Goal: Task Accomplishment & Management: Manage account settings

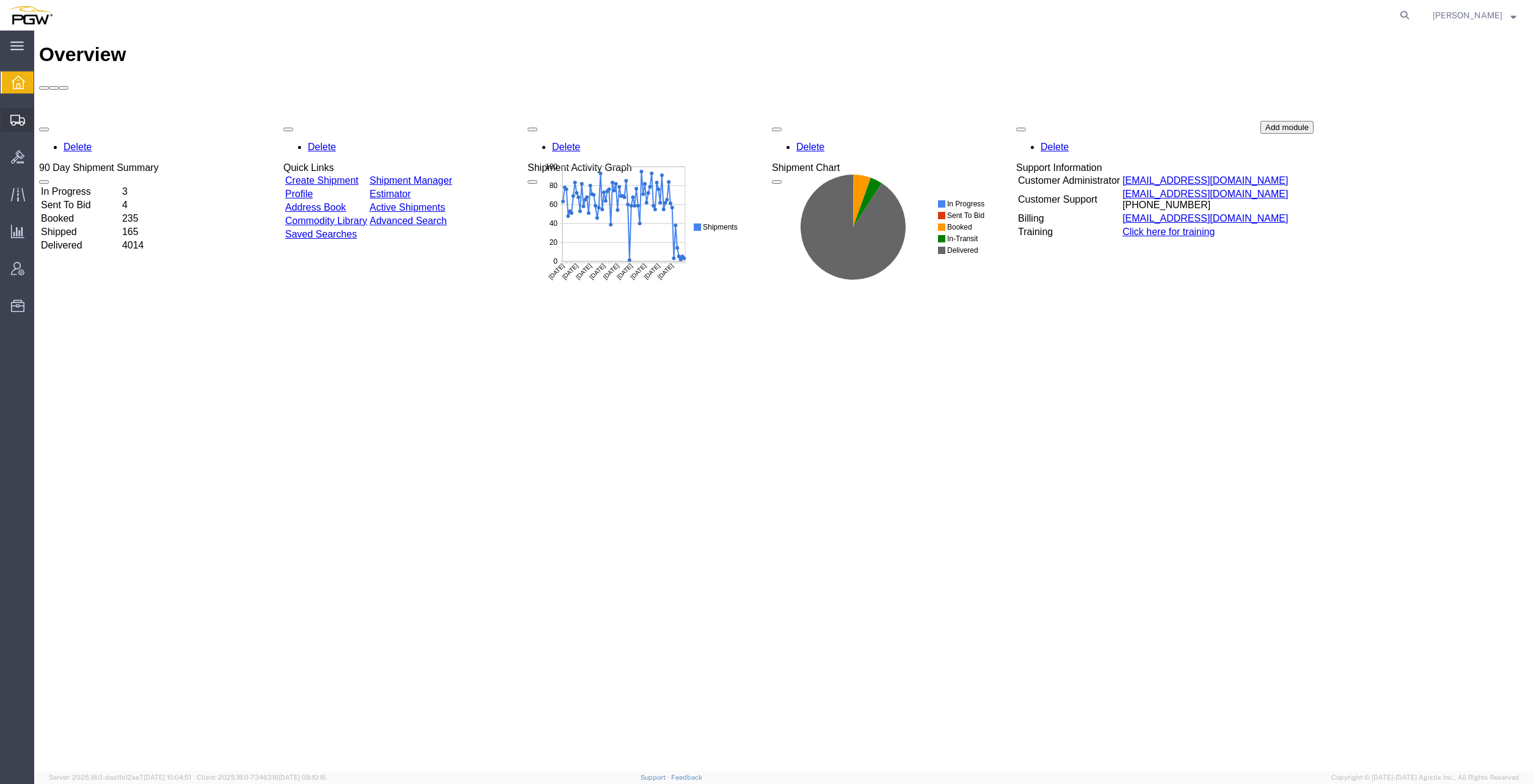
click at [0, 0] on span "Create from Template" at bounding box center [0, 0] width 0 height 0
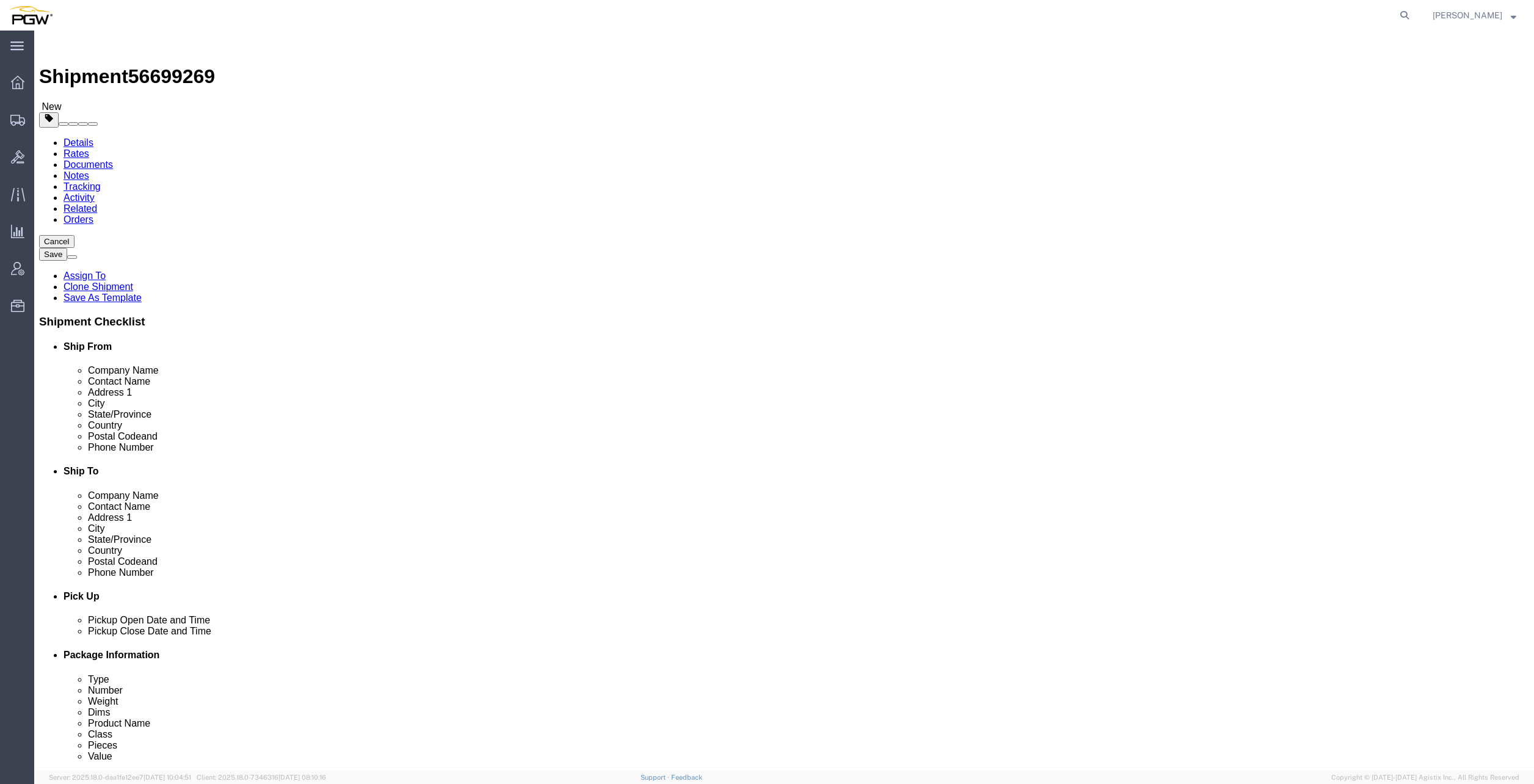
select select "28281"
select select "28253"
type input "568"
select select "28377"
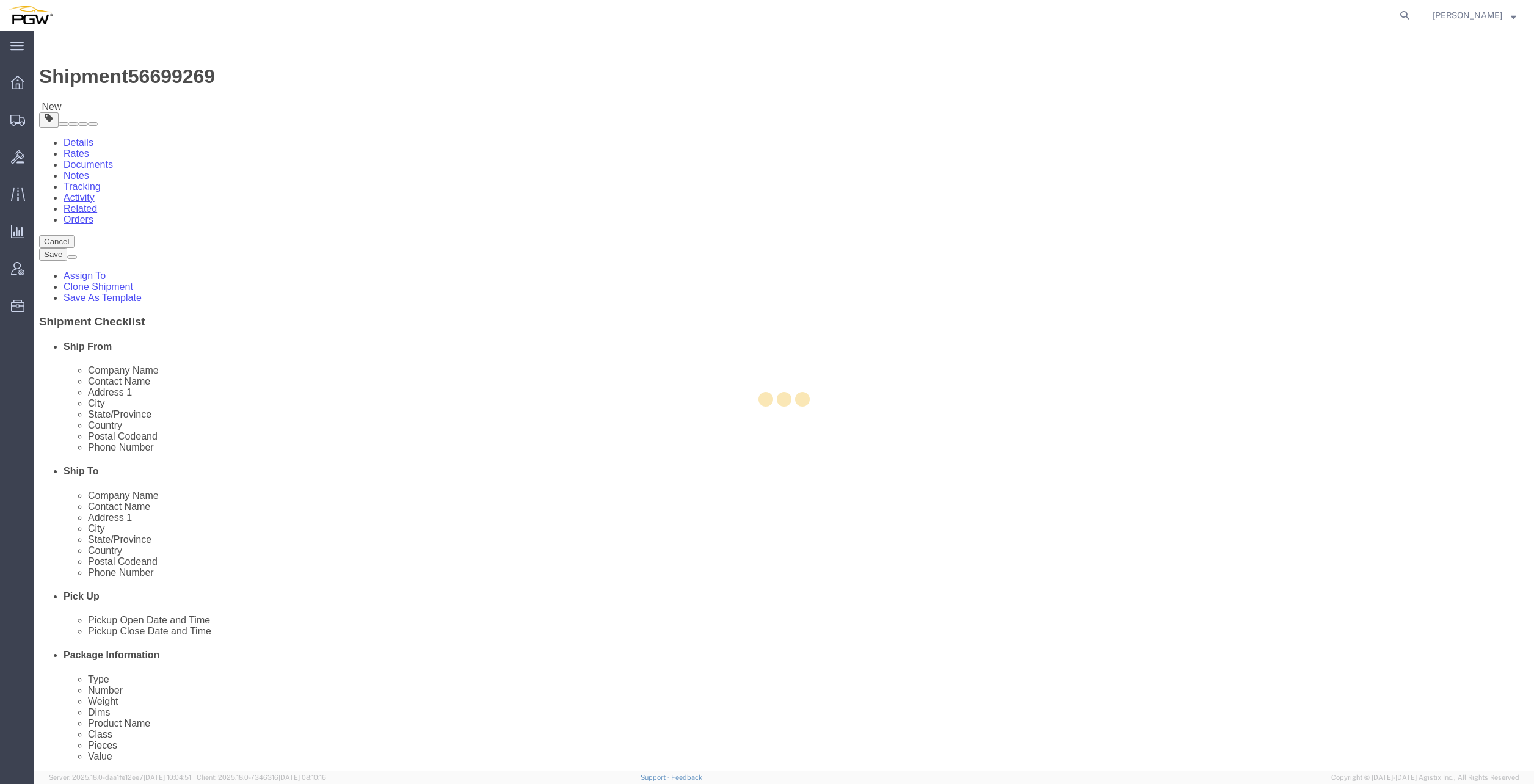
type input "5568"
type input "5568 Branch Manager"
type input "[STREET_ADDRESS]"
type input "Sun Prairie"
type input "53590"
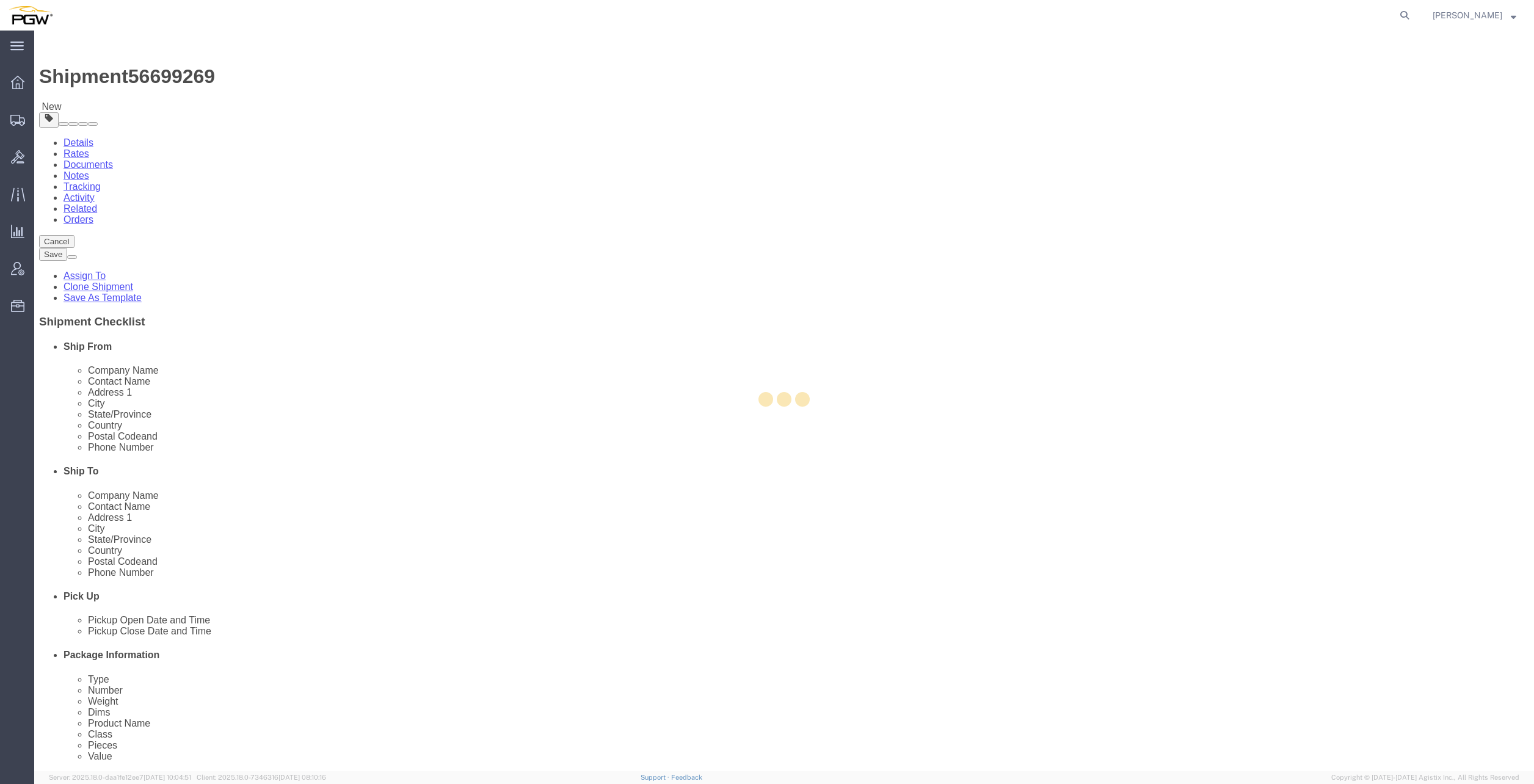
type input "[PHONE_NUMBER]"
type input "[EMAIL_ADDRESS][DOMAIN_NAME]"
select select "WI"
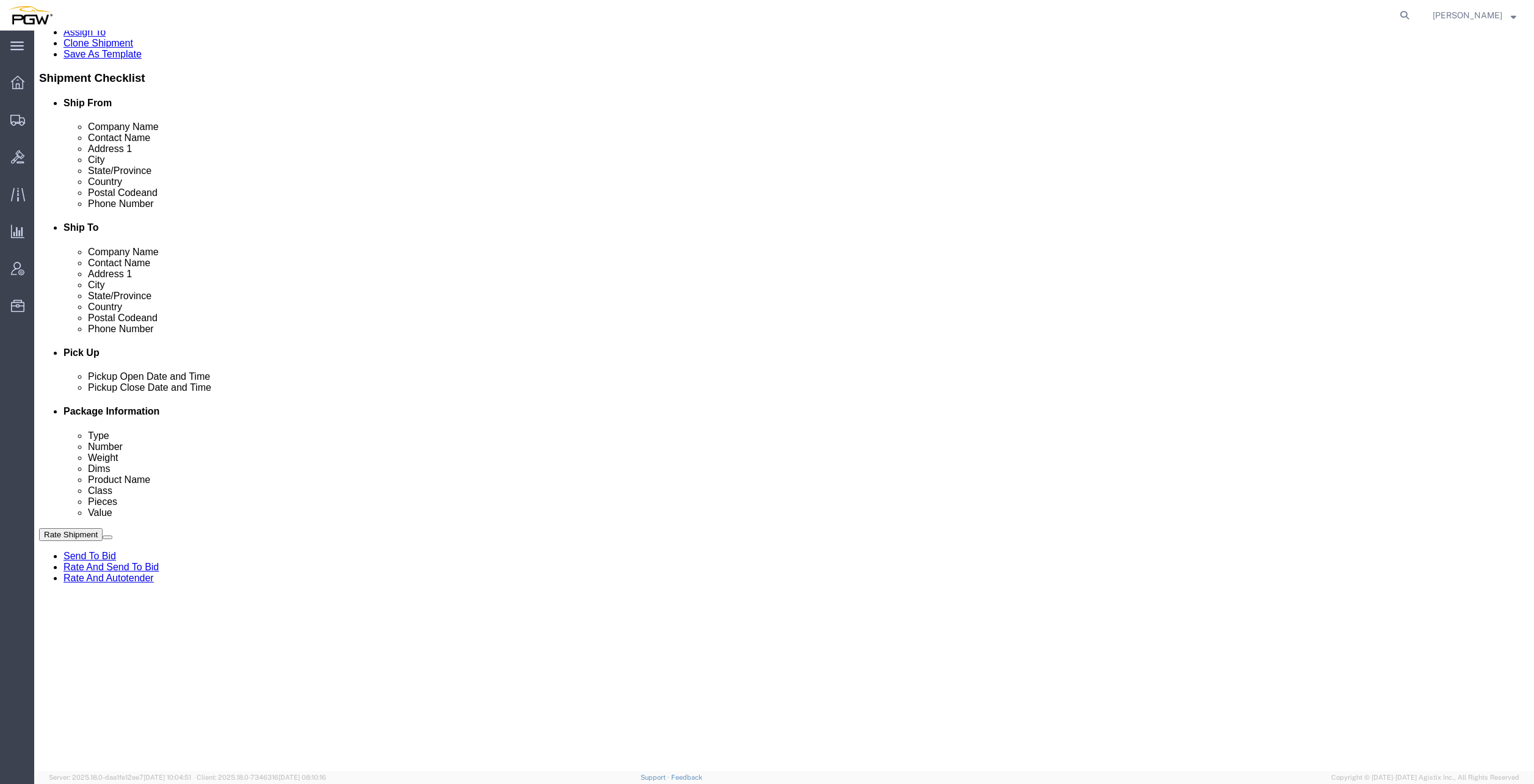
scroll to position [244, 0]
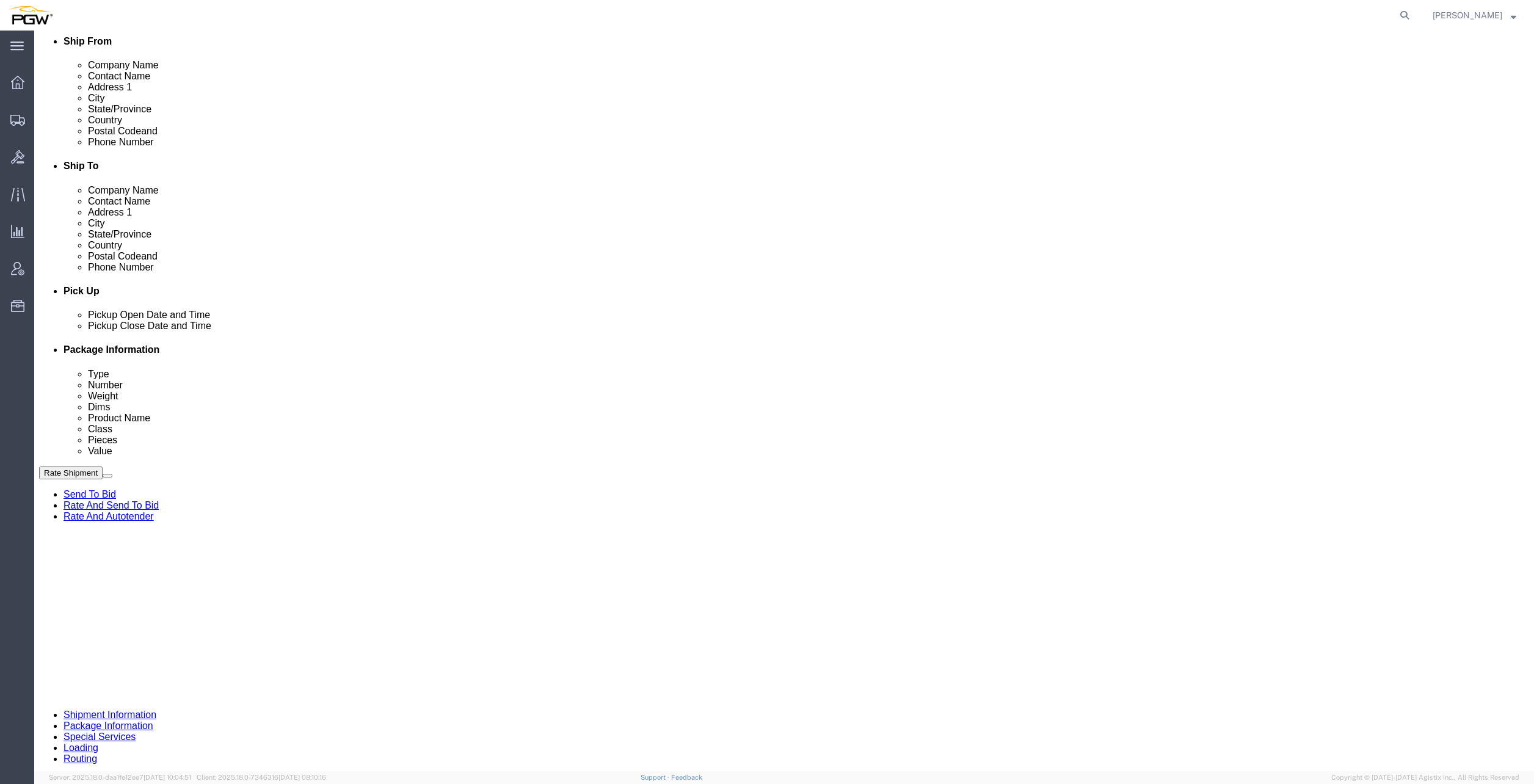
click div "[DATE] 7:00 AM"
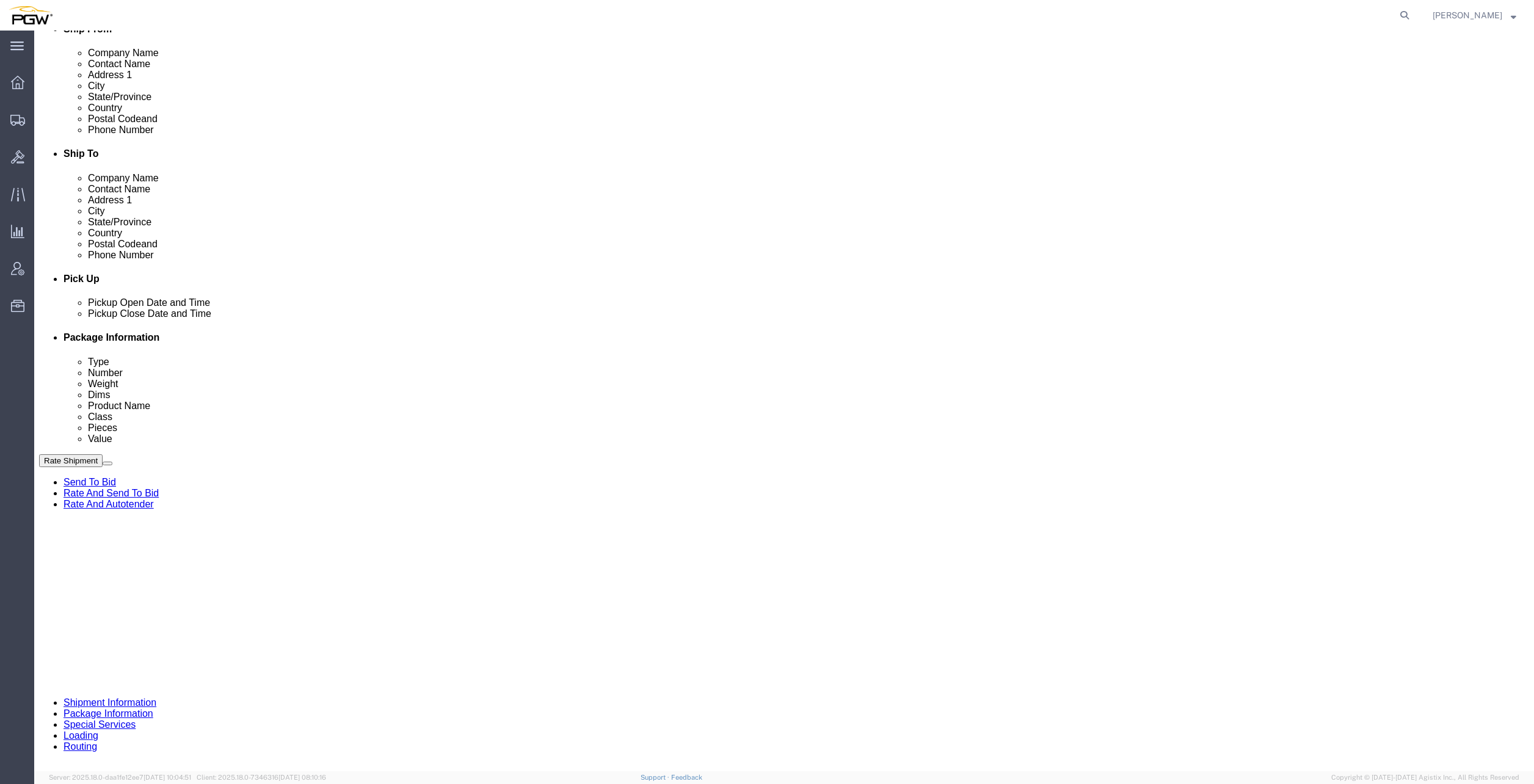
click link "Edit"
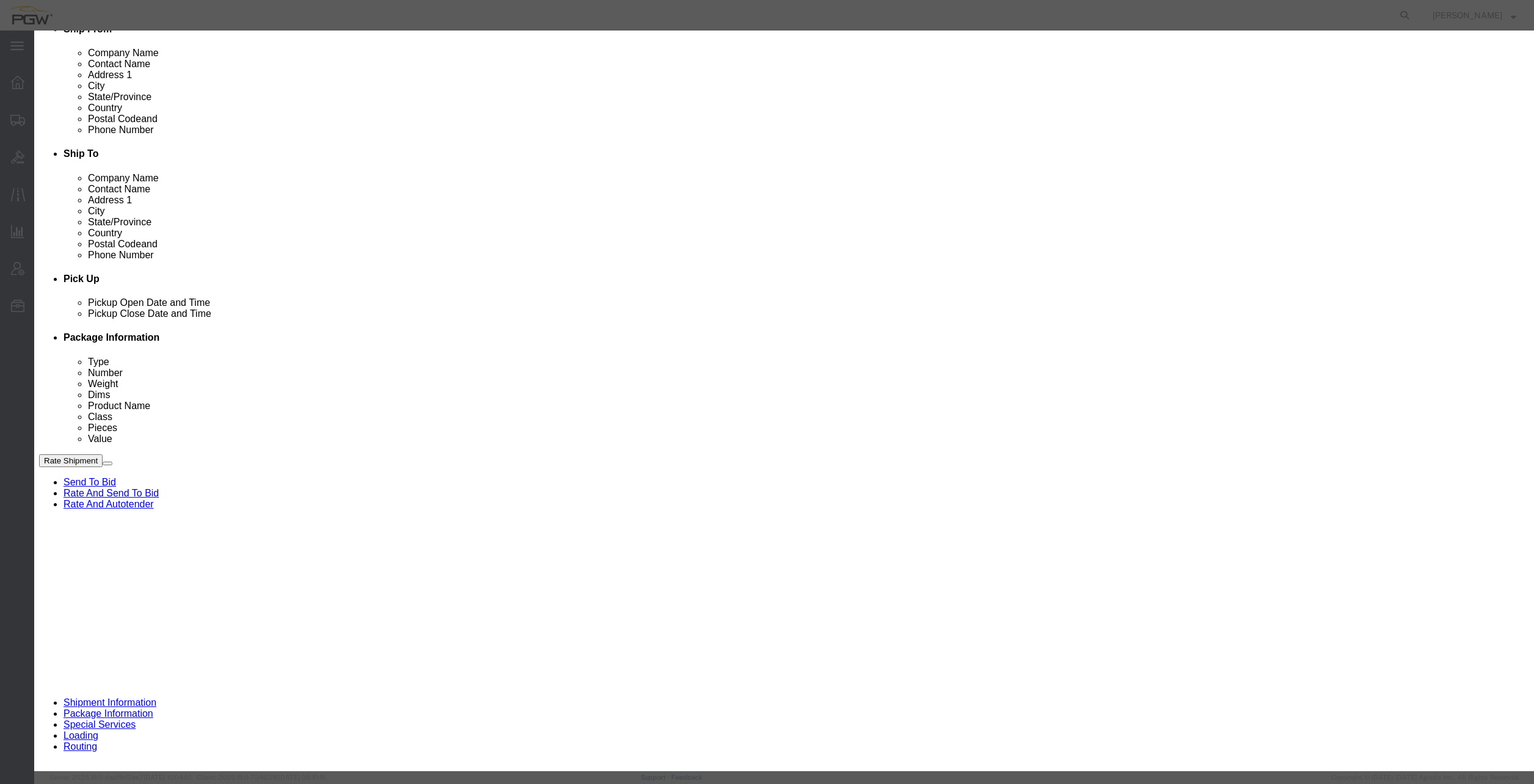
type input "568"
select select "28377"
type input "5568"
type input "5568 Branch Manager"
type input "[STREET_ADDRESS]"
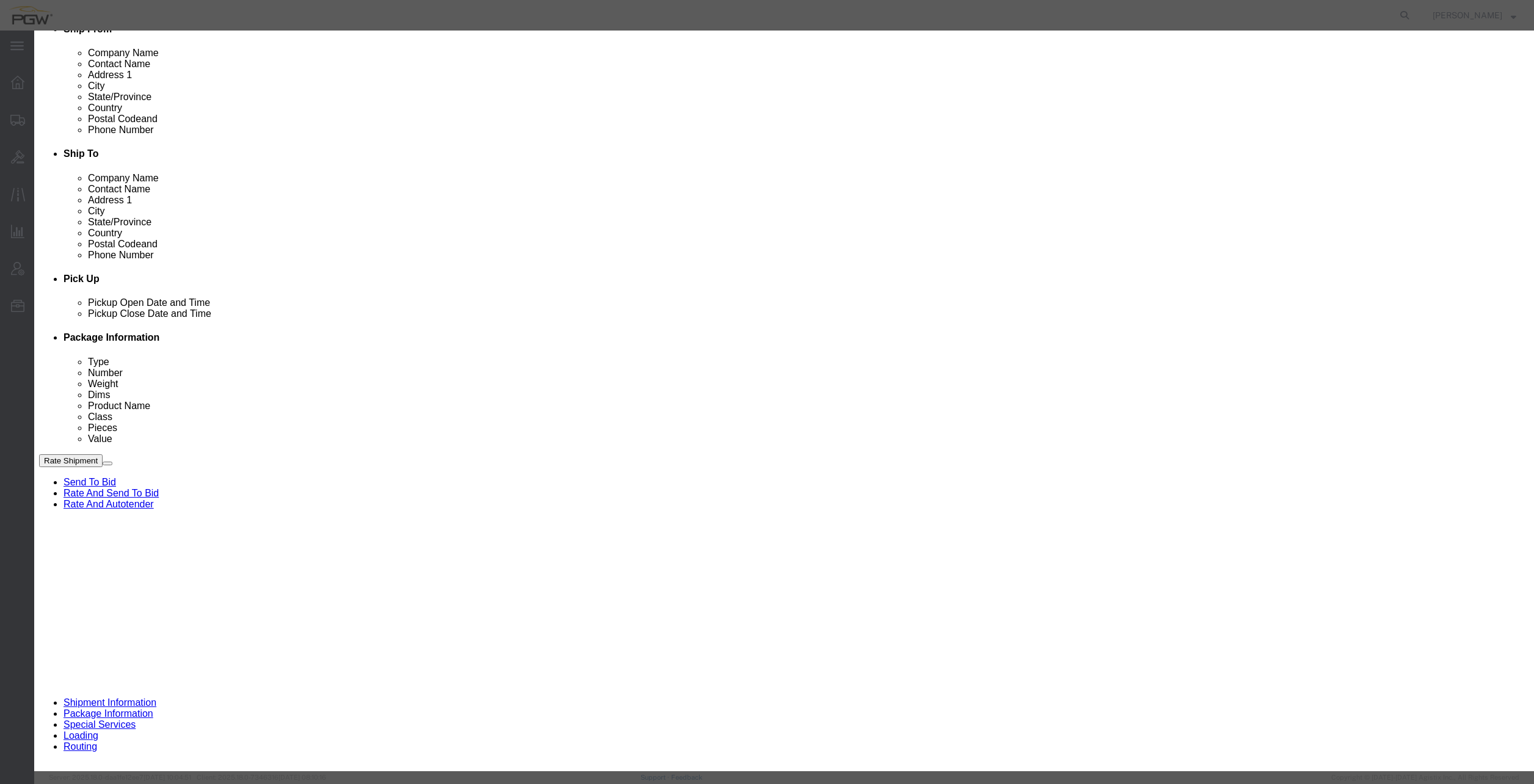
type input "Sun Prairie"
type input "53590"
type input "[PHONE_NUMBER]"
type input "[EMAIL_ADDRESS][DOMAIN_NAME]"
select select "WI"
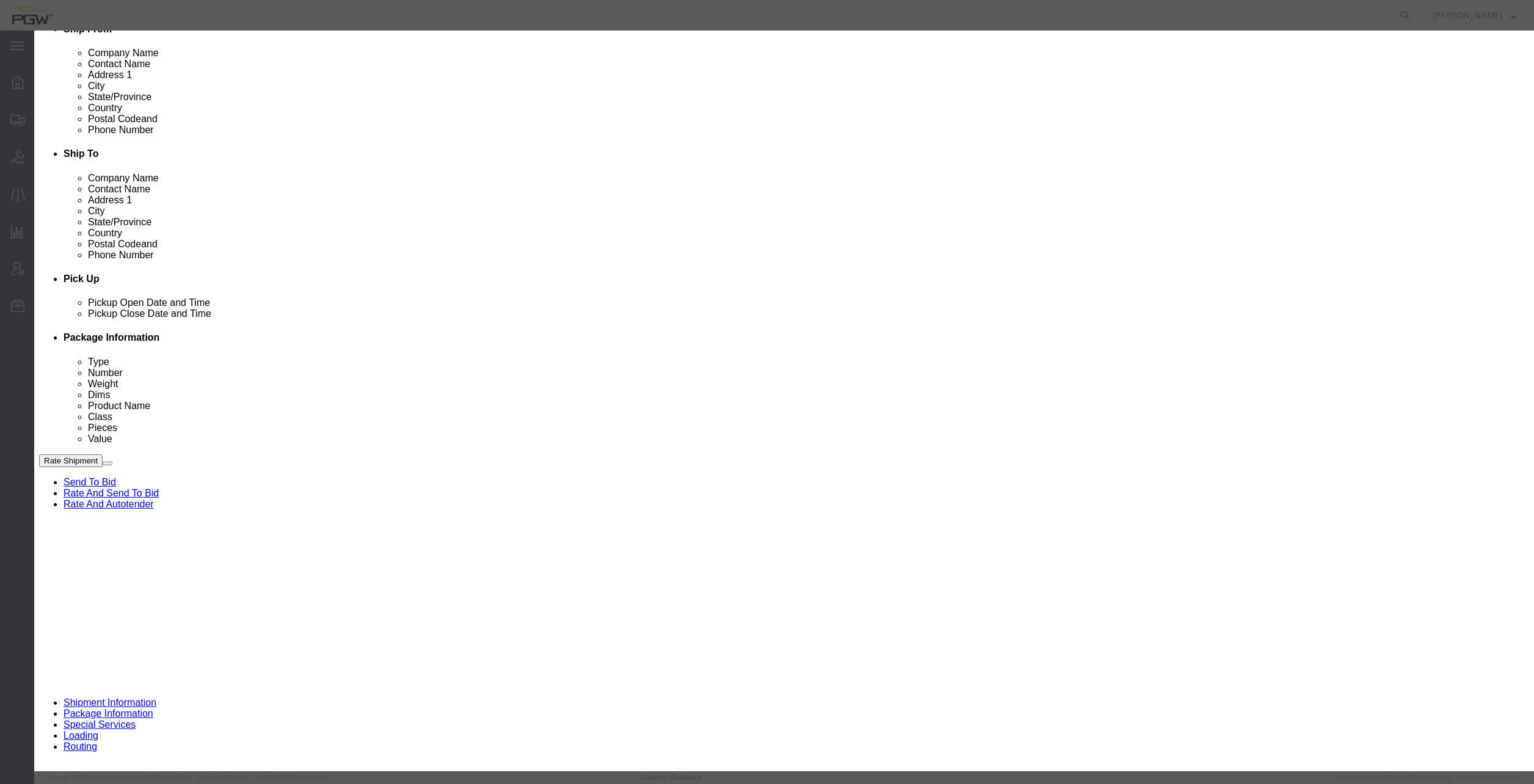
click div "[DATE] 10:00 AM"
click input "10:00 AM"
type input "8:00 AM"
click button "Apply"
click button "Save"
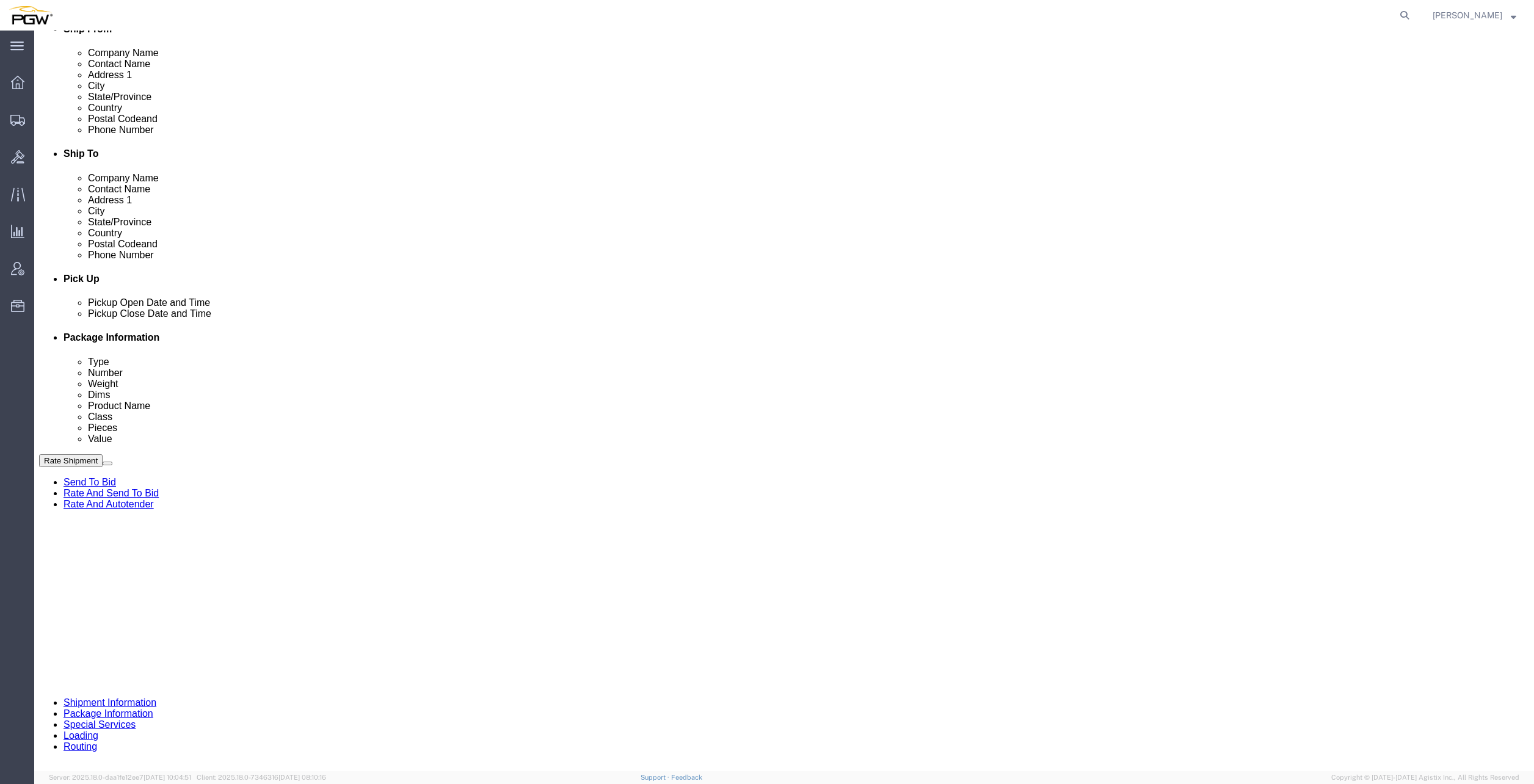
click div "[DATE] 7:00 AM"
type input "8:00 AM"
click button "Apply"
click link "Schedule appointment"
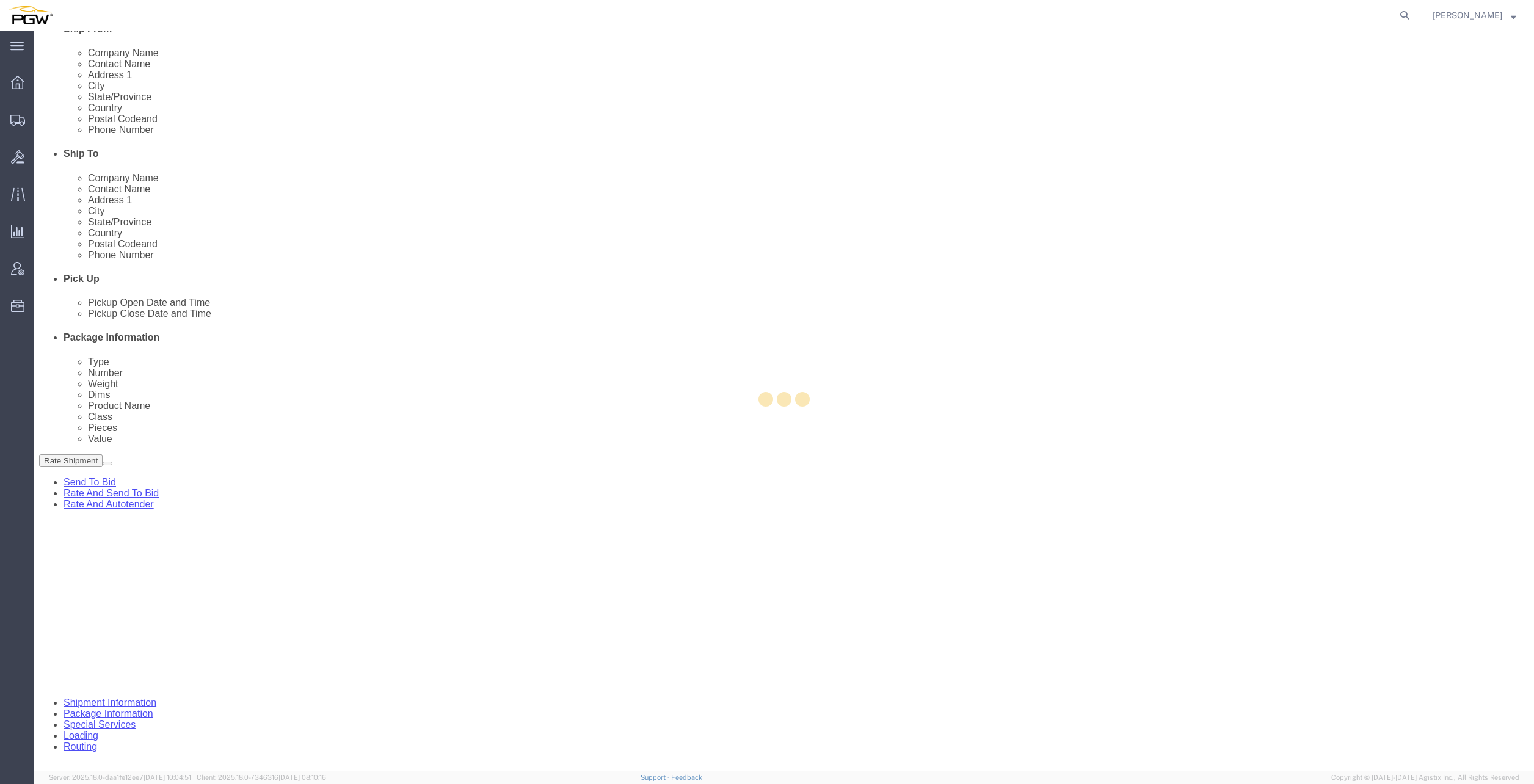
select select
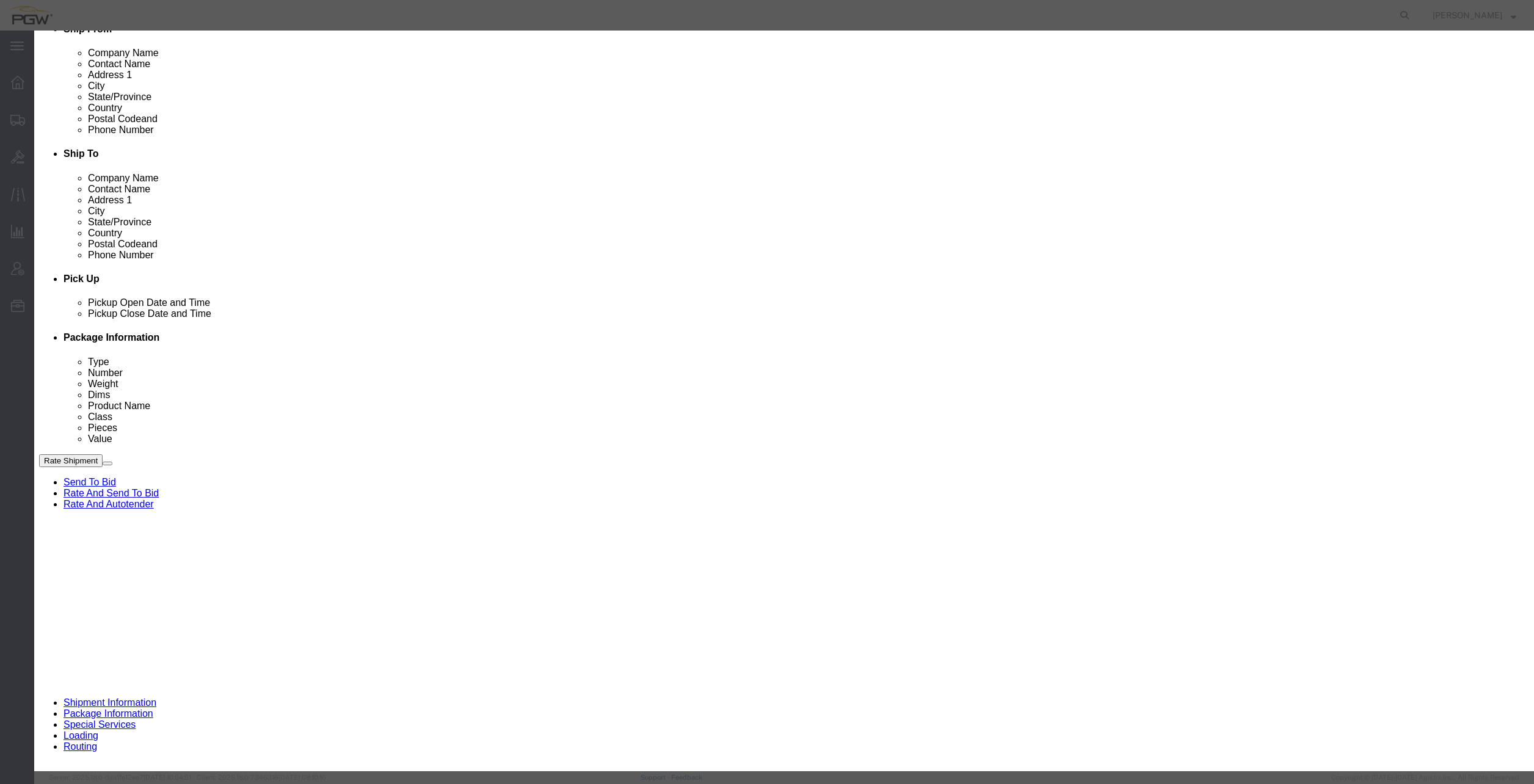
drag, startPoint x: 599, startPoint y: 81, endPoint x: 525, endPoint y: 83, distance: 74.0
click div "Schedule Appointment Event Title delivery 56699269 Location Dock Select Glass L…"
click input "56699269"
type input "56699269 - [GEOGRAPHIC_DATA]"
drag, startPoint x: 685, startPoint y: 128, endPoint x: 679, endPoint y: 134, distance: 8.5
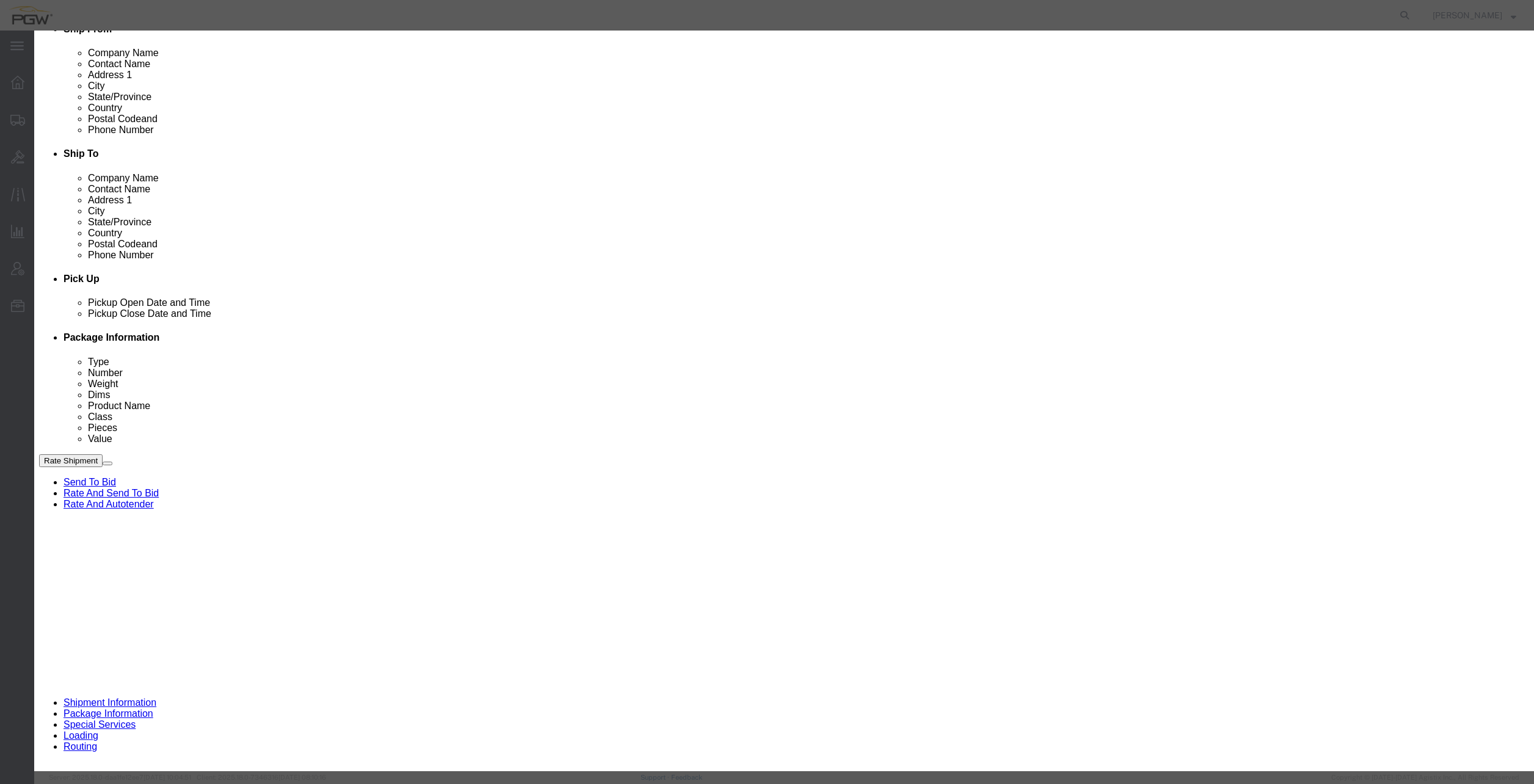
click select "Select Glass LTL Sundries Outbound Racks"
select select "3"
click select "Select Glass LTL Sundries Outbound Racks"
click input "[DATE]"
click td "5"
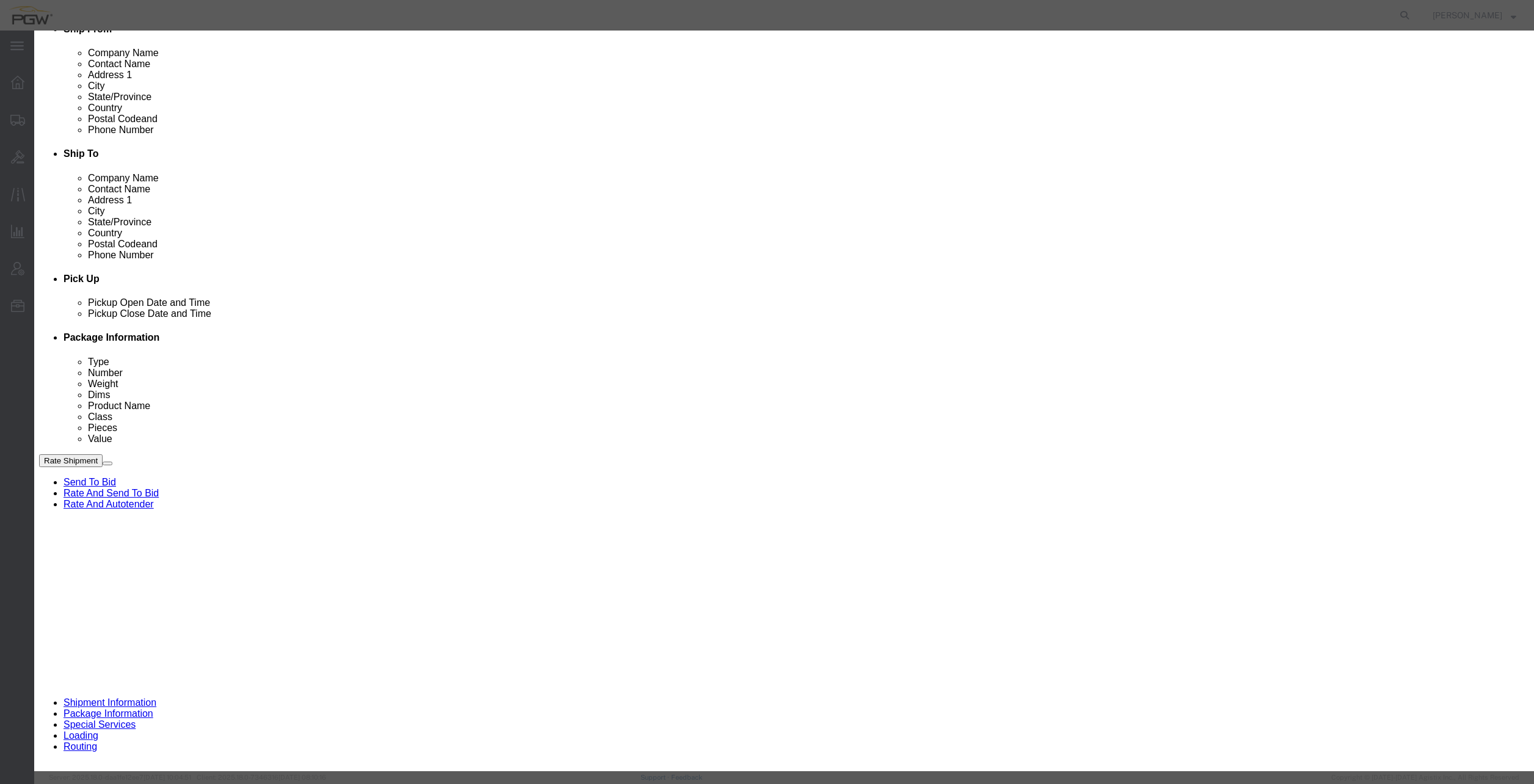
type input "[DATE]"
click input "10:00 AM"
type input "8:30 AM"
click select "Select 15 min 30 min 45 min 1 hr 2 hr 3 hr 4 hr"
select select "60"
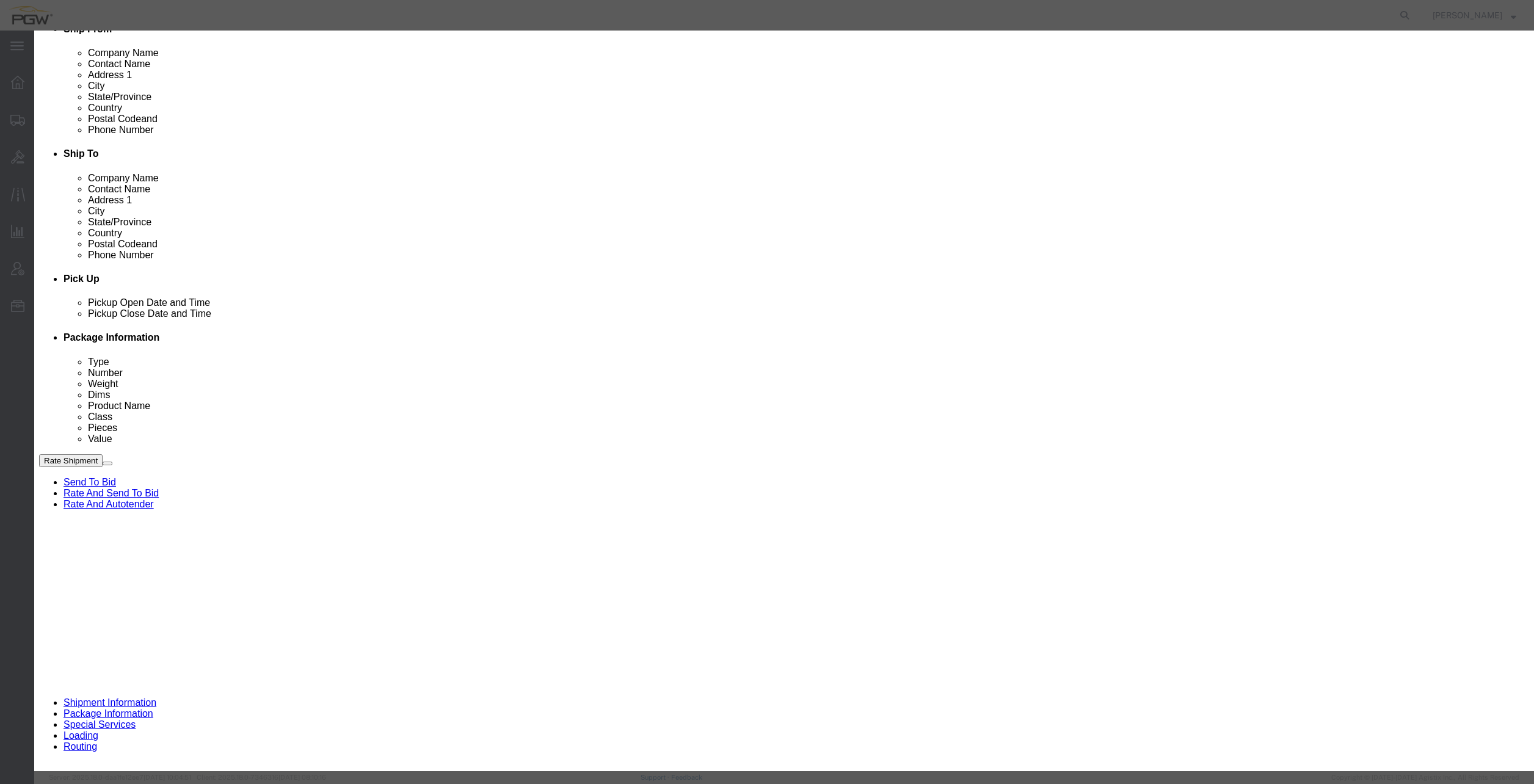
click select "Select 15 min 30 min 45 min 1 hr 2 hr 3 hr 4 hr"
click button "Save"
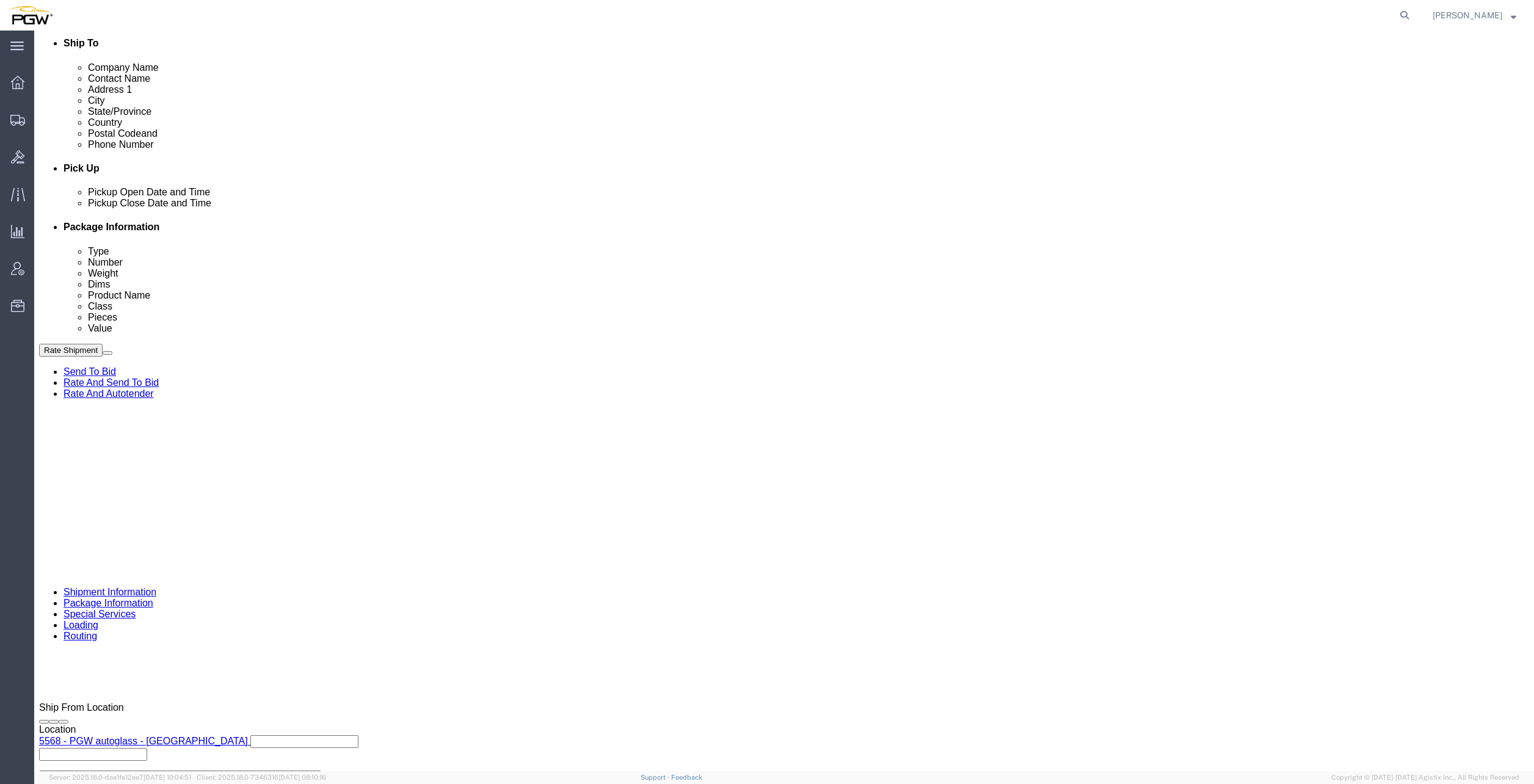
scroll to position [439, 0]
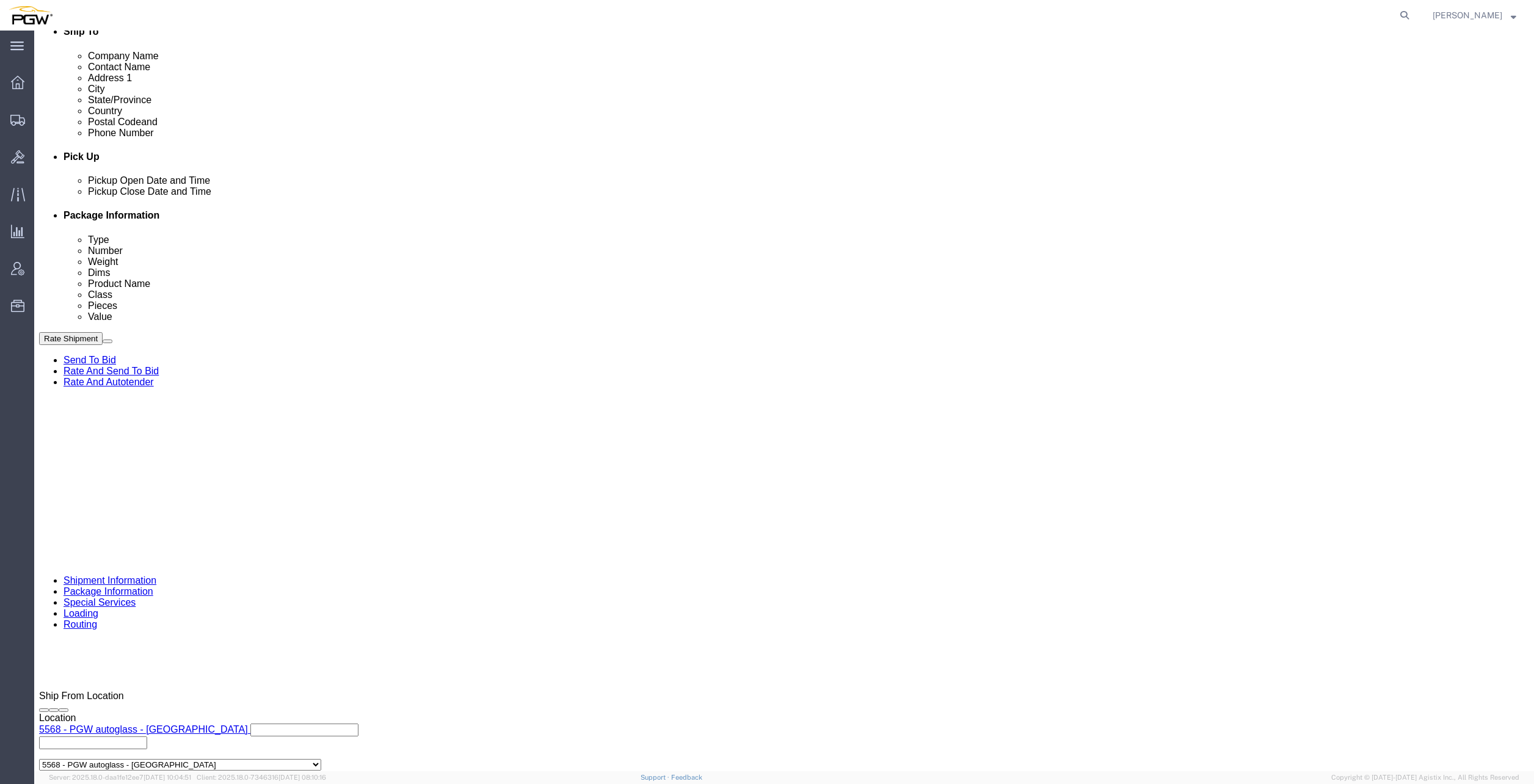
click span "56699269"
copy span "56699269"
click input "54833650"
drag, startPoint x: 282, startPoint y: 508, endPoint x: 83, endPoint y: 480, distance: 201.0
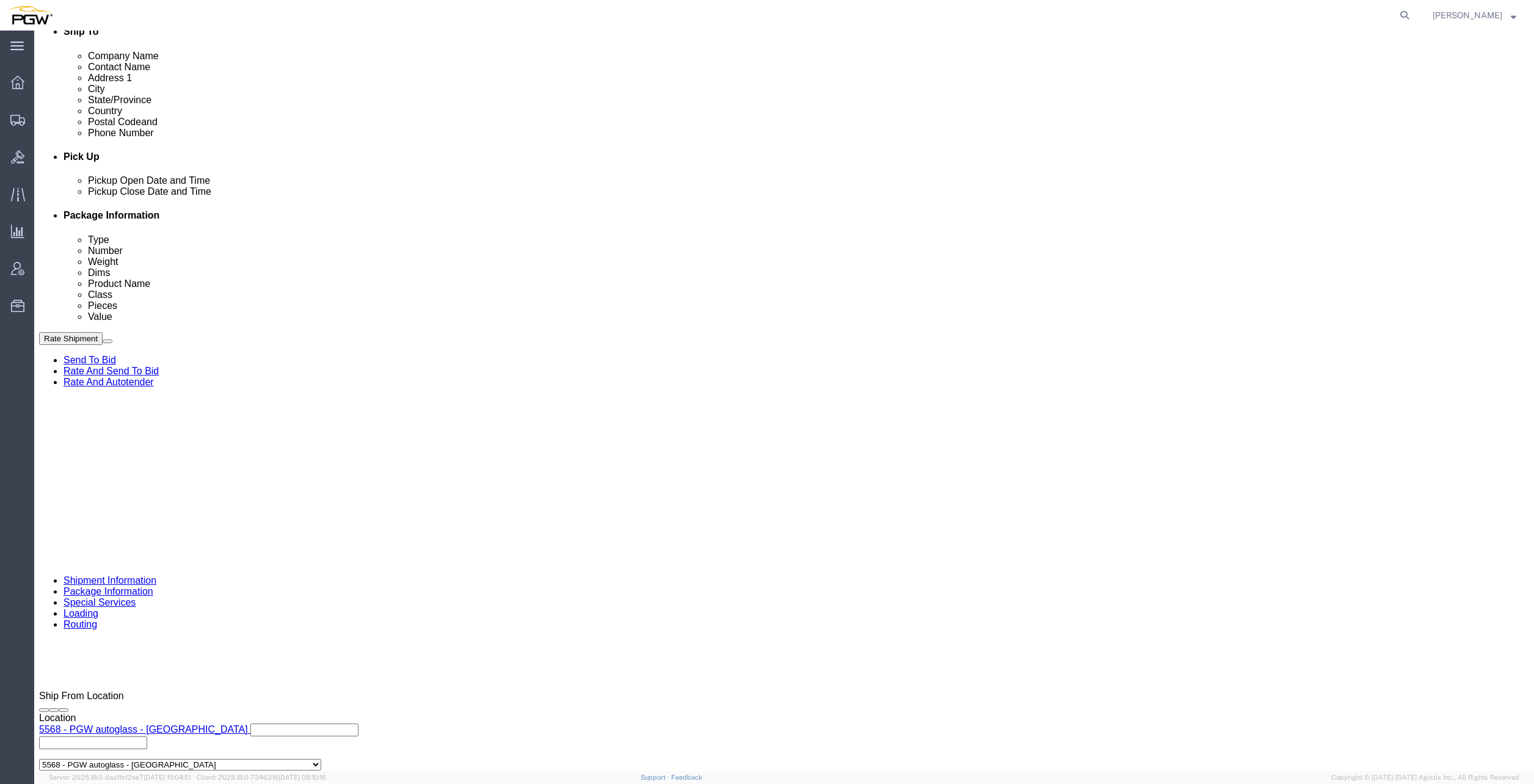
click div "References Add reference Select Account Type Activity ID Airline Appointment Nu…"
paste input "6699269"
click input "56699269"
type input "56699269"
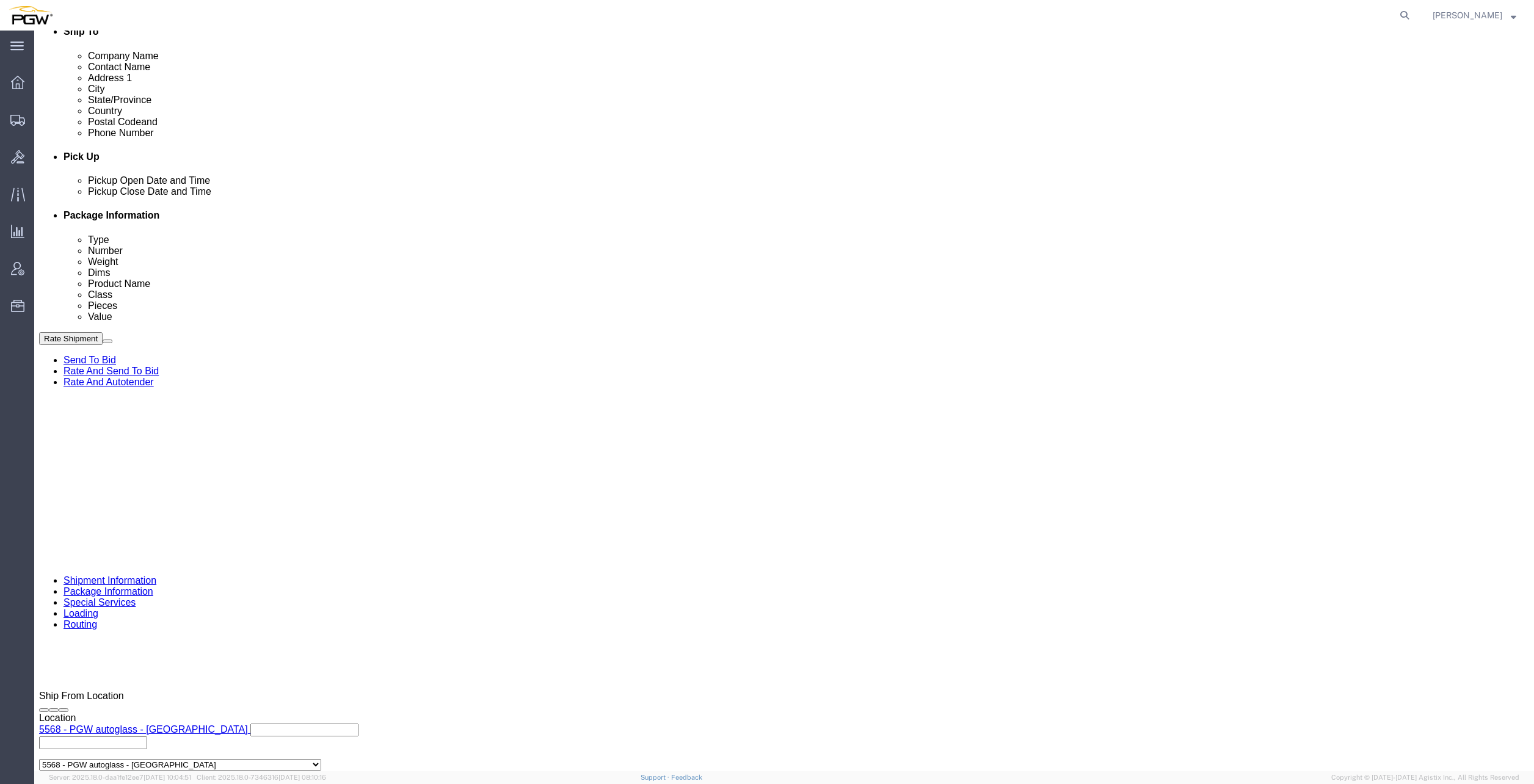
click icon
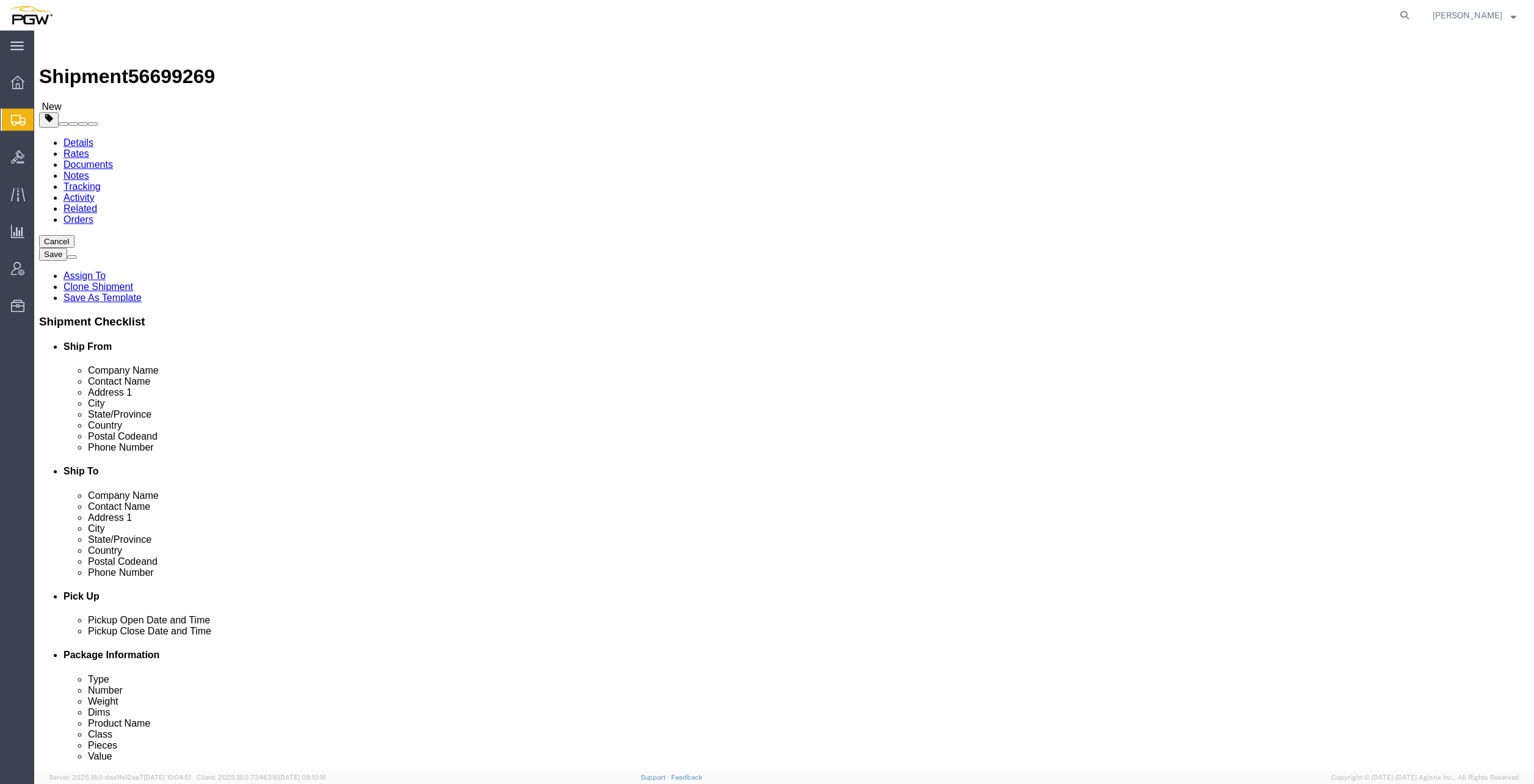
click icon
click link "Send To Bid"
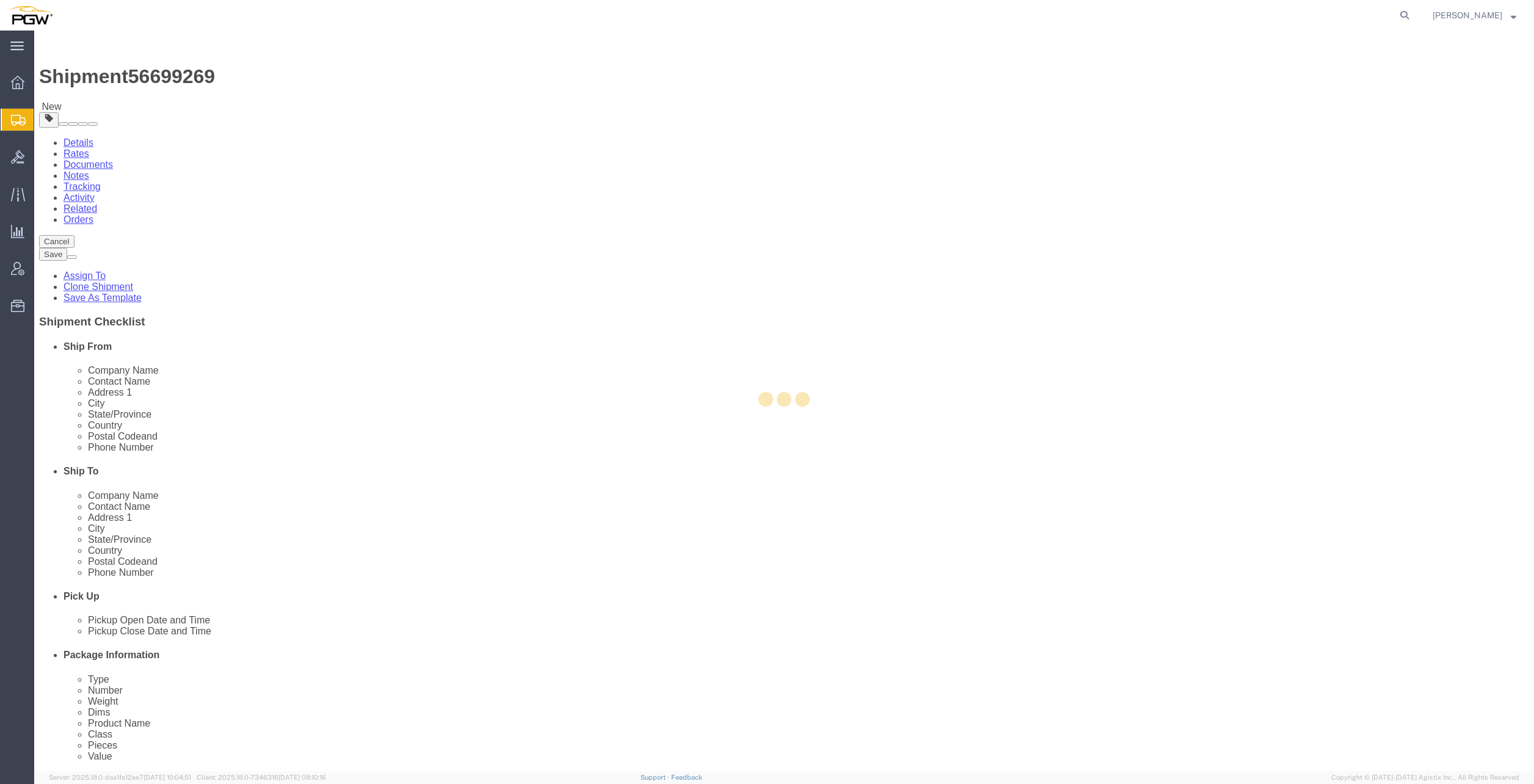
select select "28377"
select select "28253"
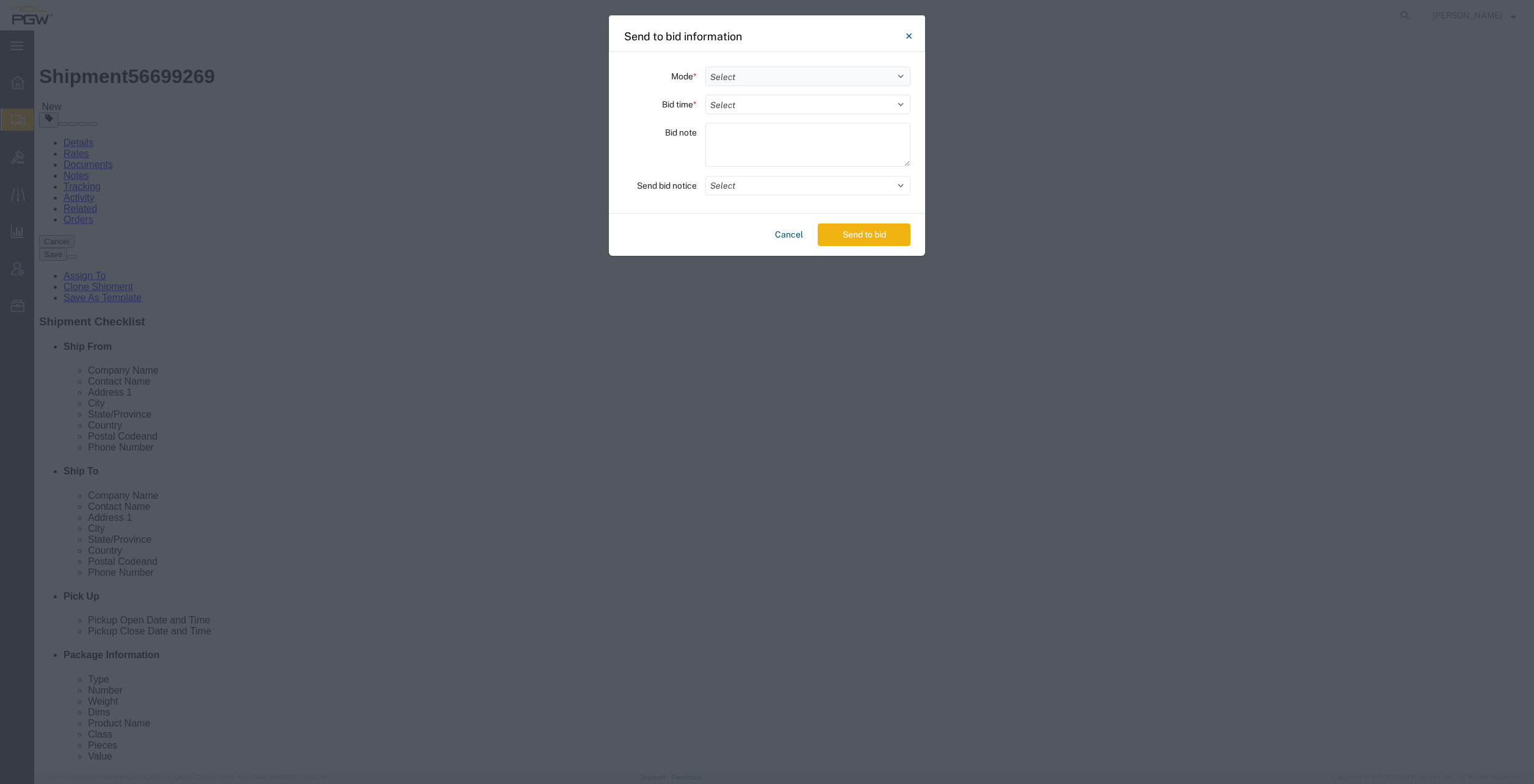
click at [759, 74] on select "Select Small Parcel Truckload Air Rail Less than Truckload Ocean Freight Multi-…" at bounding box center [808, 76] width 205 height 20
select select "TL"
click at [706, 66] on select "Select Small Parcel Truckload Air Rail Less than Truckload Ocean Freight Multi-…" at bounding box center [808, 76] width 205 height 20
click at [747, 102] on select "Select 30 Min (Rush) 1 Hour (Rush) 2 Hours (Rush) 4 Hours (Rush) 8 Hours (Rush)…" at bounding box center [808, 105] width 205 height 20
select select "24"
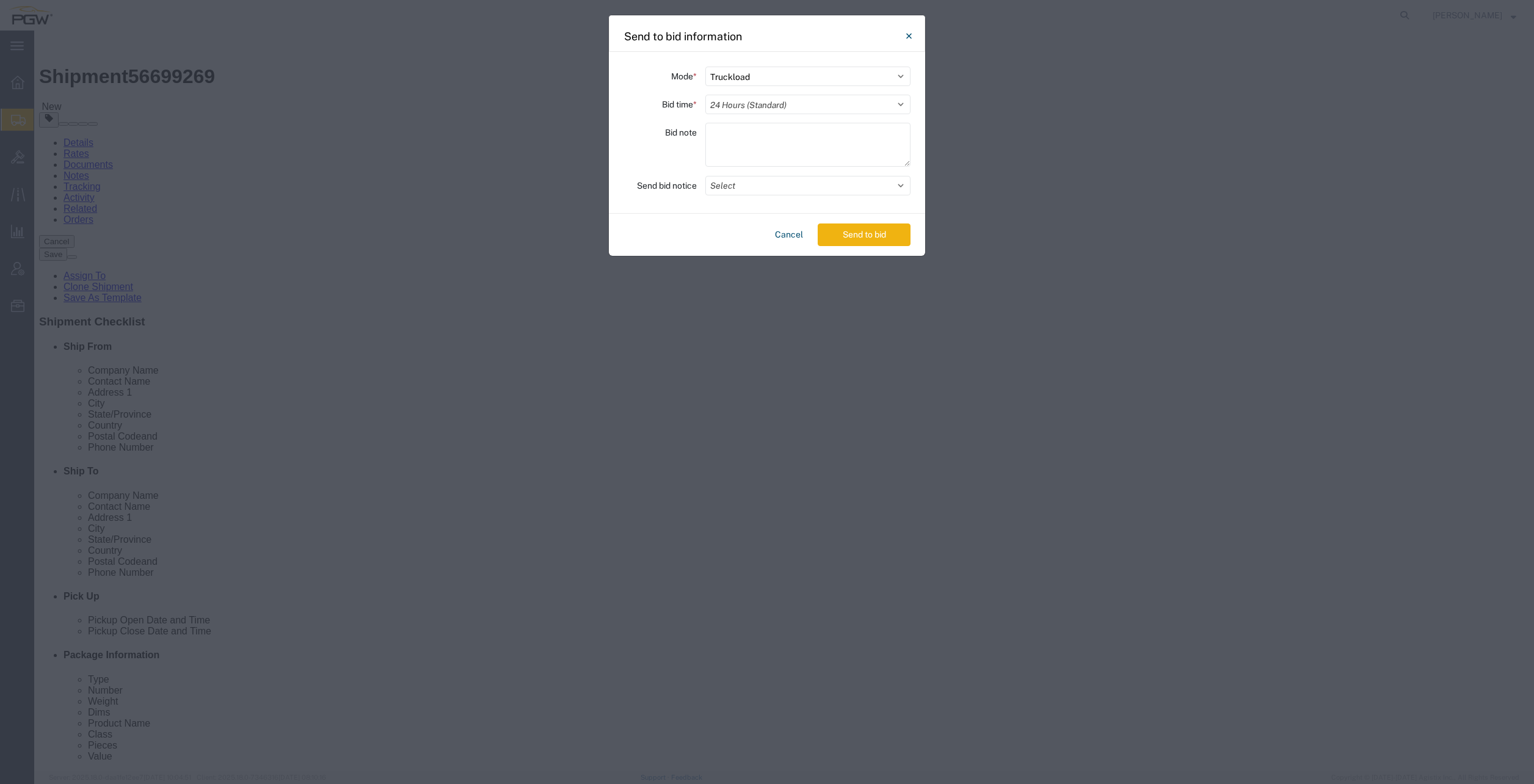
click at [706, 95] on select "Select 30 Min (Rush) 1 Hour (Rush) 2 Hours (Rush) 4 Hours (Rush) 8 Hours (Rush)…" at bounding box center [808, 105] width 205 height 20
click at [847, 234] on button "Send to bid" at bounding box center [864, 235] width 92 height 23
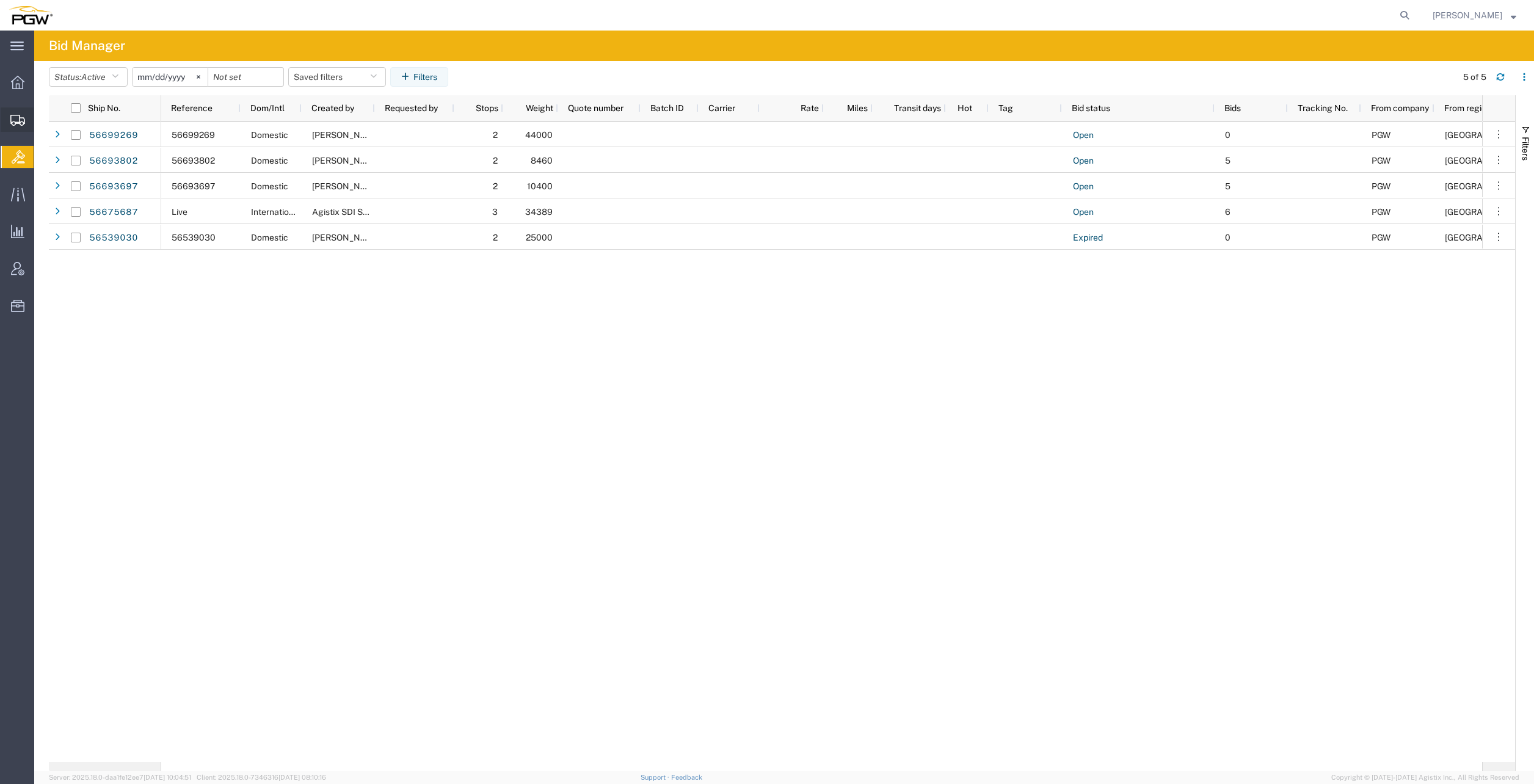
click at [0, 0] on span "Create from Template" at bounding box center [0, 0] width 0 height 0
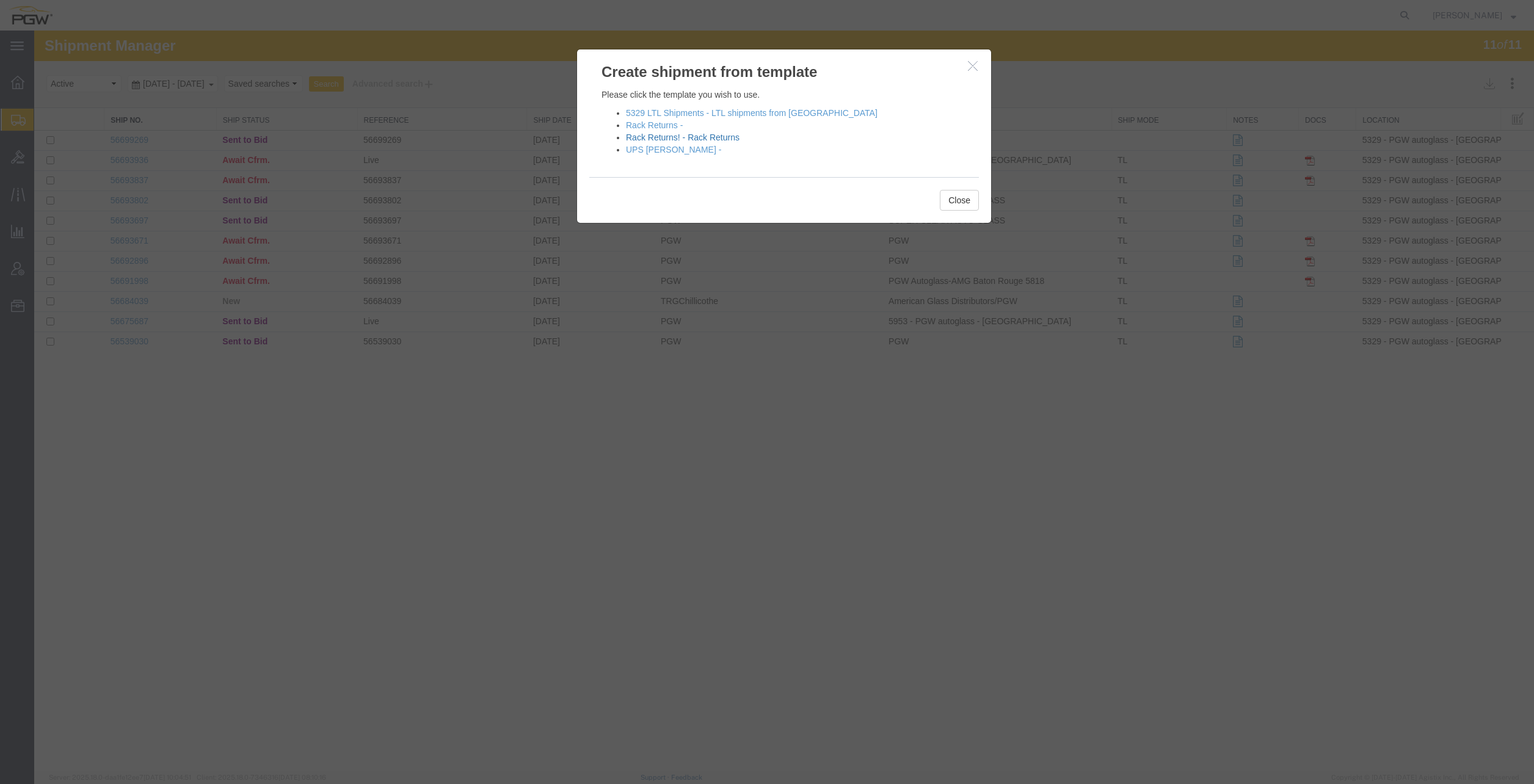
click at [652, 138] on link "Rack Returns! - Rack Returns" at bounding box center [683, 137] width 114 height 10
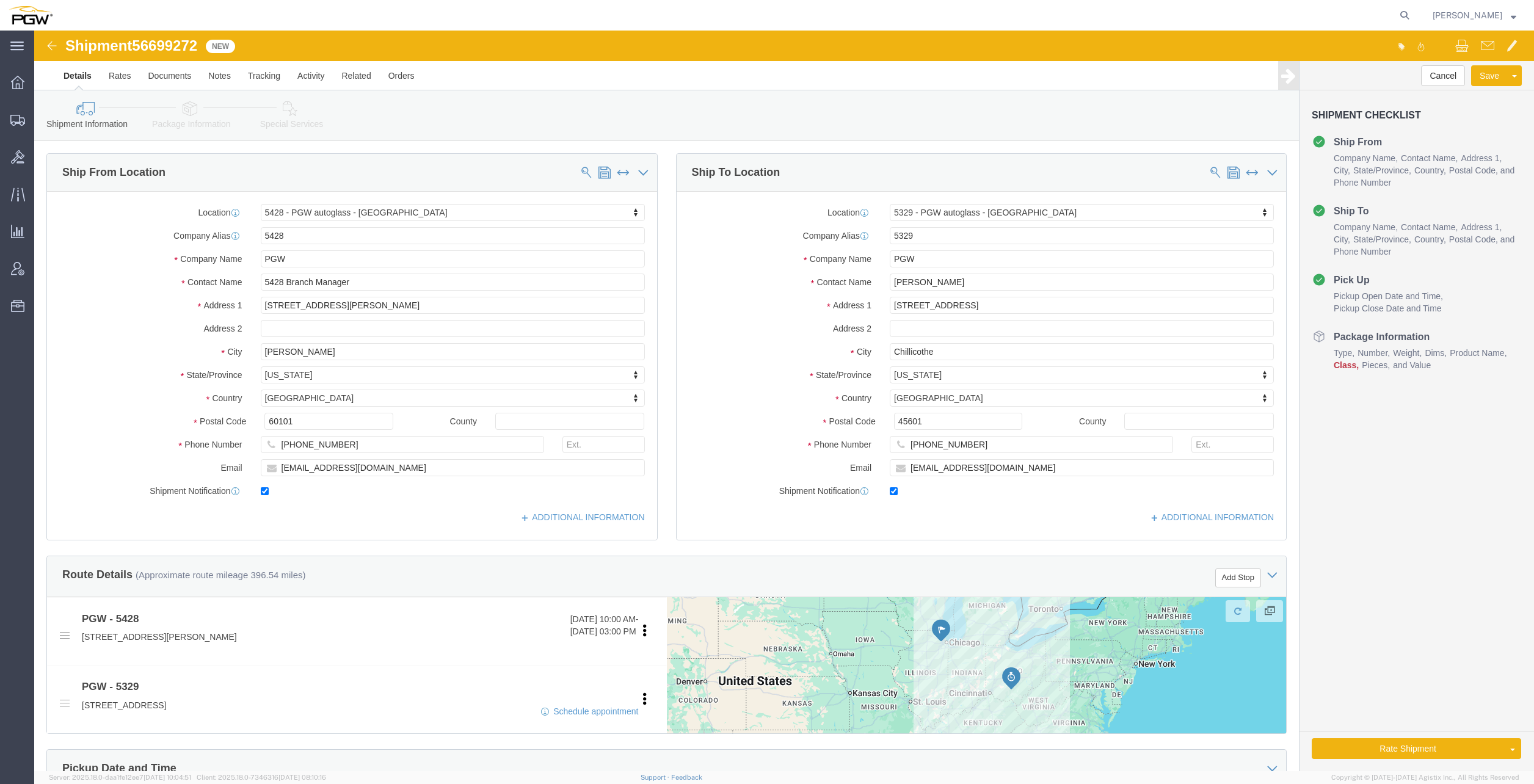
select select "28281"
select select "28253"
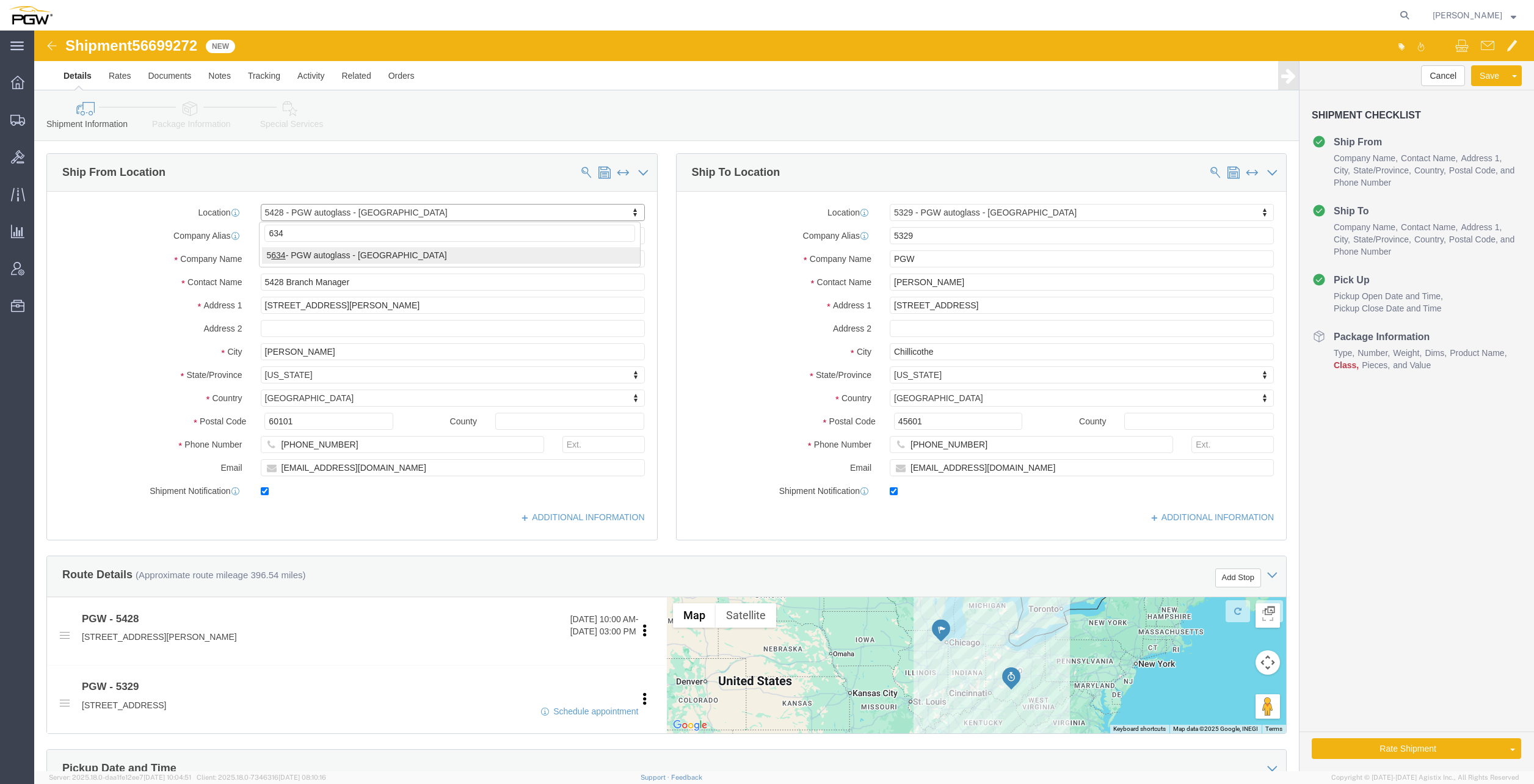
type input "634"
select select "28421"
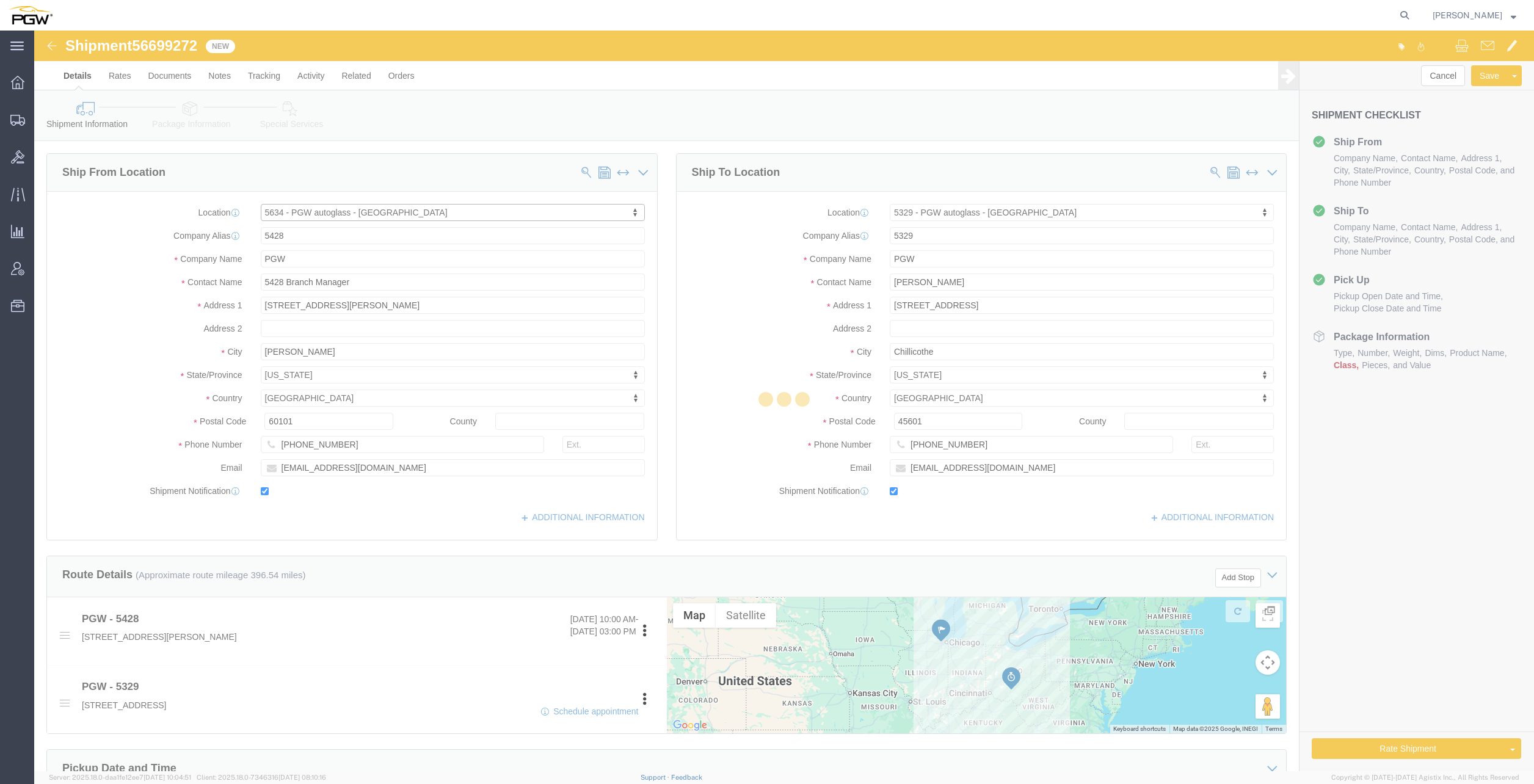
type input "5634"
type input "5634 Branch Manager"
type input "[STREET_ADDRESS]"
type input "Missoula"
type input "59808"
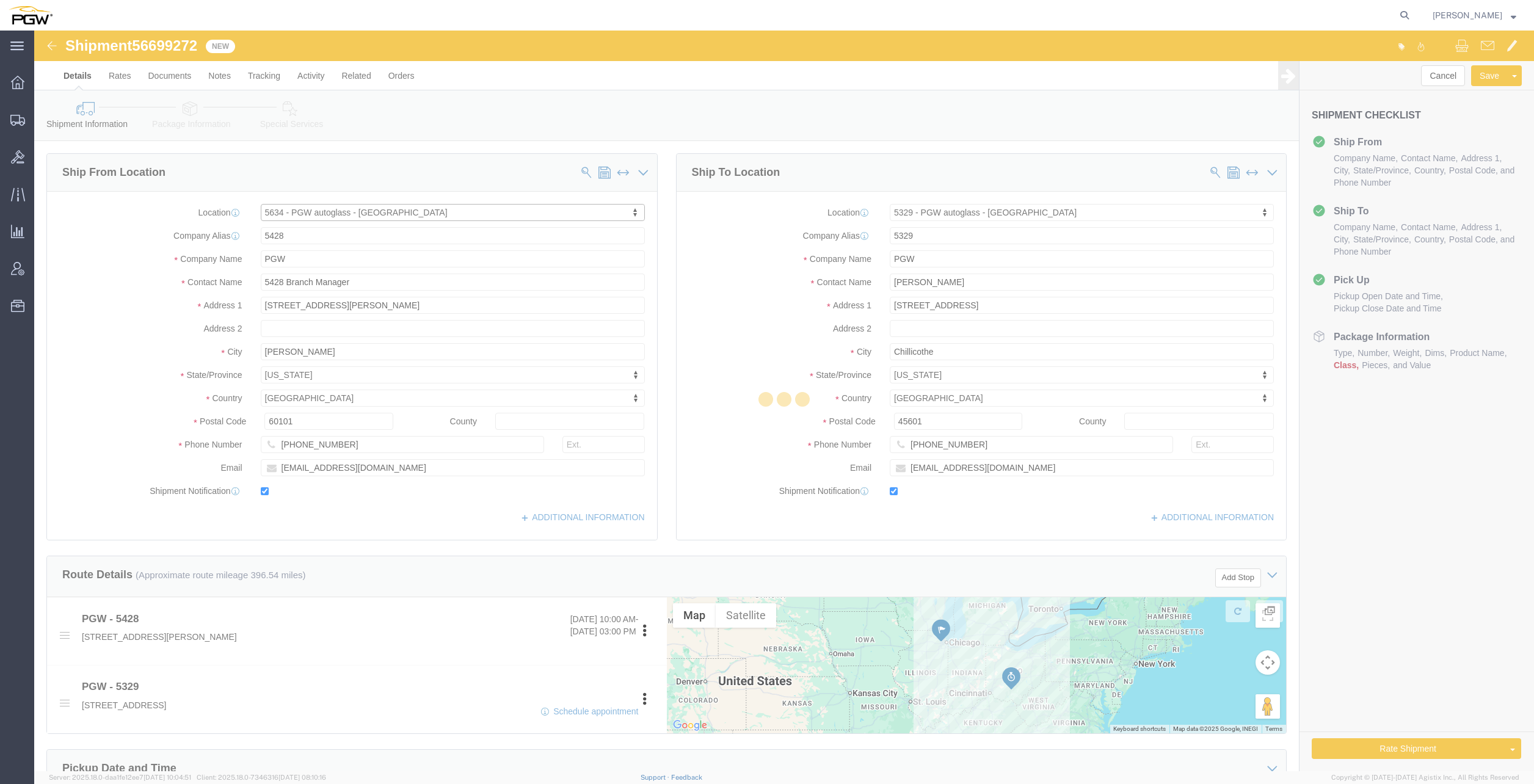
type input "[PHONE_NUMBER]"
type input "[EMAIL_ADDRESS][DOMAIN_NAME]"
select select "MT"
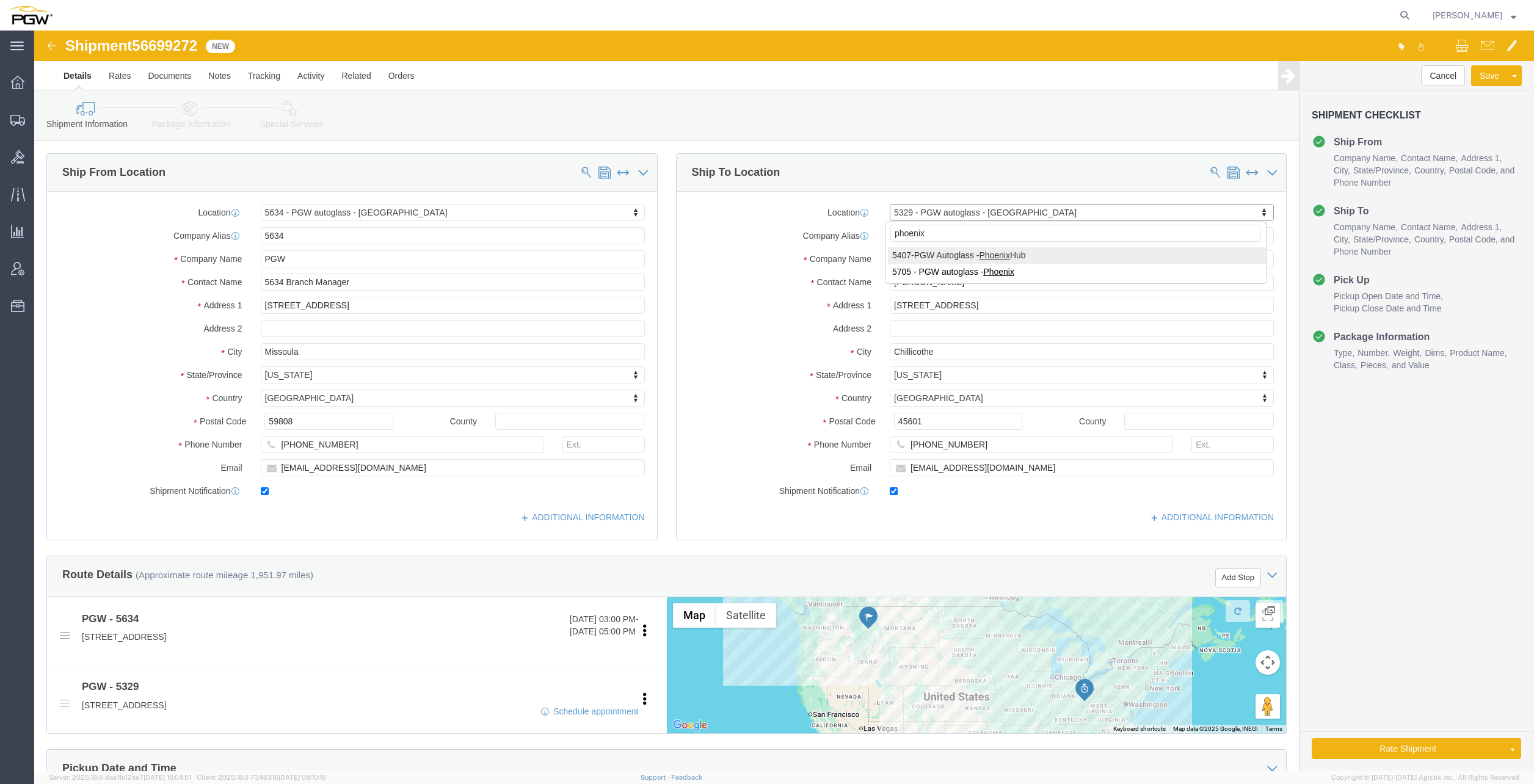
type input "phoenix"
select select "62351"
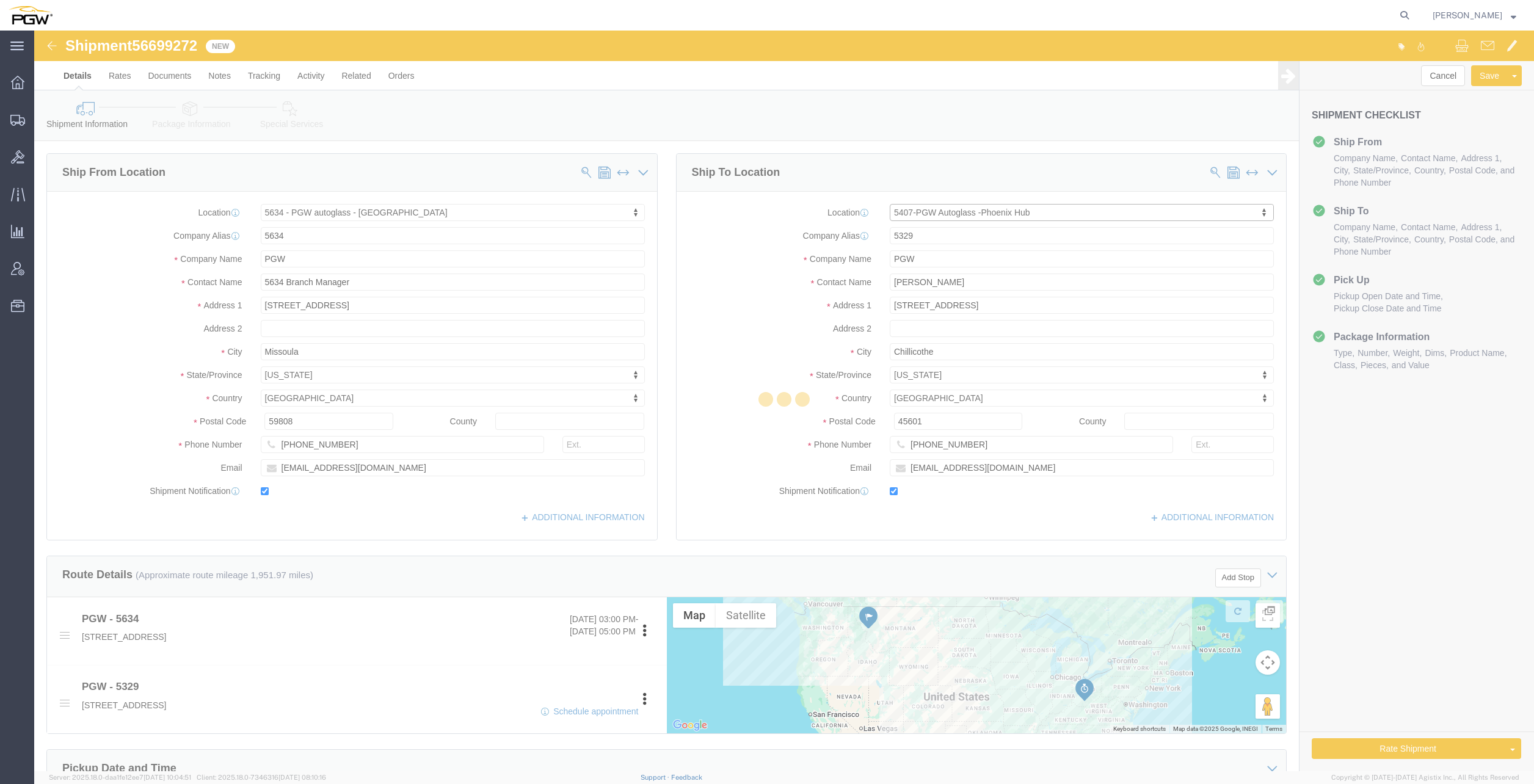
type input "5407"
type input "5407 Branch Manager"
type input "[STREET_ADDRESS]"
type input "[GEOGRAPHIC_DATA]"
type input "85307"
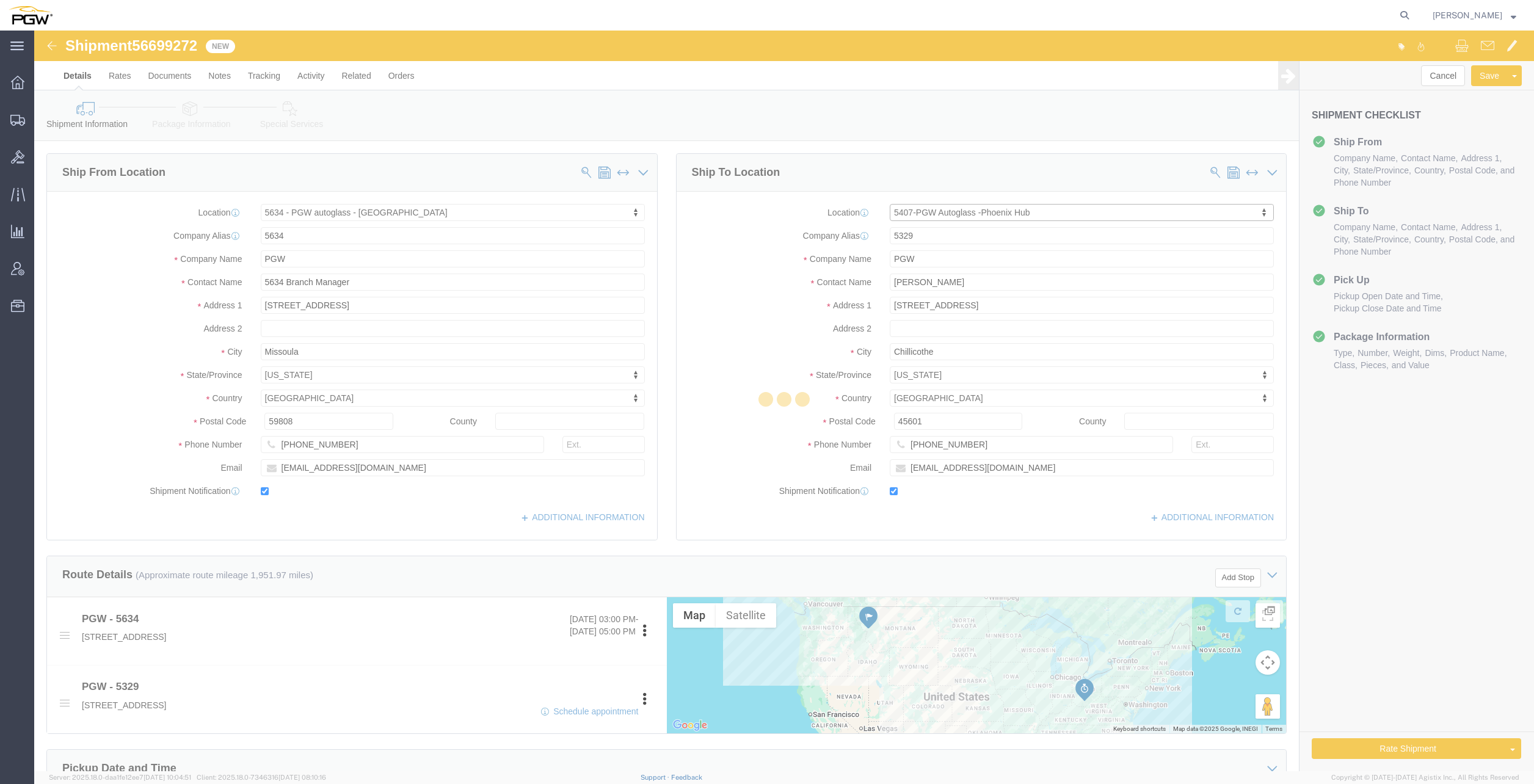
type input "[PHONE_NUMBER]"
type input "[EMAIL_ADDRESS][DOMAIN_NAME]"
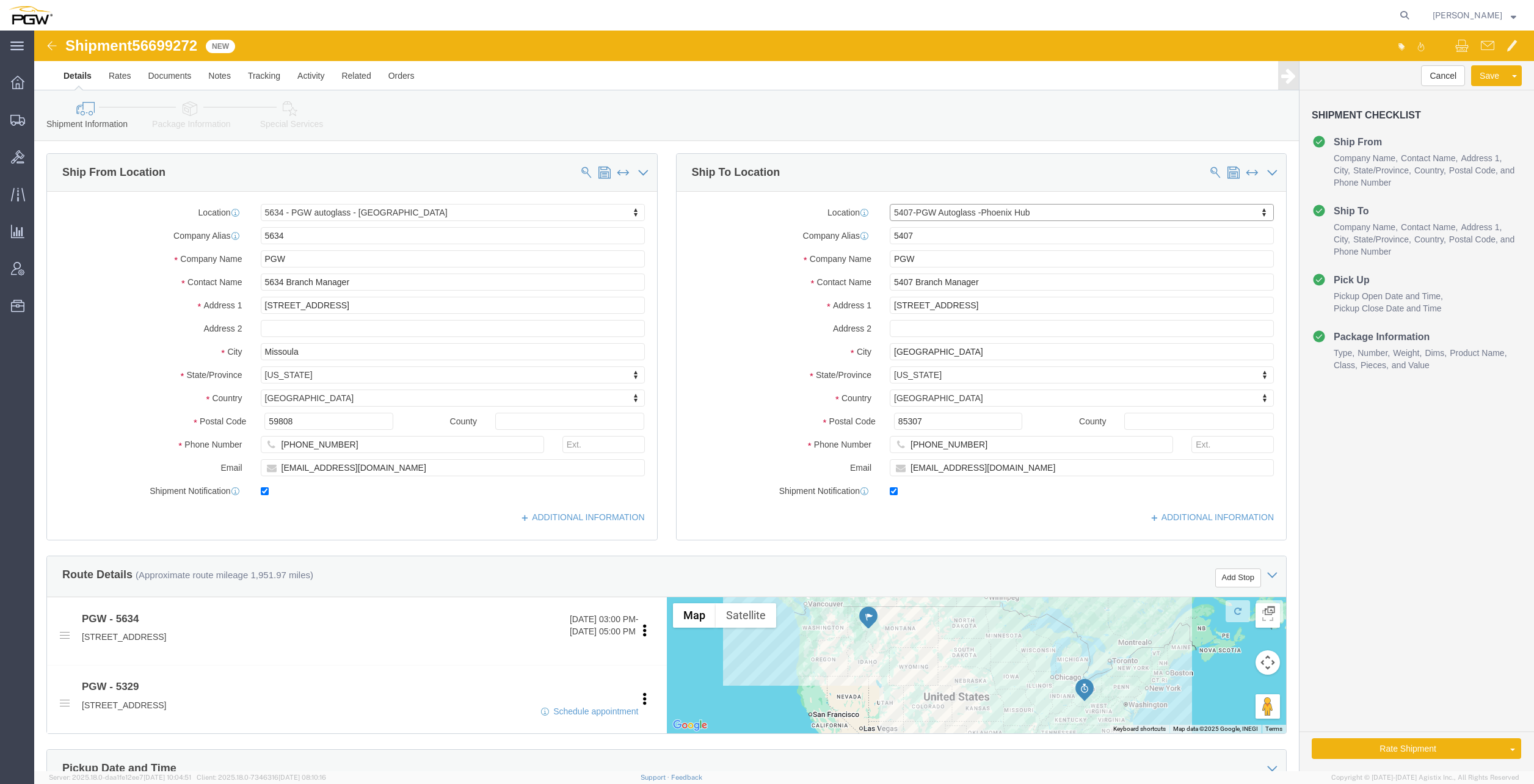
select select "AZ"
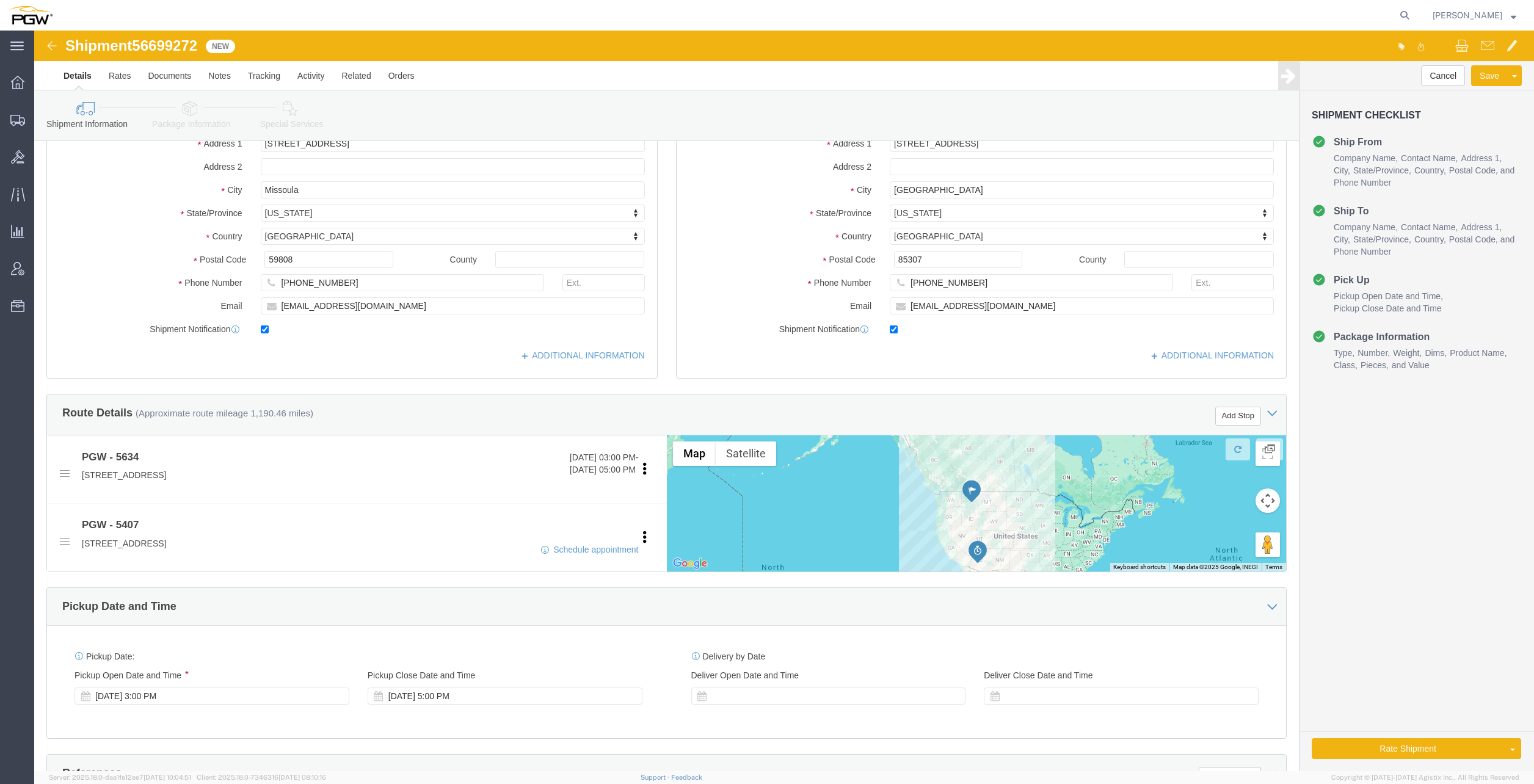
scroll to position [183, 0]
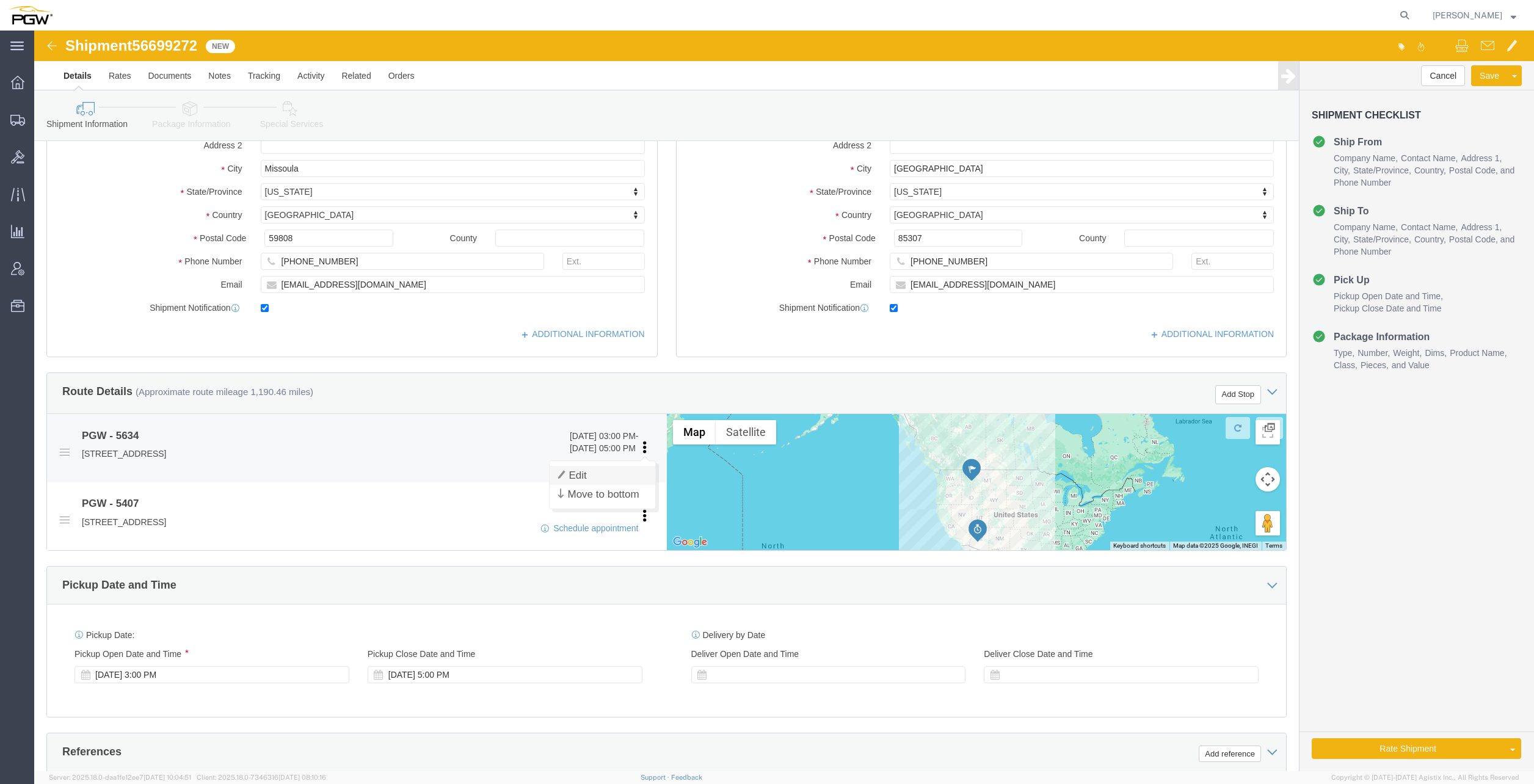
click link "Edit"
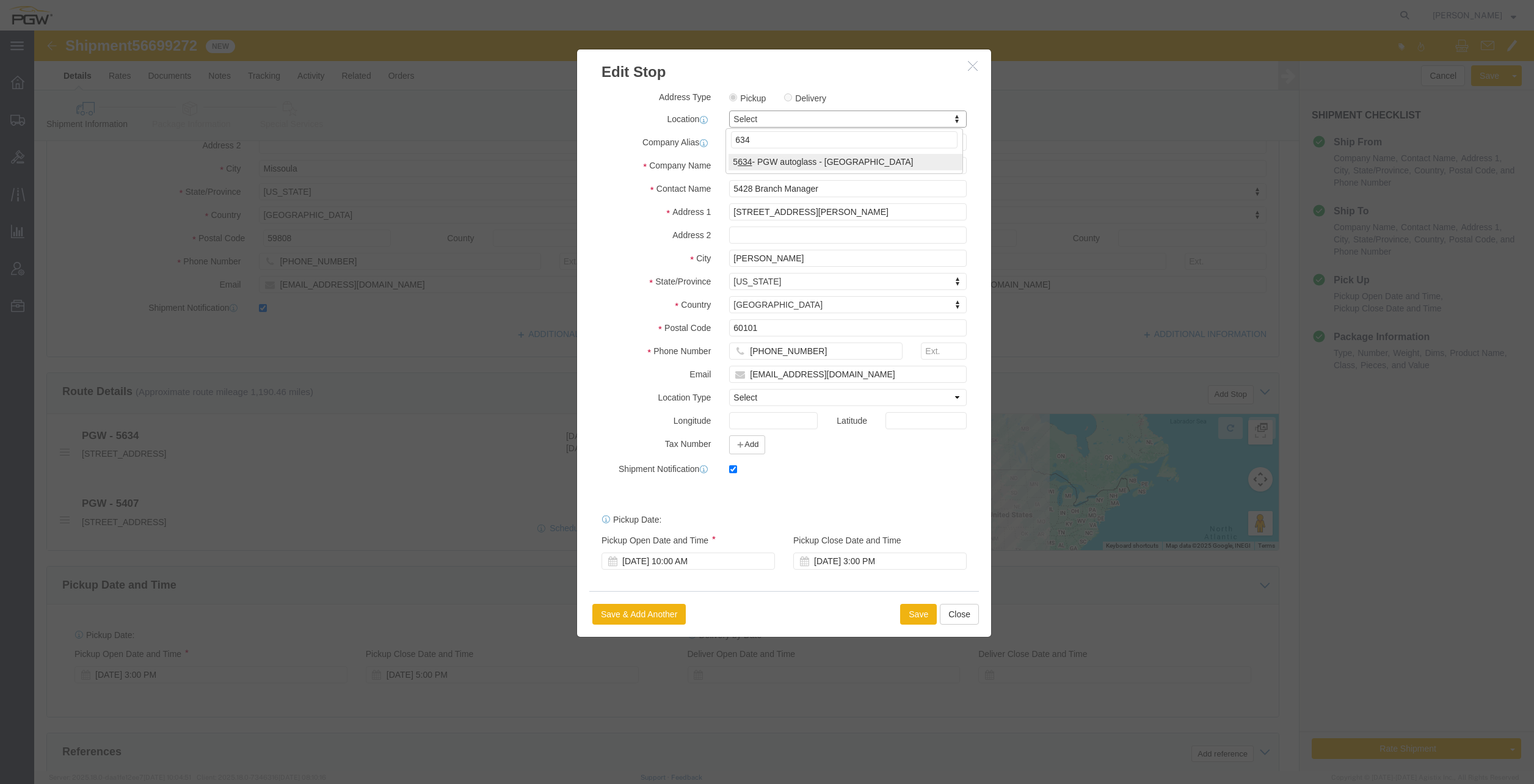
type input "634"
select select "28421"
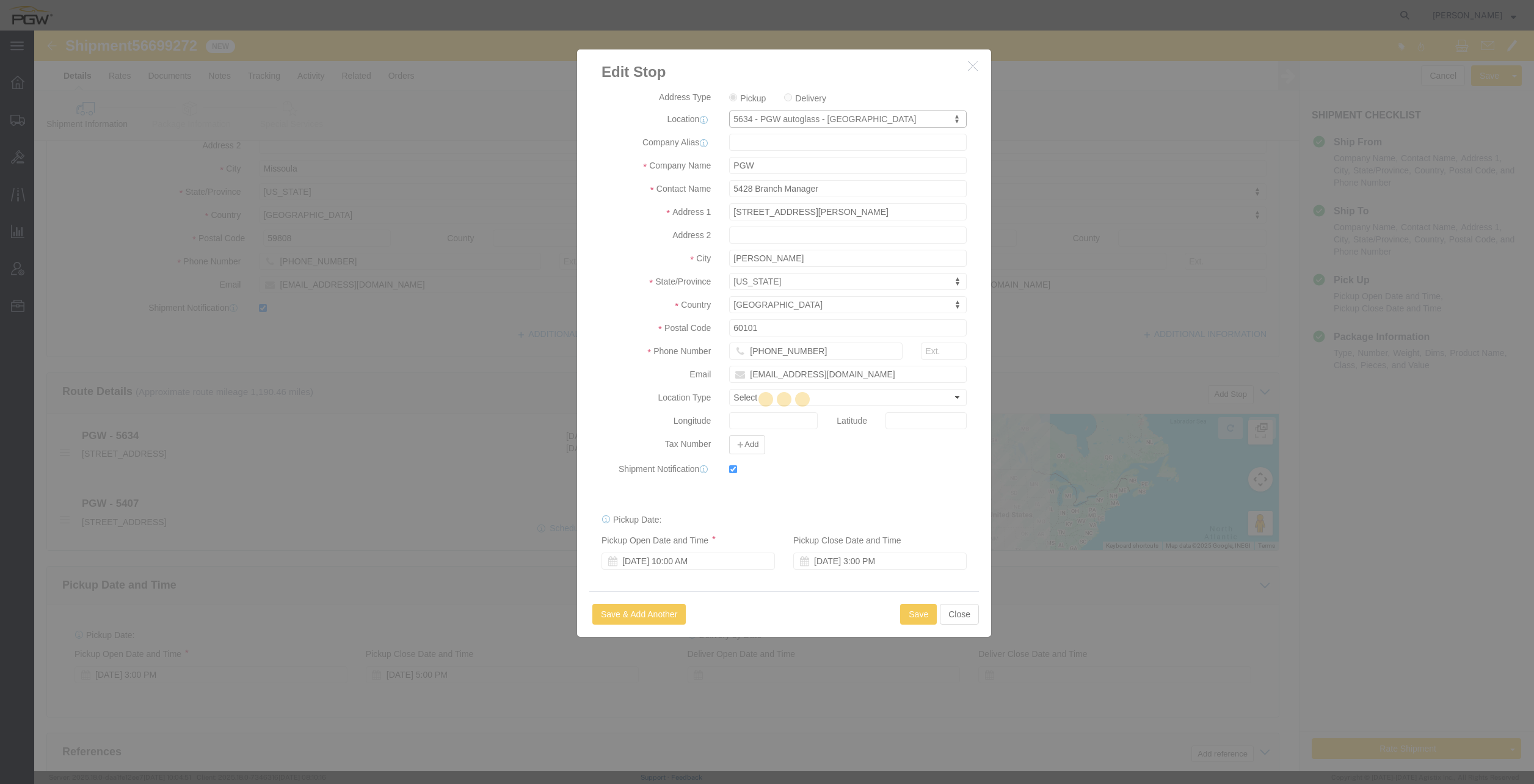
type input "5634"
type input "5634 Branch Manager"
type input "[STREET_ADDRESS]"
type input "Missoula"
type input "59808"
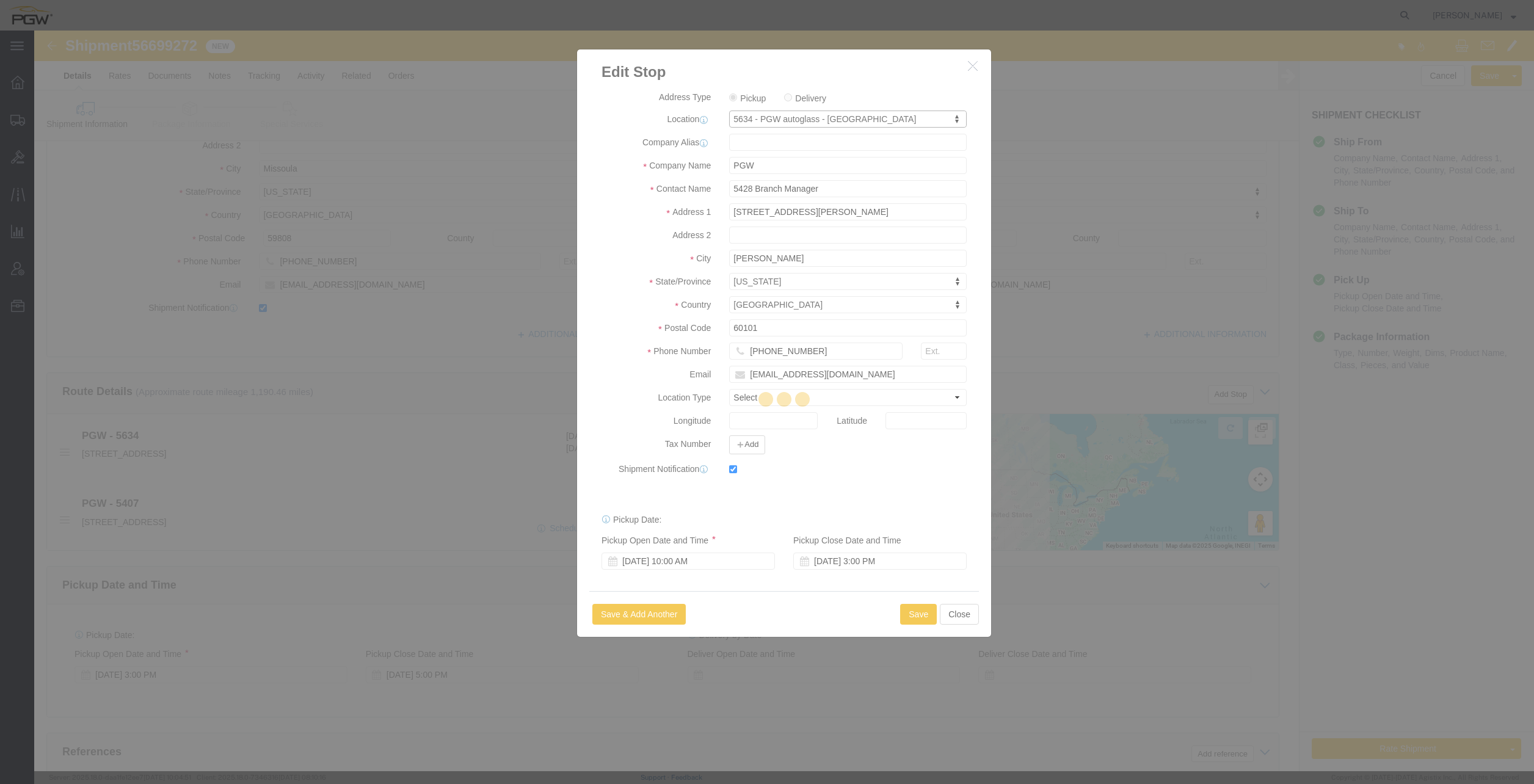
type input "[PHONE_NUMBER]"
type input "[EMAIL_ADDRESS][DOMAIN_NAME]"
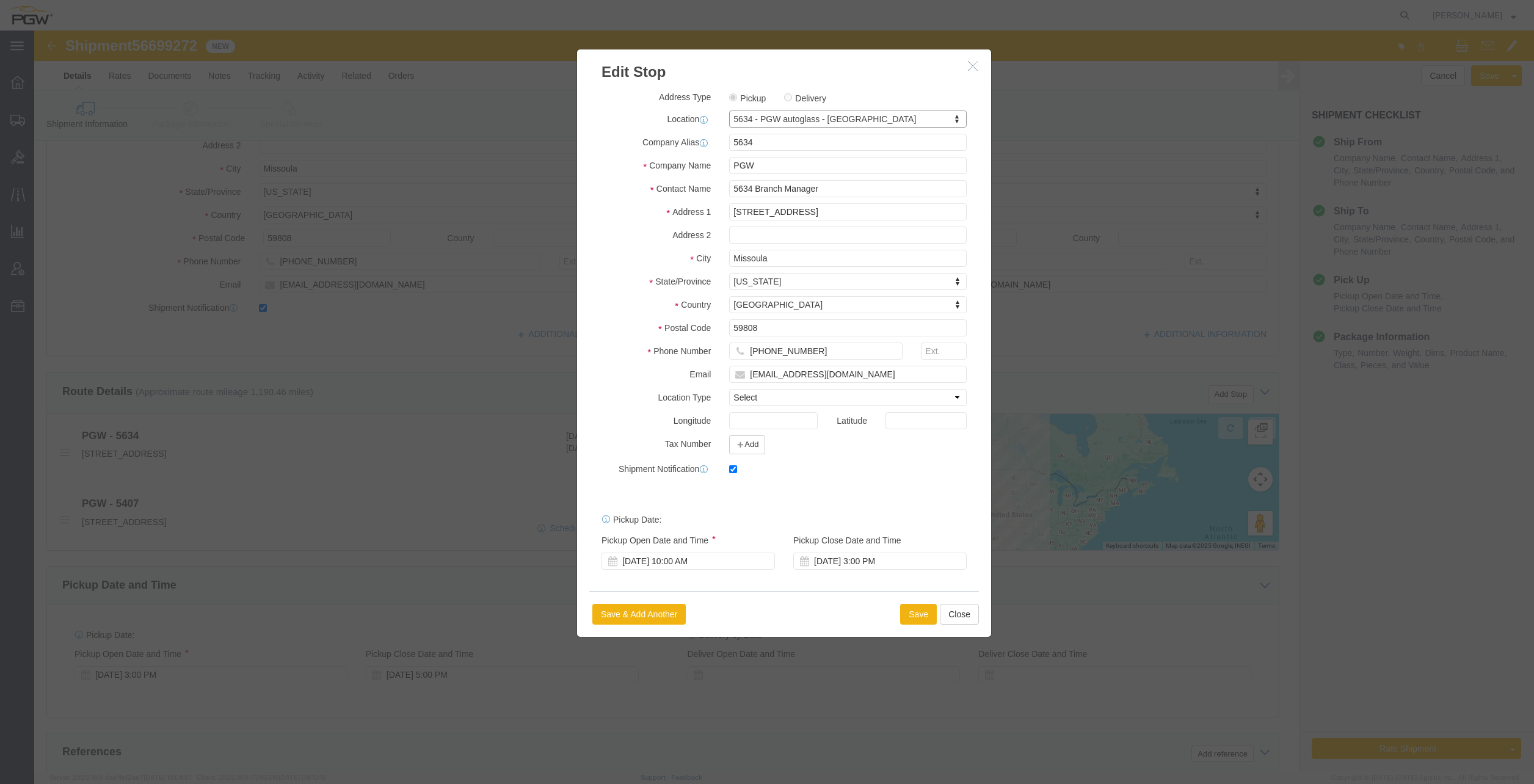
select select "MT"
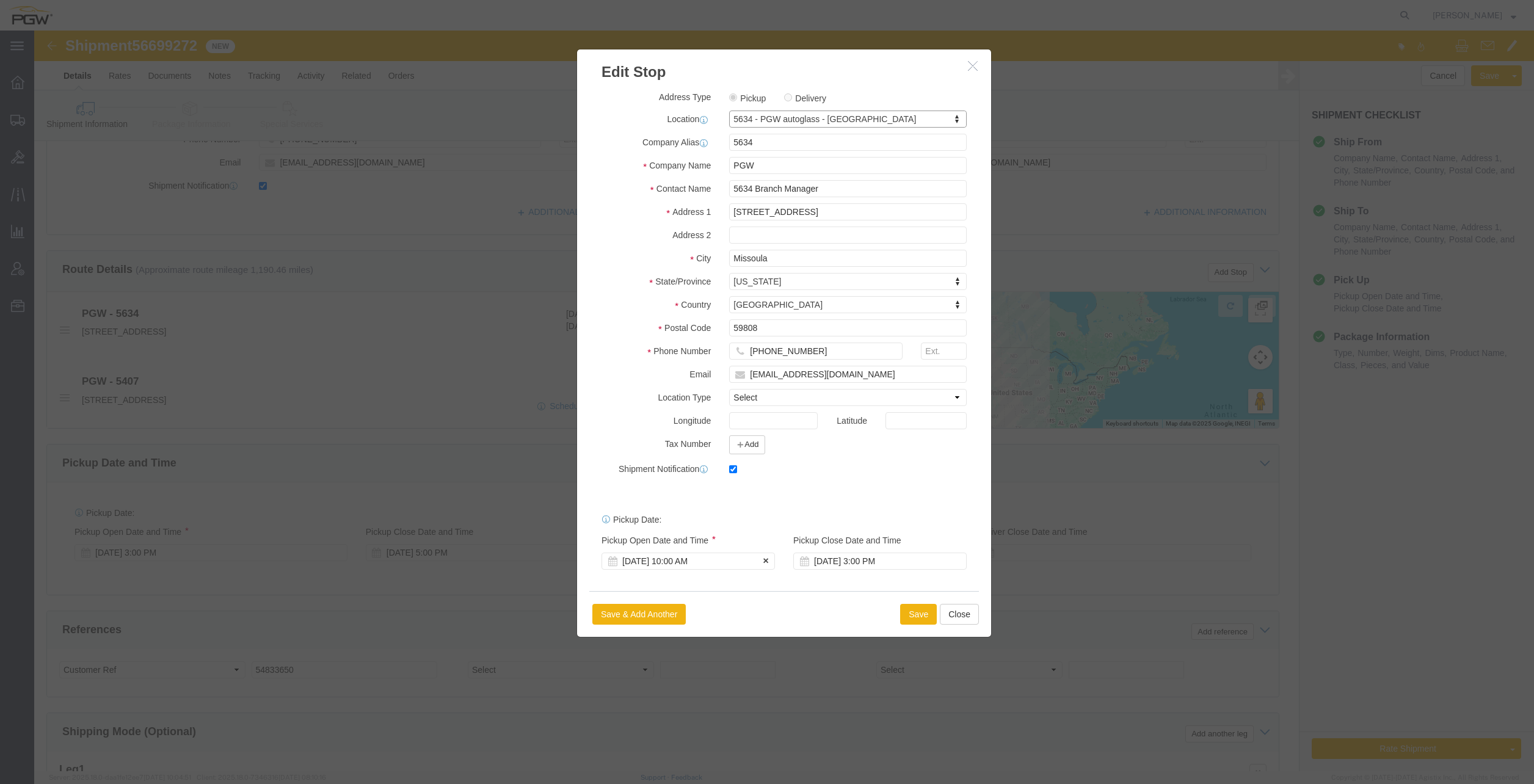
click div "[DATE] 10:00 AM"
type input "1:30 PM"
click div "Open Time 1:30 PM [DATE] 10:00 AM - [DATE] 10:00 AM Cancel Apply"
click button "Apply"
click button "Save"
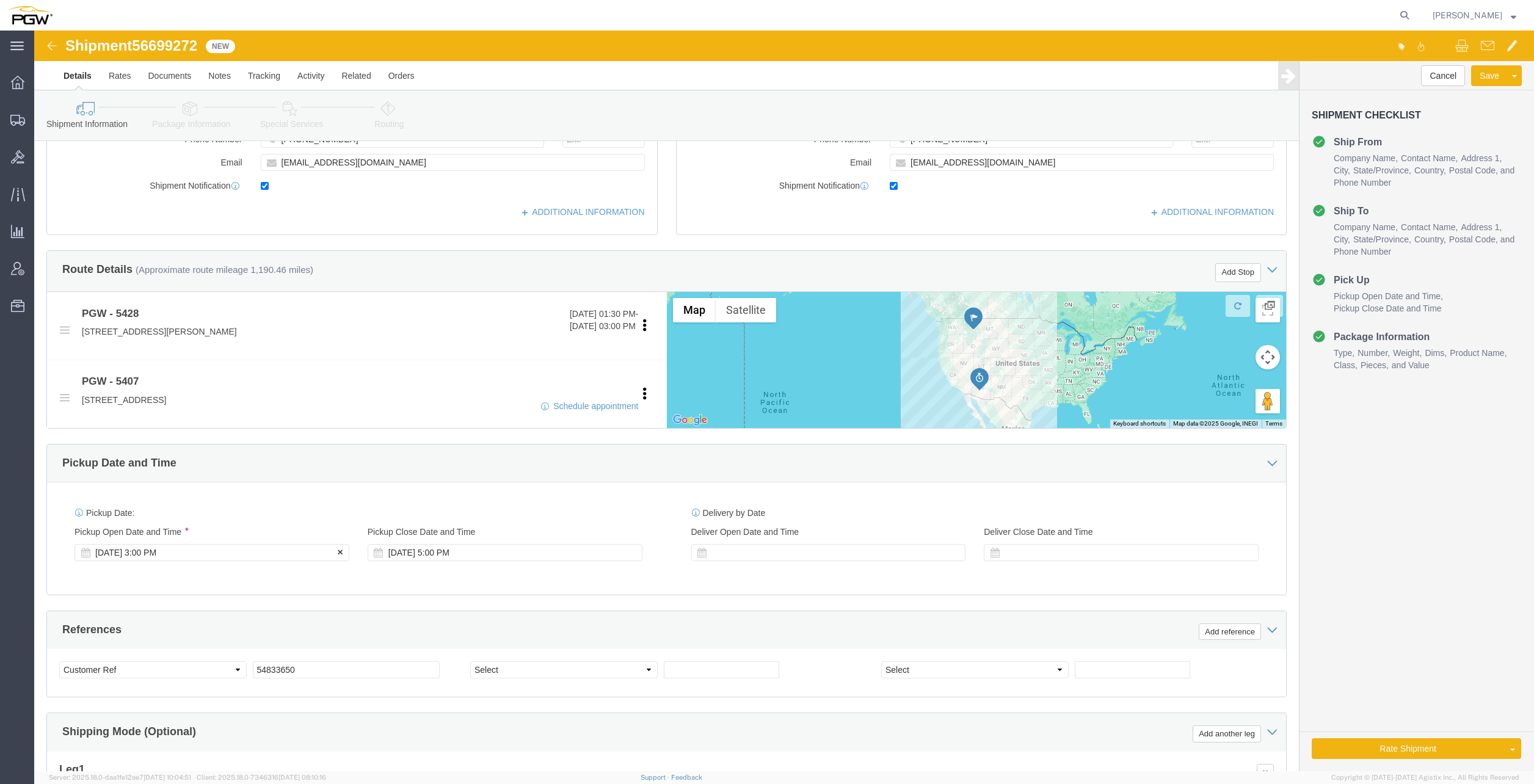
click div "[DATE] 3:00 PM"
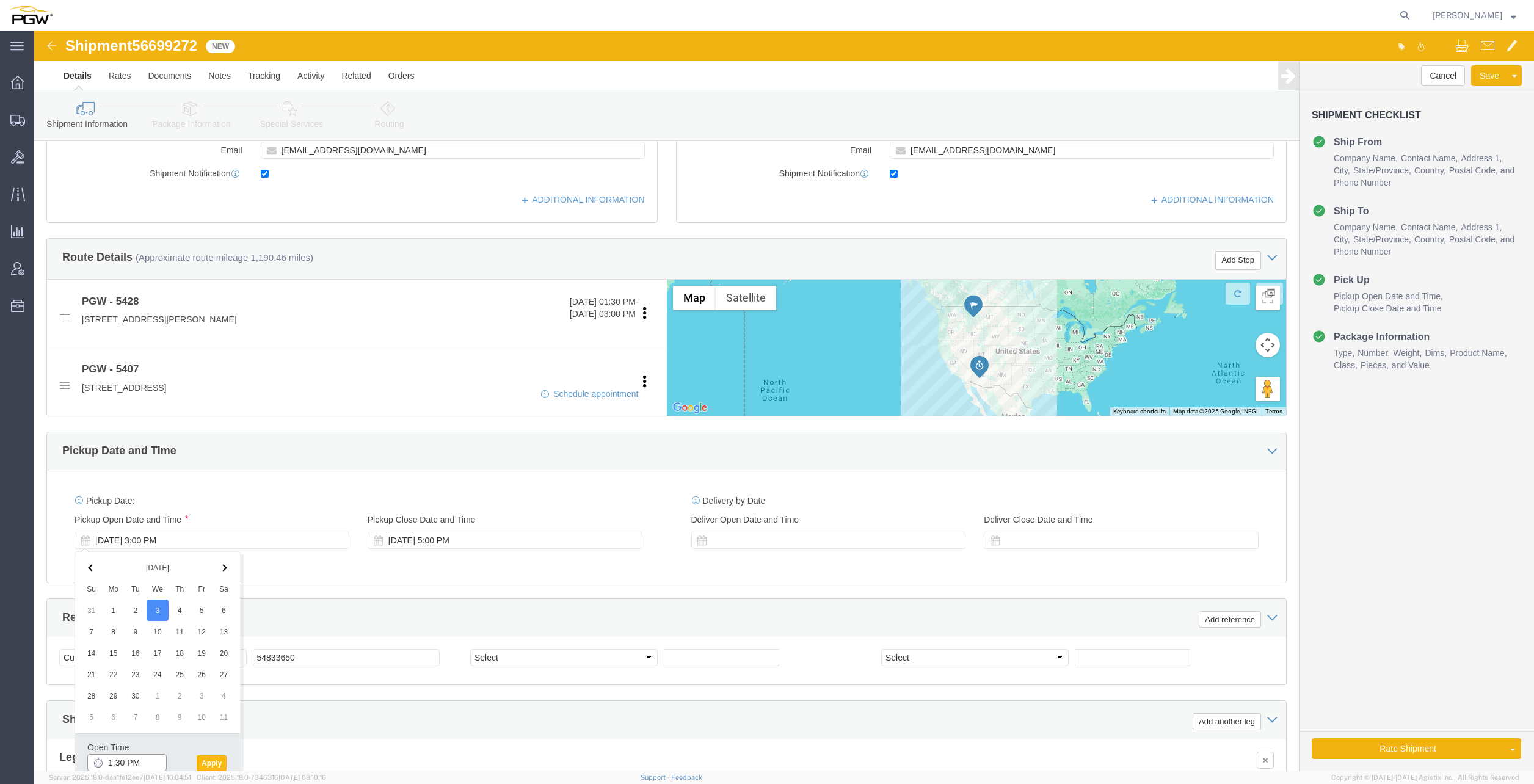
type input "1:30 PM"
click button "Apply"
click div "[DATE] 5:00 PM"
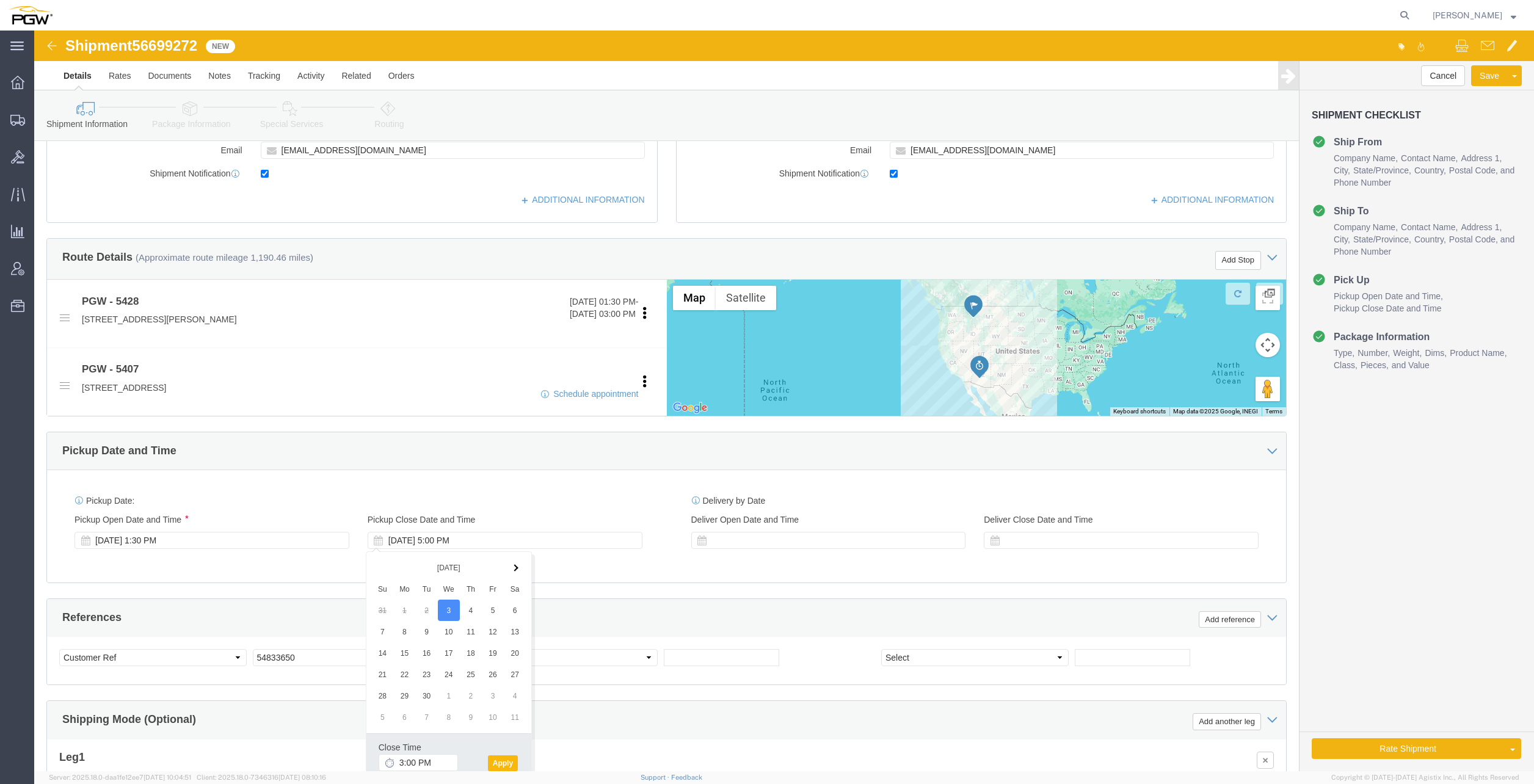
click button "Apply"
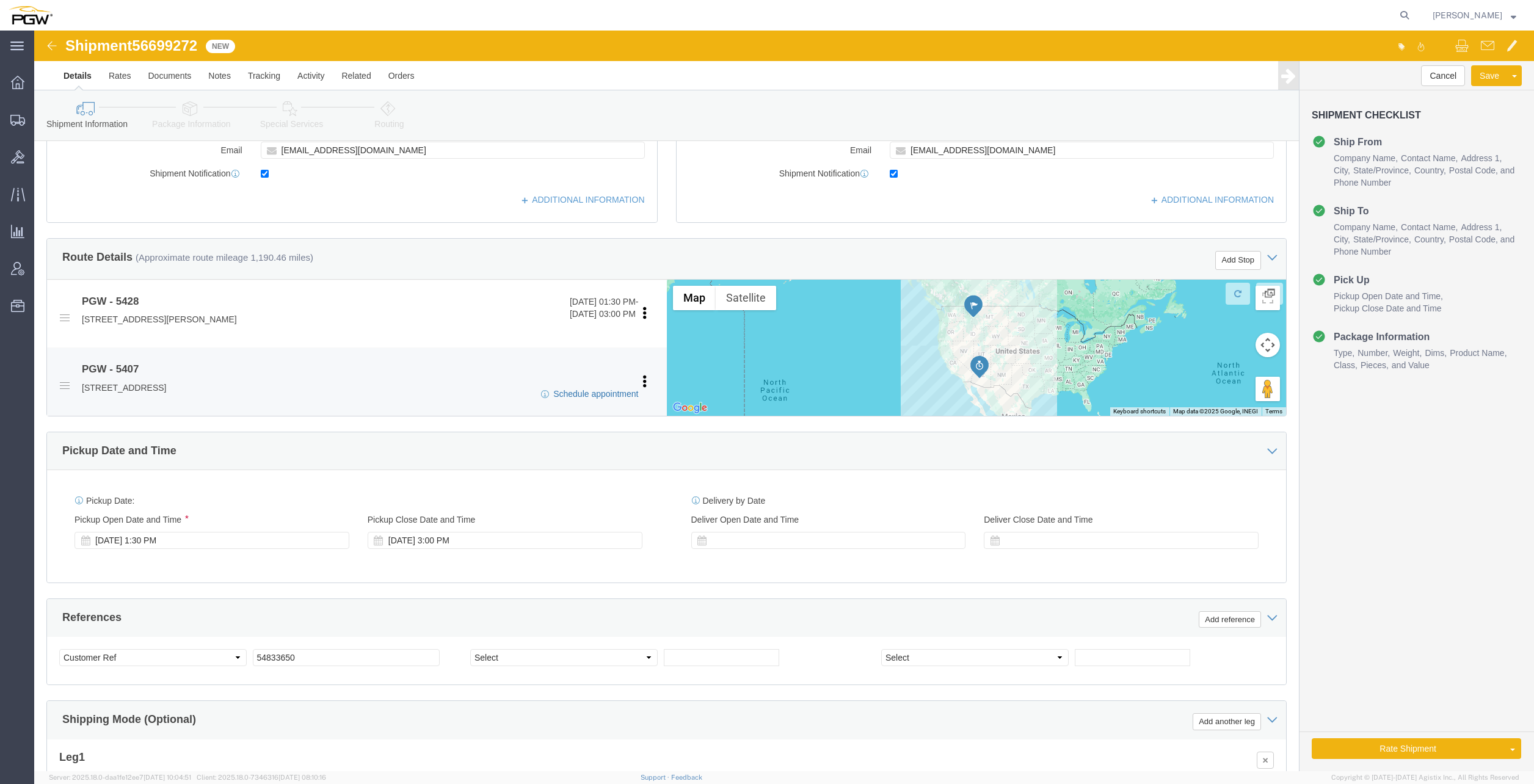
click link "Schedule appointment"
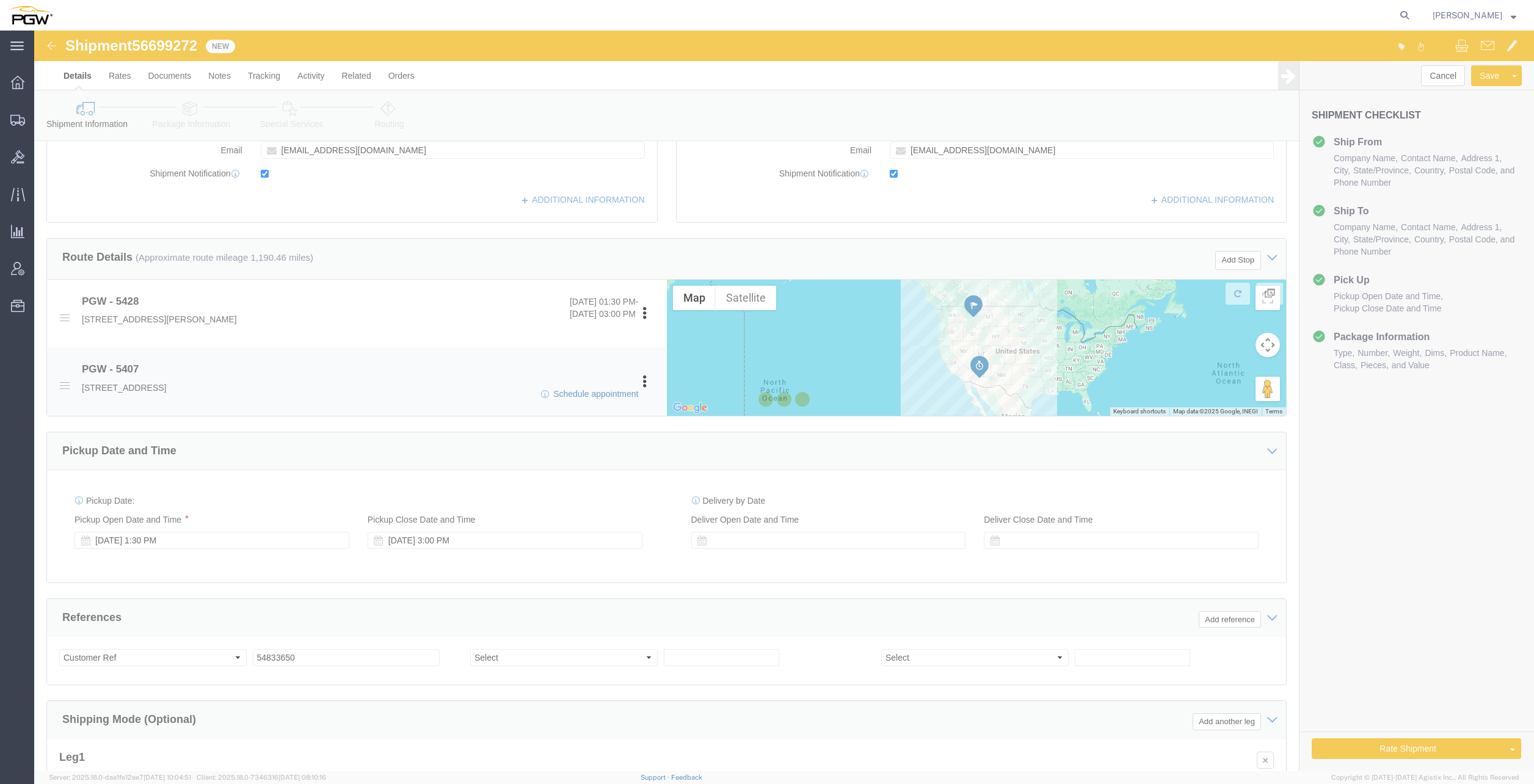
select select
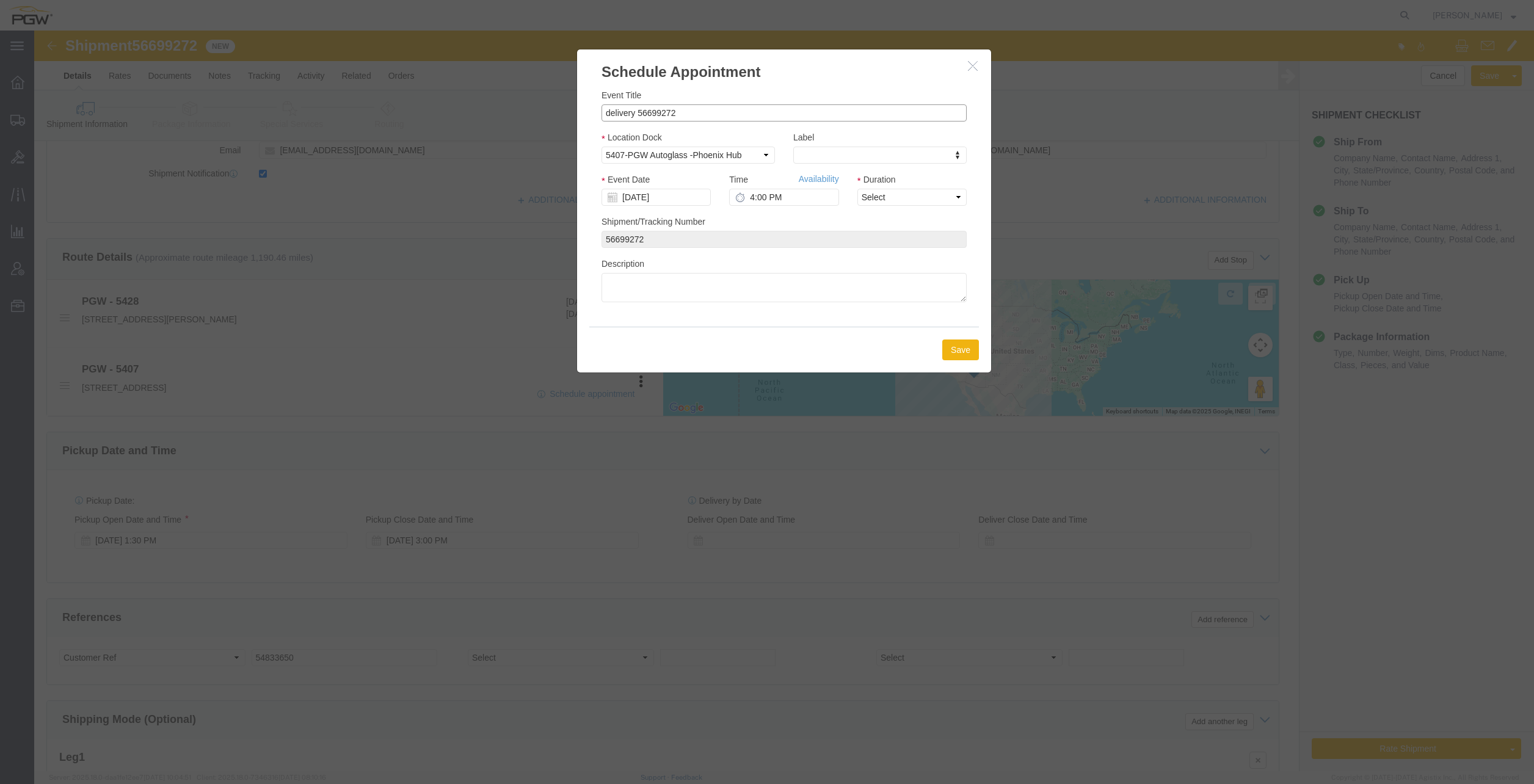
drag, startPoint x: 602, startPoint y: 84, endPoint x: 544, endPoint y: 78, distance: 58.3
click div "Event Title delivery 56699272 Location Dock Select 5407-PGW Autoglass -[GEOGRAP…"
click input "56699272"
type input "56699272 - [GEOGRAPHIC_DATA]"
click select "Select 5407-PGW Autoglass -Phoenix Hub"
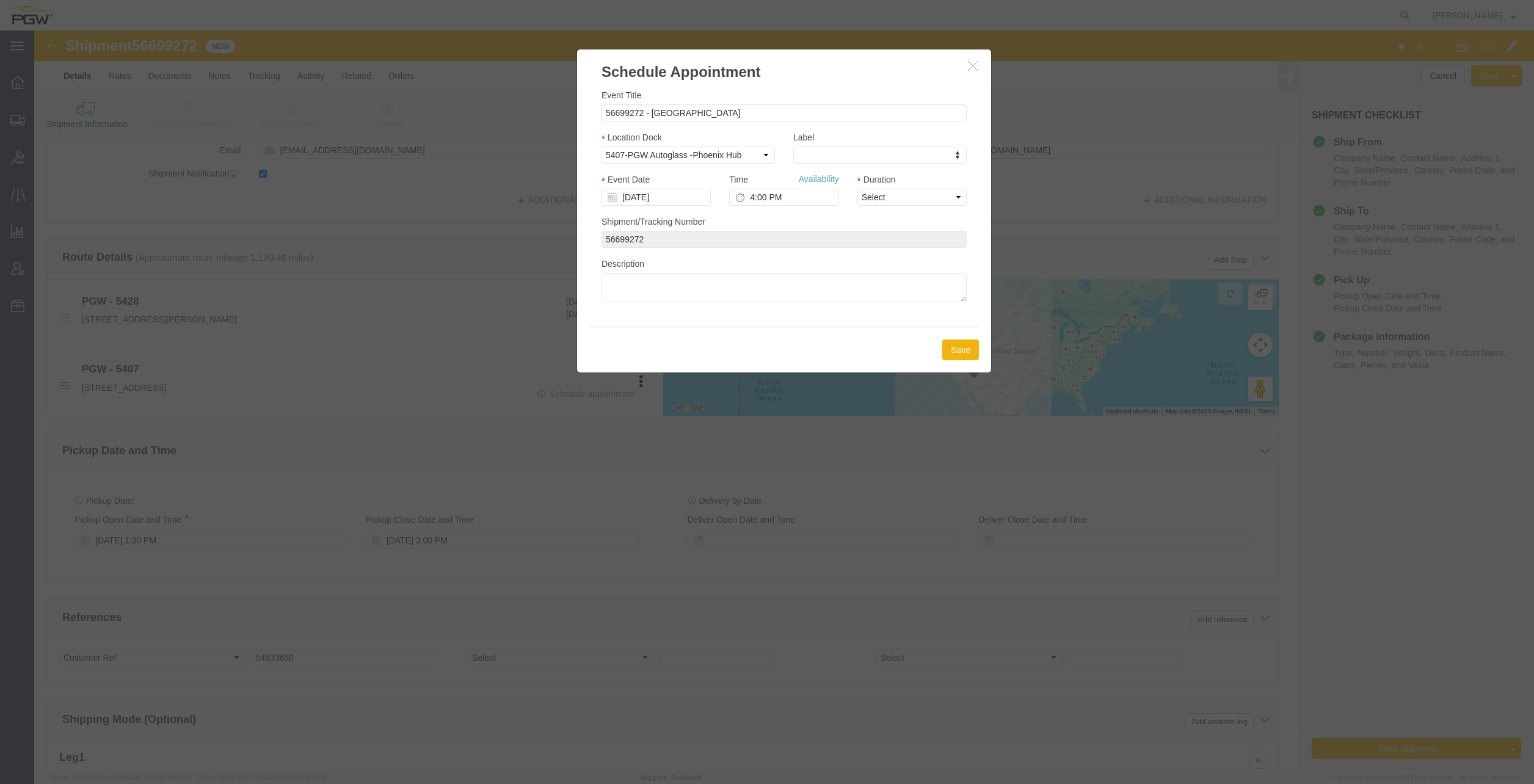
click icon "button"
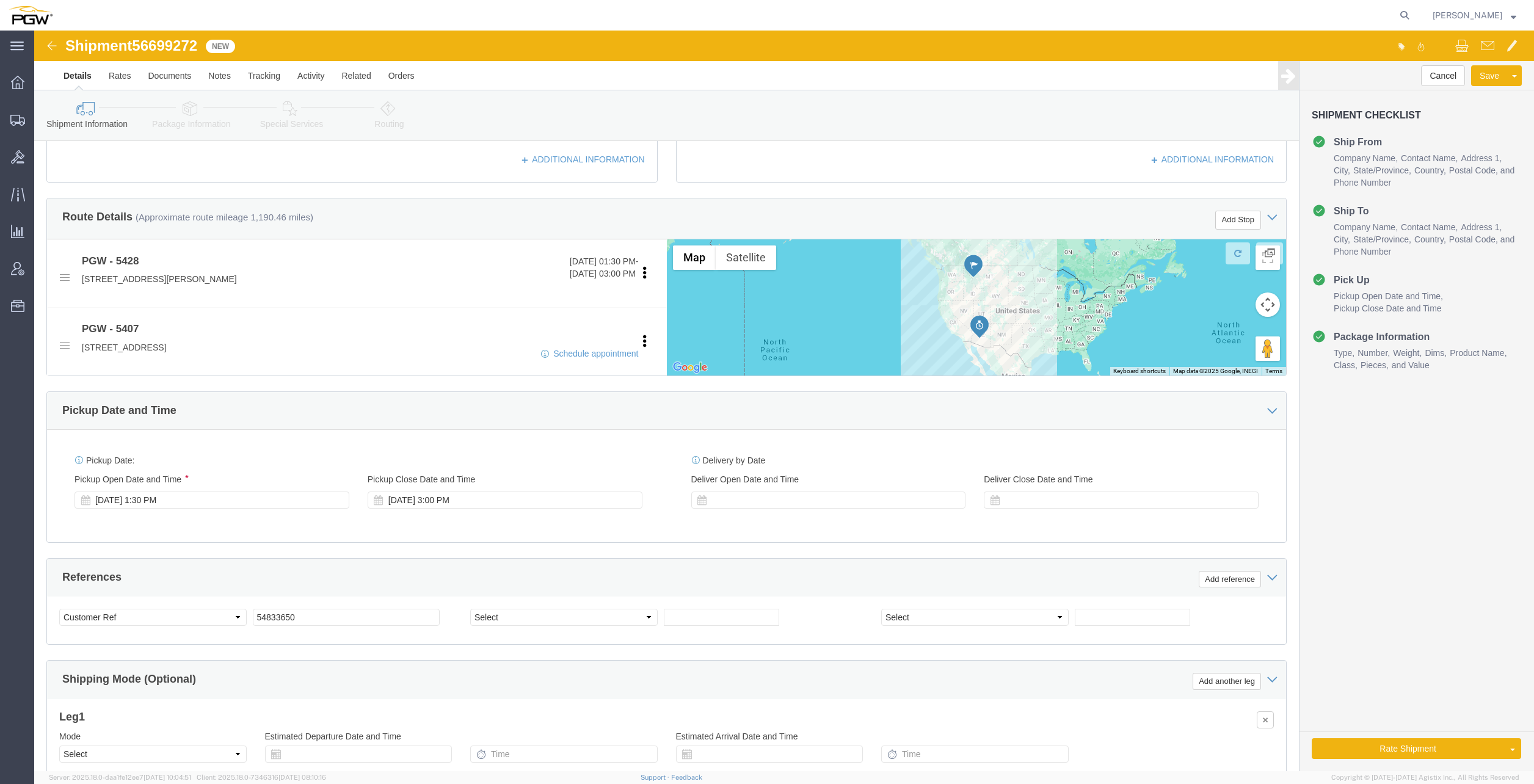
scroll to position [439, 0]
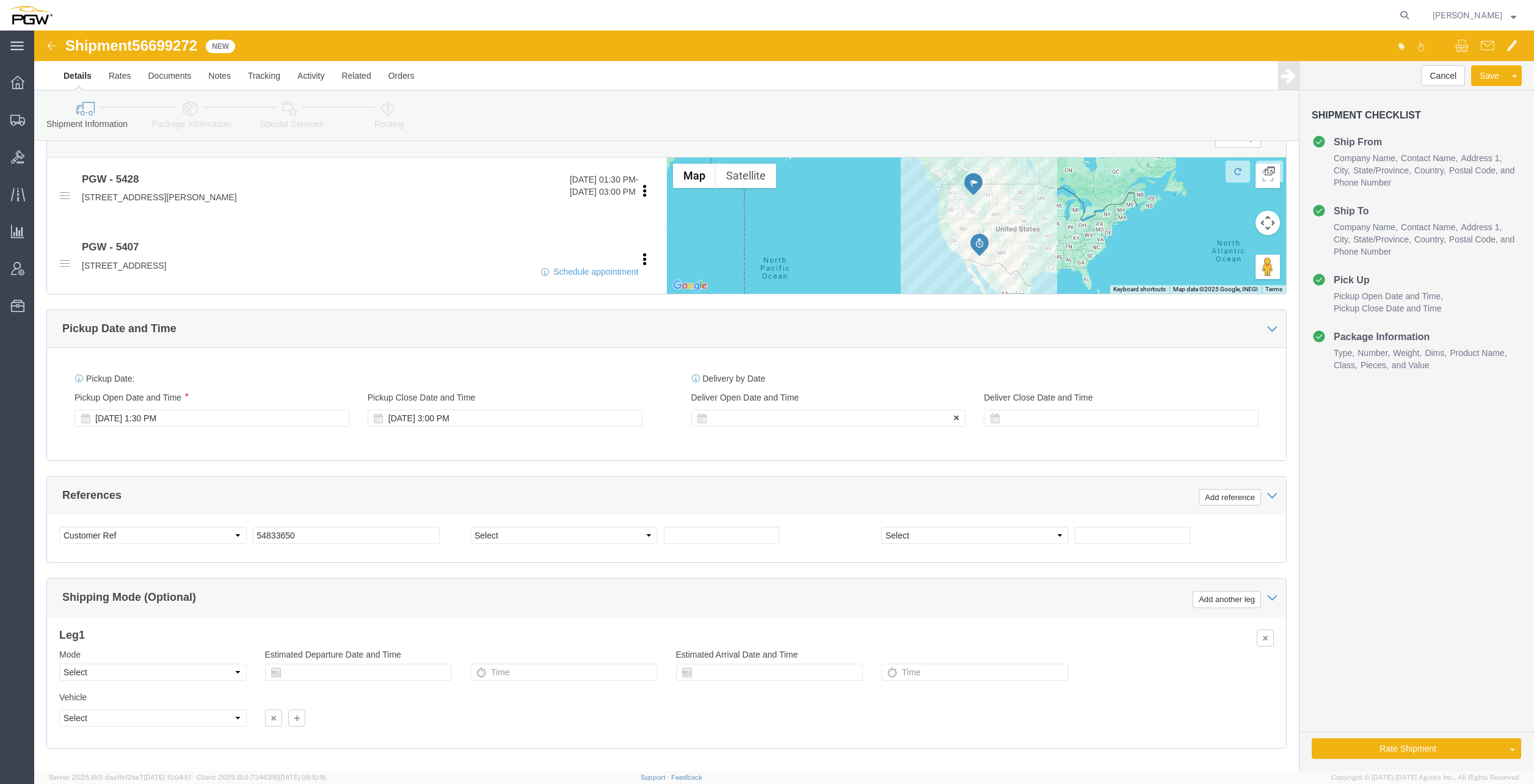
click div
click input "4:00 PM"
type input "1"
type input "12:00 PM"
click button "Apply"
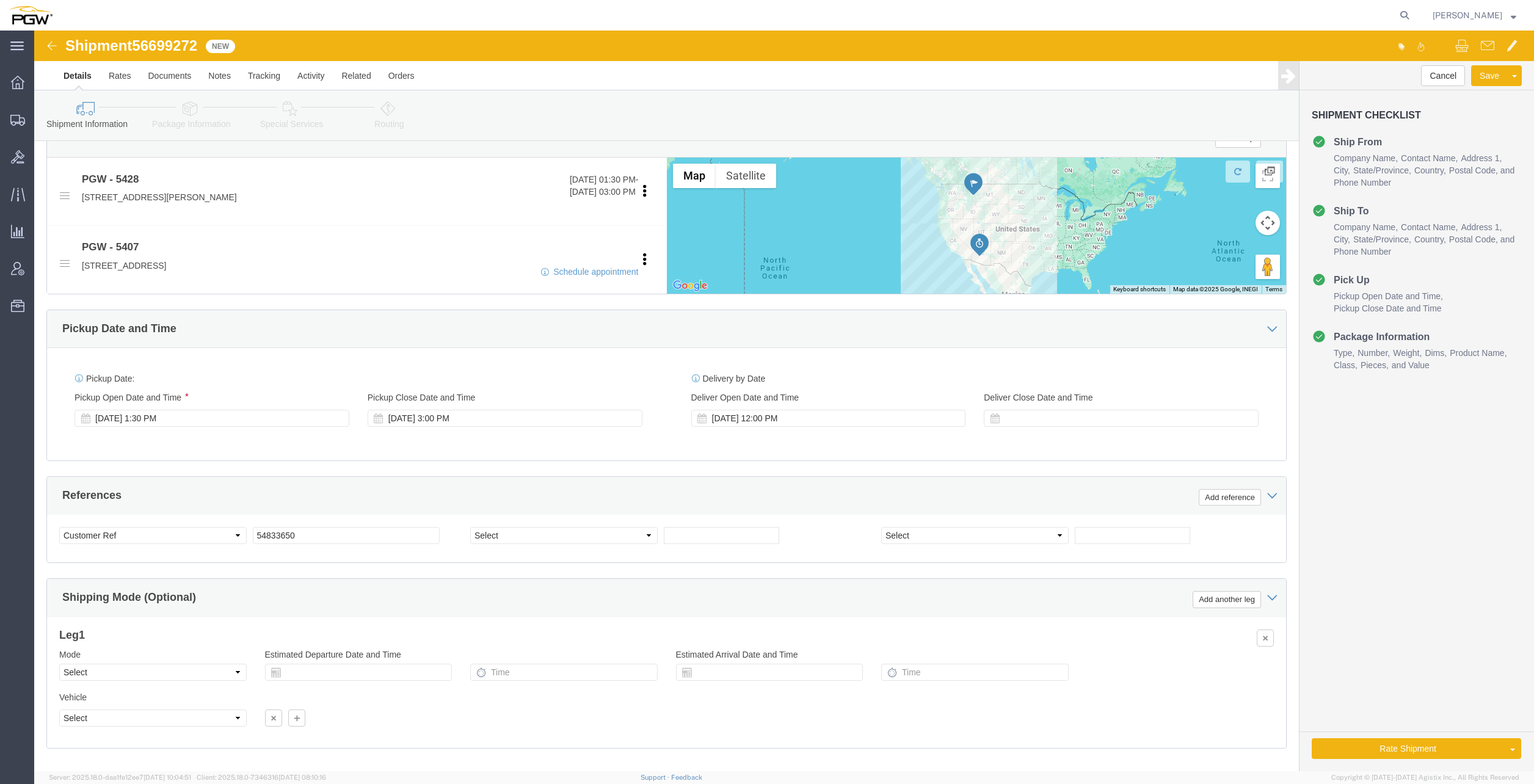
click span "56699272"
copy span "56699272"
drag, startPoint x: 273, startPoint y: 498, endPoint x: 277, endPoint y: 509, distance: 11.7
click input "54833650"
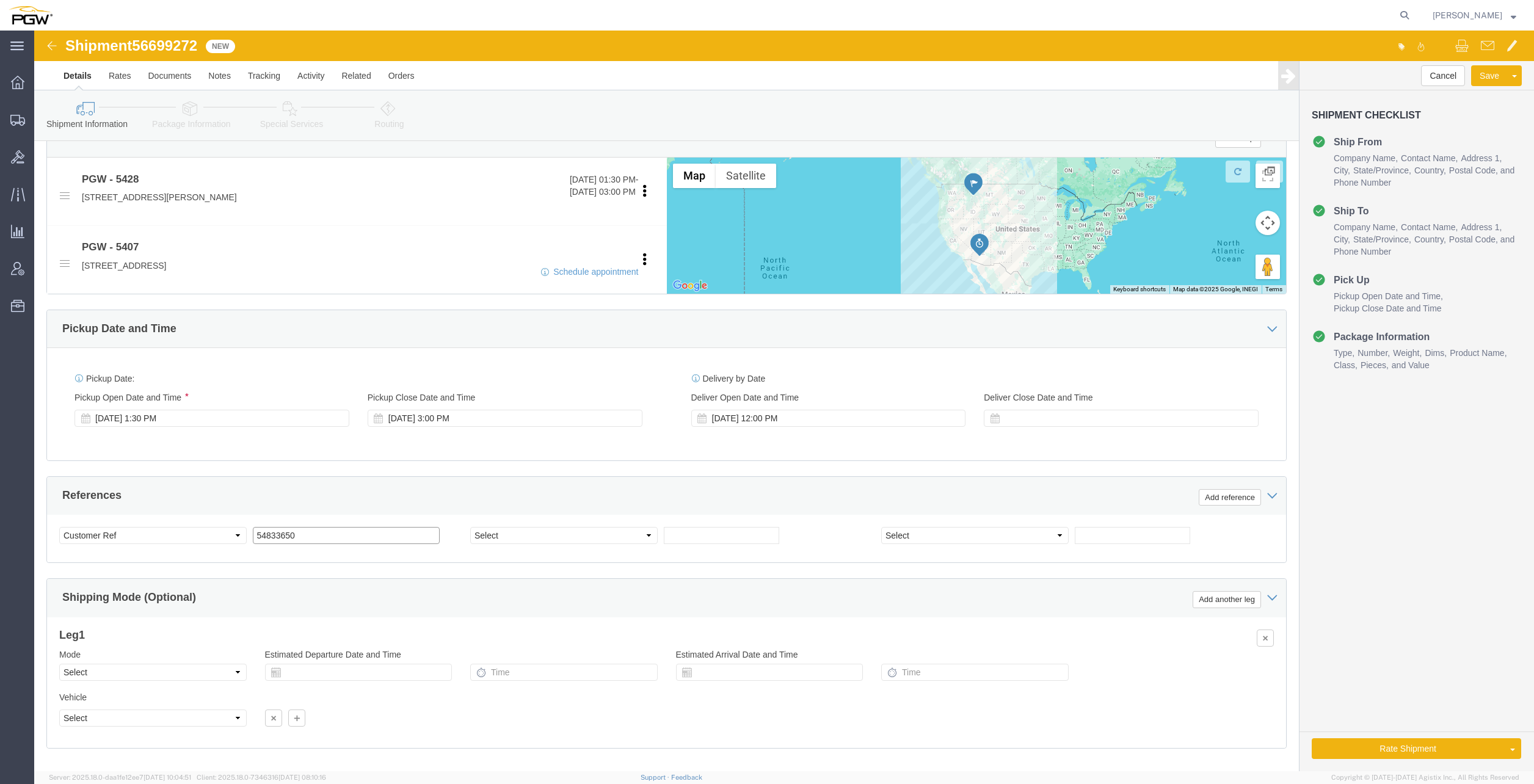
drag, startPoint x: 277, startPoint y: 509, endPoint x: 102, endPoint y: 491, distance: 175.9
click div "Select Account Type Activity ID Airline Appointment Number ASN Batch Request # …"
paste input "6699272"
click input "56699272"
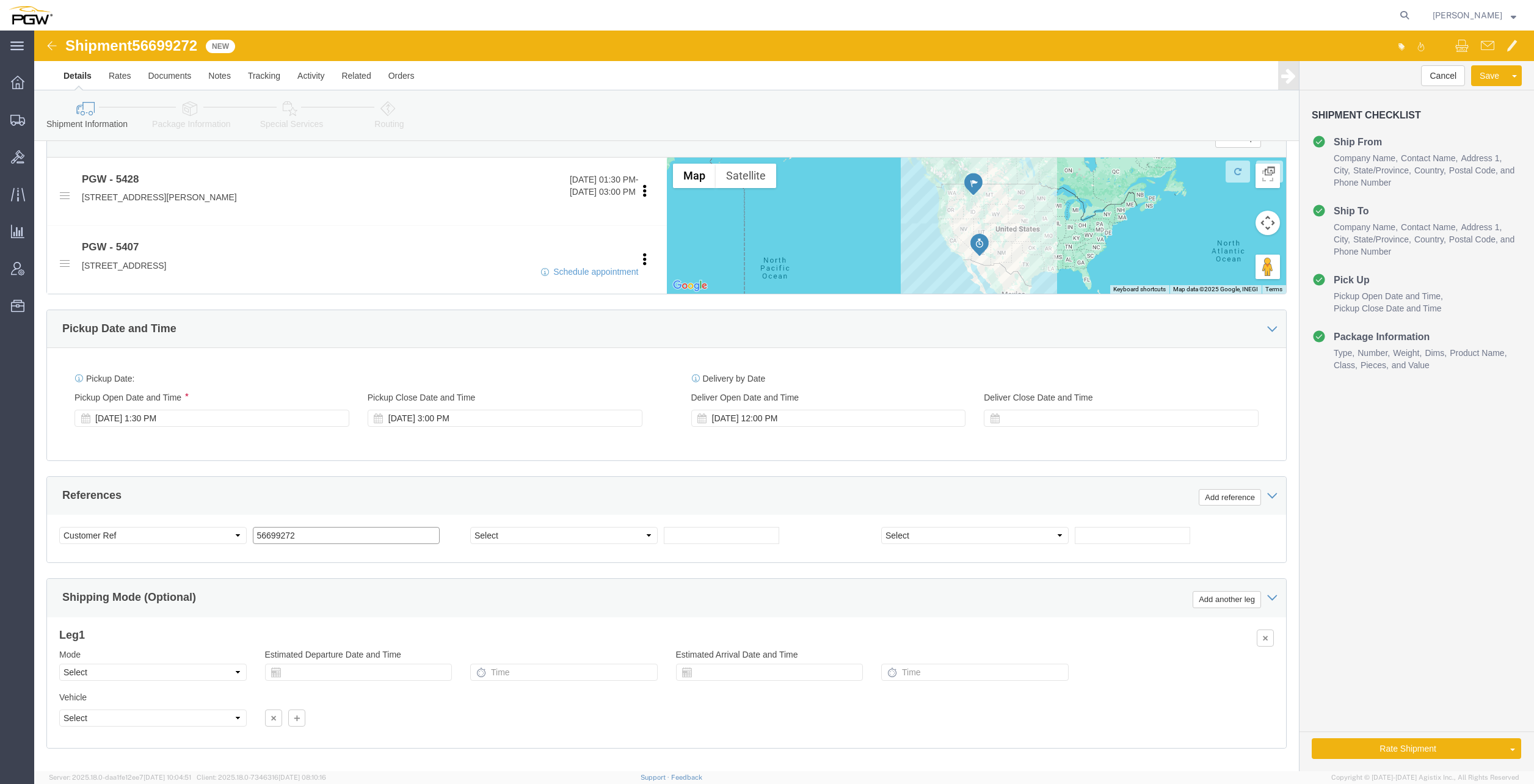
type input "56699272"
click link "Special Services"
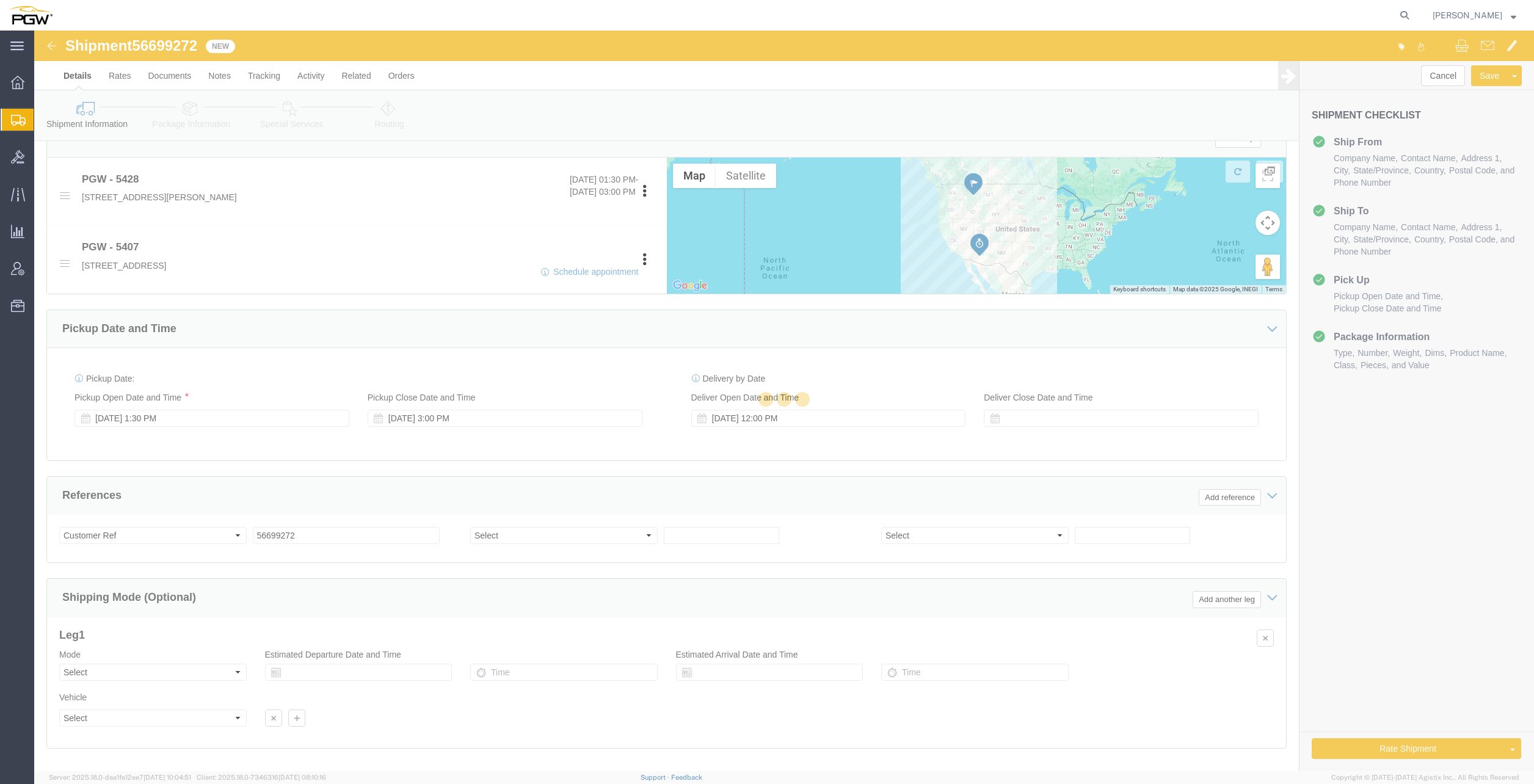
select select
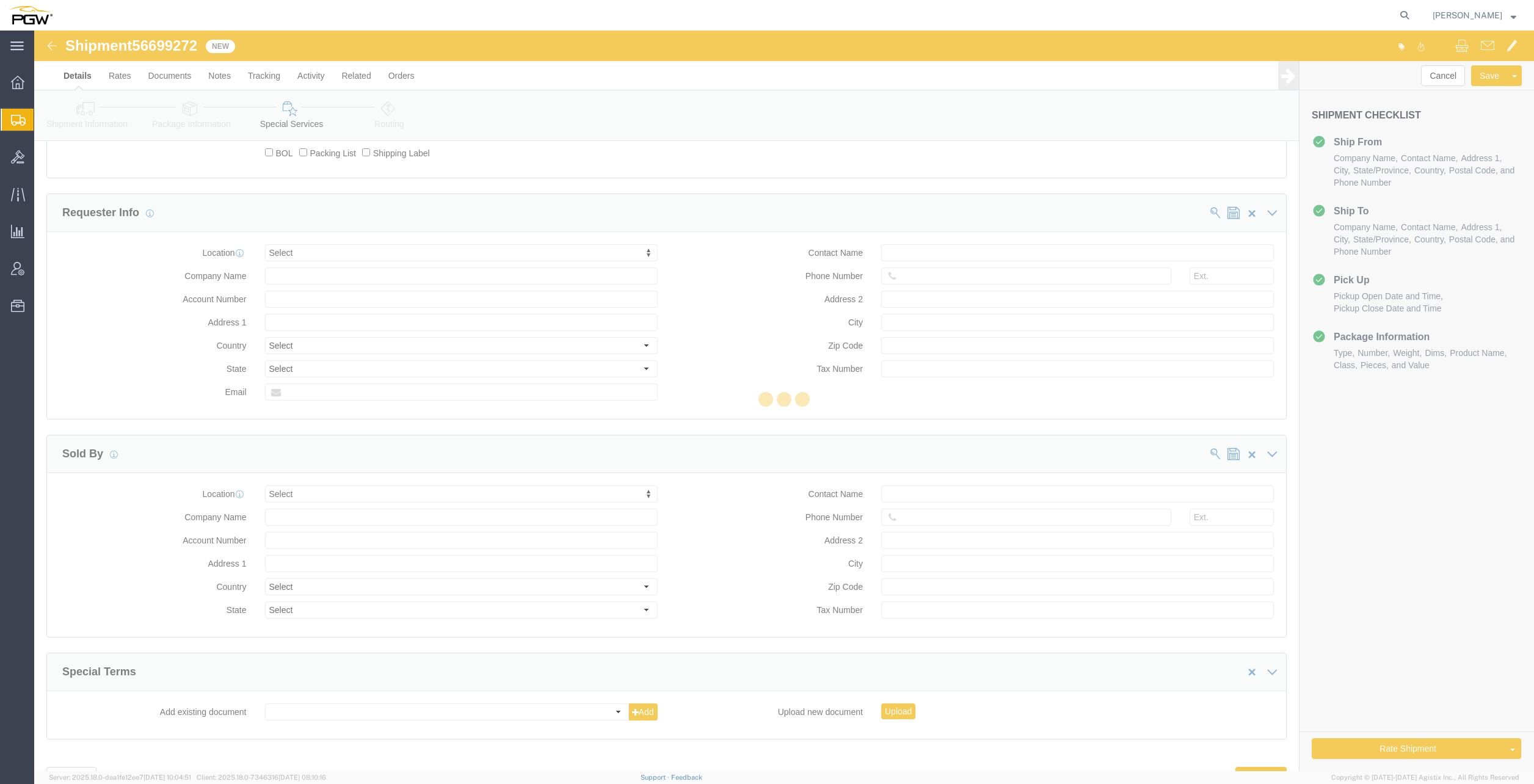
scroll to position [107, 0]
select select "COSTCENTER"
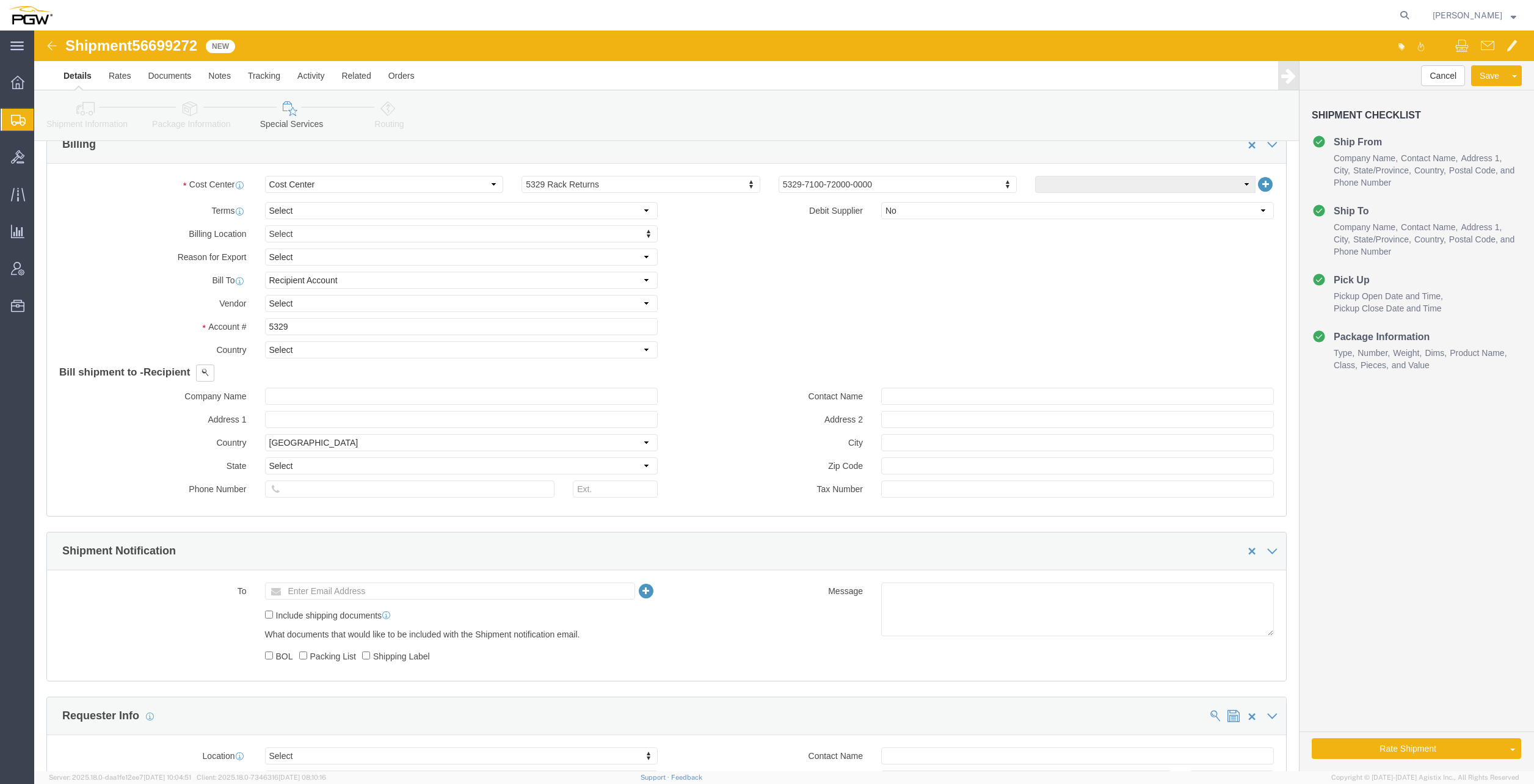
scroll to position [311, 0]
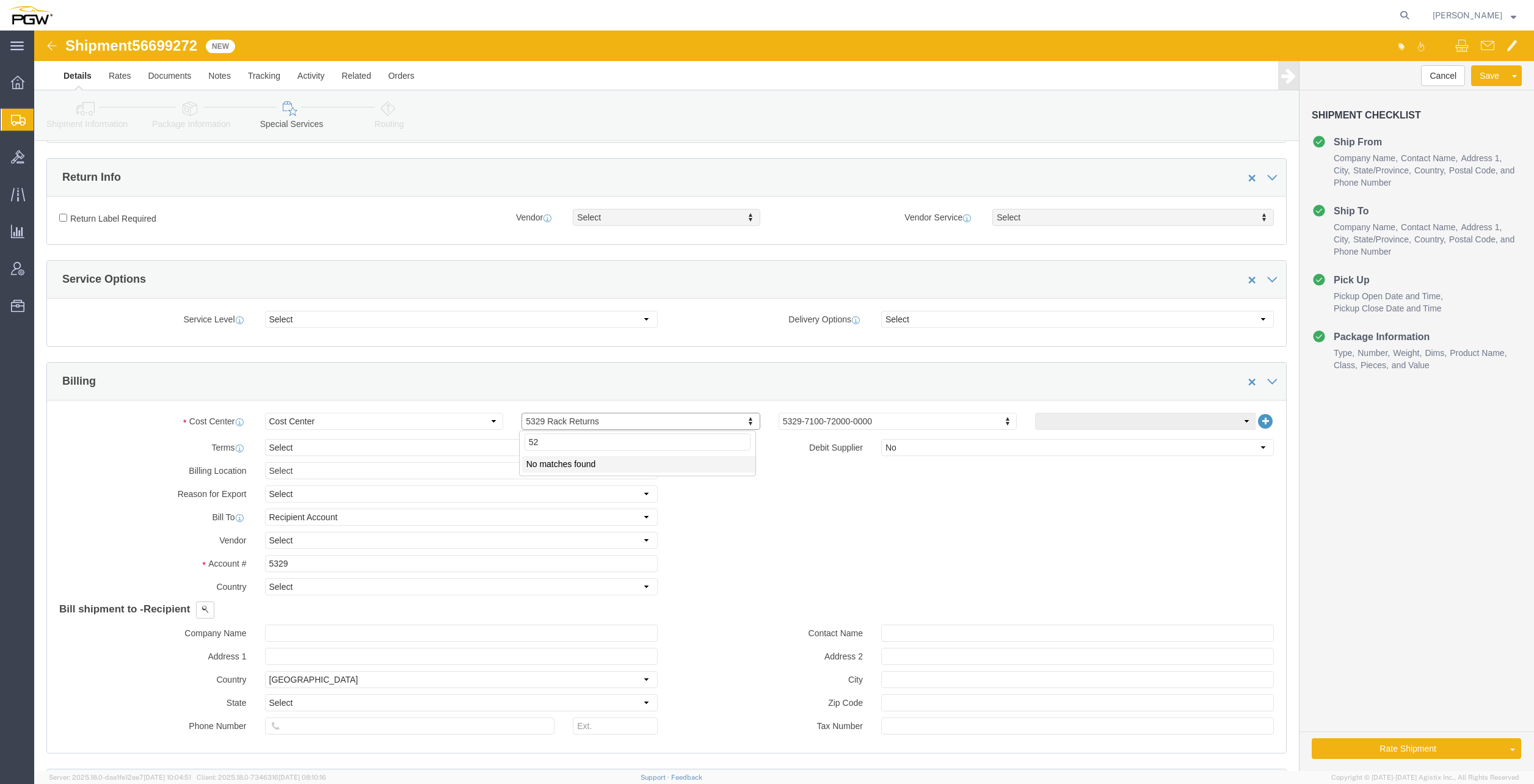
type input "5"
type input "5407"
click input "5329"
drag, startPoint x: 274, startPoint y: 534, endPoint x: 97, endPoint y: 511, distance: 178.5
click div "Account # 5329"
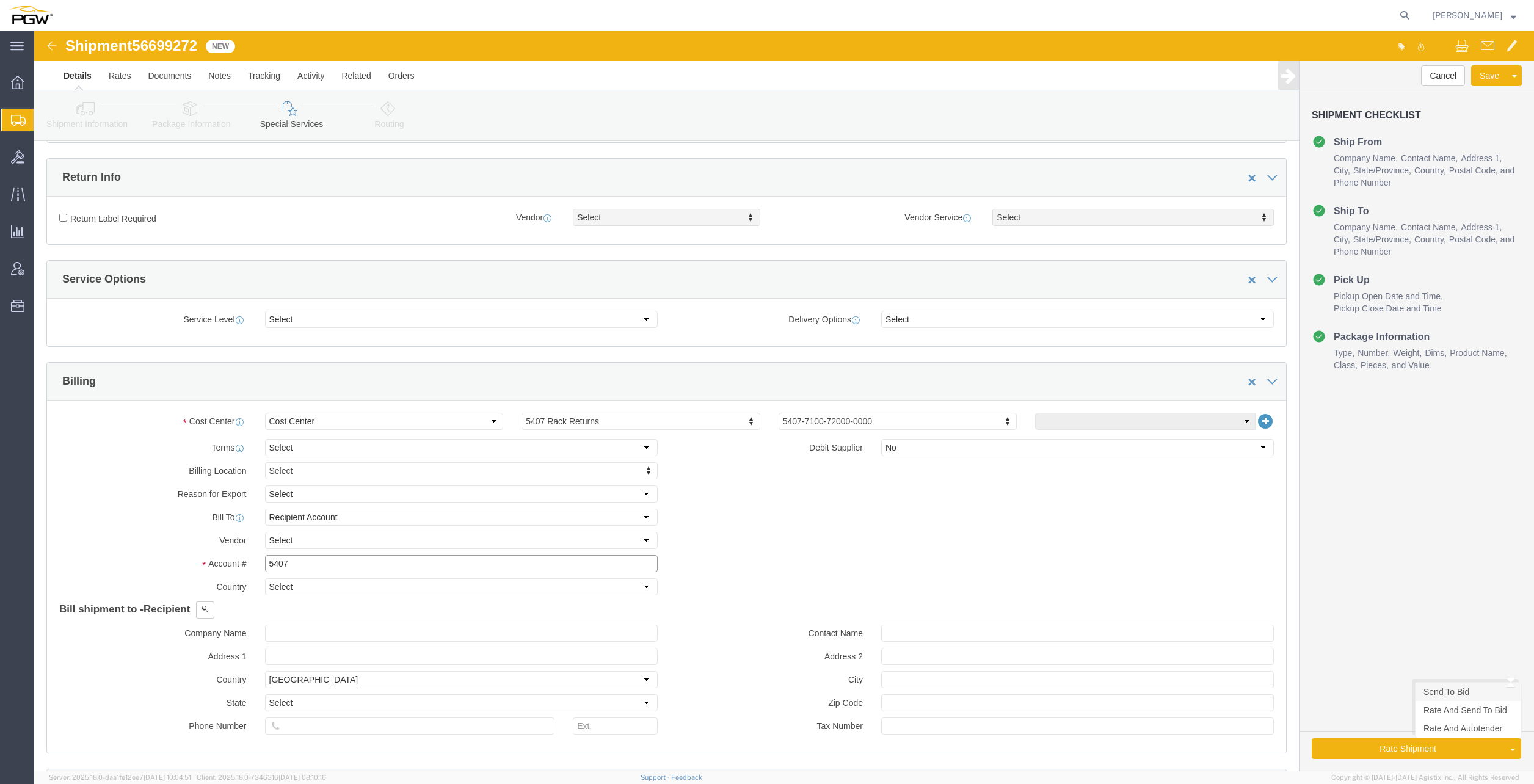
type input "5407"
click link "Send To Bid"
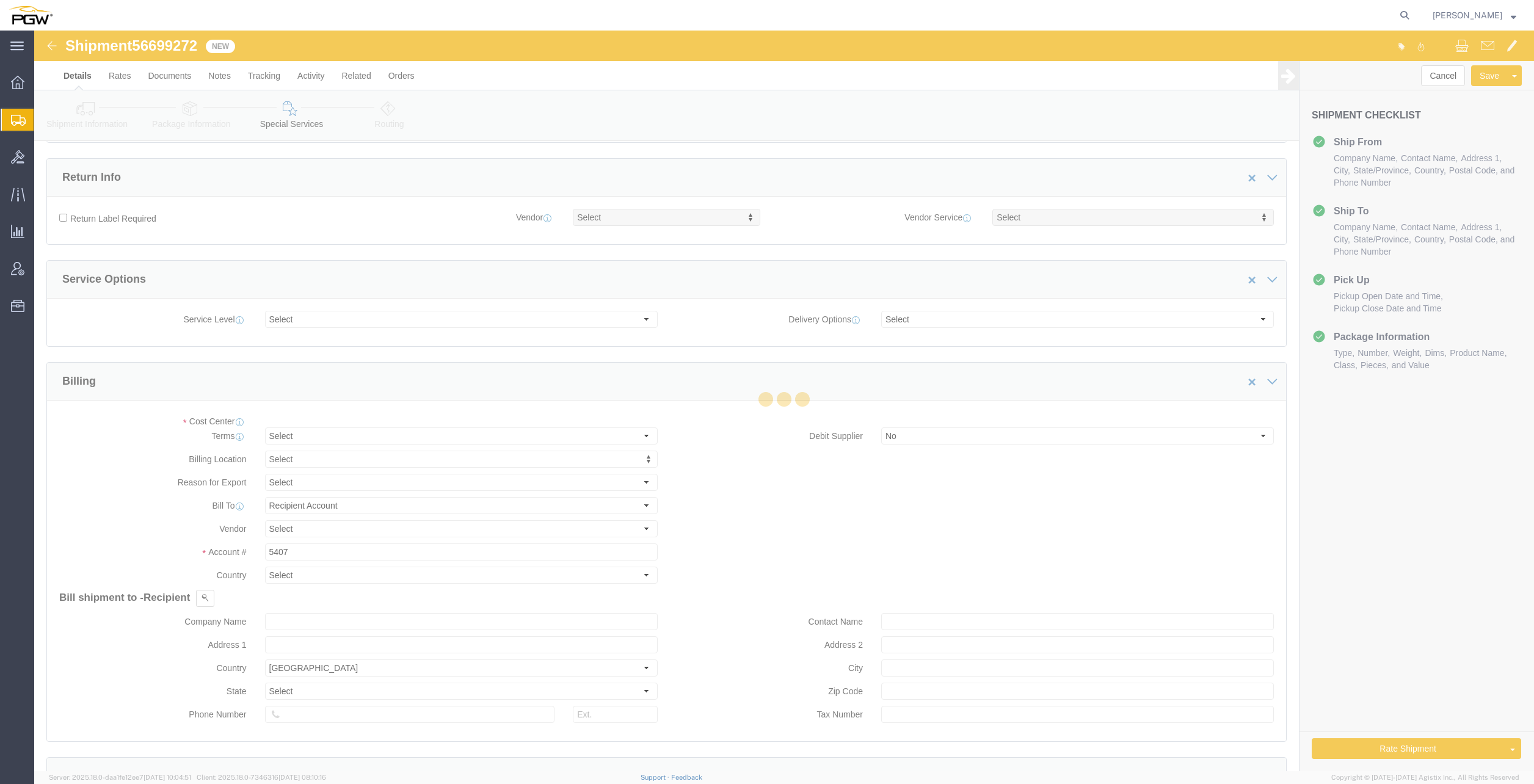
select select "COSTCENTER"
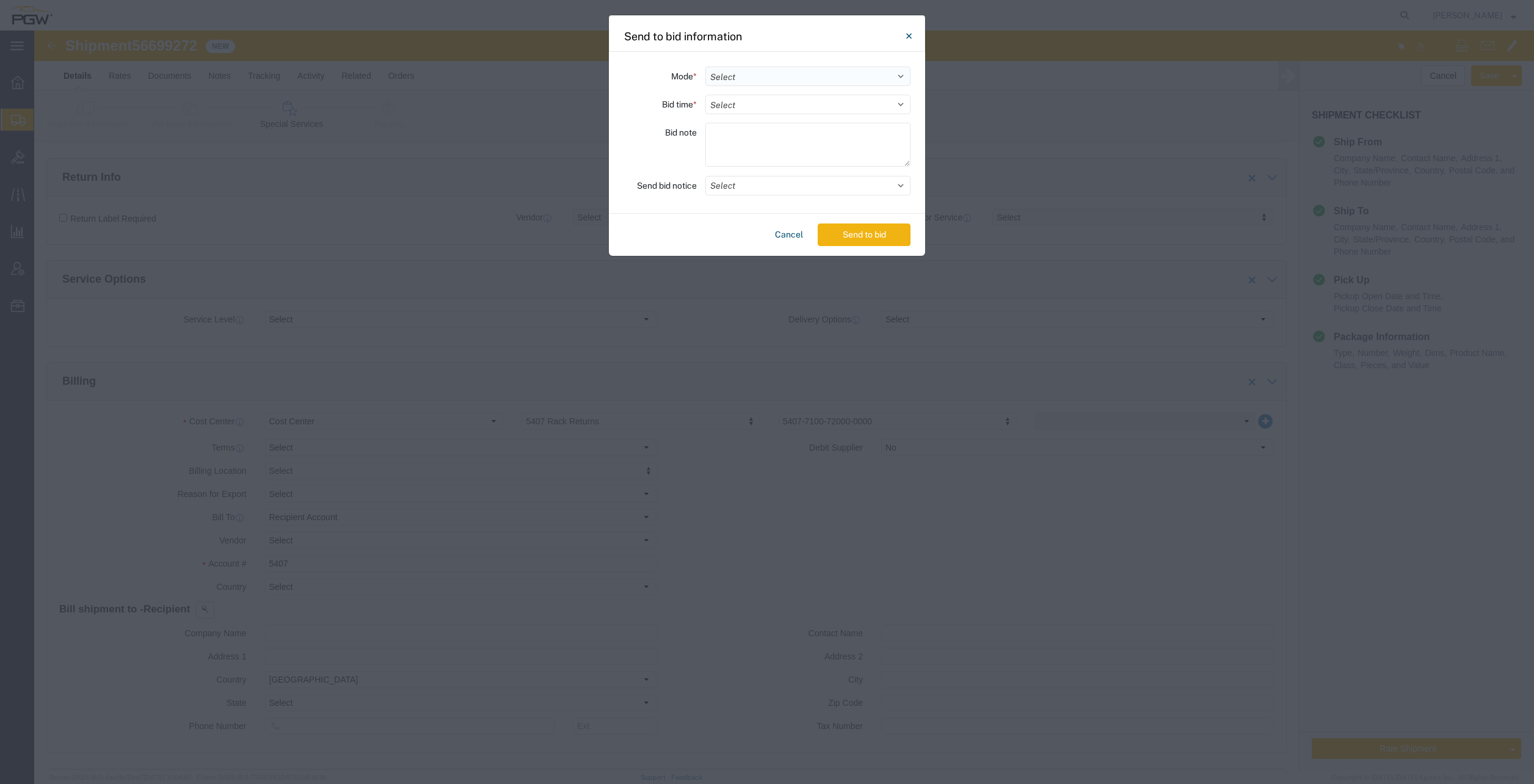
click at [753, 67] on select "Select Small Parcel Truckload Air Rail Less than Truckload Ocean Freight Multi-…" at bounding box center [808, 76] width 205 height 20
select select "TL"
click at [706, 66] on select "Select Small Parcel Truckload Air Rail Less than Truckload Ocean Freight Multi-…" at bounding box center [808, 76] width 205 height 20
click at [752, 107] on select "Select 30 Min (Rush) 1 Hour (Rush) 2 Hours (Rush) 4 Hours (Rush) 8 Hours (Rush)…" at bounding box center [808, 105] width 205 height 20
select select "8"
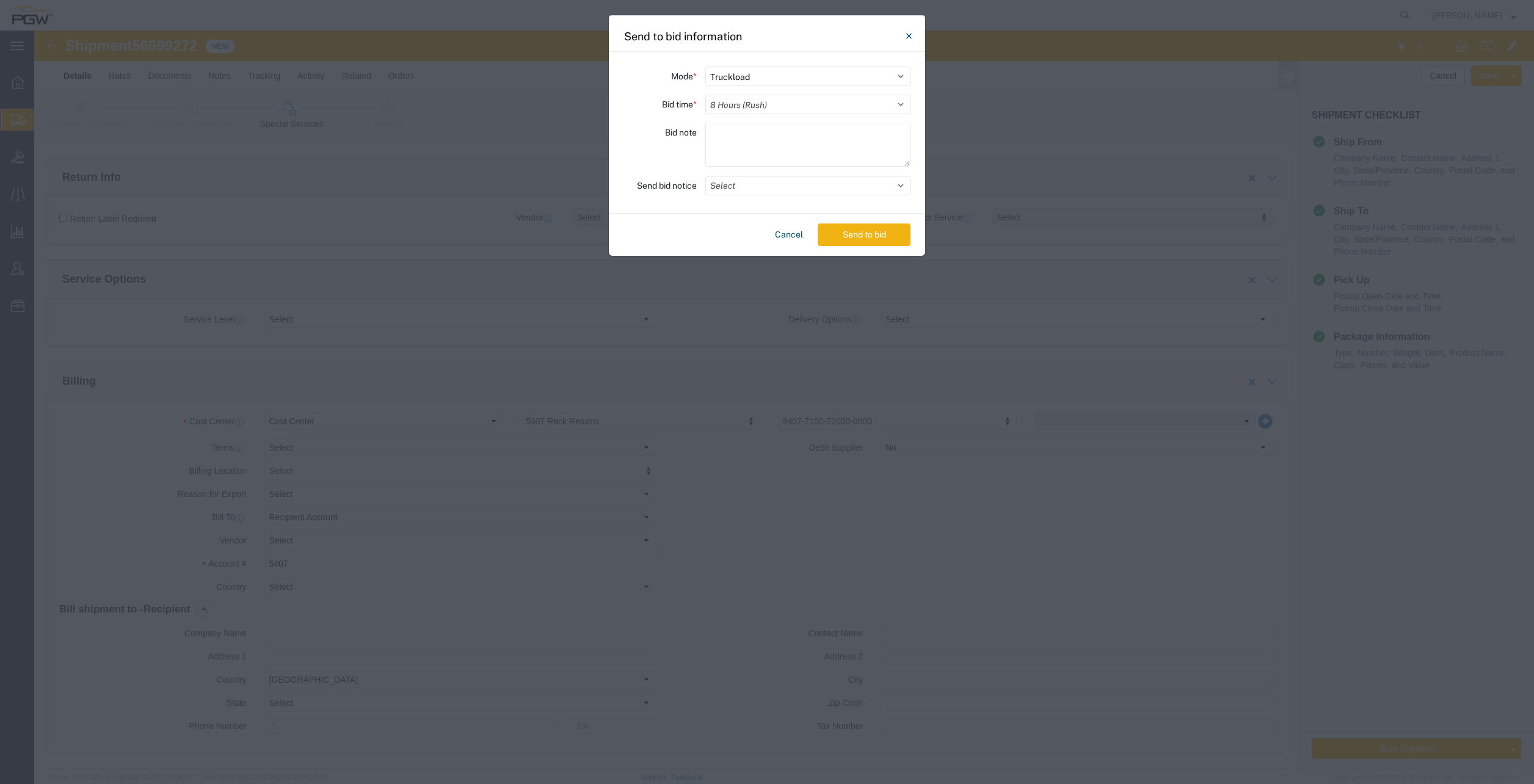
click at [706, 95] on select "Select 30 Min (Rush) 1 Hour (Rush) 2 Hours (Rush) 4 Hours (Rush) 8 Hours (Rush)…" at bounding box center [808, 105] width 205 height 20
click at [847, 235] on button "Send to bid" at bounding box center [864, 235] width 92 height 23
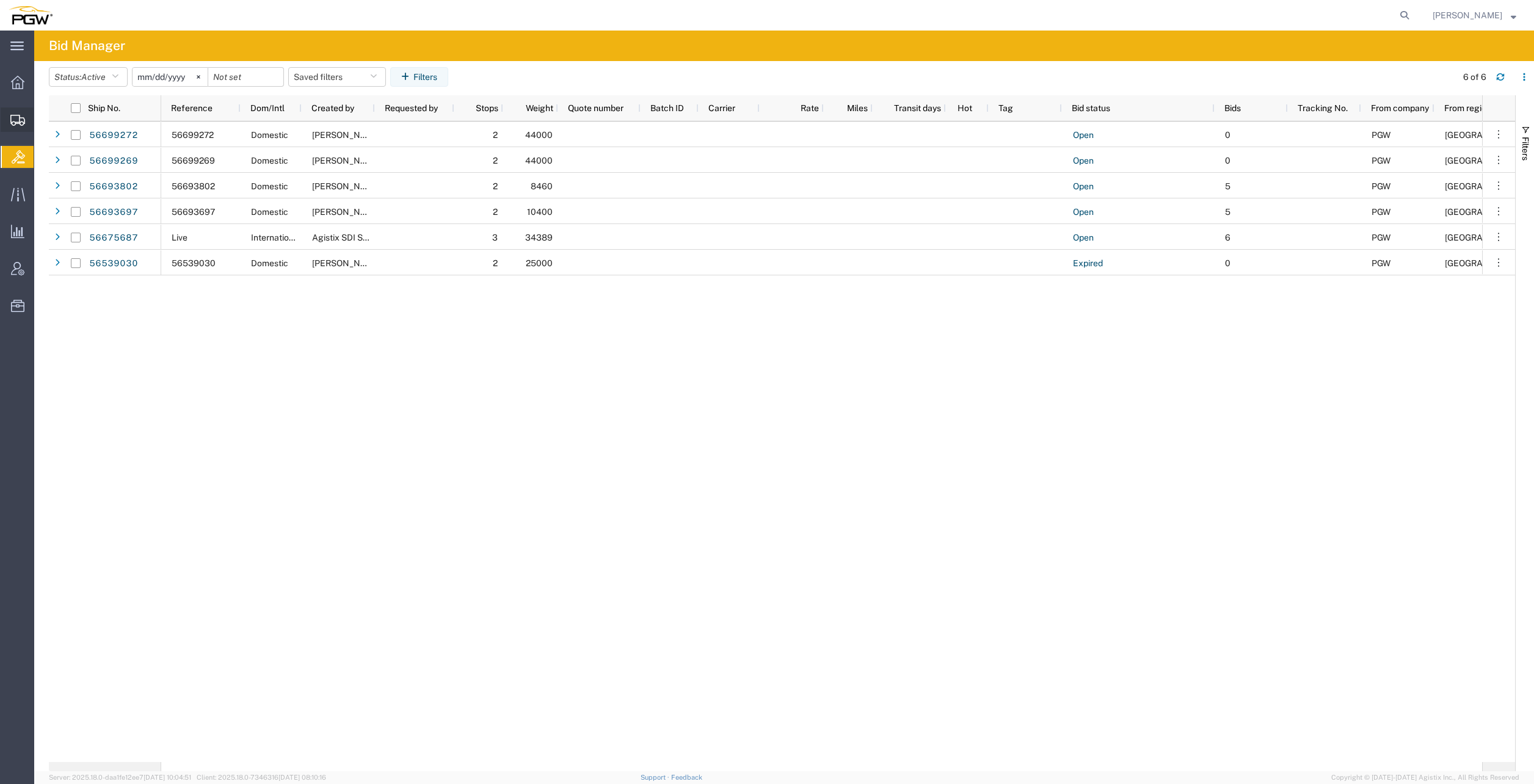
click at [0, 0] on span "Create from Template" at bounding box center [0, 0] width 0 height 0
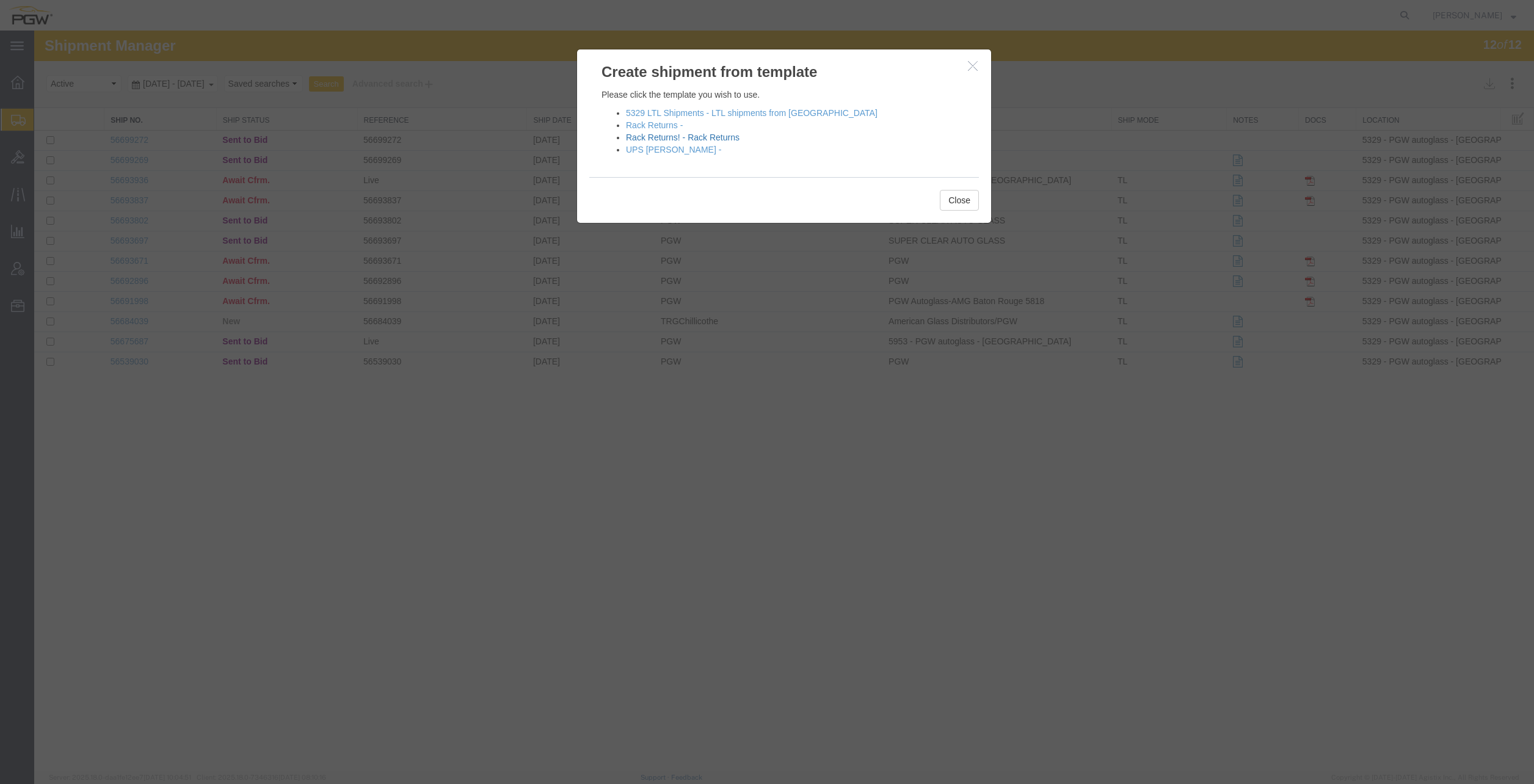
click at [688, 139] on link "Rack Returns! - Rack Returns" at bounding box center [683, 137] width 114 height 10
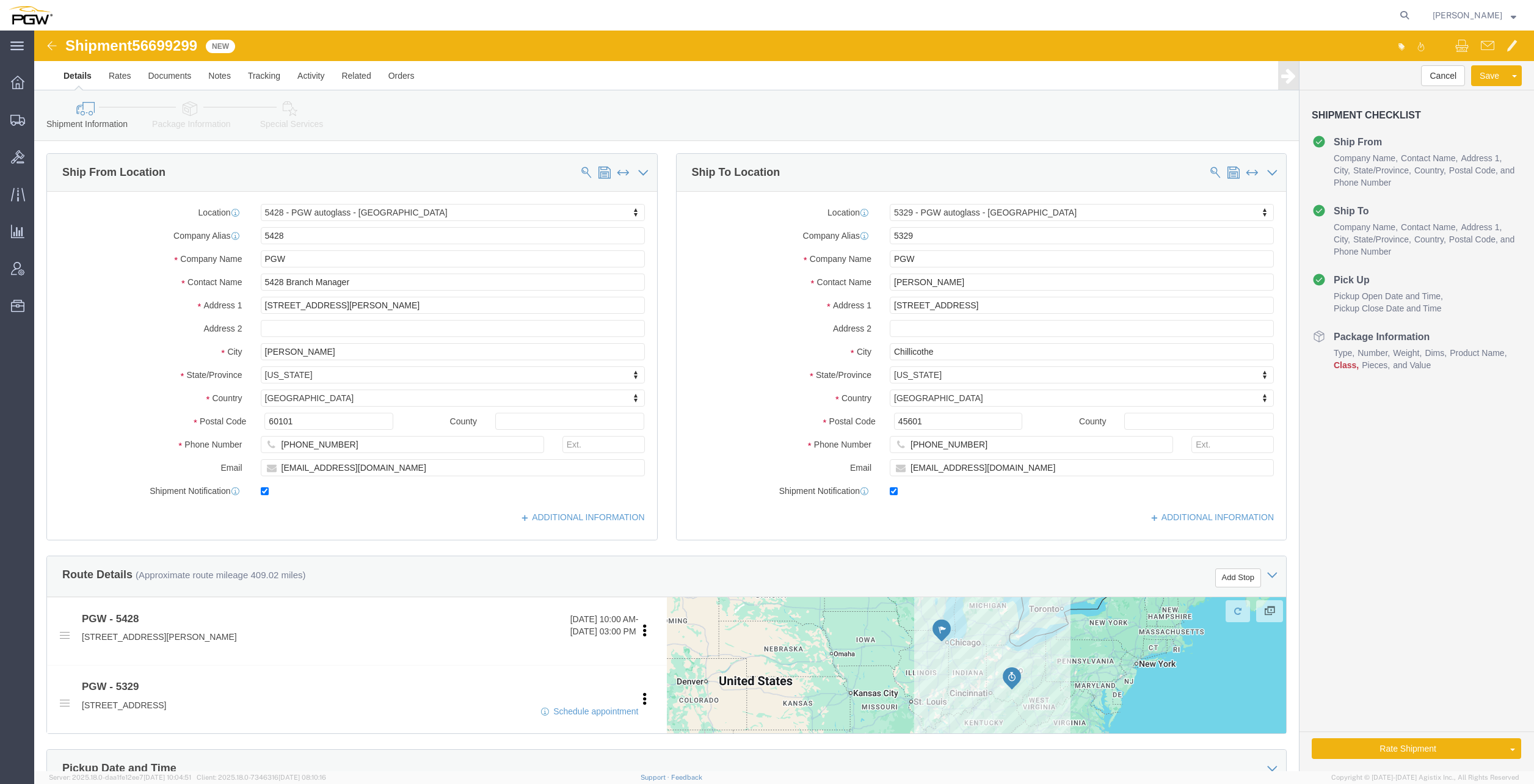
select select "28281"
select select "28253"
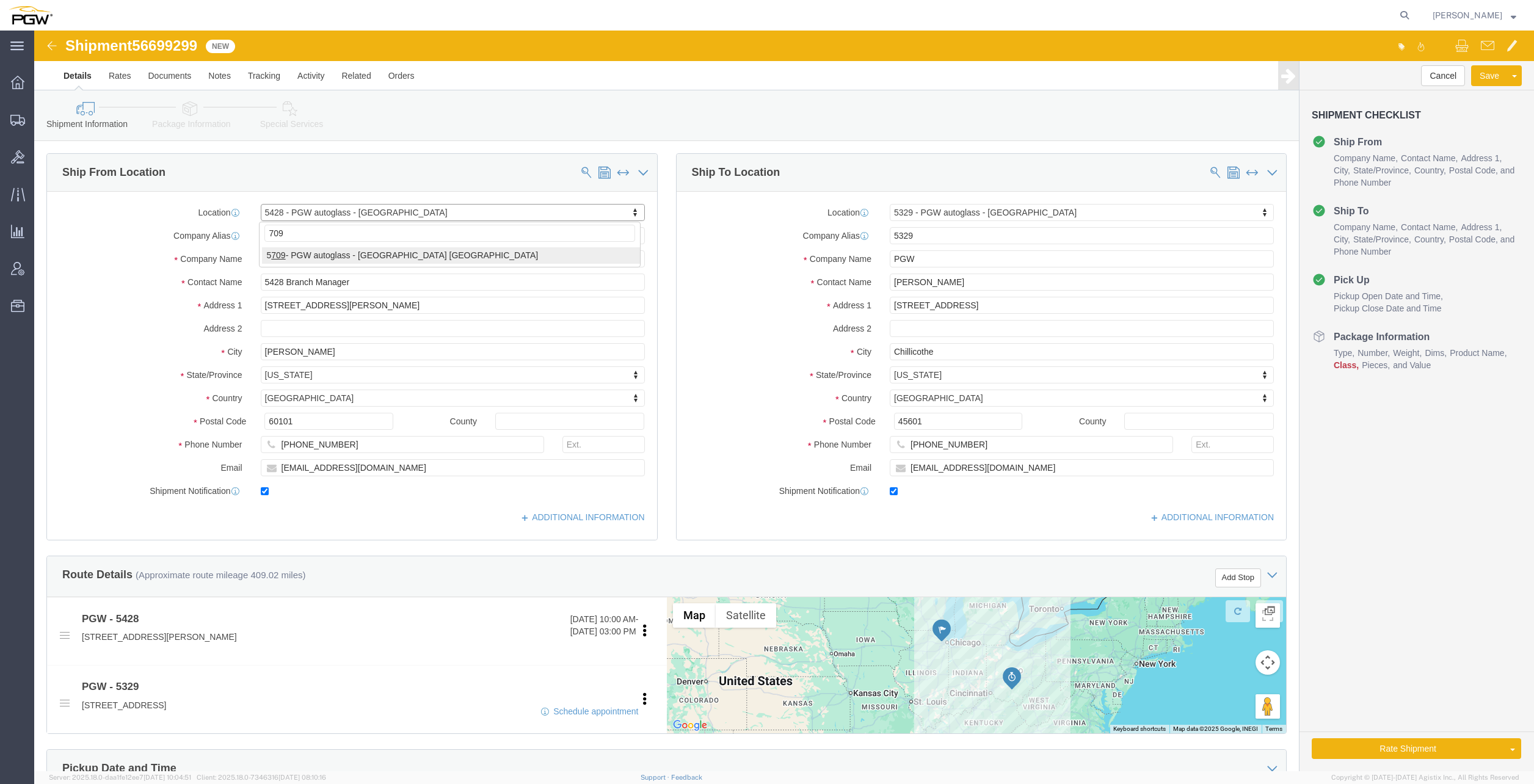
type input "709"
select select "28465"
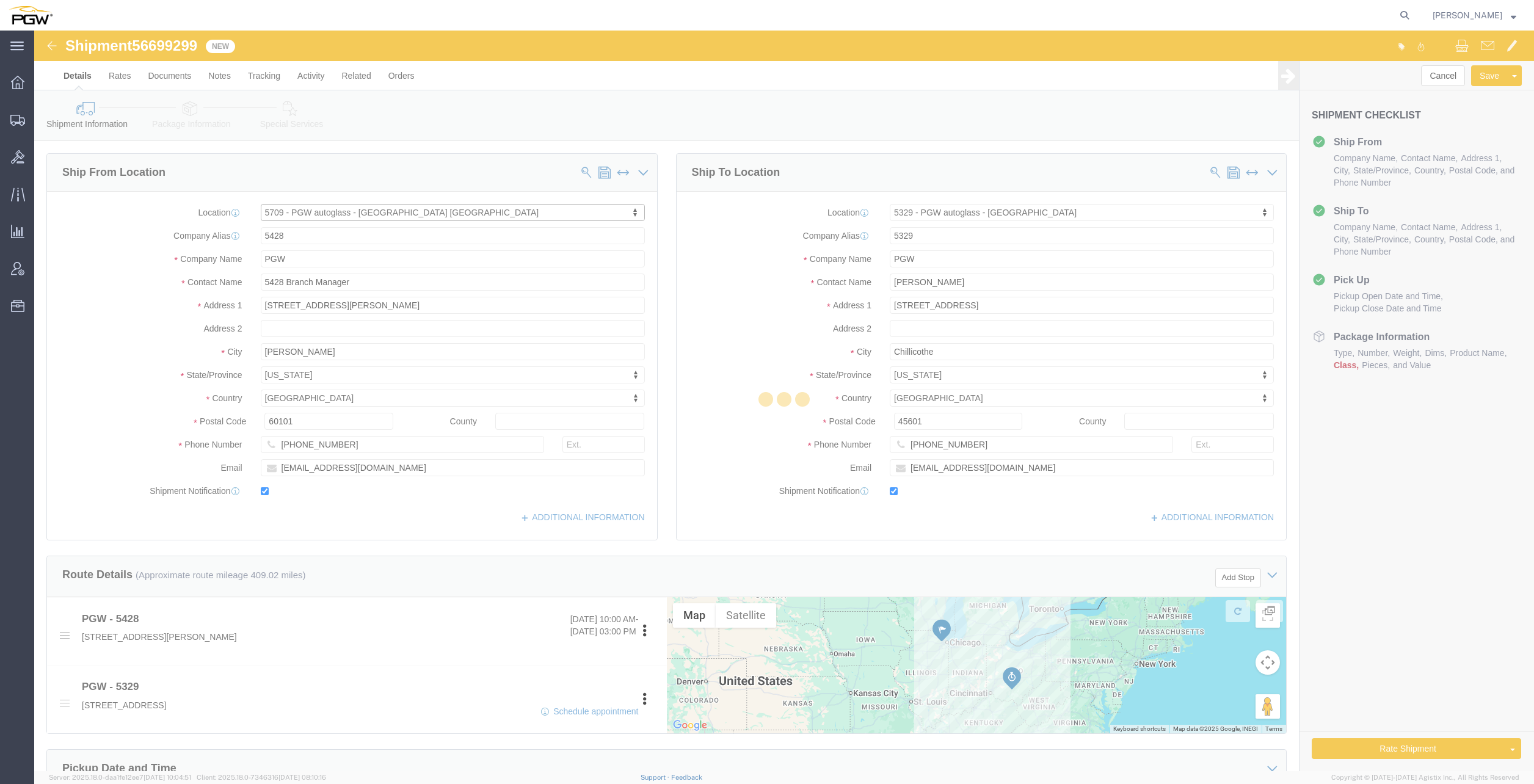
type input "5709"
type input "5709 Branch Manager"
type input "[STREET_ADDRESS]"
type input "Dock #10"
type input "[GEOGRAPHIC_DATA]"
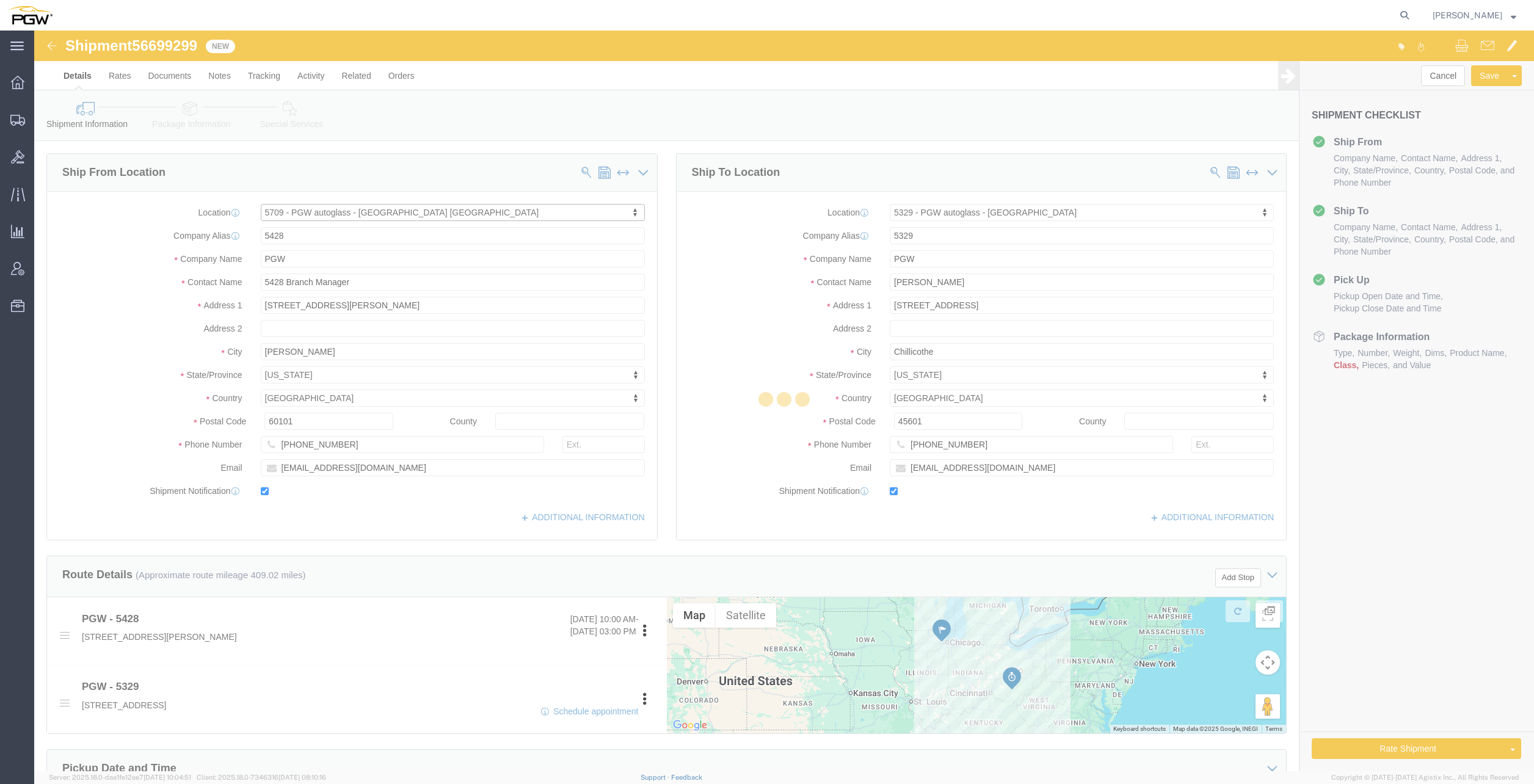
type input "97230"
type input "[PHONE_NUMBER]"
type input "[EMAIL_ADDRESS][DOMAIN_NAME]"
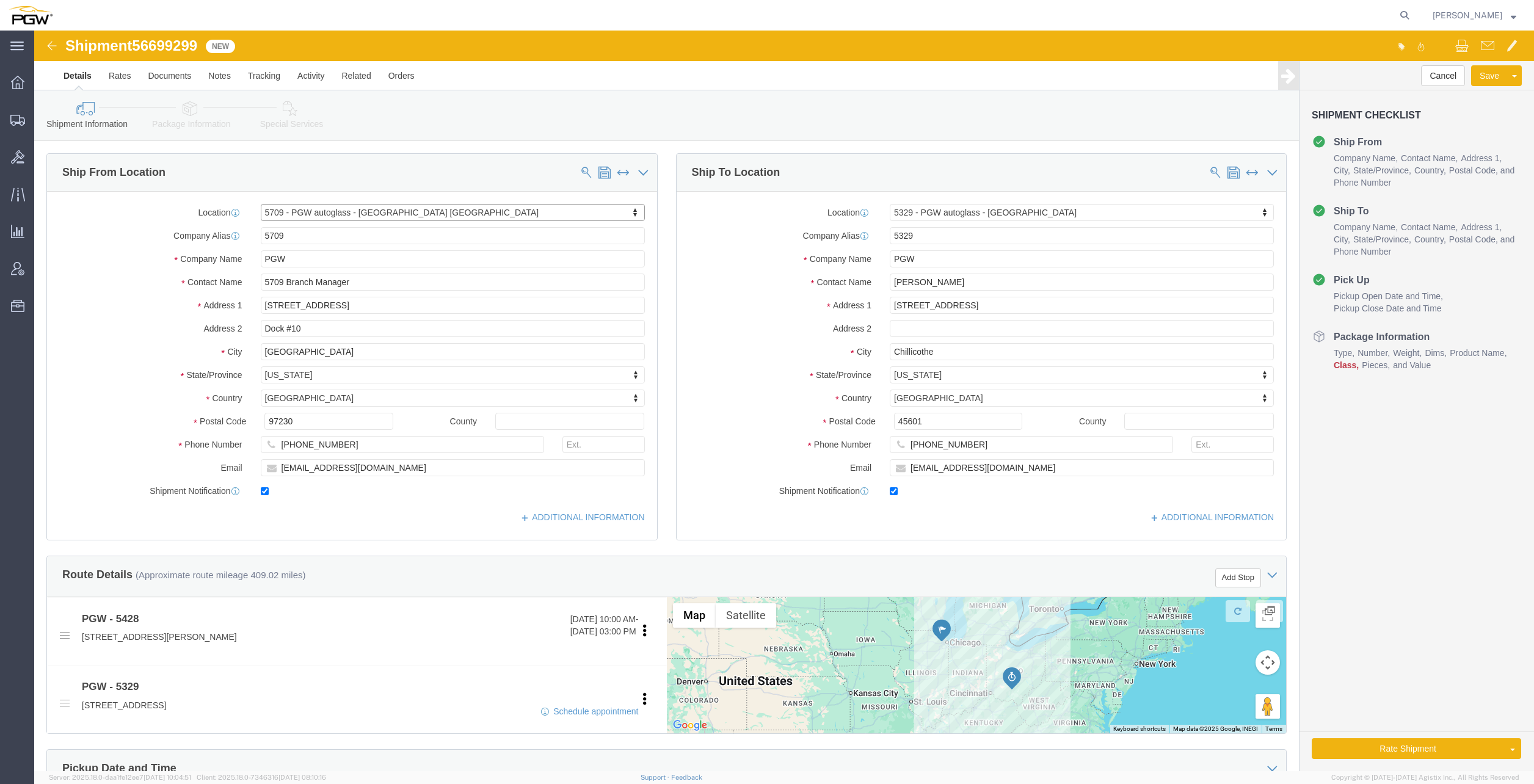
select select "OR"
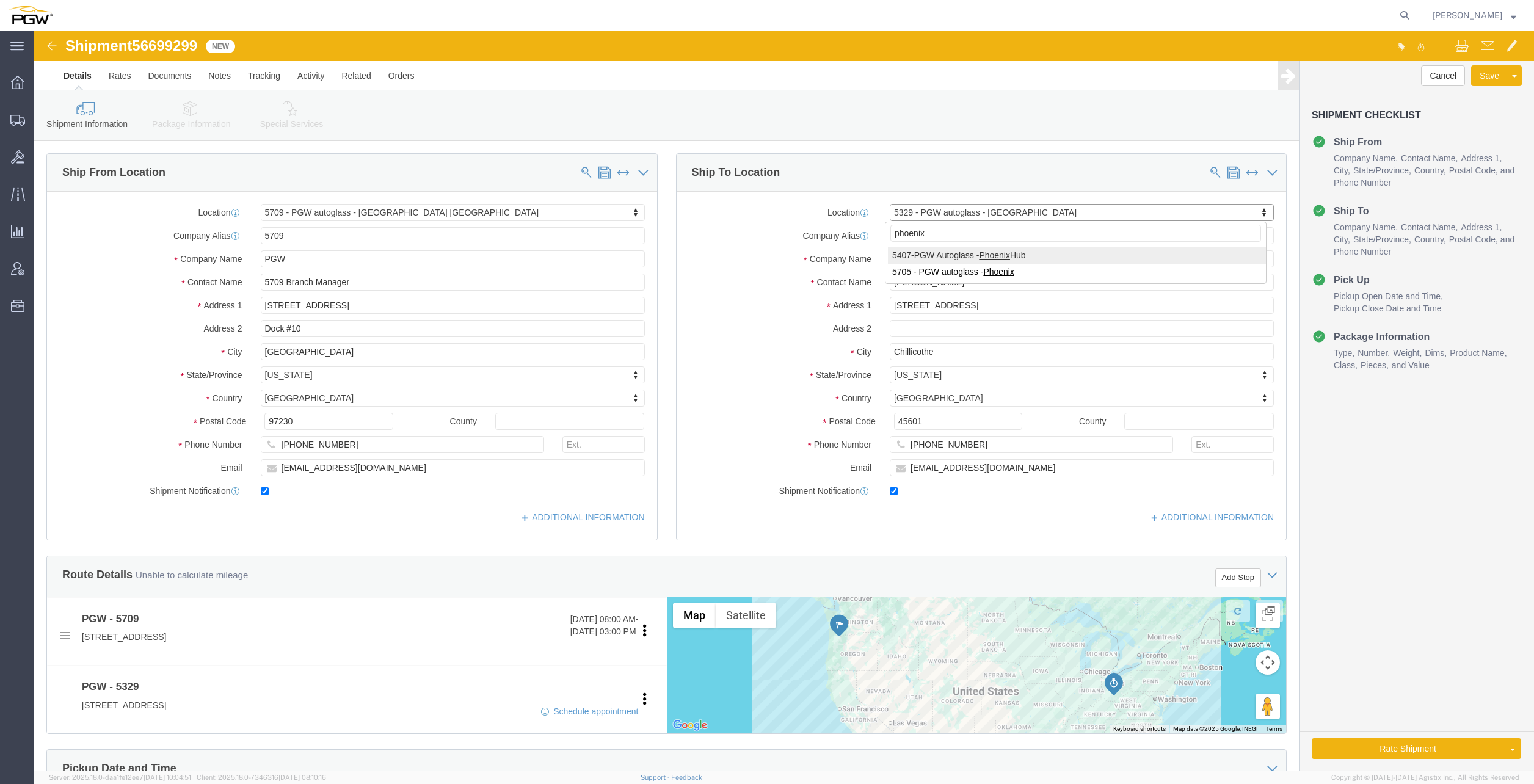
type input "phoenix"
select select "62351"
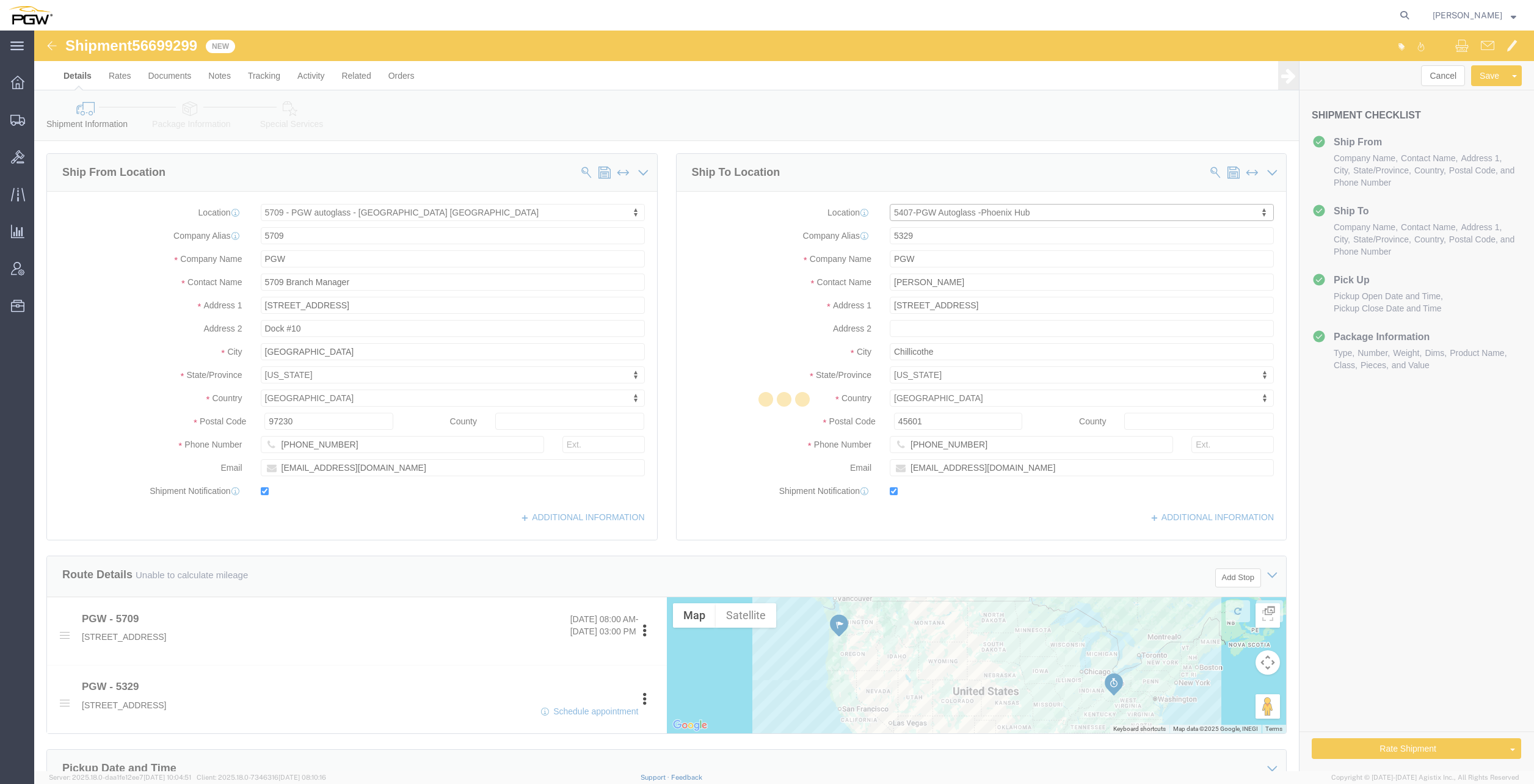
type input "5407"
type input "5407 Branch Manager"
type input "[STREET_ADDRESS]"
type input "[GEOGRAPHIC_DATA]"
type input "85307"
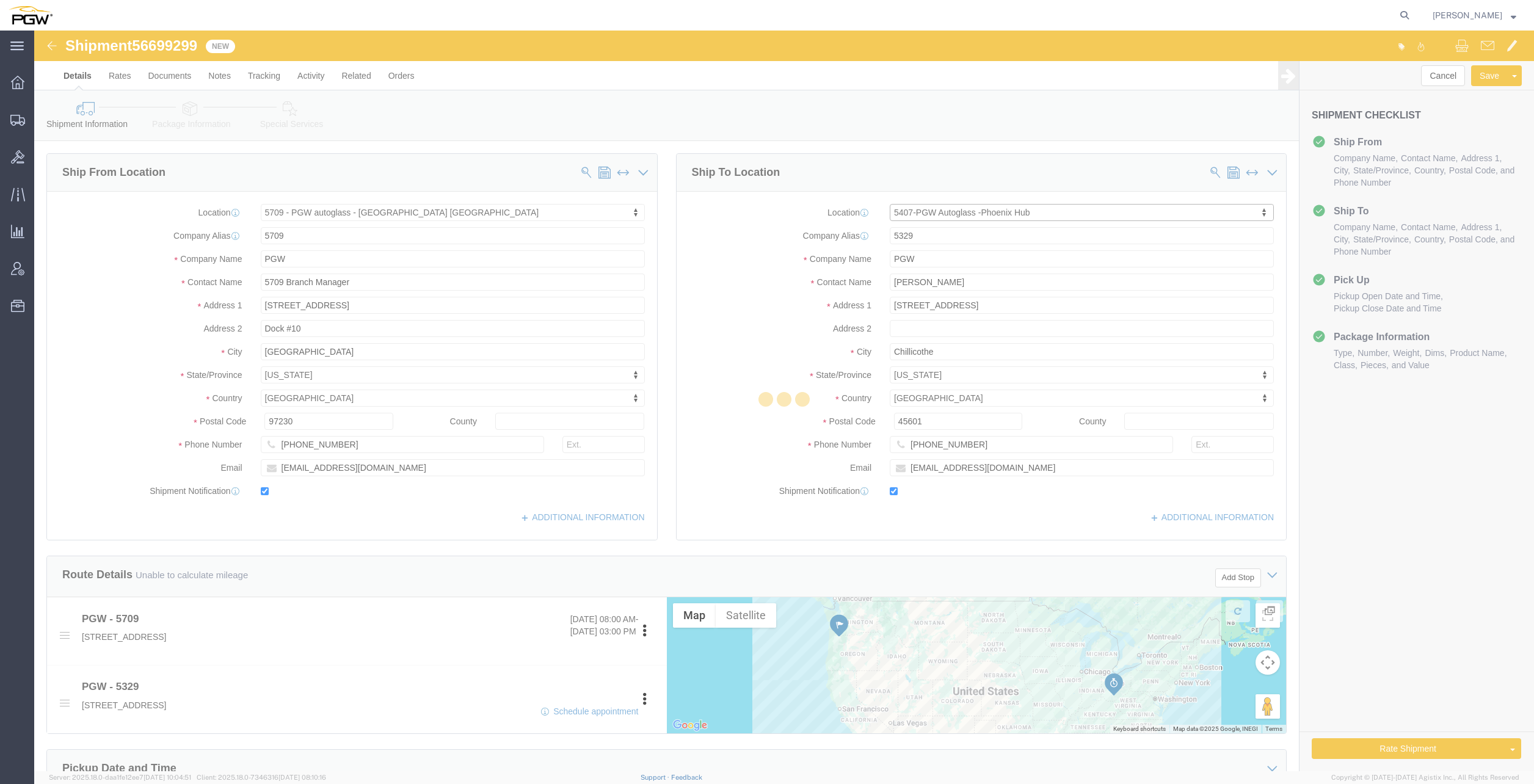
type input "[PHONE_NUMBER]"
type input "[EMAIL_ADDRESS][DOMAIN_NAME]"
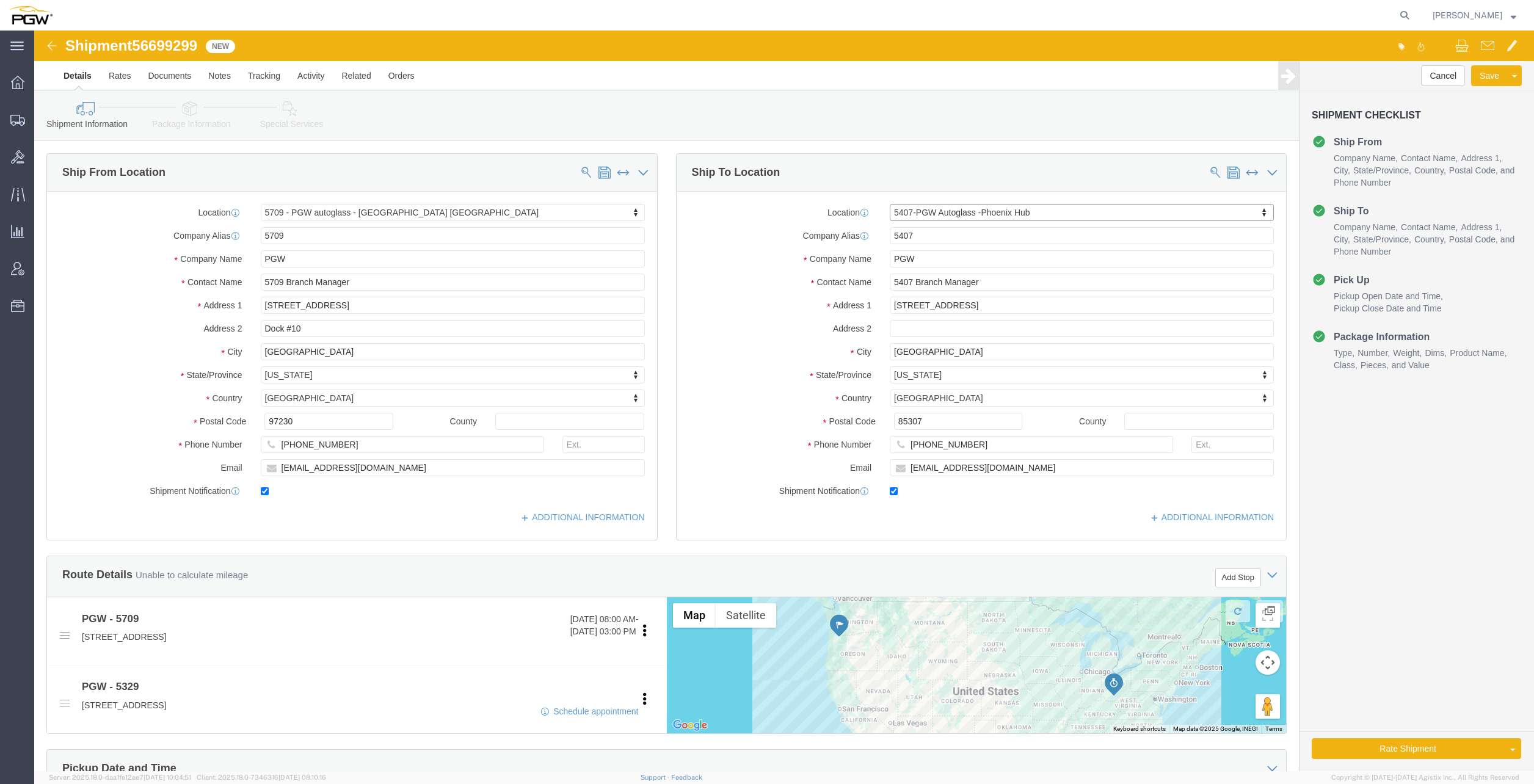
select select "AZ"
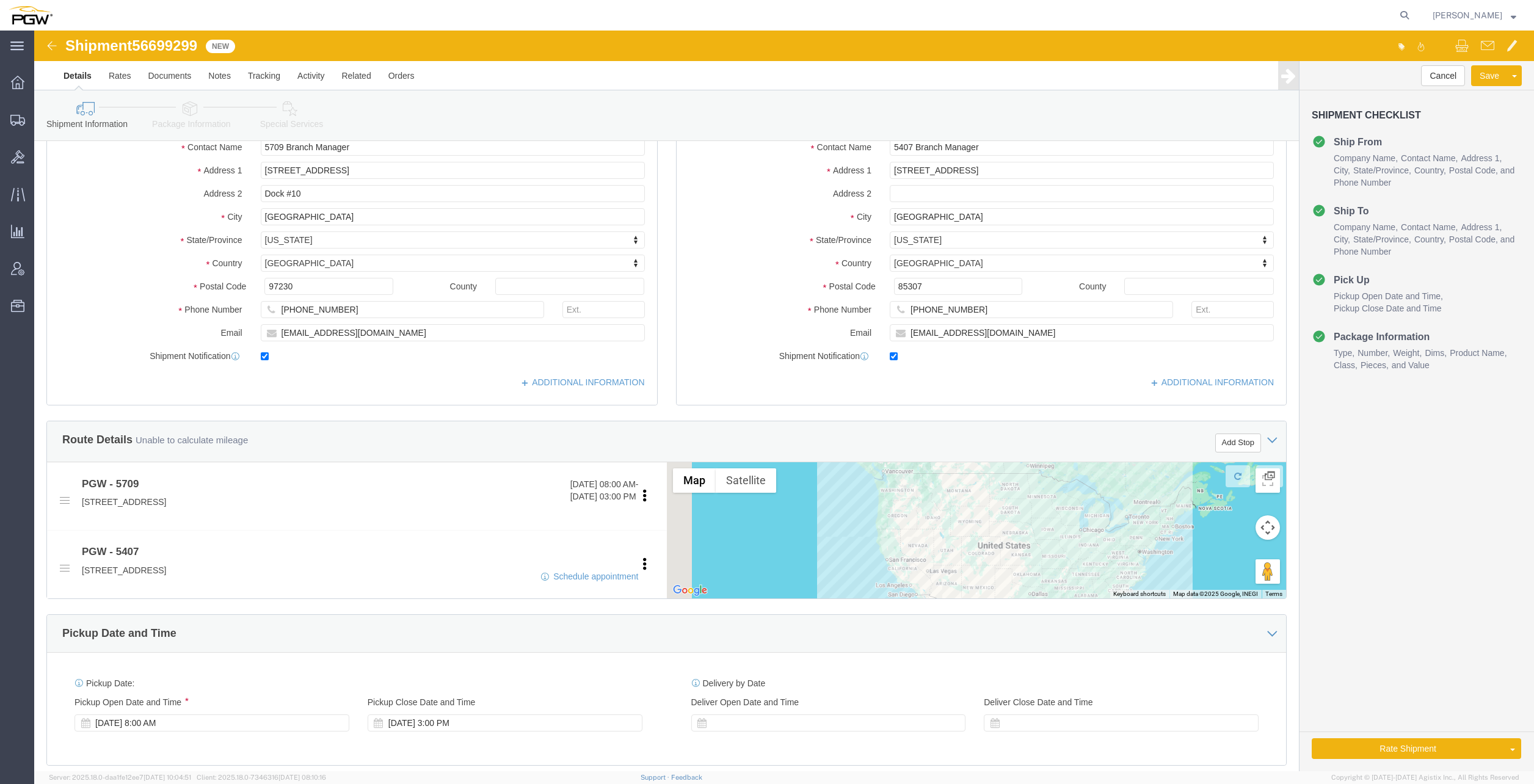
scroll to position [183, 0]
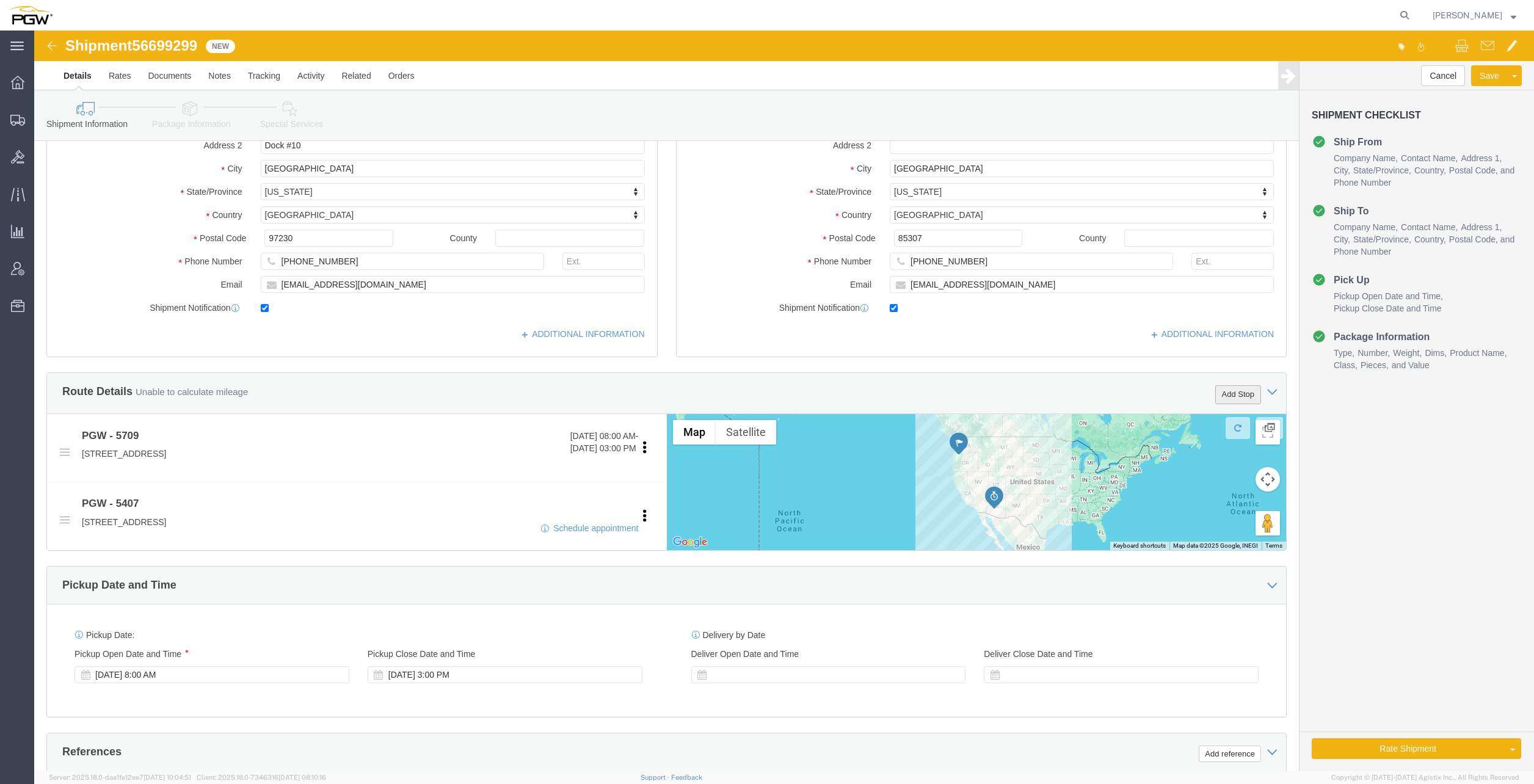
click button "Add Stop"
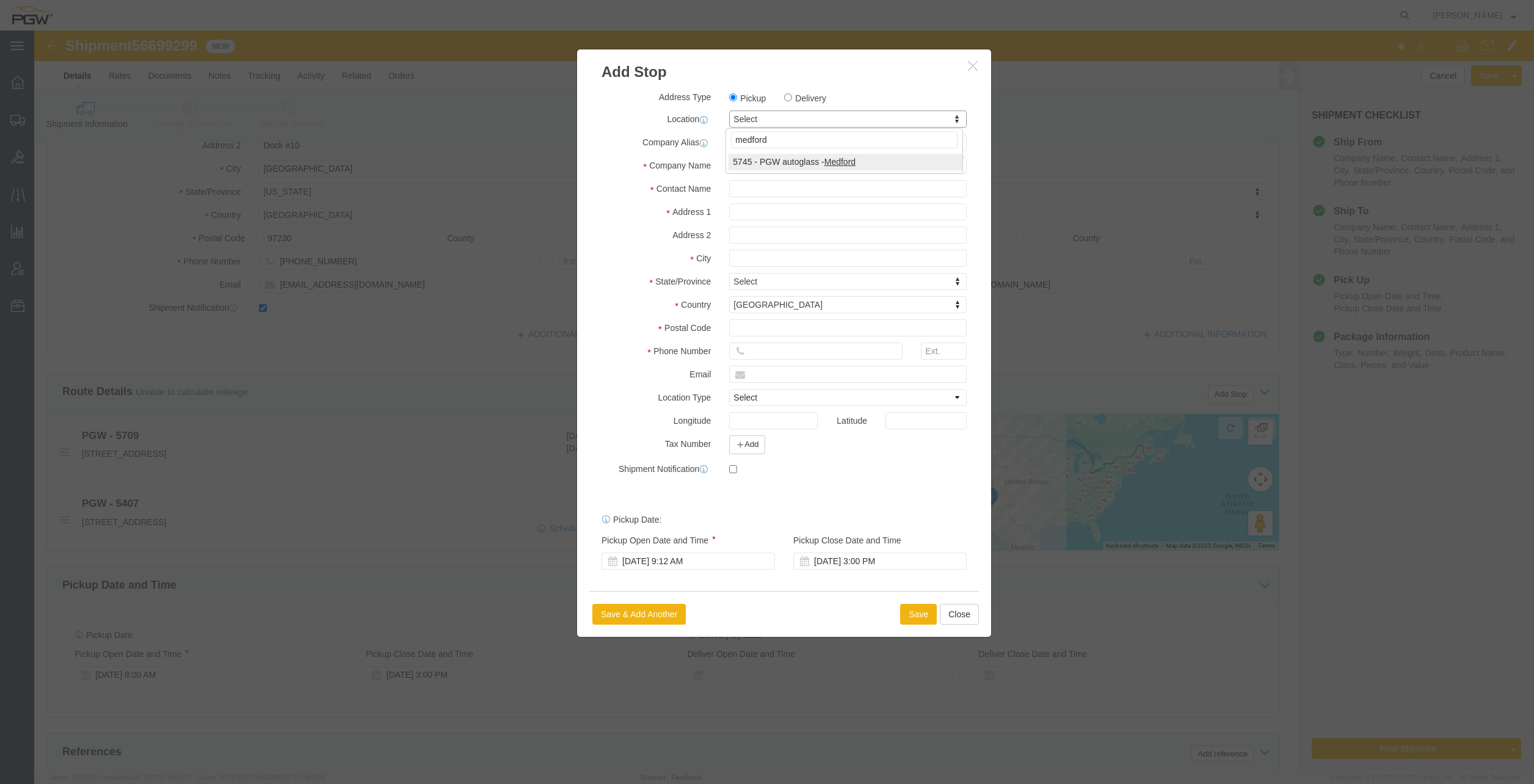
type input "medford"
select select "28493"
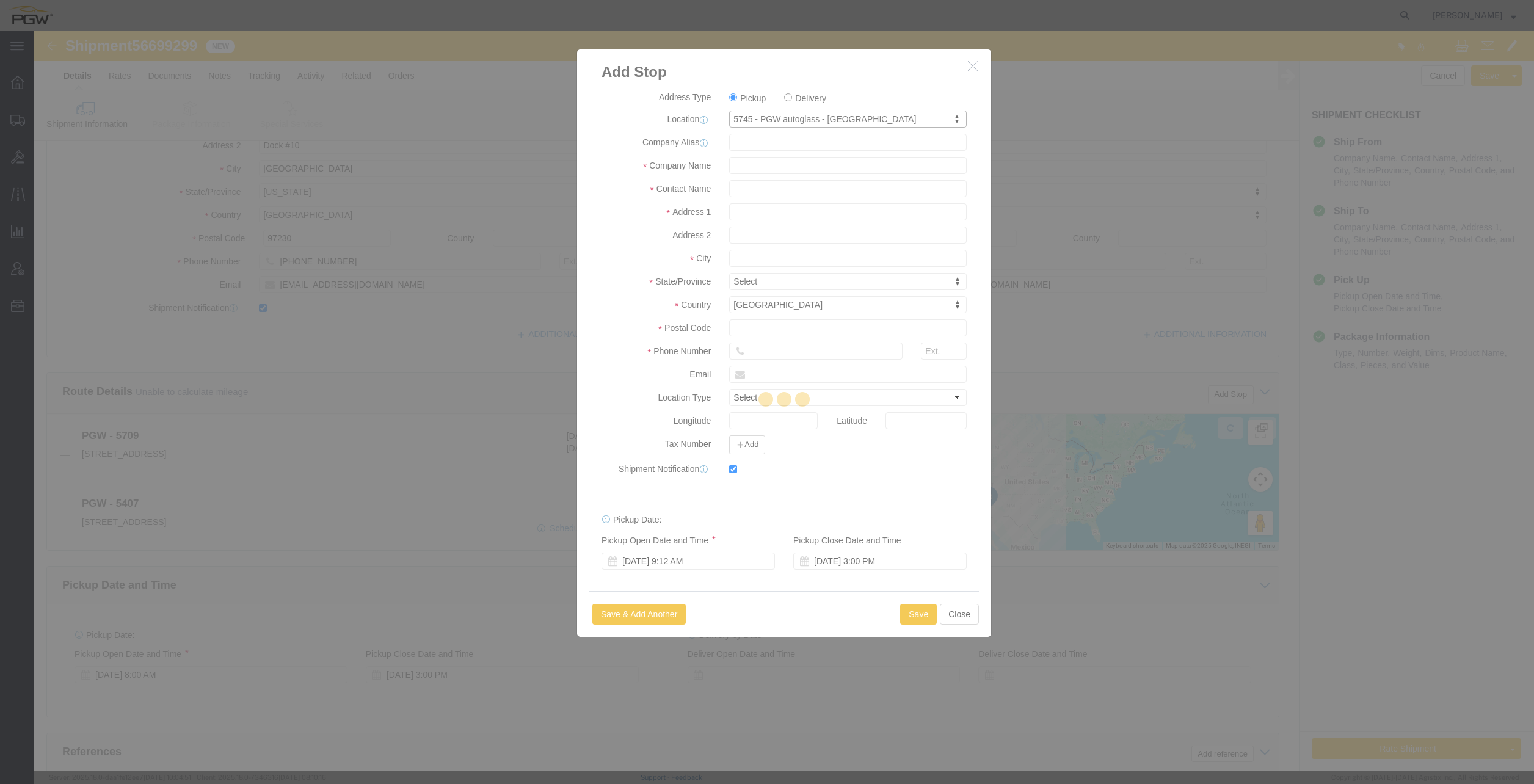
type input "5745"
type input "PGW"
type input "5745 Branch Manager"
type input "[STREET_ADDRESS][PERSON_NAME]"
type input "Medford"
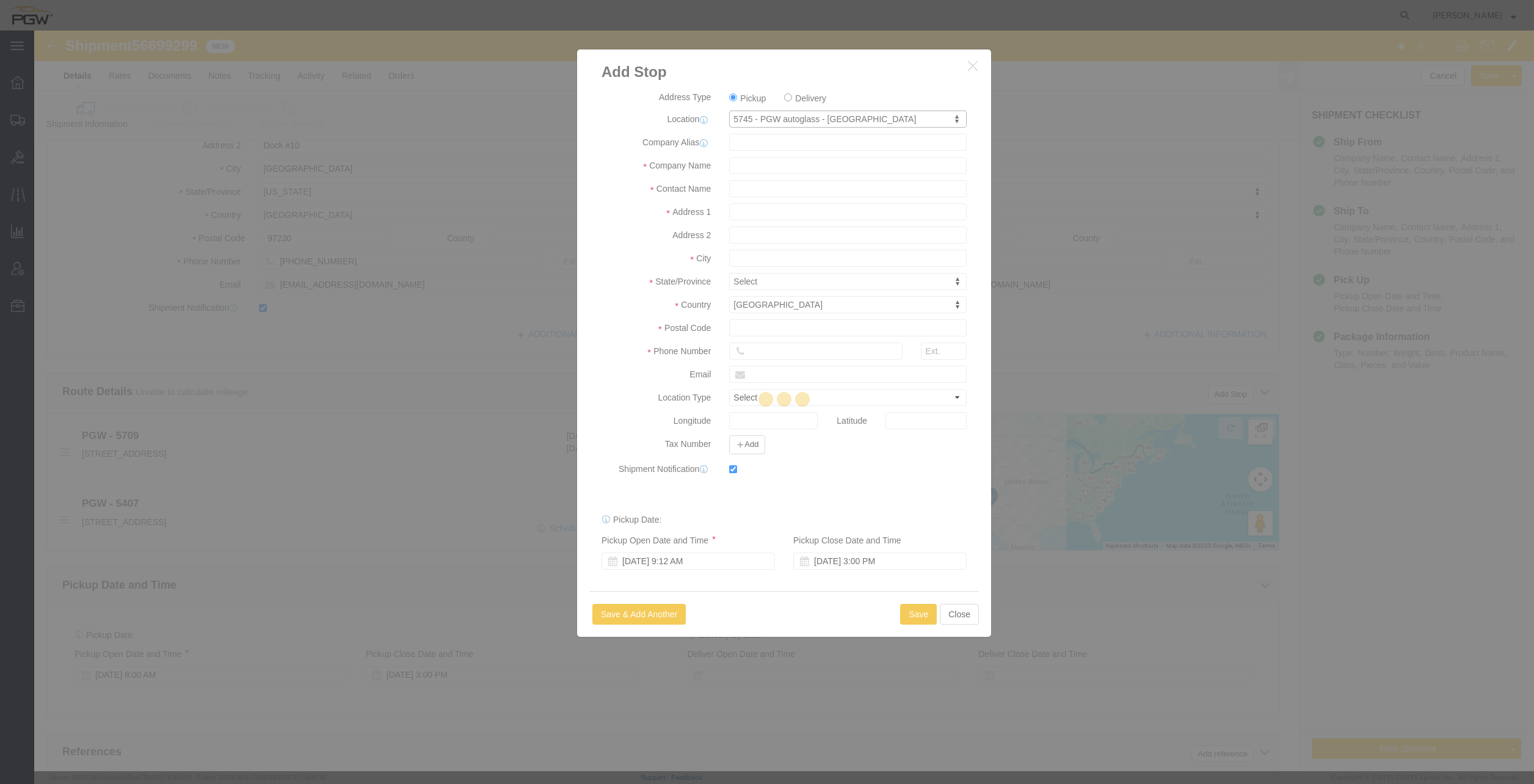
type input "97501"
type input "[PHONE_NUMBER]"
type input "[EMAIL_ADDRESS][DOMAIN_NAME]"
checkbox input "true"
select select "OR"
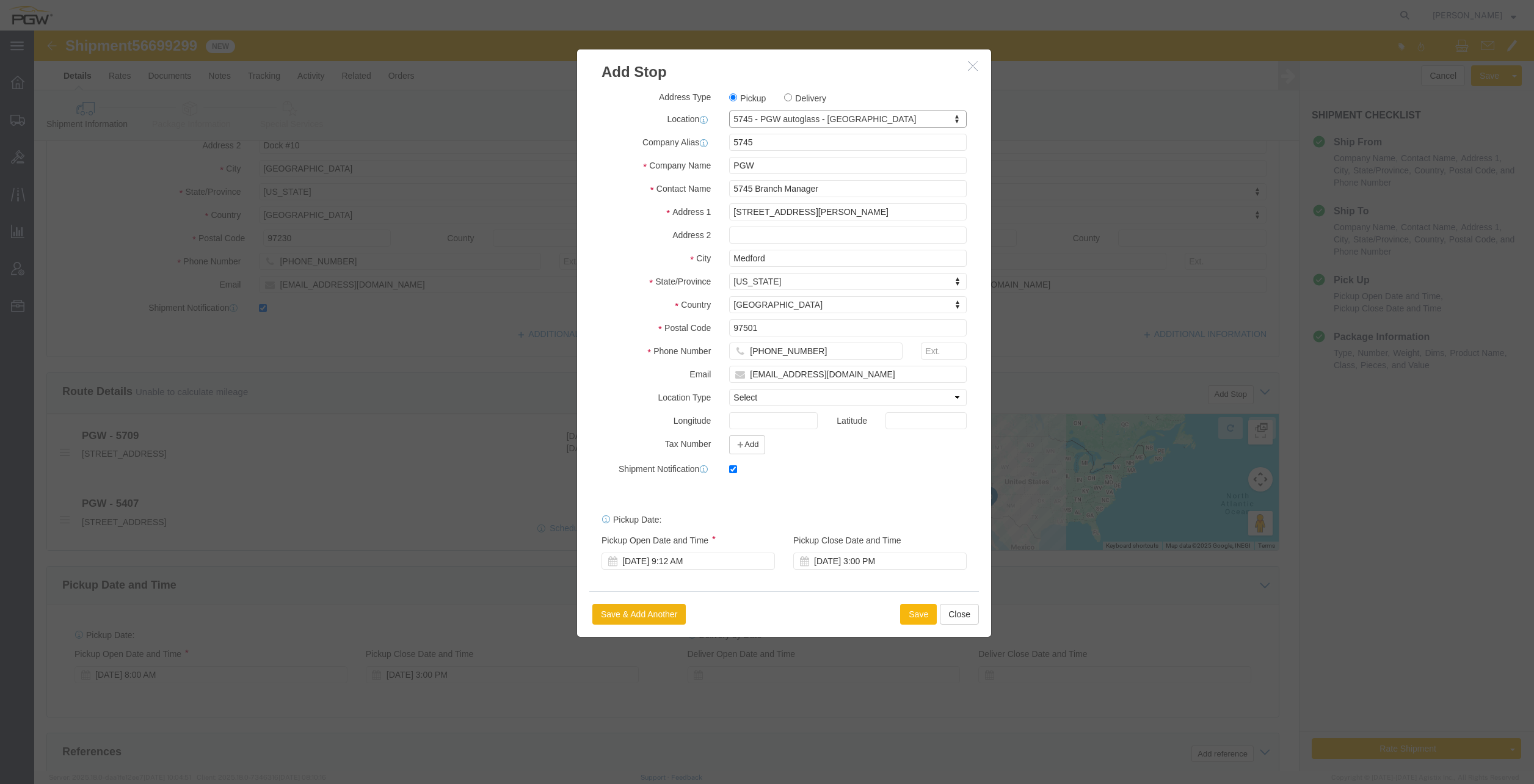
click button "Save"
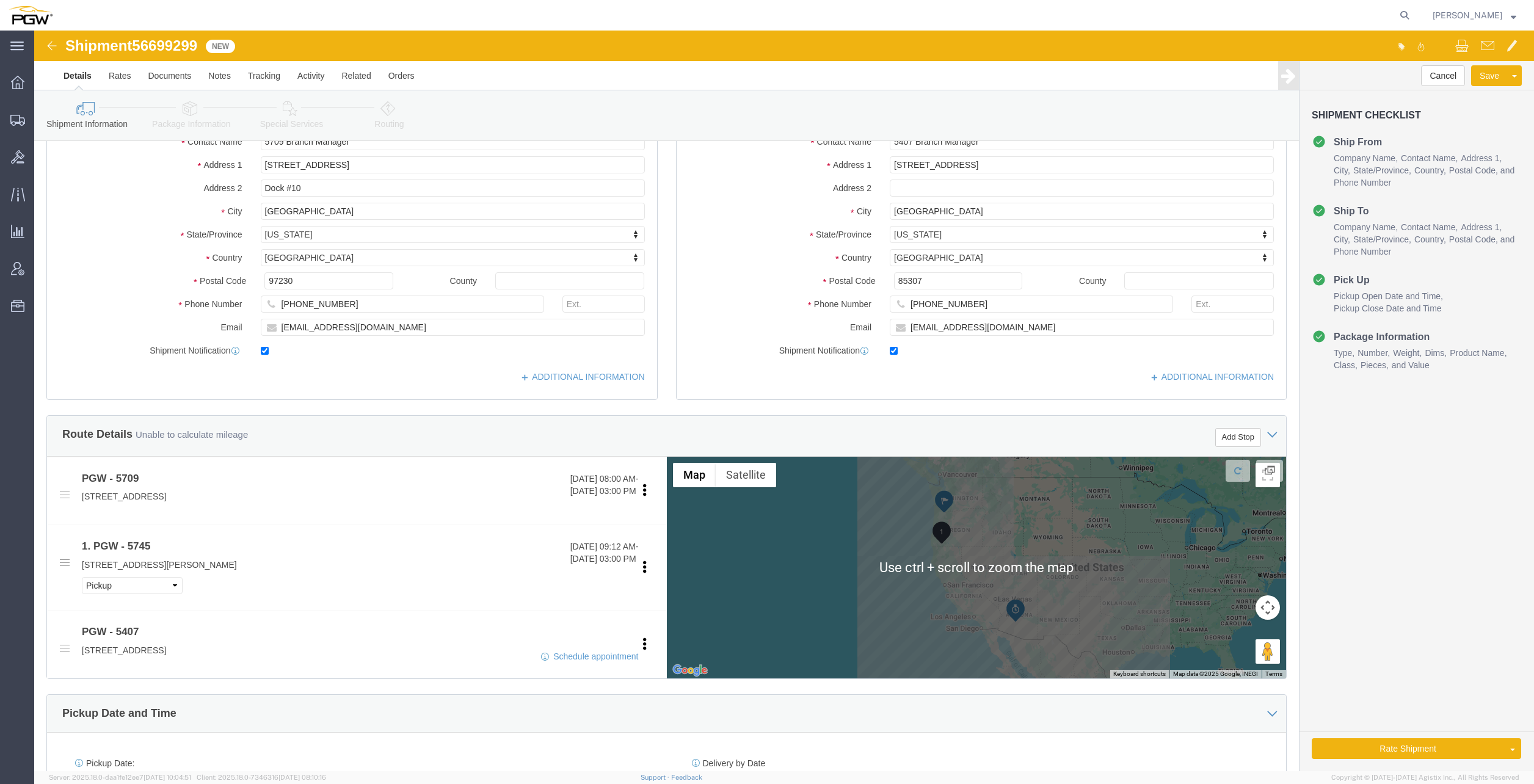
scroll to position [122, 0]
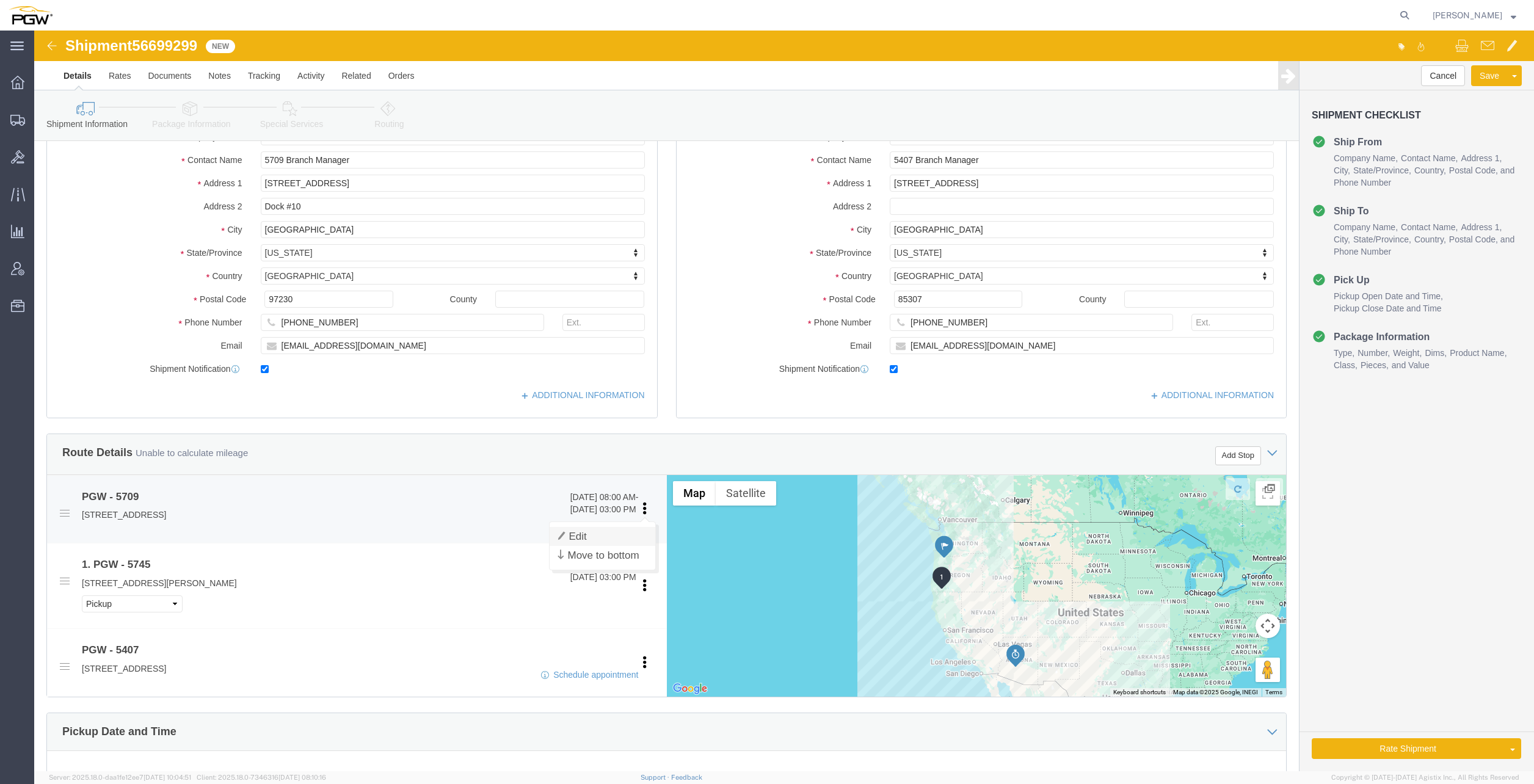
click link "Edit"
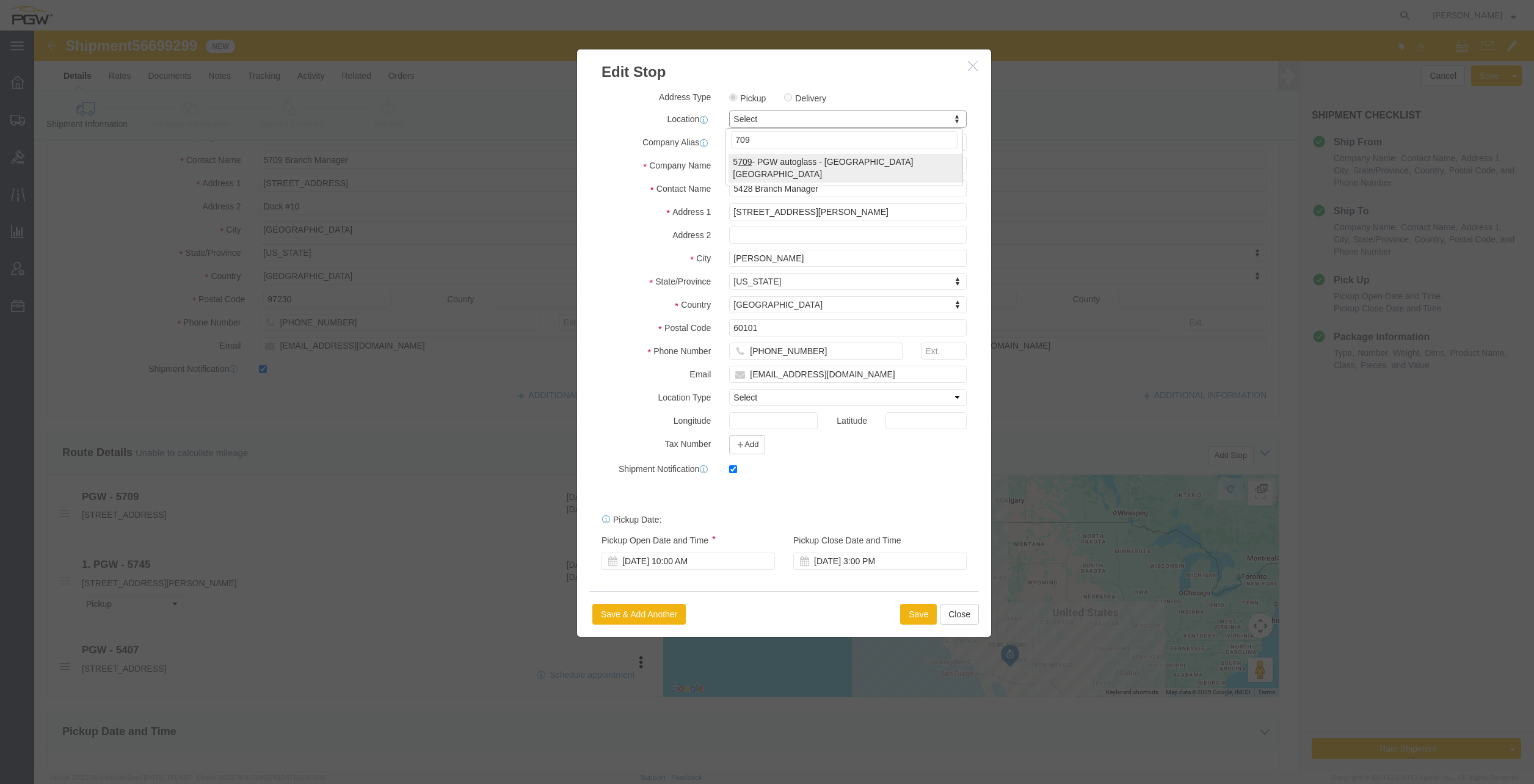
type input "709"
select select "28465"
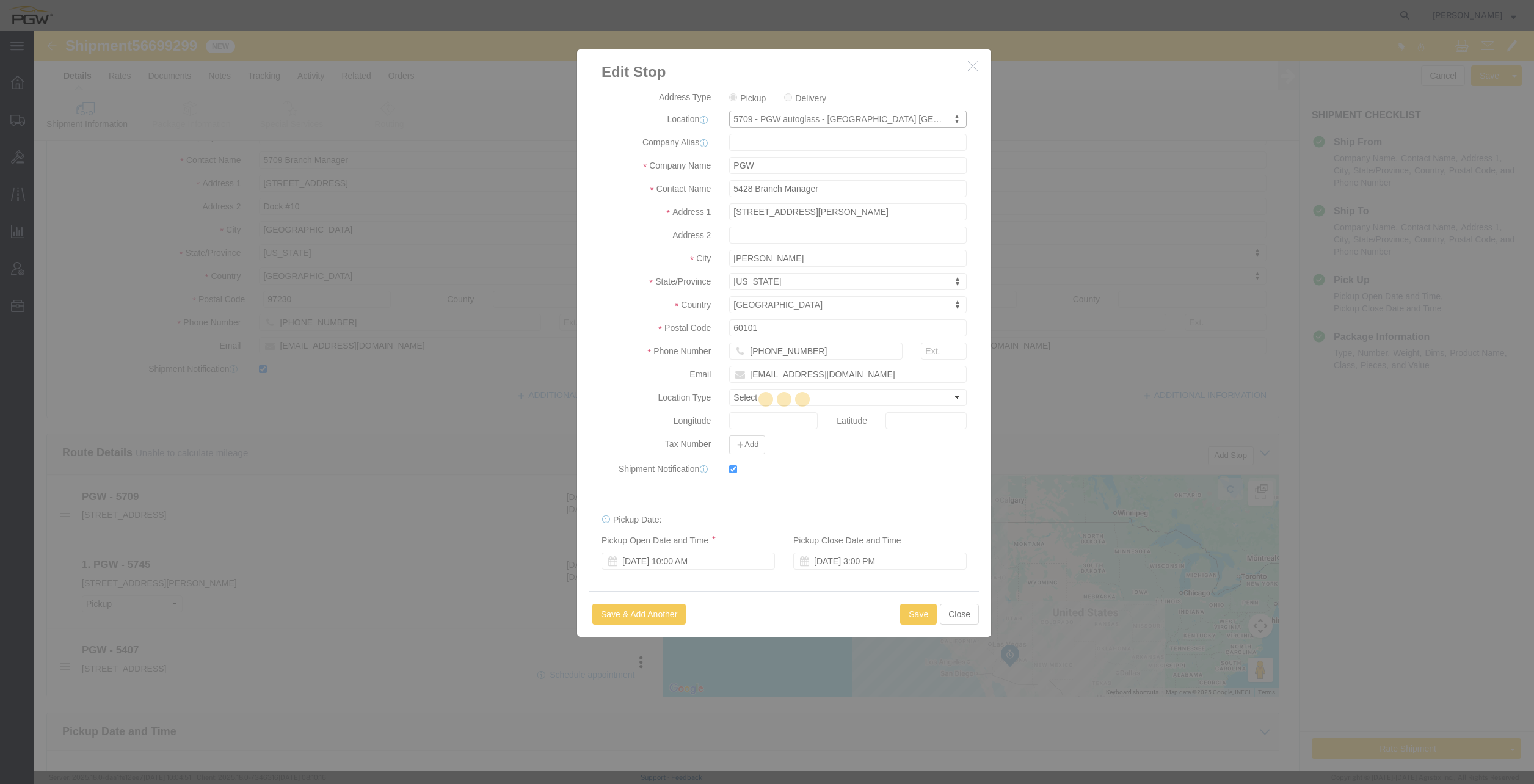
type input "5709"
type input "5709 Branch Manager"
type input "[STREET_ADDRESS]"
type input "Dock #10"
type input "[GEOGRAPHIC_DATA]"
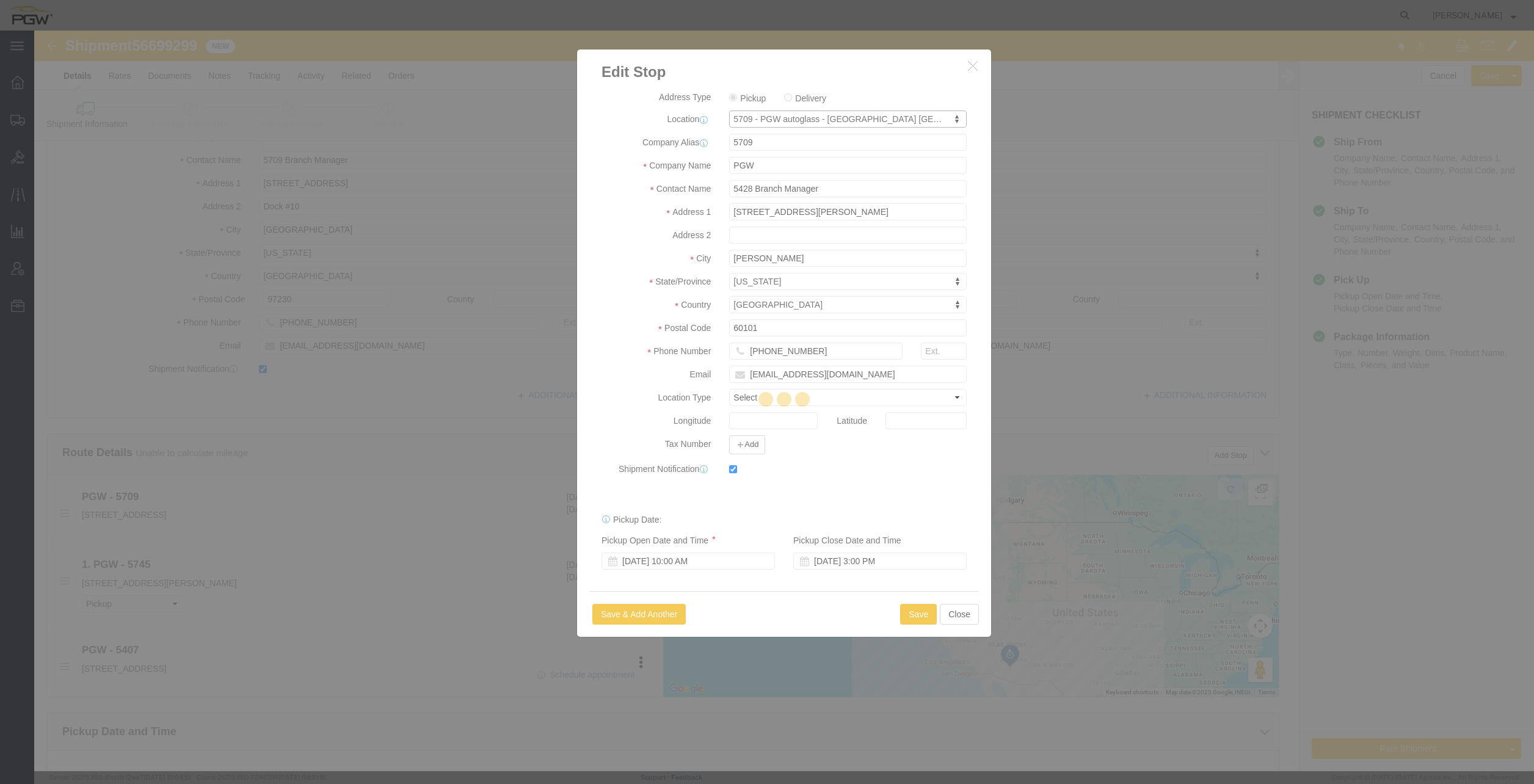
type input "97230"
type input "[PHONE_NUMBER]"
type input "[EMAIL_ADDRESS][DOMAIN_NAME]"
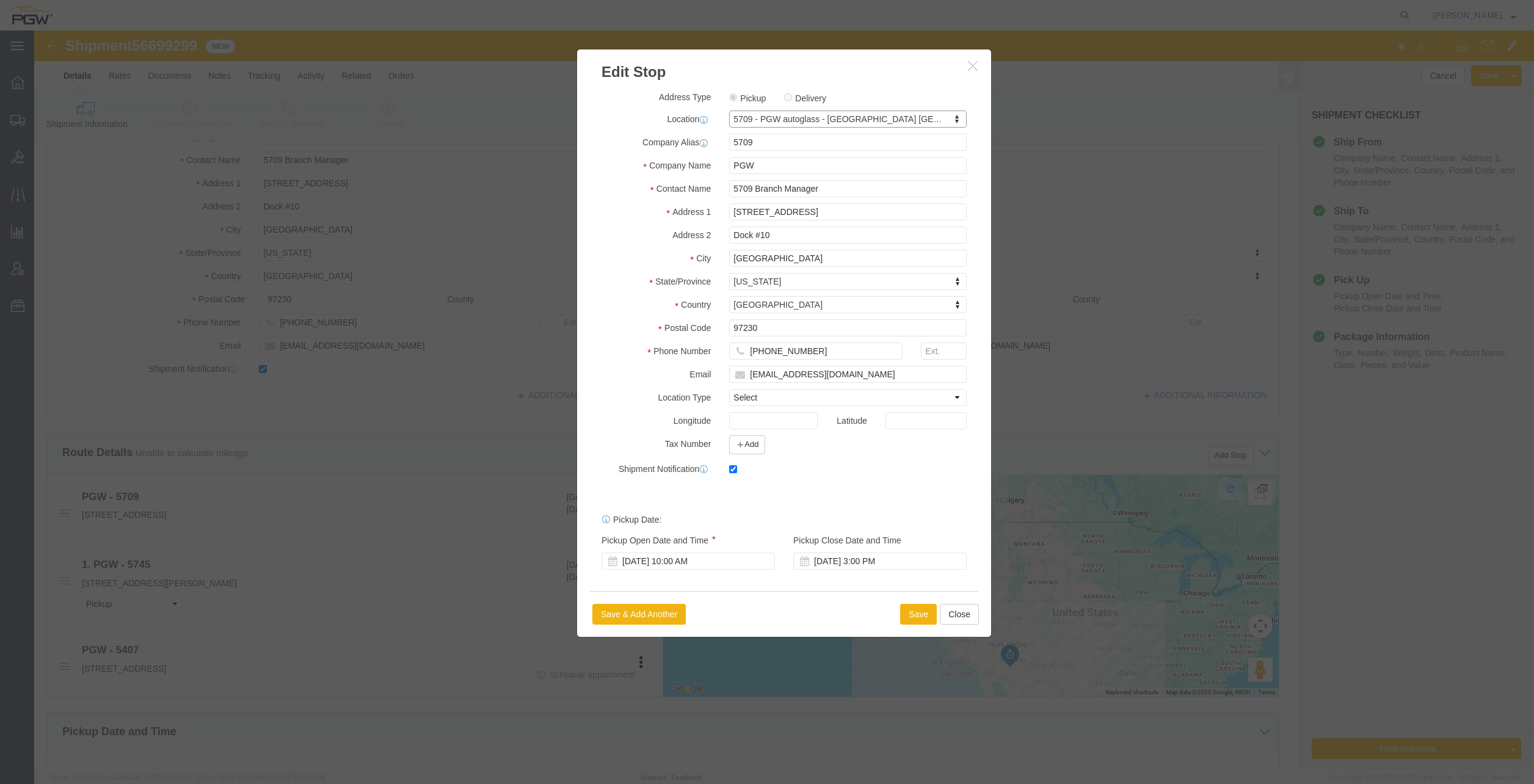
select select "OR"
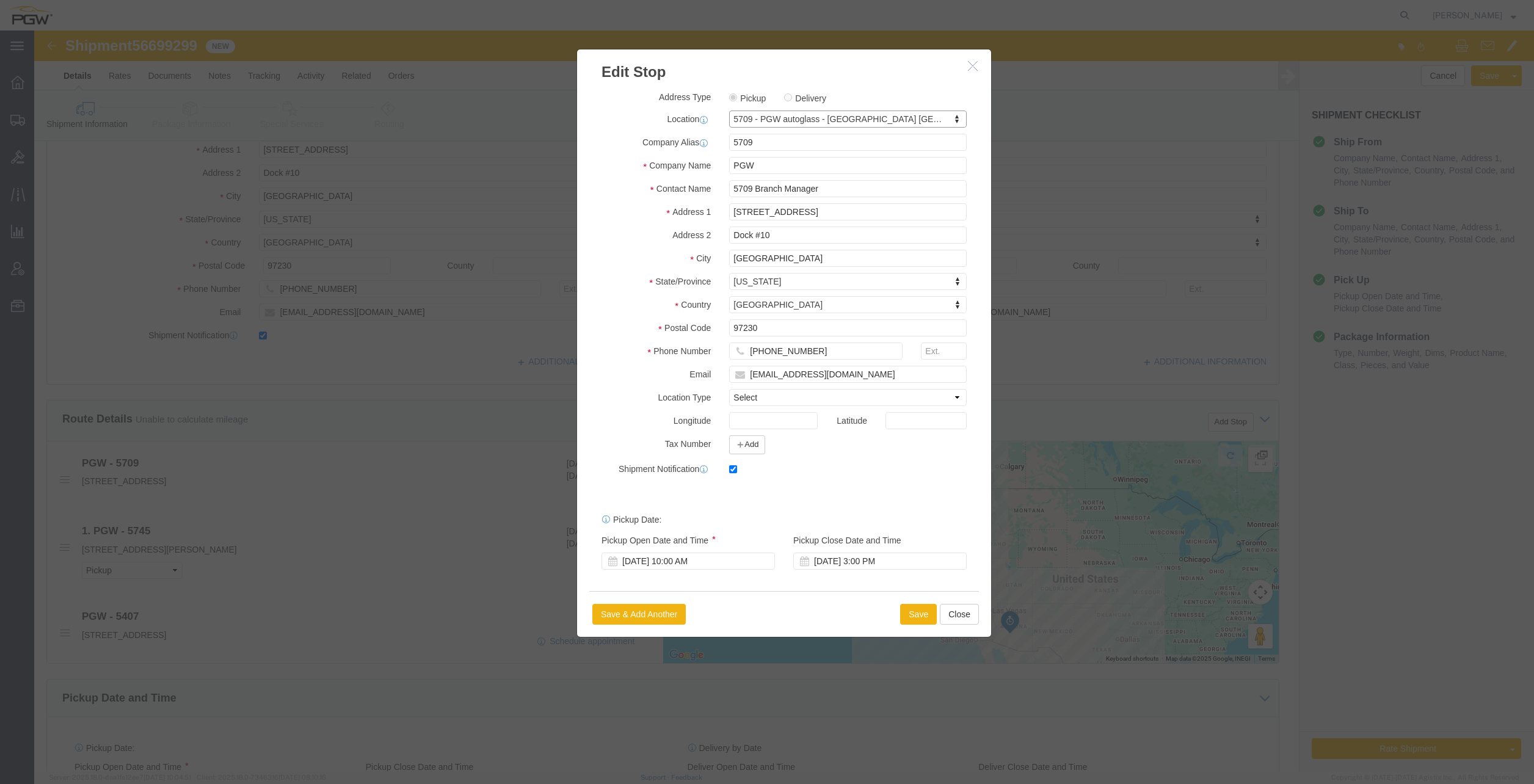
scroll to position [244, 0]
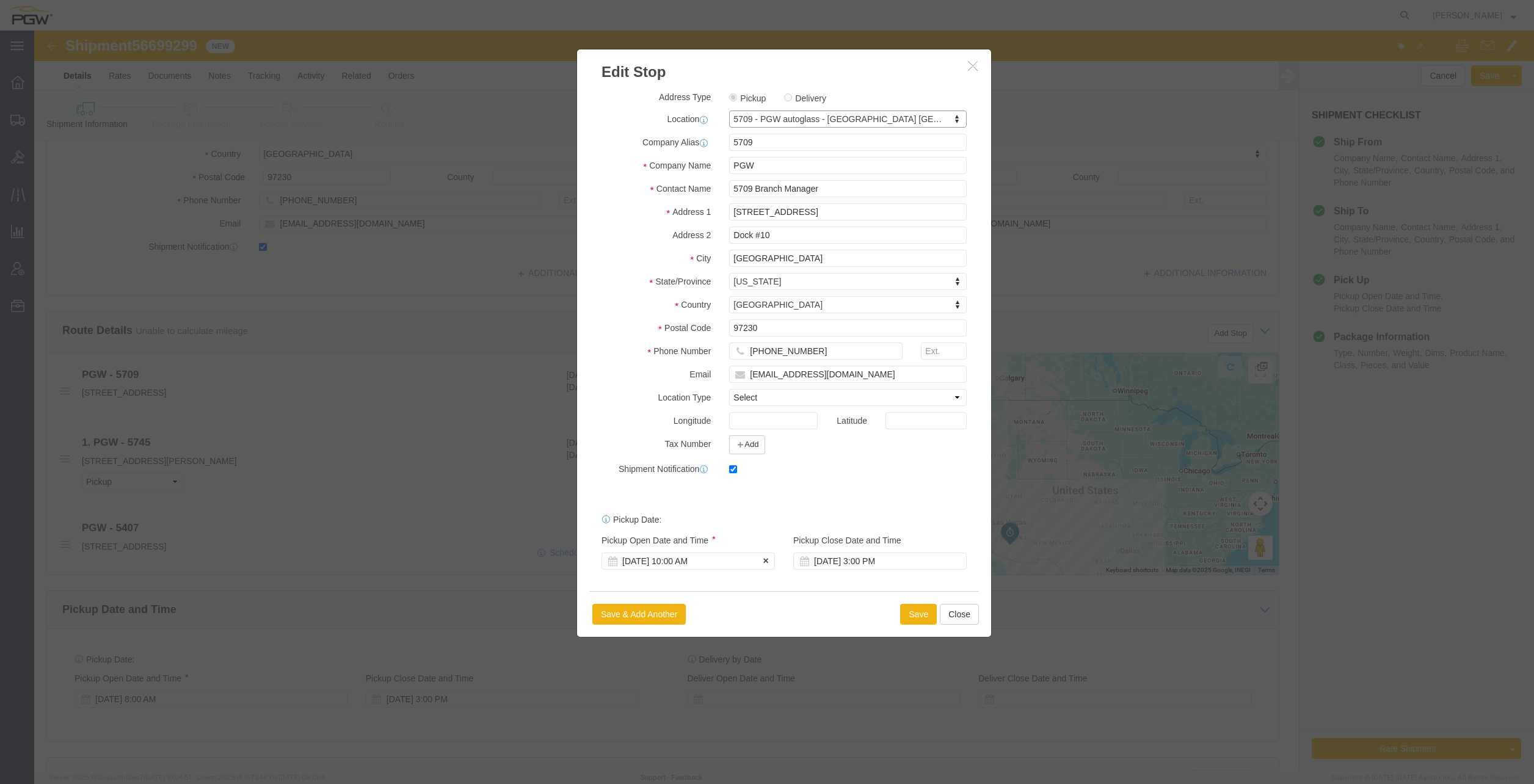
click div "[DATE] 10:00 AM"
click input "10:00 AM"
type input "8:00 AM"
click button "Apply"
click button "Save"
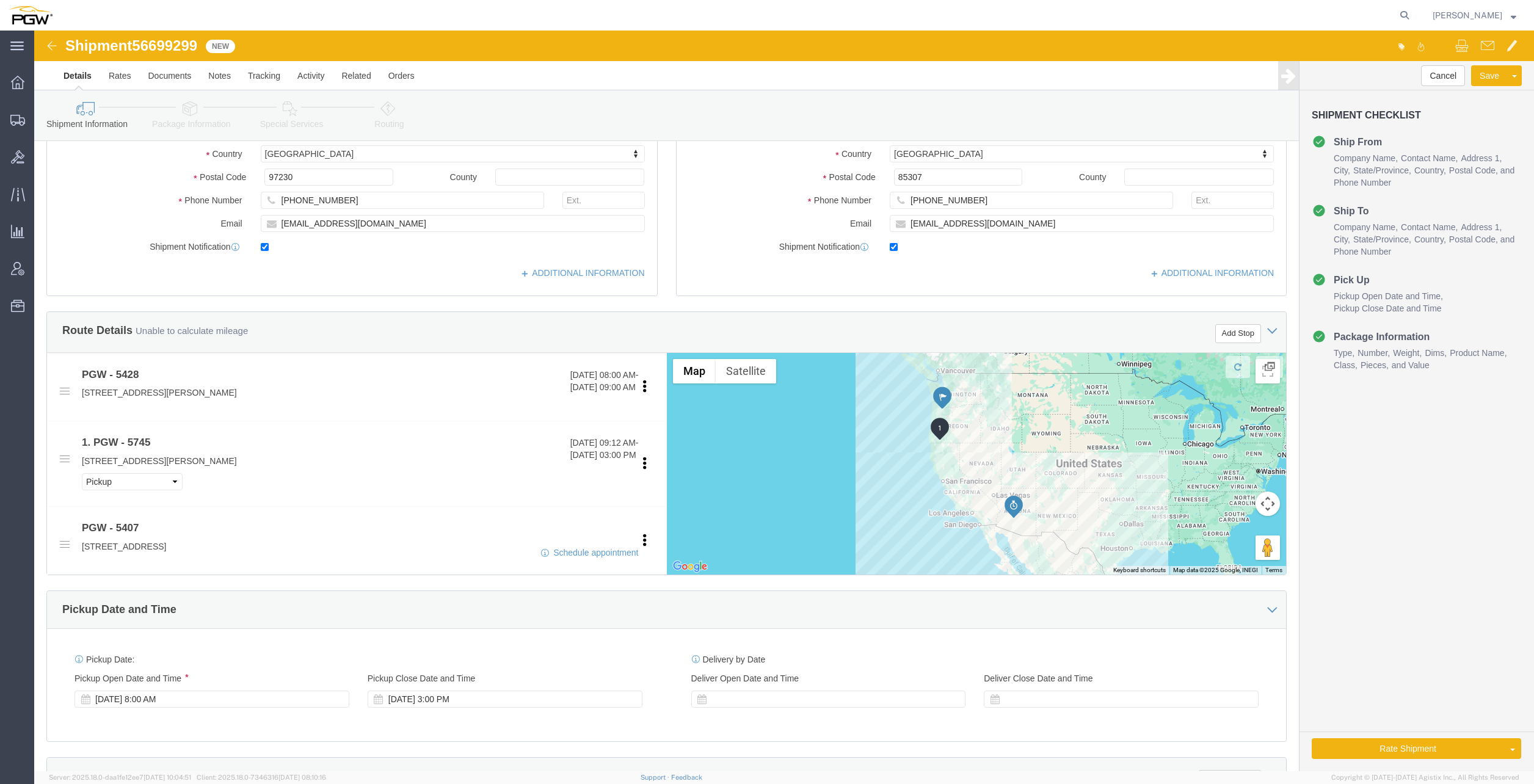
click link "Edit"
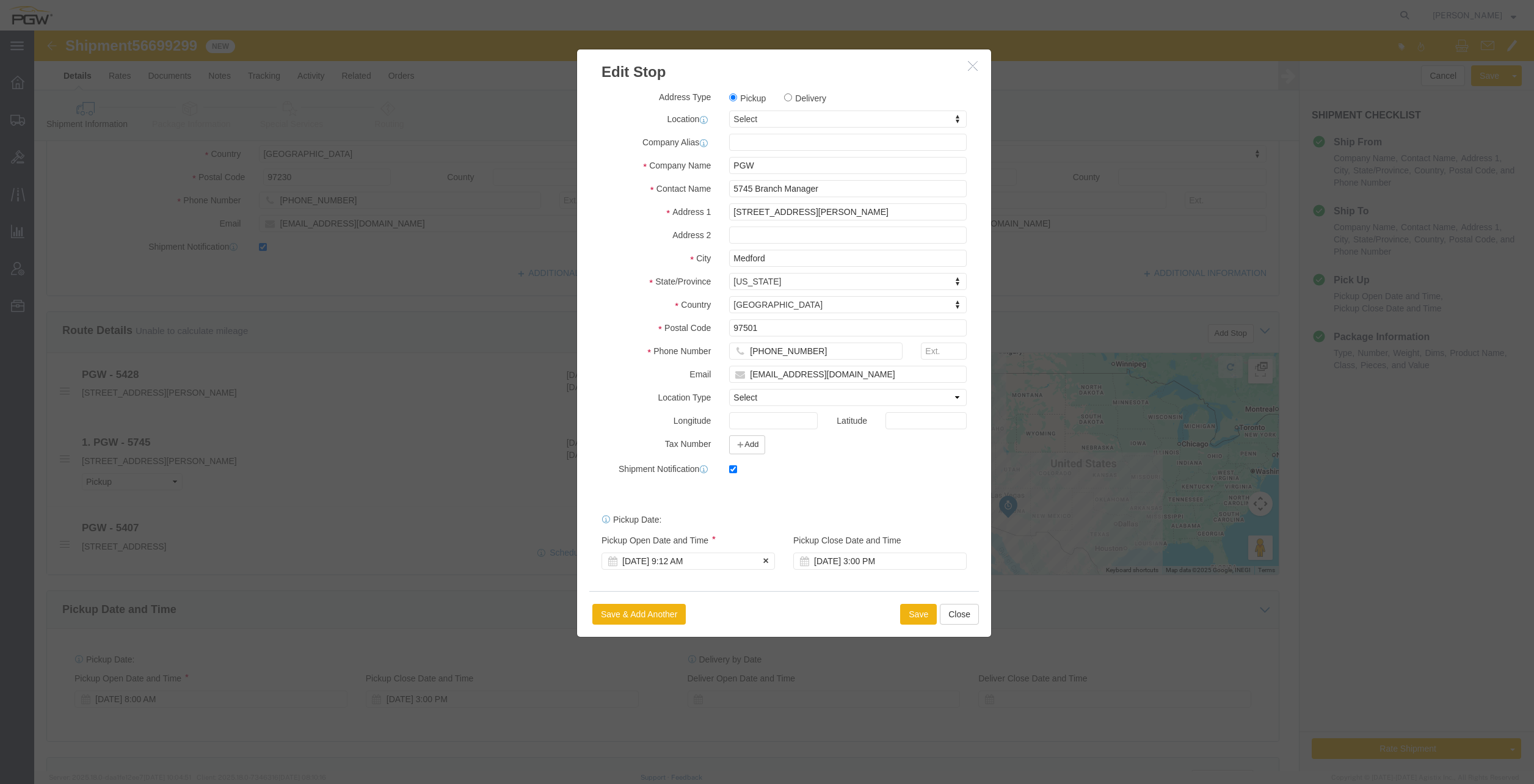
click div "[DATE] 9:12 AM"
click input "9:12 AM"
type input "8:00 AM"
click button "Apply"
click button "Save"
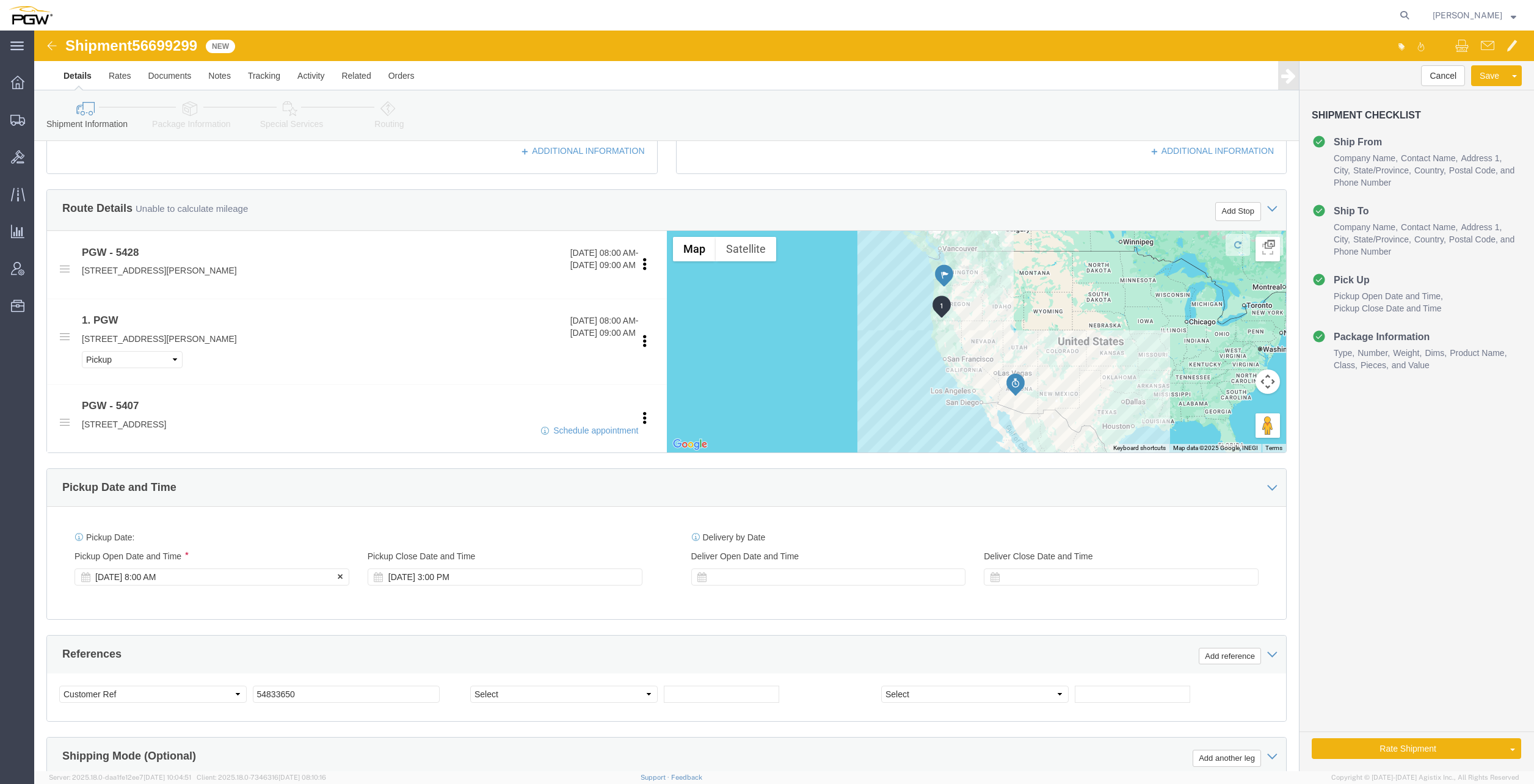
click div "[DATE] 8:00 AM"
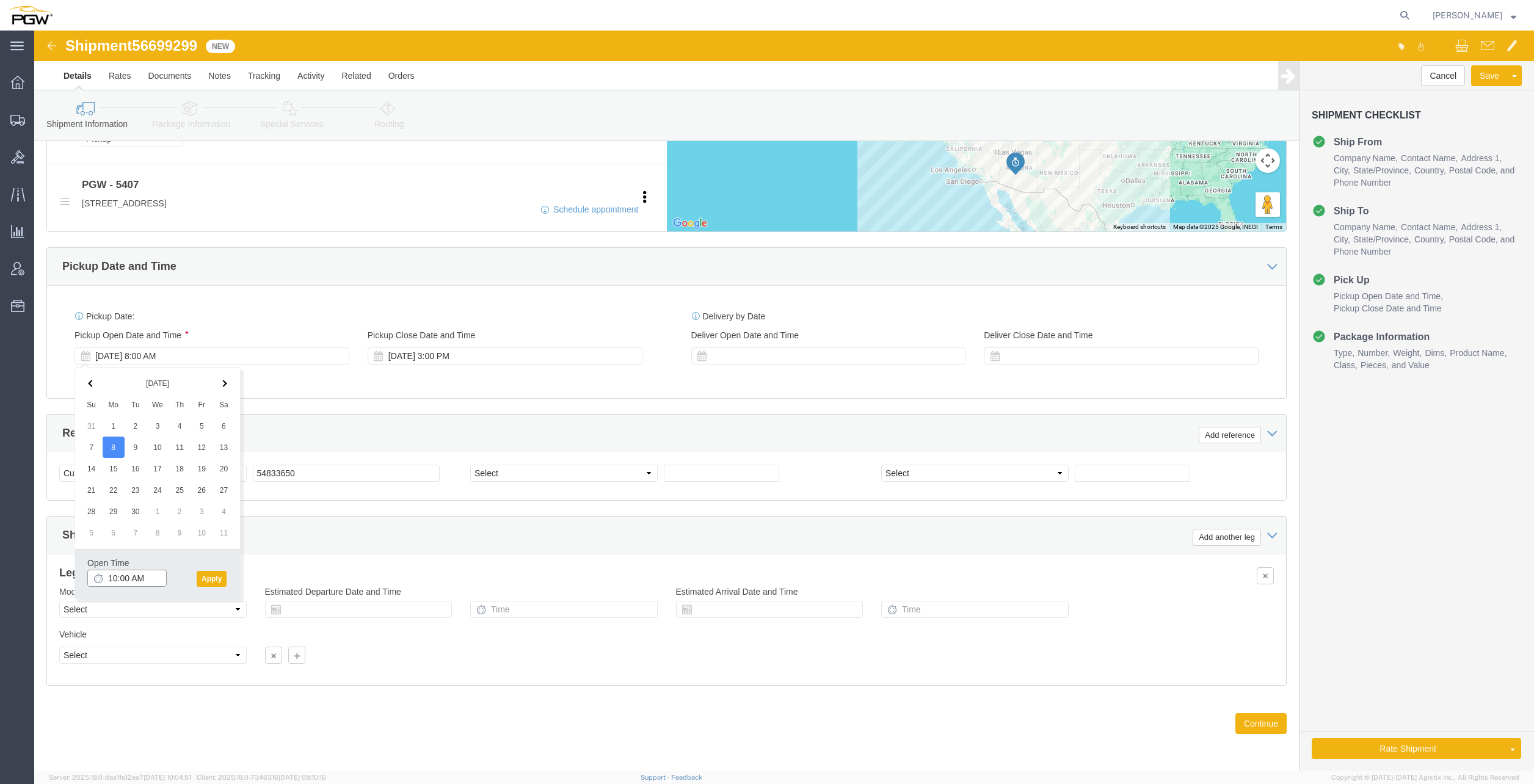
click input "10:00 AM"
type input "8:00 AM"
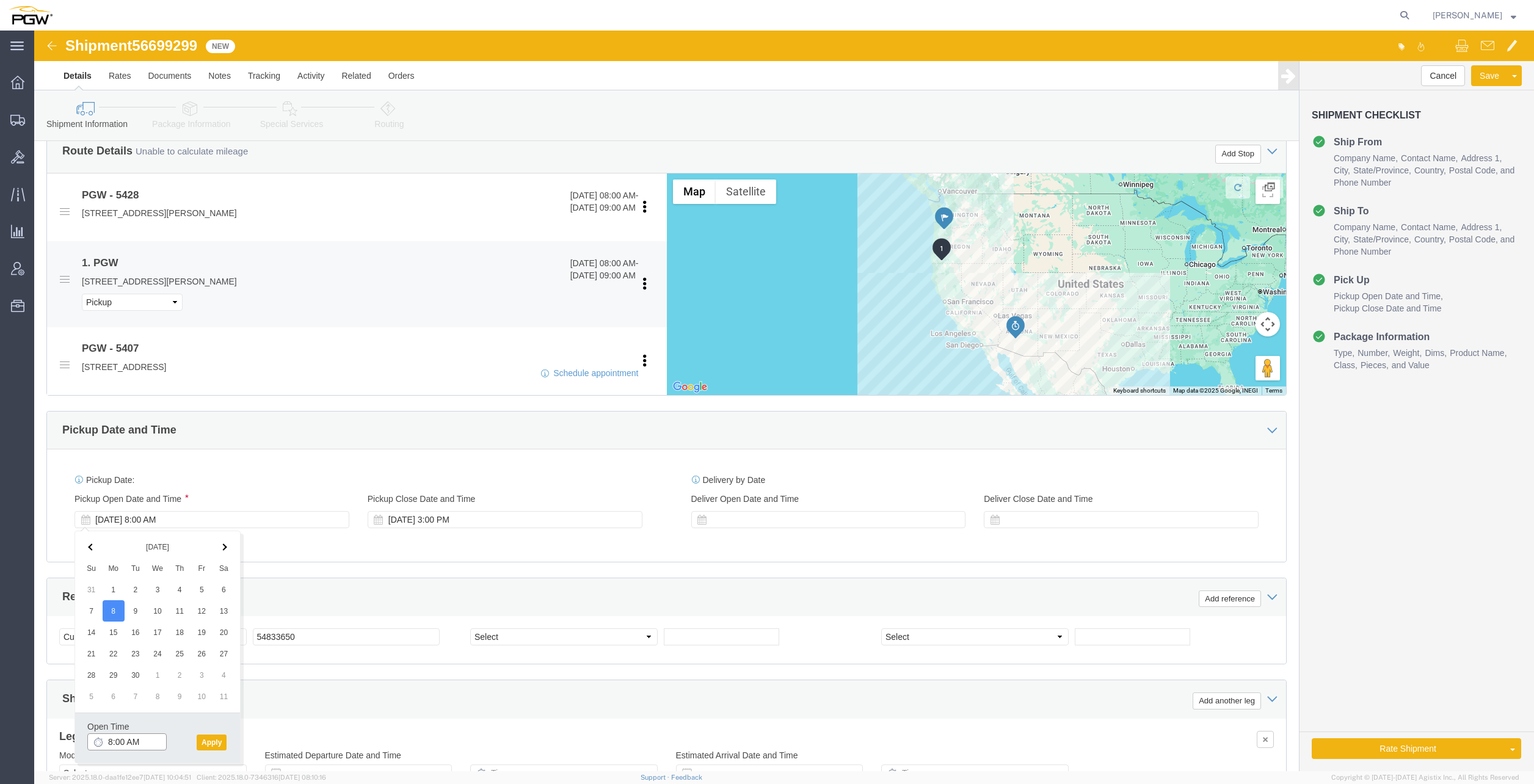
scroll to position [221, 0]
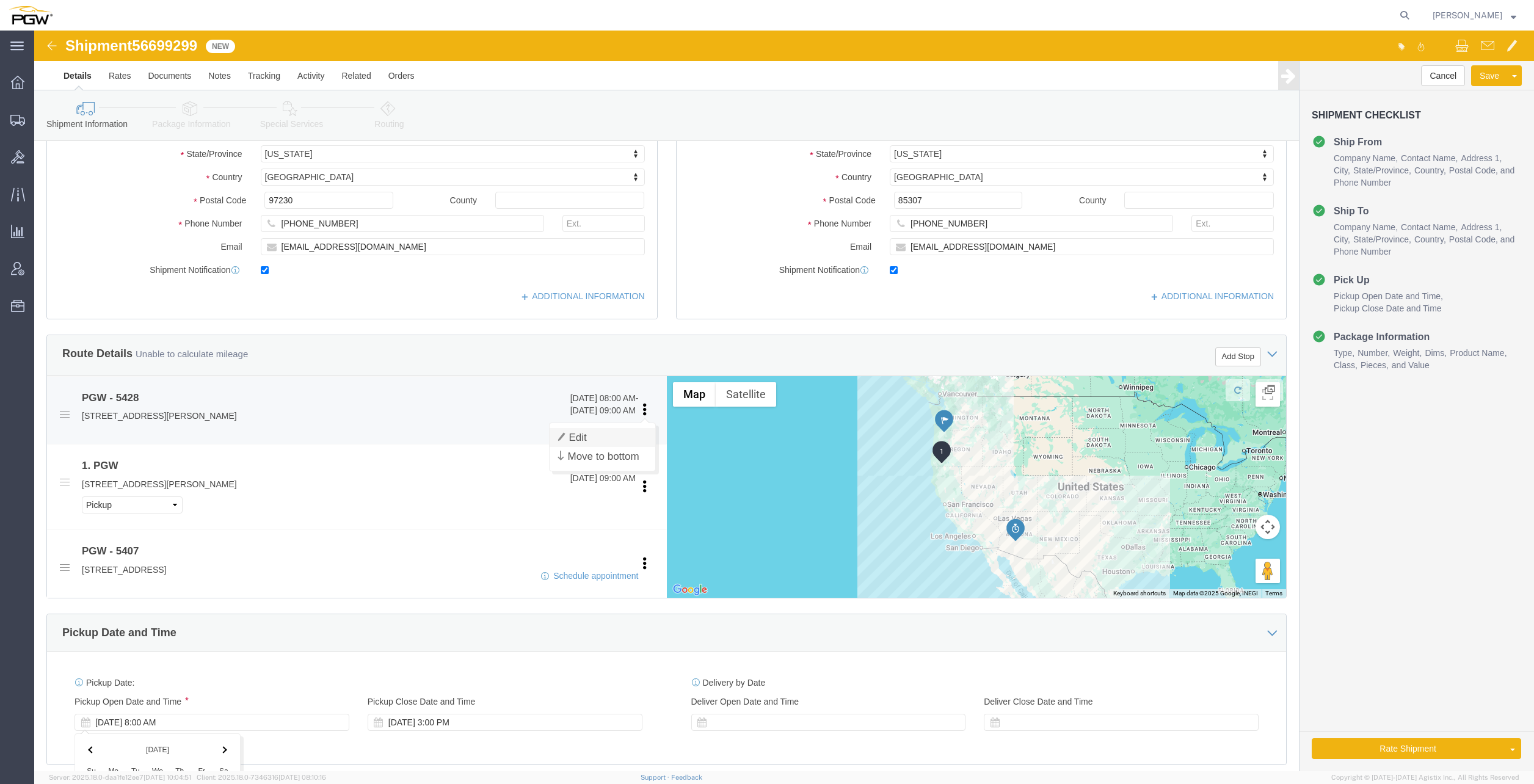
click link "Edit"
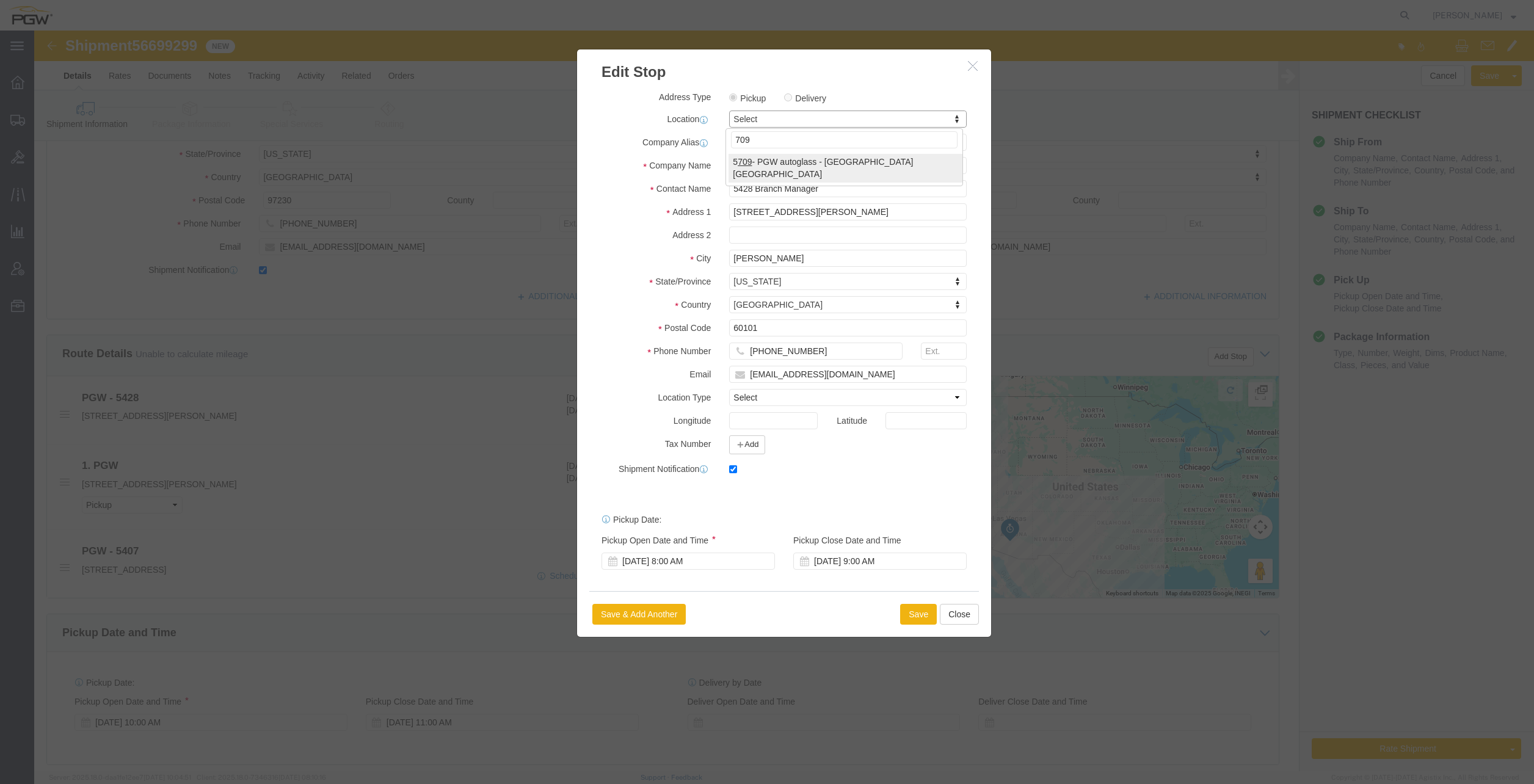
type input "709"
select select "28465"
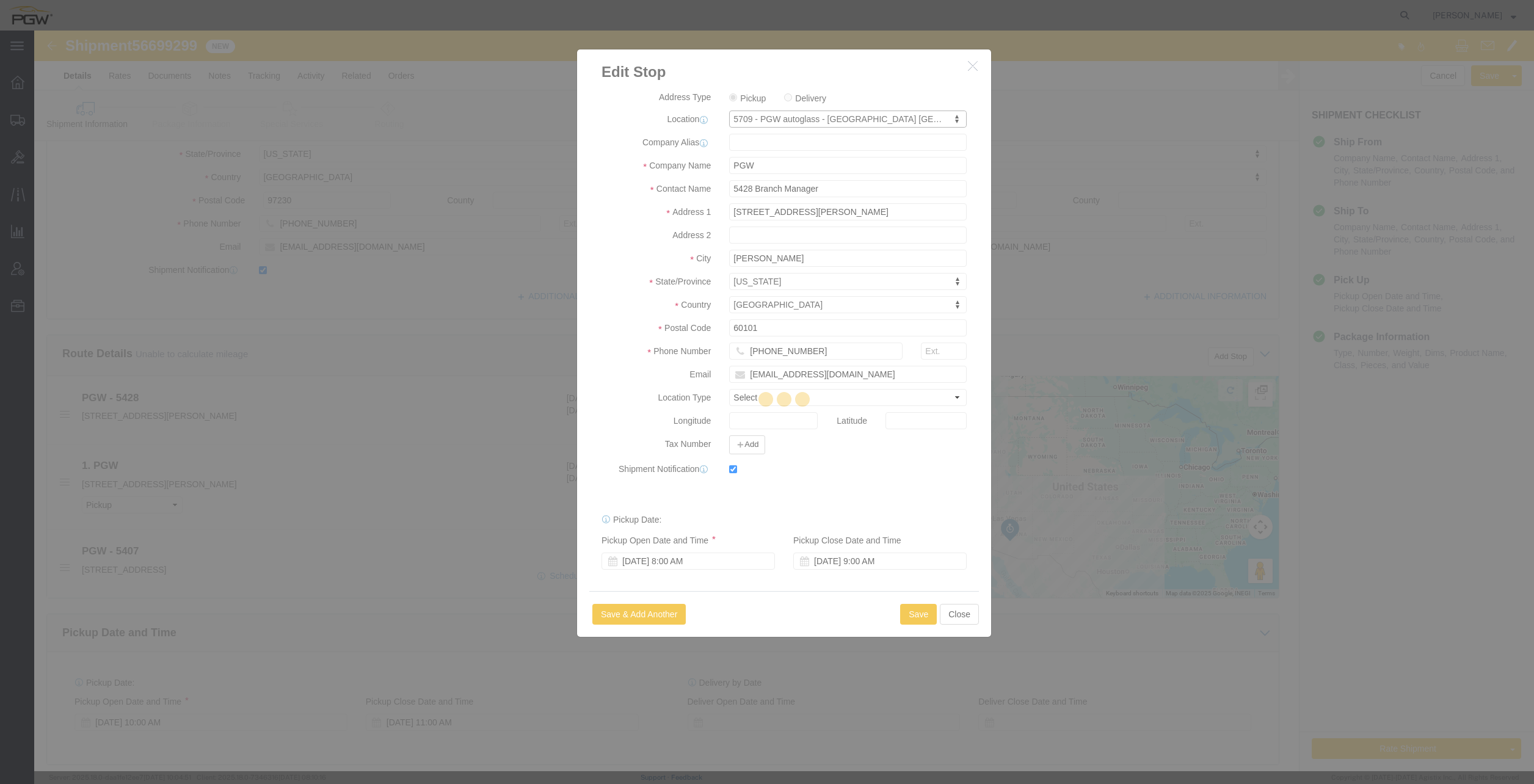
type input "5709"
type input "5709 Branch Manager"
type input "[STREET_ADDRESS]"
type input "Dock #10"
type input "[GEOGRAPHIC_DATA]"
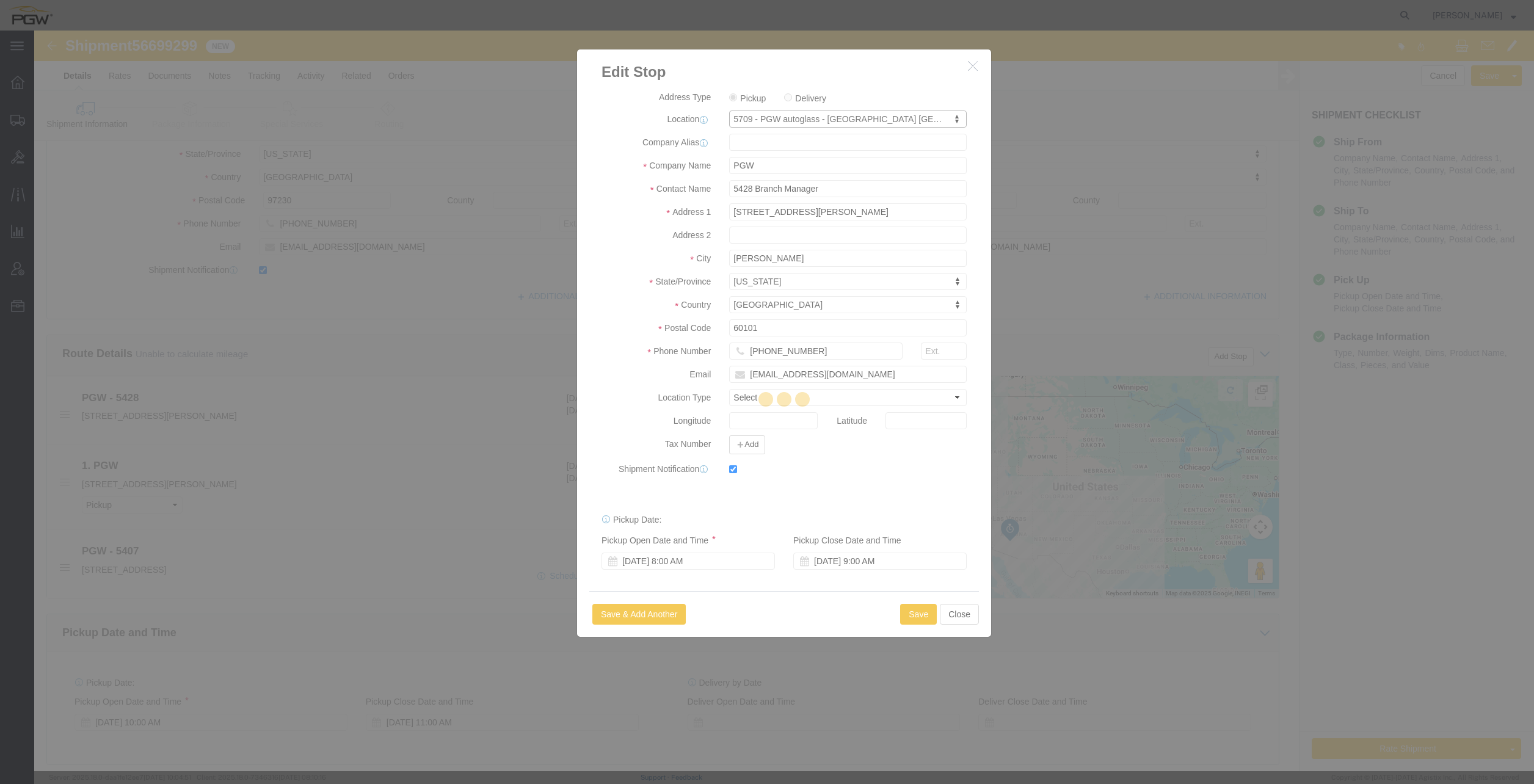
type input "97230"
type input "[PHONE_NUMBER]"
type input "[EMAIL_ADDRESS][DOMAIN_NAME]"
select select "OR"
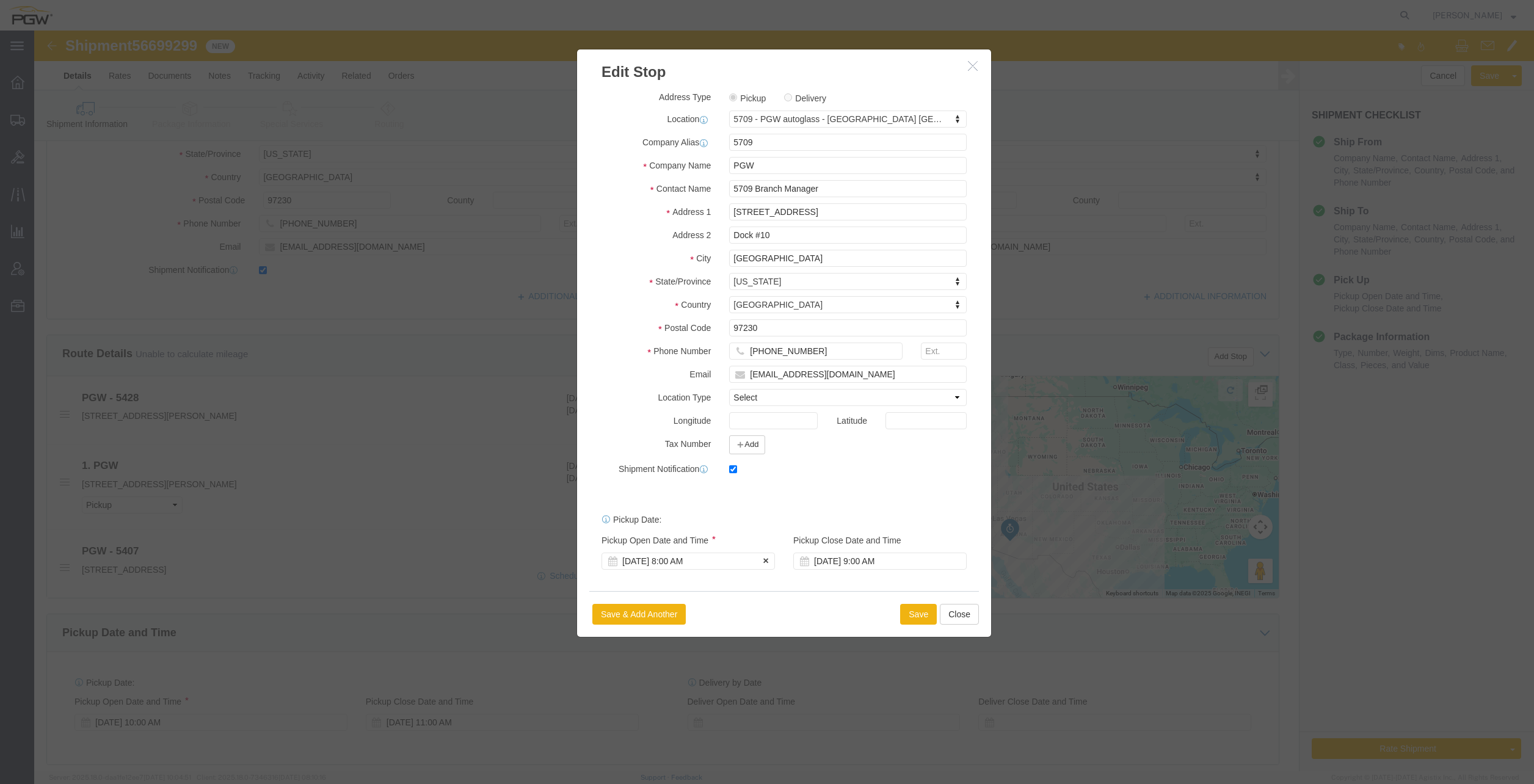
click div "[DATE] 8:00 AM"
click input "8:00 AM"
type input "1:30 PM"
click button "Apply"
click div "[DATE] 9:00 AM"
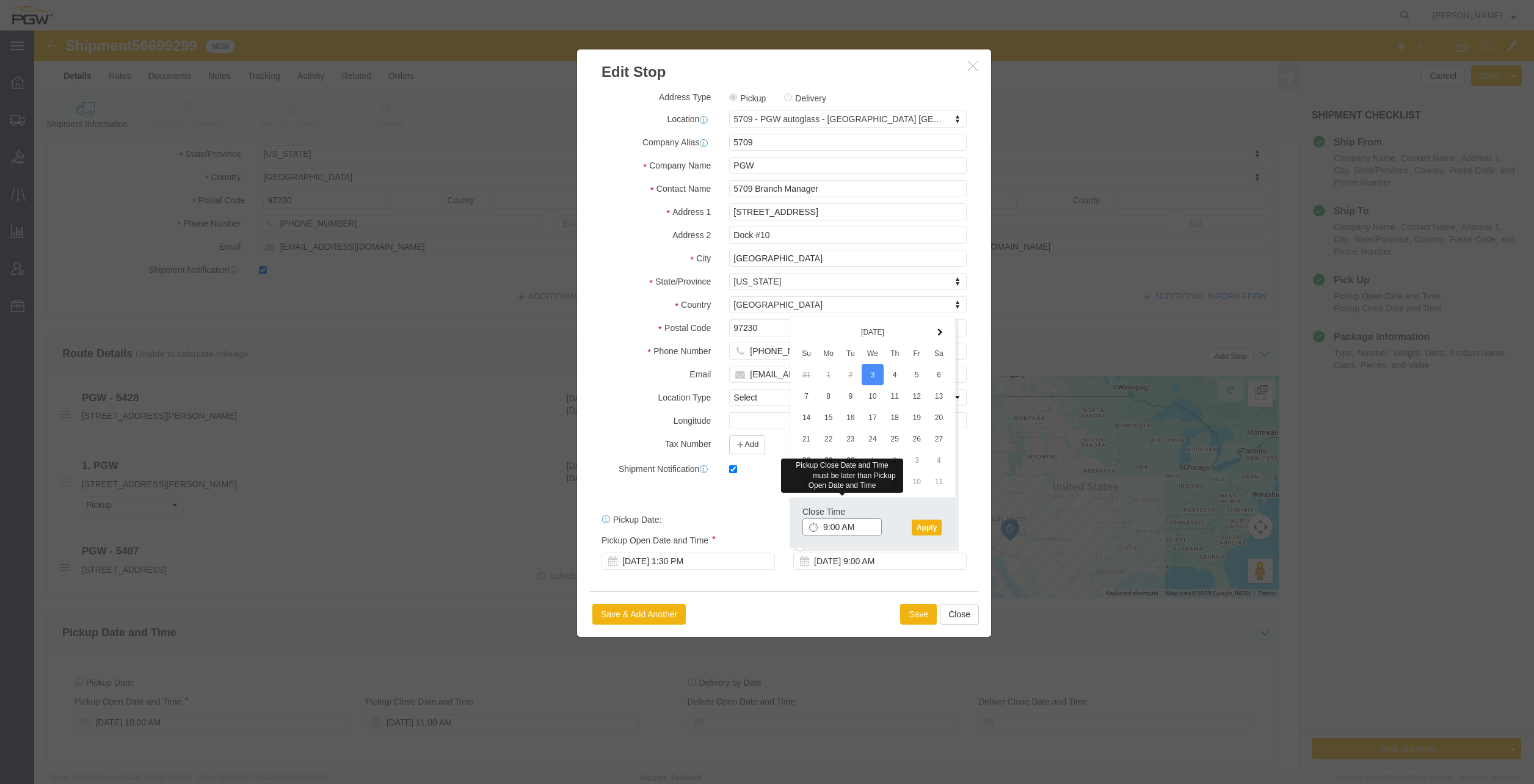
click input "9:00 AM"
type input "3:00 PM"
click button "Apply"
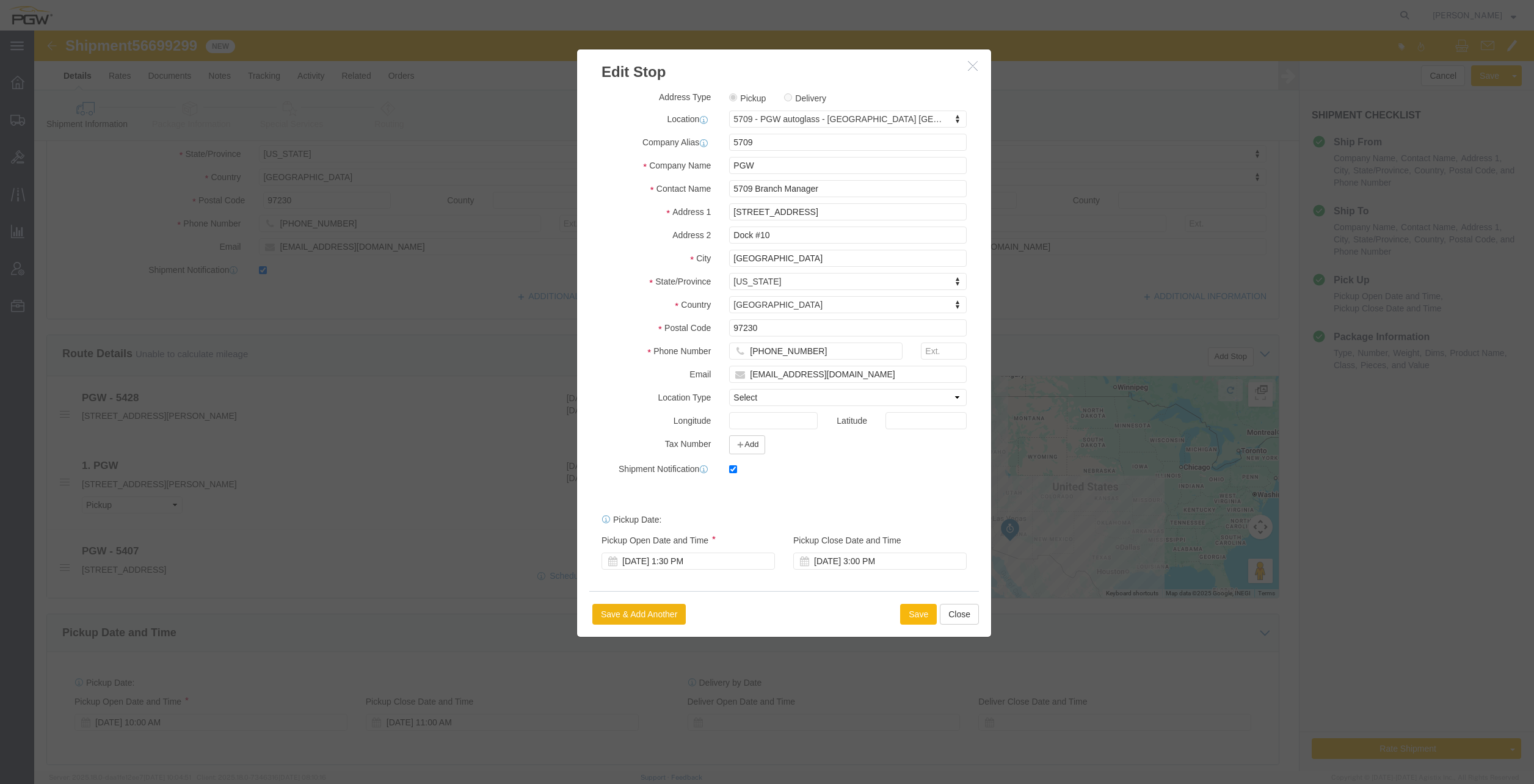
click button "Save"
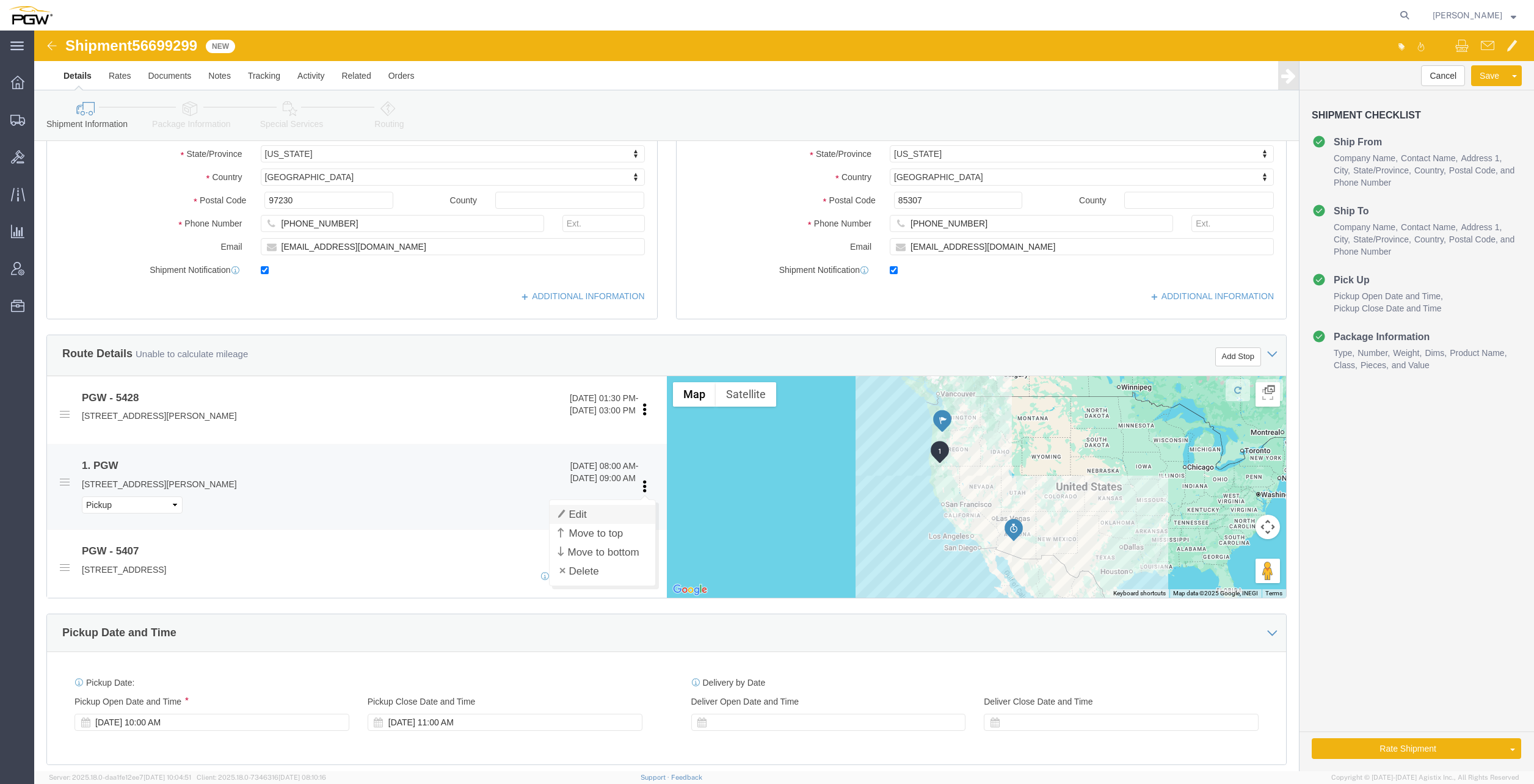
click link "Edit"
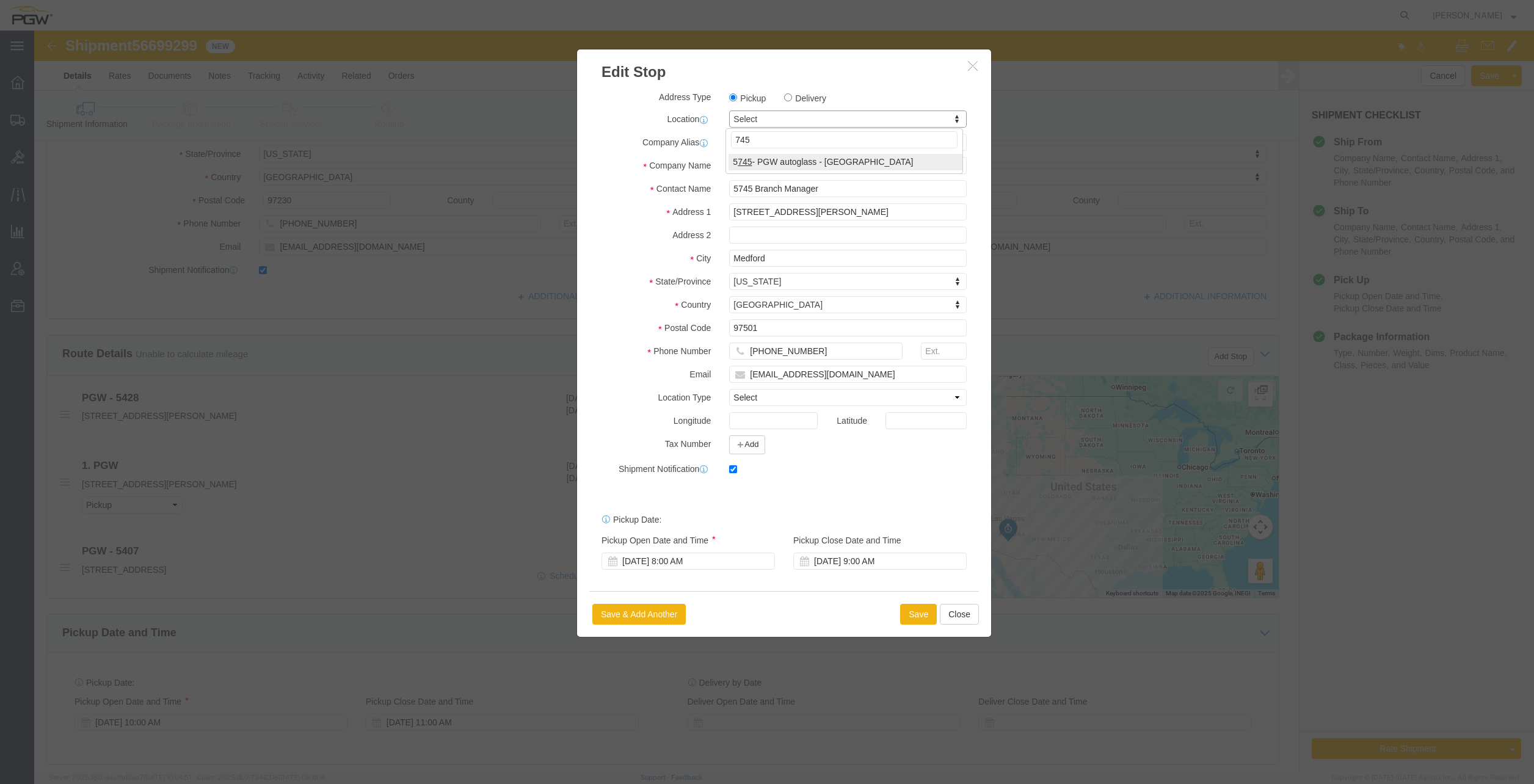
type input "745"
select select "28493"
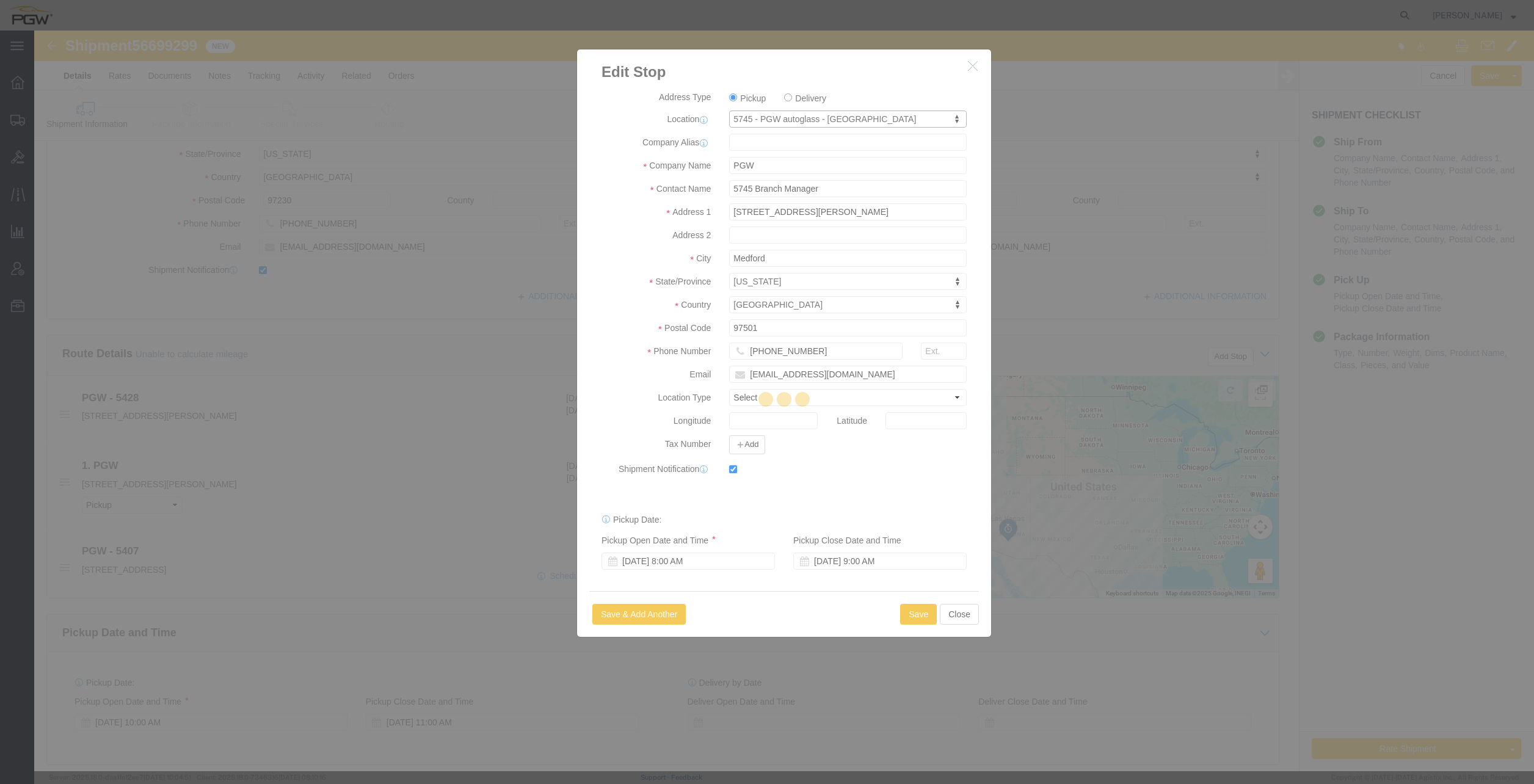
type input "5745"
select select "OR"
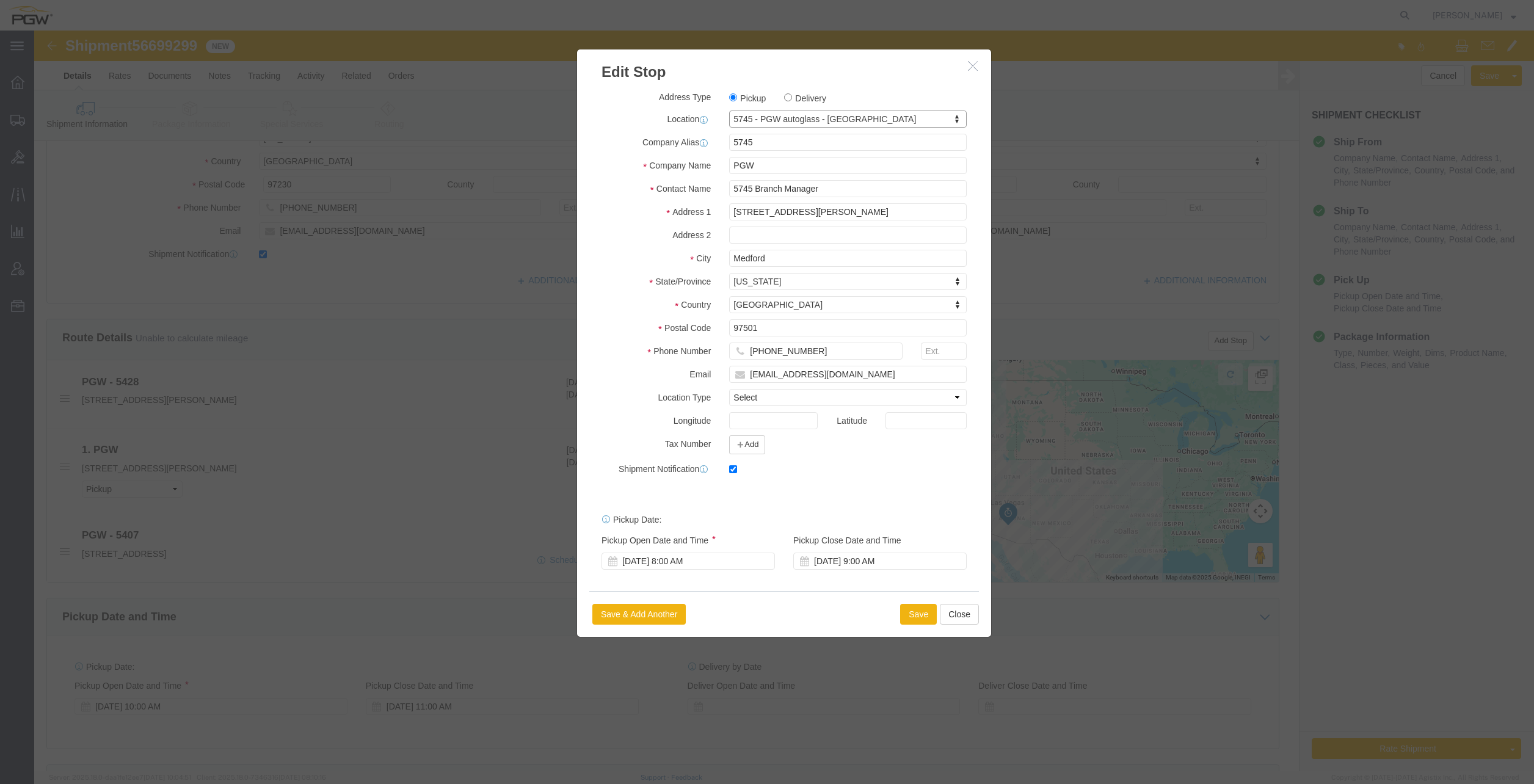
scroll to position [282, 0]
click div "[DATE] 8:00 AM"
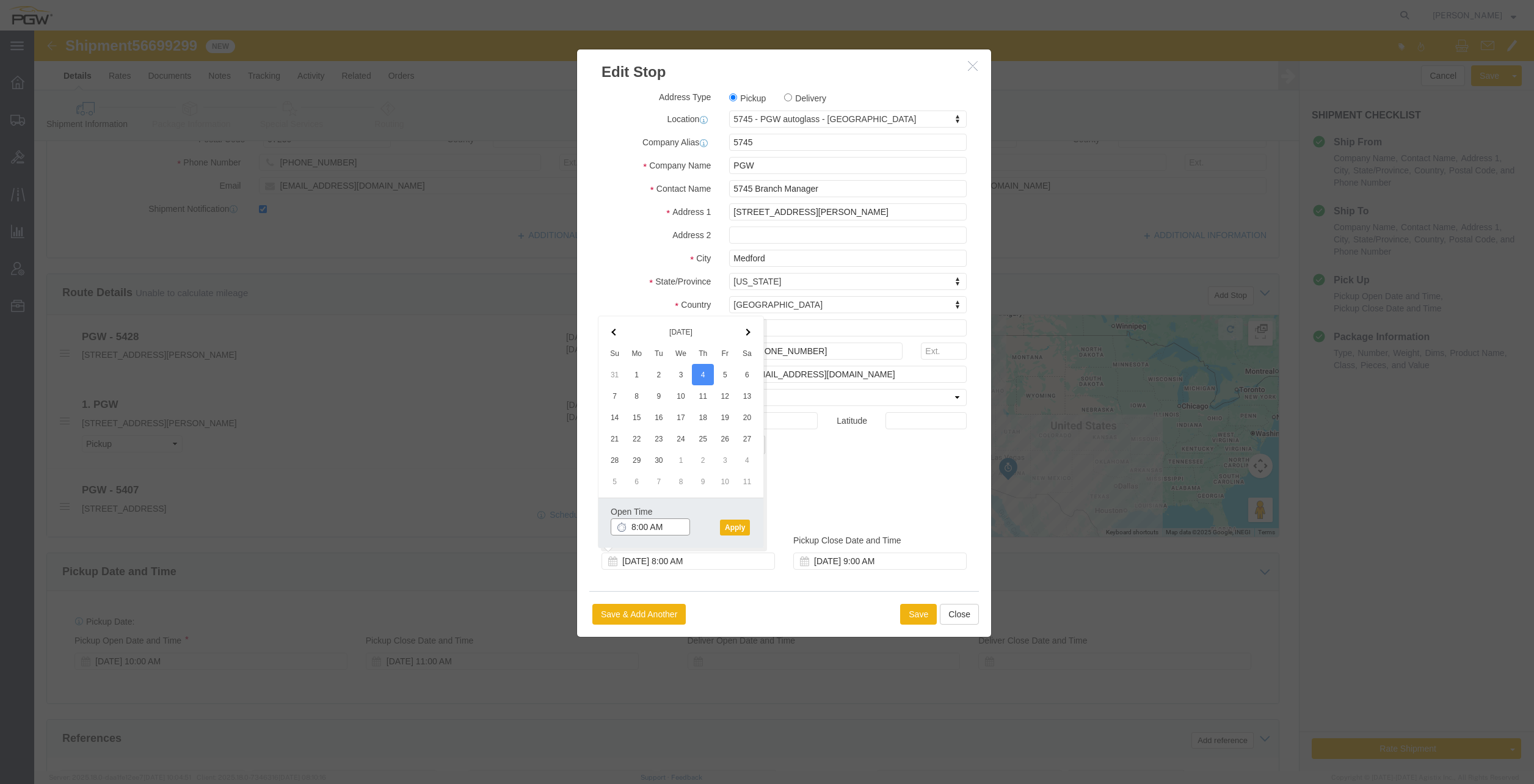
click input "8:00 AM"
type input "7:30 AM"
click button "Apply"
click div "[DATE] 9:00 AM"
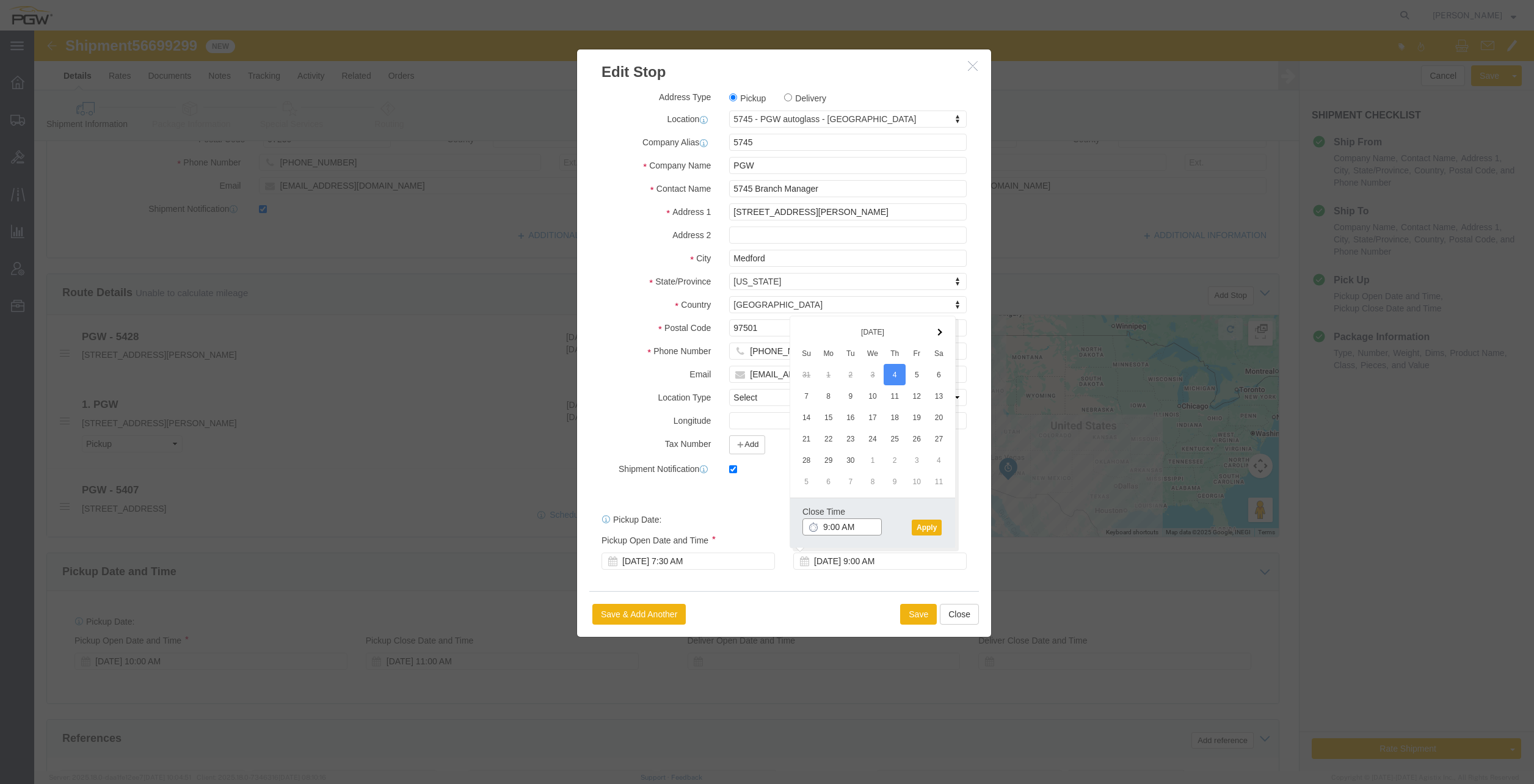
click input "9:00 AM"
click button "Apply"
click button "Save"
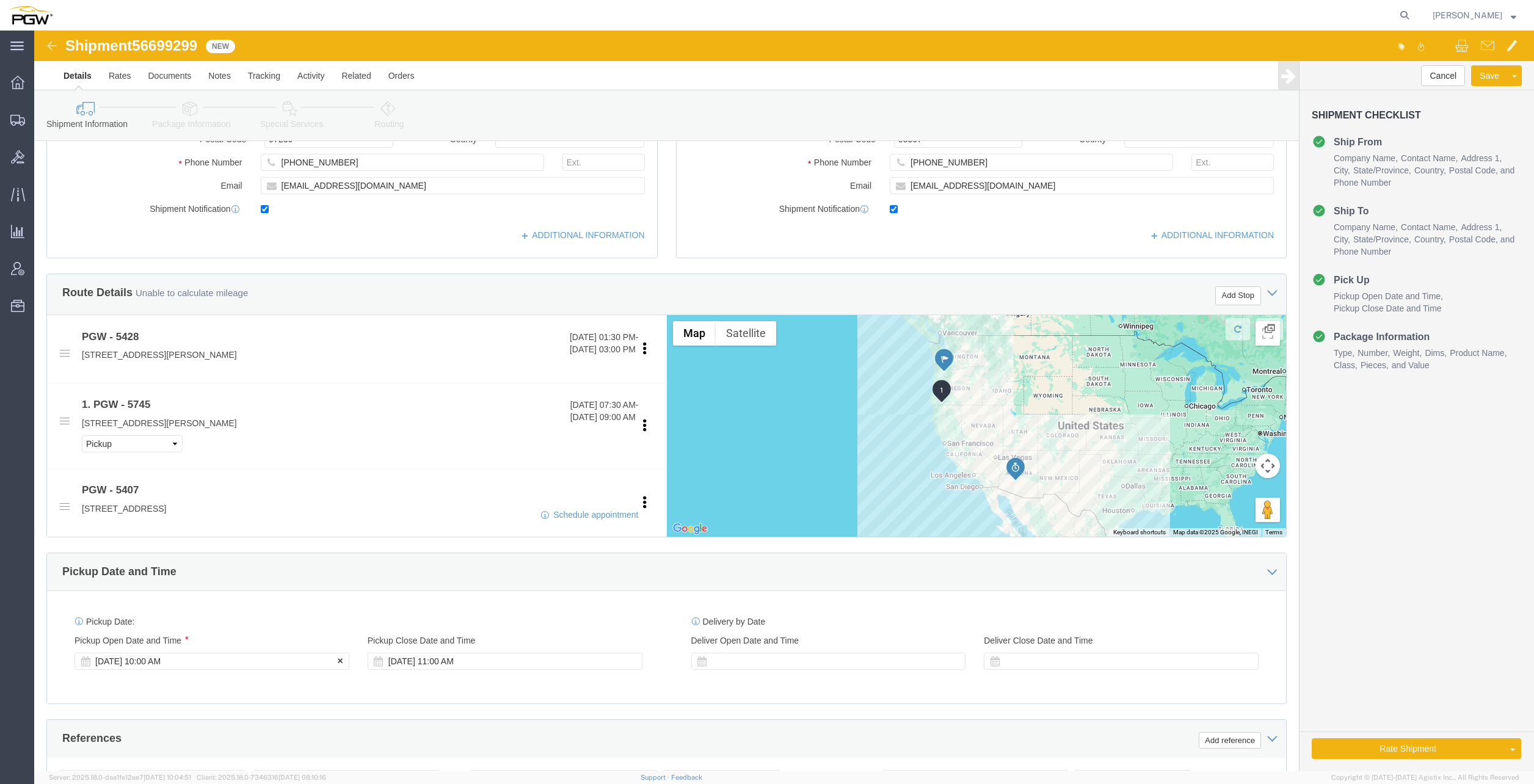
click div "[DATE] 10:00 AM"
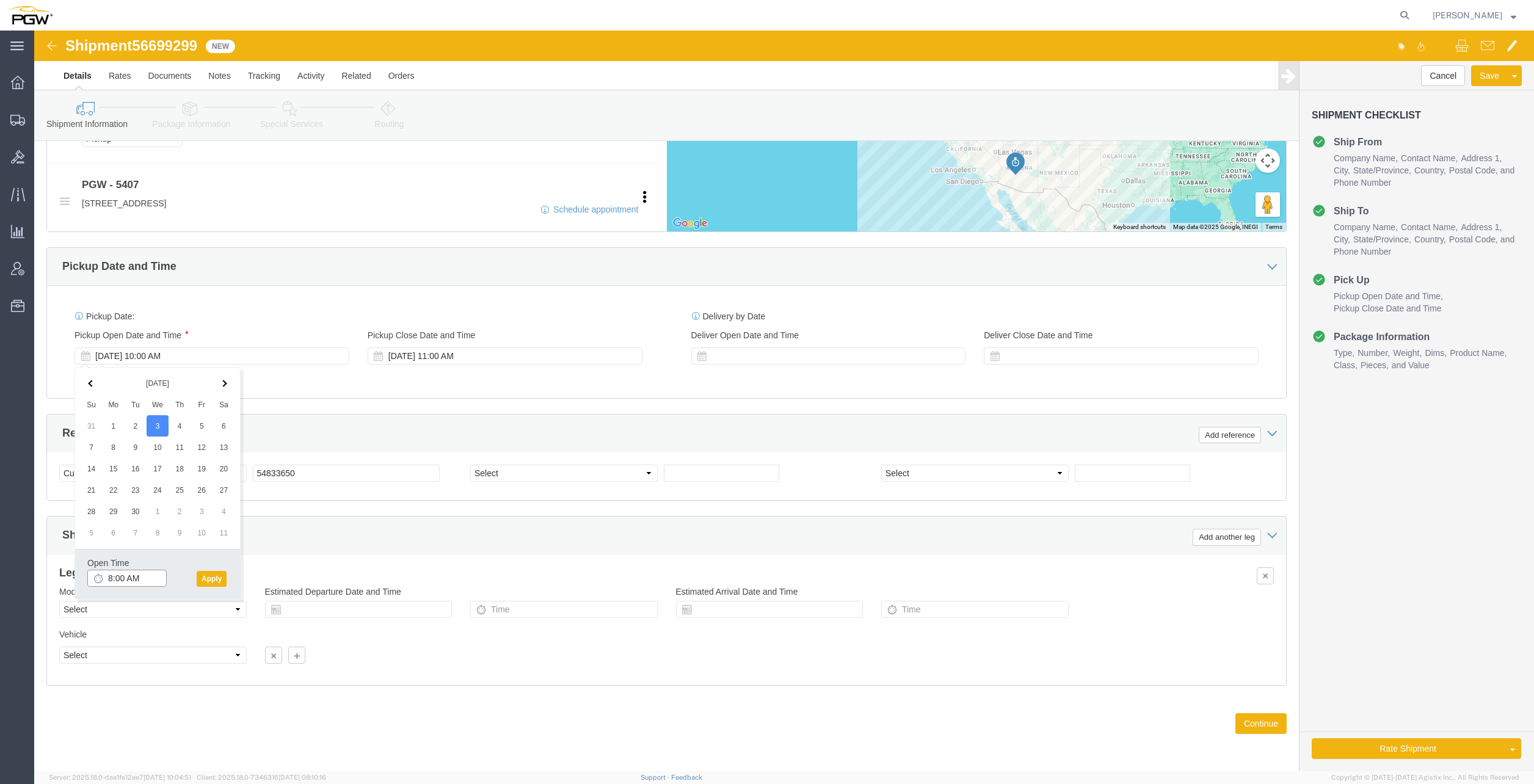
click input "8:00 AM"
type input "1:30 PM"
click button "Apply"
click span "56699299"
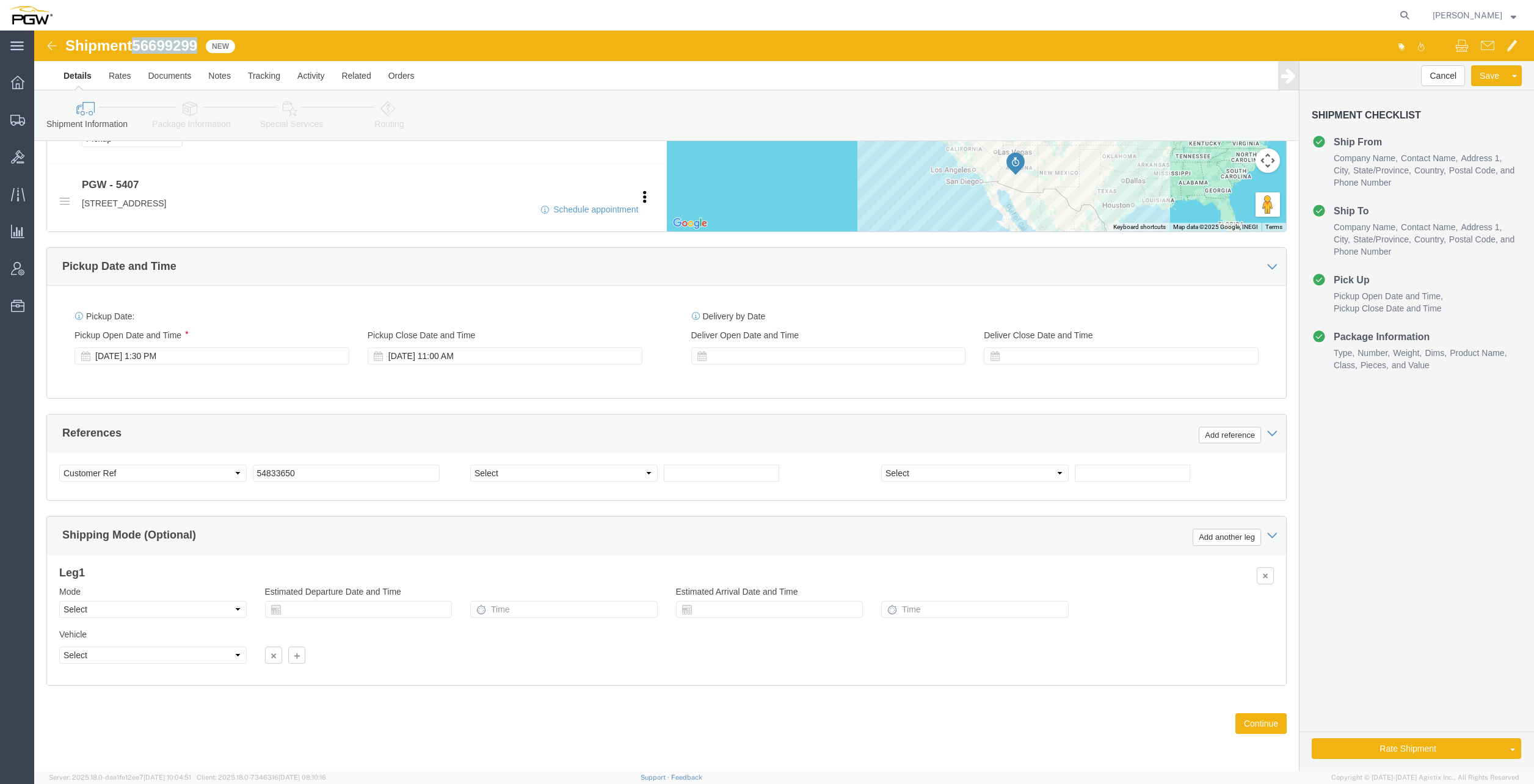
click span "56699299"
copy span "56699299"
click div "Select Account Type Activity ID Airline Appointment Number ASN Batch Request # …"
click input "54833650"
drag, startPoint x: 307, startPoint y: 444, endPoint x: 92, endPoint y: 415, distance: 216.9
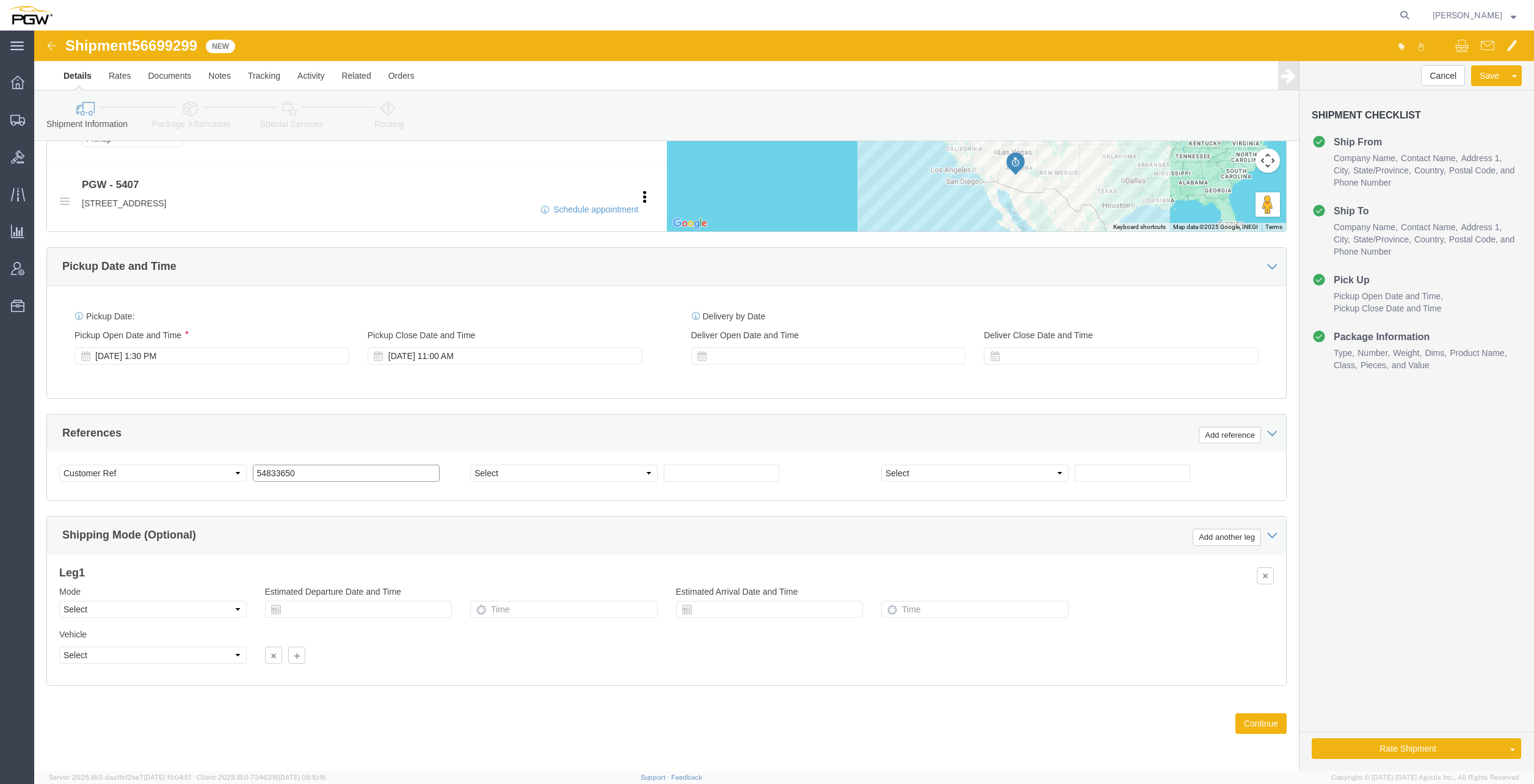
click div "References Add reference Select Account Type Activity ID Airline Appointment Nu…"
paste input "6699299"
click input "56699299"
type input "56699299"
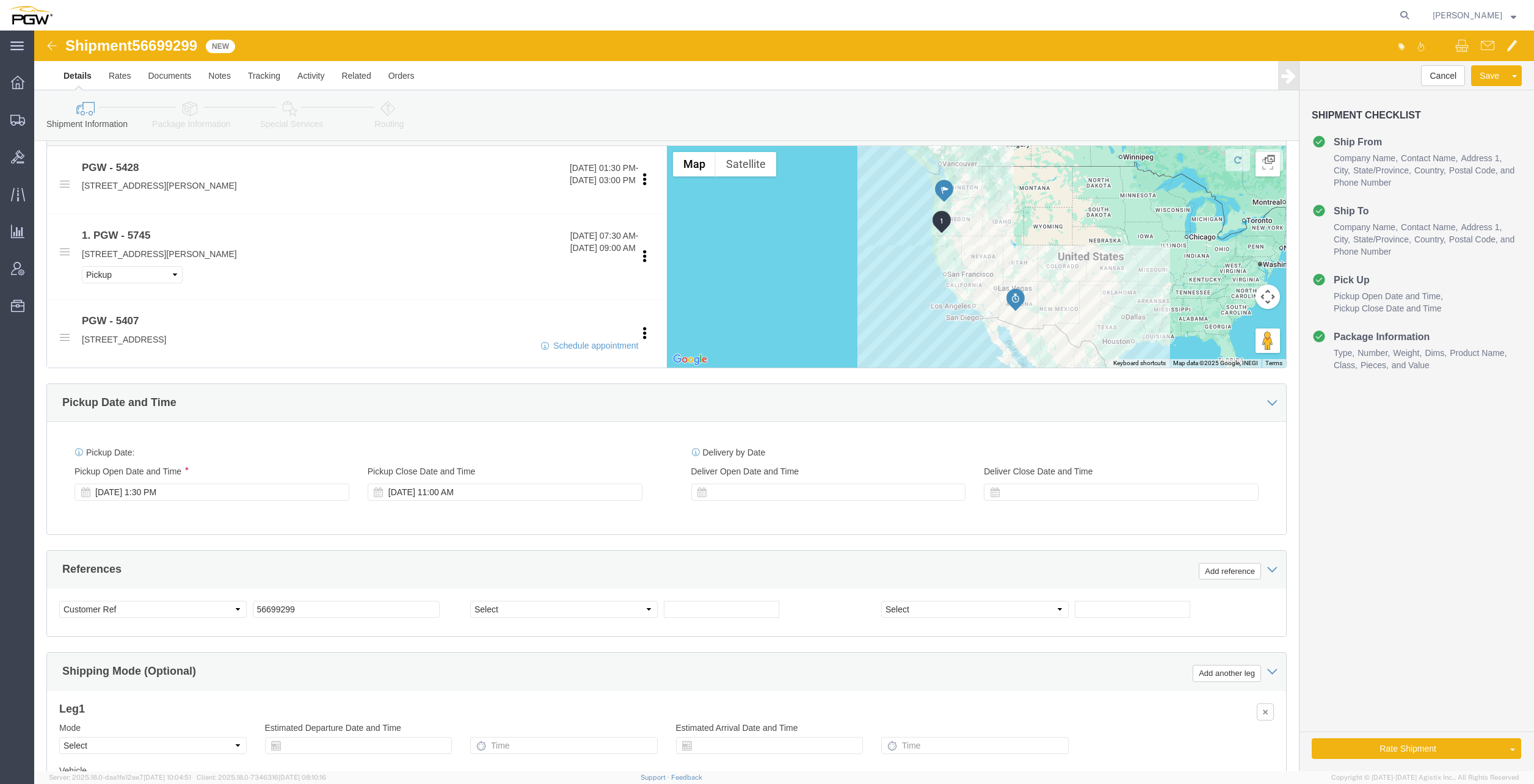
scroll to position [404, 0]
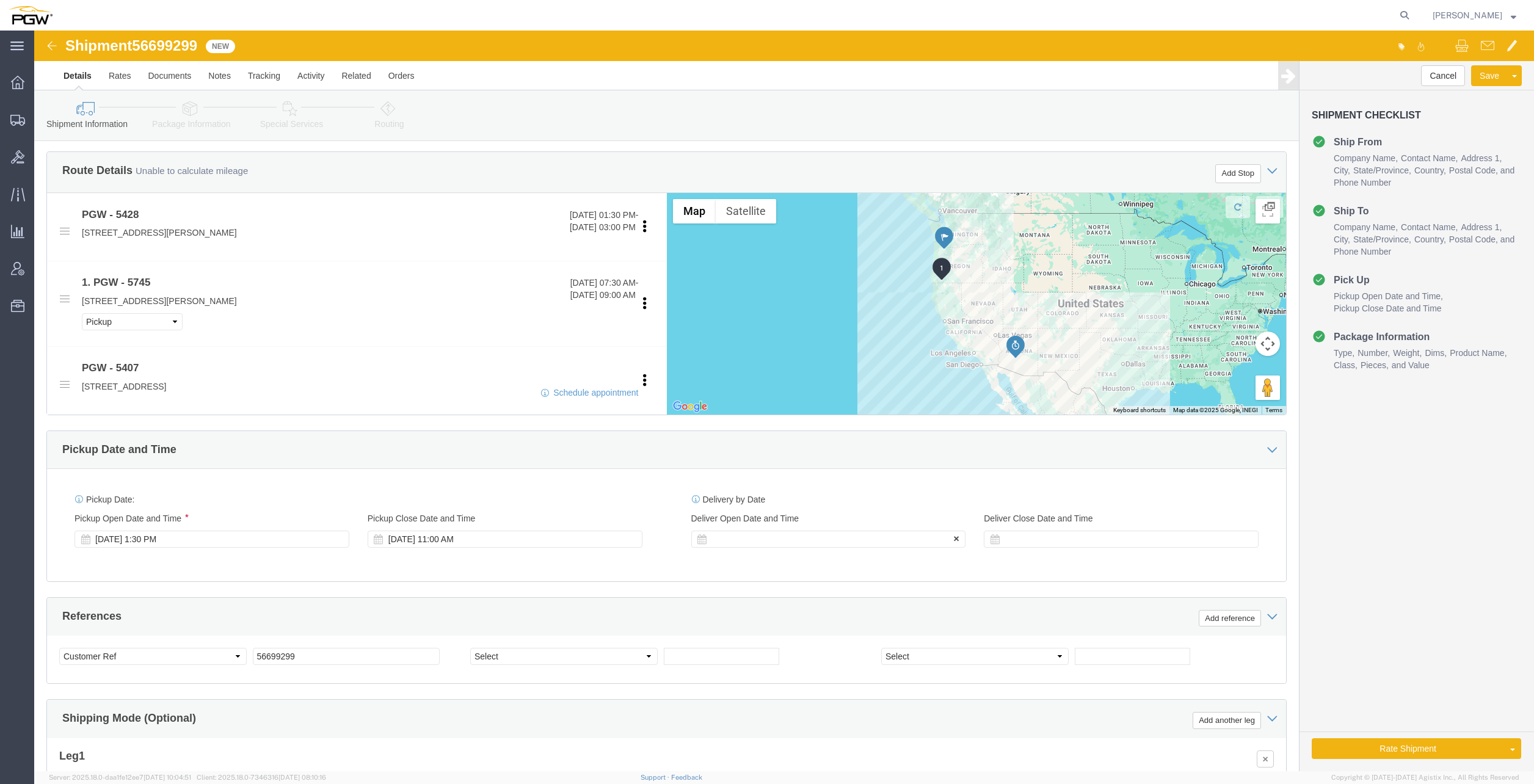
click div
click div "[DATE] 1:30 PM"
click input "1:30 PM"
click button "Apply"
click div "[DATE] 11:00 AM"
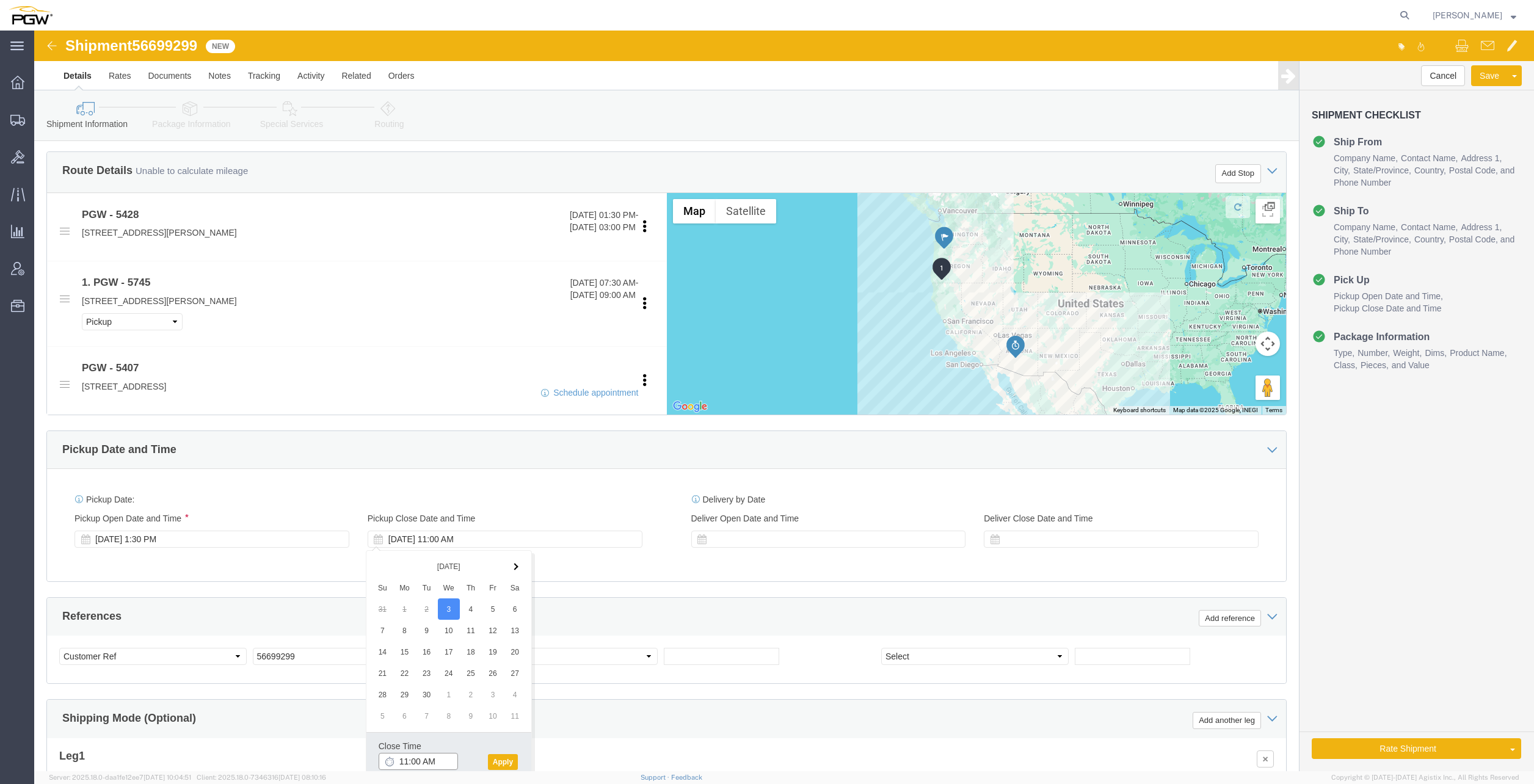
click input "11:00 AM"
type input "3:00 PM"
click button "Apply"
click div
click input "12:00 PM"
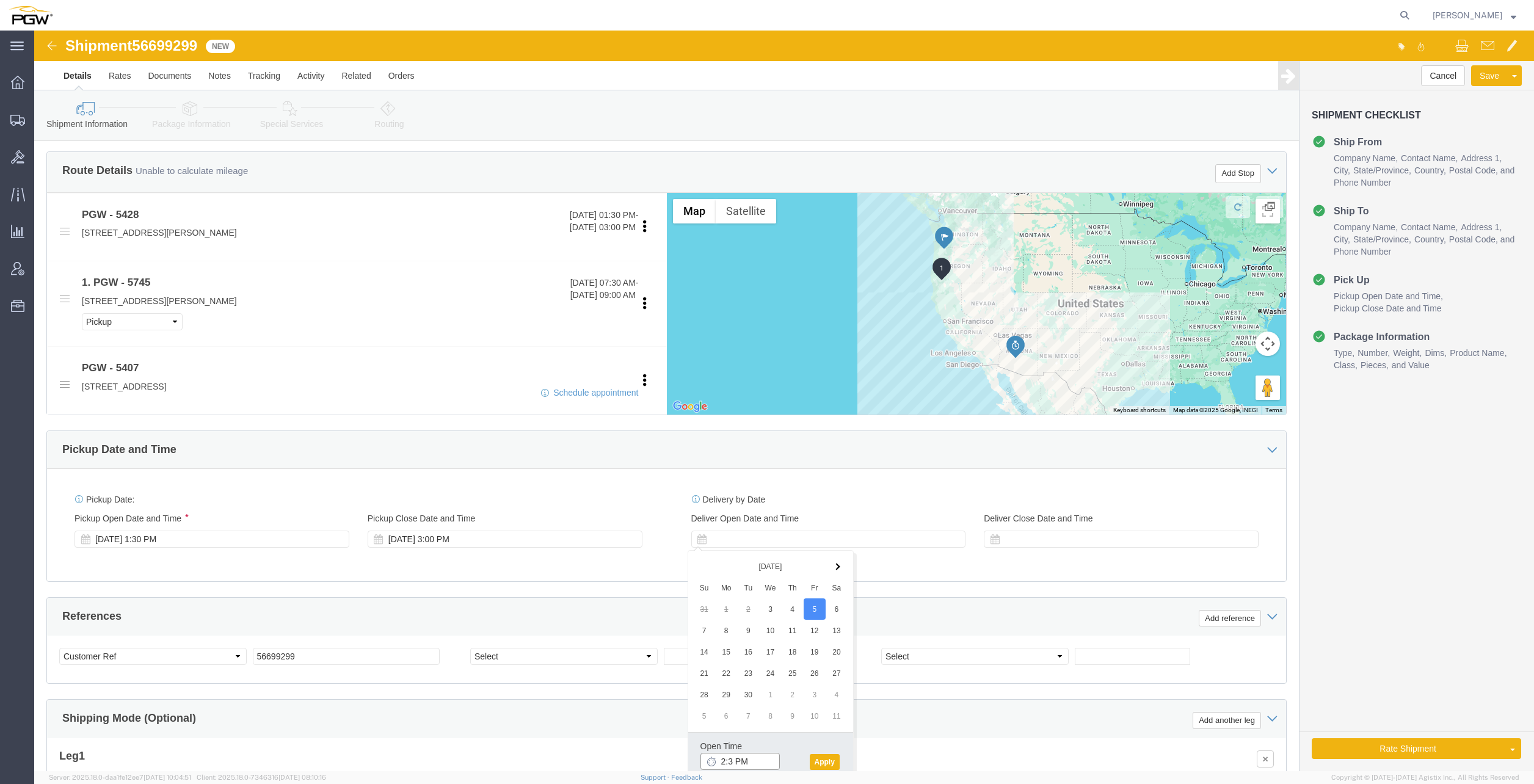
type input "2:30 PM"
click button "Apply"
click div
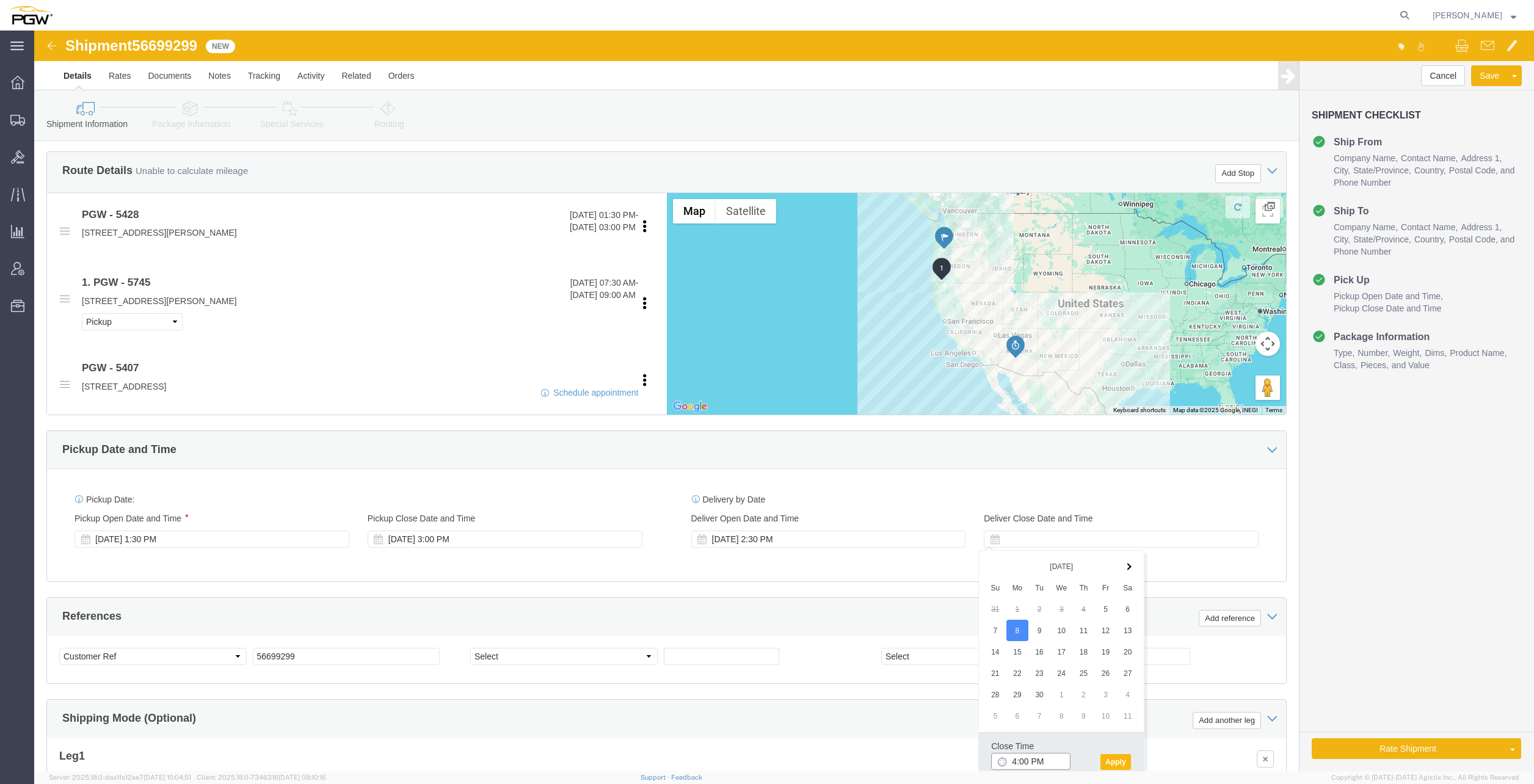
type input "4:00 PM"
click button "Apply"
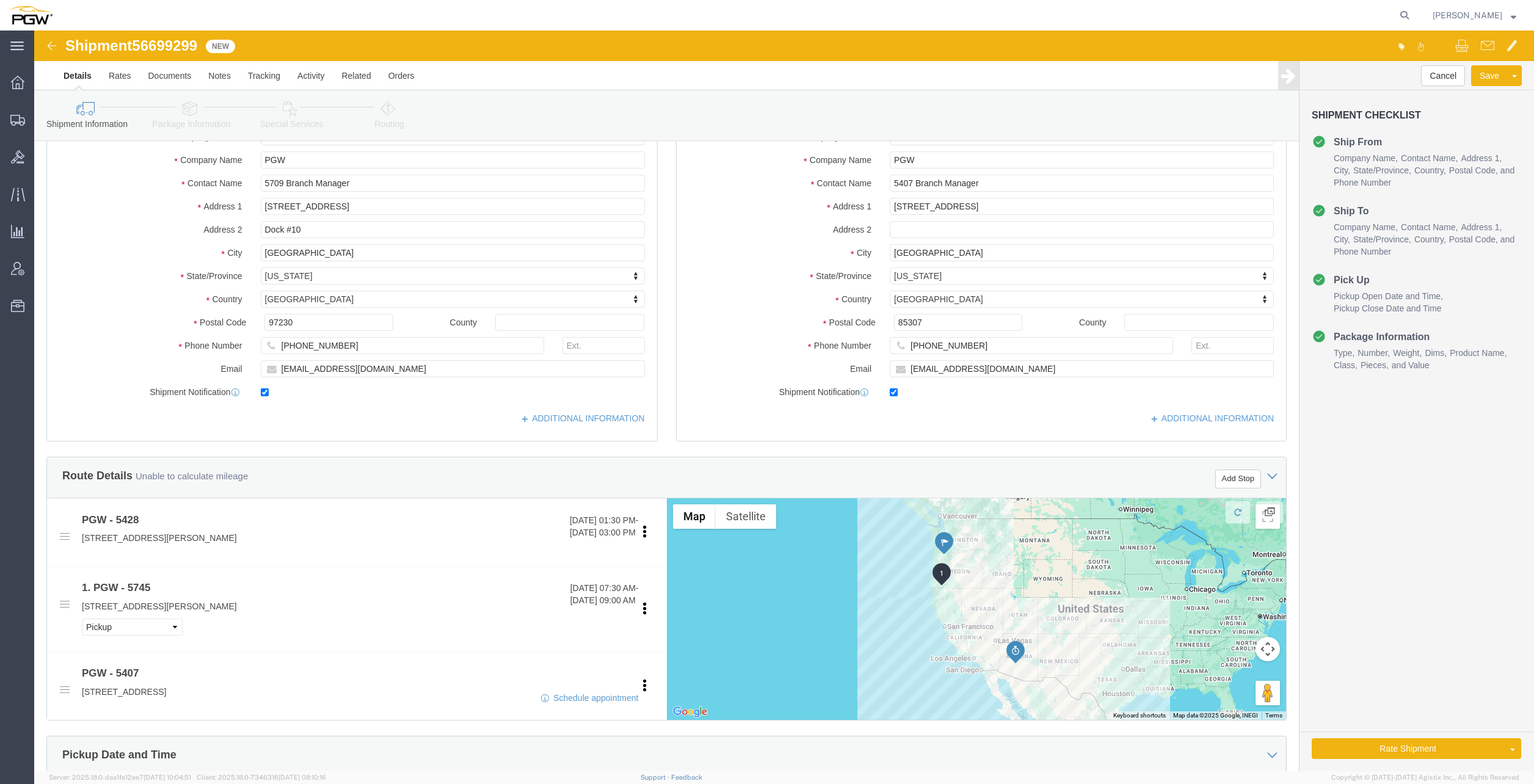
scroll to position [282, 0]
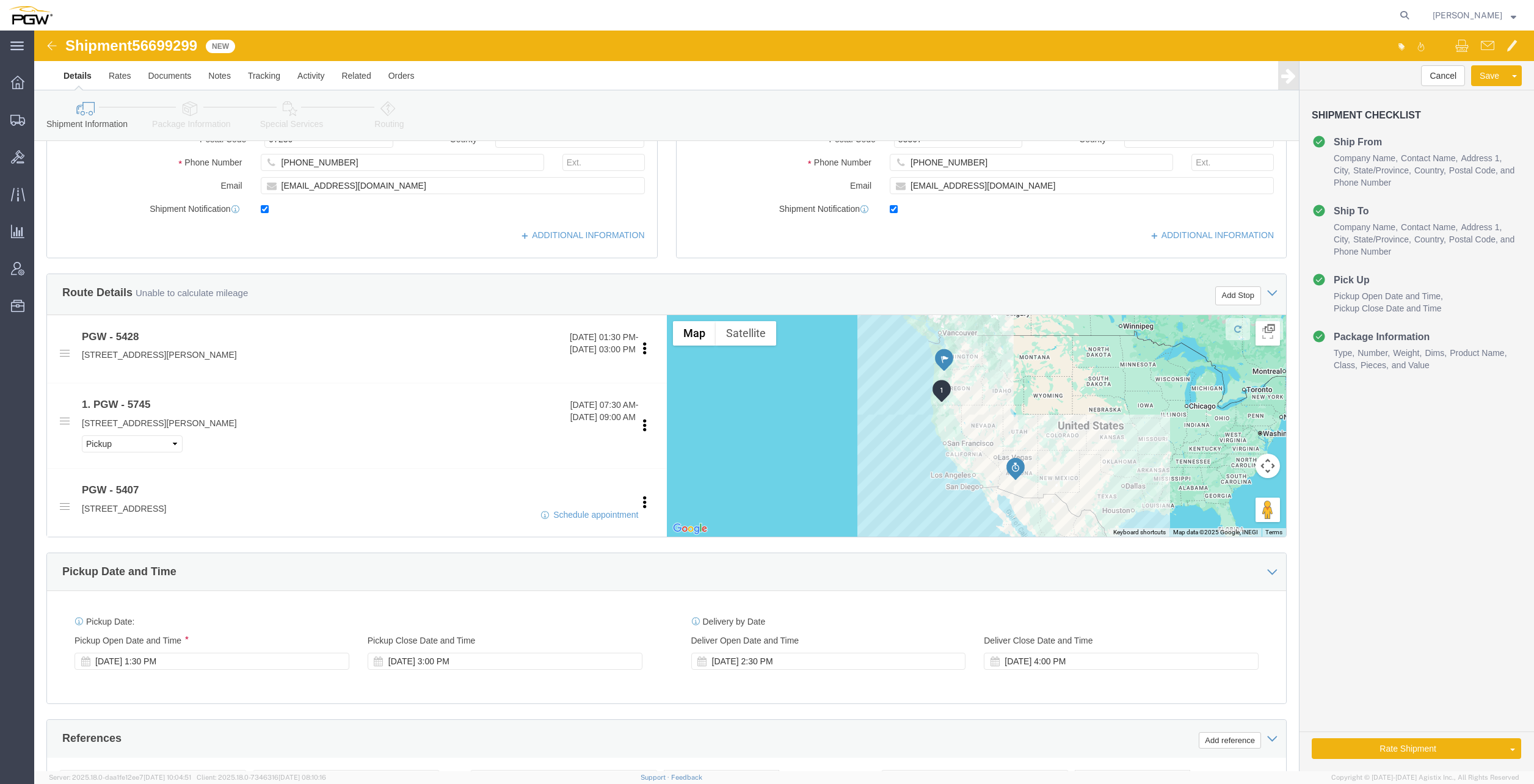
click link "Package Information"
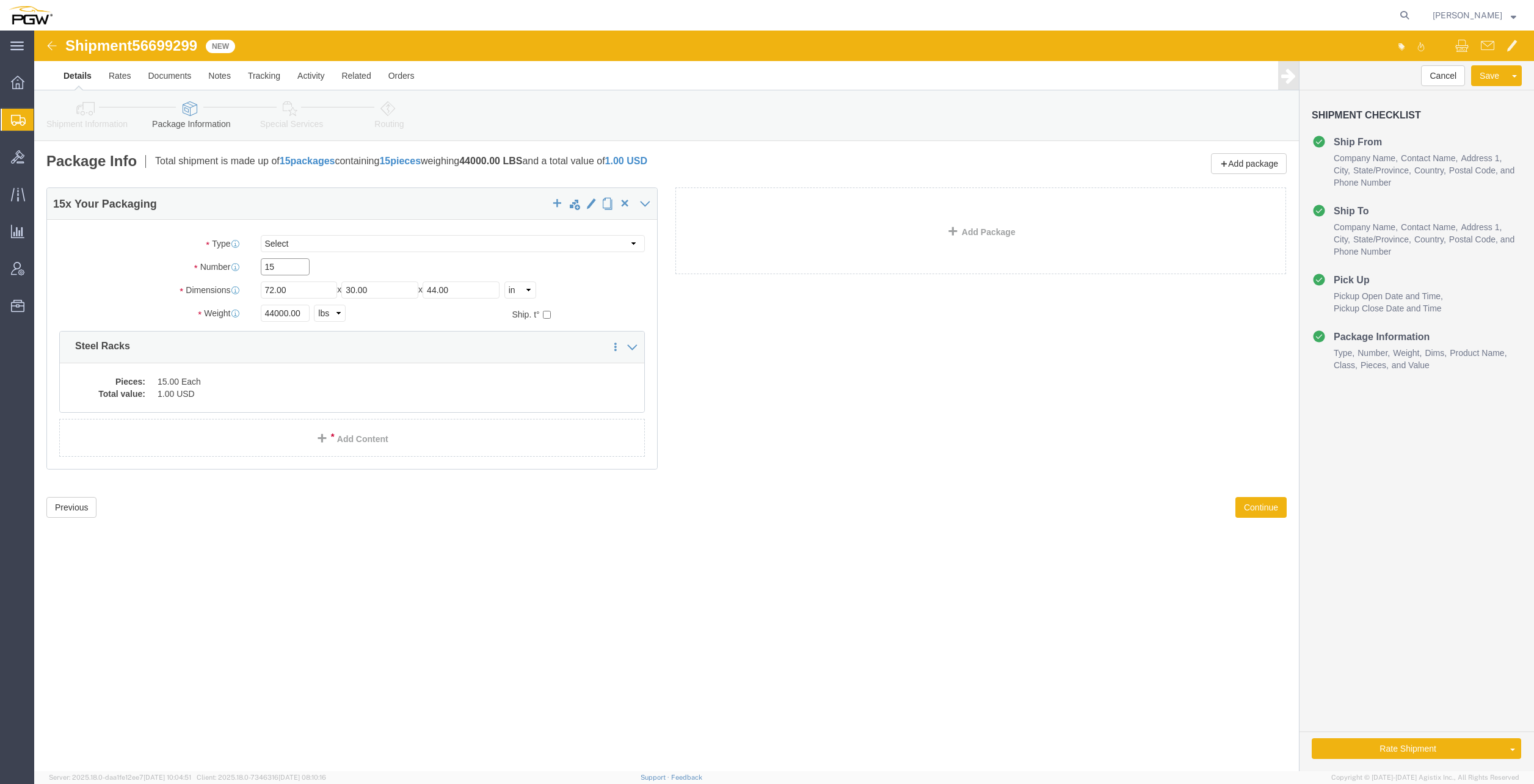
drag, startPoint x: 254, startPoint y: 237, endPoint x: 69, endPoint y: 237, distance: 185.0
click div "Number 15"
type input "8"
click input "44000.00"
drag, startPoint x: 270, startPoint y: 284, endPoint x: 63, endPoint y: 259, distance: 208.5
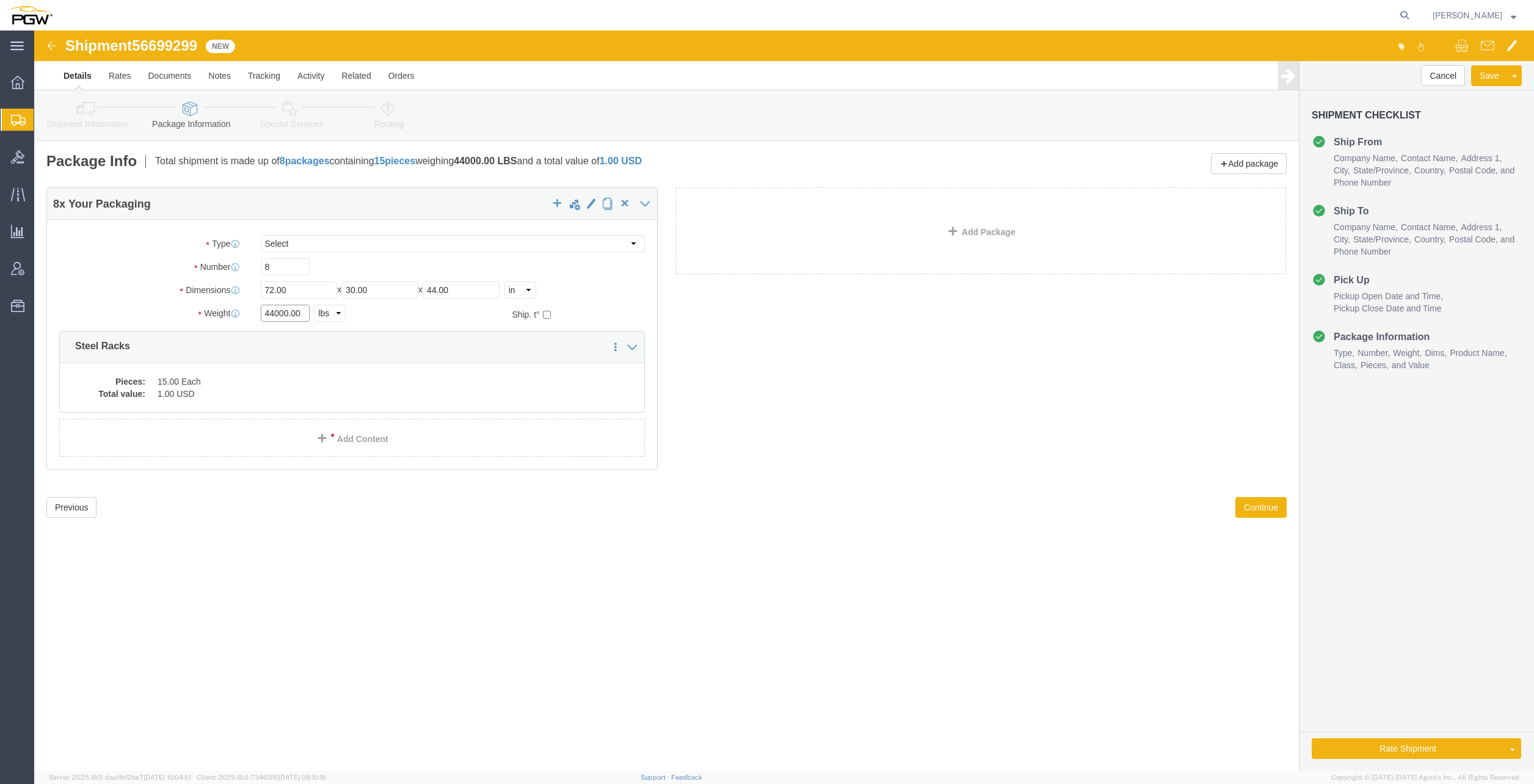
click div "Package Type Select Bale(s) Basket(s) Bolt(s) Bottle(s) Buckets Bulk Bundle(s) …"
type input "23000.00"
click dd "1.00 USD"
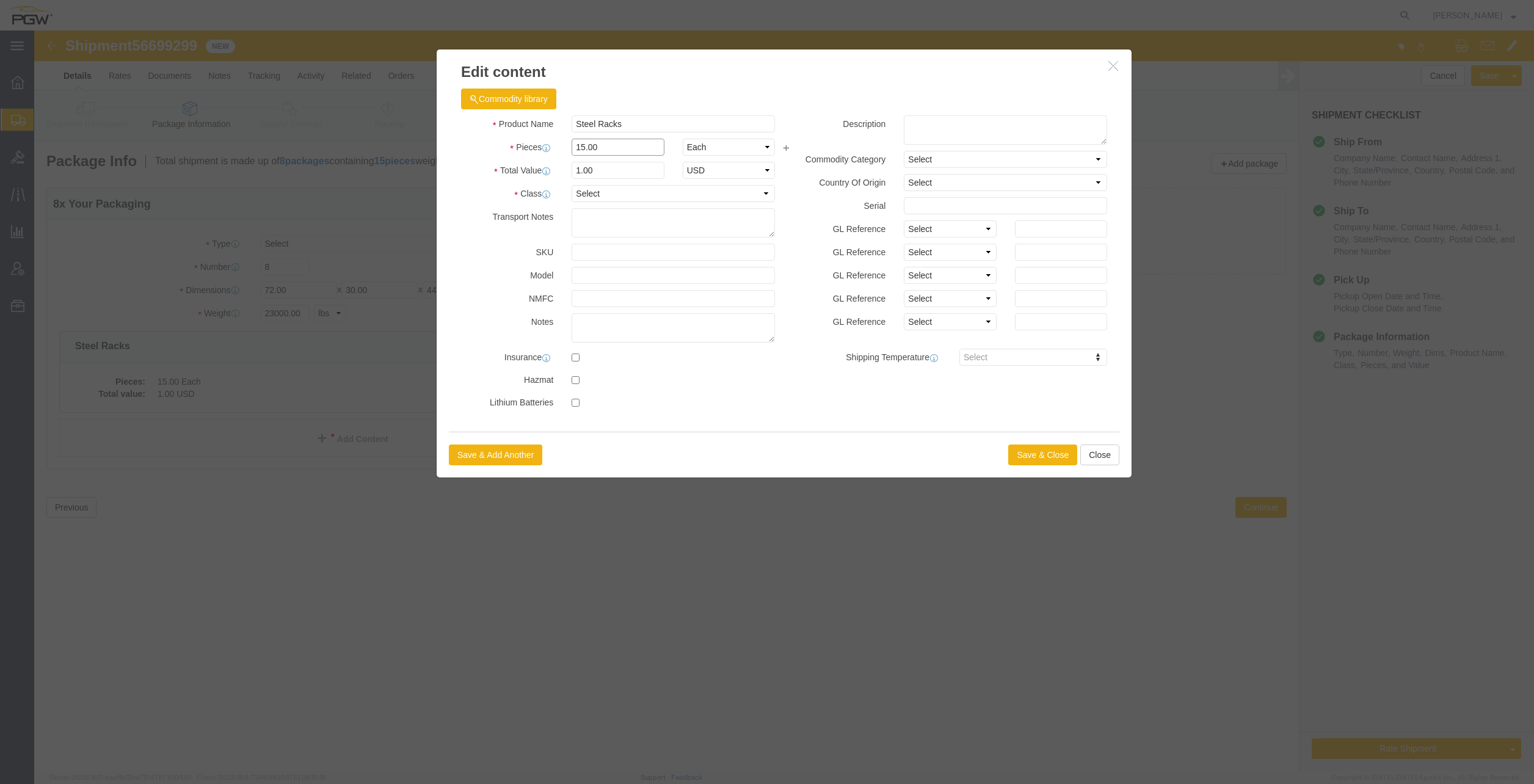
drag, startPoint x: 576, startPoint y: 119, endPoint x: 305, endPoint y: 94, distance: 272.2
click div "Product Name Steel Racks Pieces 15.00 Select Bag Barrels 100Board Feet Bottle B…"
type input "8.00"
drag, startPoint x: 562, startPoint y: 150, endPoint x: 564, endPoint y: 136, distance: 14.1
click input "0.53"
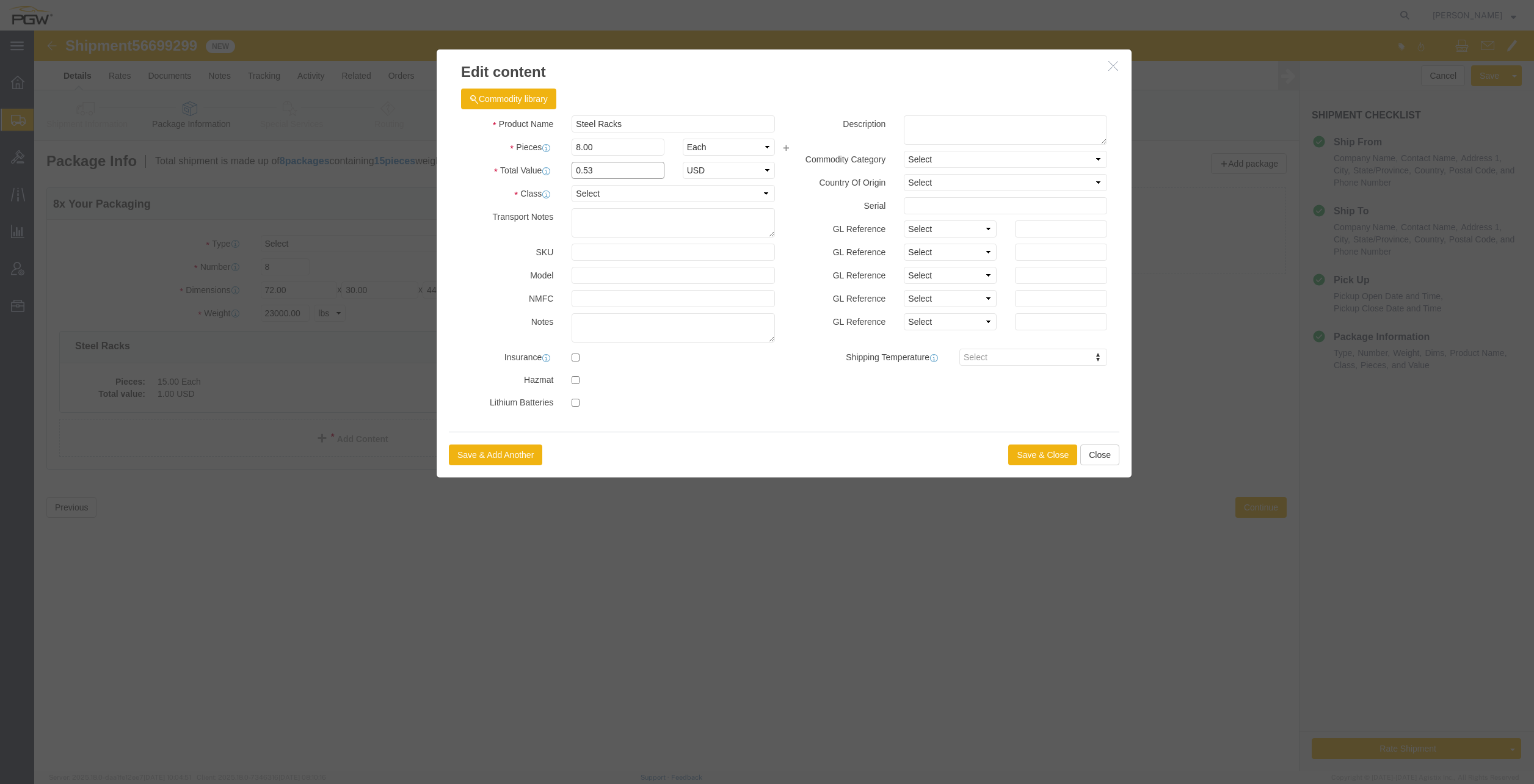
drag, startPoint x: 566, startPoint y: 137, endPoint x: 436, endPoint y: 133, distance: 130.1
click div "Total Value 0.53 Select ADP AED AFN ALL AMD AOA ARS ATS AUD AWG AZN BAM BBD BDT…"
type input "1.00"
click button "Save & Close"
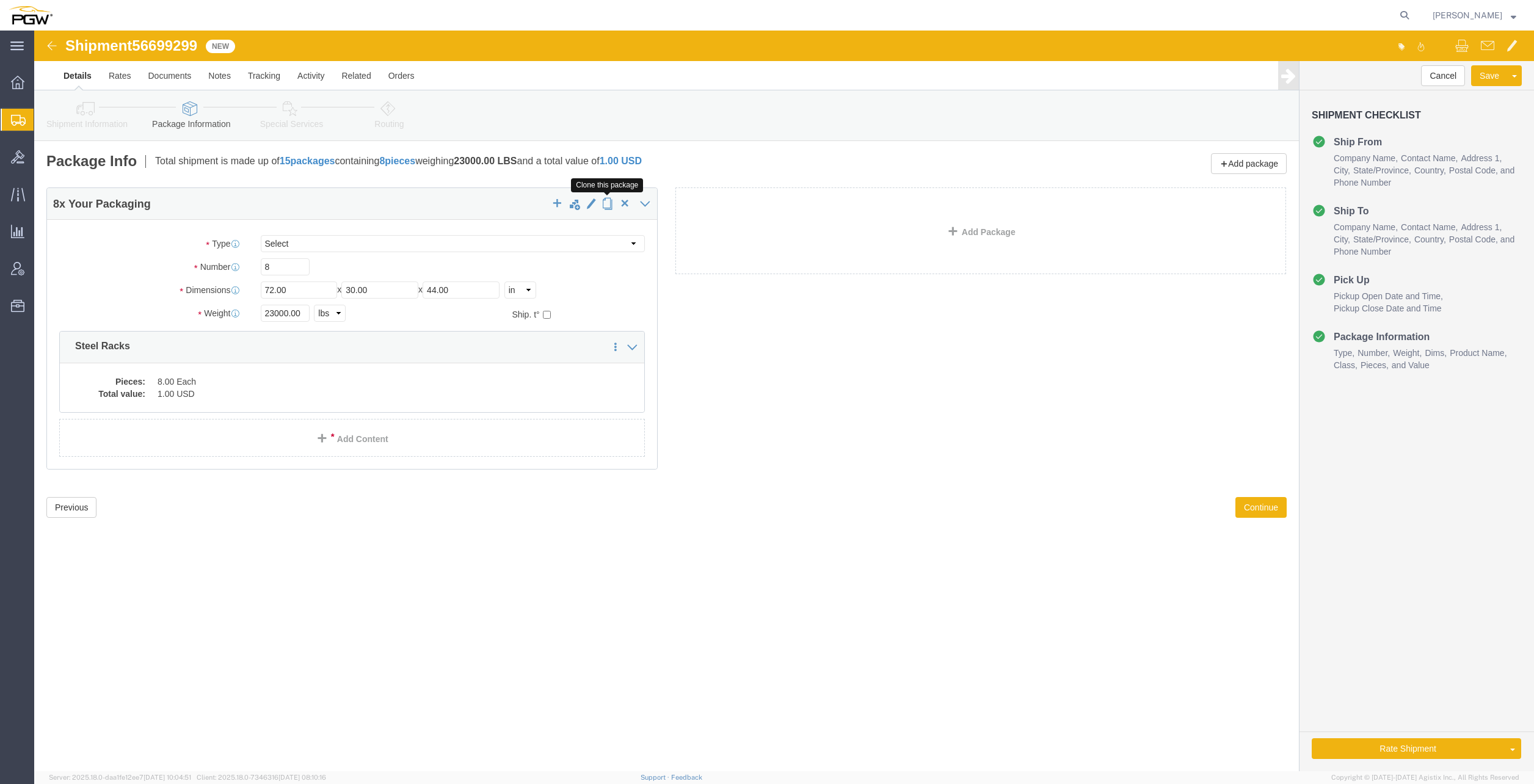
click button "button"
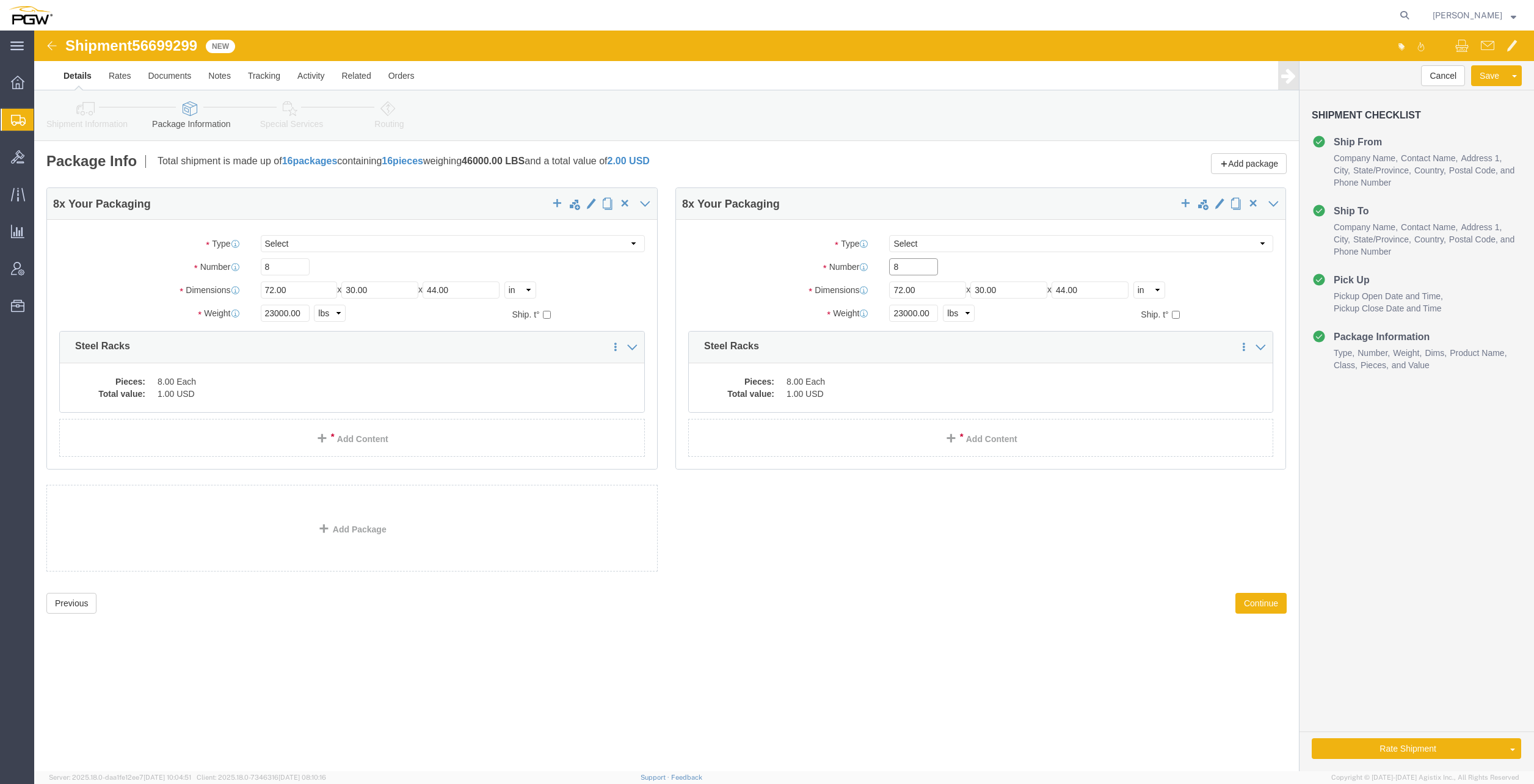
click div "Number 8"
type input "7"
click input "23000.00"
drag, startPoint x: 896, startPoint y: 279, endPoint x: 698, endPoint y: 256, distance: 199.3
click div "Weight 23000.00 Select kgs lbs Ship. t°"
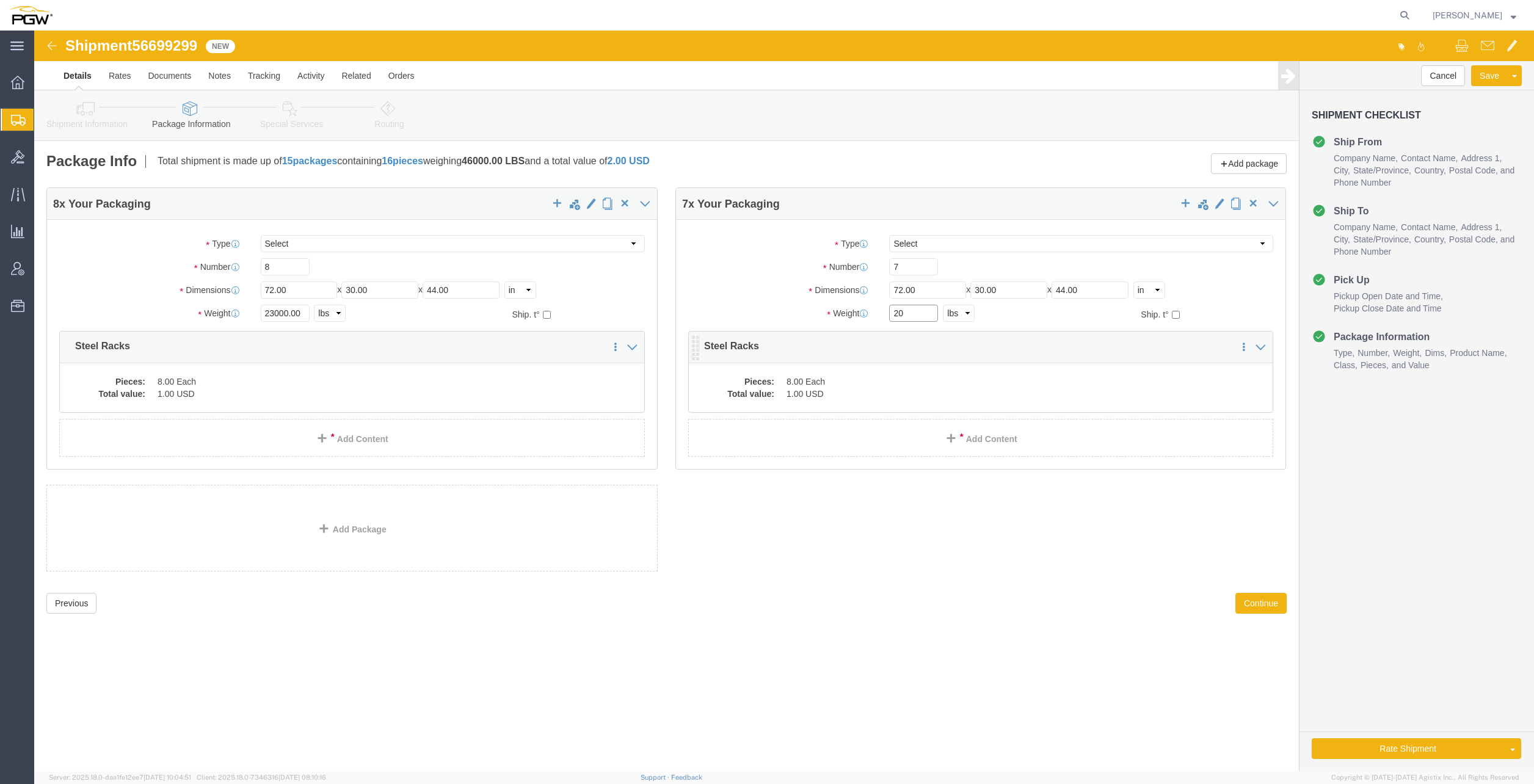
type input "20000.00"
drag, startPoint x: 799, startPoint y: 347, endPoint x: 744, endPoint y: 331, distance: 57.3
click dd "8.00 Each"
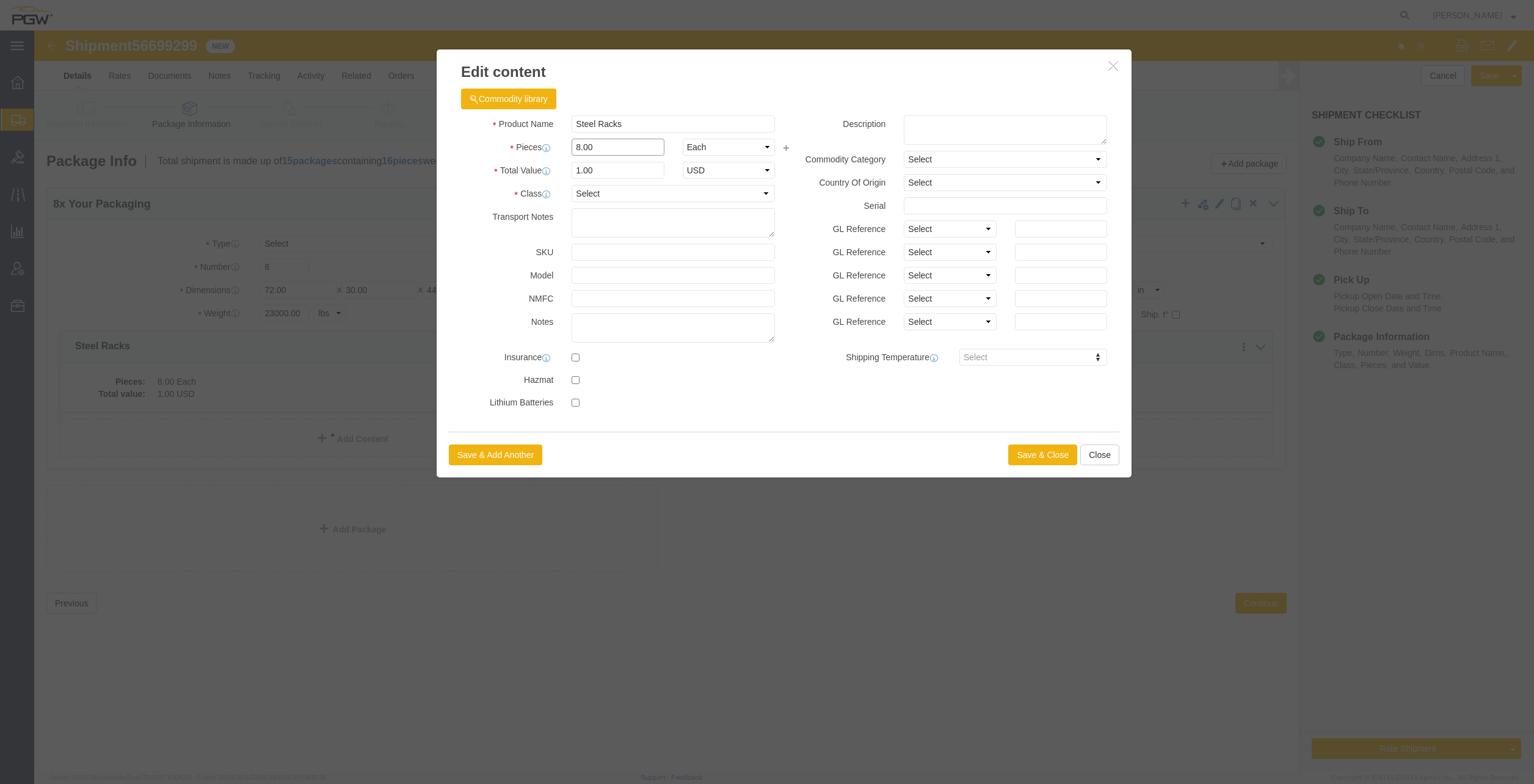
drag, startPoint x: 562, startPoint y: 119, endPoint x: 390, endPoint y: 95, distance: 173.7
click div "Commodity library Product Name Steel Racks Pieces 8.00 Select Bag Barrels 100Bo…"
type input "7.00"
click input "0.88"
drag, startPoint x: 542, startPoint y: 138, endPoint x: 366, endPoint y: 98, distance: 180.5
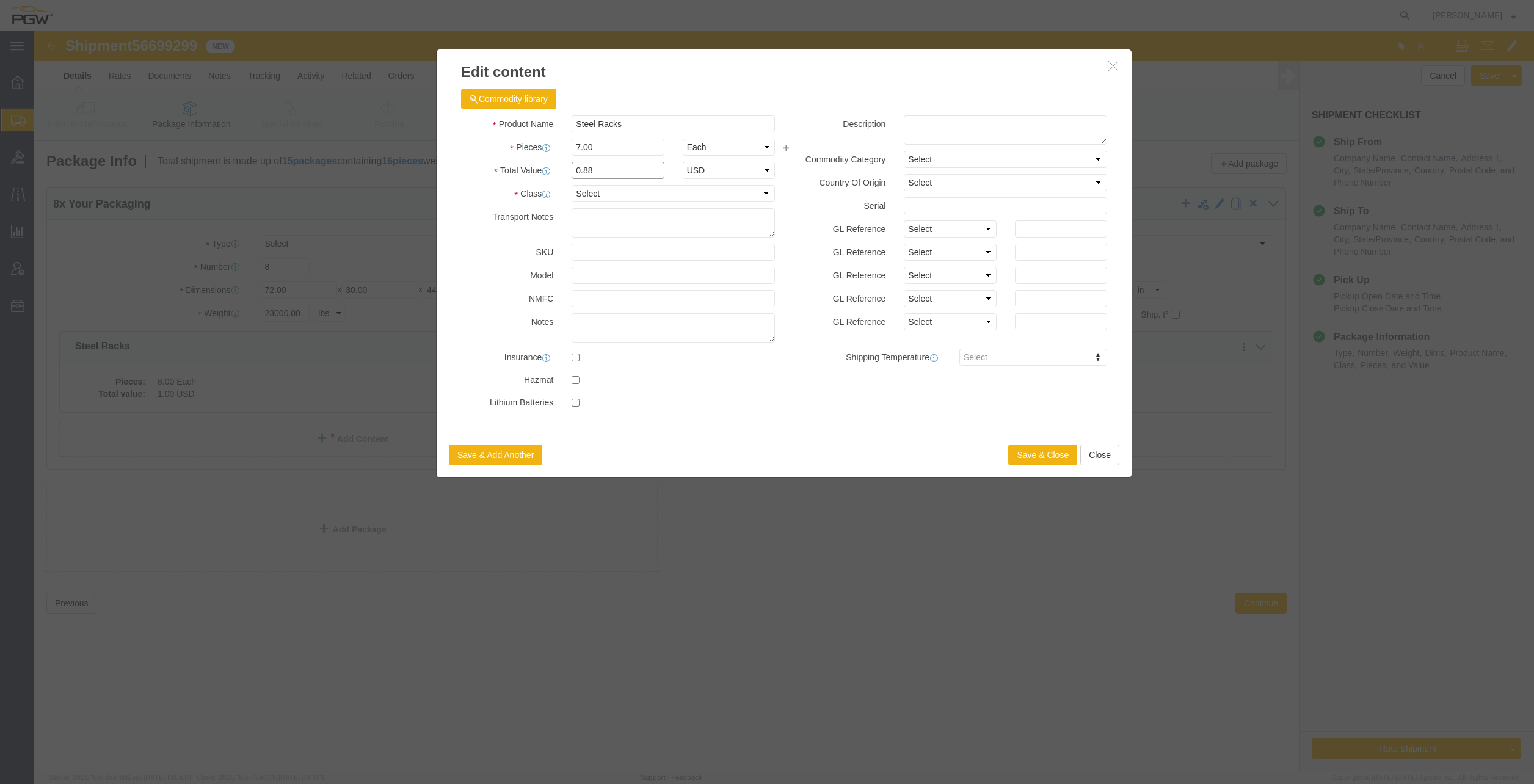
click div "Product Name Steel Racks Pieces 7.00 Select Bag Barrels 100Board Feet Bottle Bo…"
type input "1.00"
click button "Save & Close"
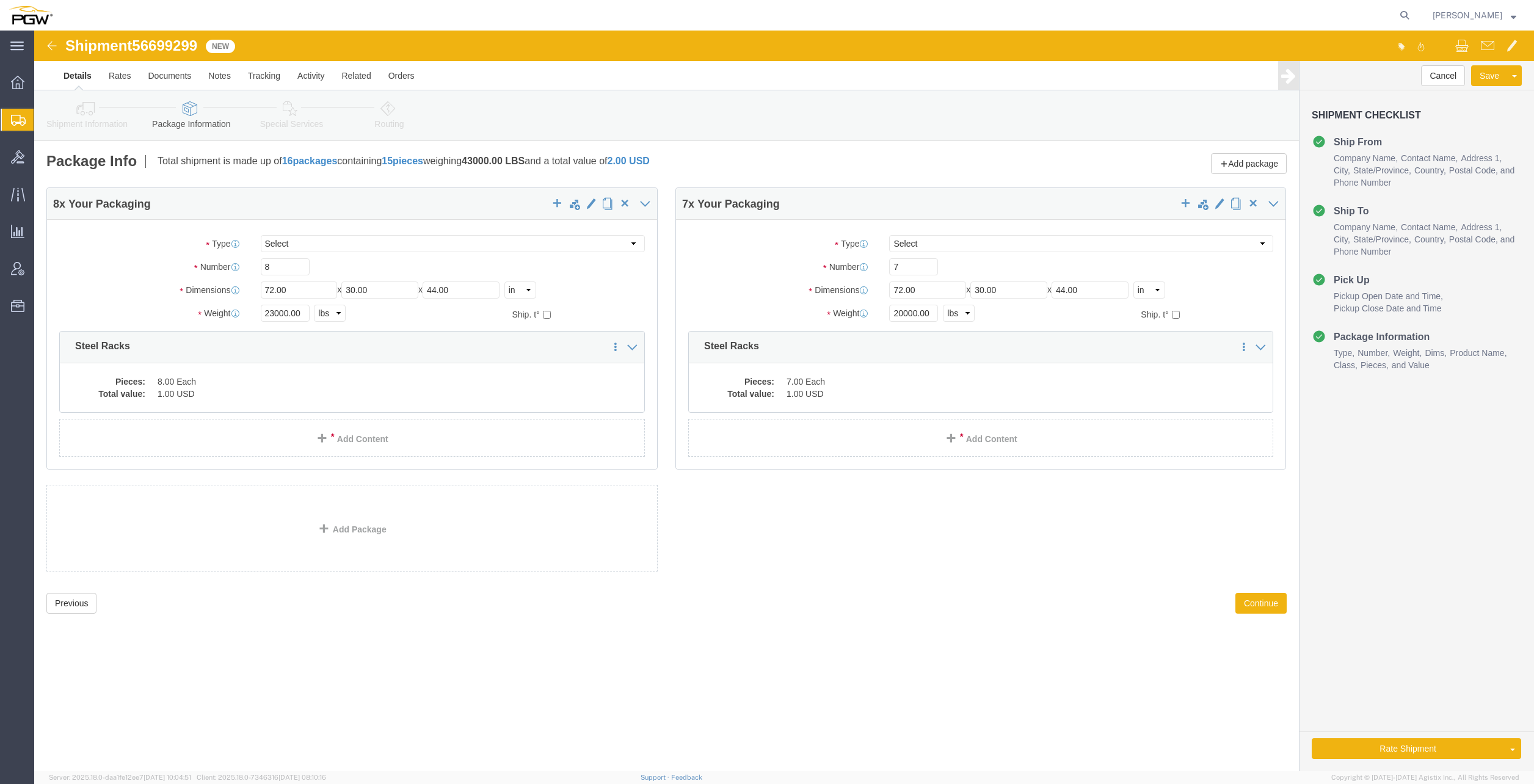
click link "Special Services"
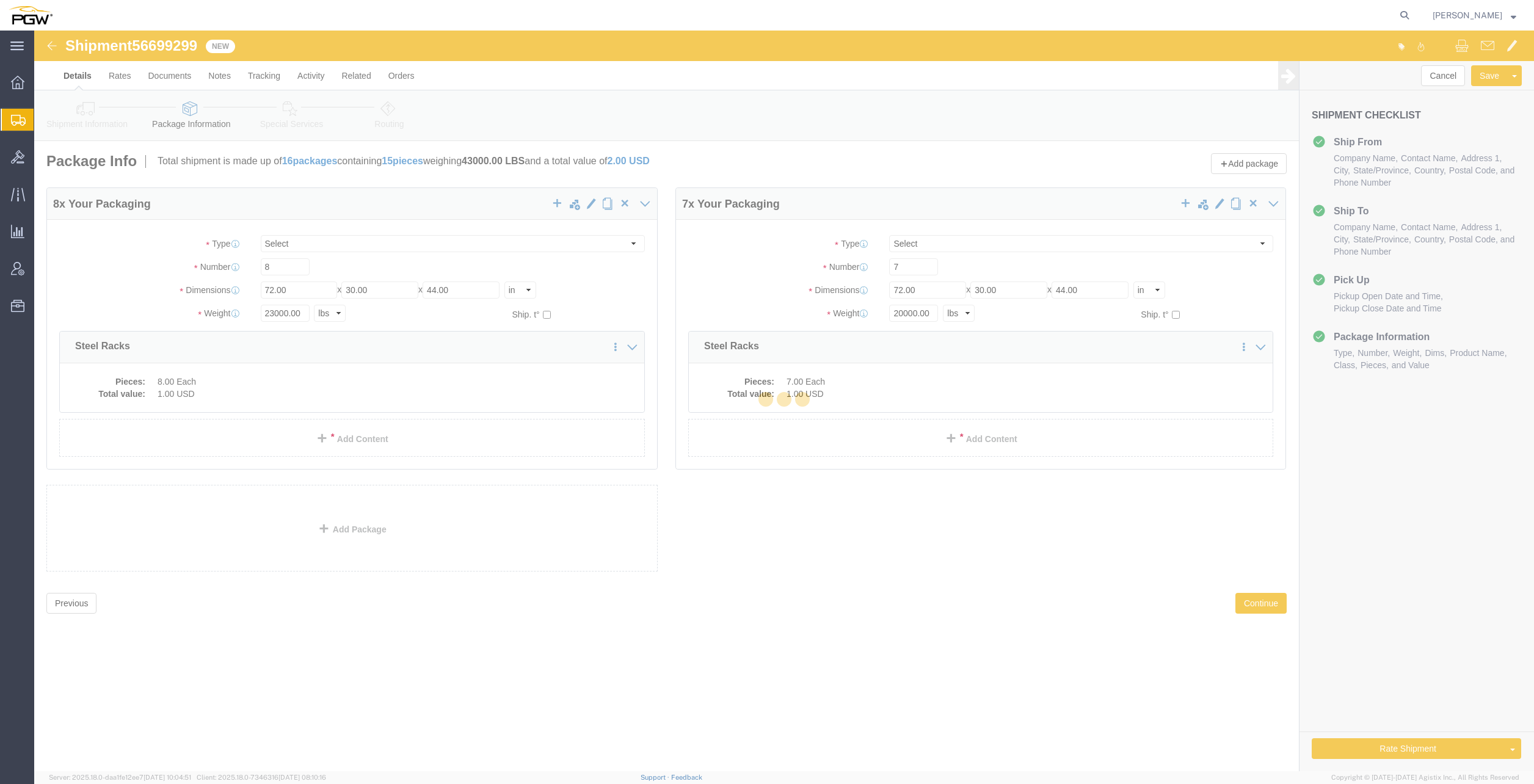
select select
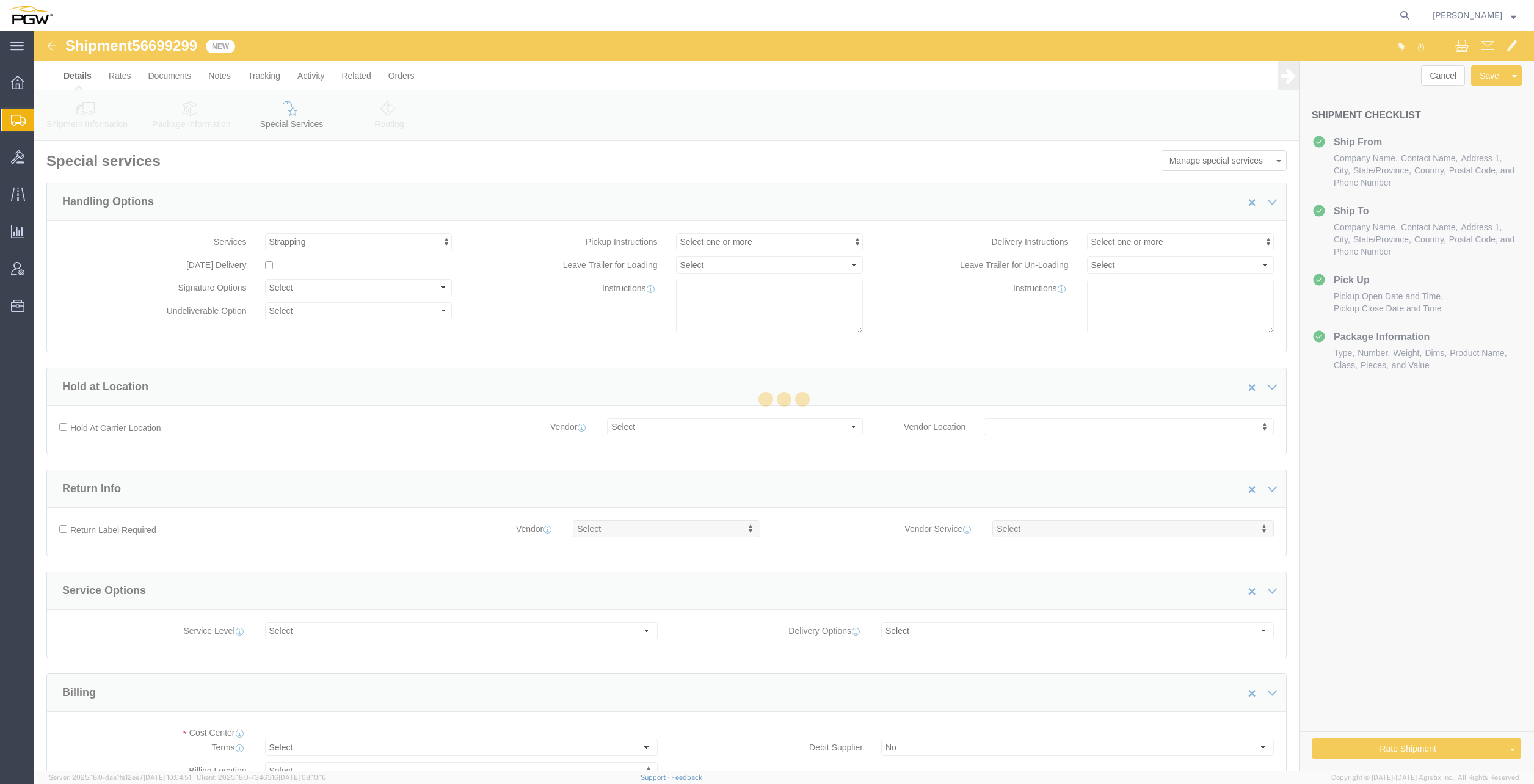
select select "COSTCENTER"
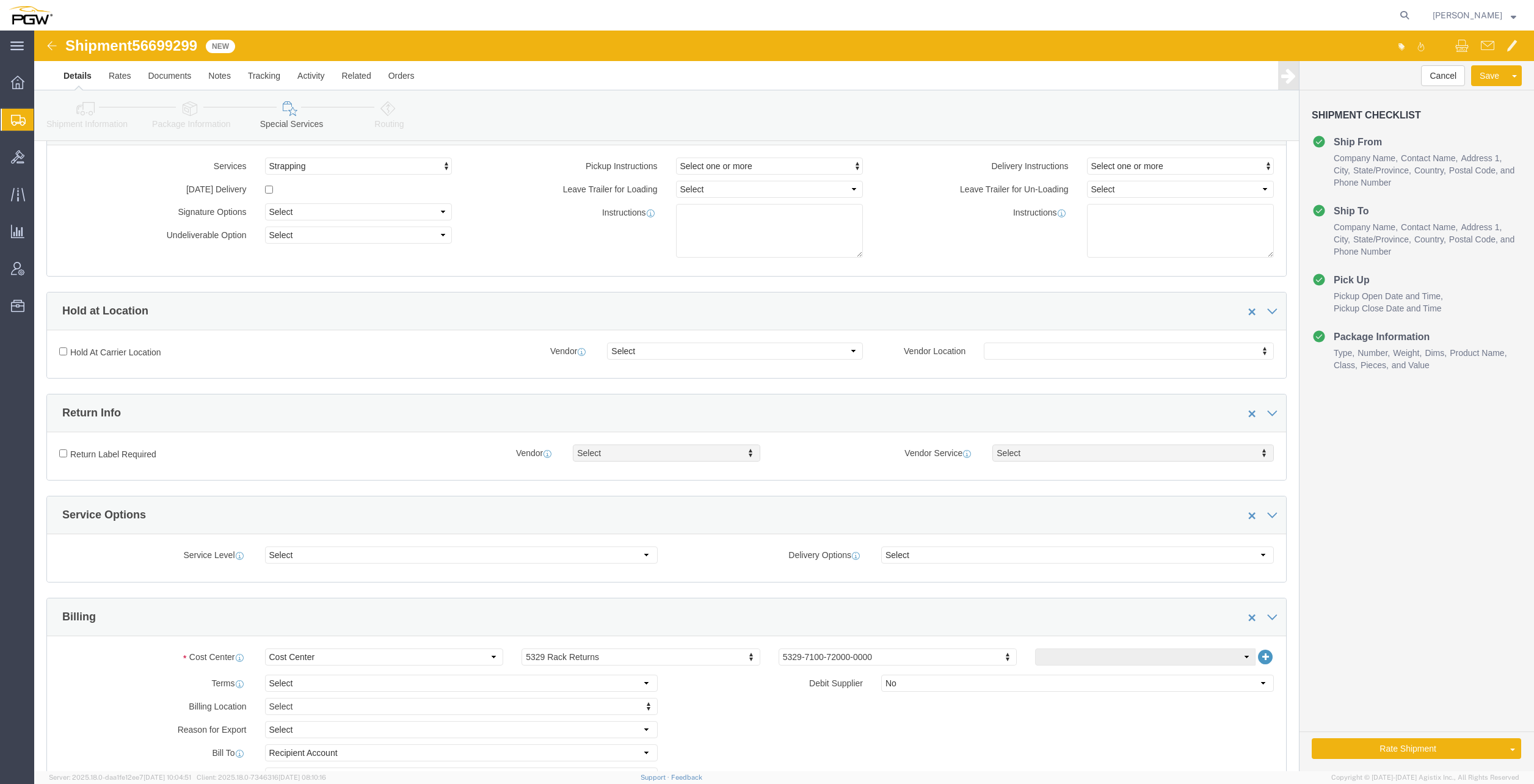
scroll to position [244, 0]
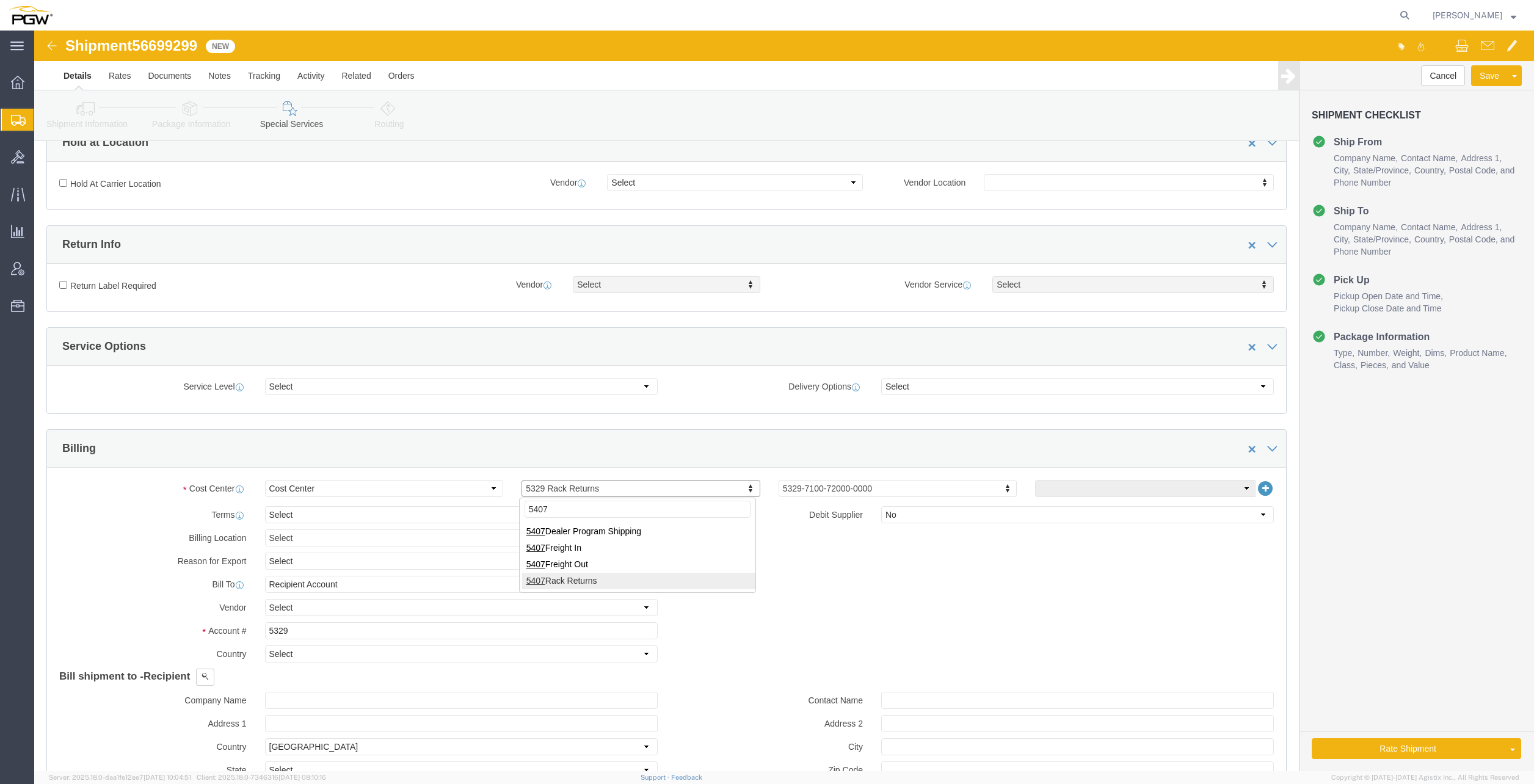
type input "5407"
click input "5329"
drag, startPoint x: 268, startPoint y: 602, endPoint x: 135, endPoint y: 598, distance: 133.1
click div "Account # 5329"
type input "5407"
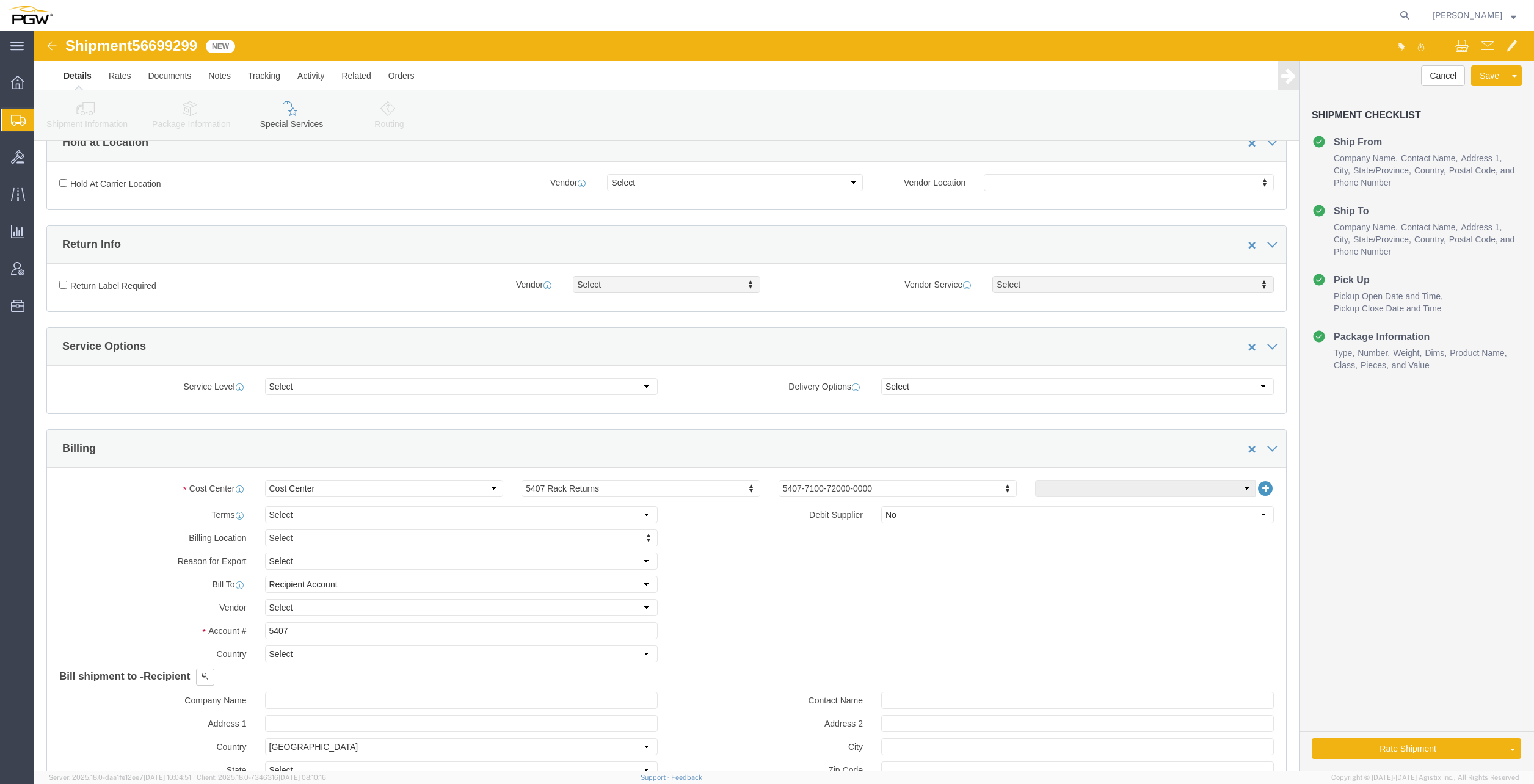
click link "Routing"
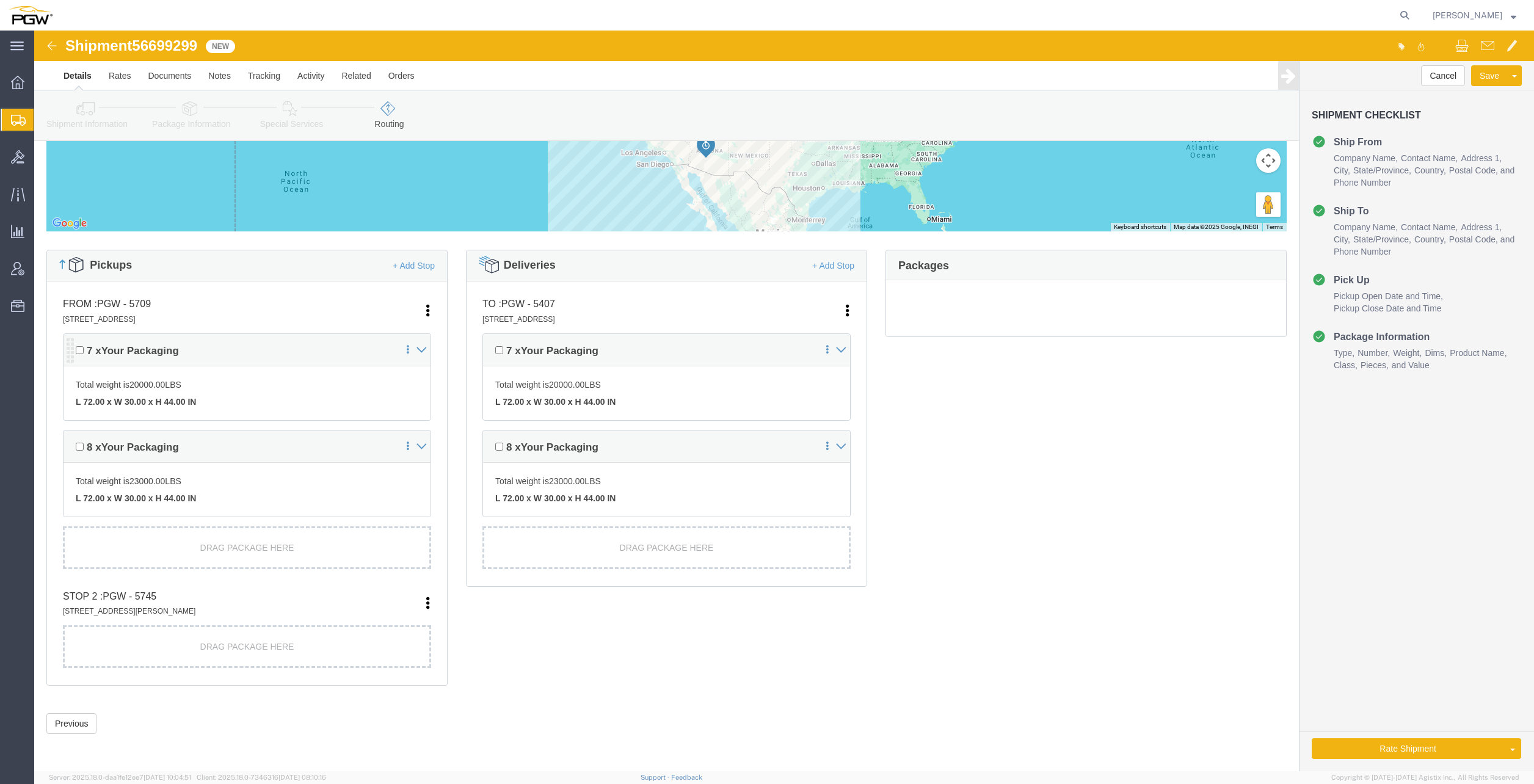
scroll to position [126, 0]
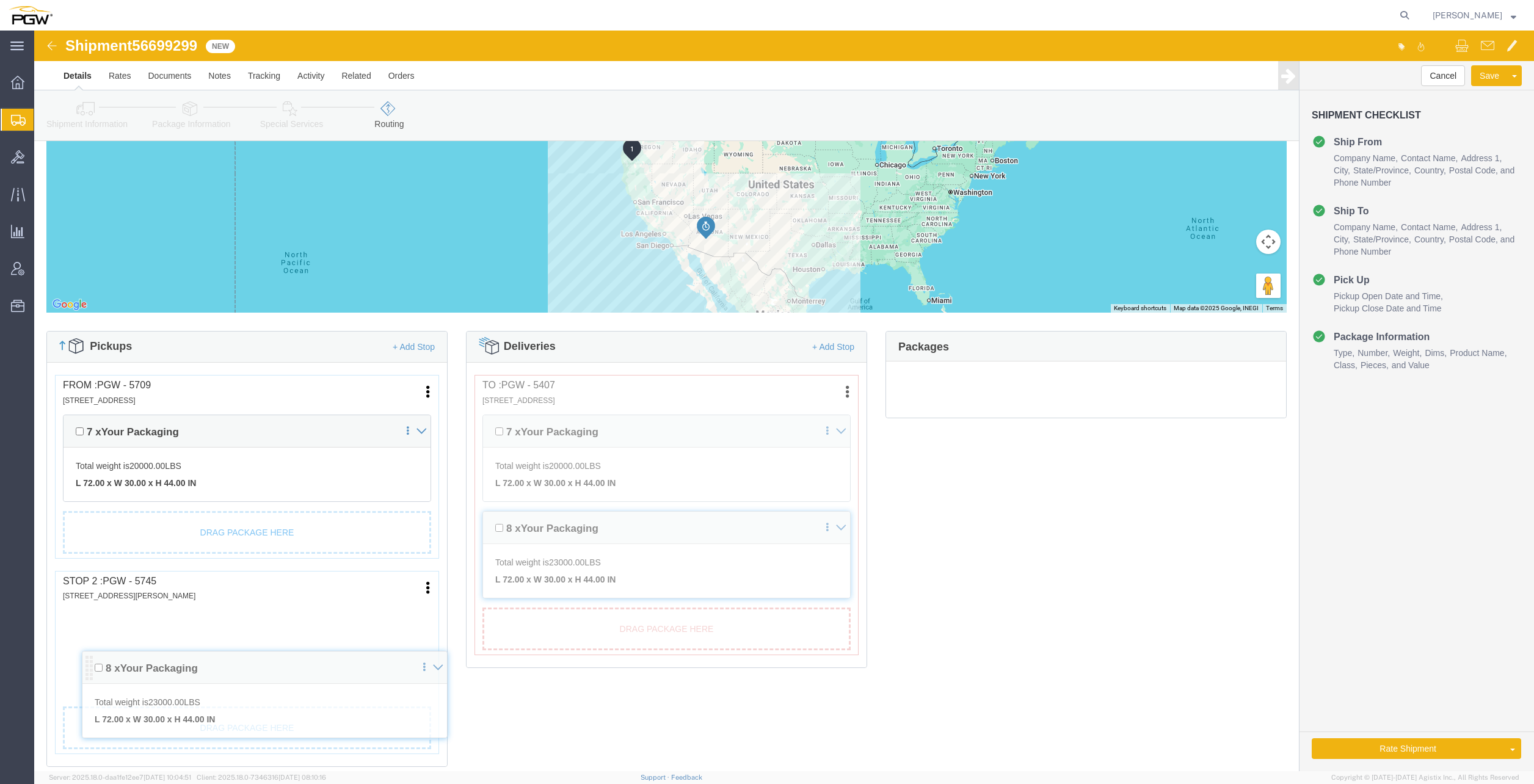
drag, startPoint x: 34, startPoint y: 415, endPoint x: 52, endPoint y: 635, distance: 220.7
click div "Pickups + Add Stop From : PGW - 5709 [STREET_ADDRESS] Edit Move to top Move to …"
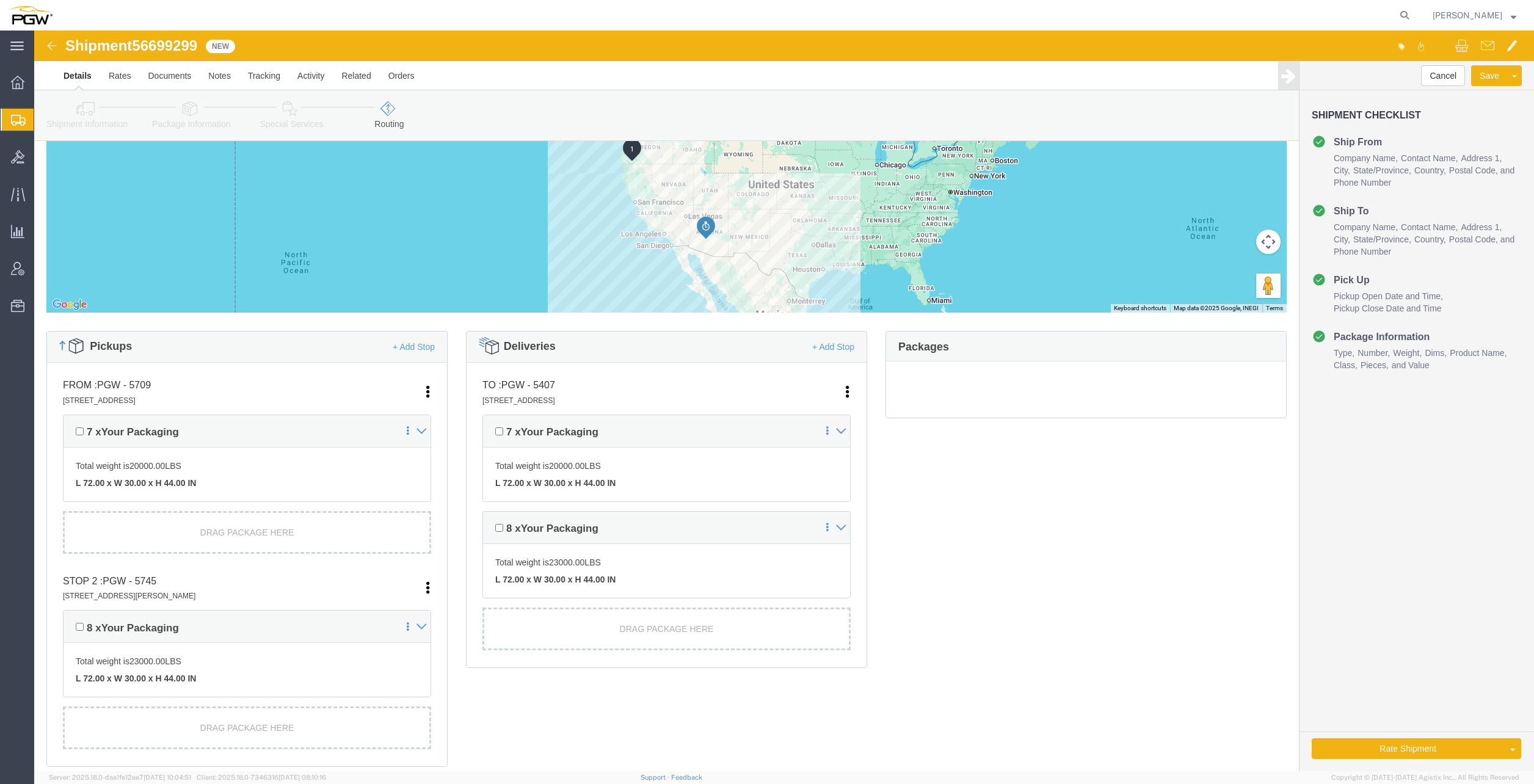
scroll to position [65, 0]
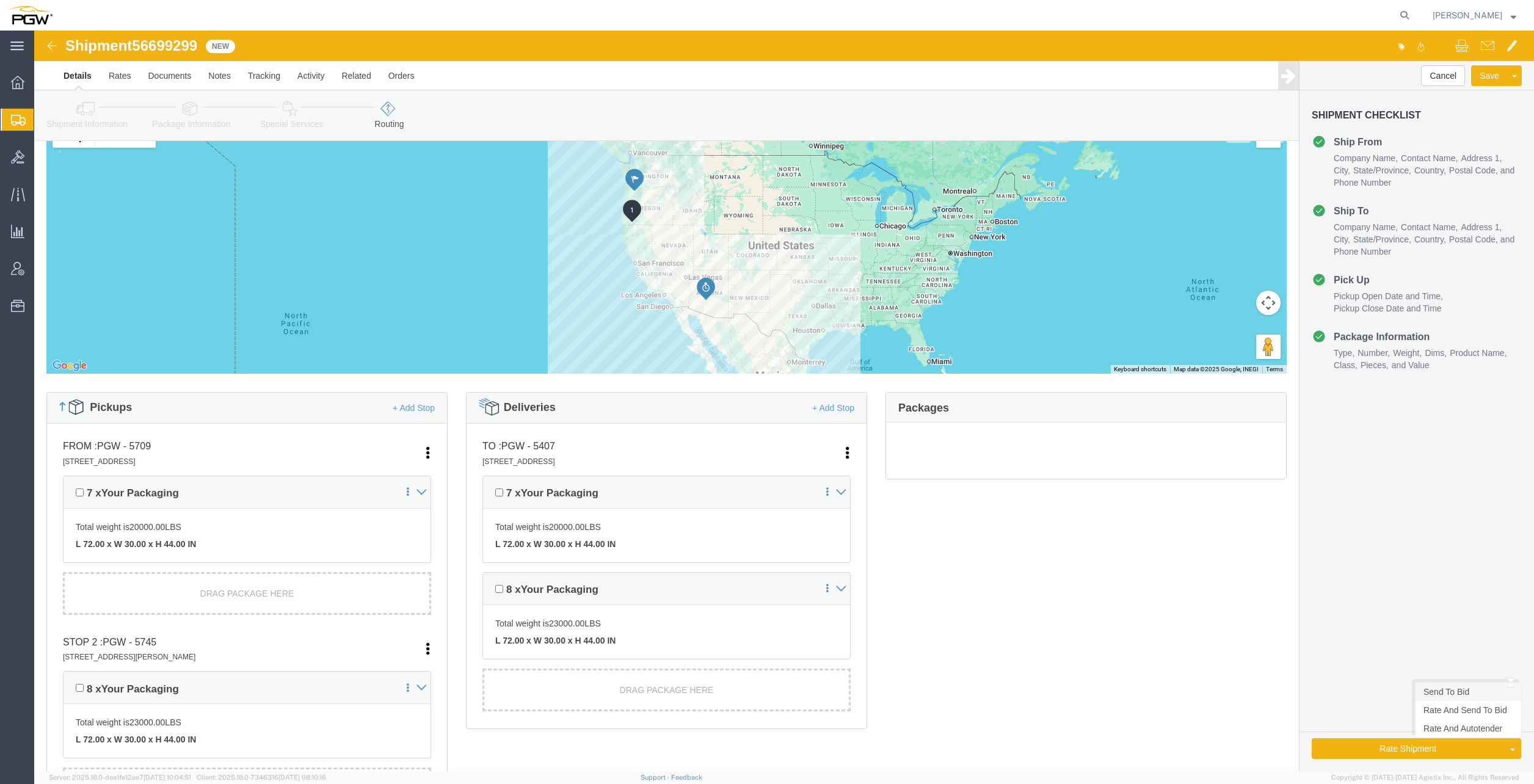
click link "Send To Bid"
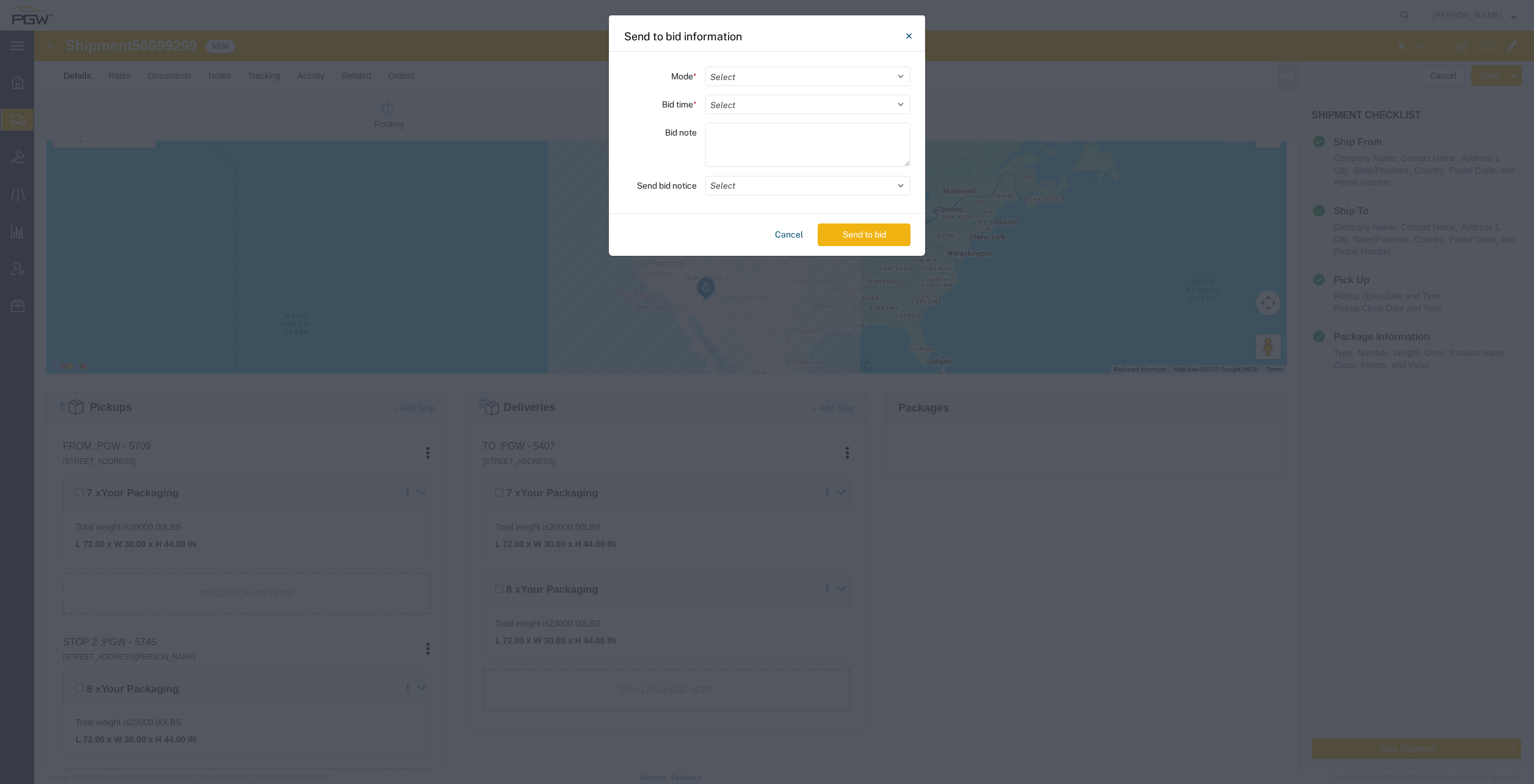
click at [765, 88] on div "Mode * Select Small Parcel Truckload Air Rail Less than Truckload Ocean Freight…" at bounding box center [767, 133] width 316 height 162
click at [767, 82] on select "Select Small Parcel Truckload Air Rail Less than Truckload Ocean Freight Multi-…" at bounding box center [808, 76] width 205 height 20
select select "TL"
click at [706, 66] on select "Select Small Parcel Truckload Air Rail Less than Truckload Ocean Freight Multi-…" at bounding box center [808, 76] width 205 height 20
click at [760, 109] on select "Select 30 Min (Rush) 1 Hour (Rush) 2 Hours (Rush) 4 Hours (Rush) 8 Hours (Rush)…" at bounding box center [808, 105] width 205 height 20
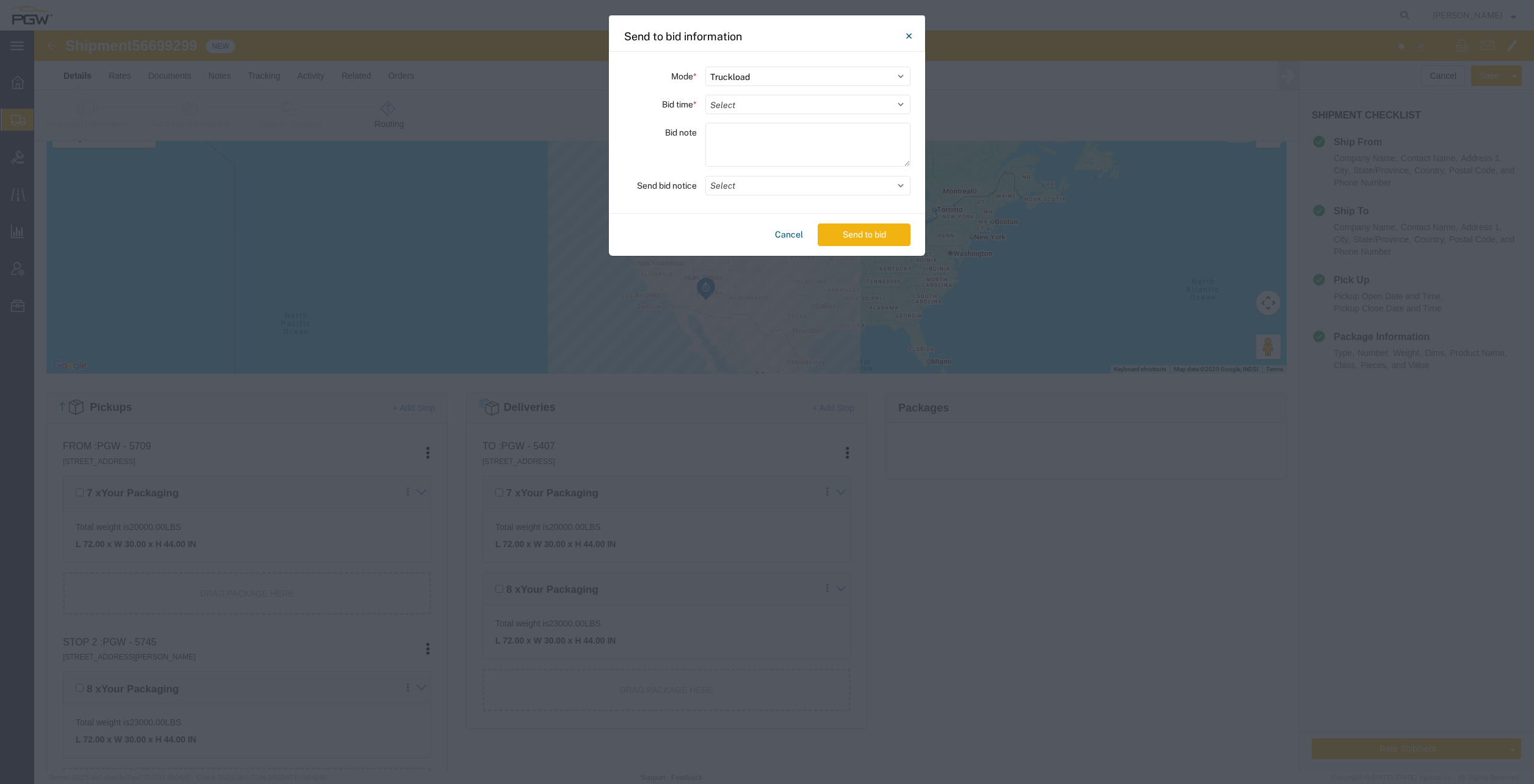
select select "8"
click at [706, 95] on select "Select 30 Min (Rush) 1 Hour (Rush) 2 Hours (Rush) 4 Hours (Rush) 8 Hours (Rush)…" at bounding box center [808, 105] width 205 height 20
click at [863, 232] on button "Send to bid" at bounding box center [864, 235] width 92 height 23
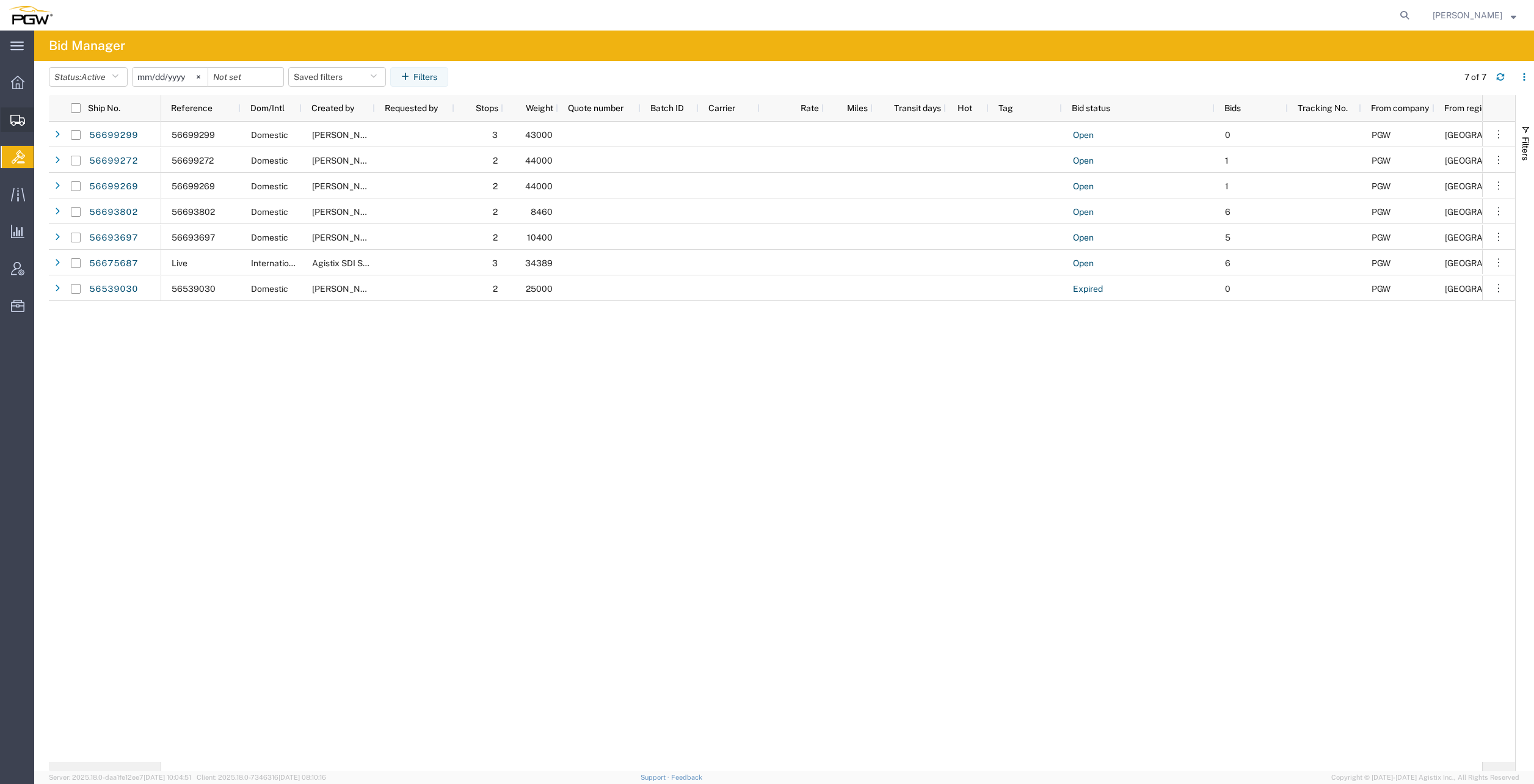
click at [0, 0] on span "Create from Template" at bounding box center [0, 0] width 0 height 0
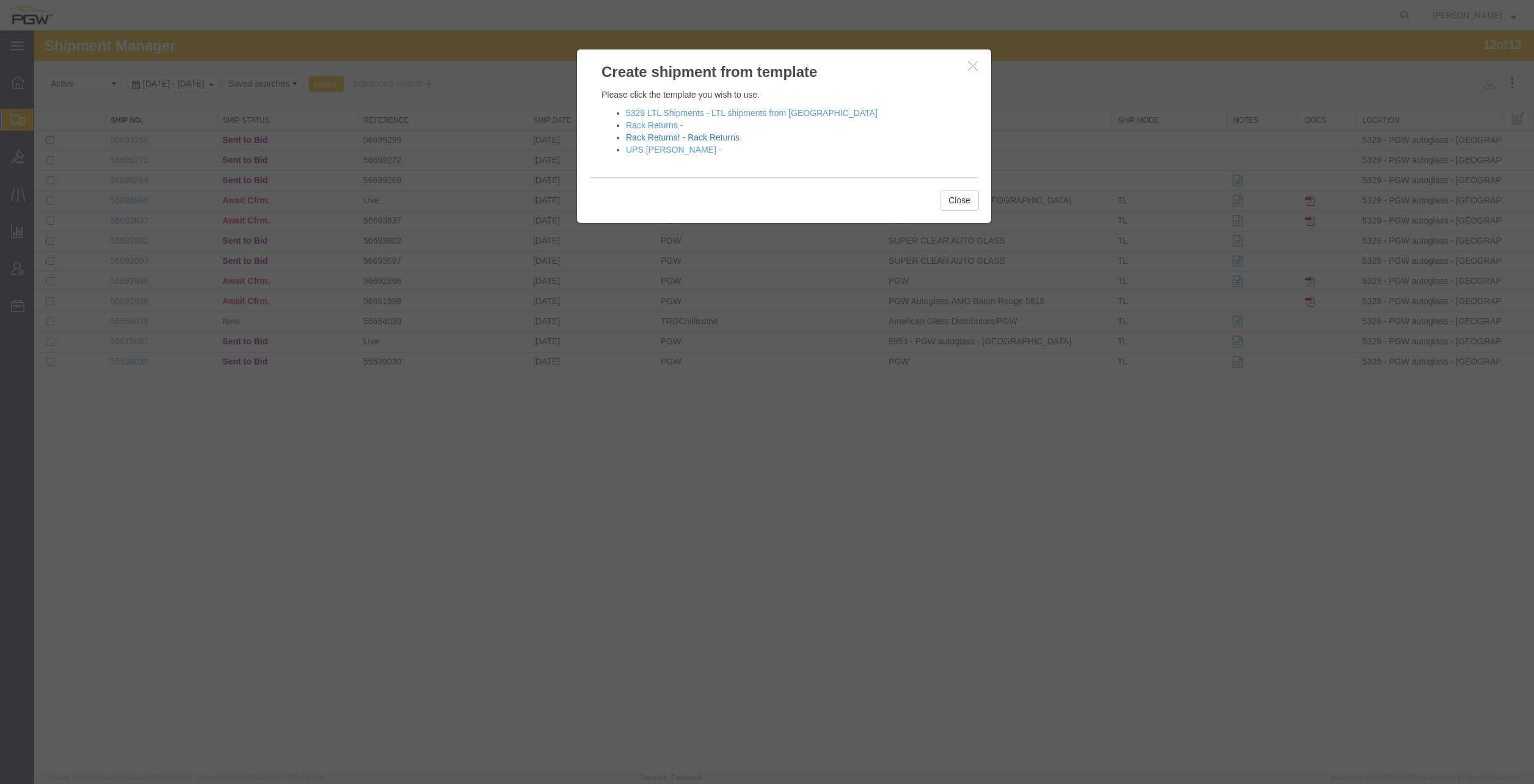
click at [698, 134] on link "Rack Returns! - Rack Returns" at bounding box center [683, 137] width 114 height 10
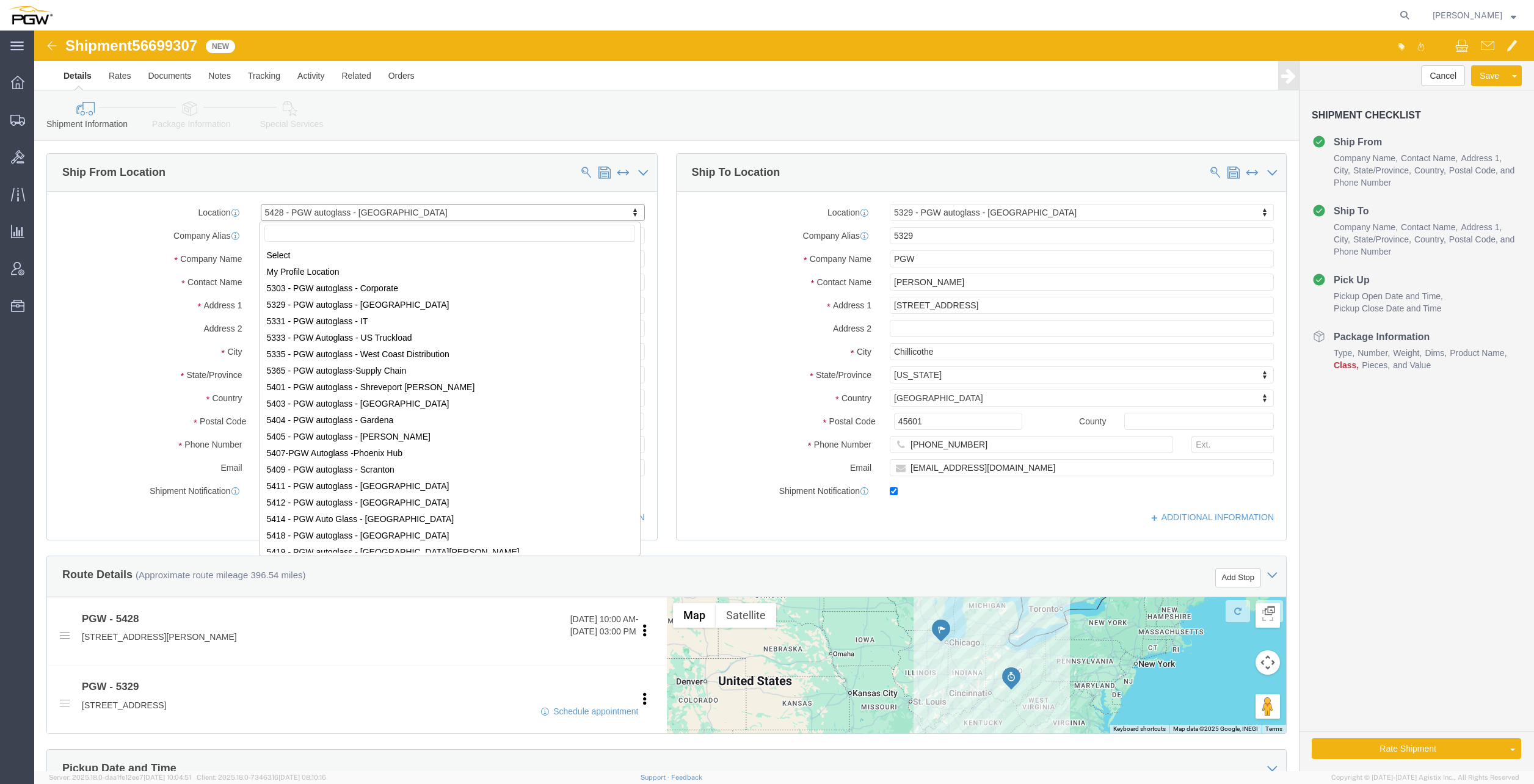
scroll to position [101, 0]
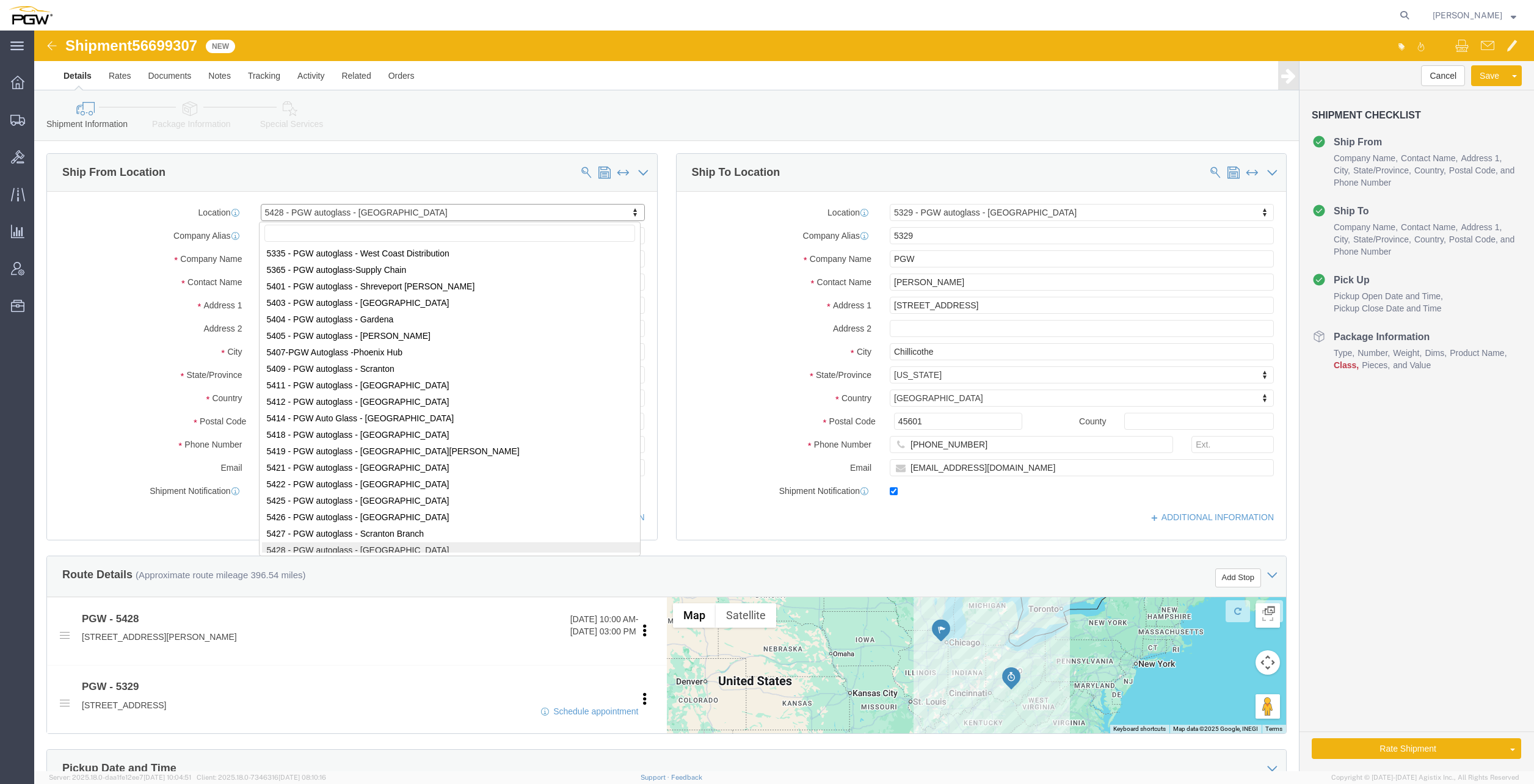
select select "28281"
select select "28253"
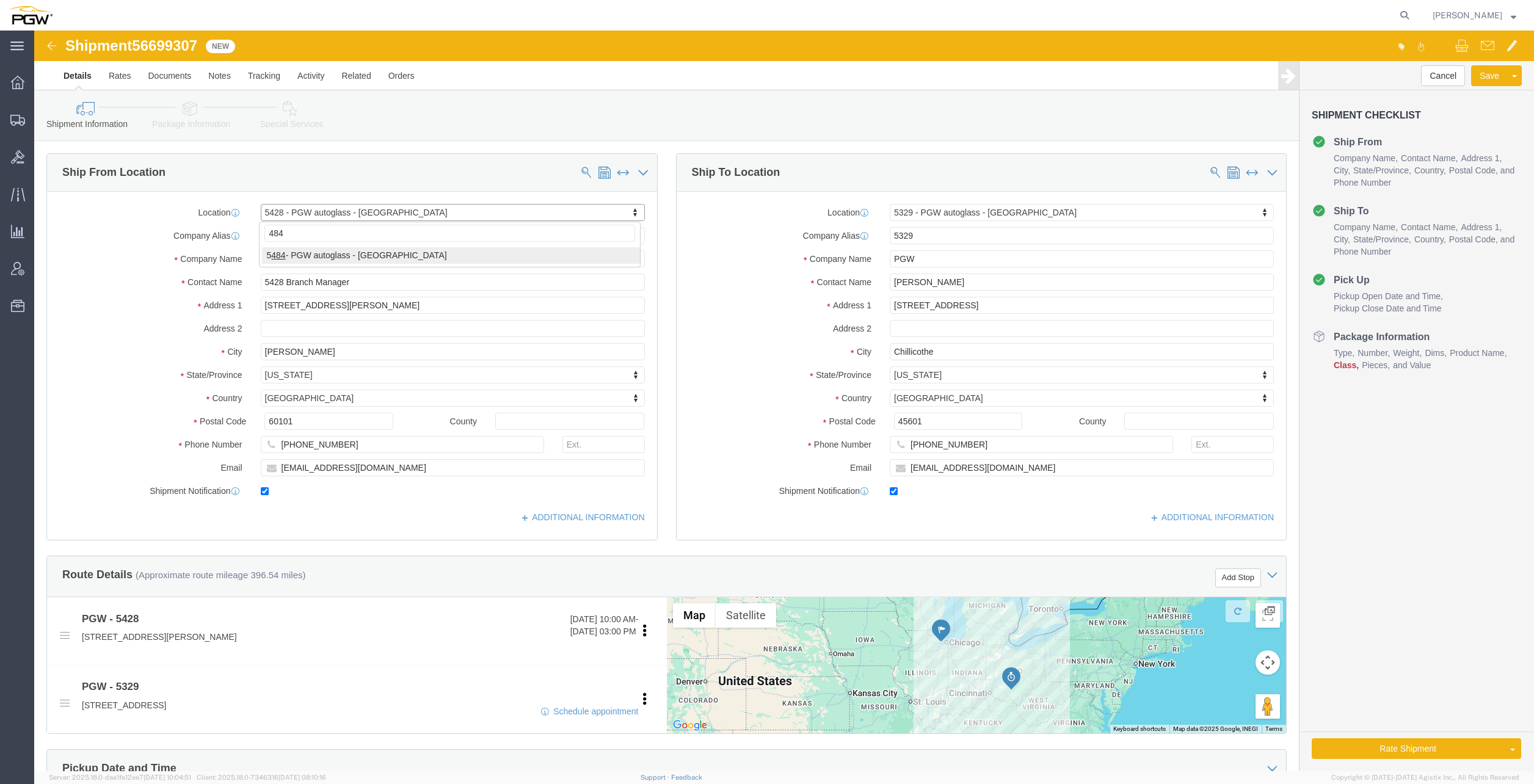
type input "484"
select select "28317"
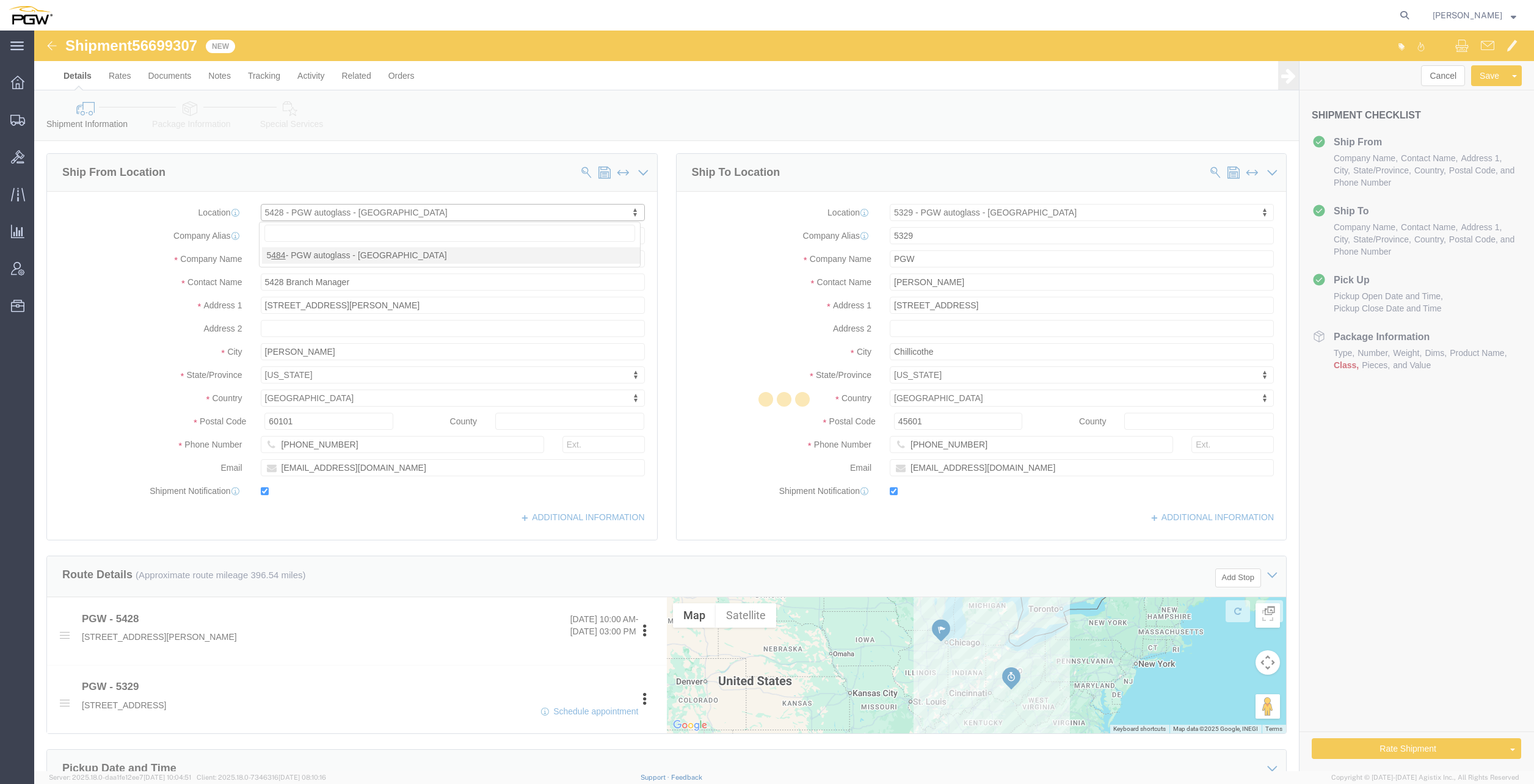
type input "5484"
type input "5484 Branch Manager"
type input "[STREET_ADDRESS][PERSON_NAME]"
type input "Mogadore"
type input "44260"
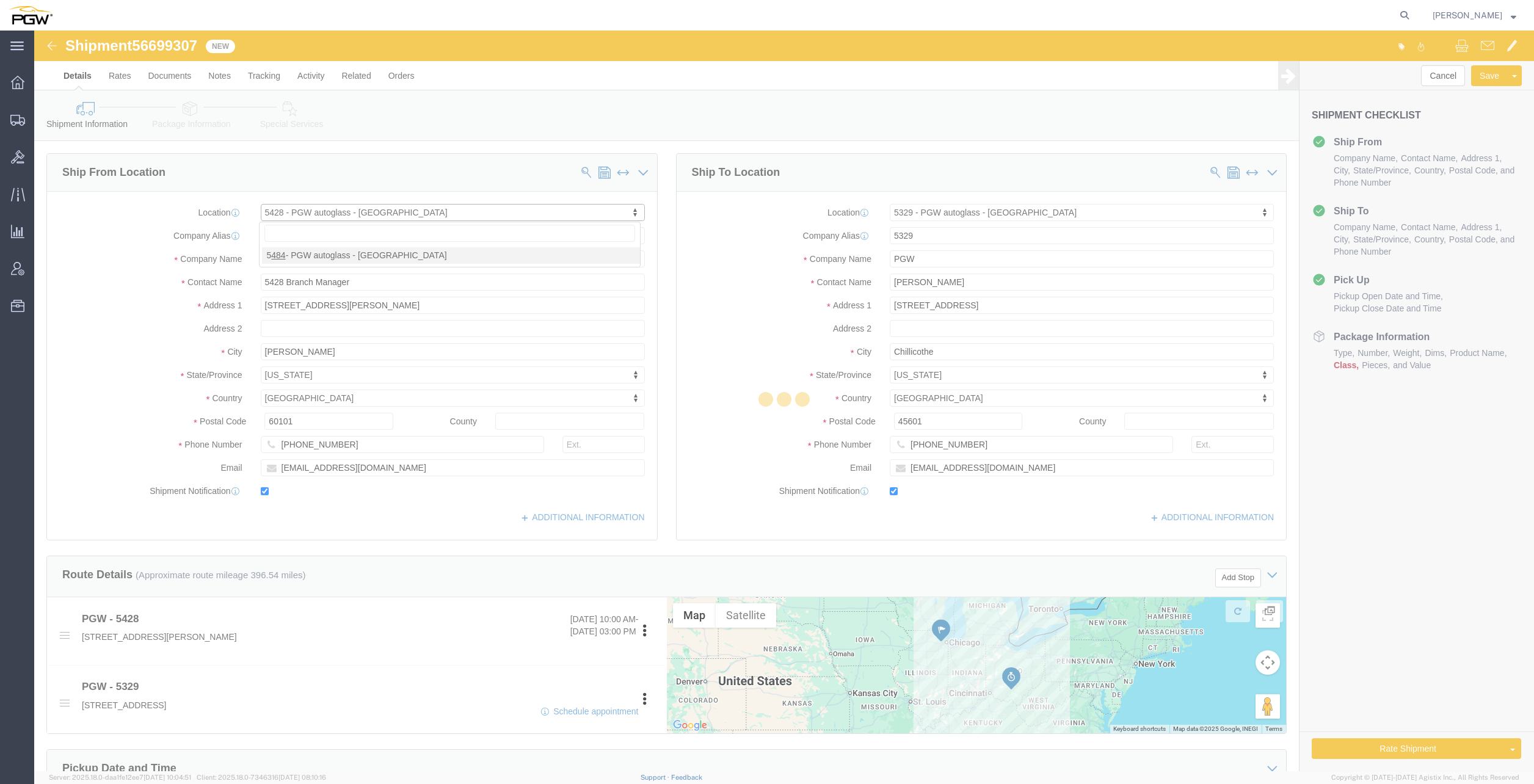
type input "[PHONE_NUMBER]"
type input "[EMAIL_ADDRESS][DOMAIN_NAME]"
select select "OH"
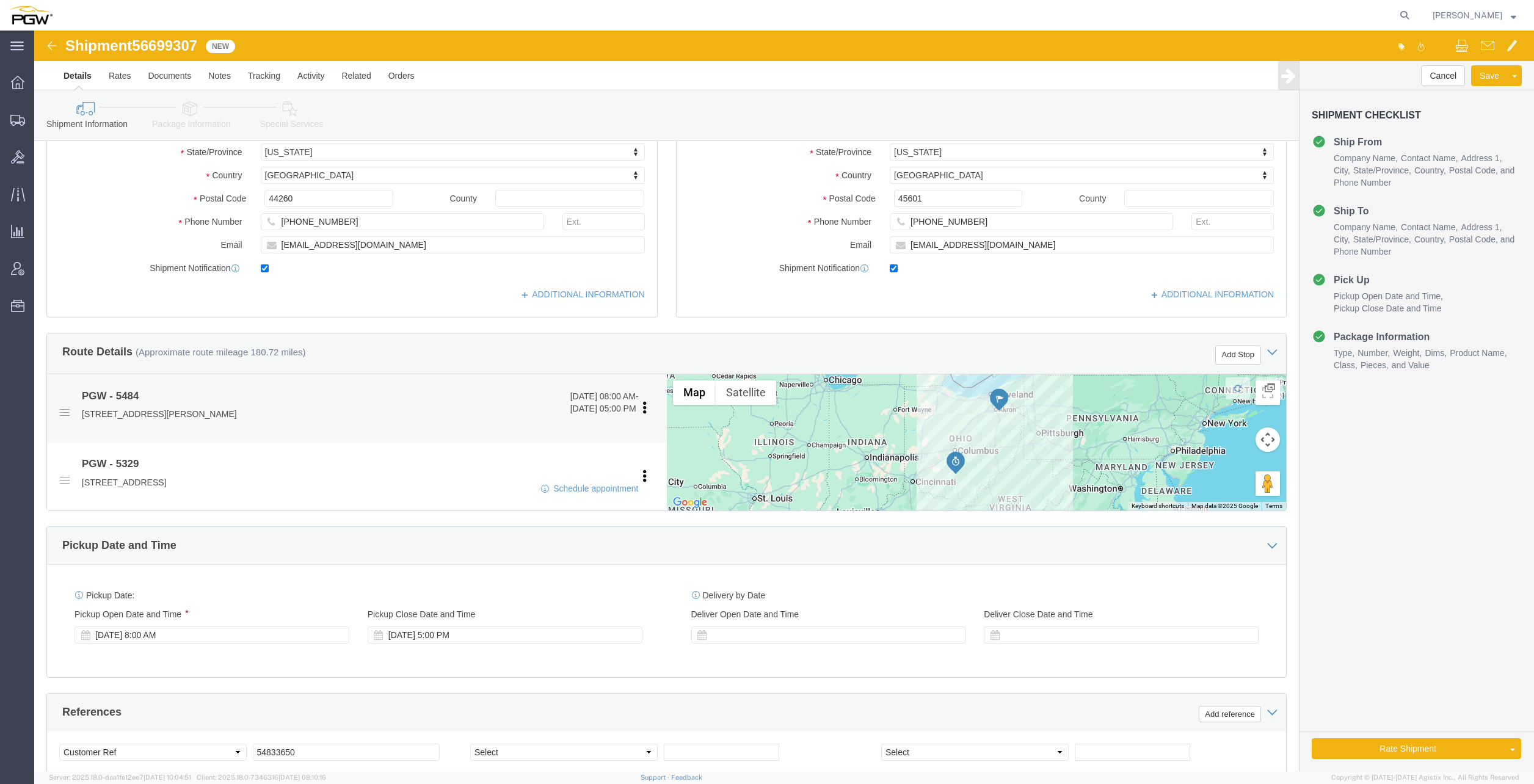
scroll to position [244, 0]
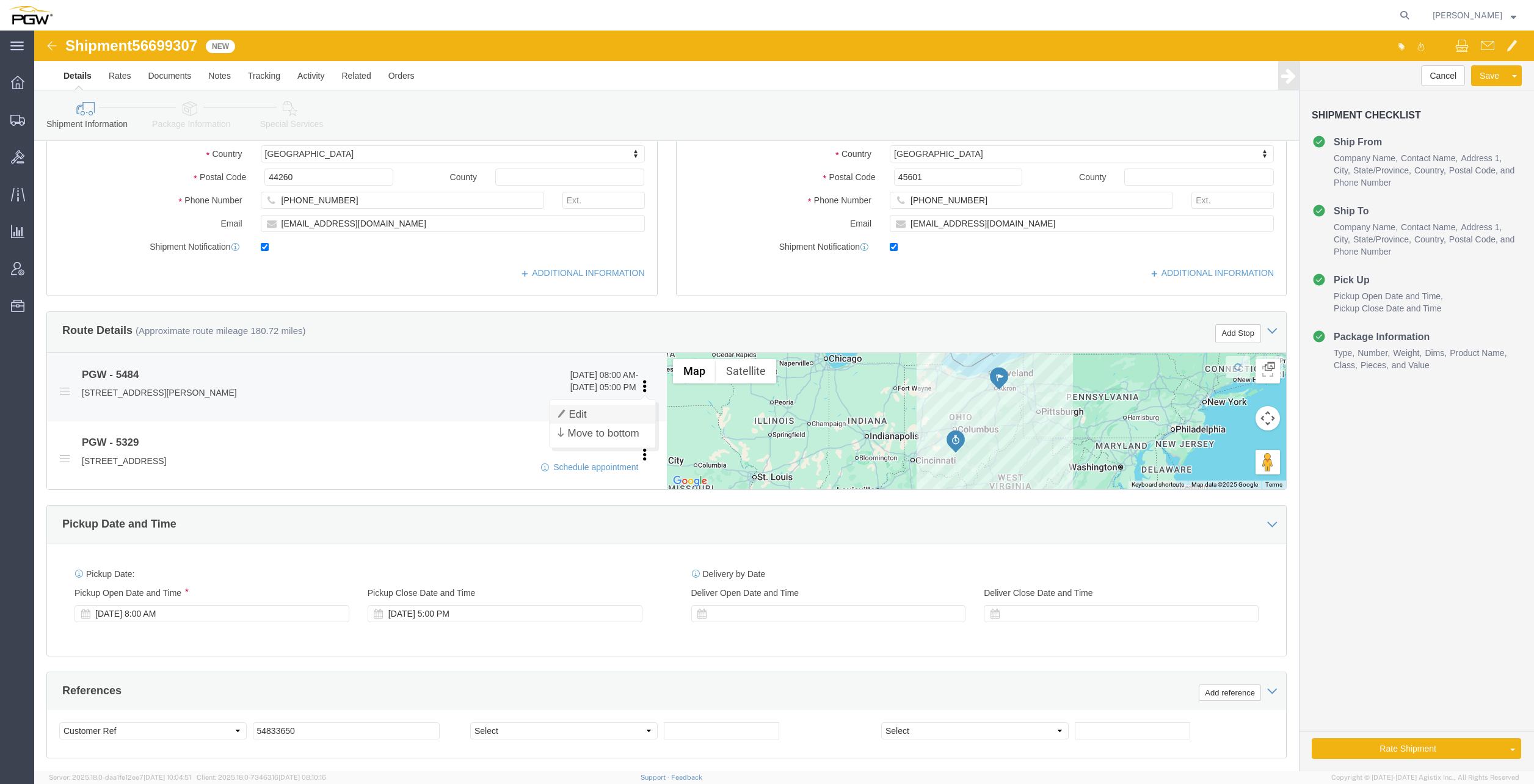
click link "Edit"
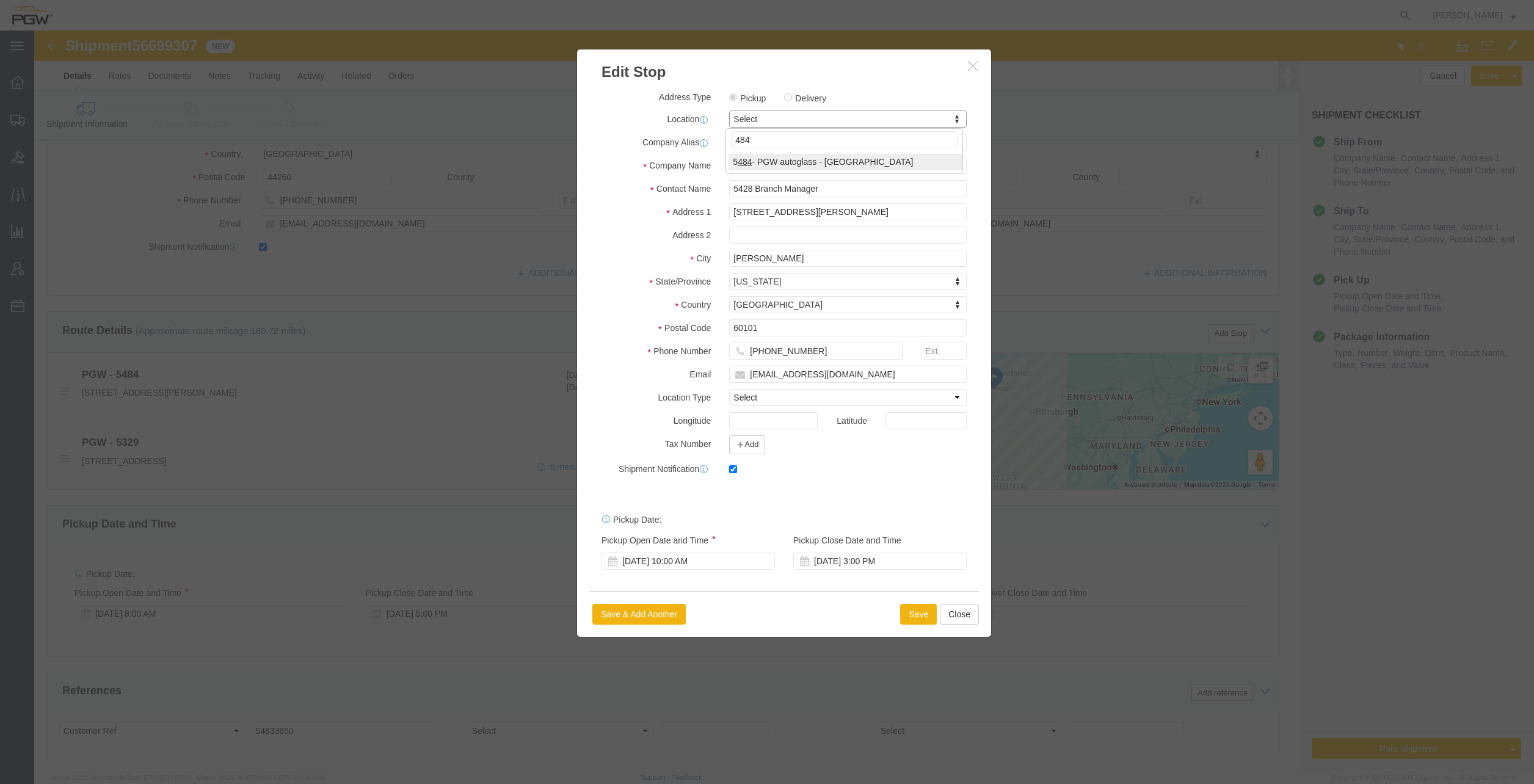
type input "484"
select select "28317"
type input "5484"
type input "5484 Branch Manager"
type input "[STREET_ADDRESS][PERSON_NAME]"
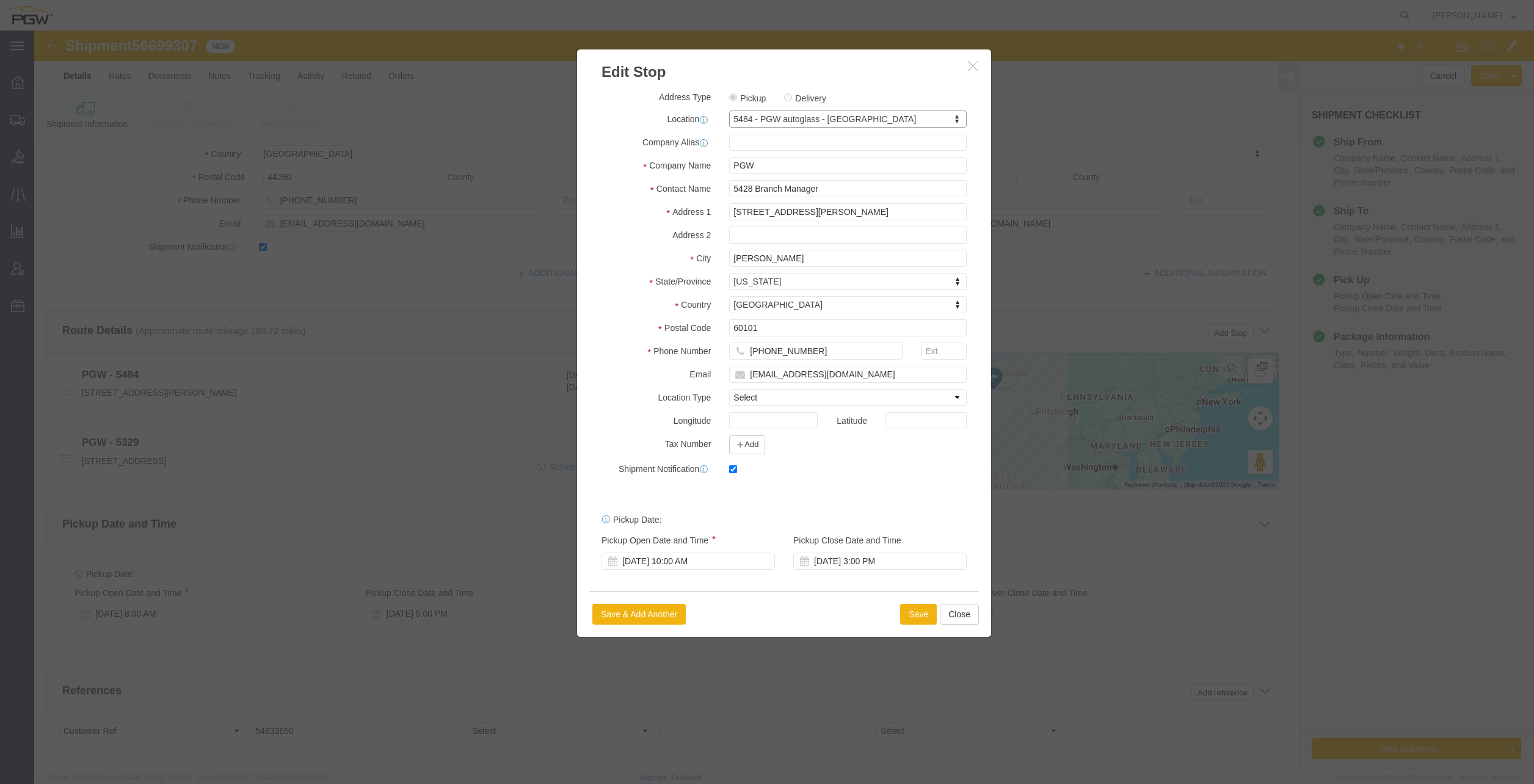
type input "Mogadore"
type input "44260"
type input "[PHONE_NUMBER]"
type input "[EMAIL_ADDRESS][DOMAIN_NAME]"
select select "OH"
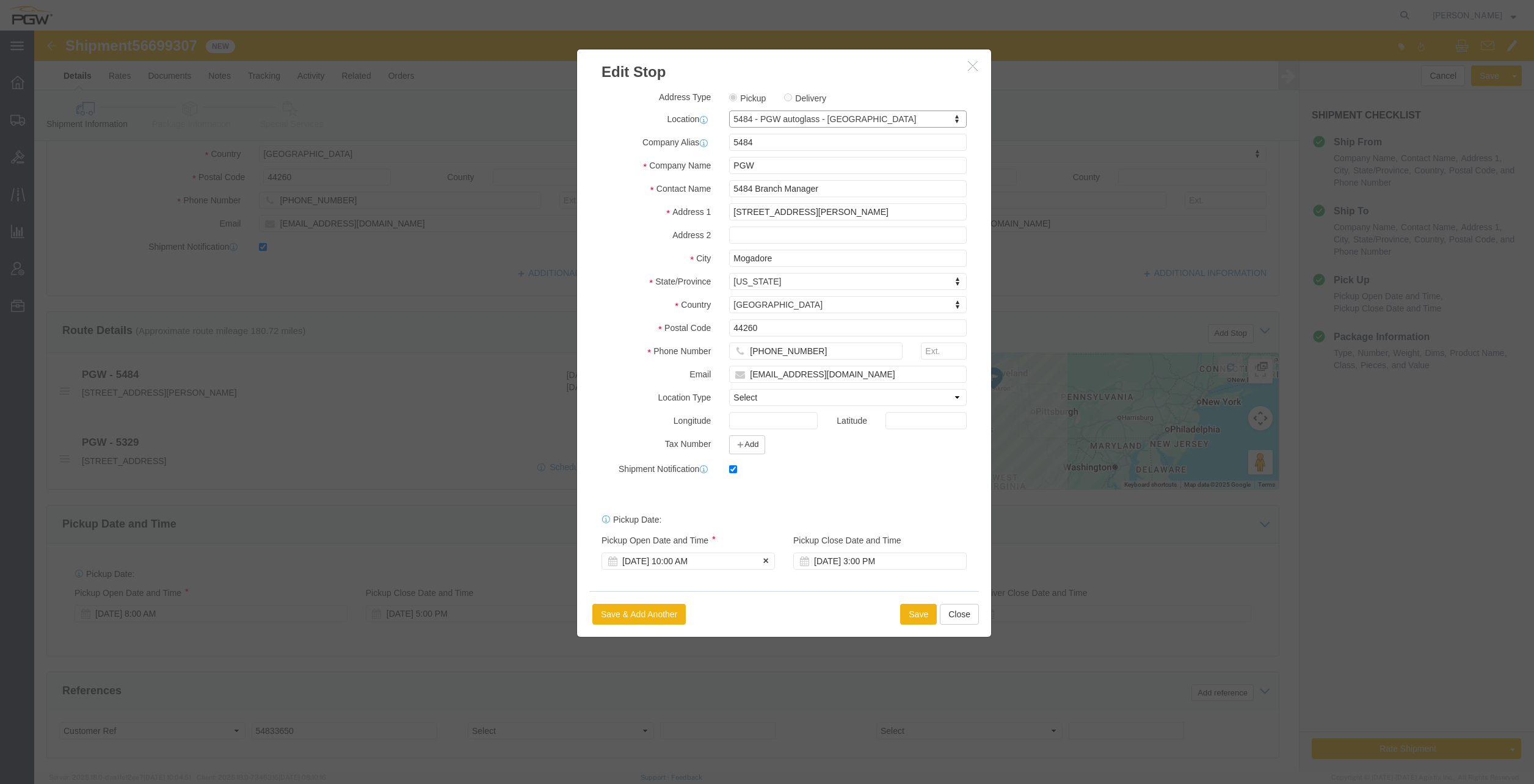
click div "[DATE] 10:00 AM"
click input "10:00 AM"
type input "8:00 AM"
click button "Apply"
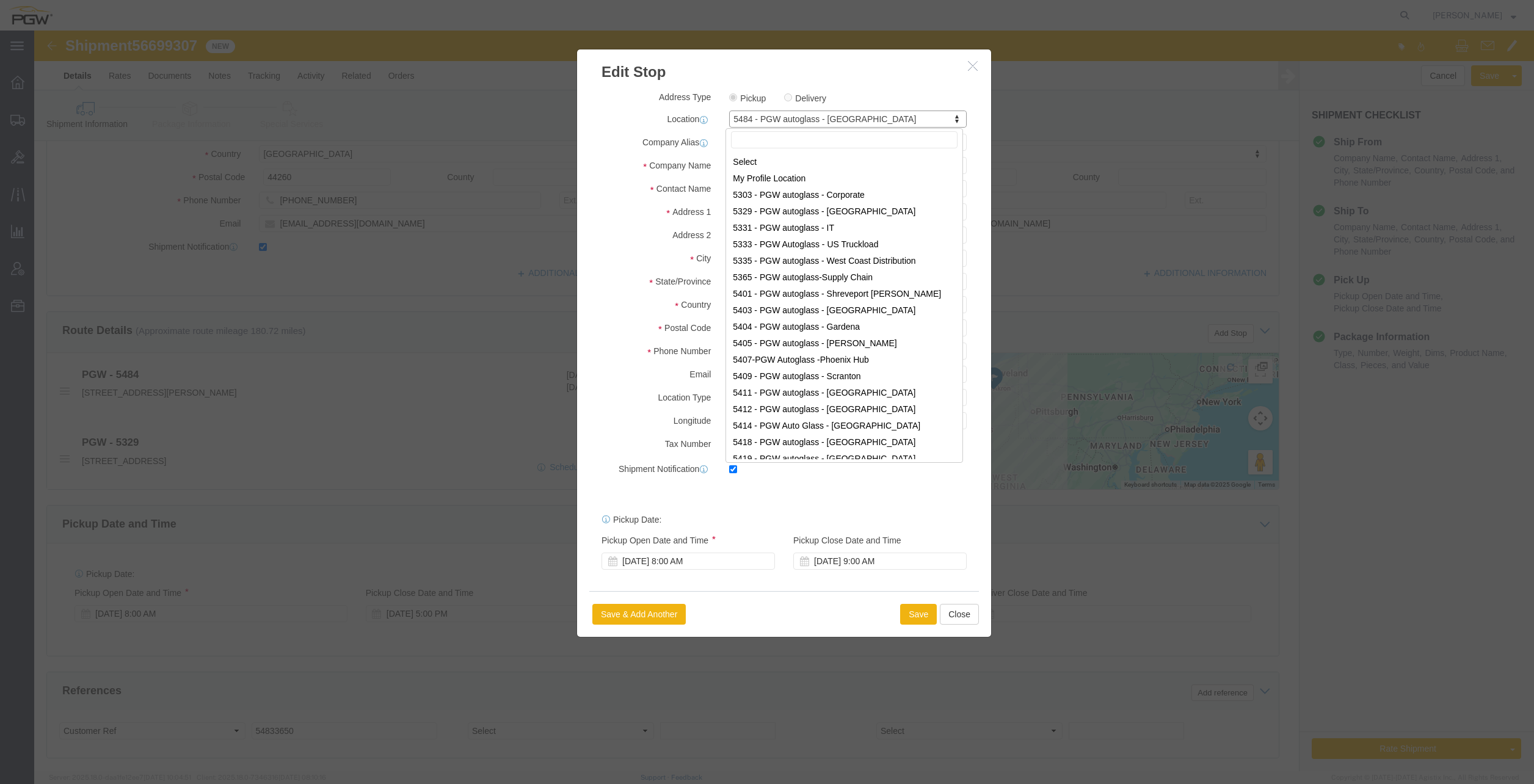
scroll to position [430, 0]
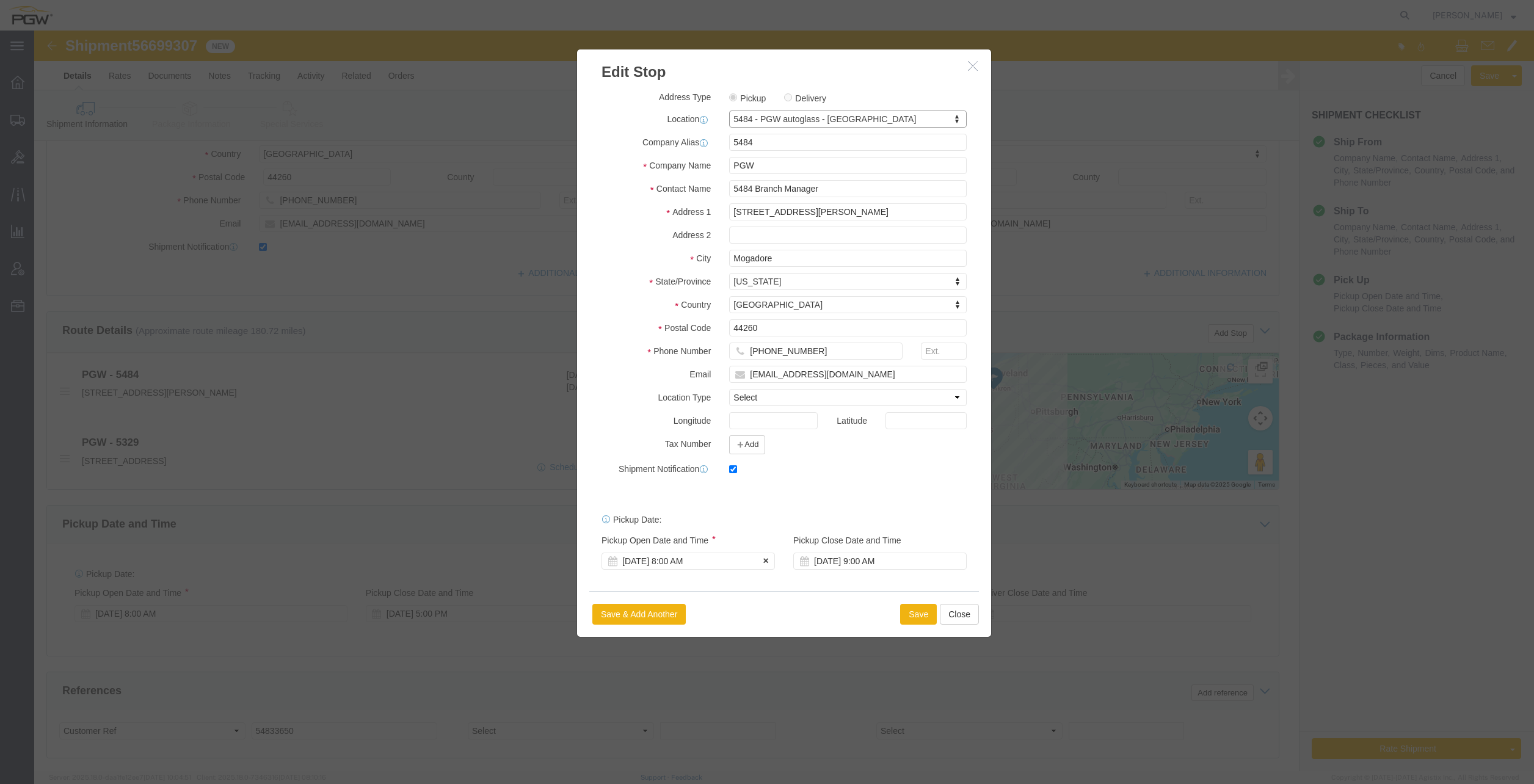
click div "[DATE] 8:00 AM"
click button "Save"
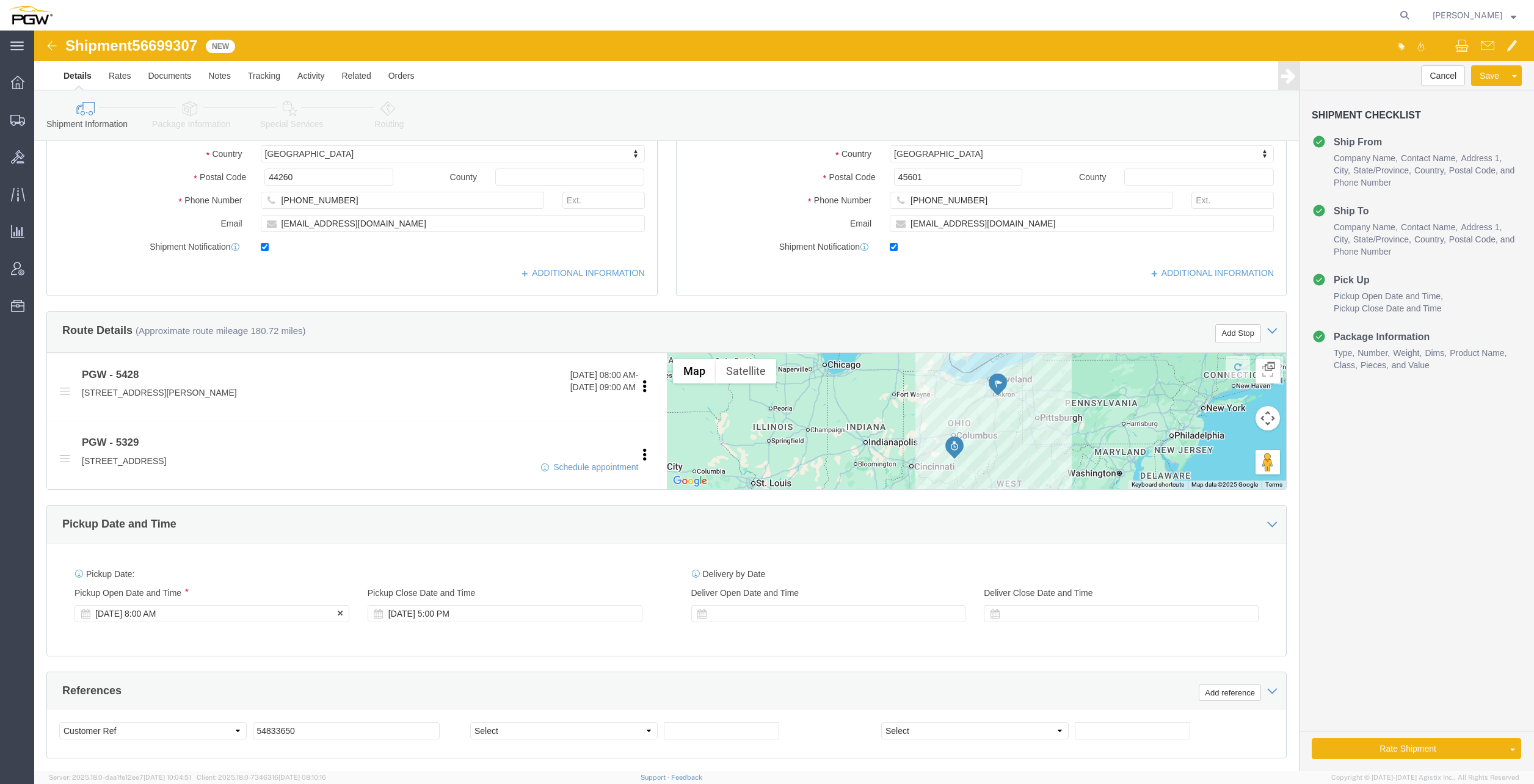
click div "[DATE] 8:00 AM"
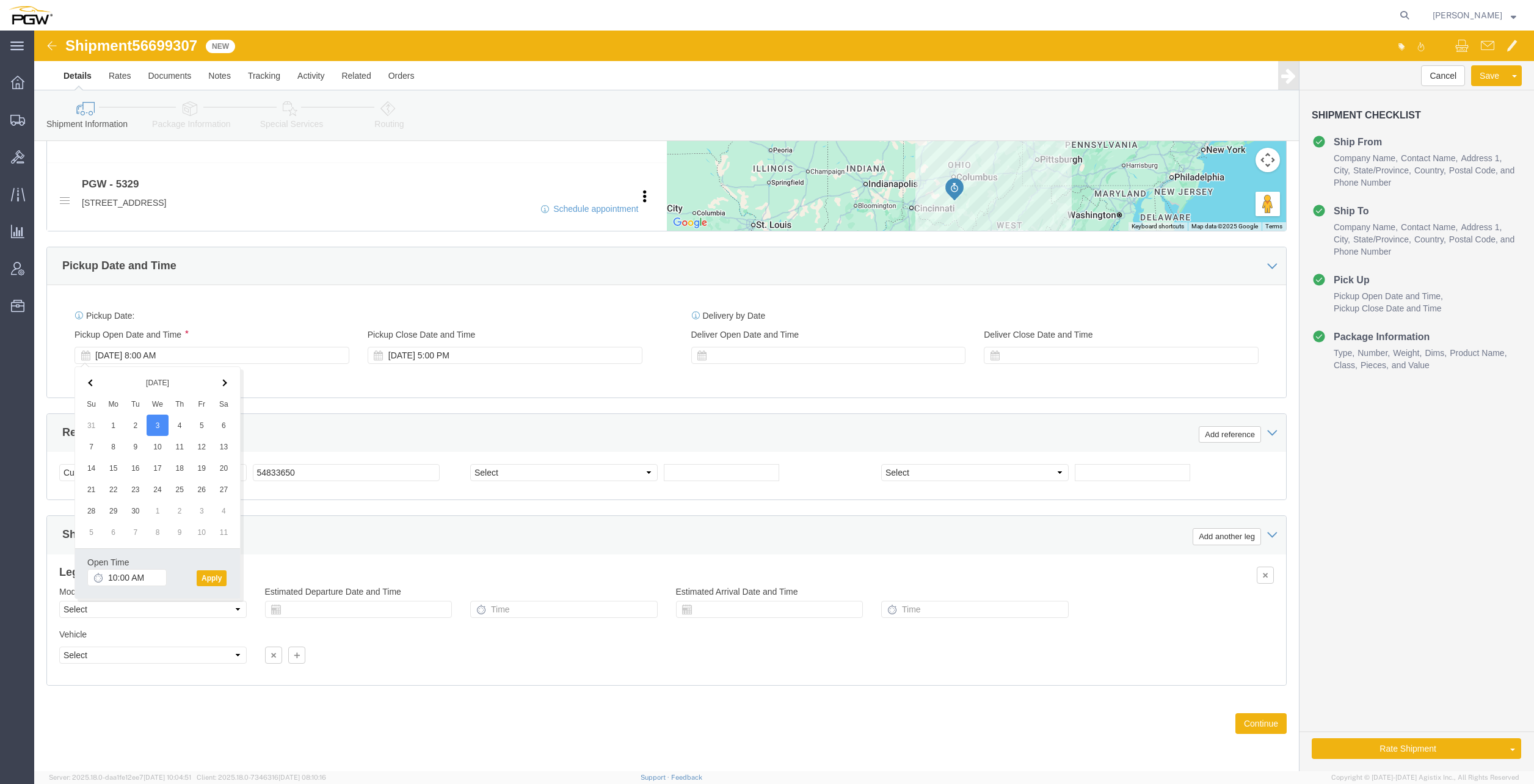
click div "Ship From Location Location 5484 - PGW autoglass - [GEOGRAPHIC_DATA] My Profile…"
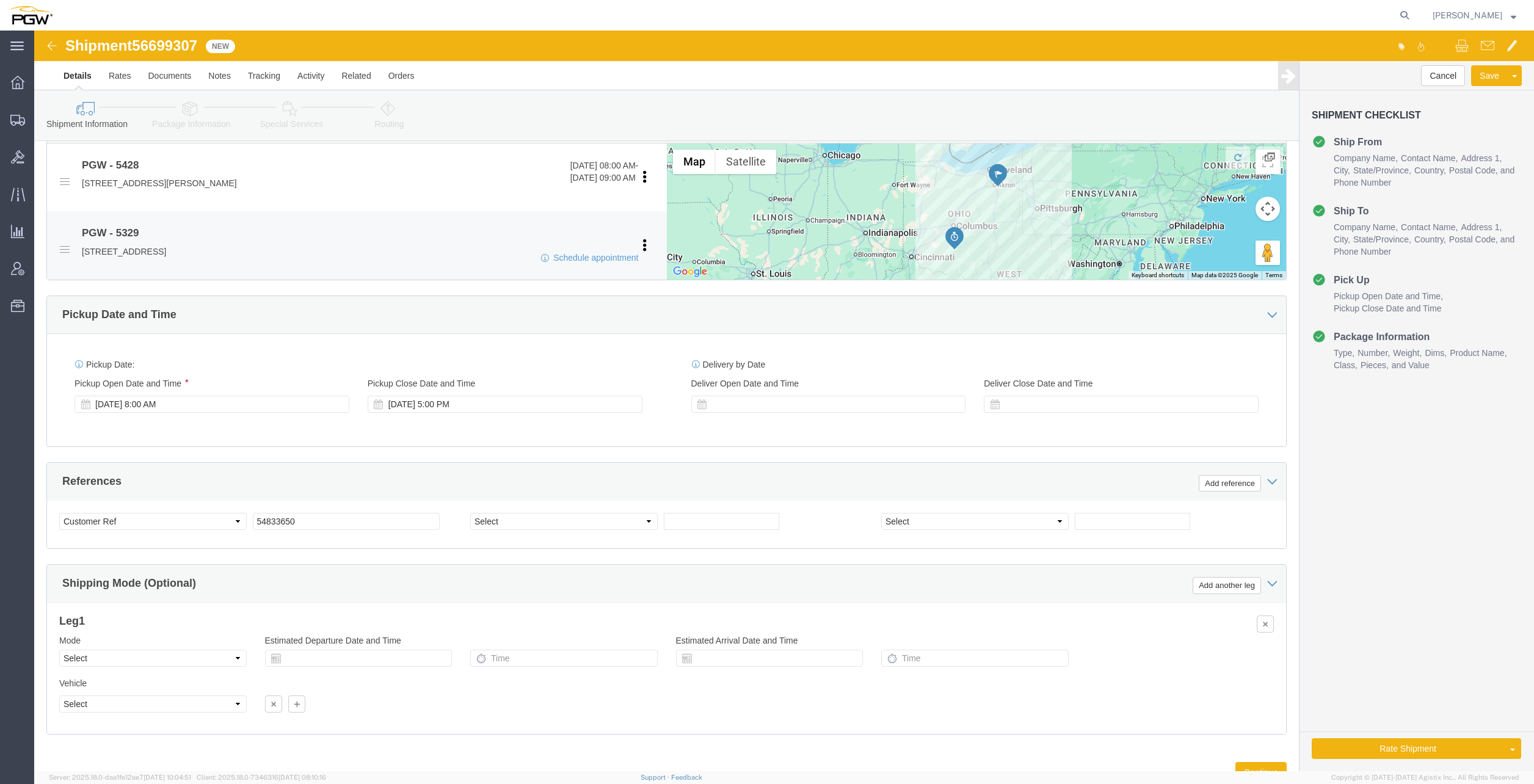
scroll to position [381, 0]
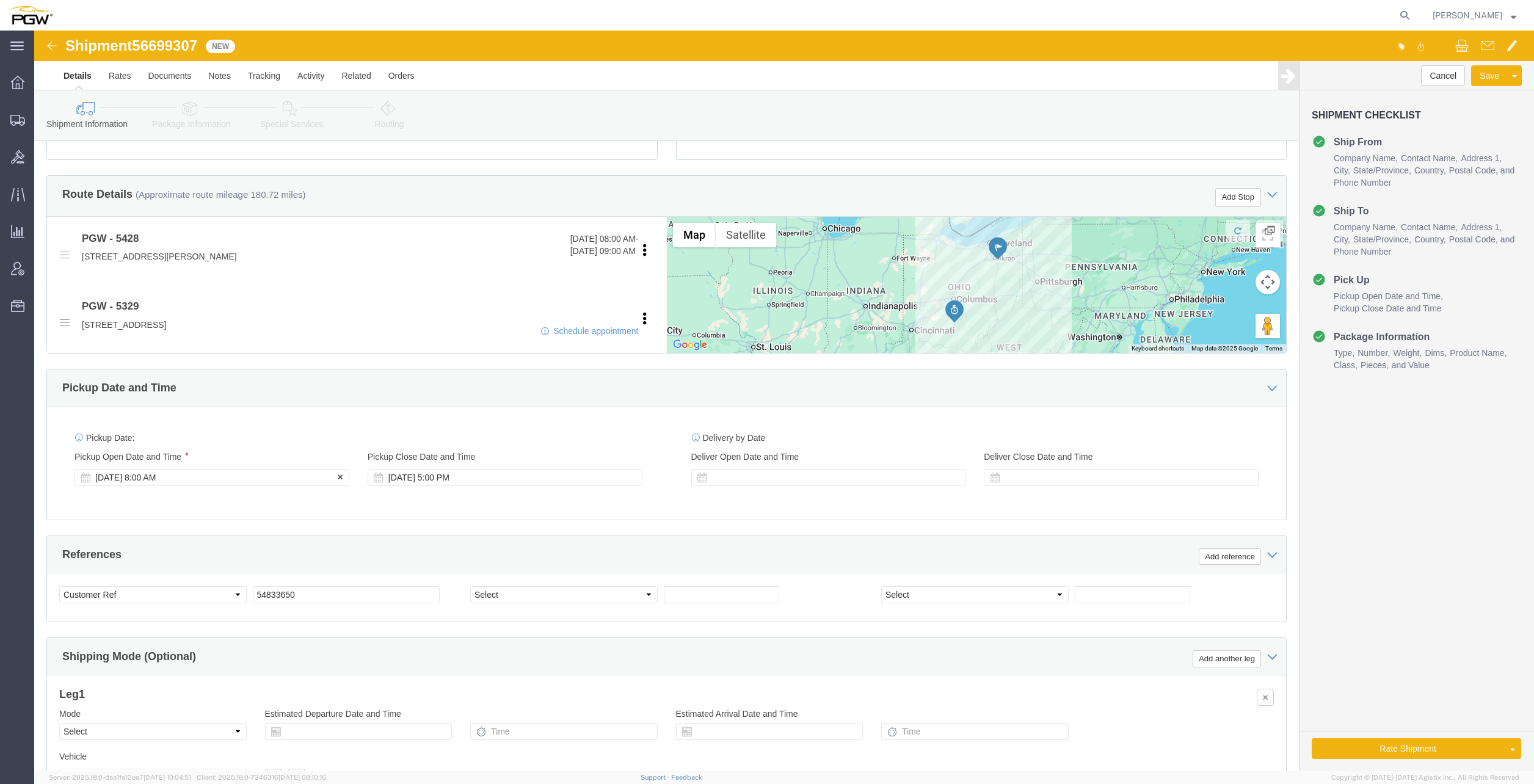
click div "[DATE] 8:00 AM"
click input "10:00 AM"
type input "8:00 AM"
click button "Apply"
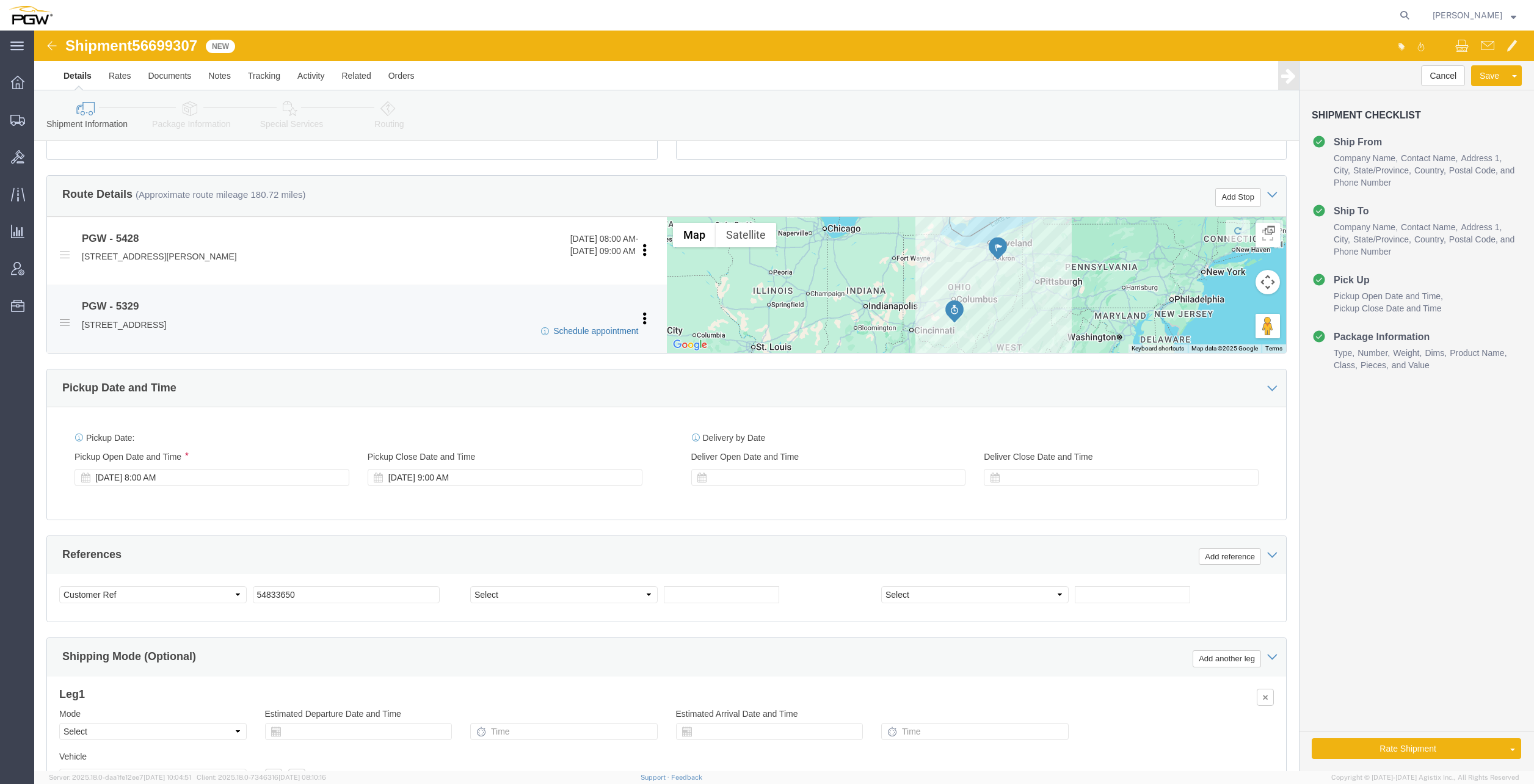
click link "Schedule appointment"
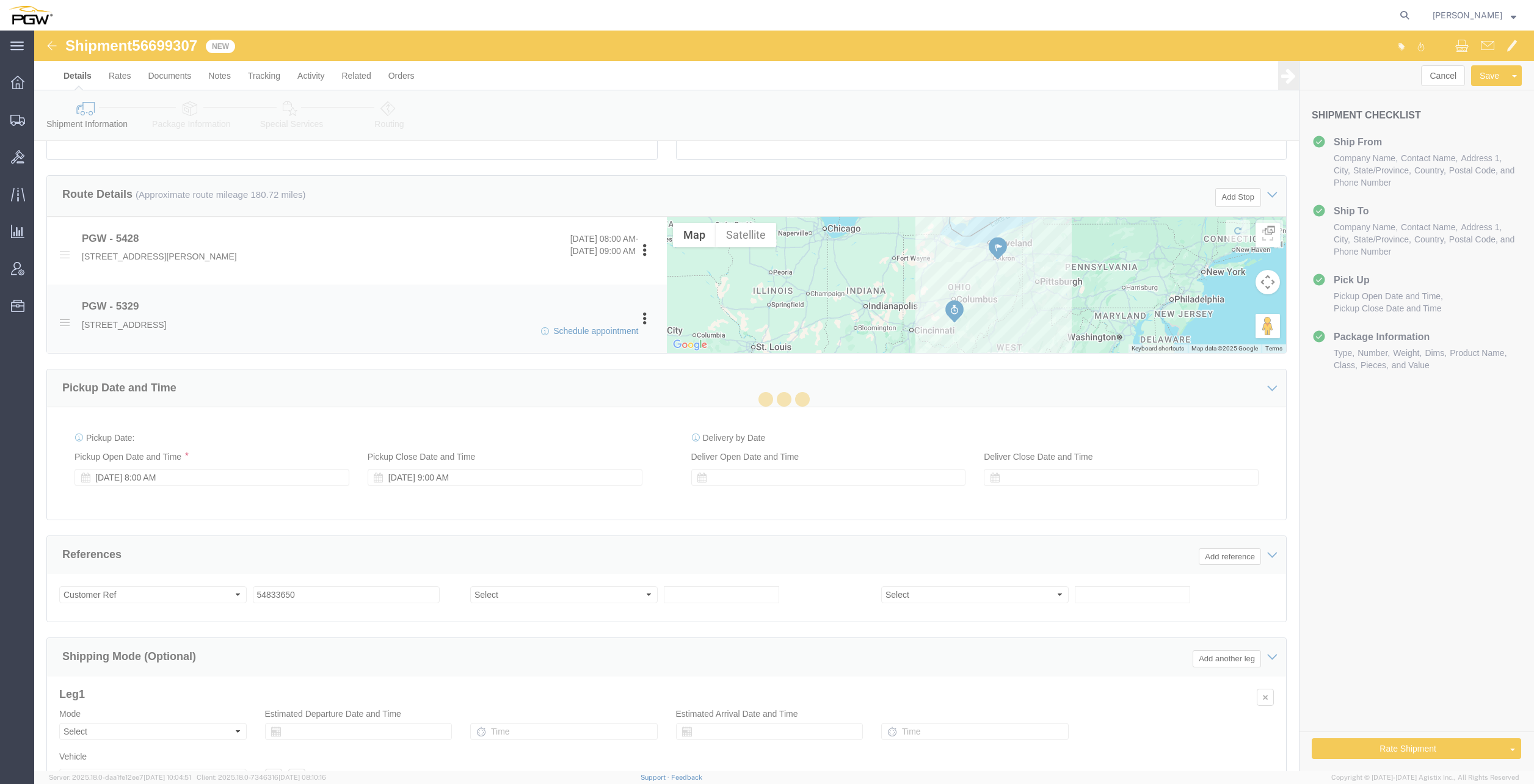
select select
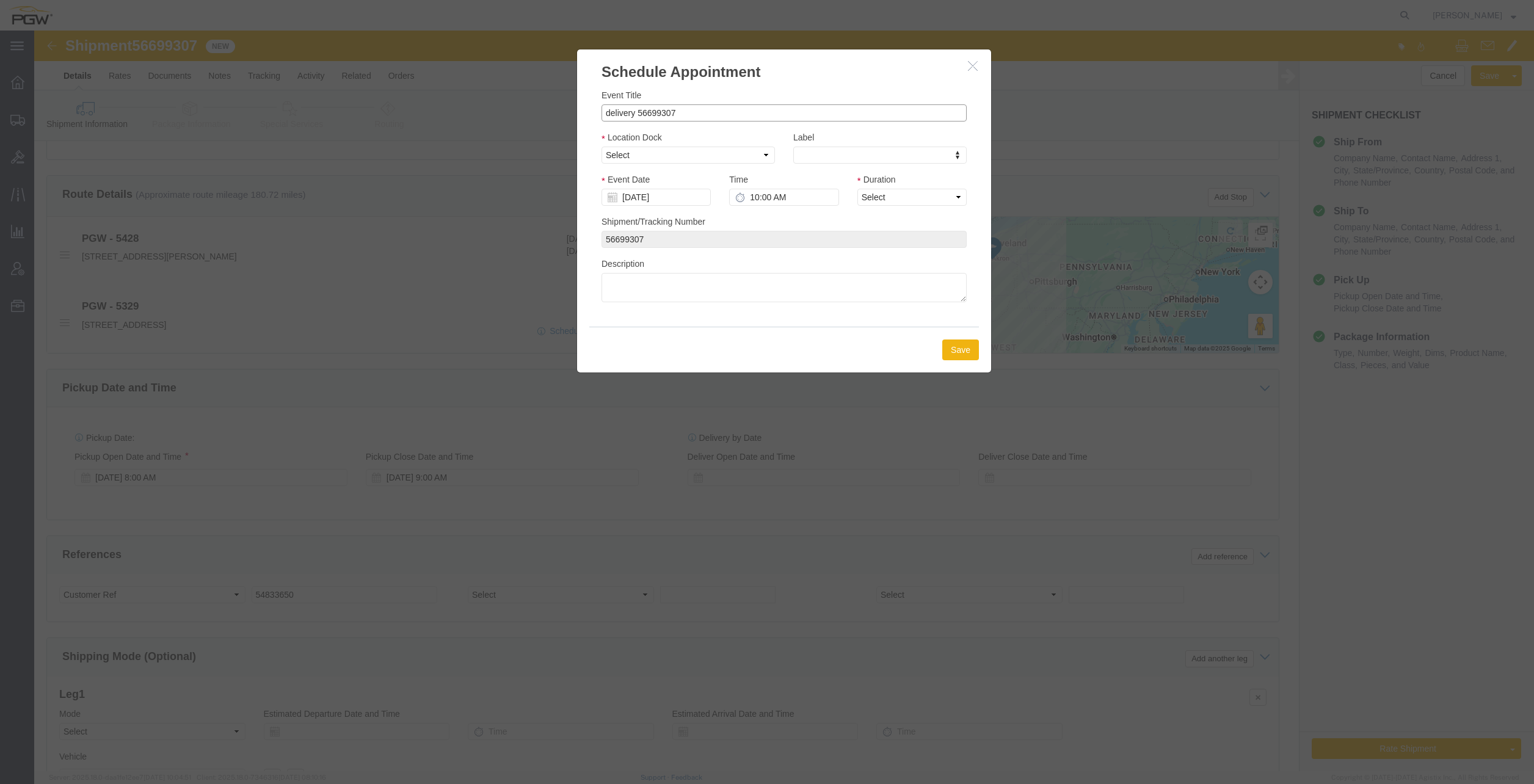
drag, startPoint x: 600, startPoint y: 85, endPoint x: 494, endPoint y: 83, distance: 106.0
click div "Schedule Appointment Event Title delivery 56699307 Location Dock Select Glass L…"
click input "56699307"
type input "56699307 - Akron"
click select "Select Glass LTL Sundries Outbound Racks"
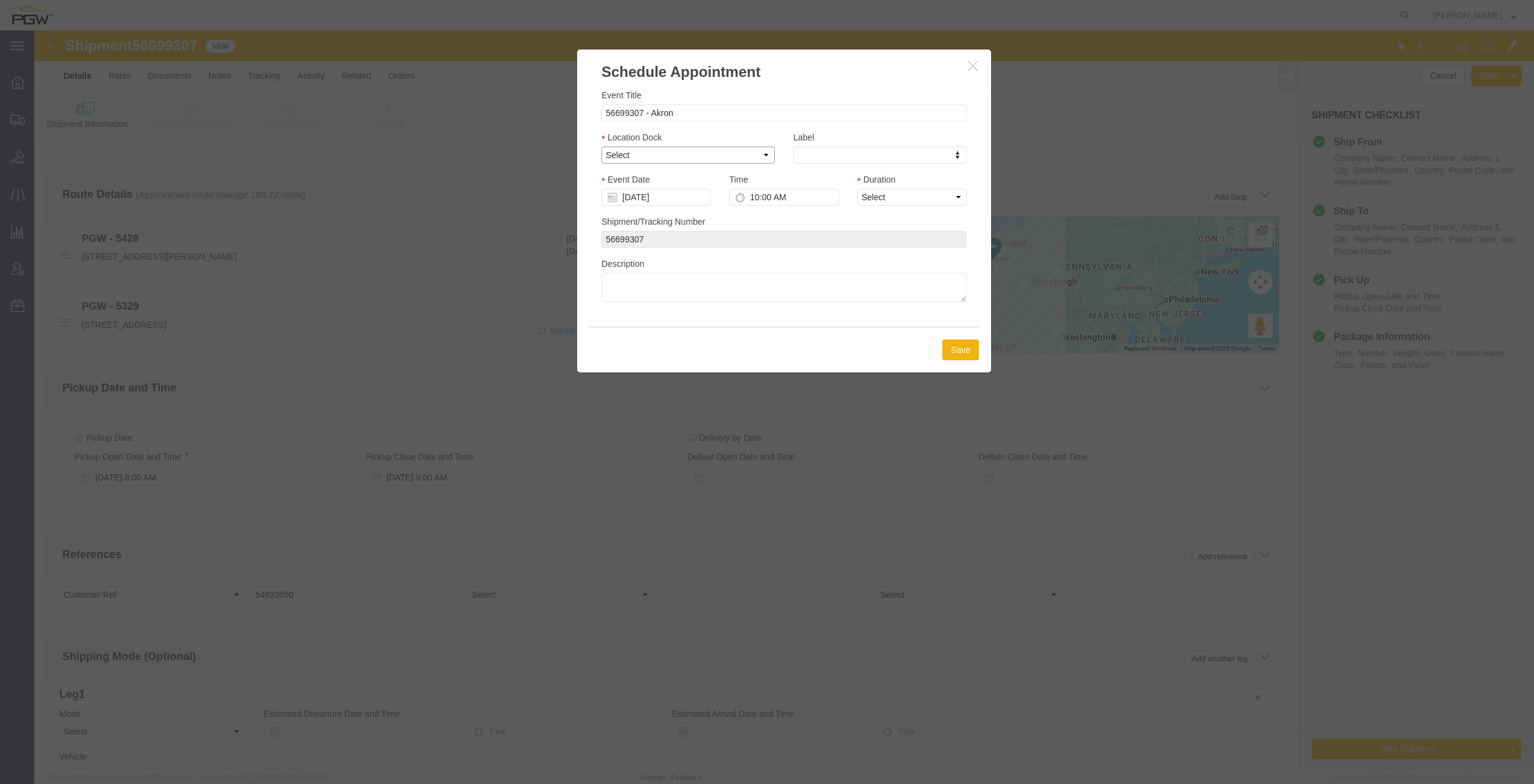
select select "3"
click select "Select Glass LTL Sundries Outbound Racks"
click input "[DATE]"
click input "10:00 AM"
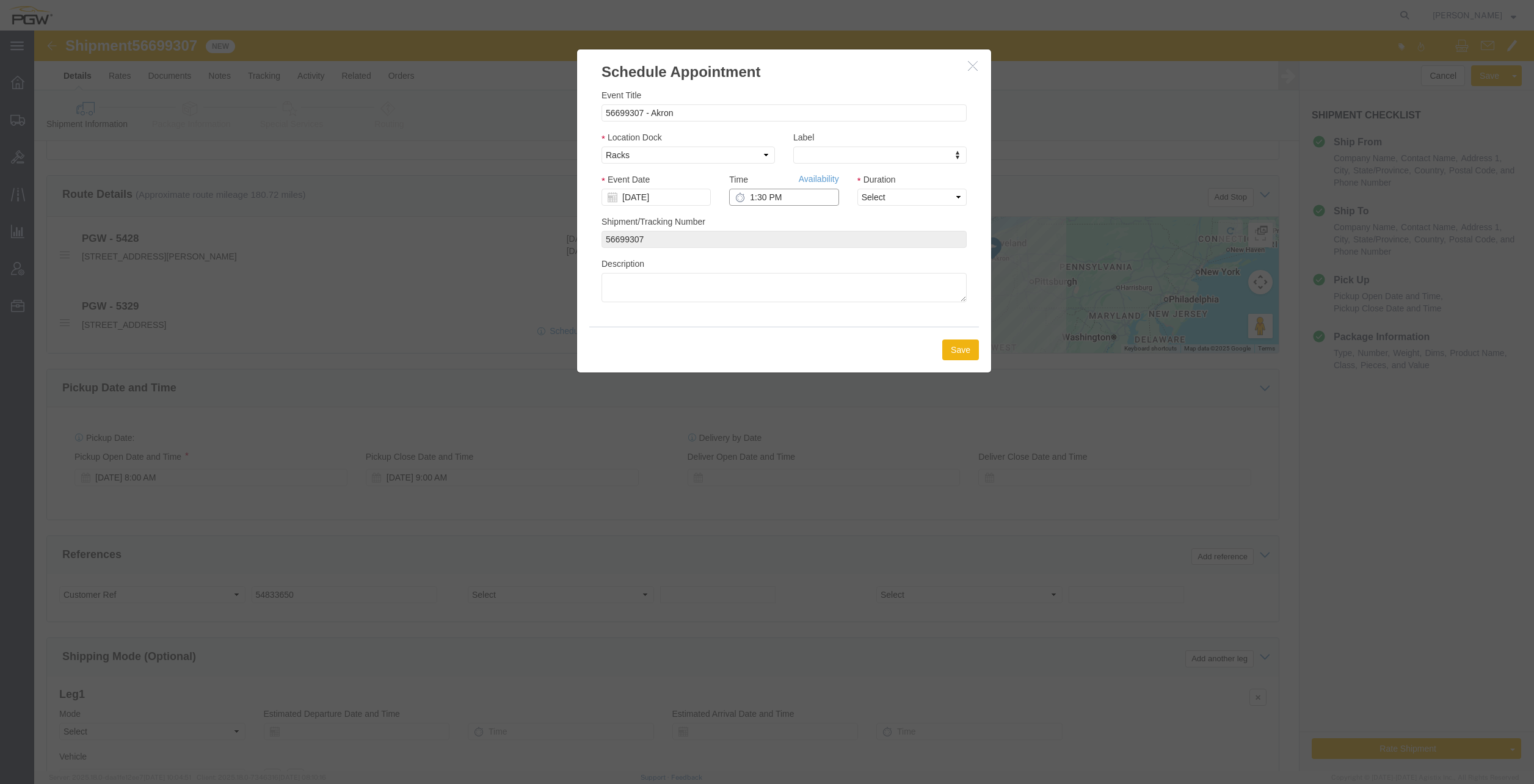
type input "1:30 PM"
click div "Duration Select 15 min 30 min 45 min 1 hr 2 hr 3 hr 4 hr"
click select "Select 15 min 30 min 45 min 1 hr 2 hr 3 hr 4 hr"
click input "1:30 PM"
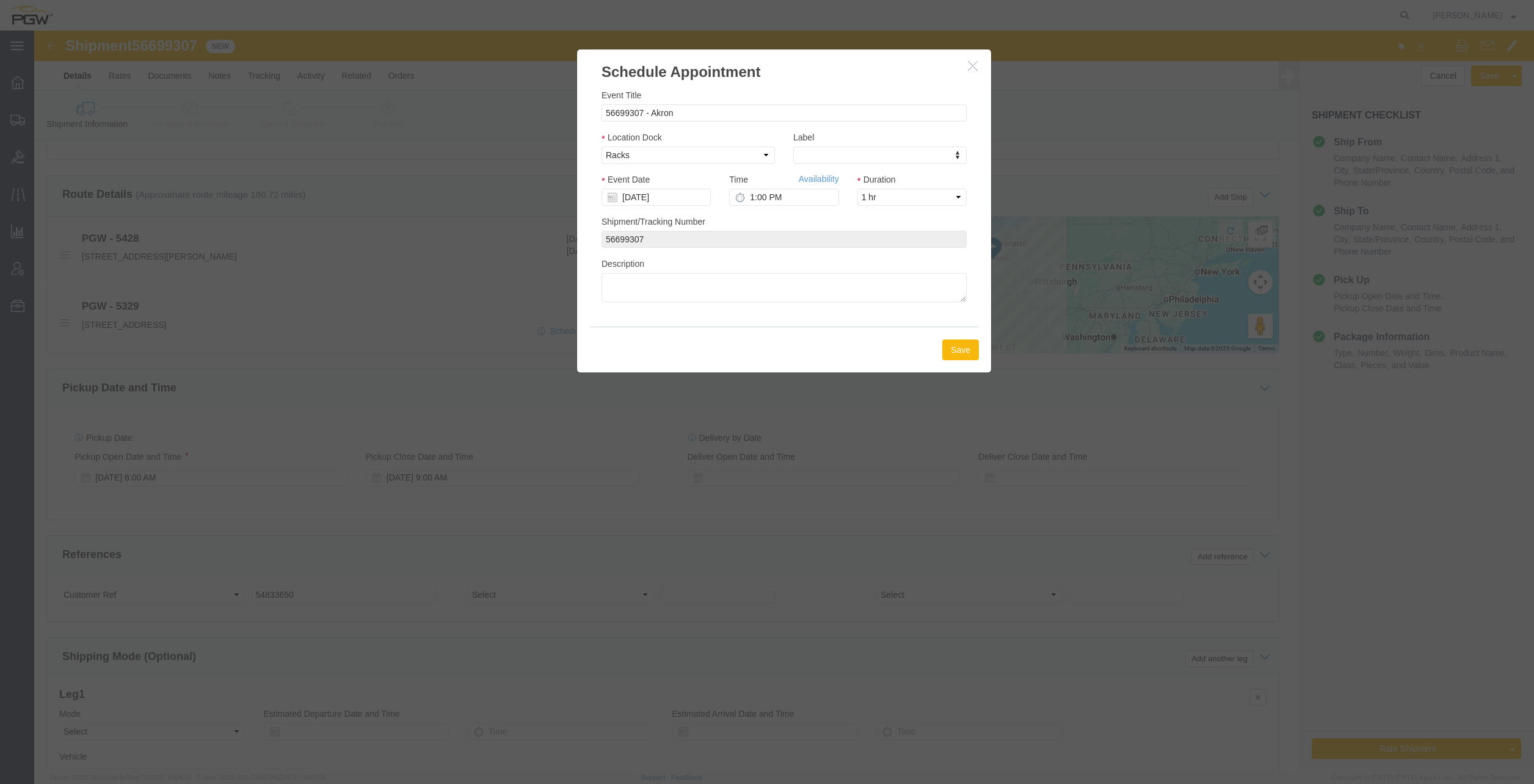
click button "Save"
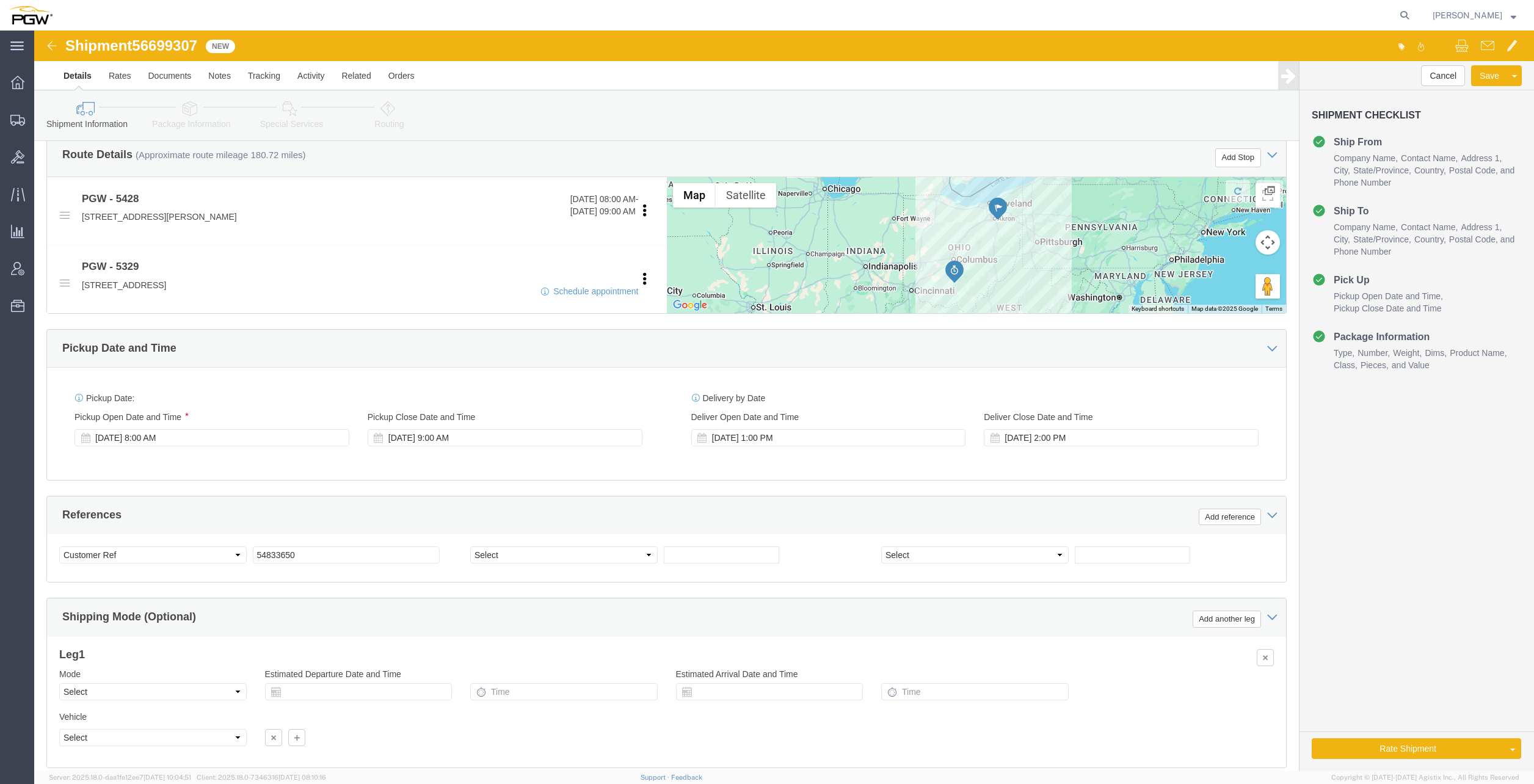
scroll to position [441, 0]
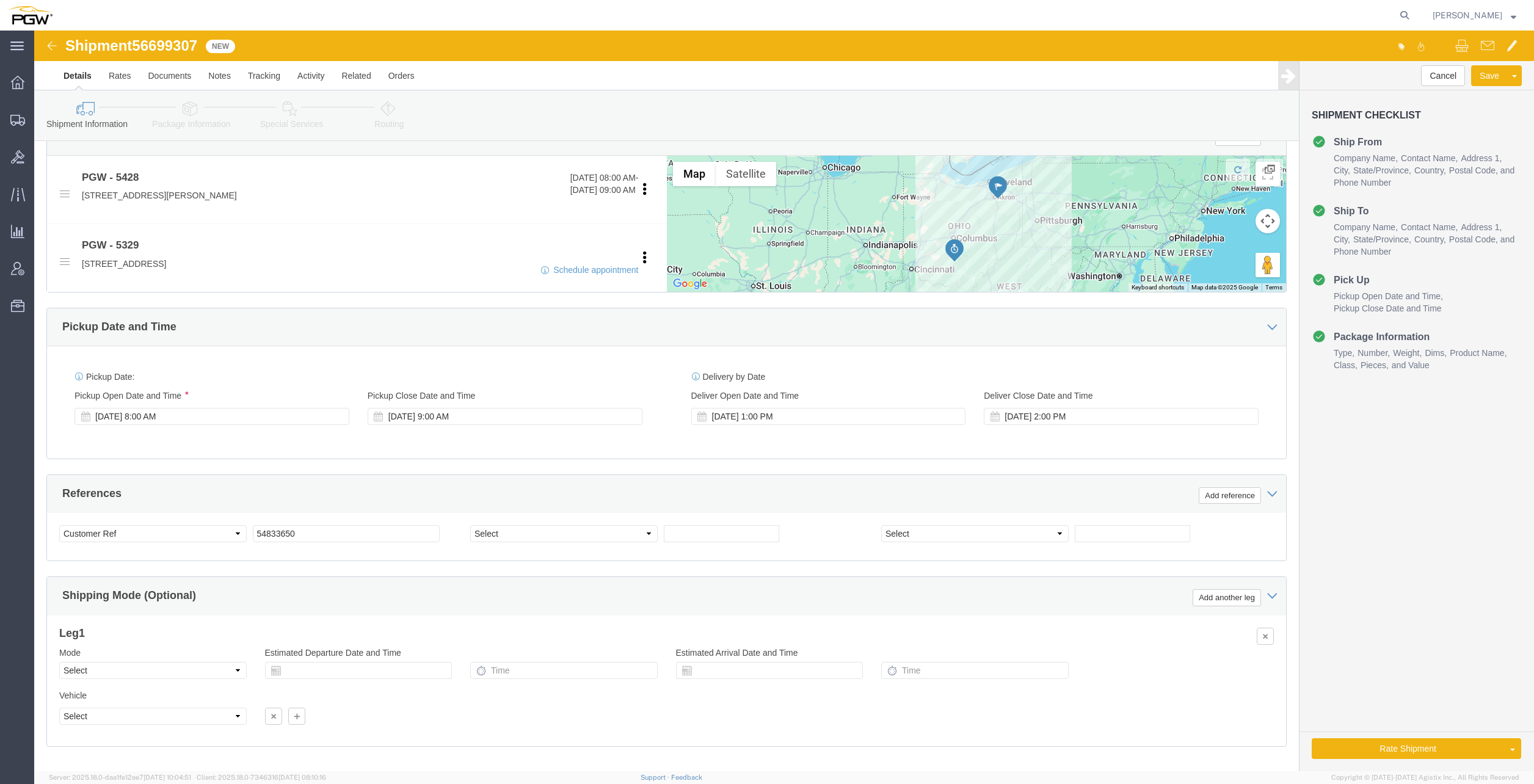
click span "56699307"
copy span "56699307"
click input "54833650"
drag, startPoint x: 179, startPoint y: 489, endPoint x: 142, endPoint y: 480, distance: 38.1
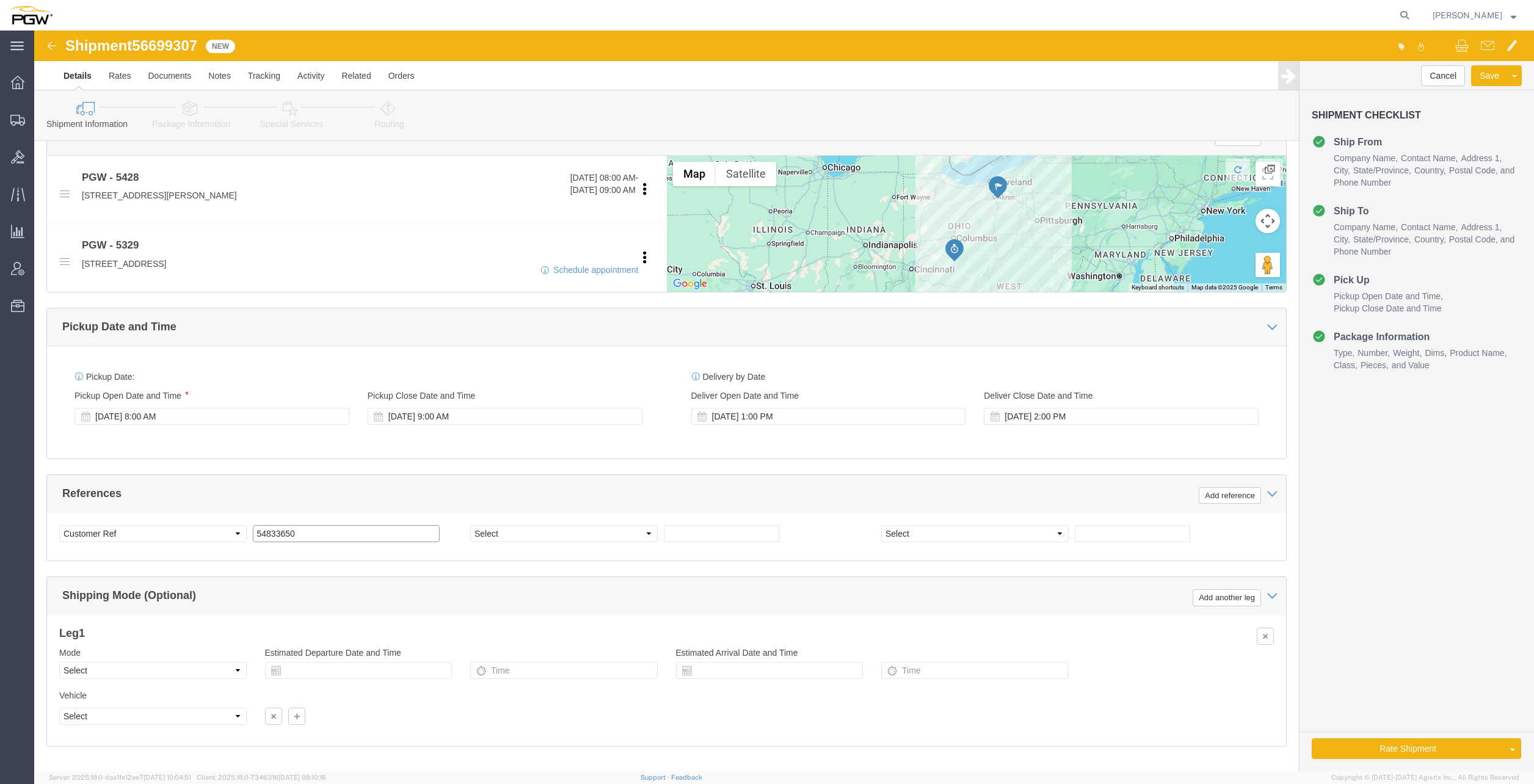
click div "References Add reference Select Account Type Activity ID Airline Appointment Nu…"
paste input "6699307"
click input "56699307"
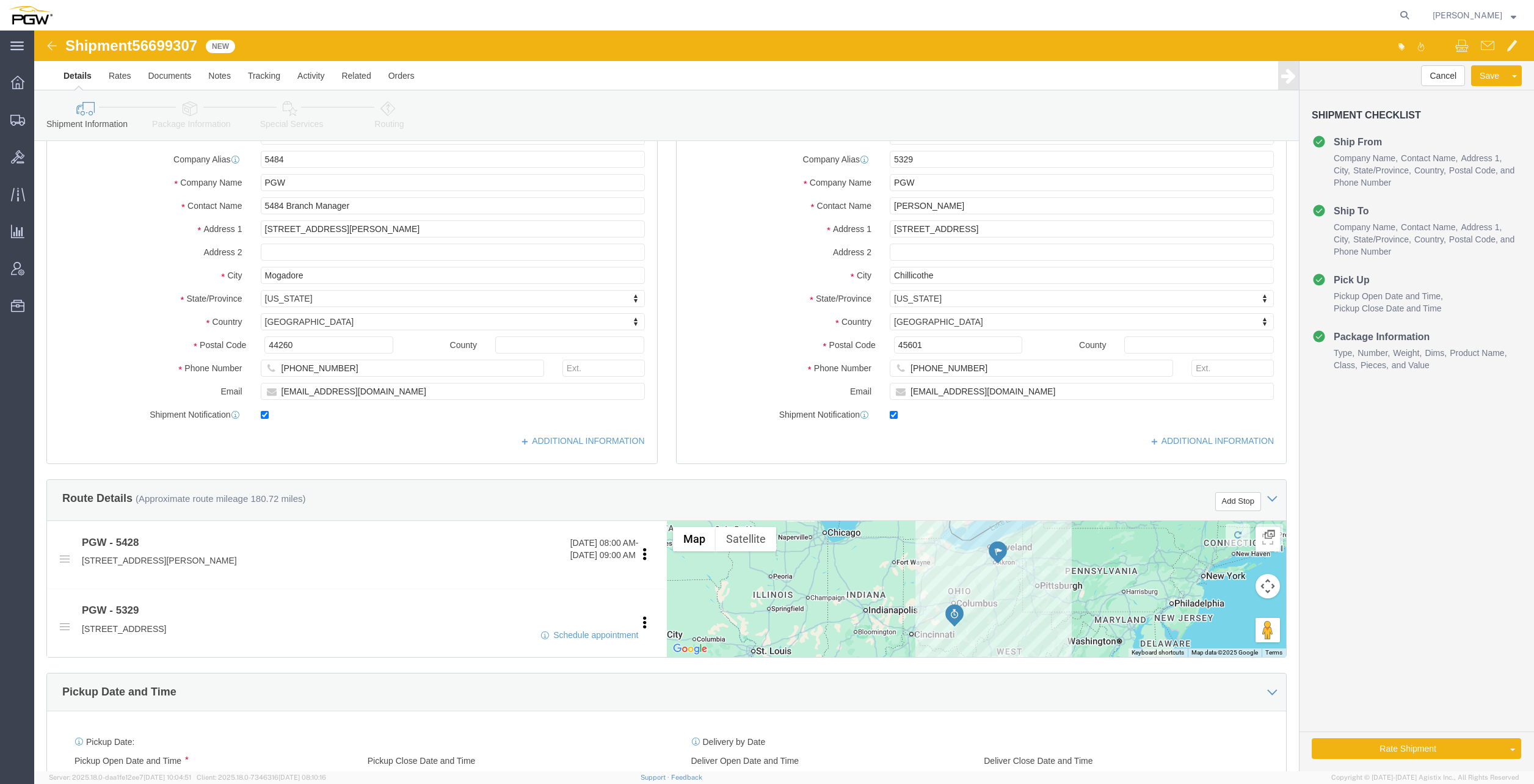
scroll to position [0, 0]
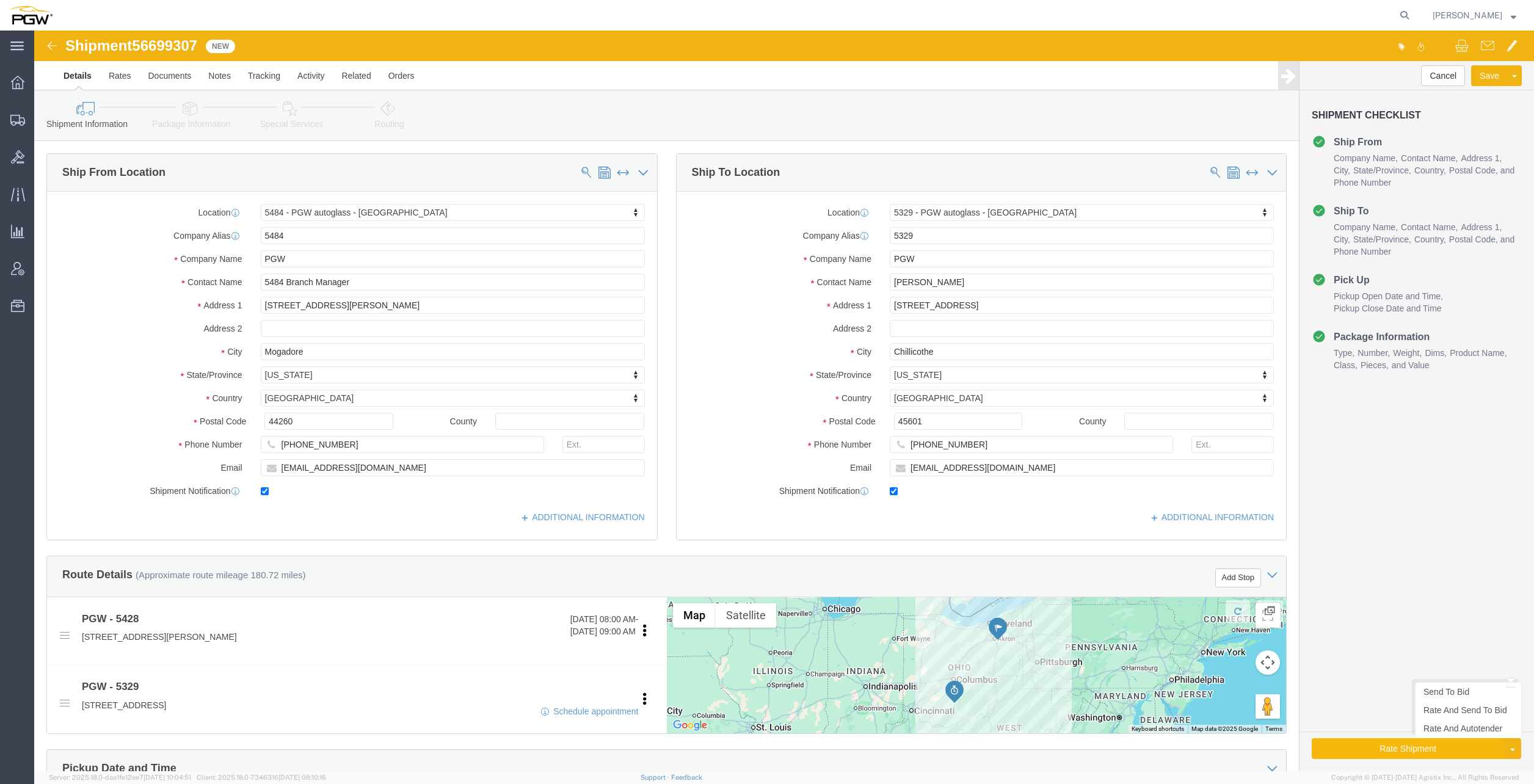
click button "Rate Shipment"
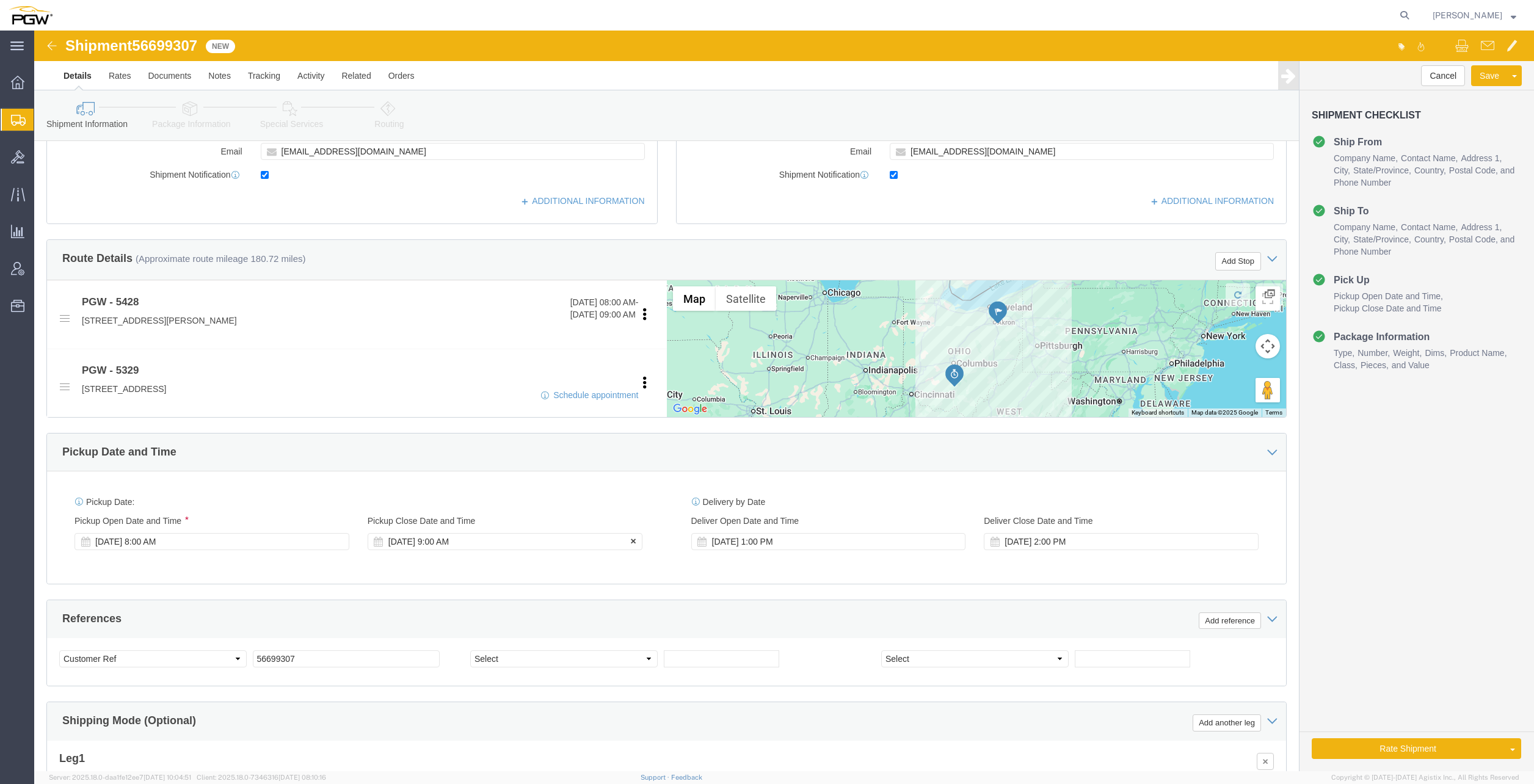
scroll to position [552, 0]
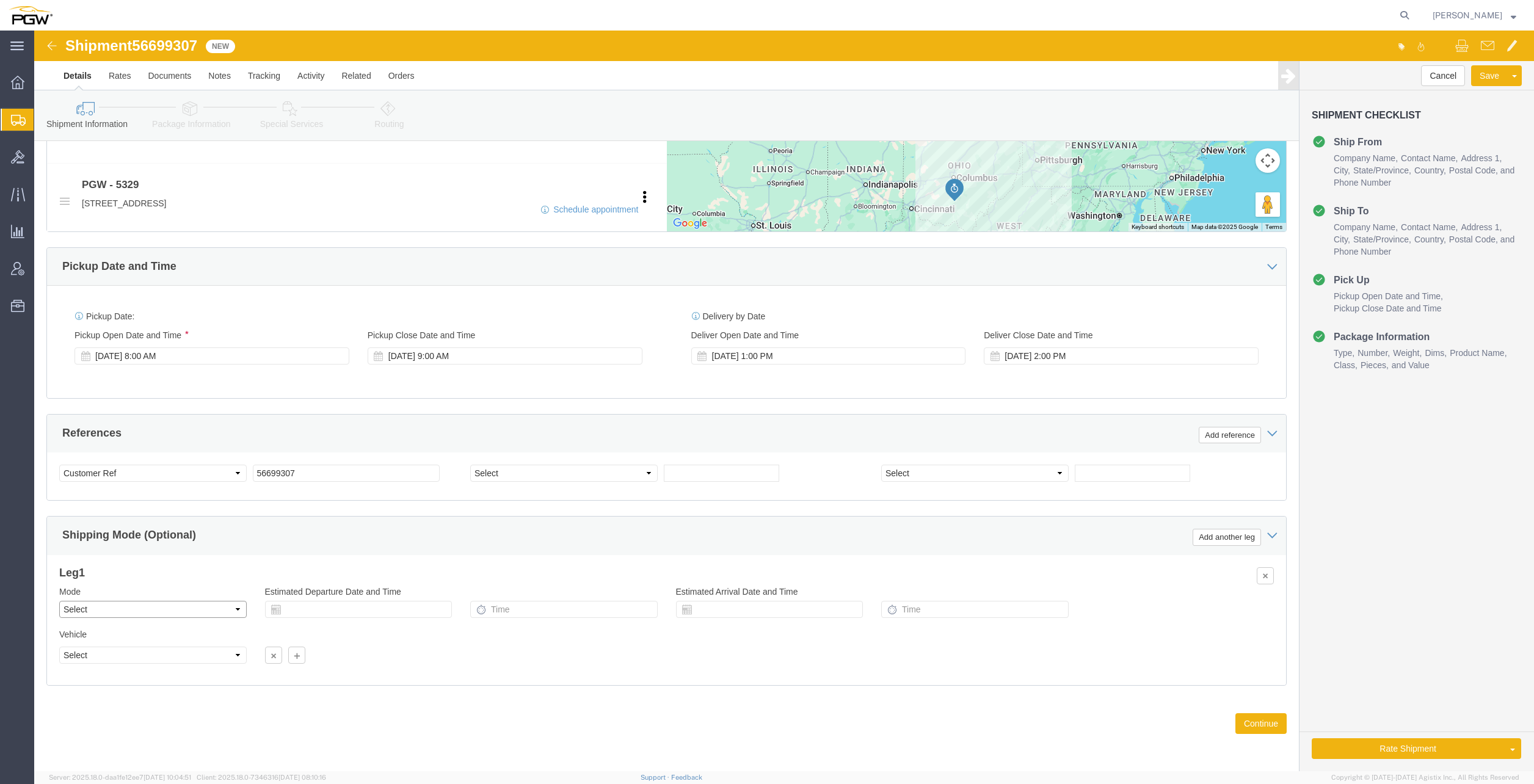
click select "Select Air Less than Truckload Multi-Leg Ocean Freight Rail Small Parcel Truckl…"
click button "Rate Shipment"
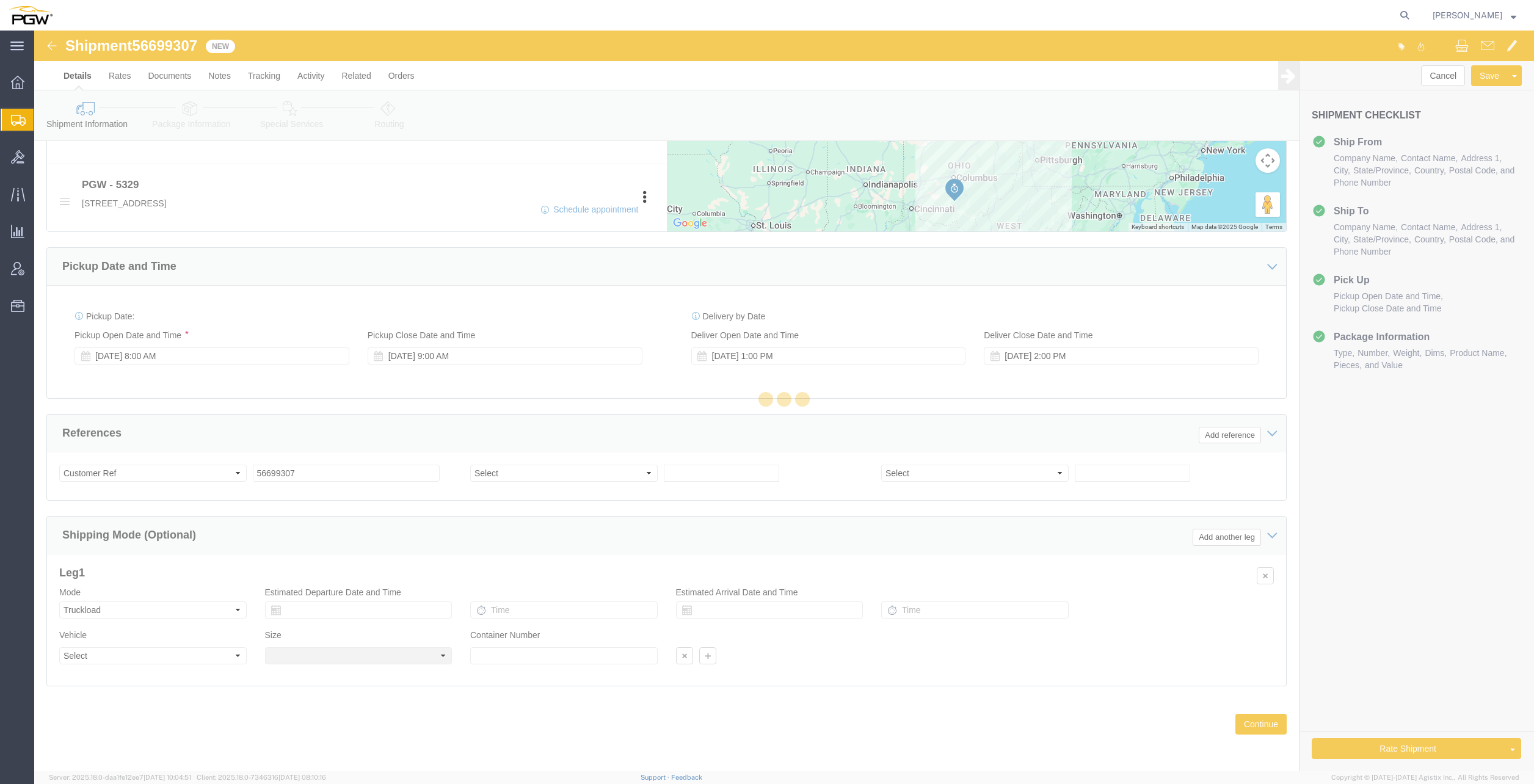
scroll to position [0, 0]
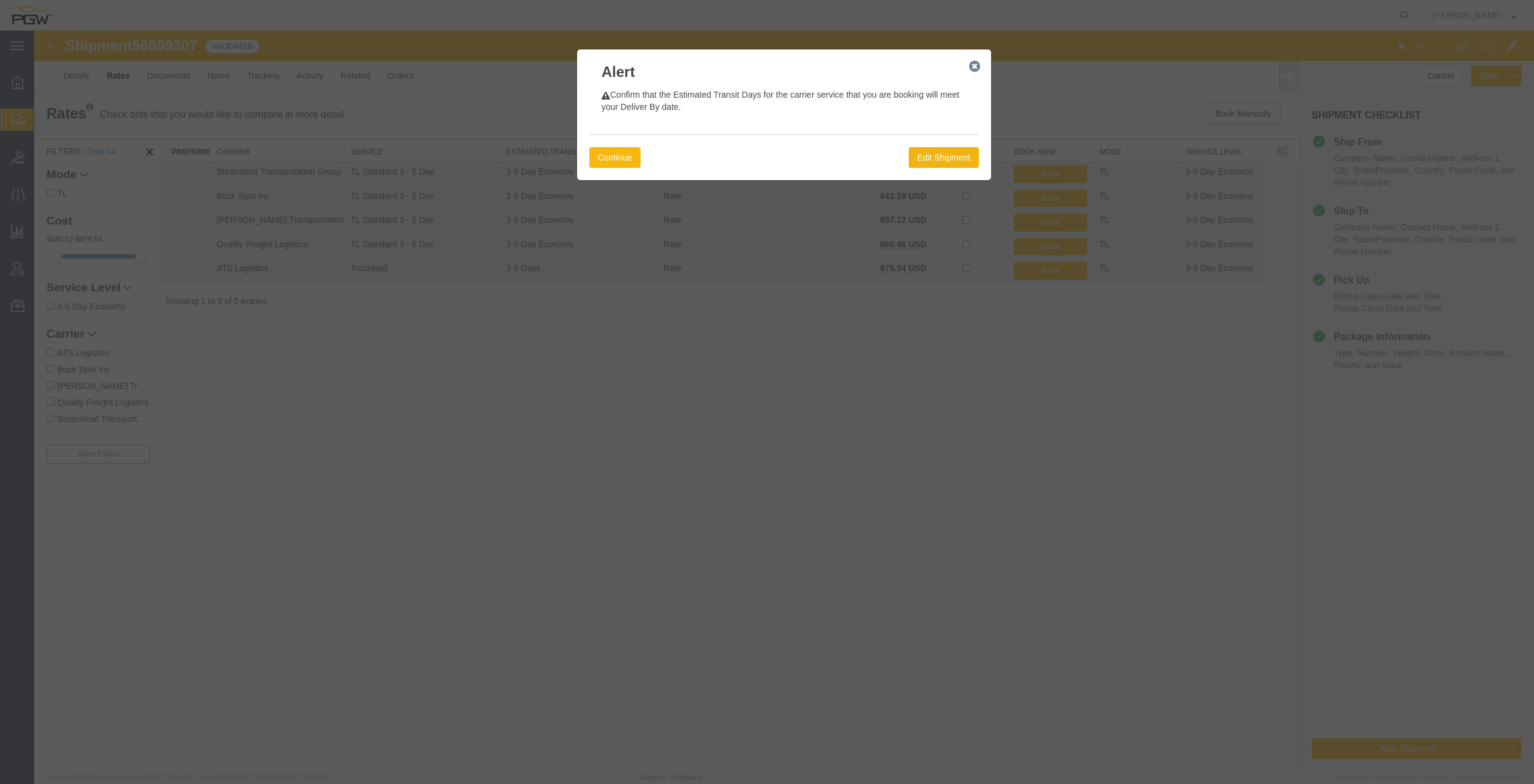
click at [621, 153] on button "Continue" at bounding box center [615, 157] width 52 height 20
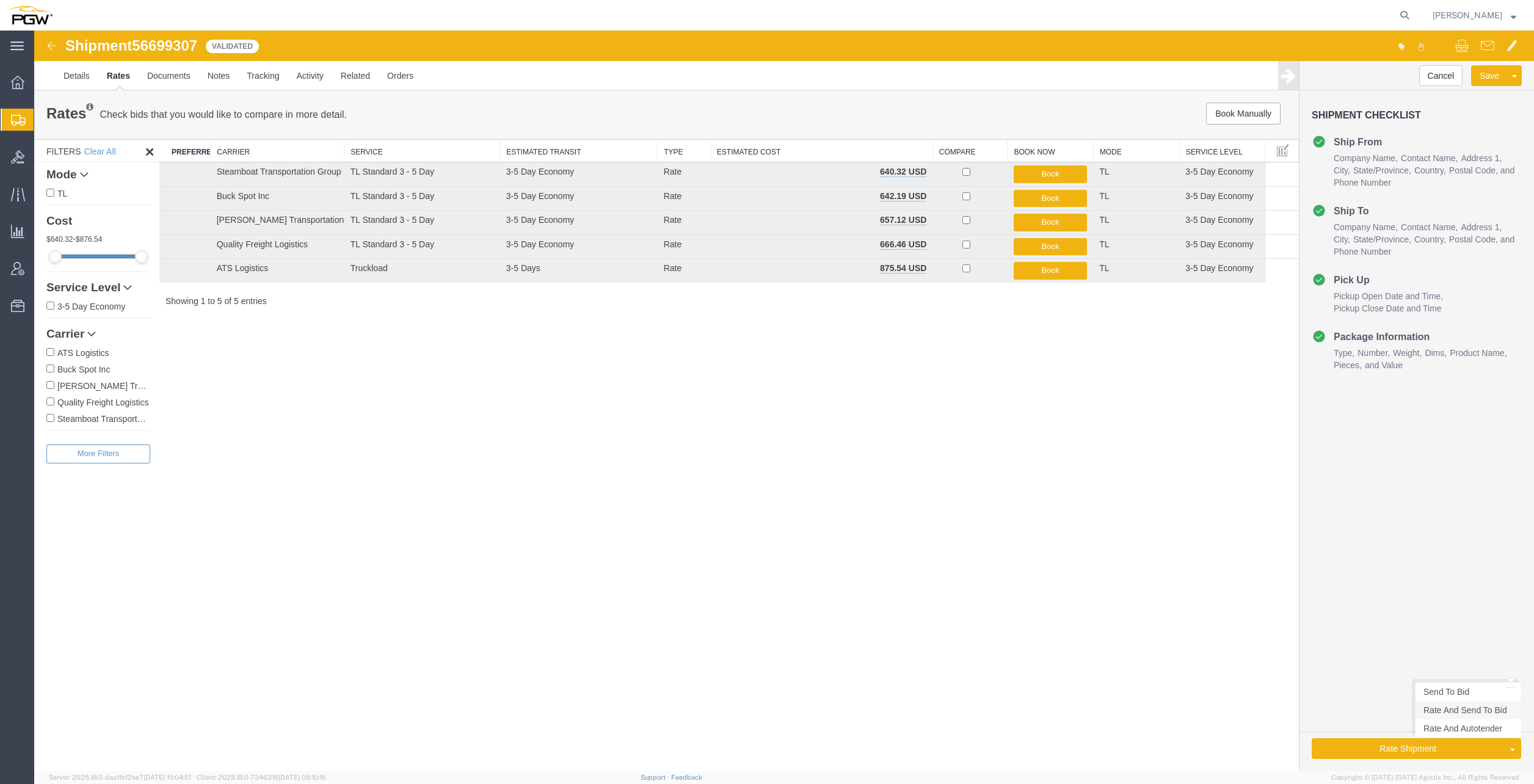
click at [1478, 707] on link "Rate And Send To Bid" at bounding box center [1468, 710] width 106 height 18
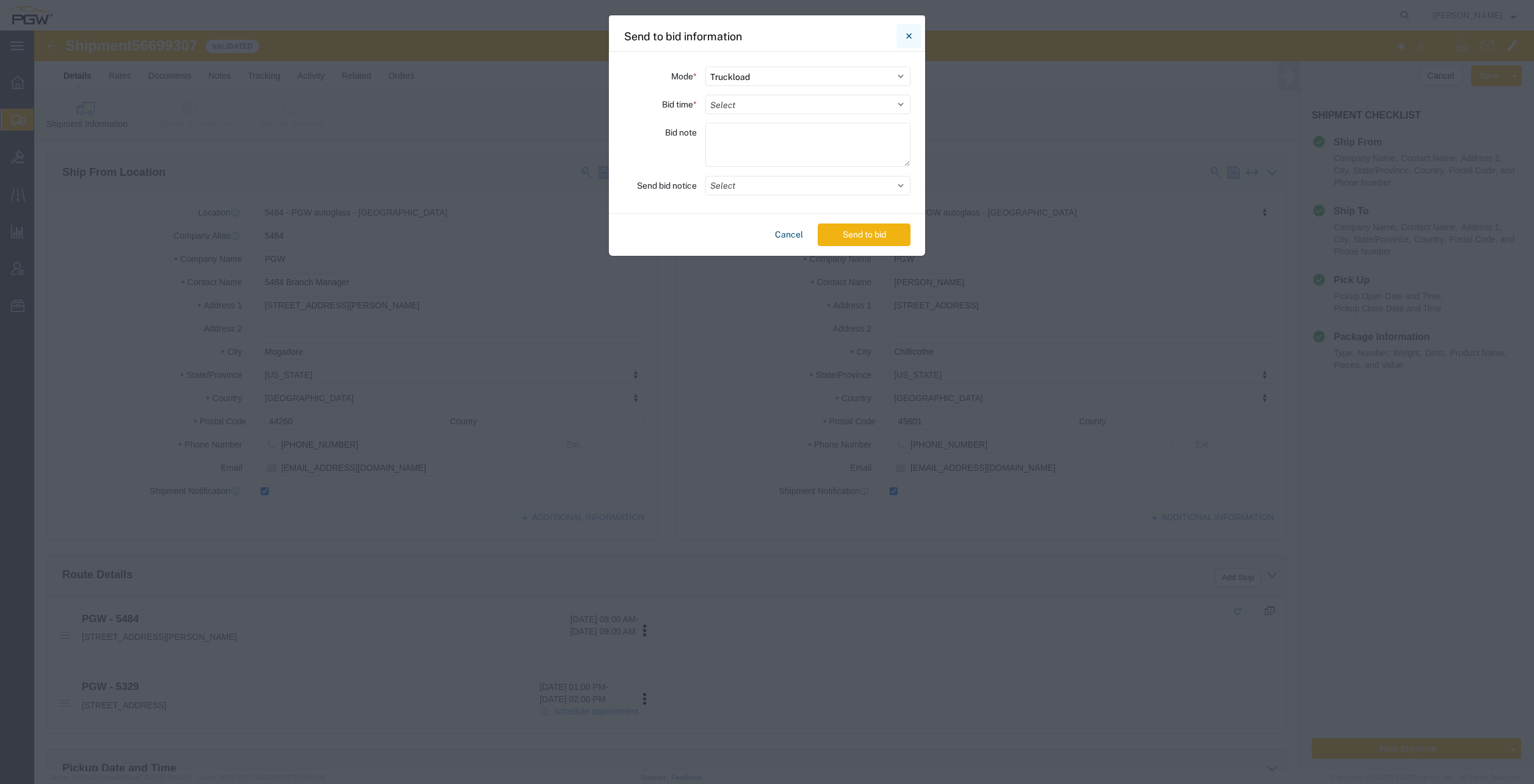
click at [906, 30] on icon "Close" at bounding box center [909, 36] width 6 height 15
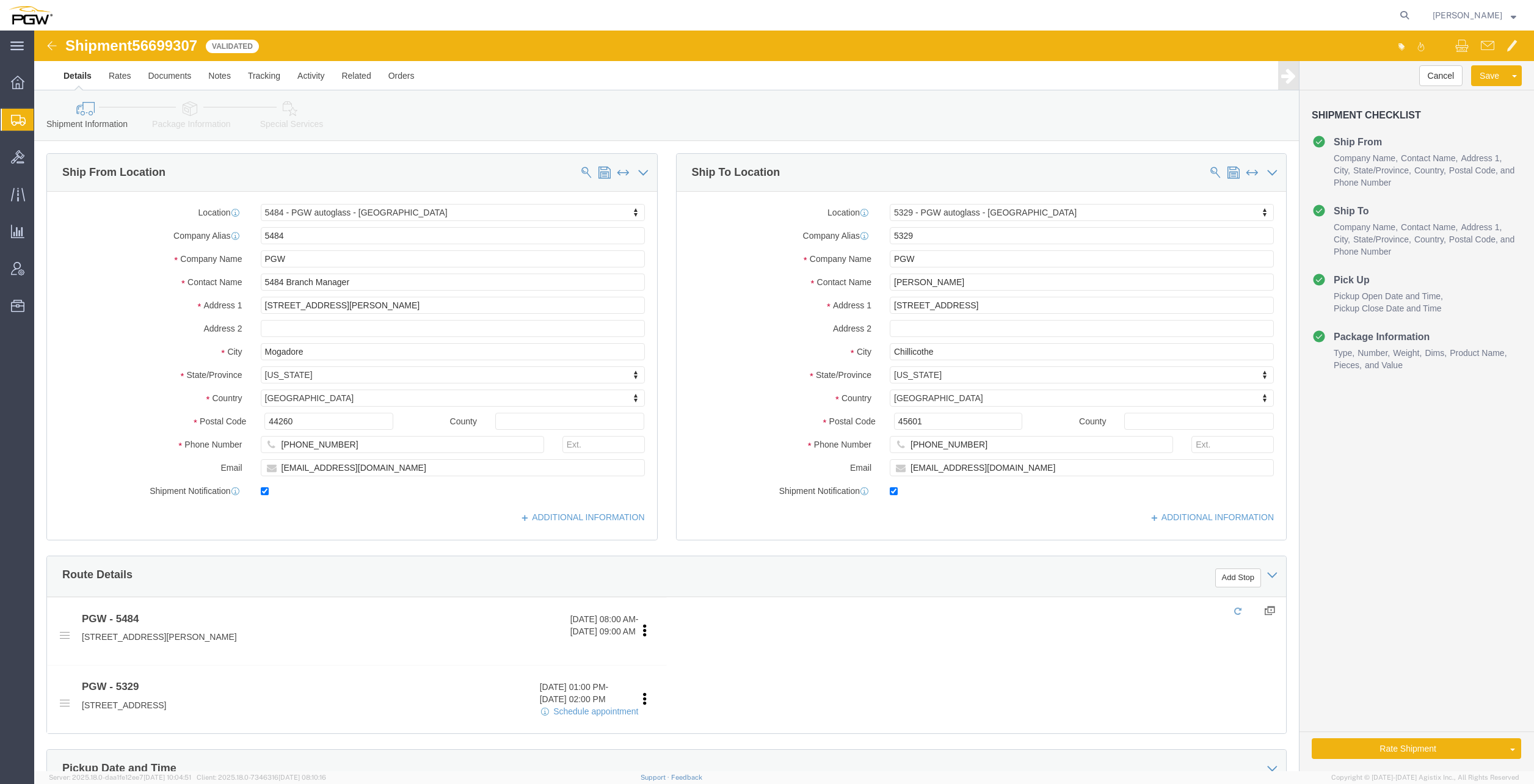
click link "Rate And Autotender"
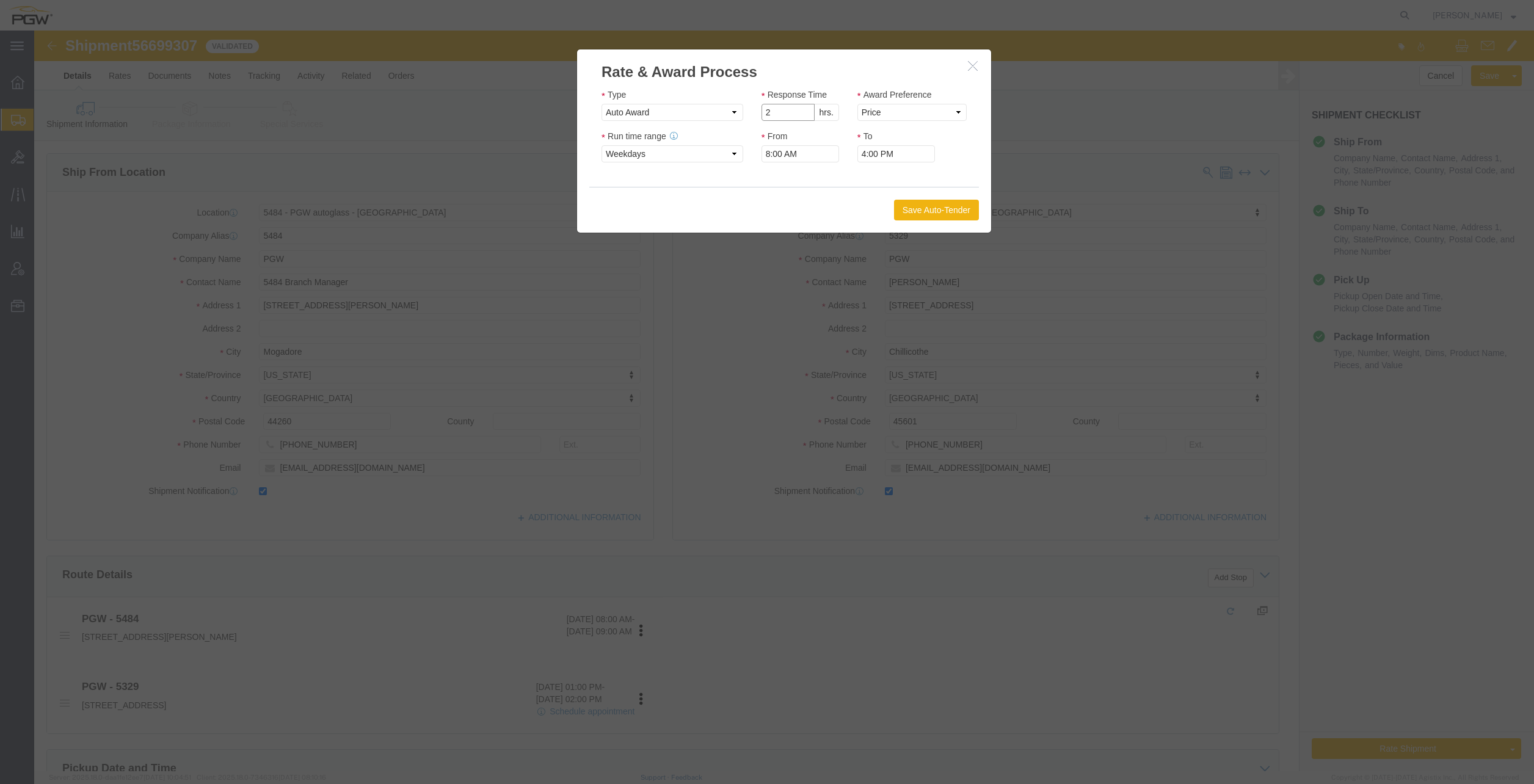
click input "2"
click select "Price Carrier Rank"
click select "Auto Award"
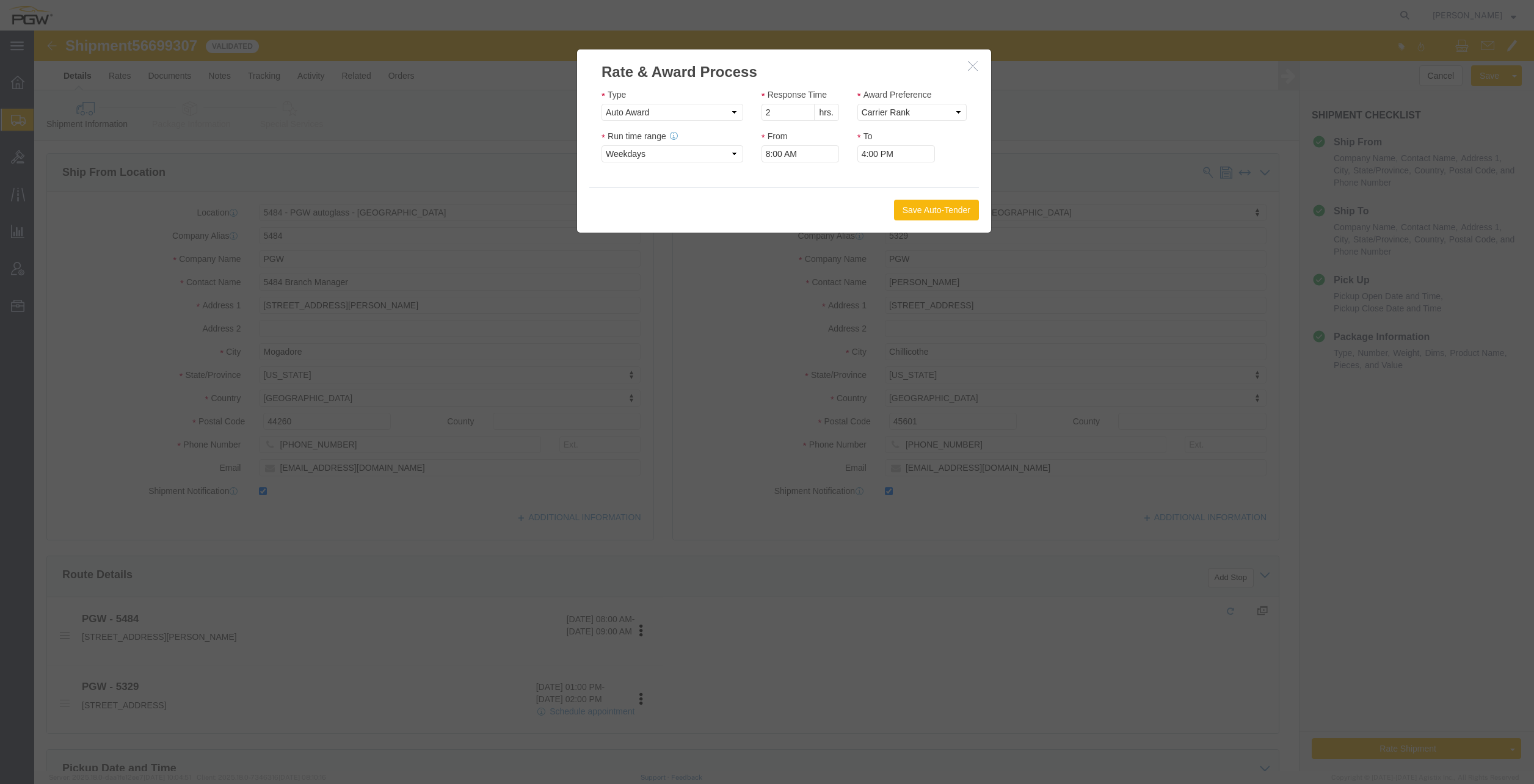
click button "Save Auto-Tender"
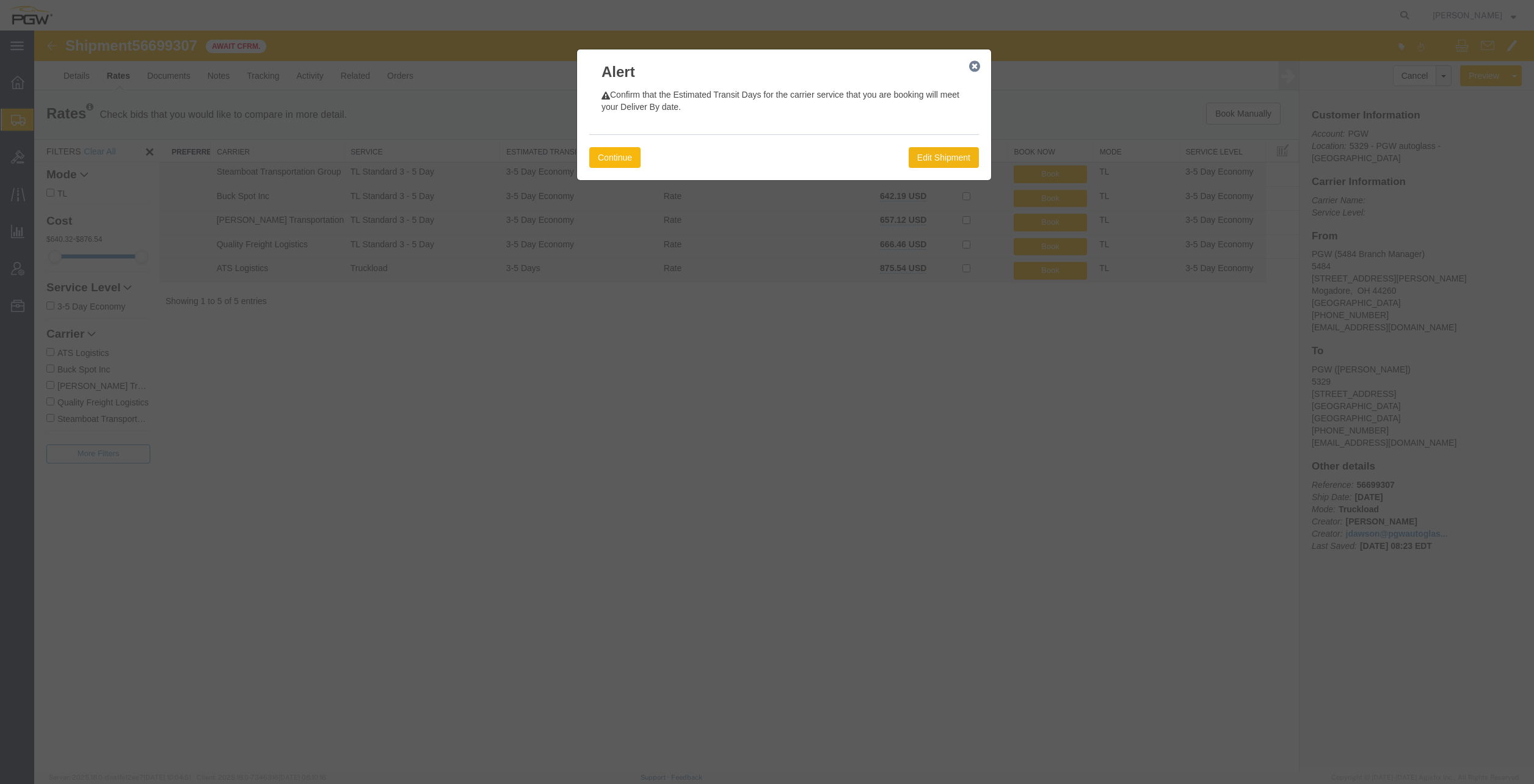
click at [623, 155] on button "Continue" at bounding box center [615, 157] width 52 height 20
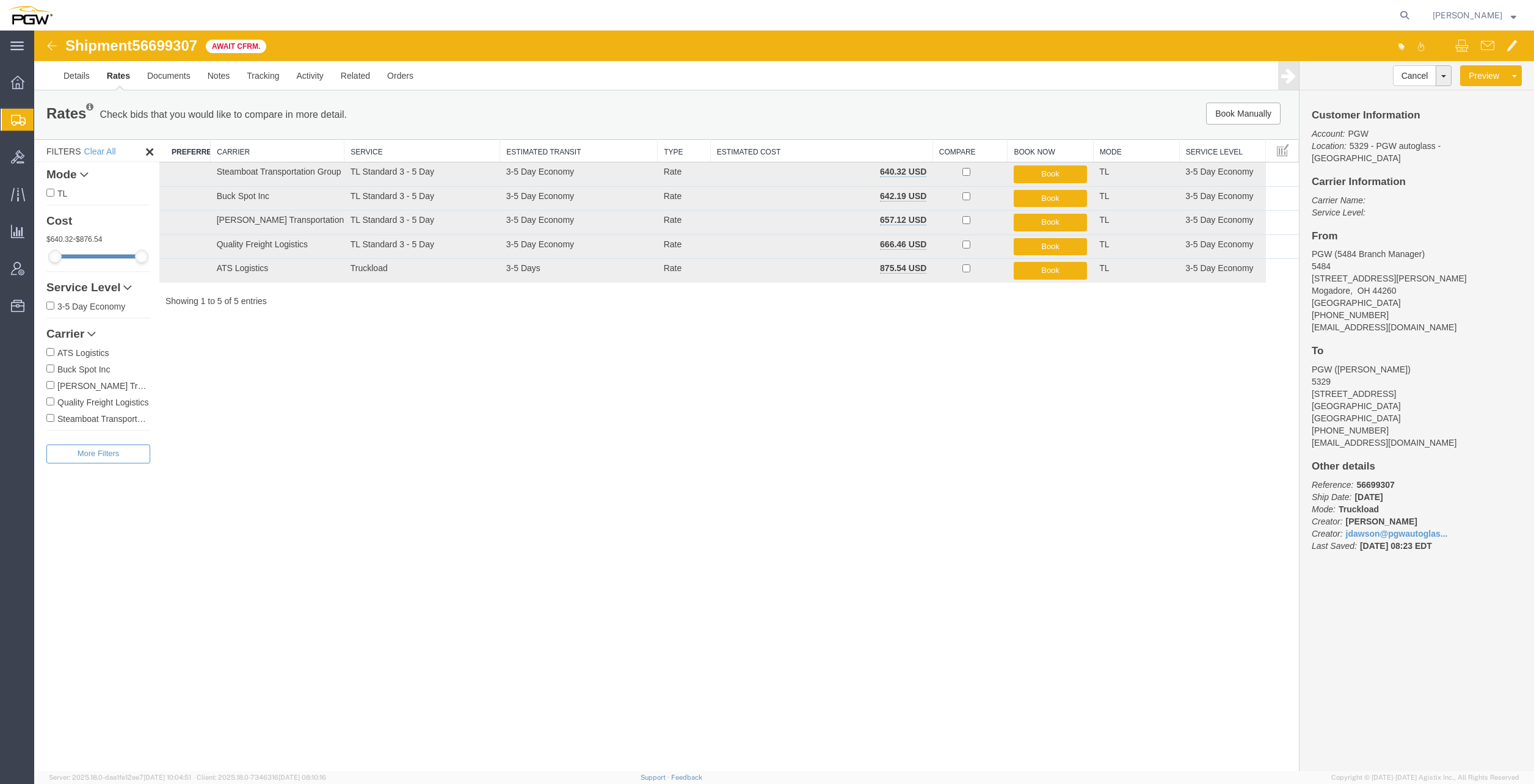
click at [968, 332] on div "Shipment 56699307 5 of 5 Await Cfrm. Details Rates Documents Notes Tracking Act…" at bounding box center [784, 400] width 1500 height 741
click at [82, 77] on link "Details" at bounding box center [76, 76] width 43 height 29
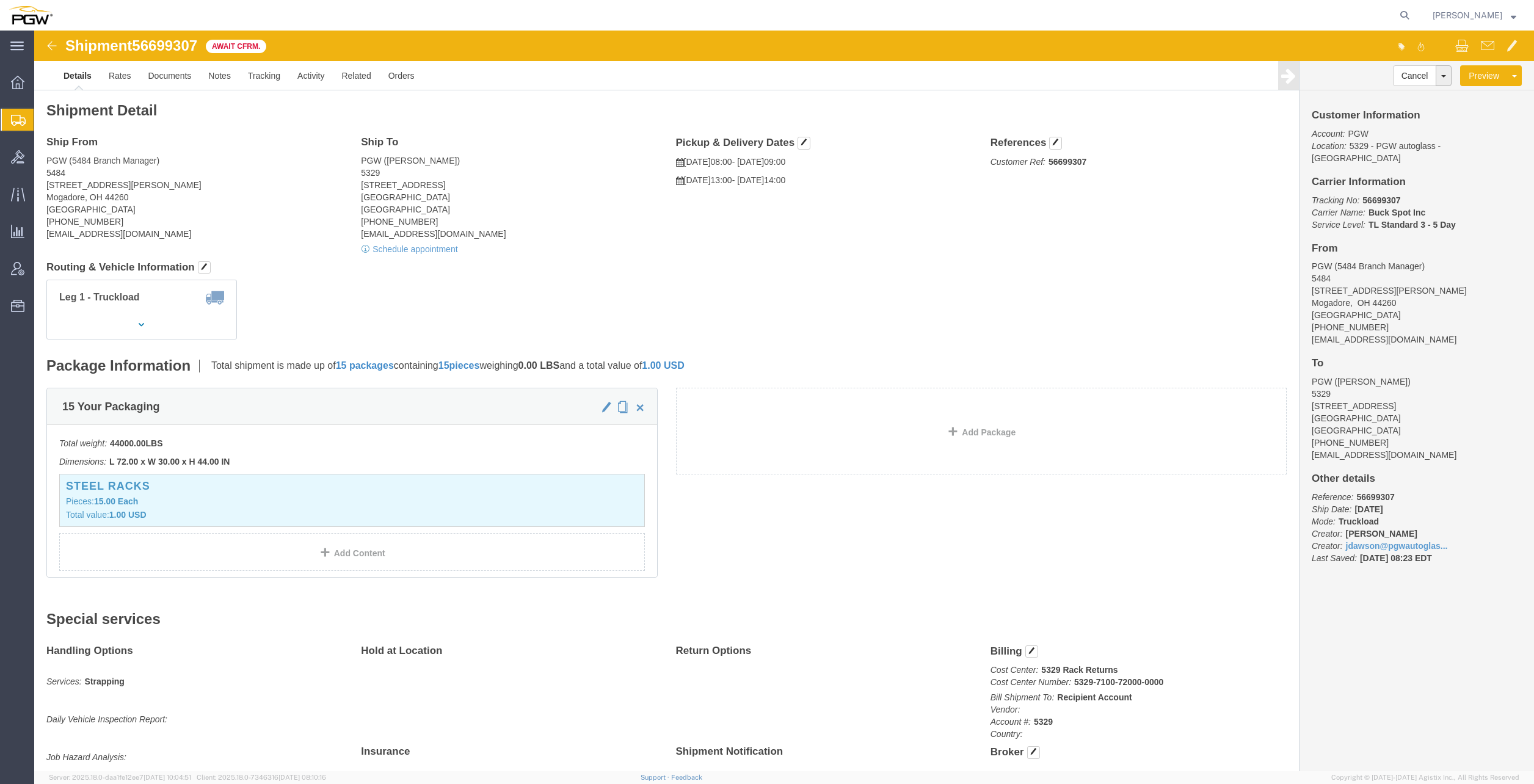
click at [0, 0] on span "Create from Template" at bounding box center [0, 0] width 0 height 0
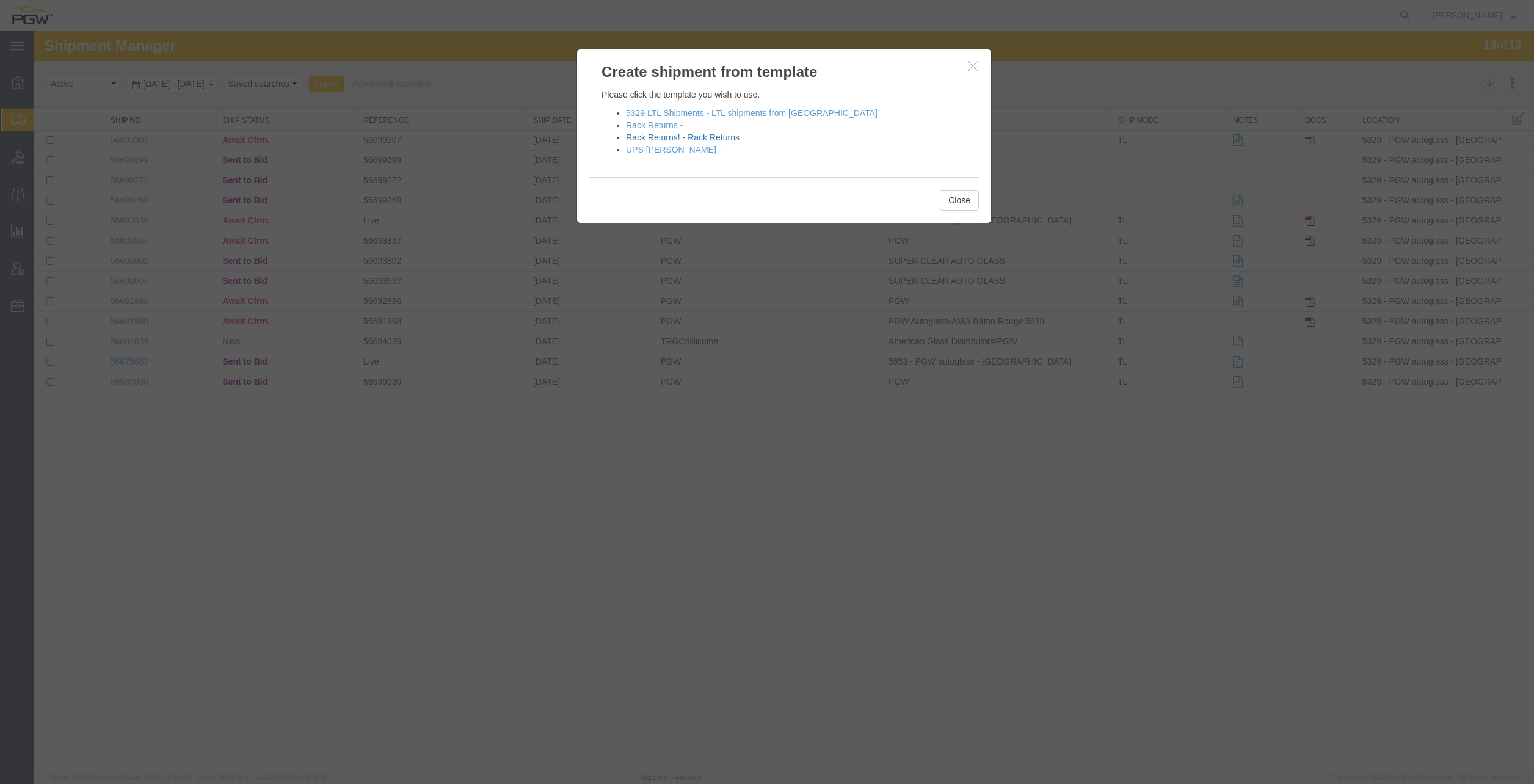
click at [725, 141] on link "Rack Returns! - Rack Returns" at bounding box center [683, 137] width 114 height 10
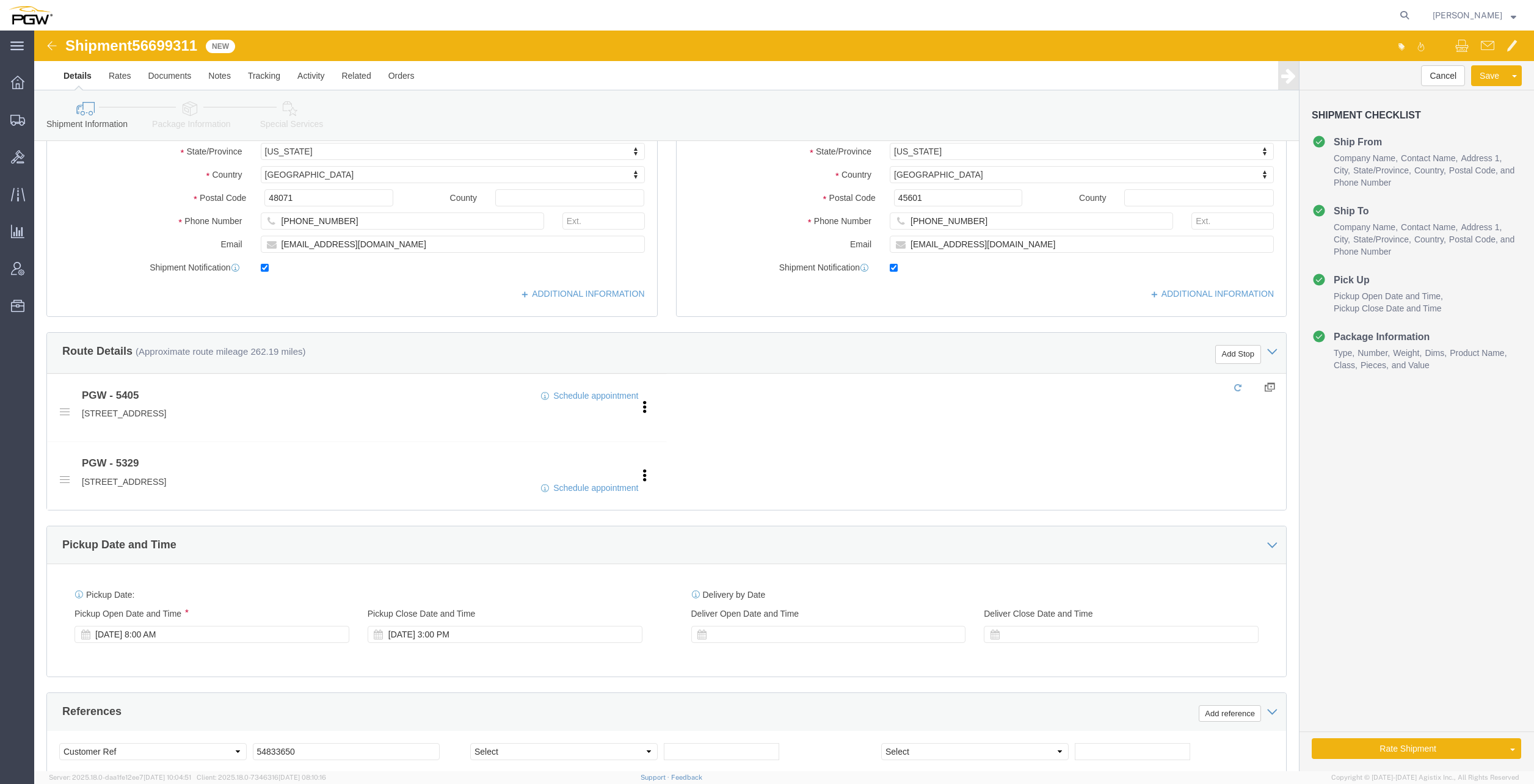
scroll to position [244, 0]
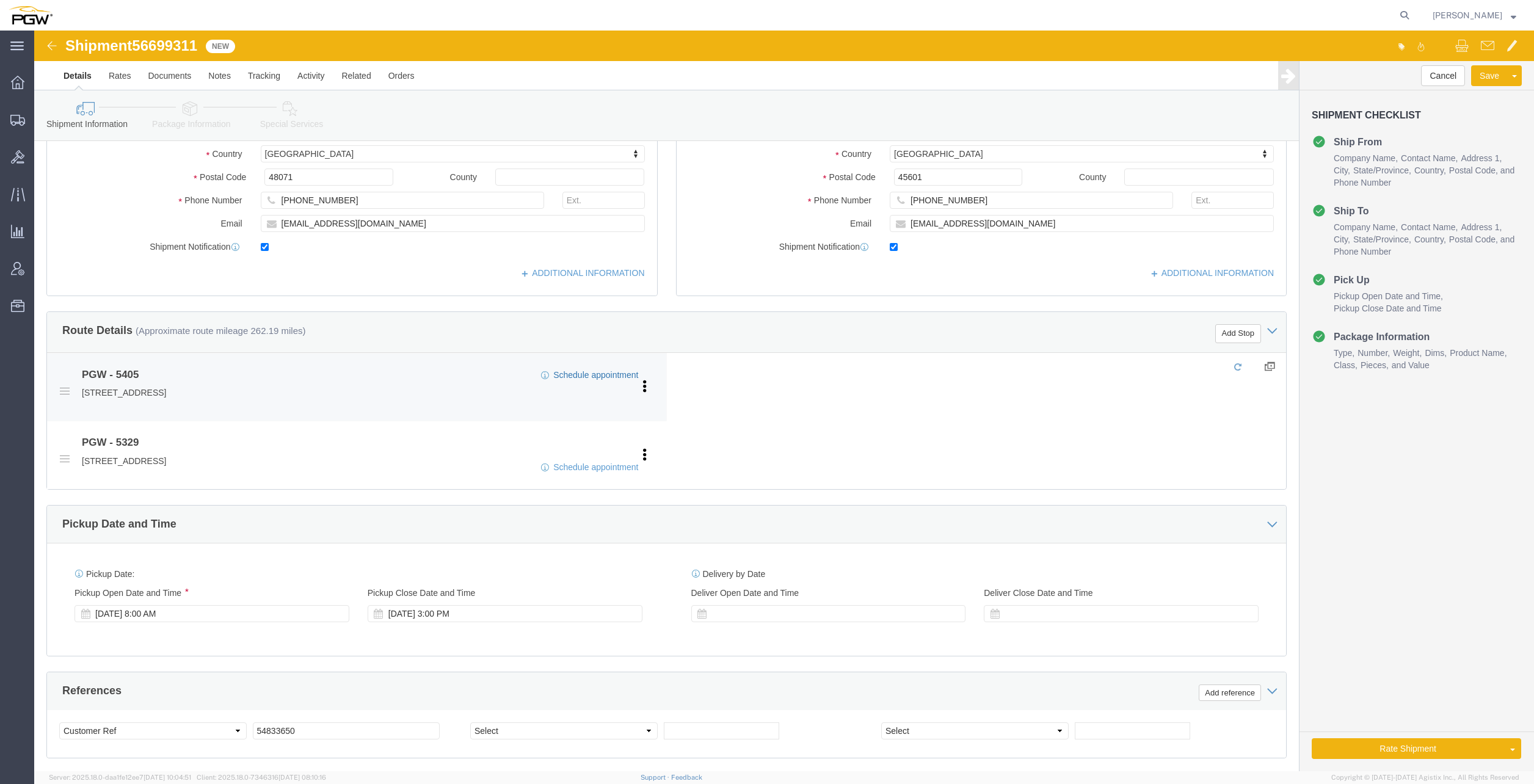
click link "Schedule appointment"
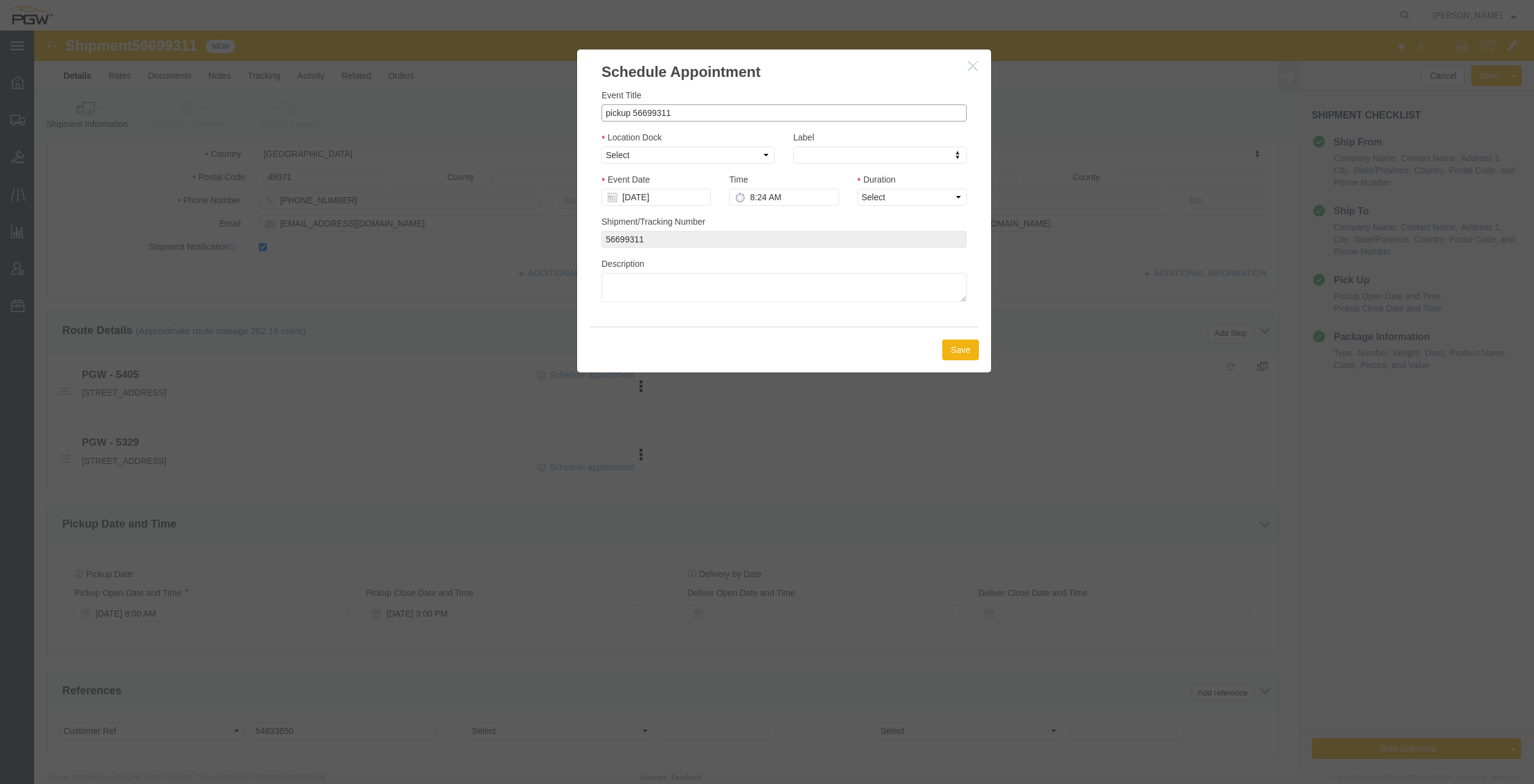
drag, startPoint x: 598, startPoint y: 84, endPoint x: 511, endPoint y: 83, distance: 87.0
click div "Schedule Appointment Event Title pickup 56699311 Location Dock Select Label Lab…"
click input "pickup 56699311"
drag, startPoint x: 594, startPoint y: 83, endPoint x: 563, endPoint y: 85, distance: 31.1
click input "pickup 56699311"
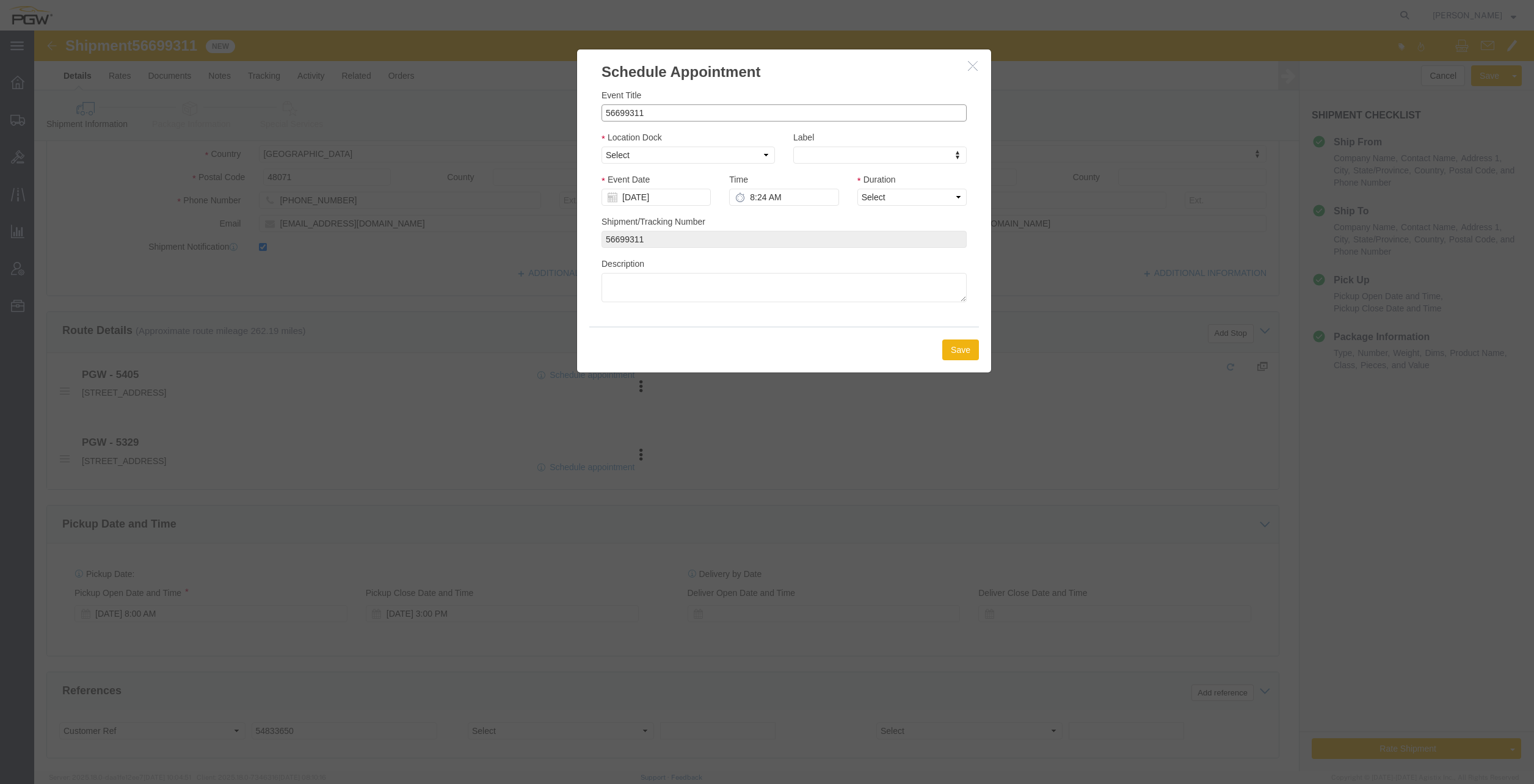
click input "56699311"
click select "Select"
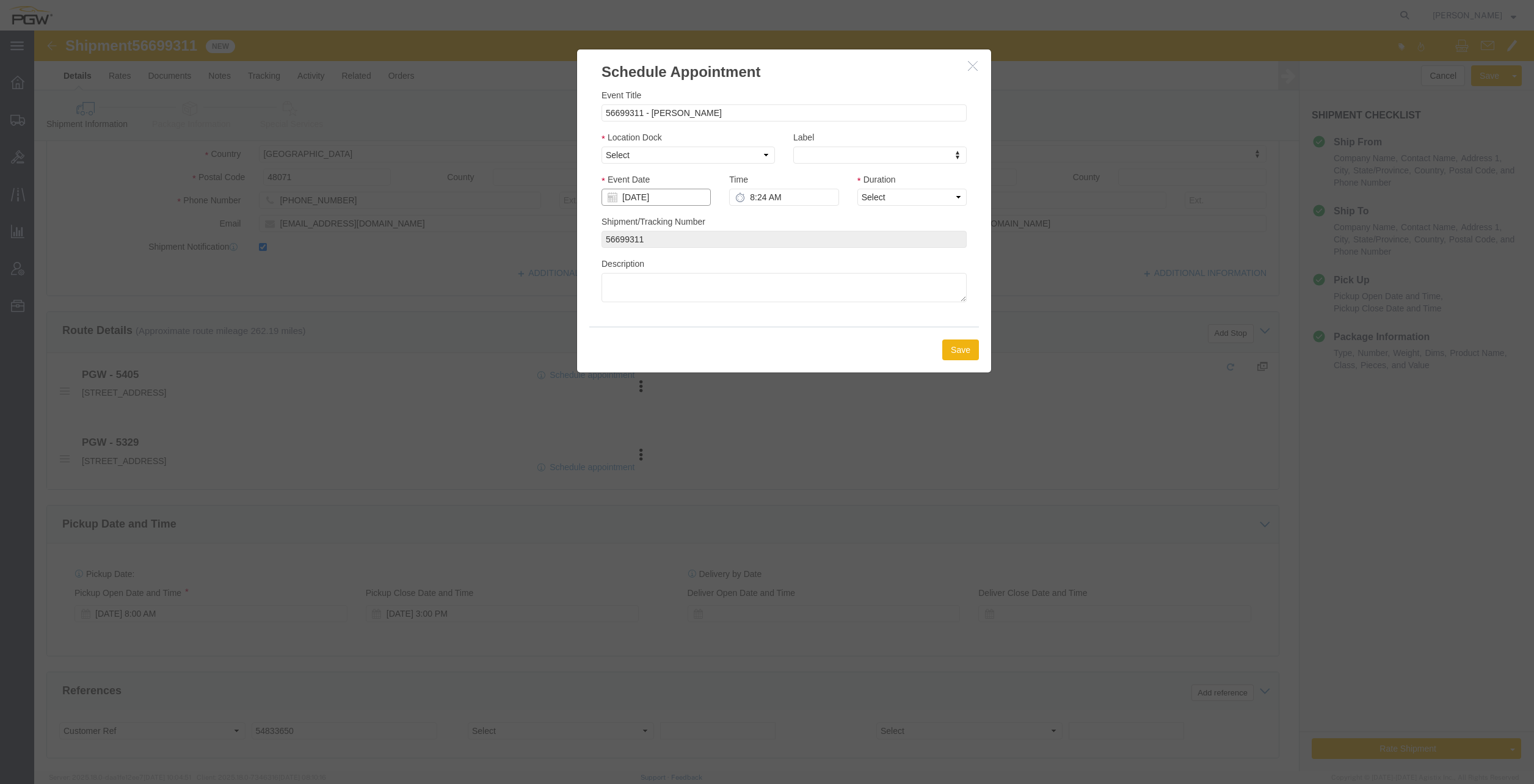
click input "[DATE]"
click div "Location Dock Select"
click select "Select"
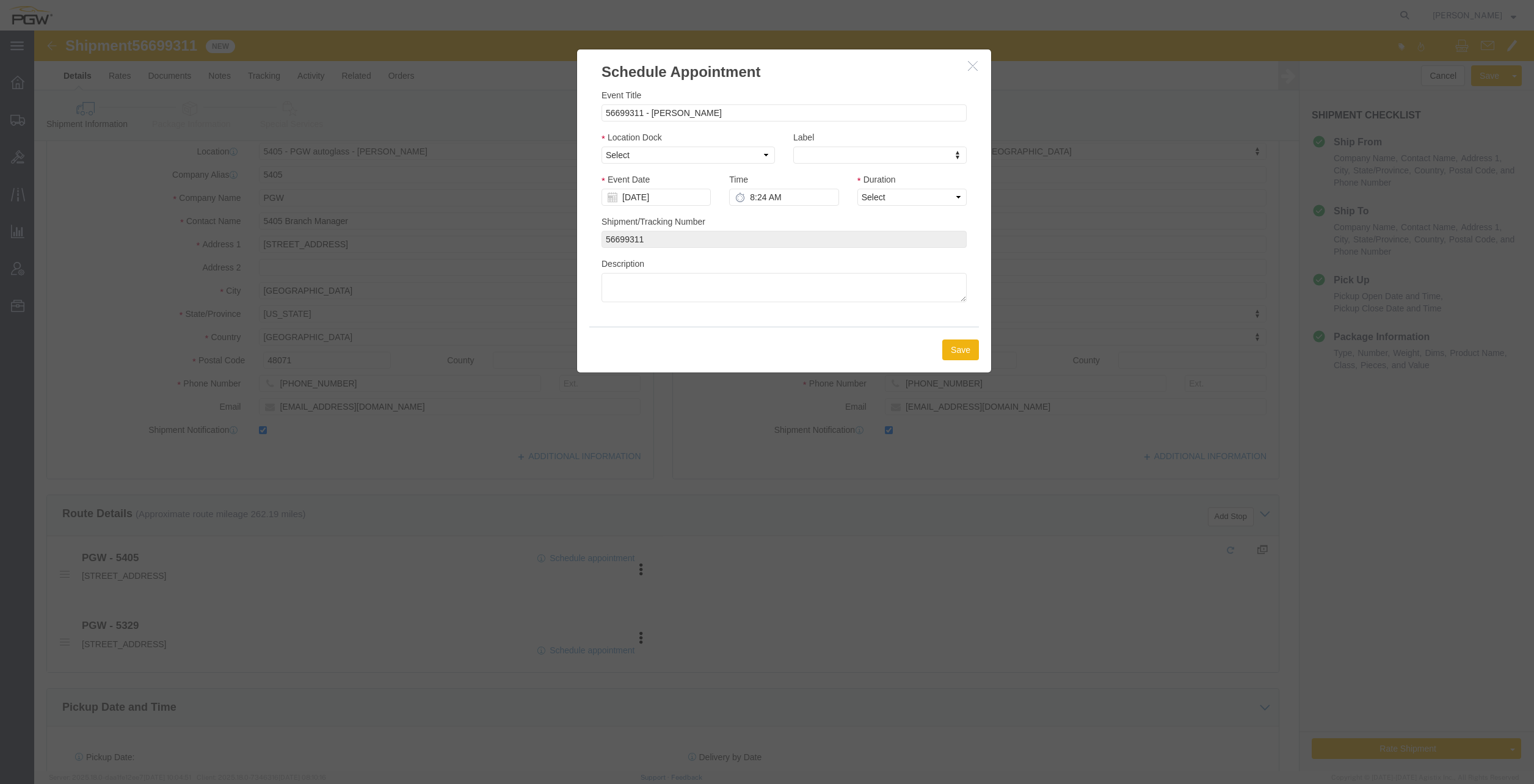
click icon "button"
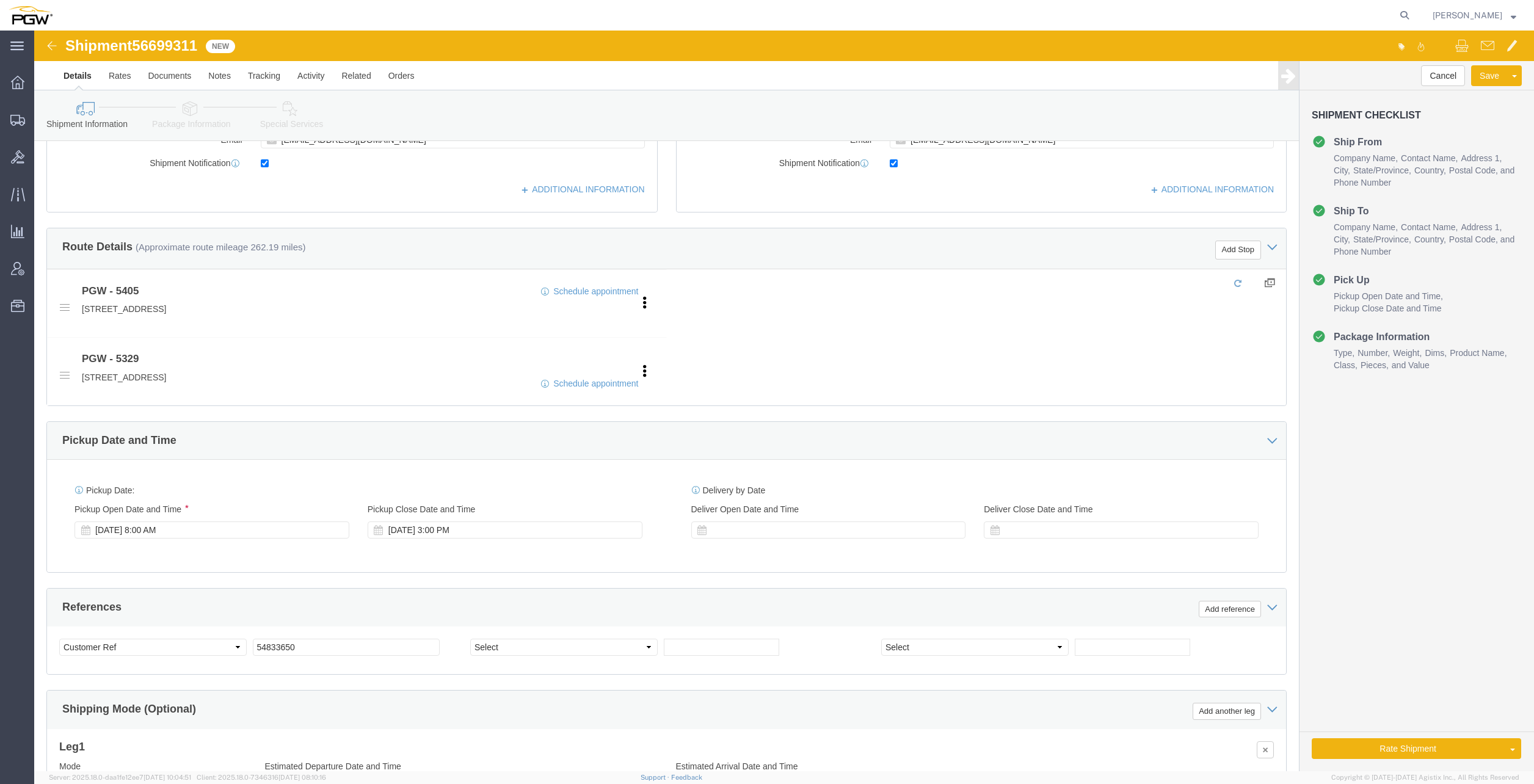
scroll to position [367, 0]
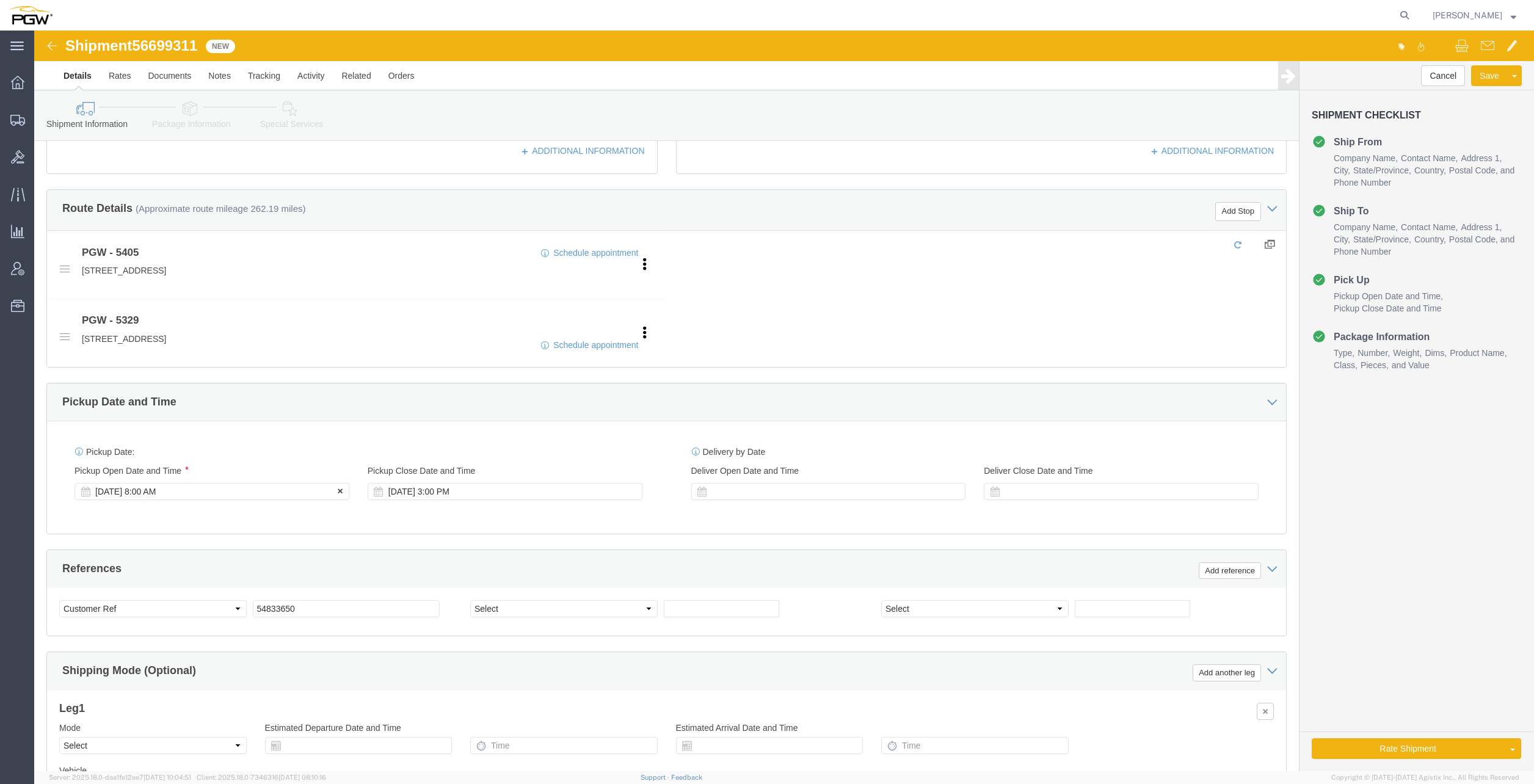
click div "[DATE] 8:00 AM"
click input "10:00 AM"
click button "Apply"
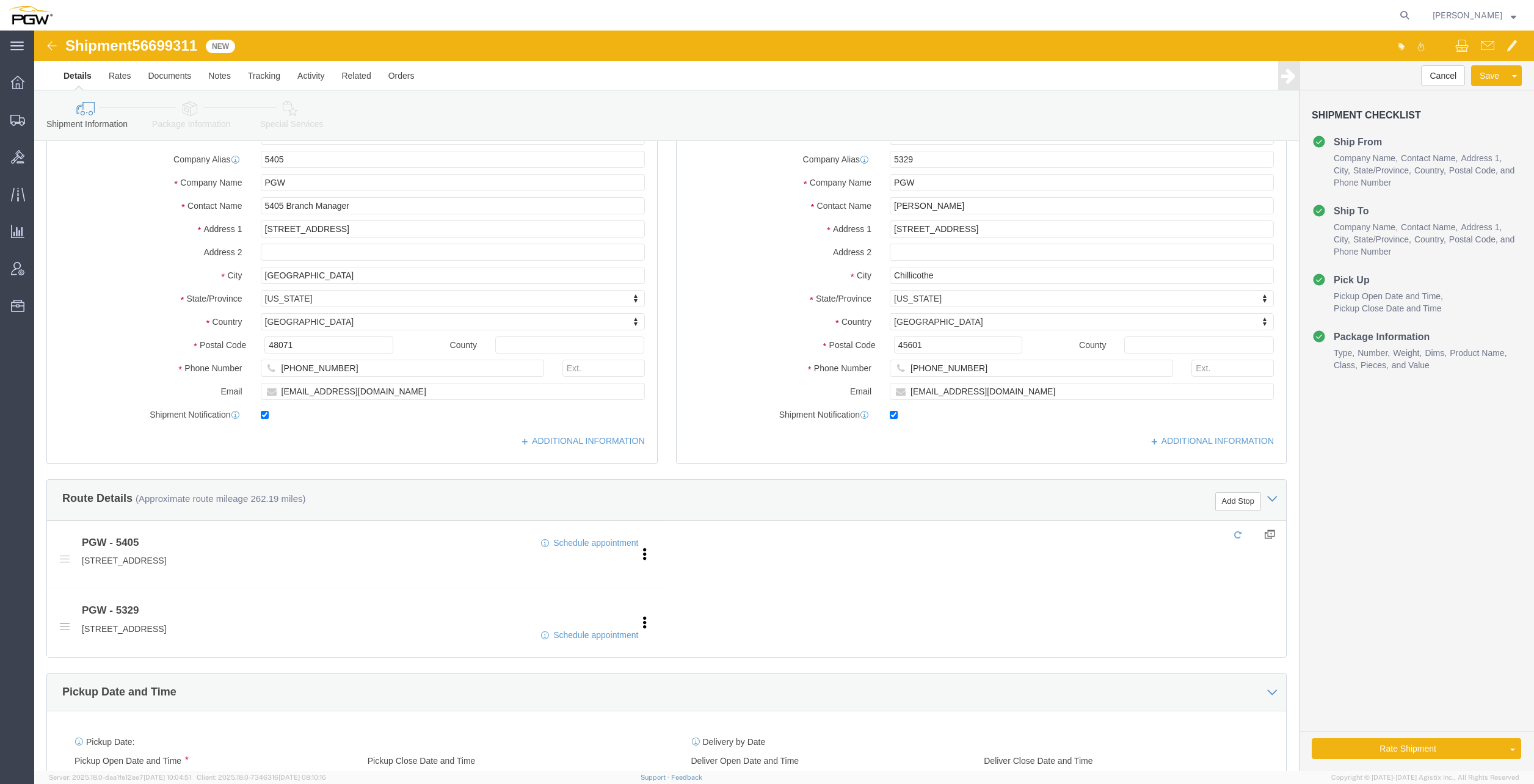
scroll to position [61, 0]
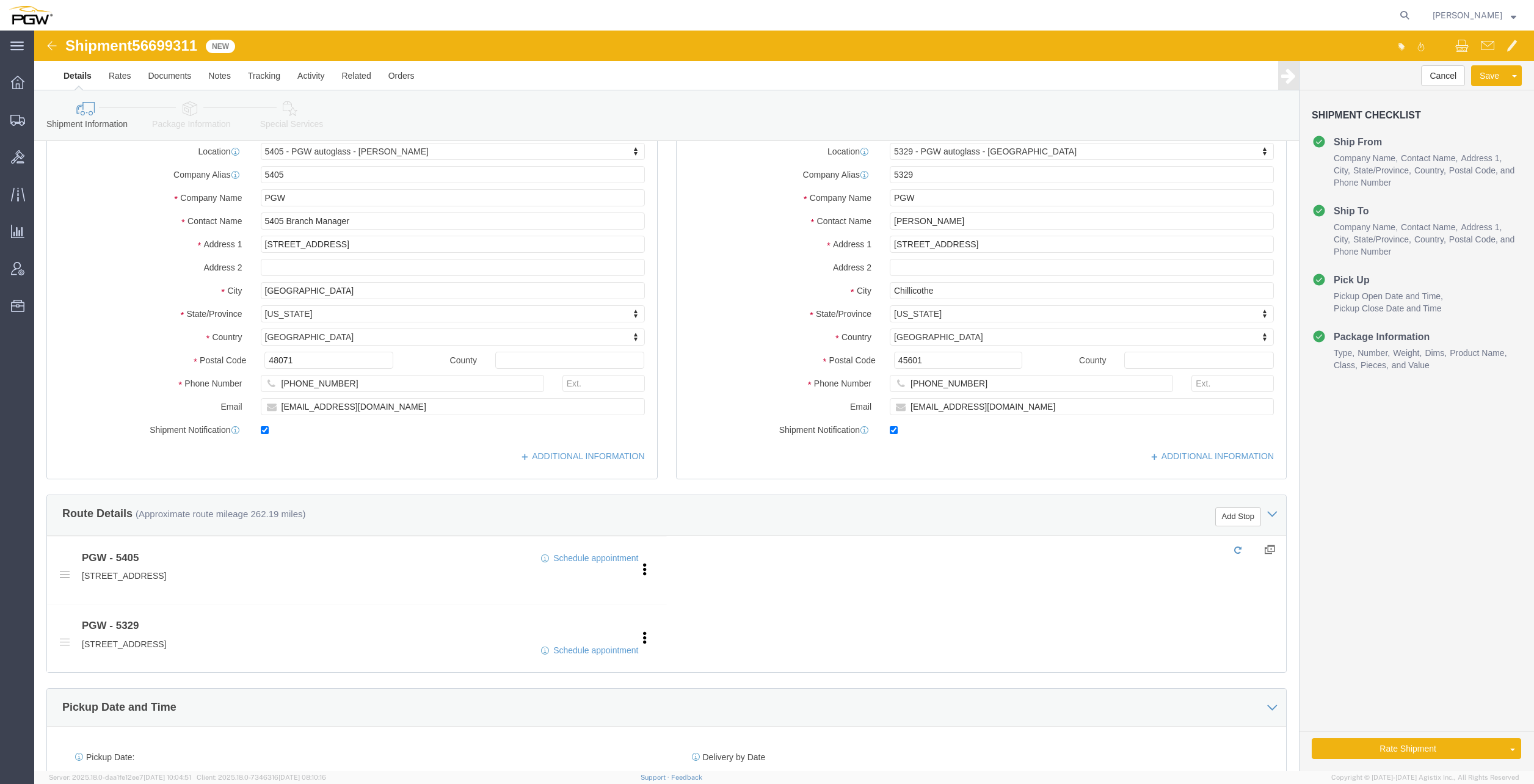
click icon
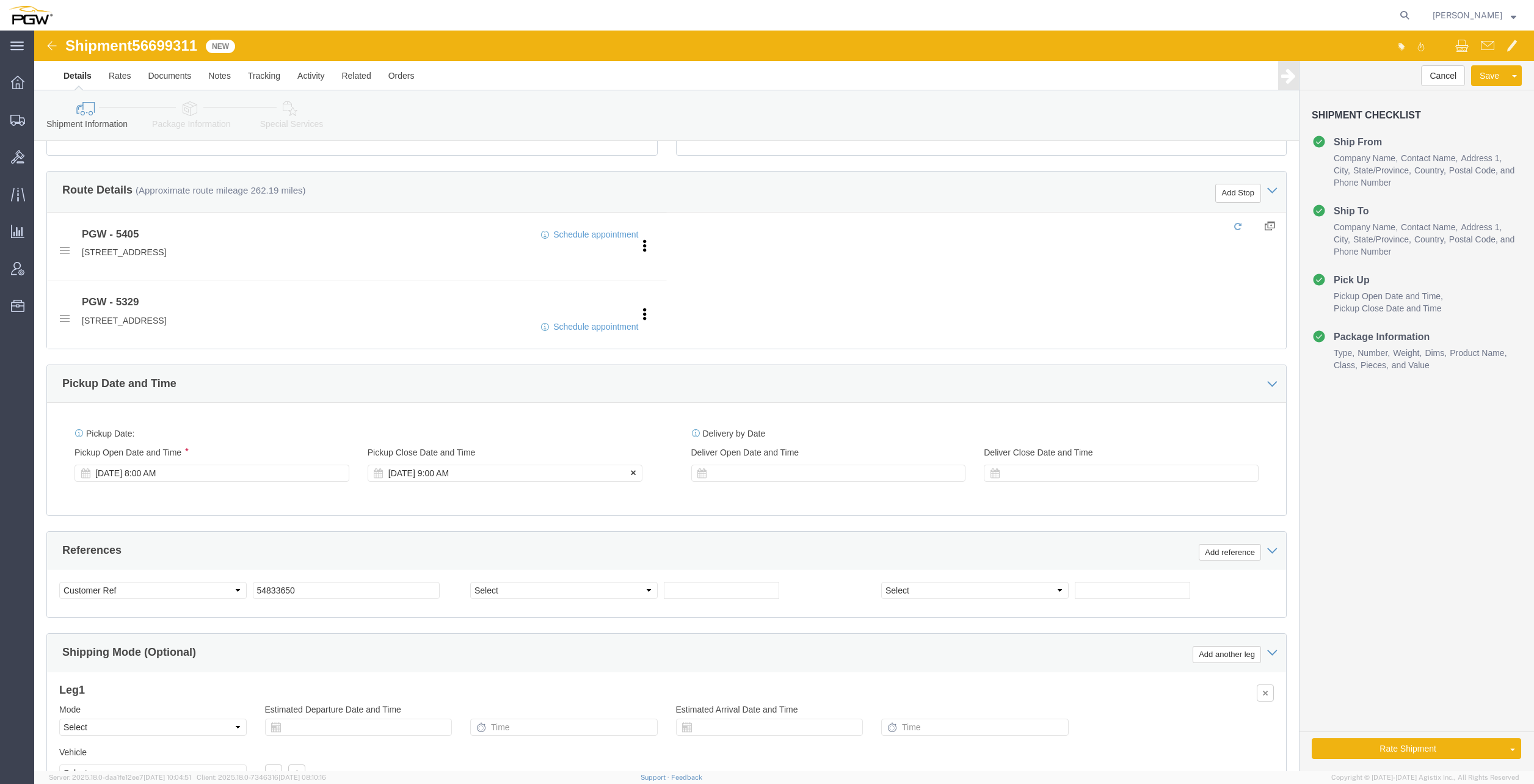
scroll to position [367, 0]
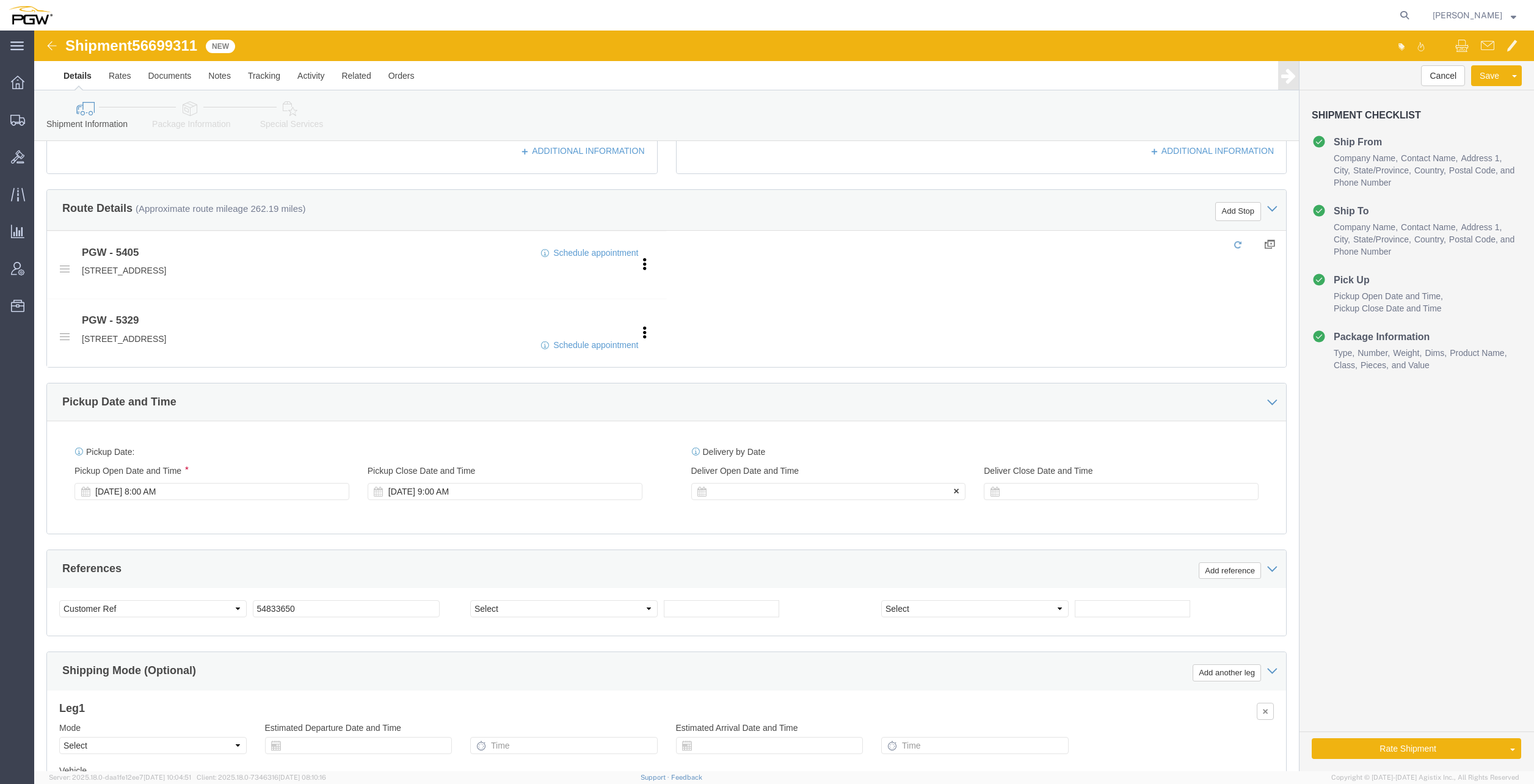
click div
click div "Ship From Location Location 5405 - PGW autoglass - [GEOGRAPHIC_DATA] Select My …"
click span "56699311"
copy span "56699311"
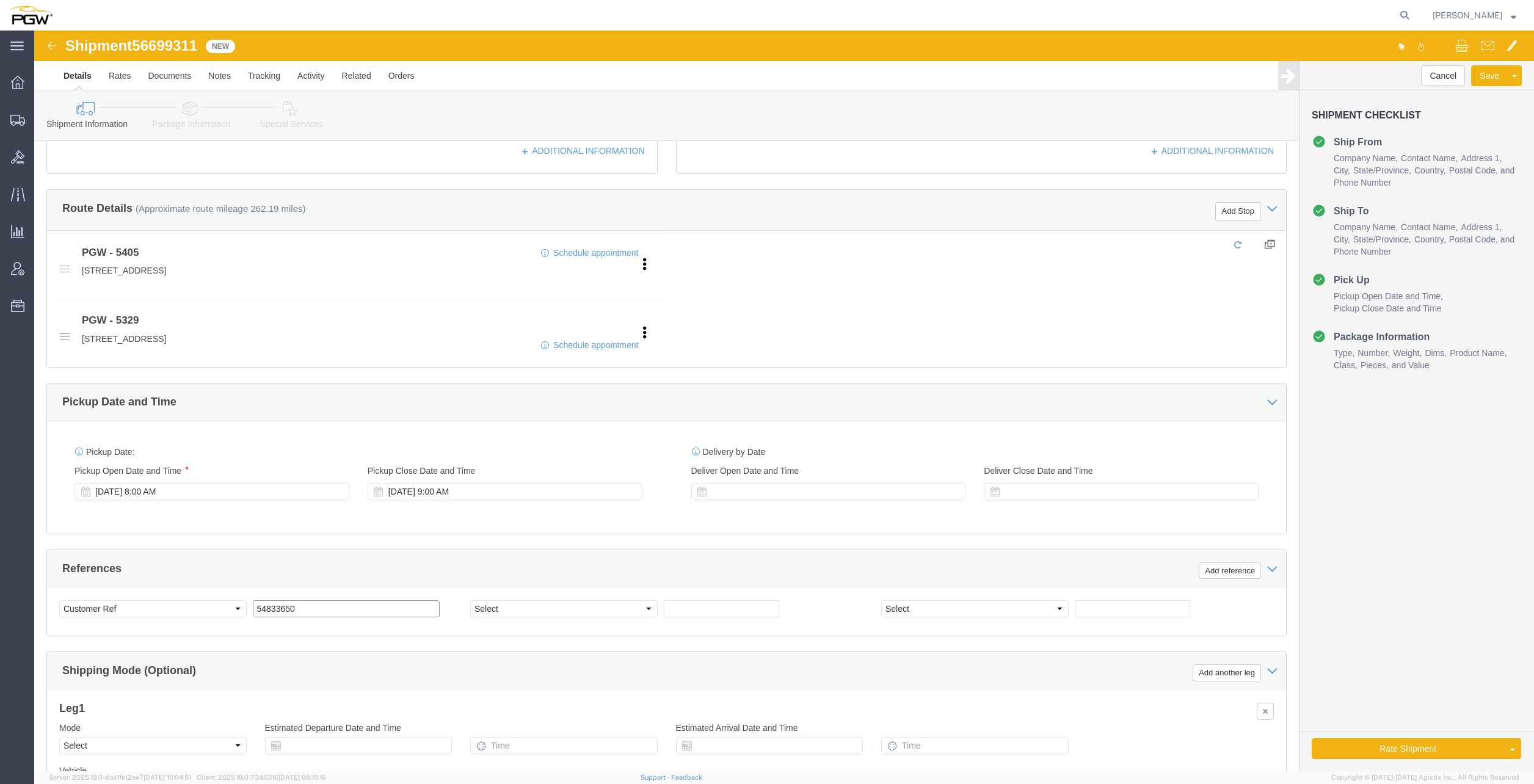
click input "54833650"
drag, startPoint x: 286, startPoint y: 578, endPoint x: 127, endPoint y: 559, distance: 160.1
click div "Select Account Type Activity ID Airline Appointment Number ASN Batch Request # …"
paste input "6699311"
click input "56699311"
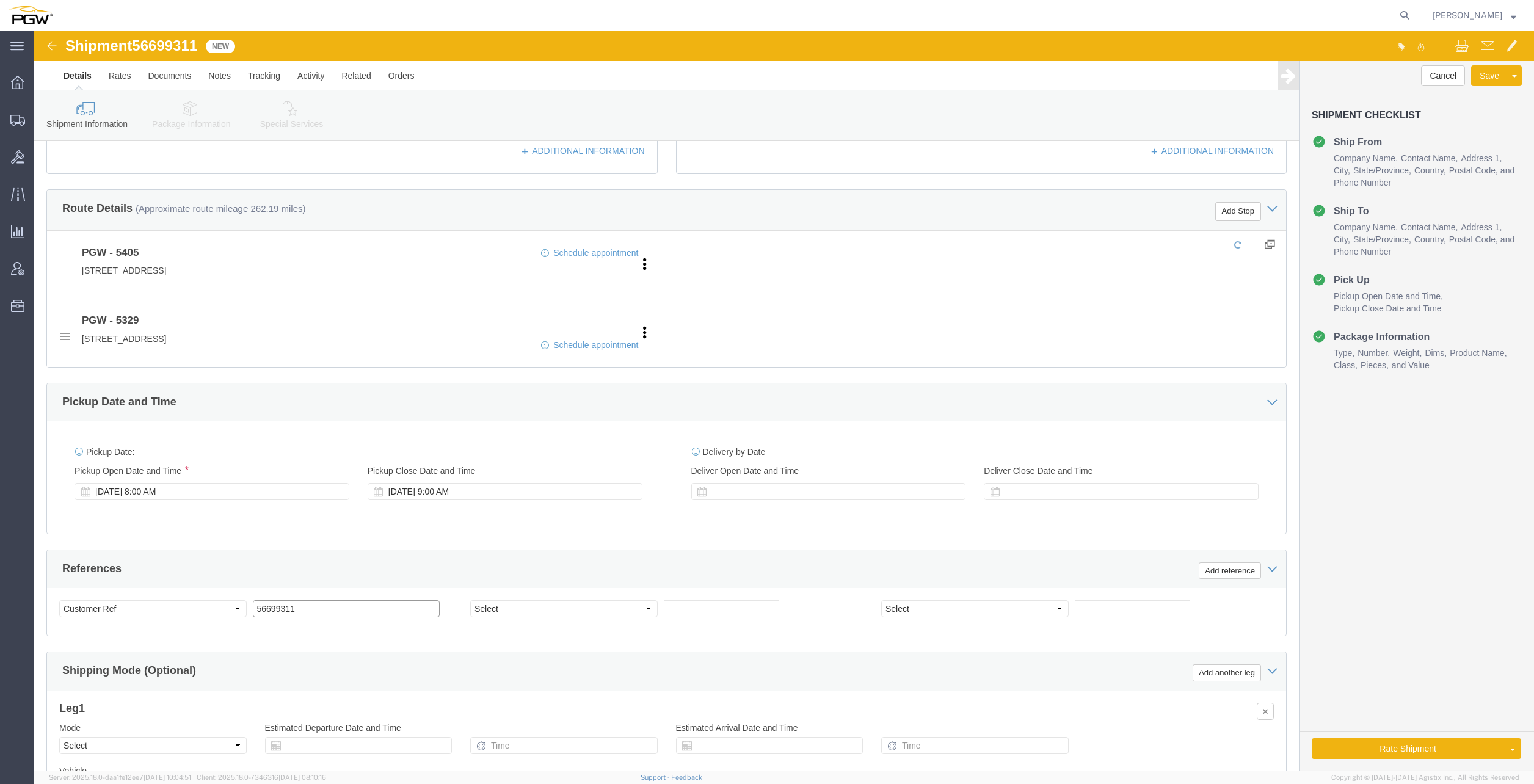
click input "56699311"
click div "[DATE] 8:00 AM"
click button "Apply"
click div
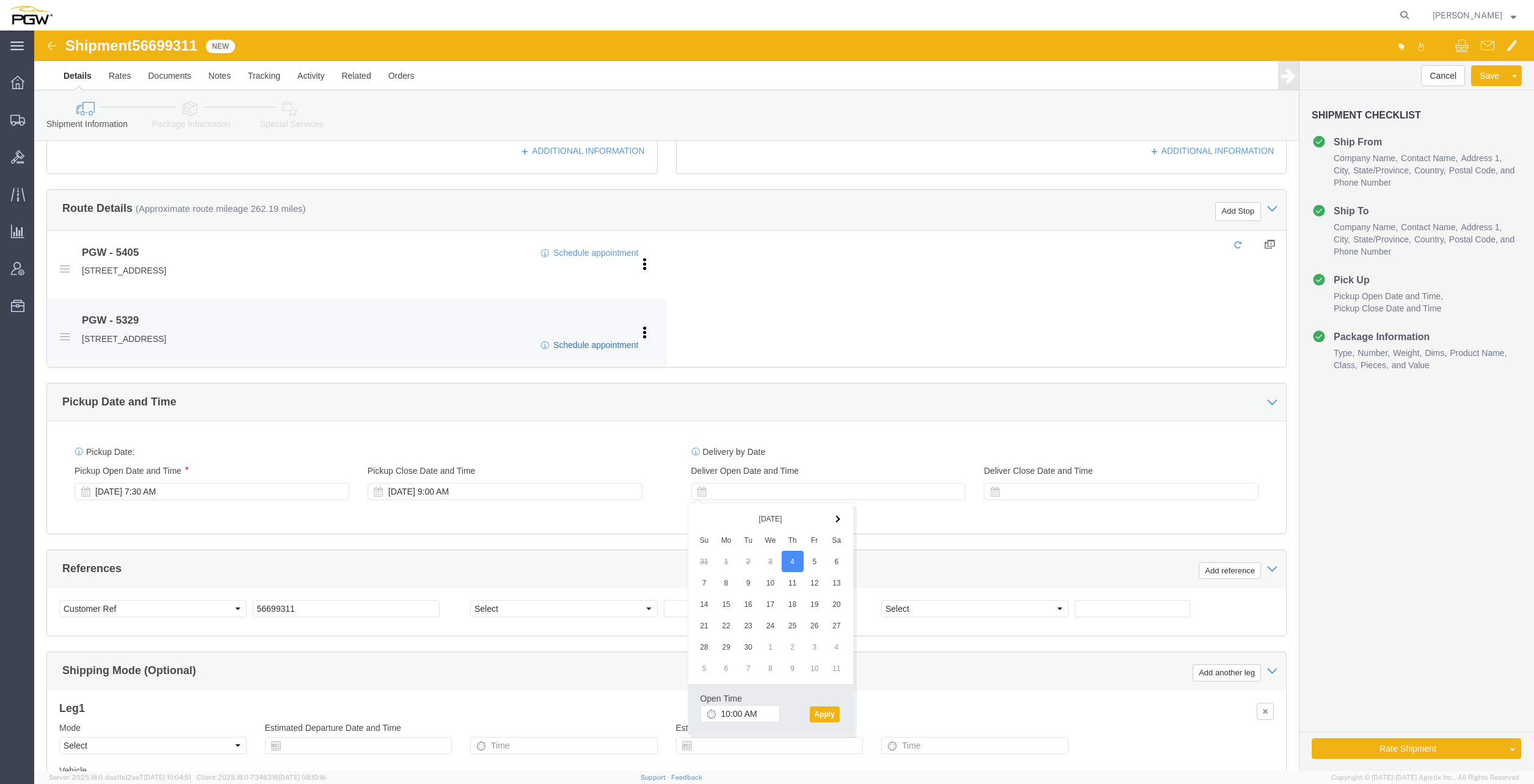
click link "Schedule appointment"
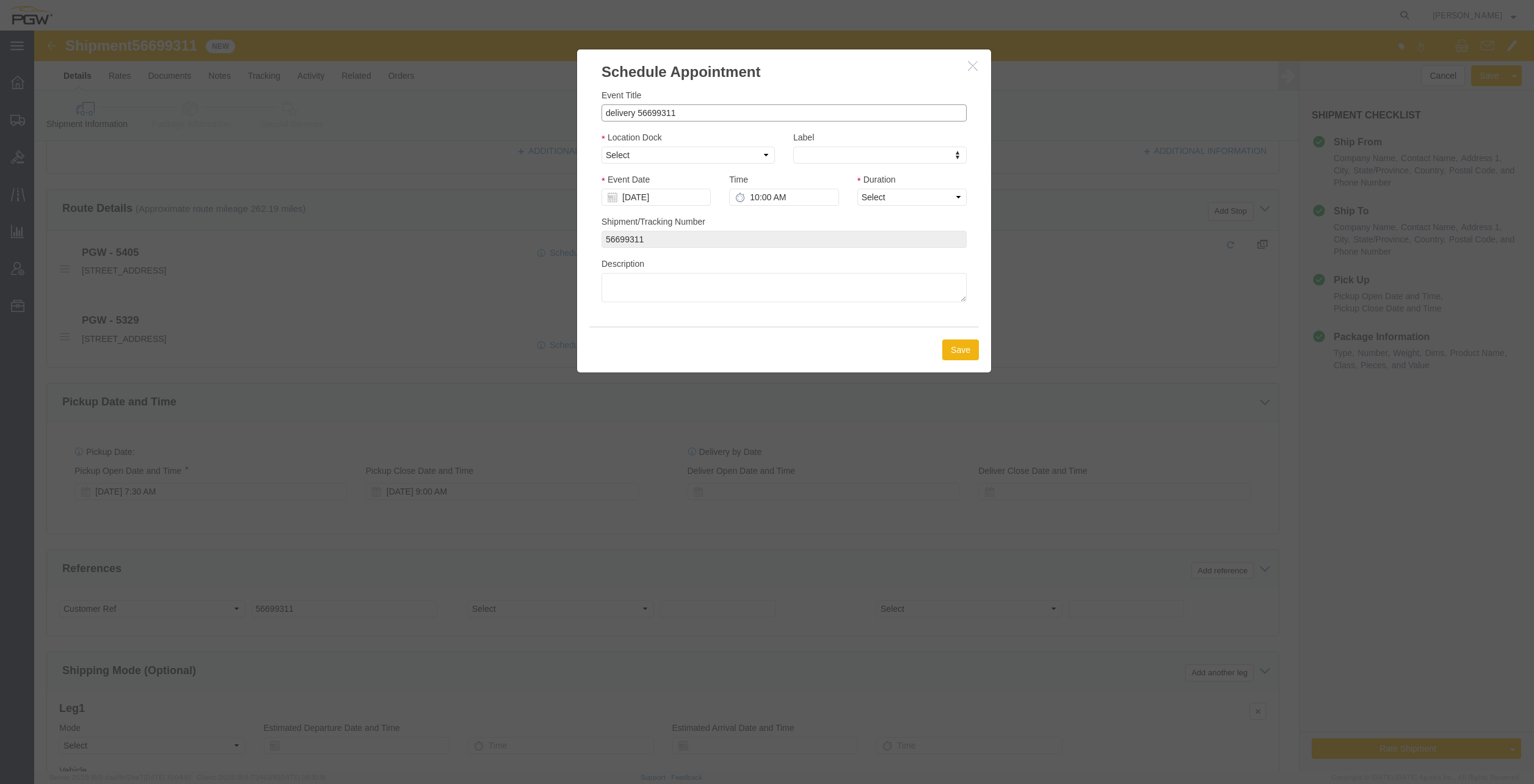
drag, startPoint x: 601, startPoint y: 84, endPoint x: 546, endPoint y: 74, distance: 55.9
click div "Event Title delivery 56699311 Location Dock Select Glass LTL Sundries Outbound …"
click input "56699311"
click select "Select Glass LTL Sundries Outbound Racks"
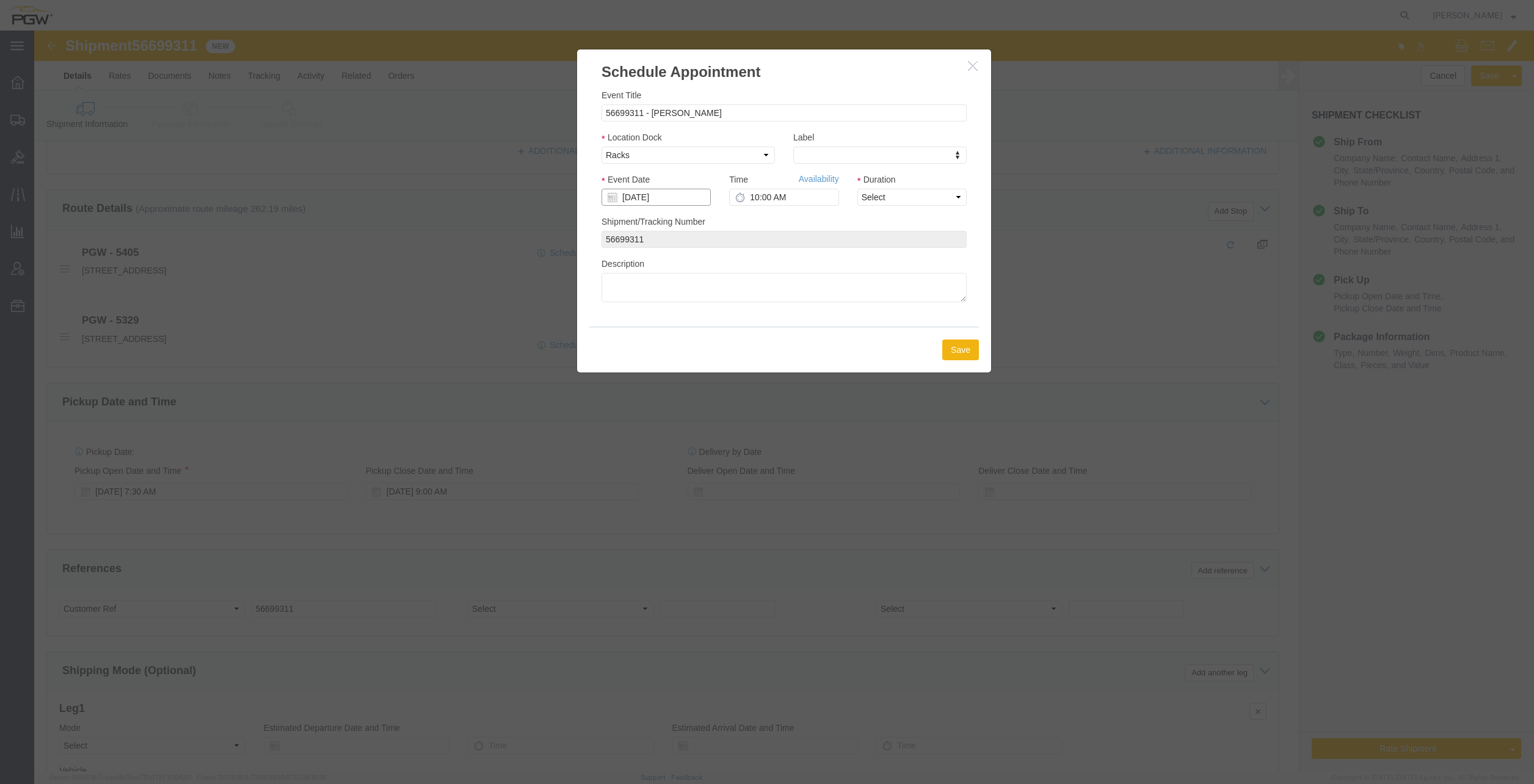
click input "[DATE]"
click input "10:00 AM"
click select "Select 15 min 30 min 45 min 1 hr 2 hr 3 hr 4 hr"
click button "Save"
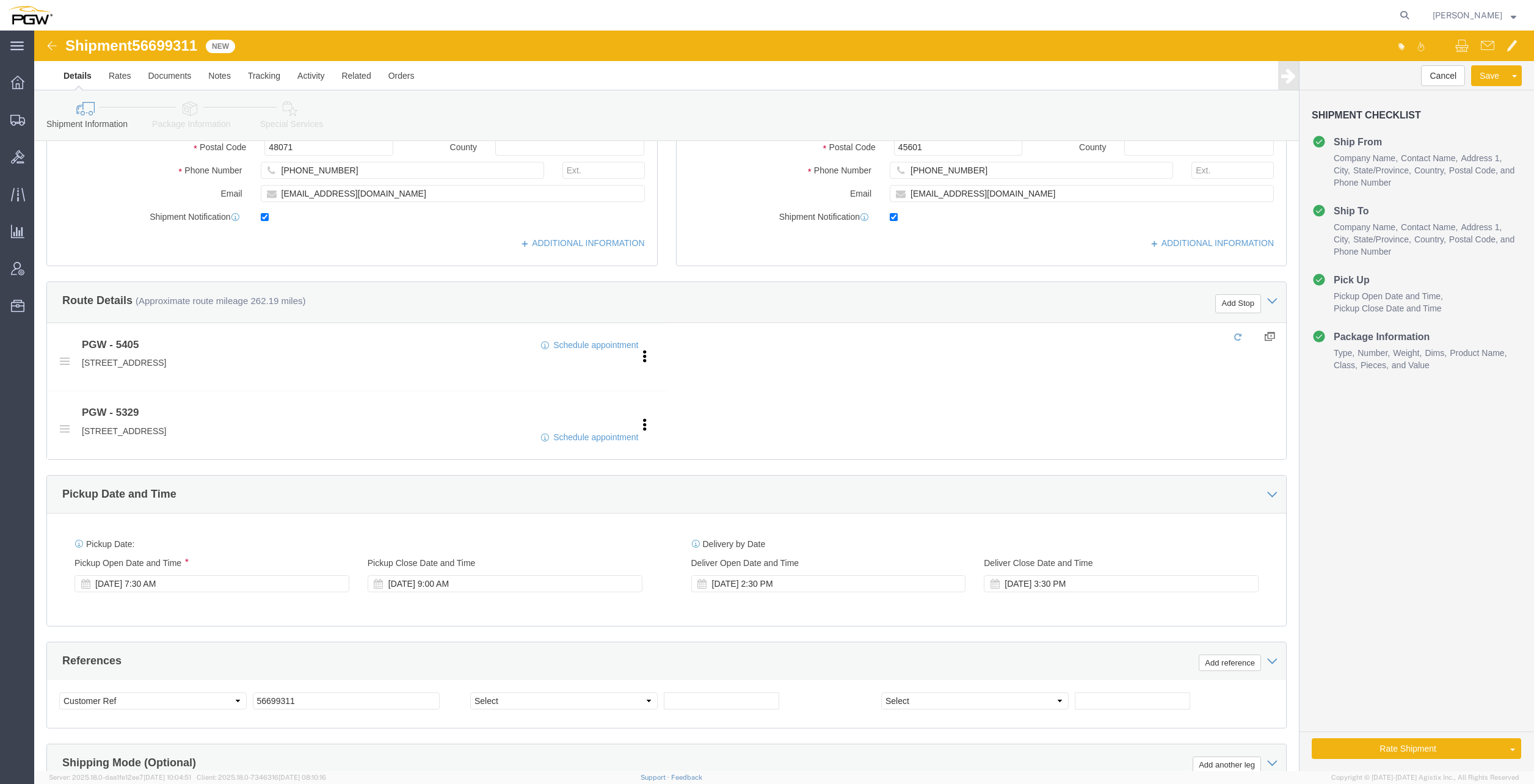
scroll to position [381, 0]
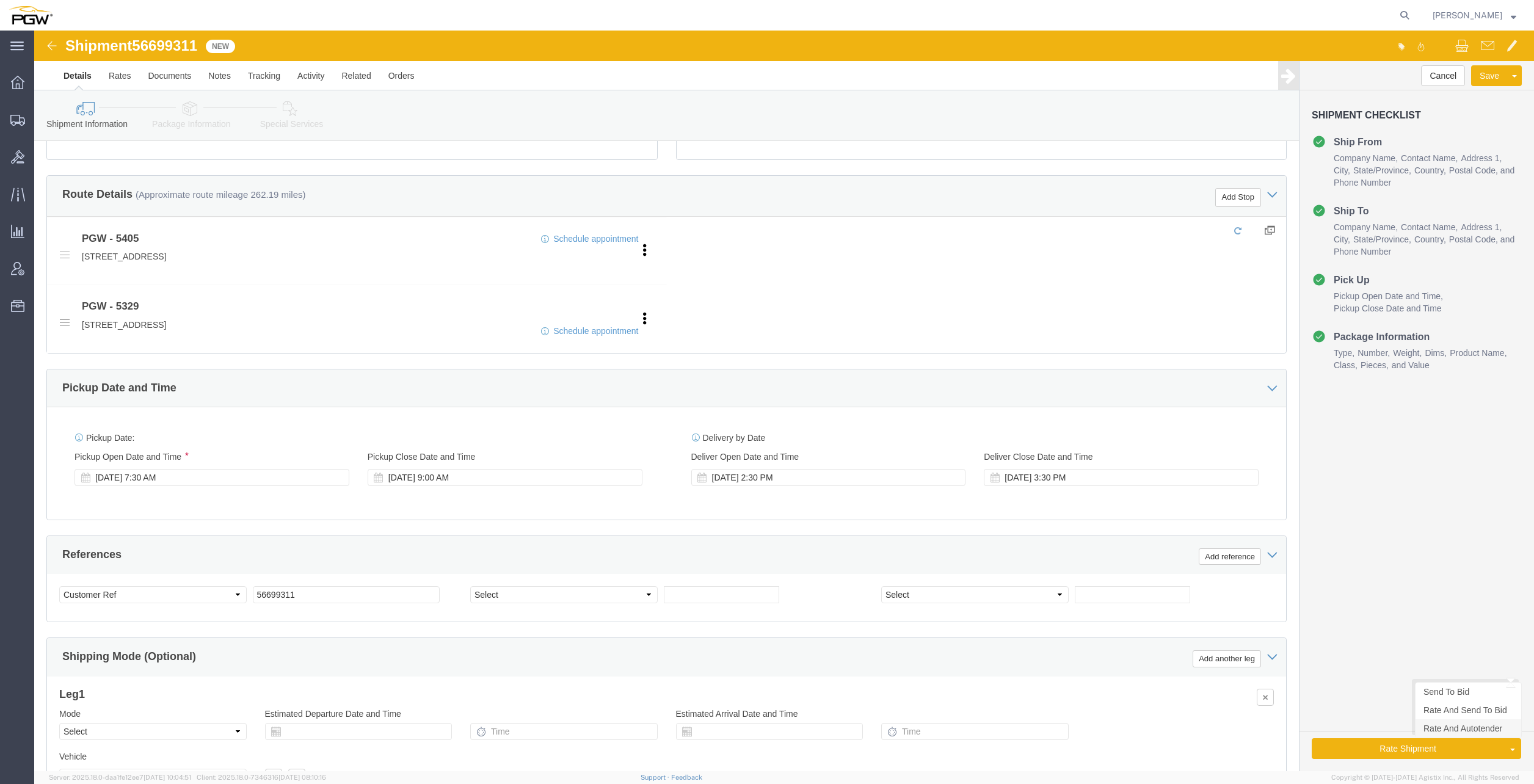
click link "Rate And Autotender"
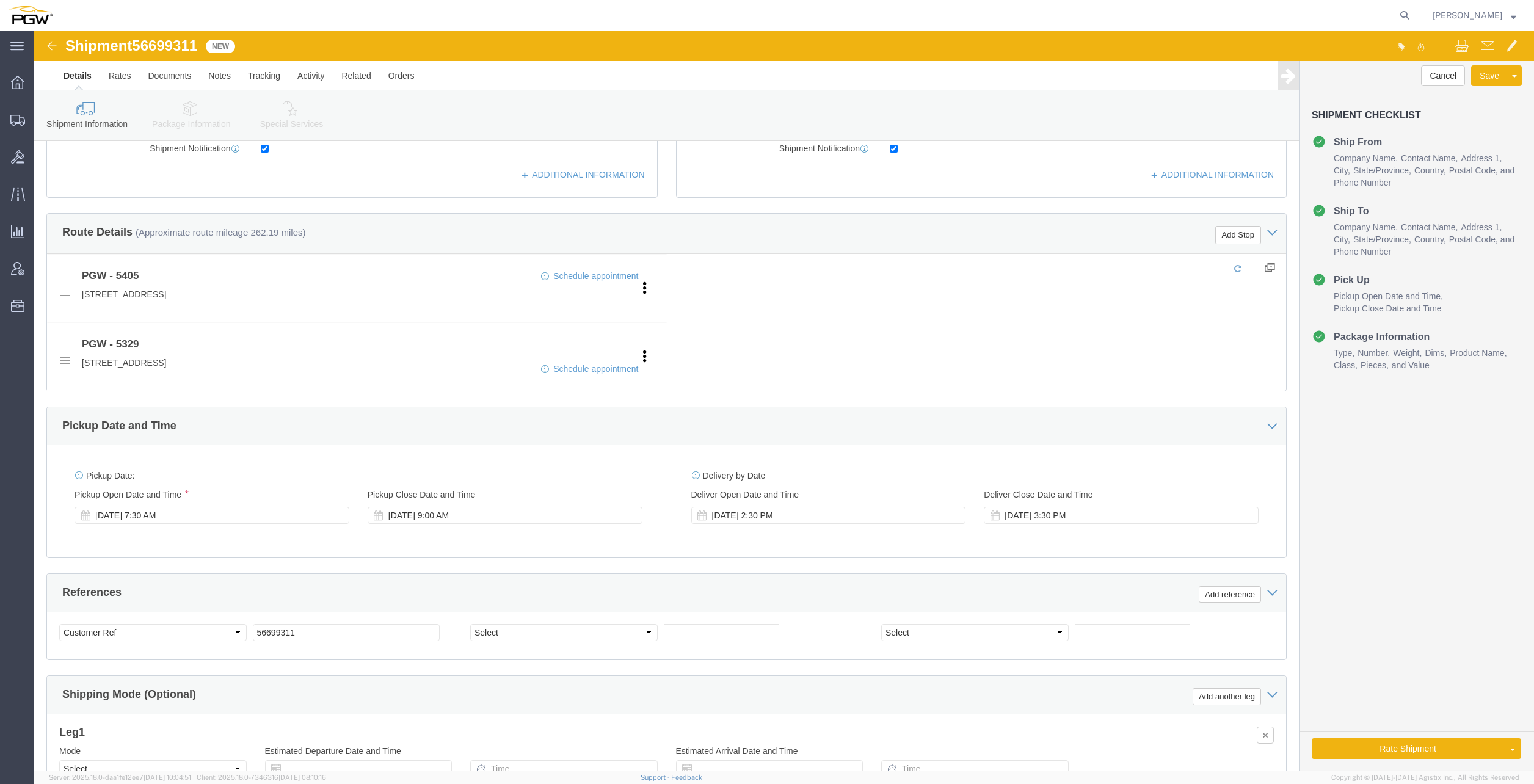
scroll to position [552, 0]
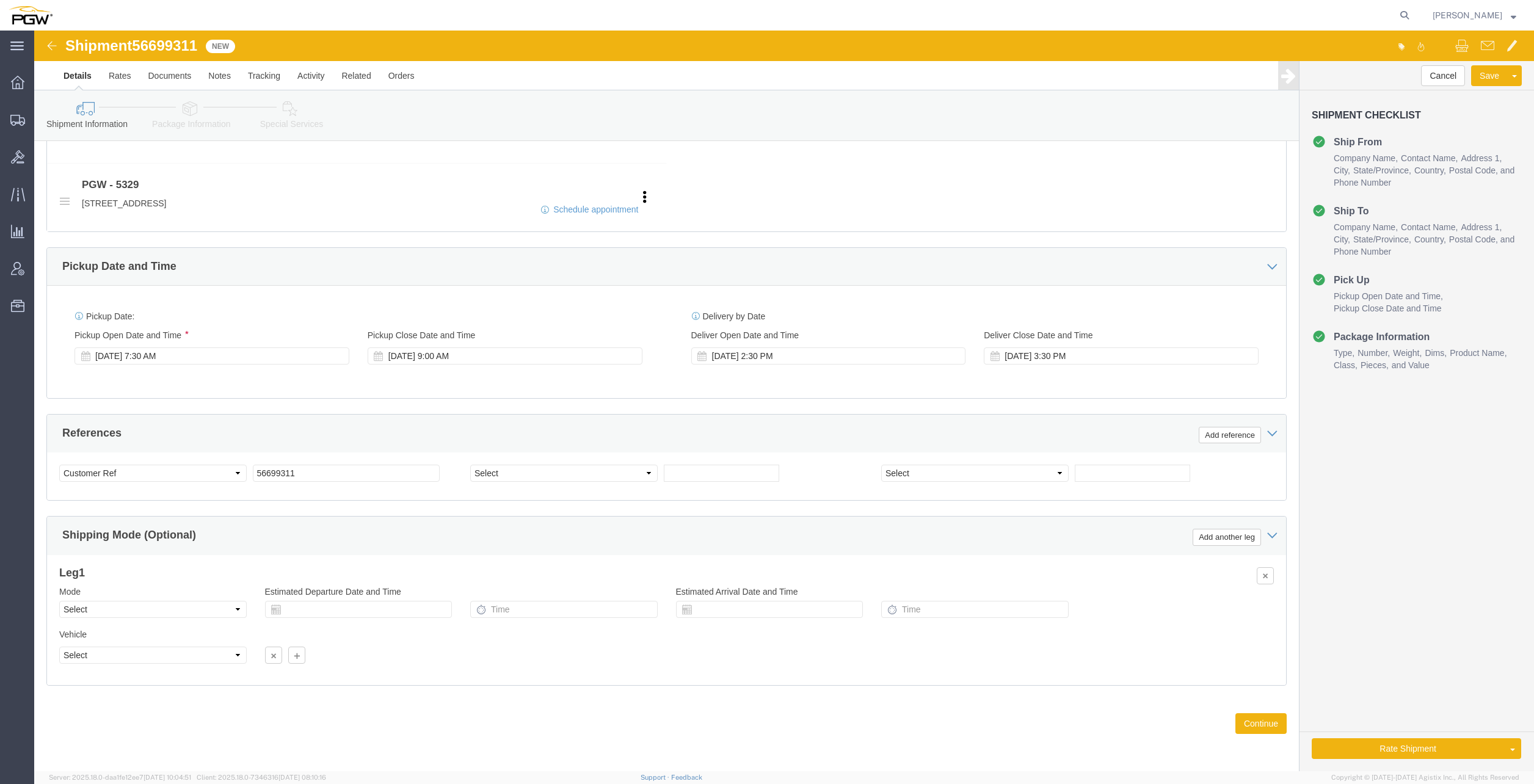
click div "Mode Select Air Less than Truckload Multi-Leg Ocean Freight Rail Small Parcel T…"
click select "Select Air Less than Truckload Multi-Leg Ocean Freight Rail Small Parcel Truckl…"
click link "Rate And Autotender"
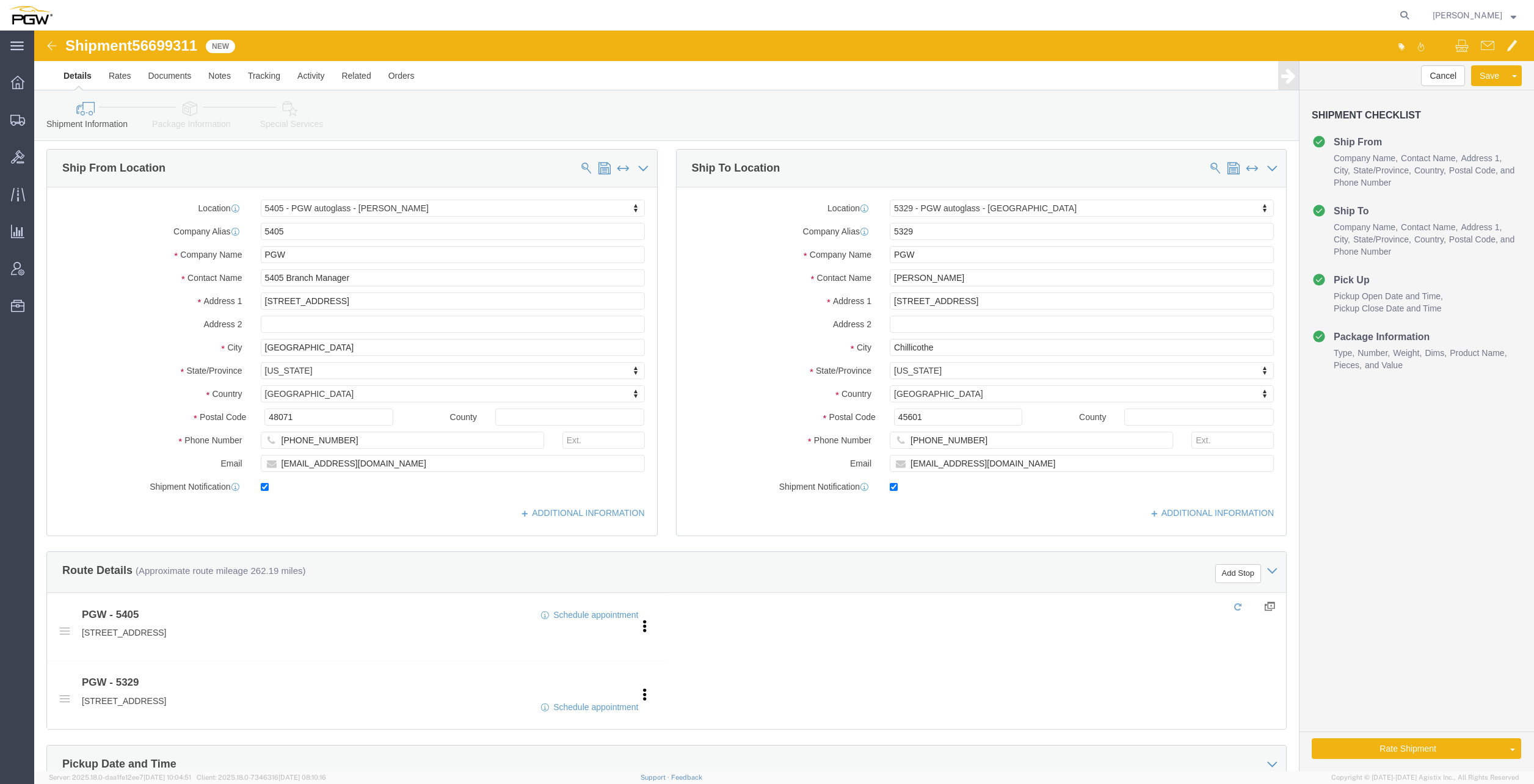
scroll to position [0, 0]
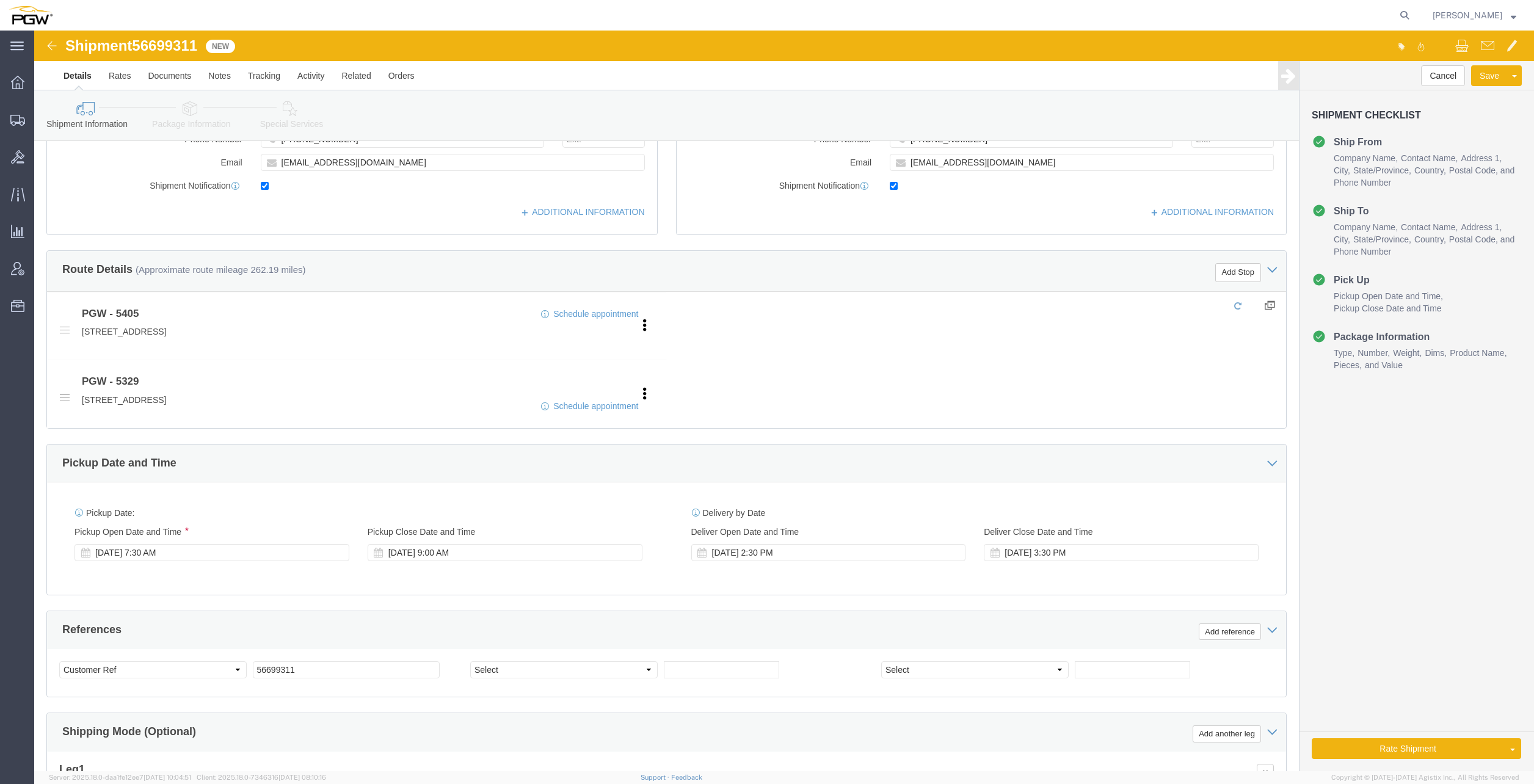
click div
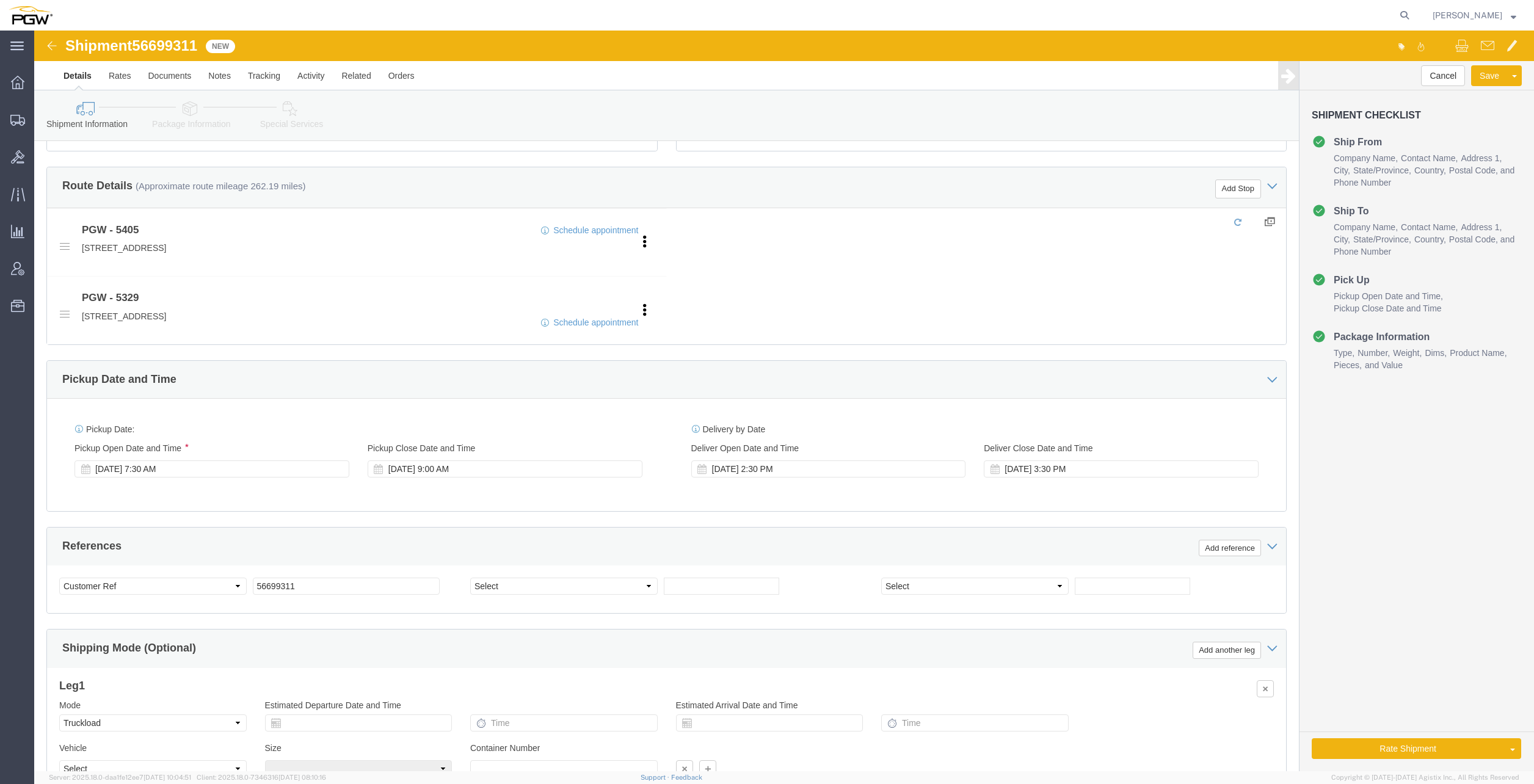
scroll to position [502, 0]
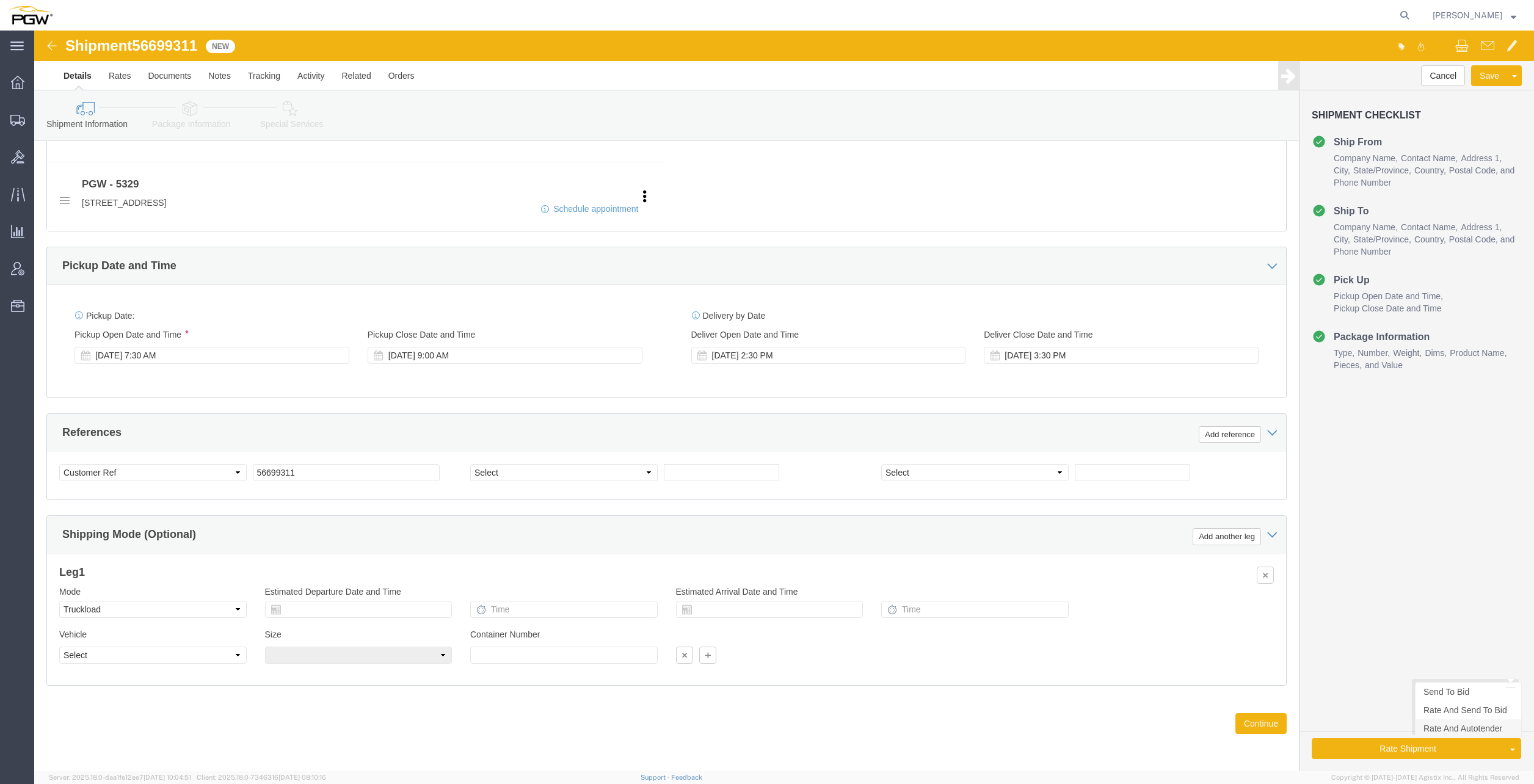
click link "Rate And Autotender"
click button "Rate Shipment"
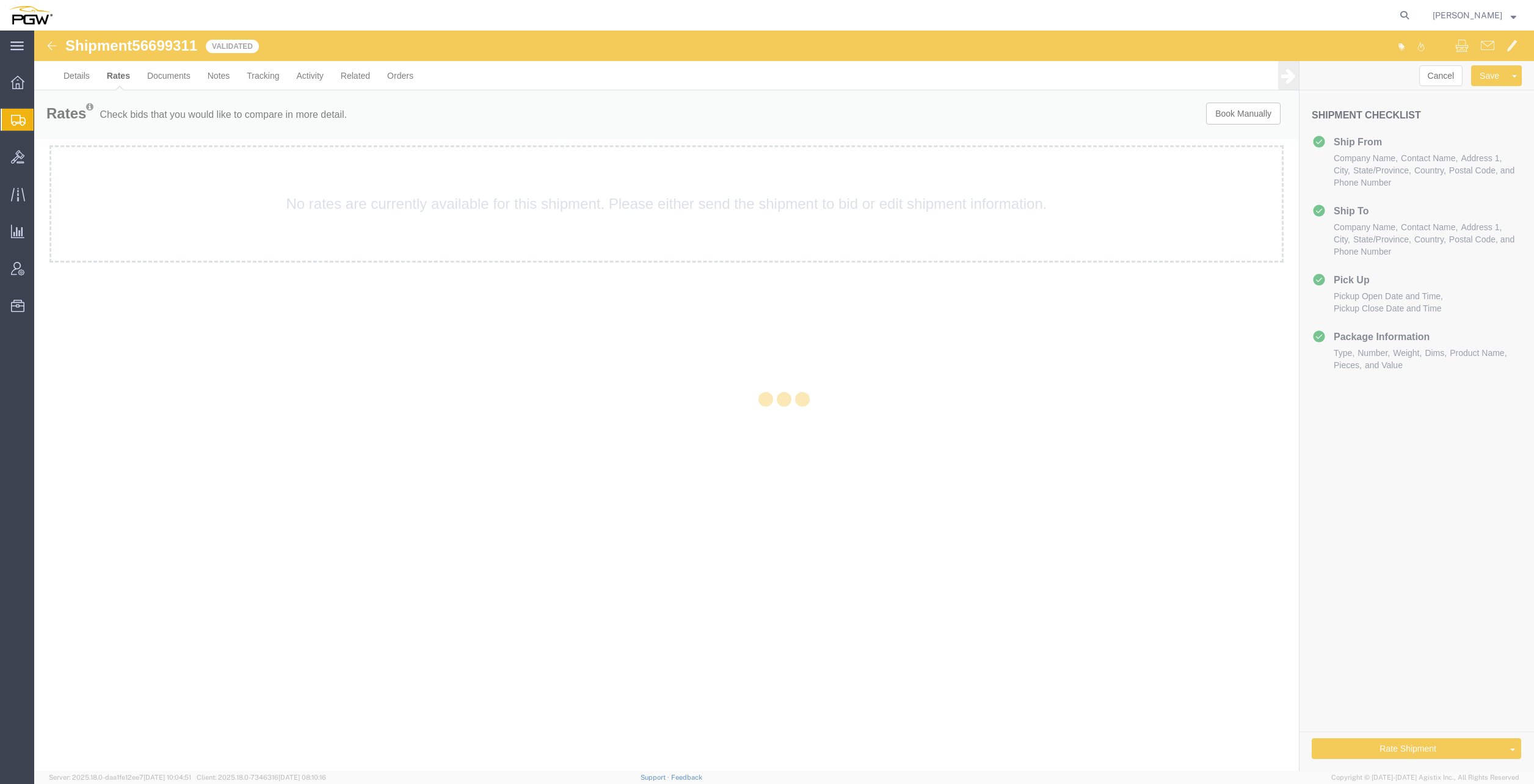
click at [858, 446] on div at bounding box center [784, 400] width 1500 height 741
click at [801, 309] on div at bounding box center [784, 400] width 1500 height 741
click at [835, 410] on div at bounding box center [784, 400] width 1500 height 741
click at [738, 356] on div at bounding box center [784, 400] width 1500 height 741
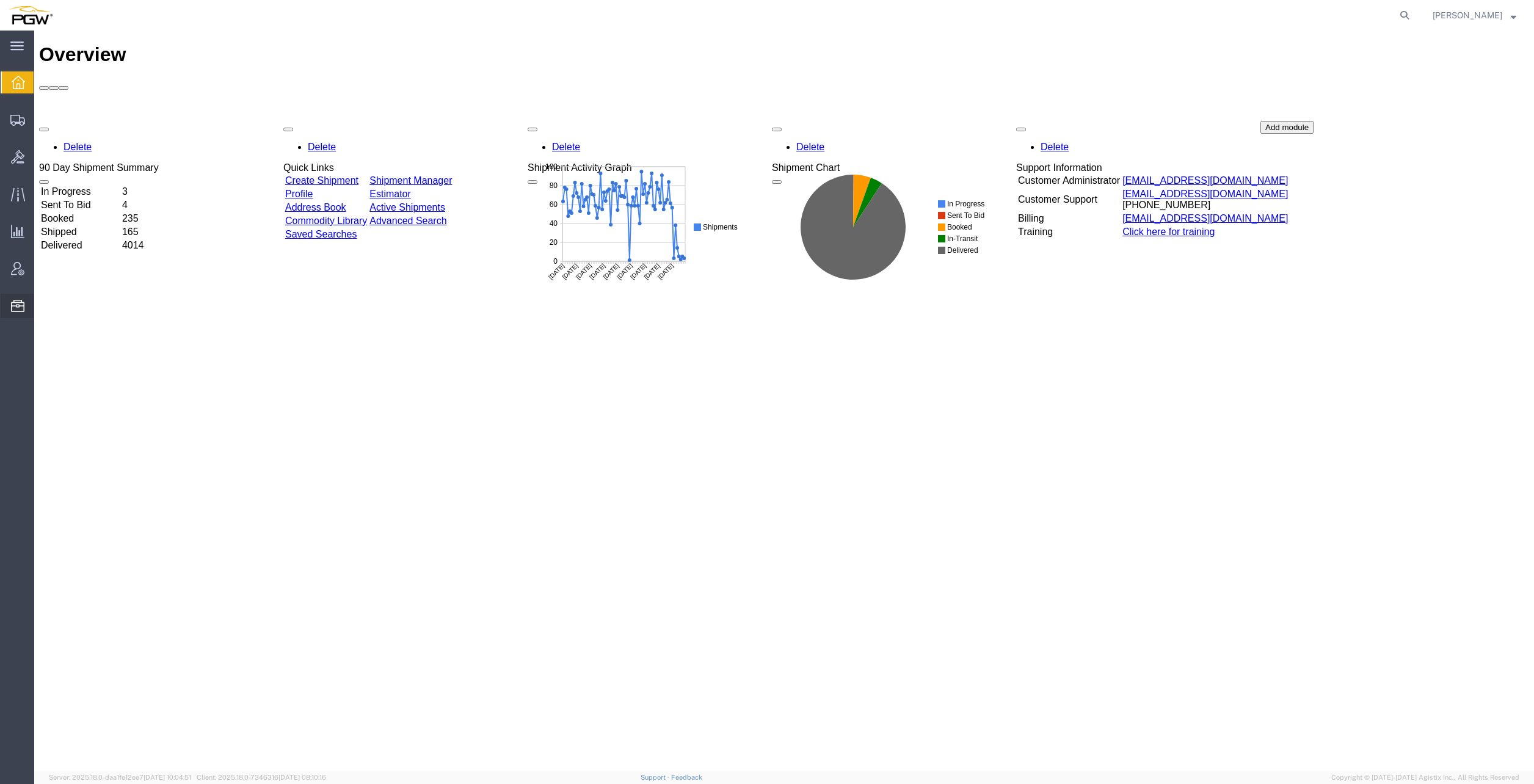
click at [0, 0] on span "Location Appointment" at bounding box center [0, 0] width 0 height 0
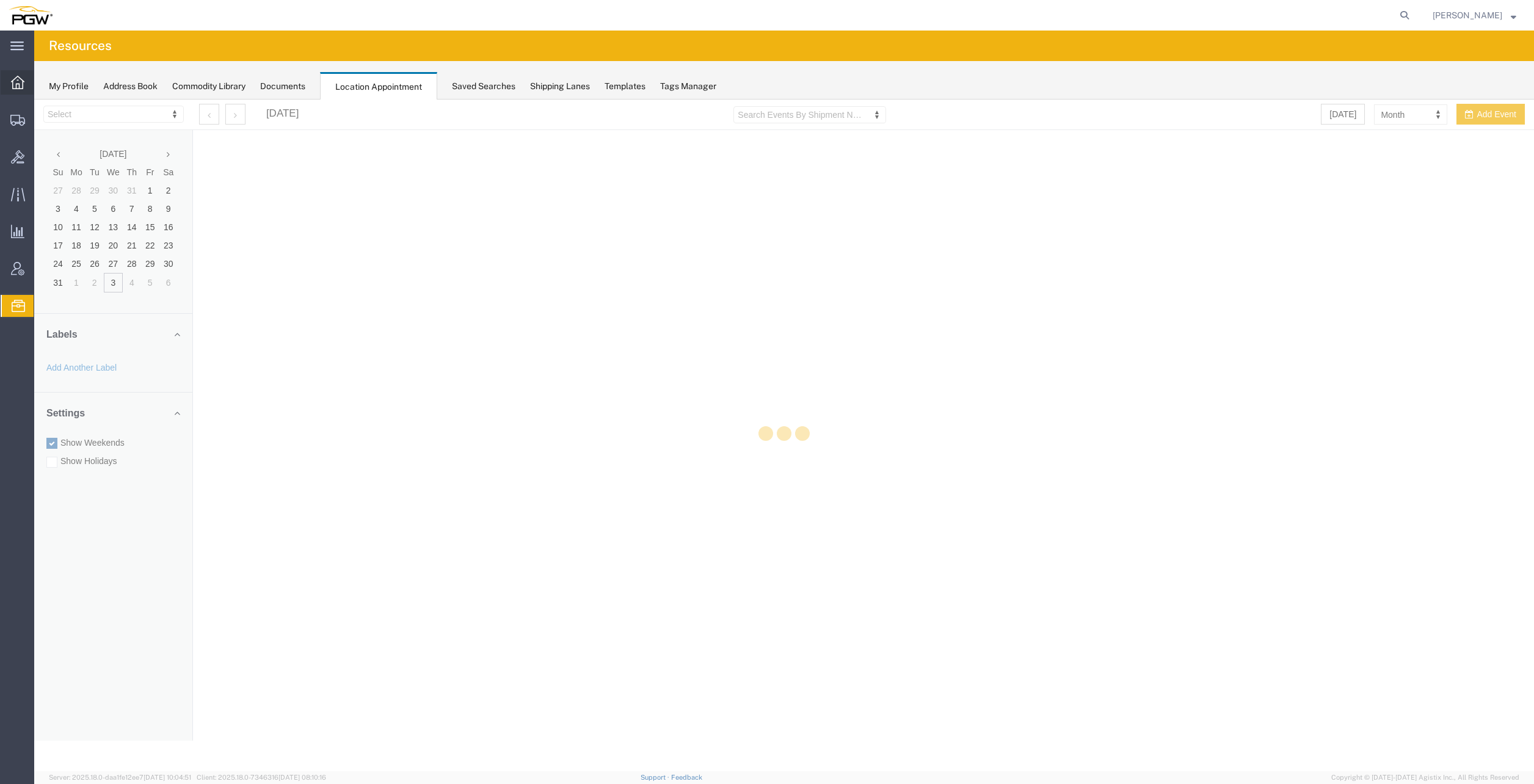
select select "28253"
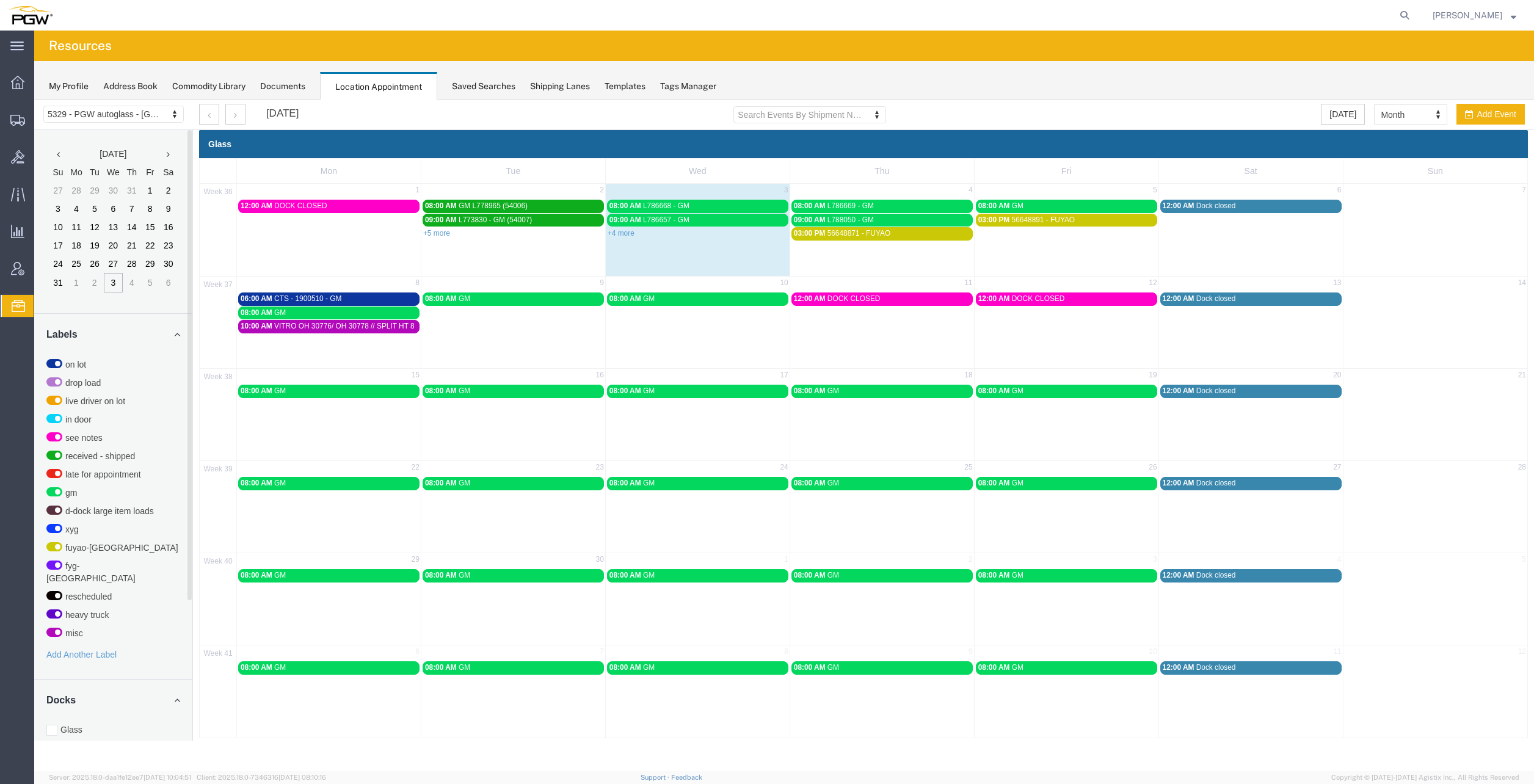
scroll to position [182, 0]
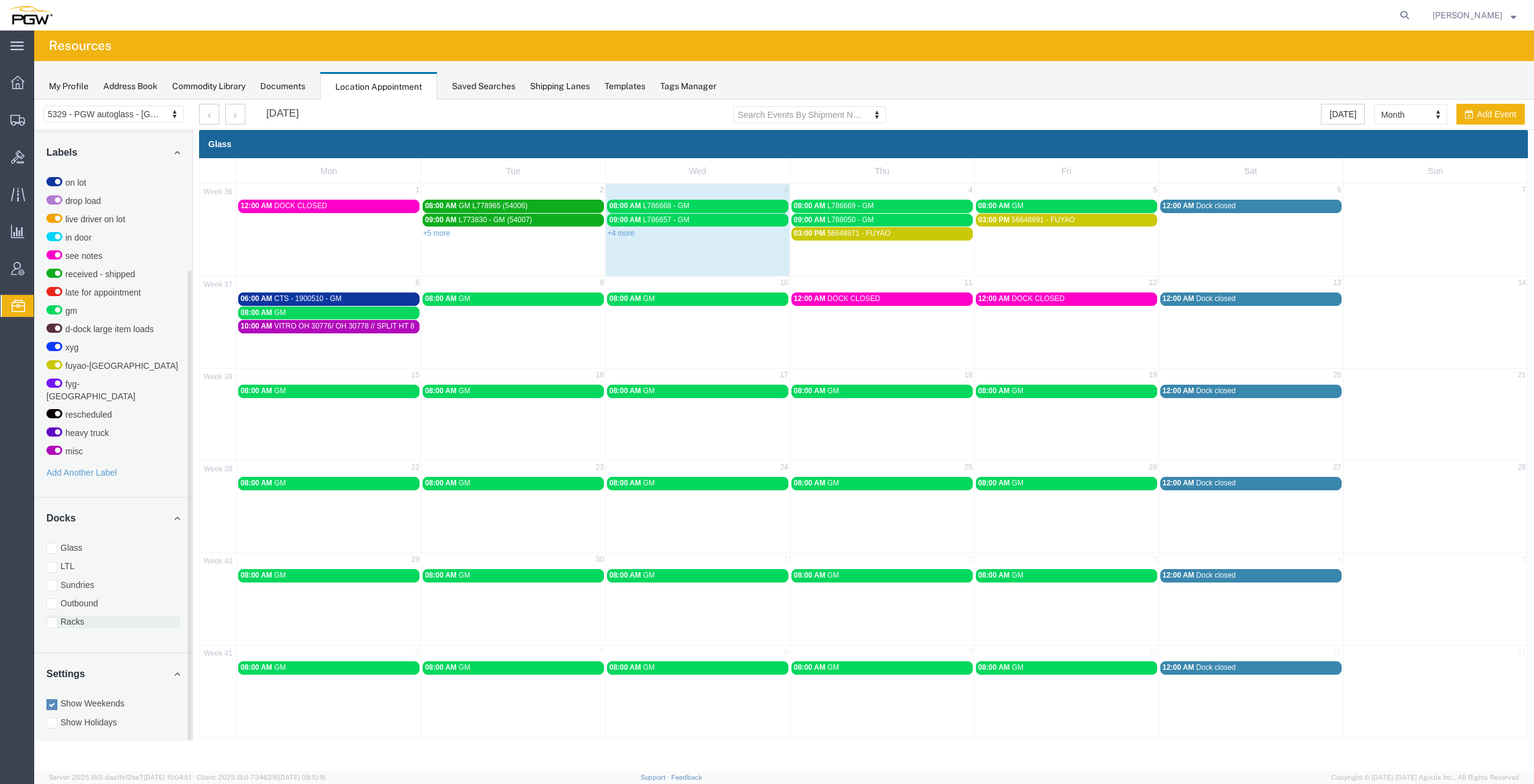
click at [95, 615] on label "Racks" at bounding box center [113, 621] width 133 height 12
click at [34, 100] on input "Racks" at bounding box center [34, 100] width 0 height 0
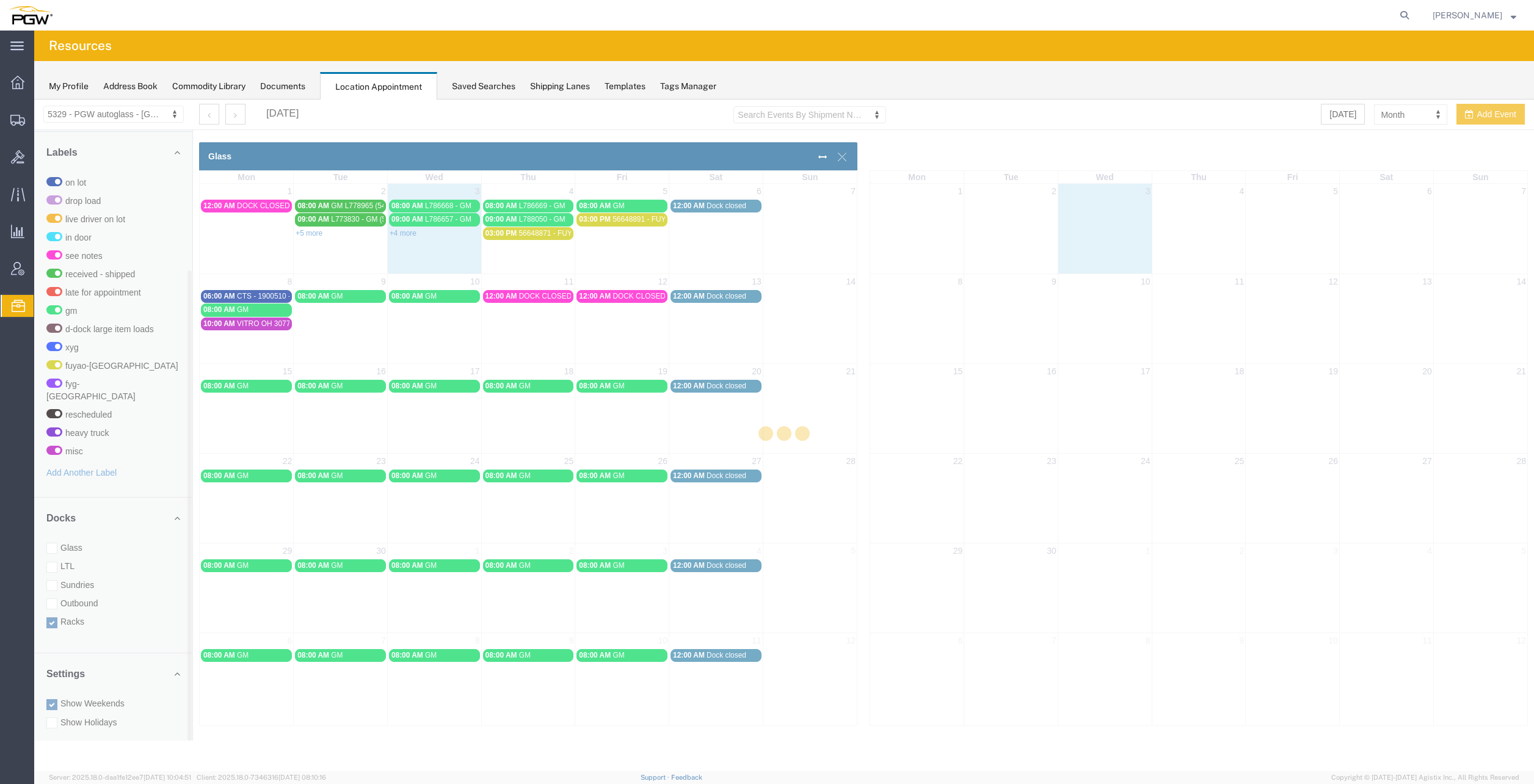
click at [87, 535] on div at bounding box center [784, 435] width 1500 height 672
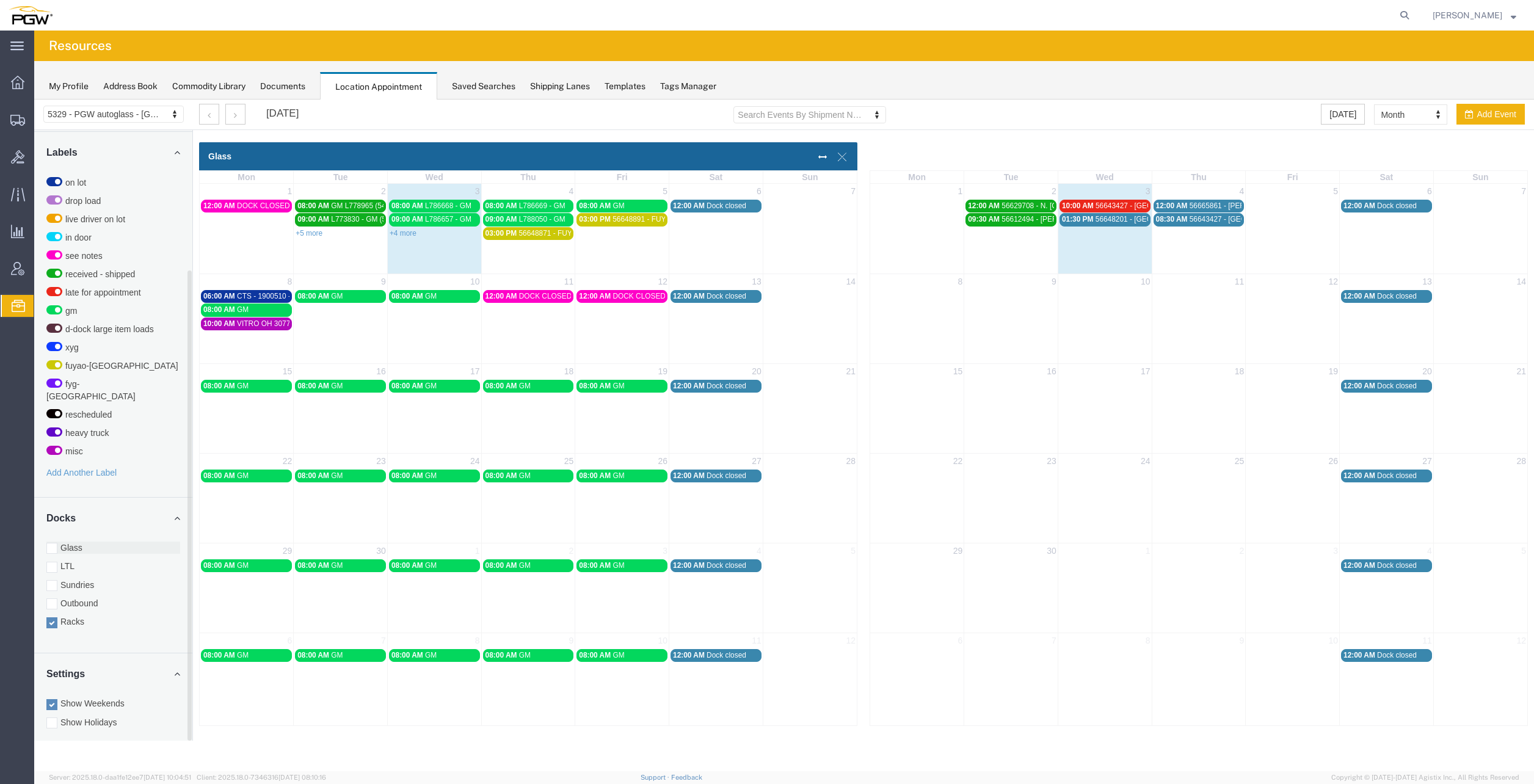
click at [71, 542] on label "Glass" at bounding box center [113, 547] width 133 height 12
click at [34, 100] on input "Glass" at bounding box center [34, 100] width 0 height 0
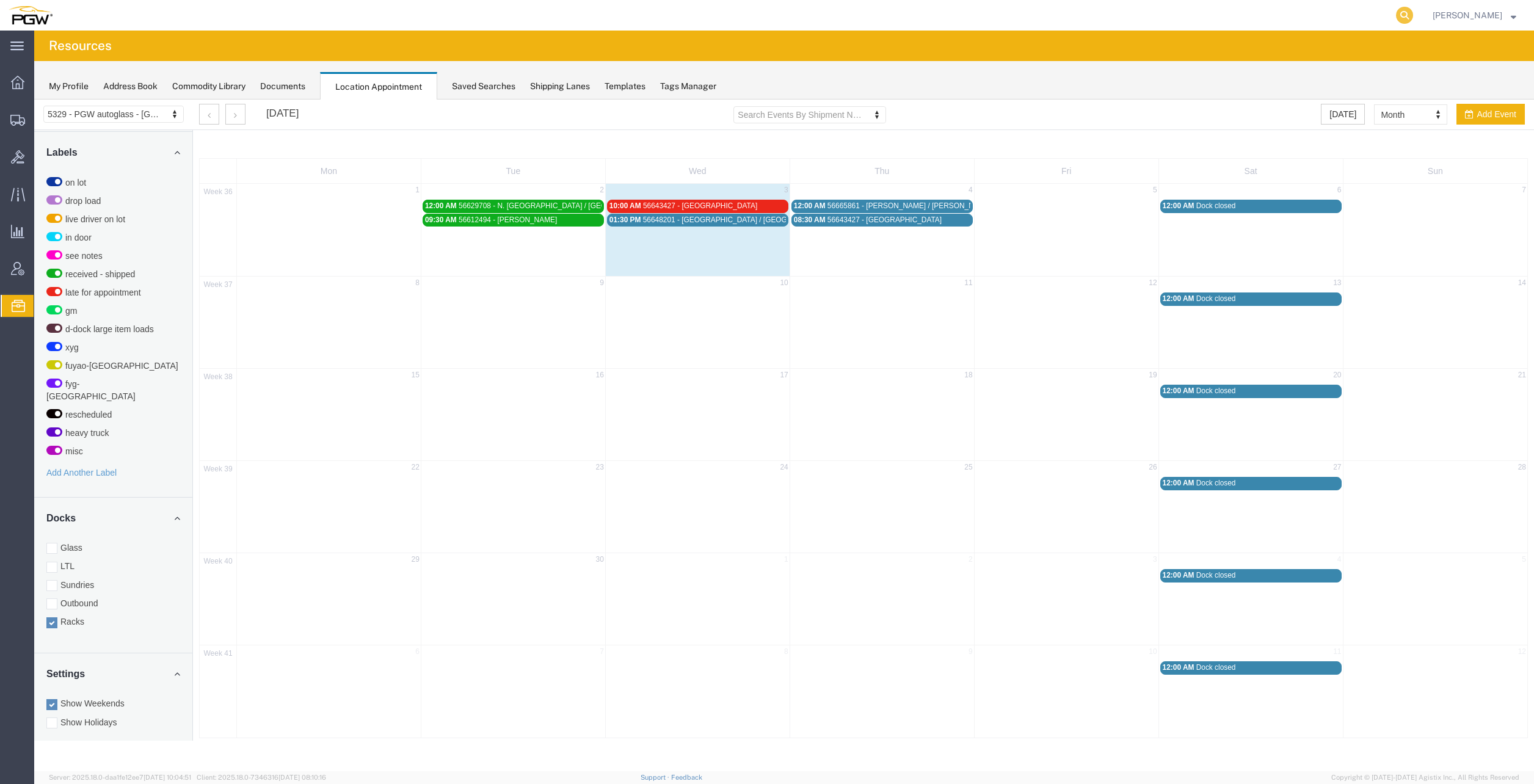
click at [1412, 18] on icon at bounding box center [1404, 15] width 17 height 17
paste input "56693802"
type input "56693802"
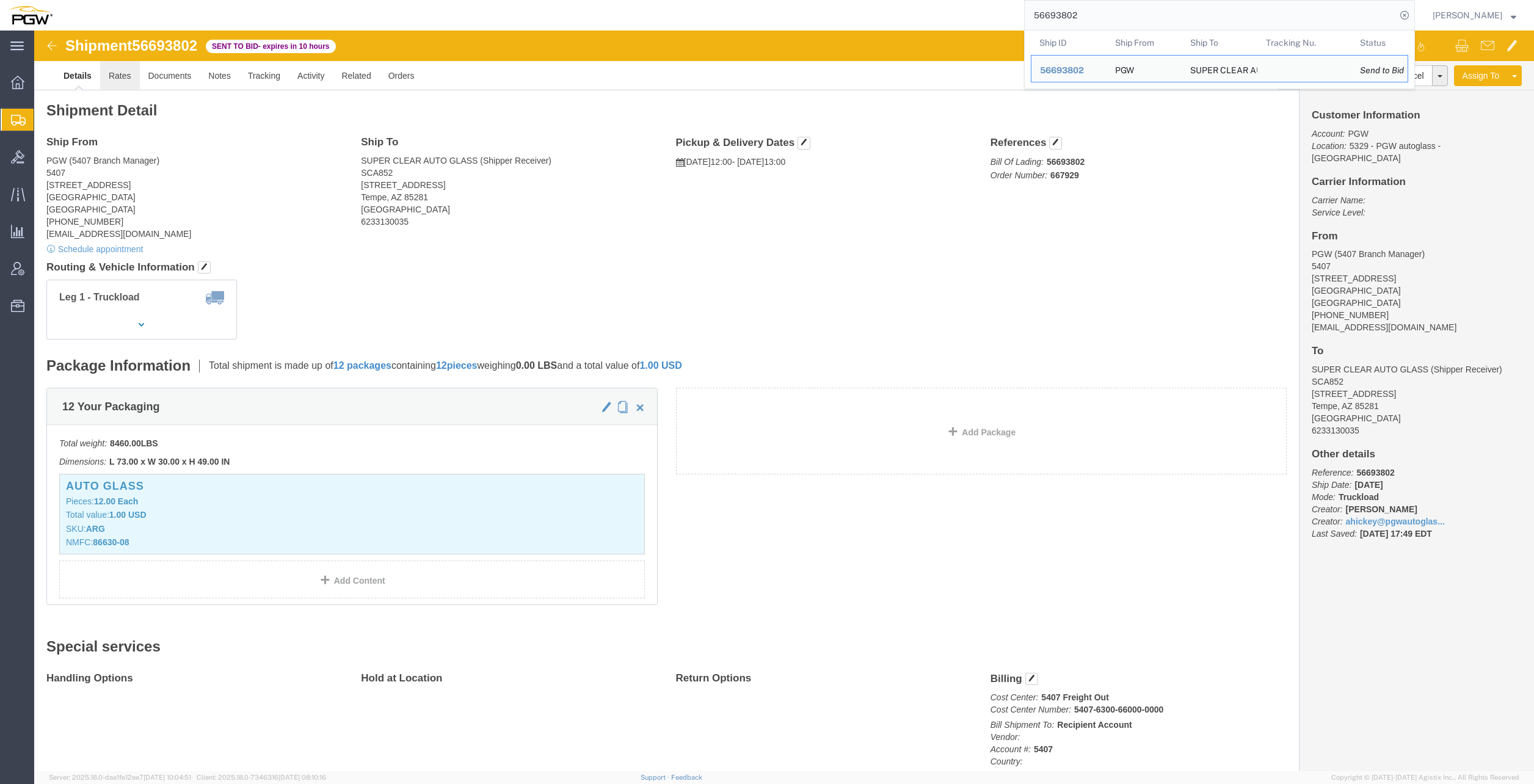
click link "Rates"
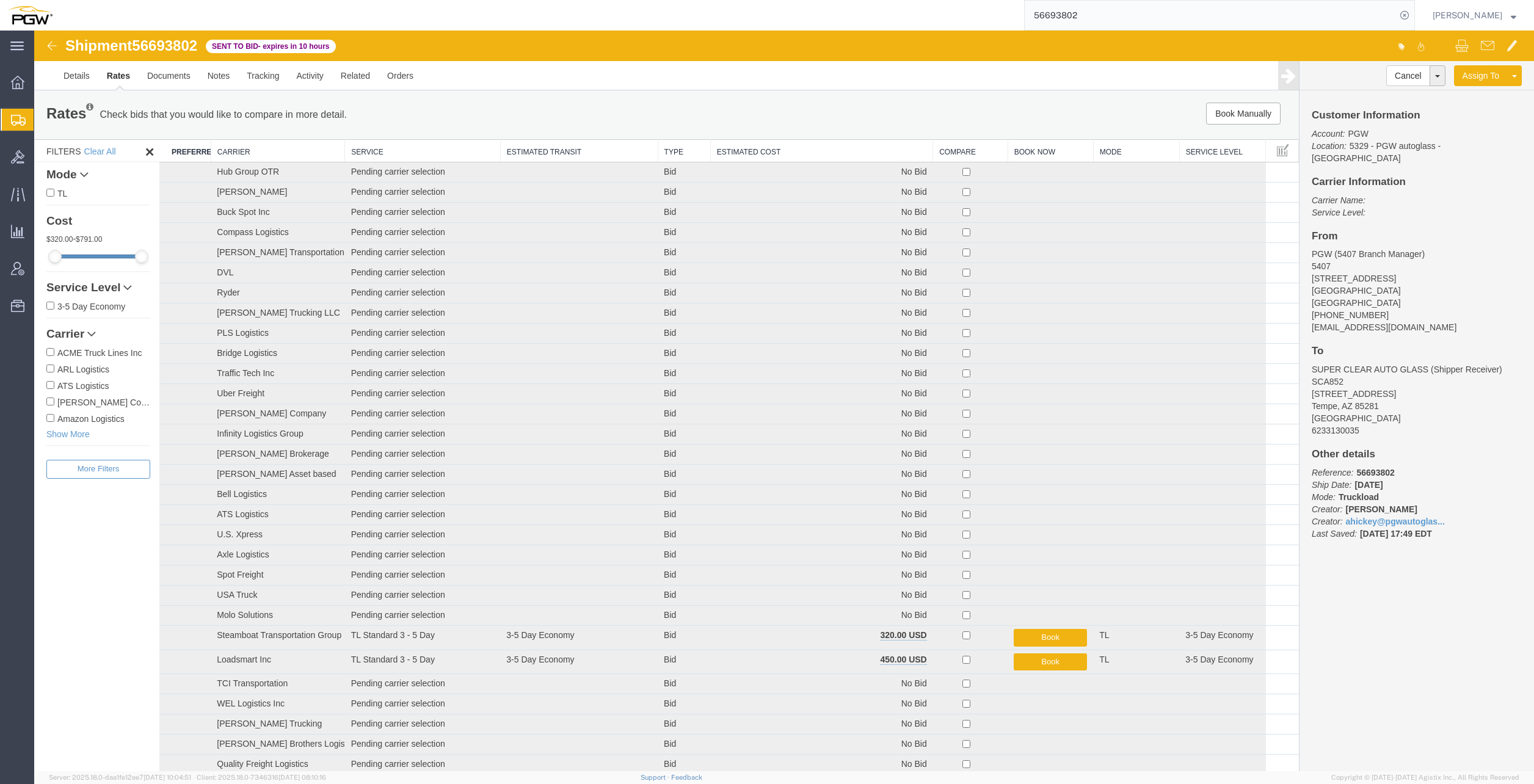
click at [748, 148] on th "Estimated Cost" at bounding box center [822, 151] width 223 height 23
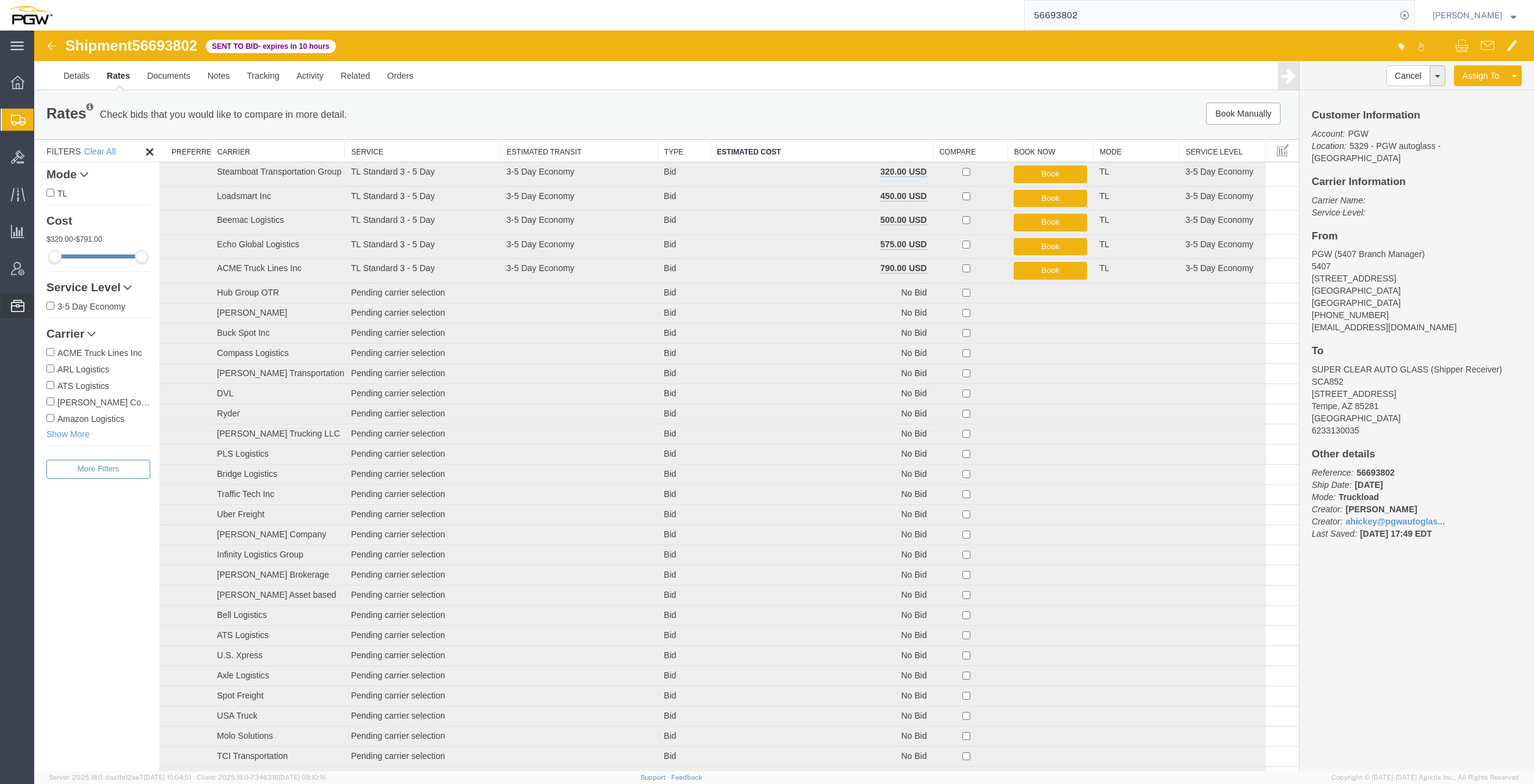
click at [0, 0] on span "Location Appointment" at bounding box center [0, 0] width 0 height 0
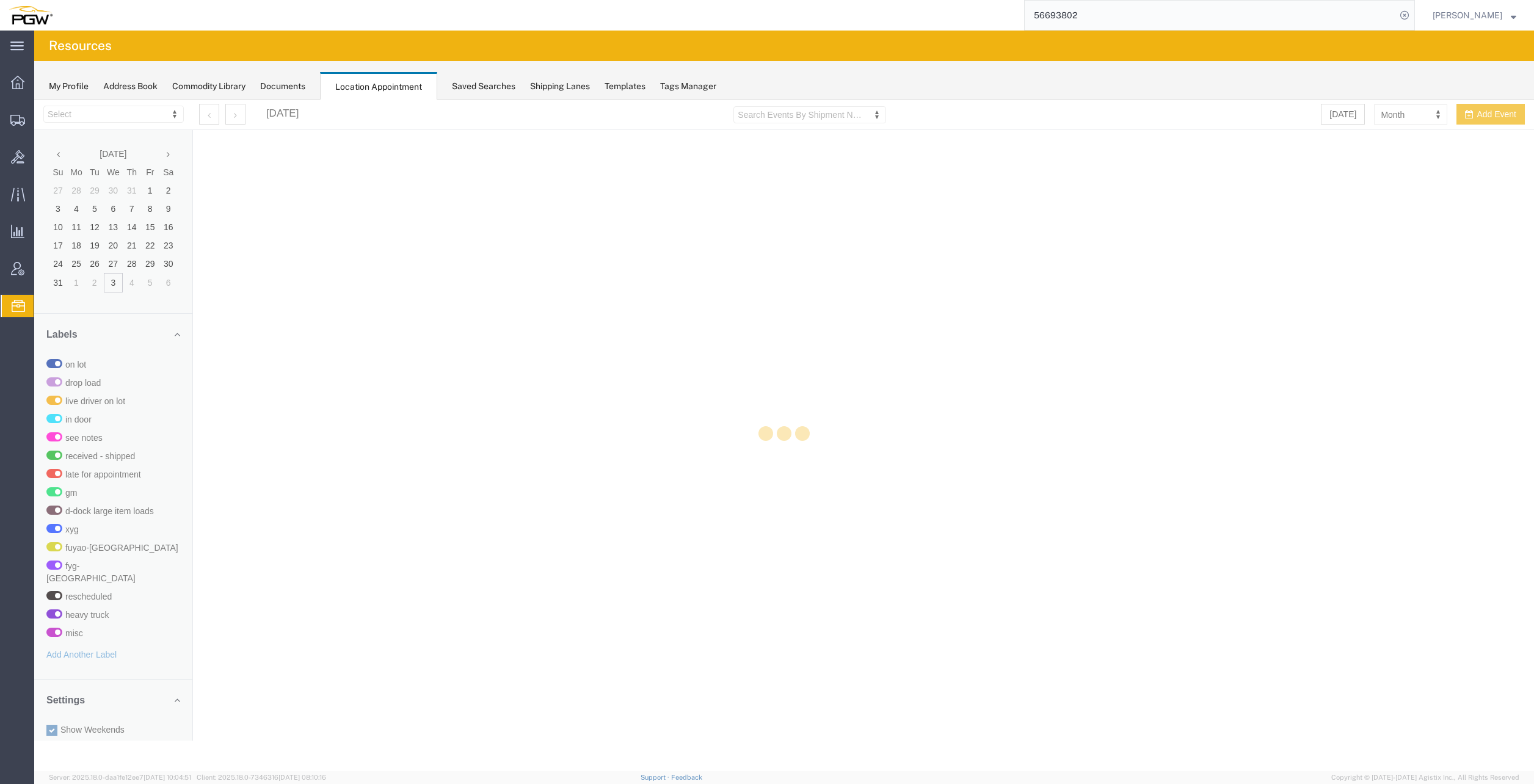
select select "28253"
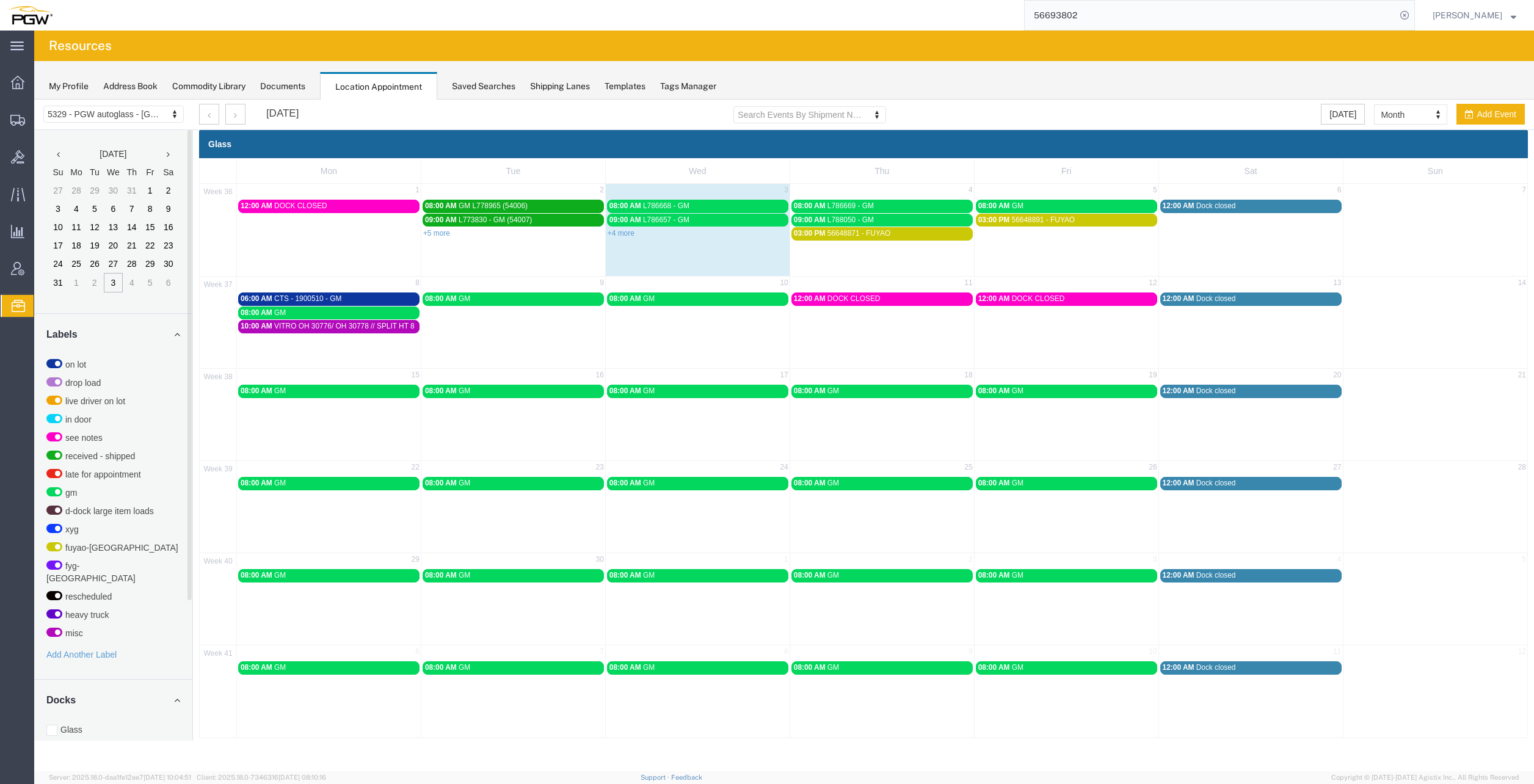
scroll to position [182, 0]
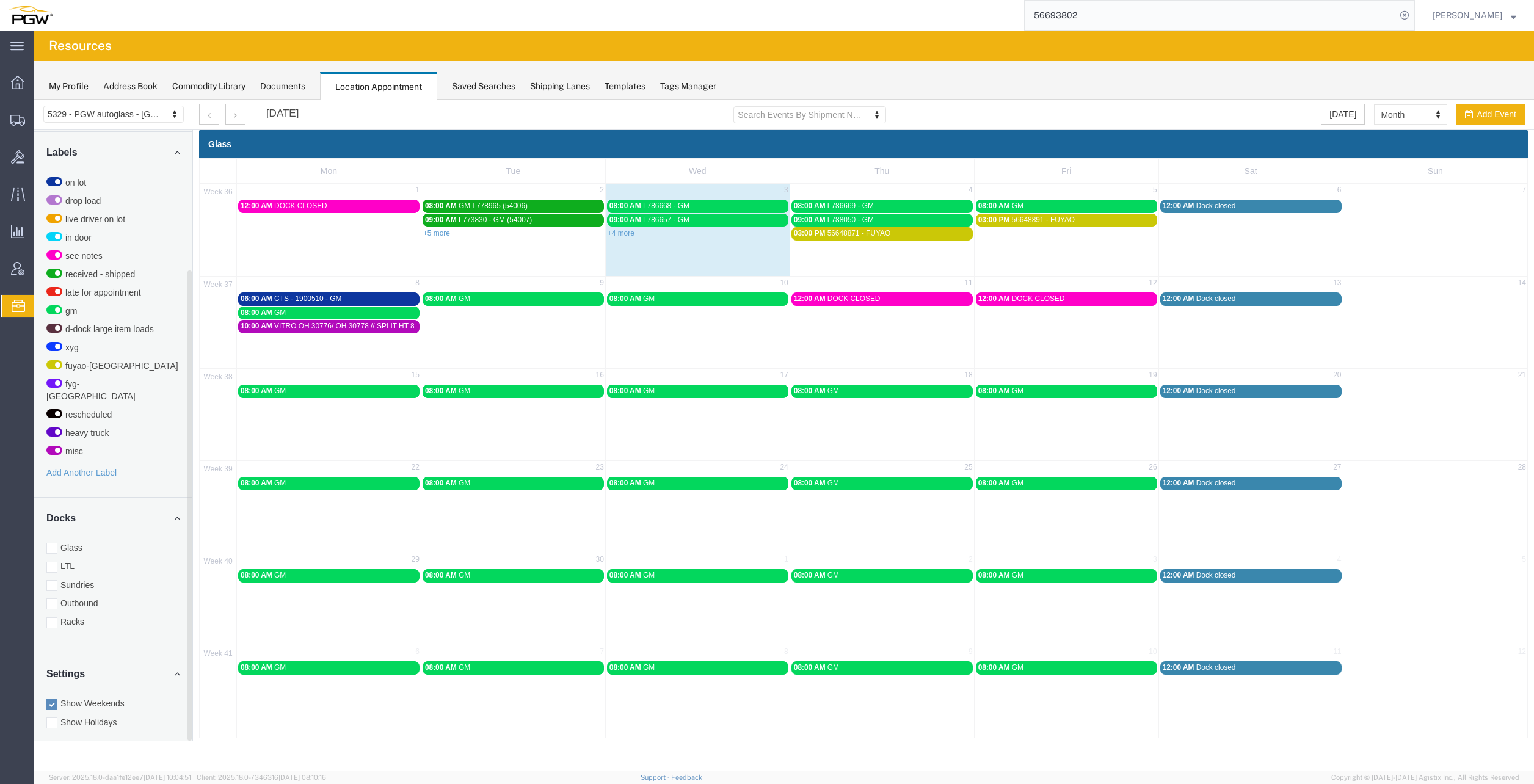
click at [61, 528] on div "Docks Glass LTL Sundries Outbound Racks" at bounding box center [113, 575] width 158 height 155
click at [69, 615] on label "Racks" at bounding box center [113, 621] width 133 height 12
click at [34, 100] on input "Racks" at bounding box center [34, 100] width 0 height 0
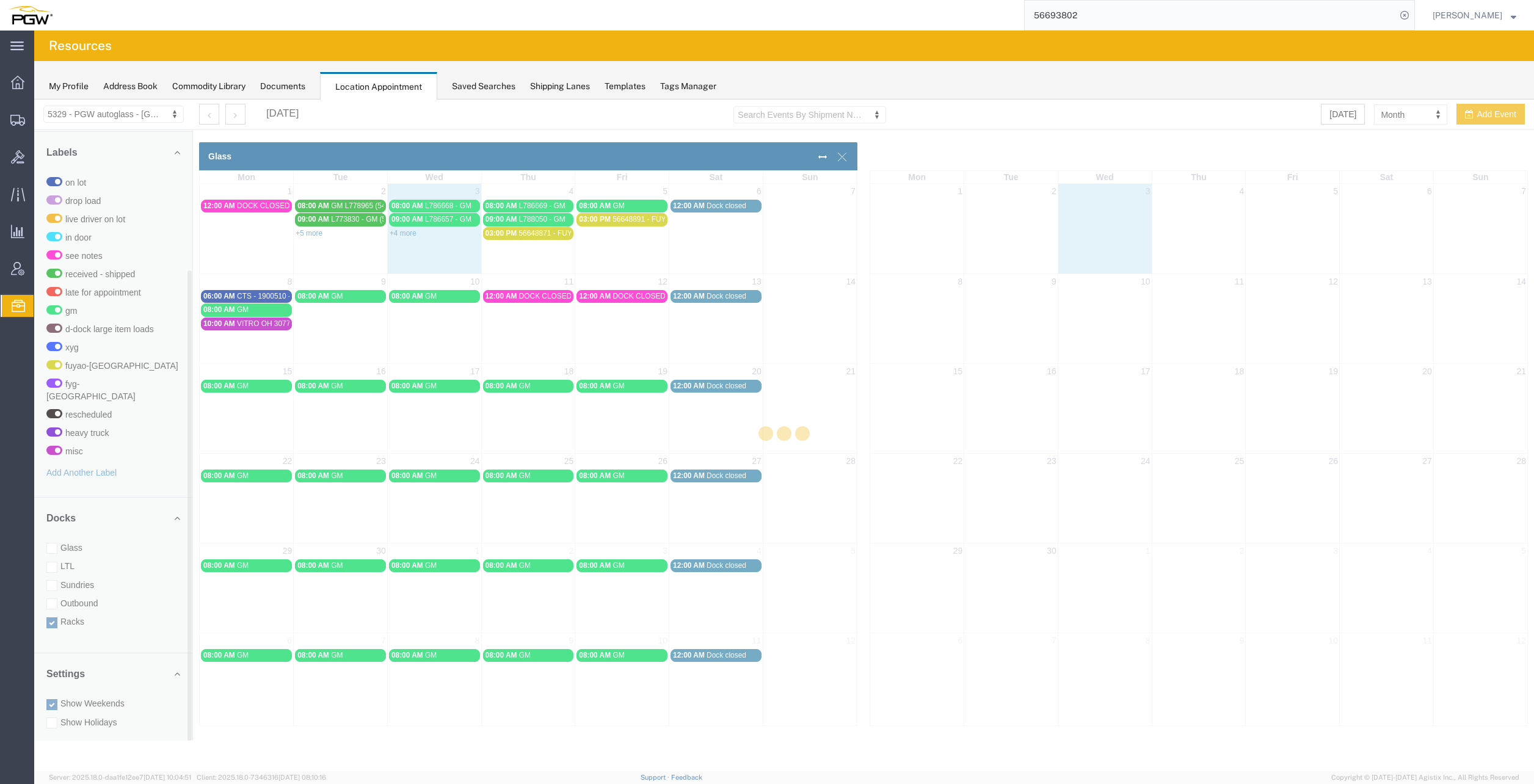
click at [68, 541] on div at bounding box center [784, 435] width 1500 height 672
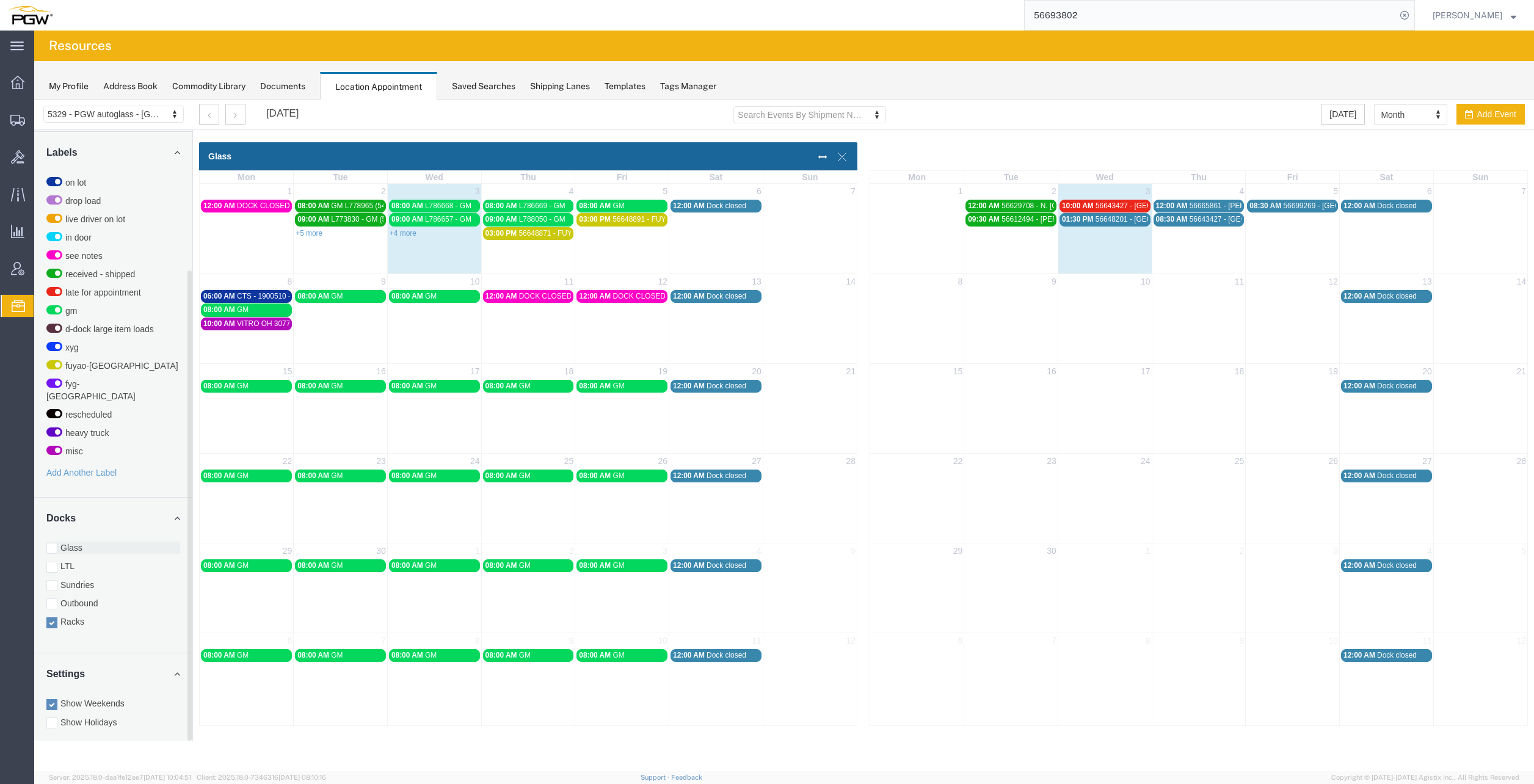
click at [67, 542] on label "Glass" at bounding box center [113, 547] width 133 height 12
click at [34, 100] on input "Glass" at bounding box center [34, 100] width 0 height 0
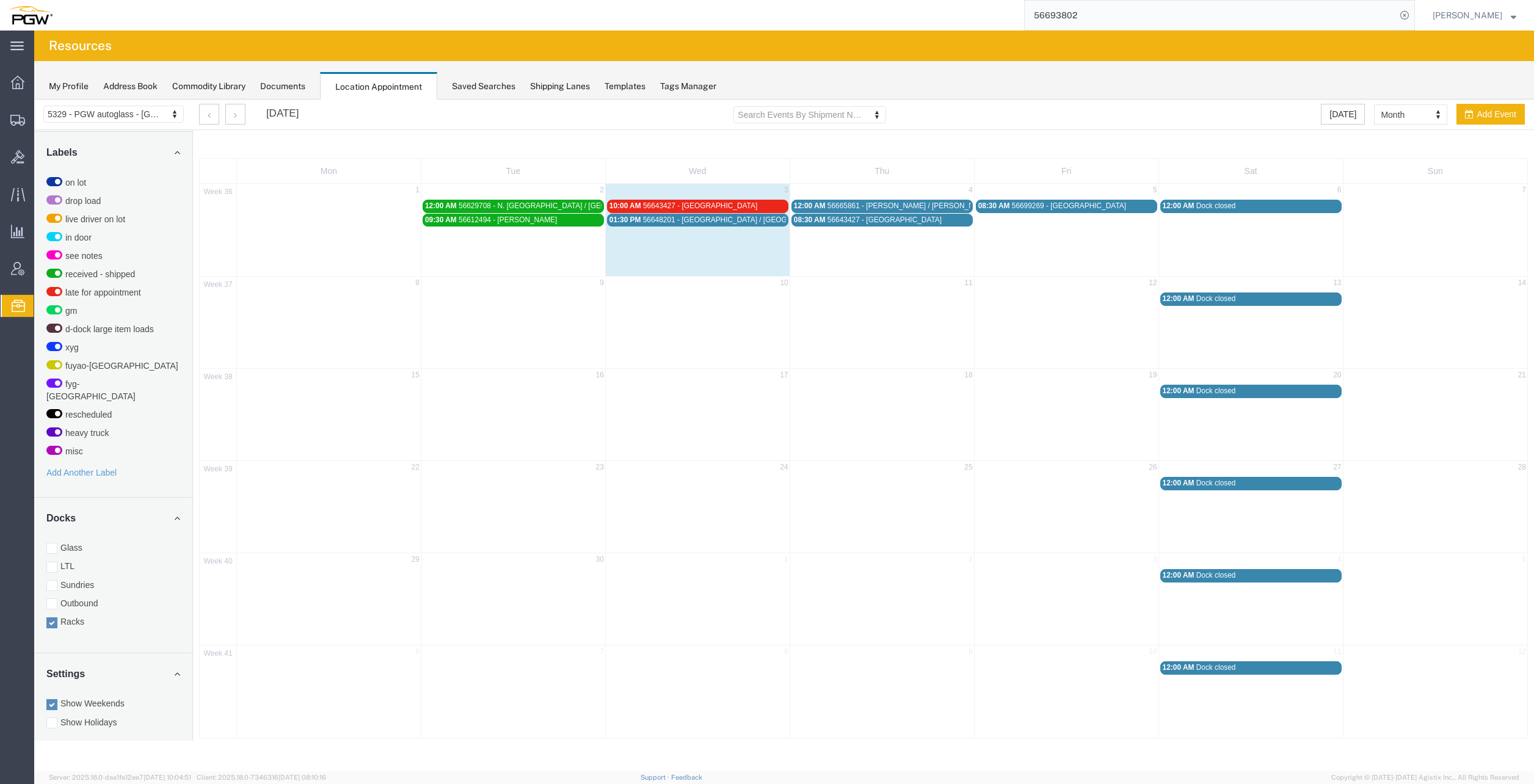
click at [696, 206] on span "56643427 - Miami" at bounding box center [699, 205] width 114 height 8
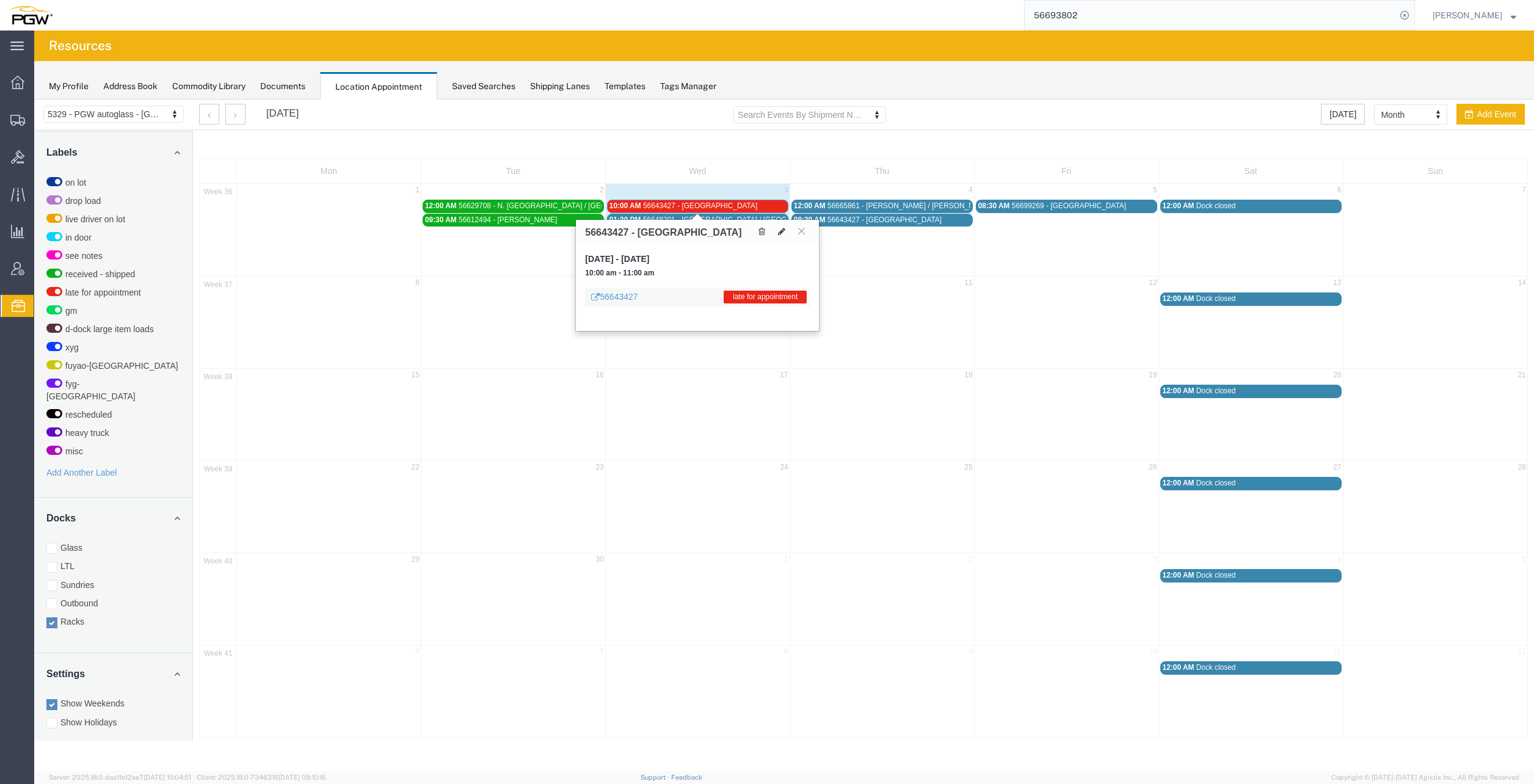
click at [760, 223] on div "56643427 - Miami" at bounding box center [697, 232] width 243 height 24
click at [763, 228] on icon at bounding box center [761, 231] width 7 height 8
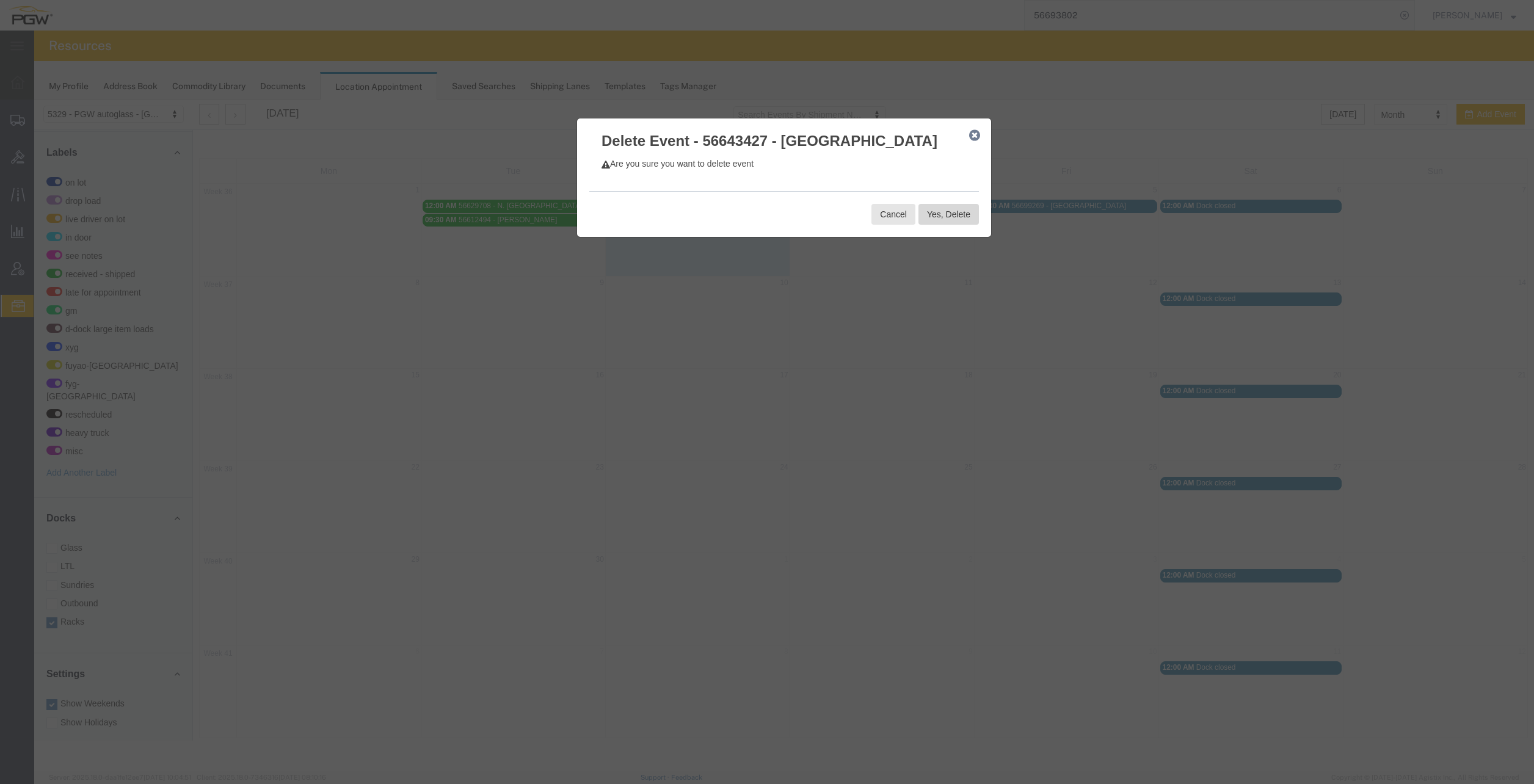
click at [932, 216] on button "Yes, Delete" at bounding box center [949, 214] width 61 height 20
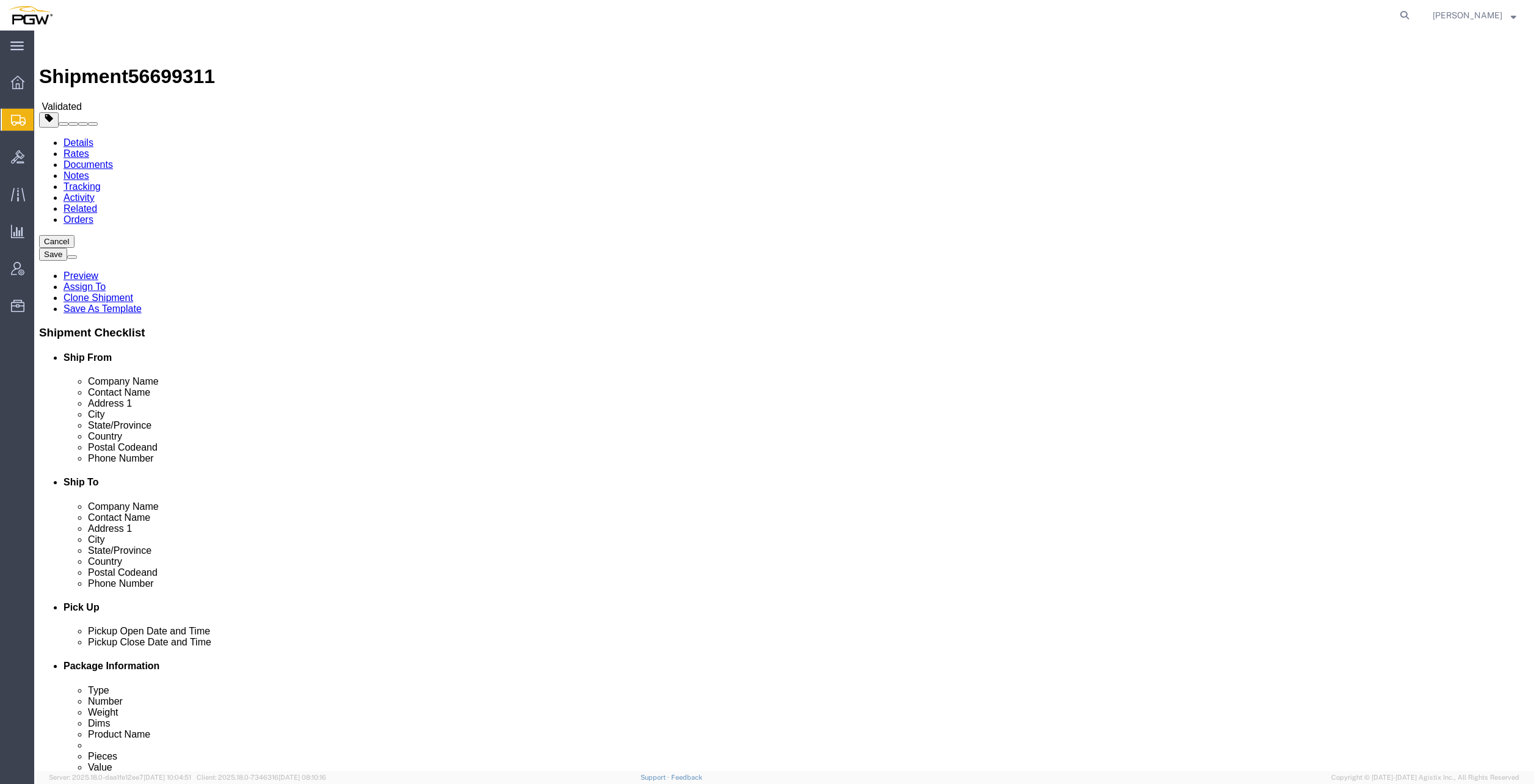
select select "28263"
select select "28253"
click link "Send To Bid"
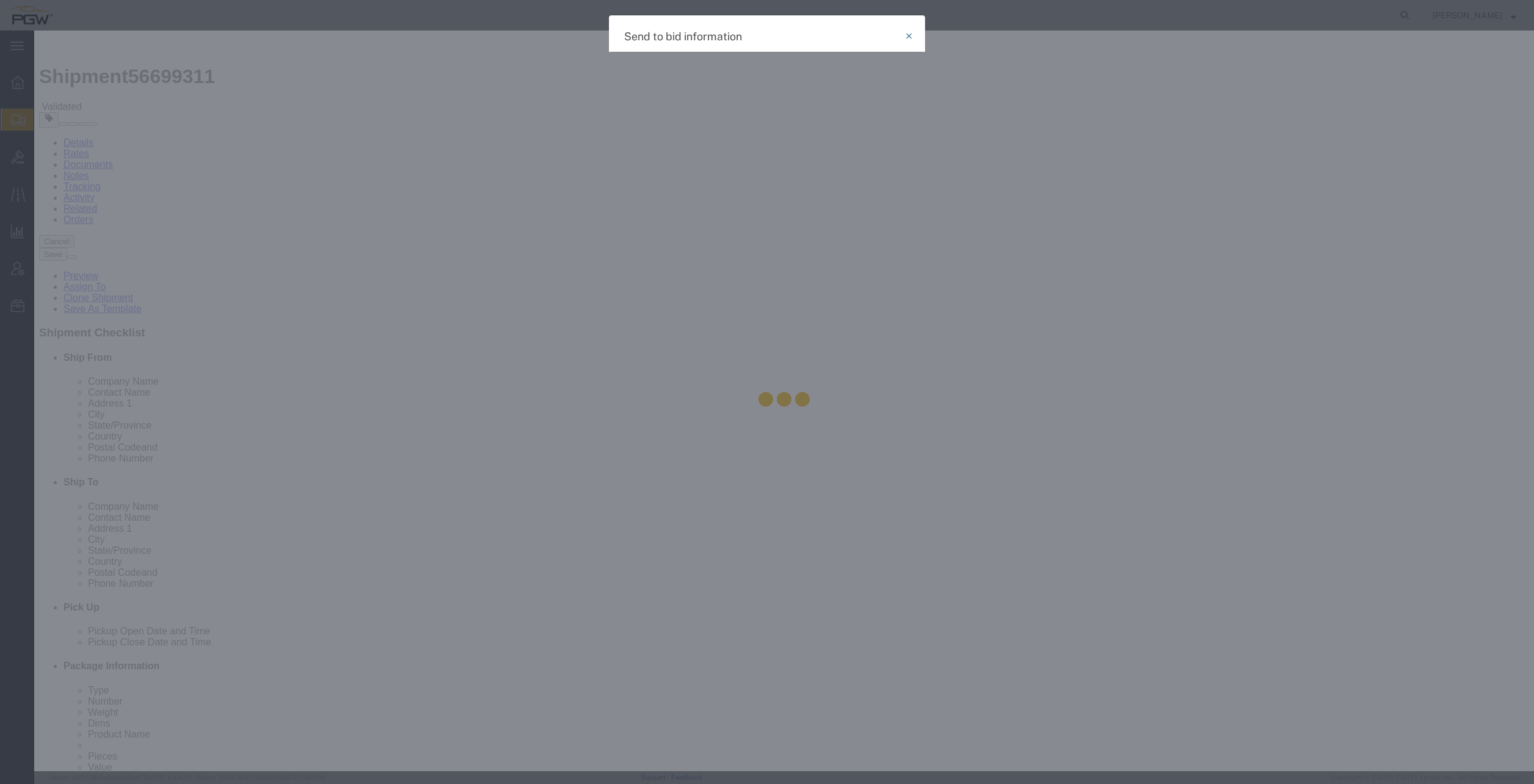
select select "TL"
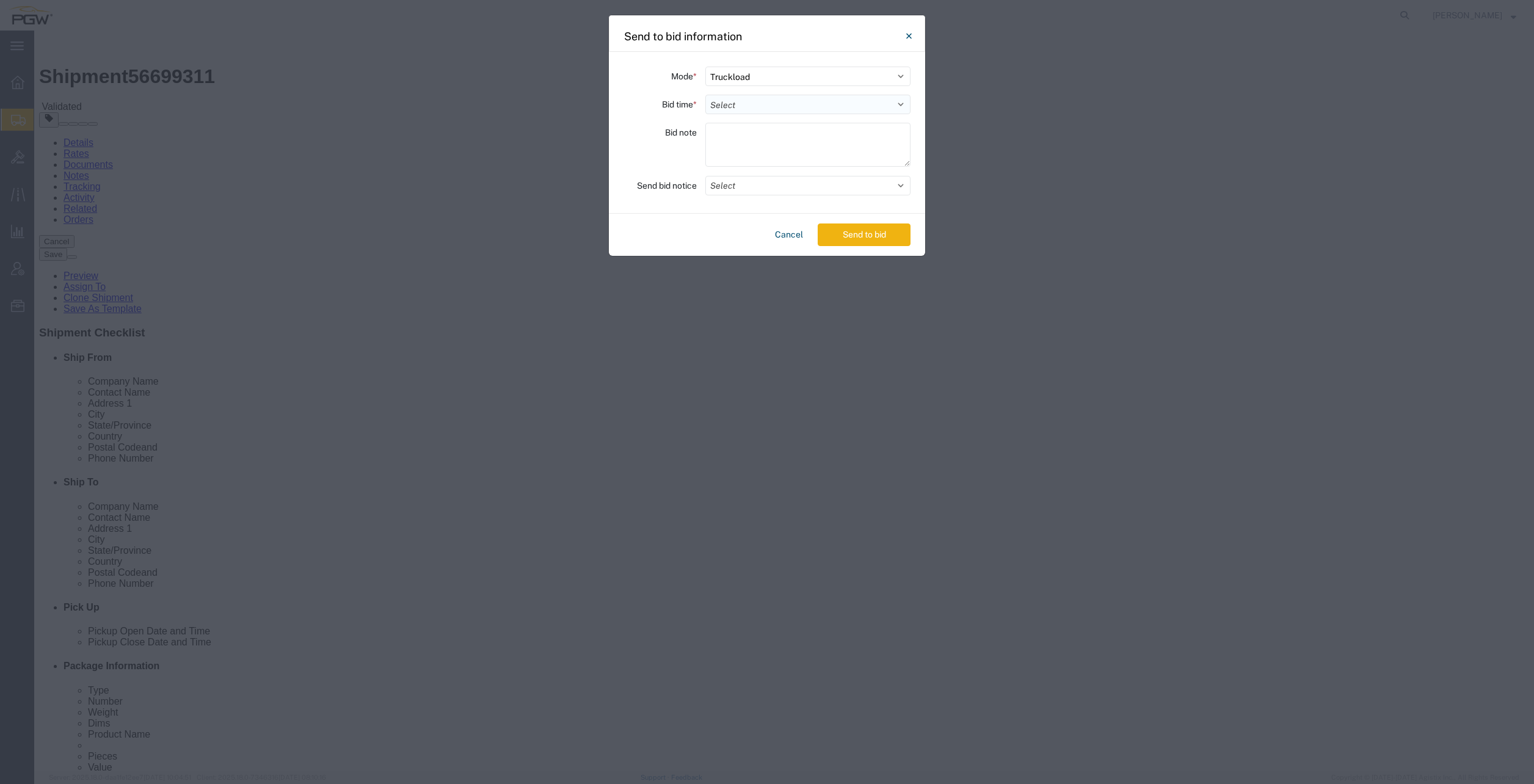
click at [756, 102] on select "Select 30 Min (Rush) 1 Hour (Rush) 2 Hours (Rush) 4 Hours (Rush) 8 Hours (Rush)…" at bounding box center [808, 105] width 205 height 20
select select "24"
click at [706, 95] on select "Select 30 Min (Rush) 1 Hour (Rush) 2 Hours (Rush) 4 Hours (Rush) 8 Hours (Rush)…" at bounding box center [808, 105] width 205 height 20
click at [835, 193] on button "Select" at bounding box center [808, 186] width 205 height 20
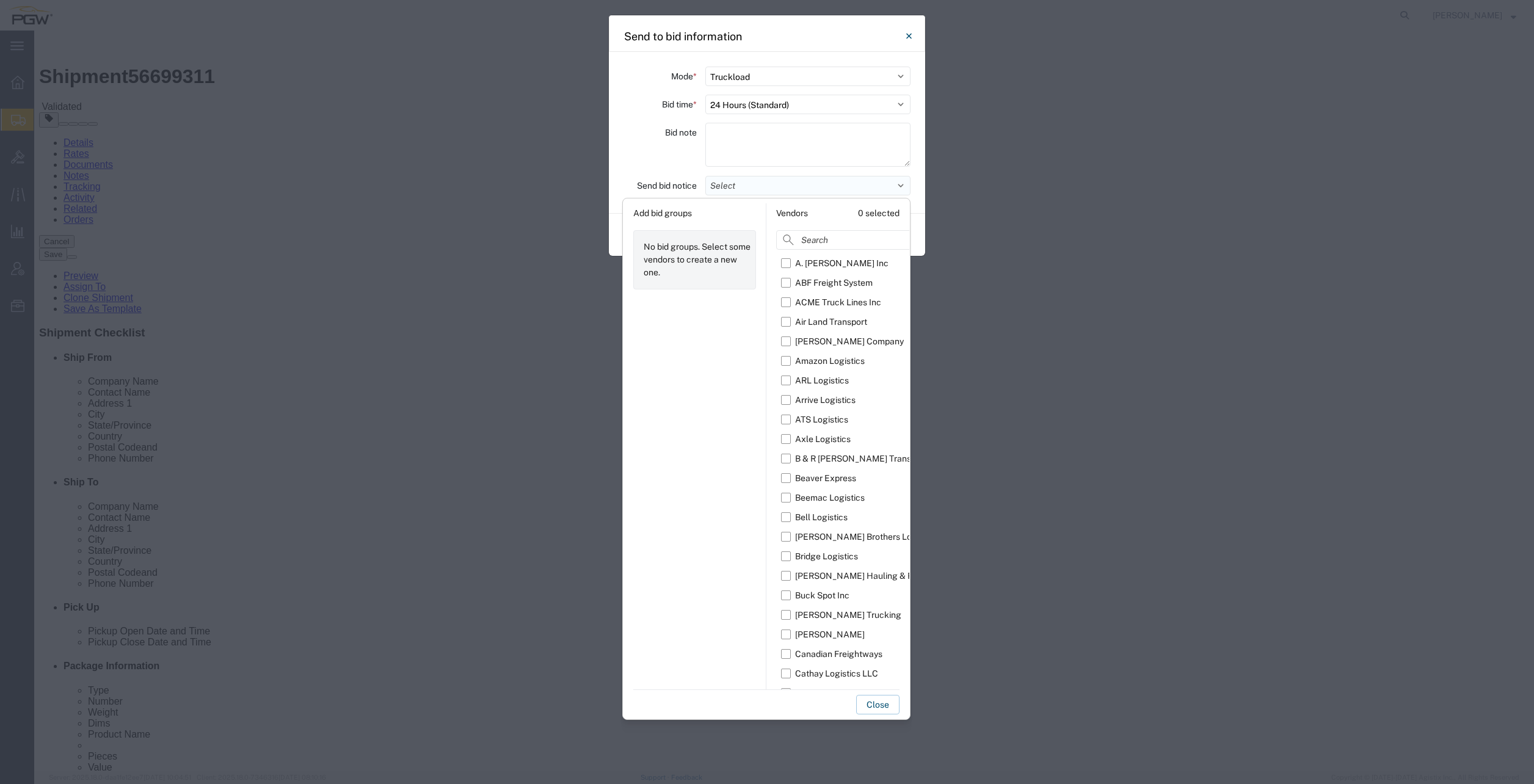
click at [837, 189] on button "Select" at bounding box center [808, 186] width 205 height 20
click at [818, 156] on textarea at bounding box center [808, 145] width 205 height 44
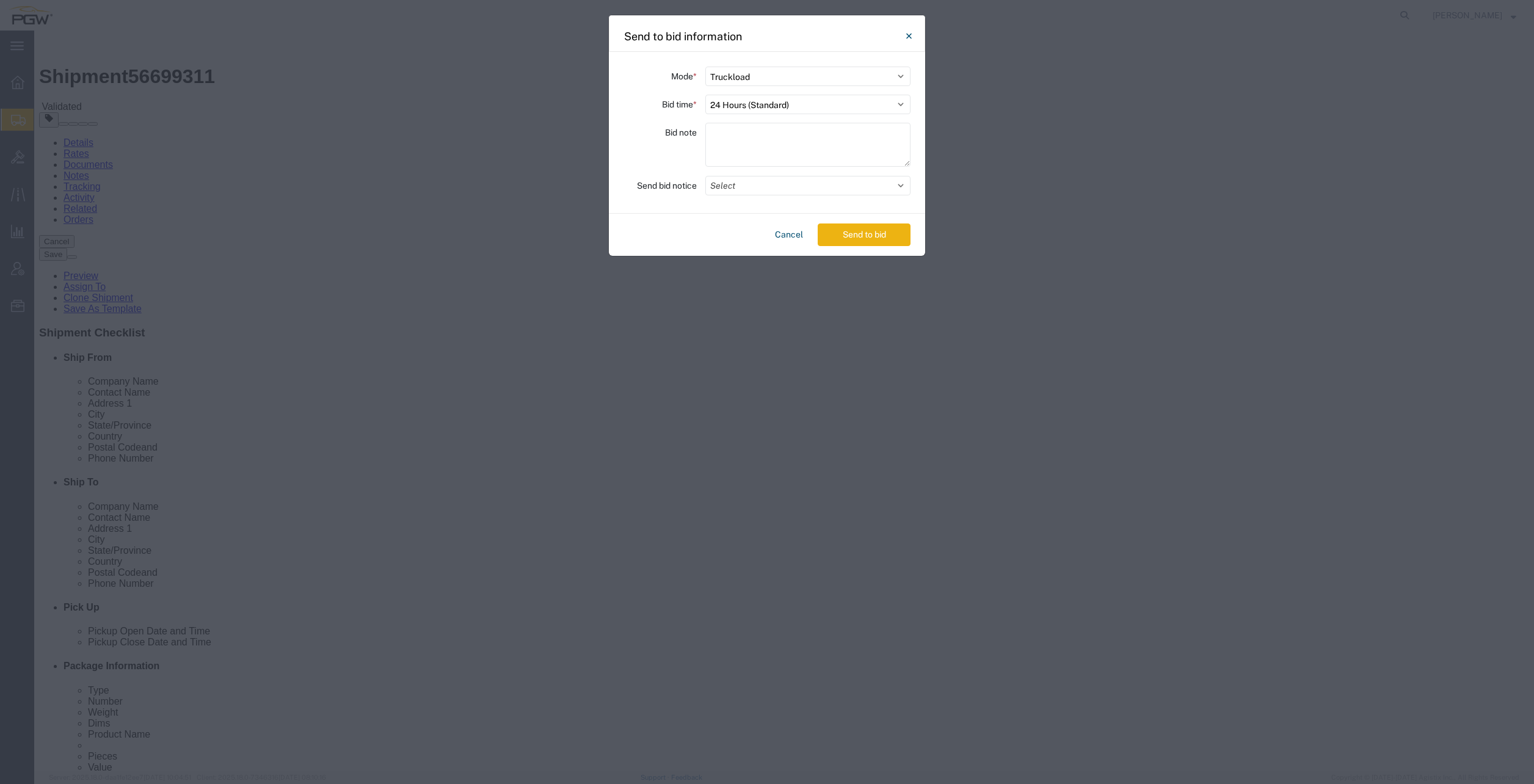
click at [873, 233] on button "Send to bid" at bounding box center [864, 235] width 92 height 23
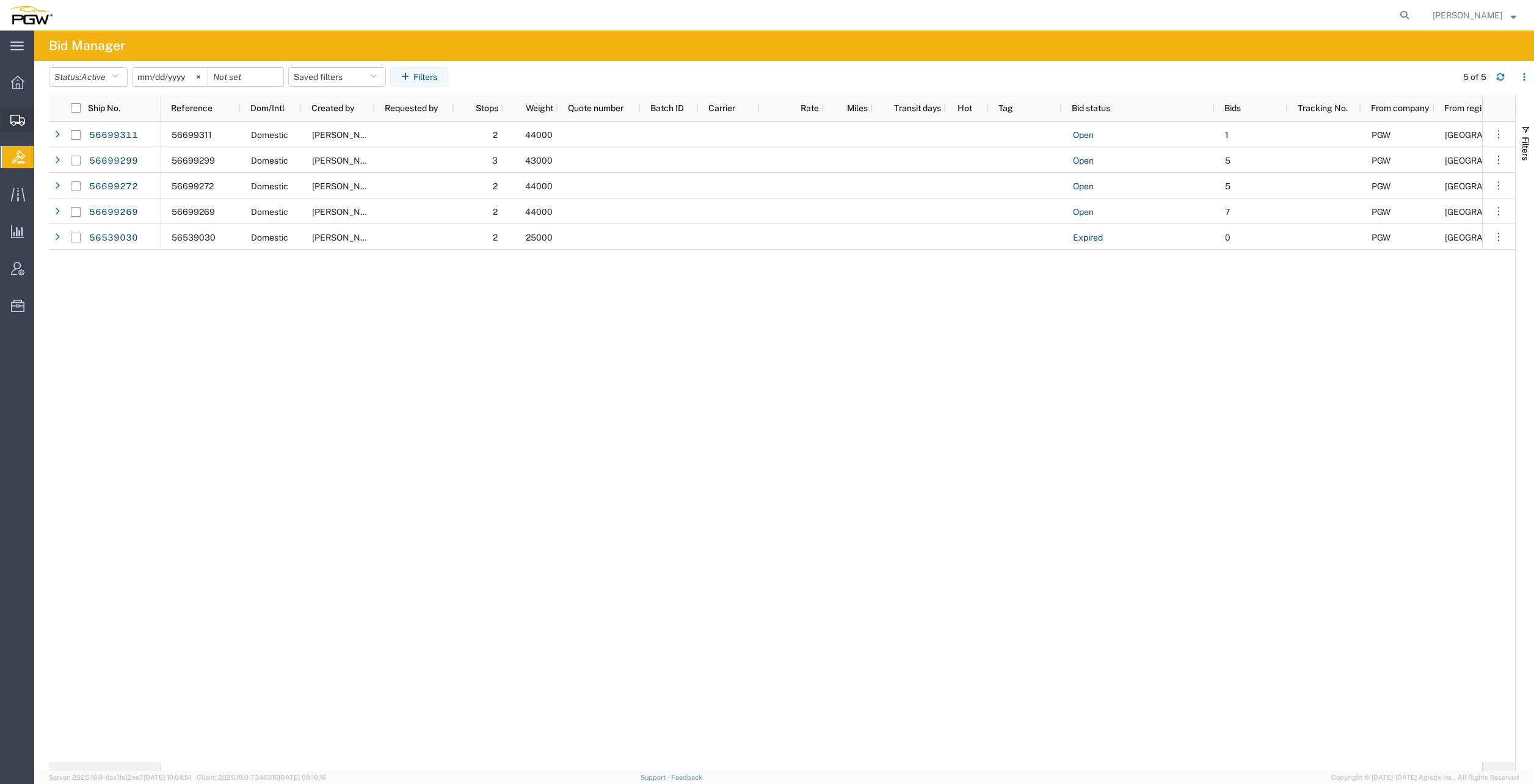
click at [0, 0] on span "Create from Template" at bounding box center [0, 0] width 0 height 0
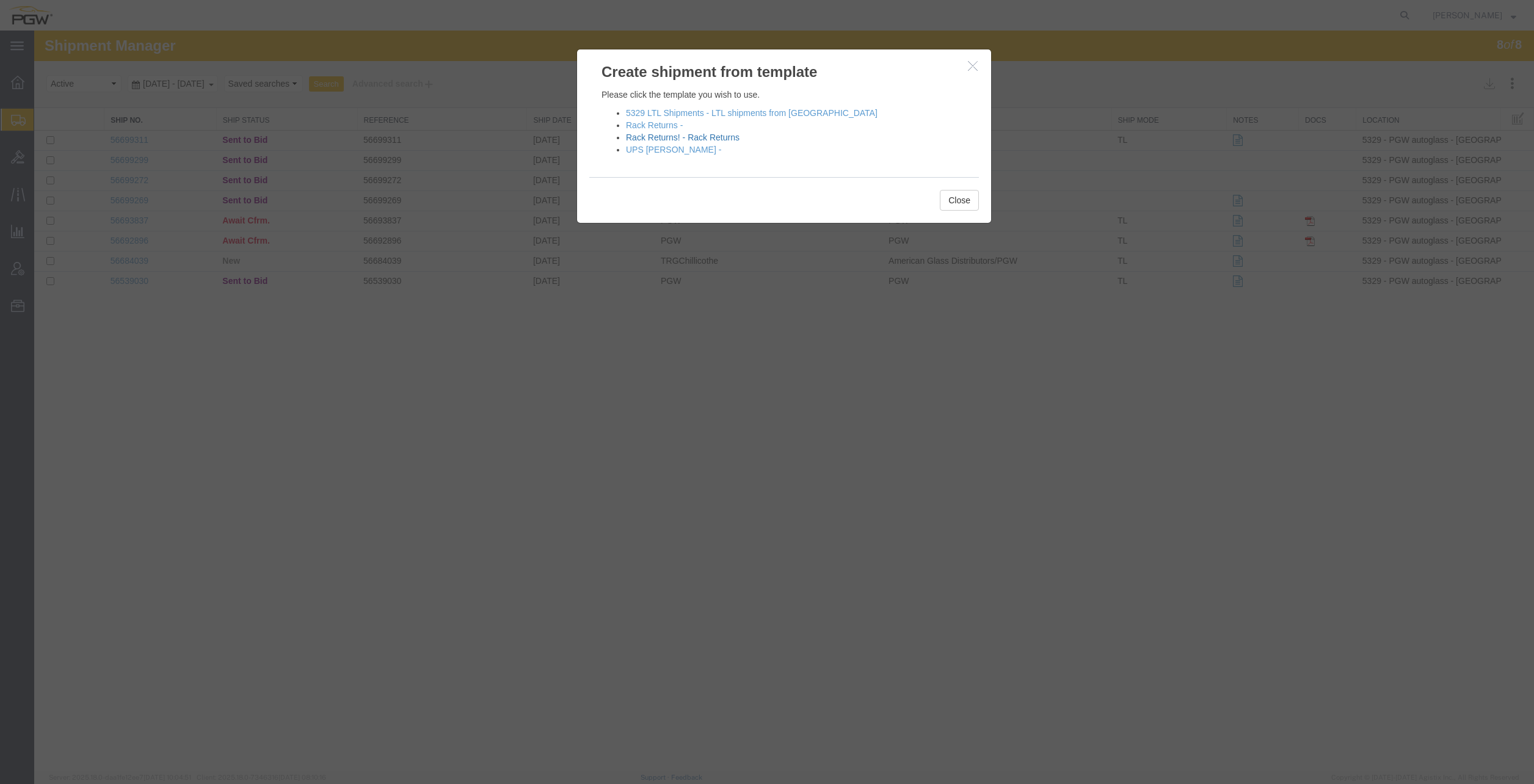
click at [677, 136] on link "Rack Returns! - Rack Returns" at bounding box center [683, 137] width 114 height 10
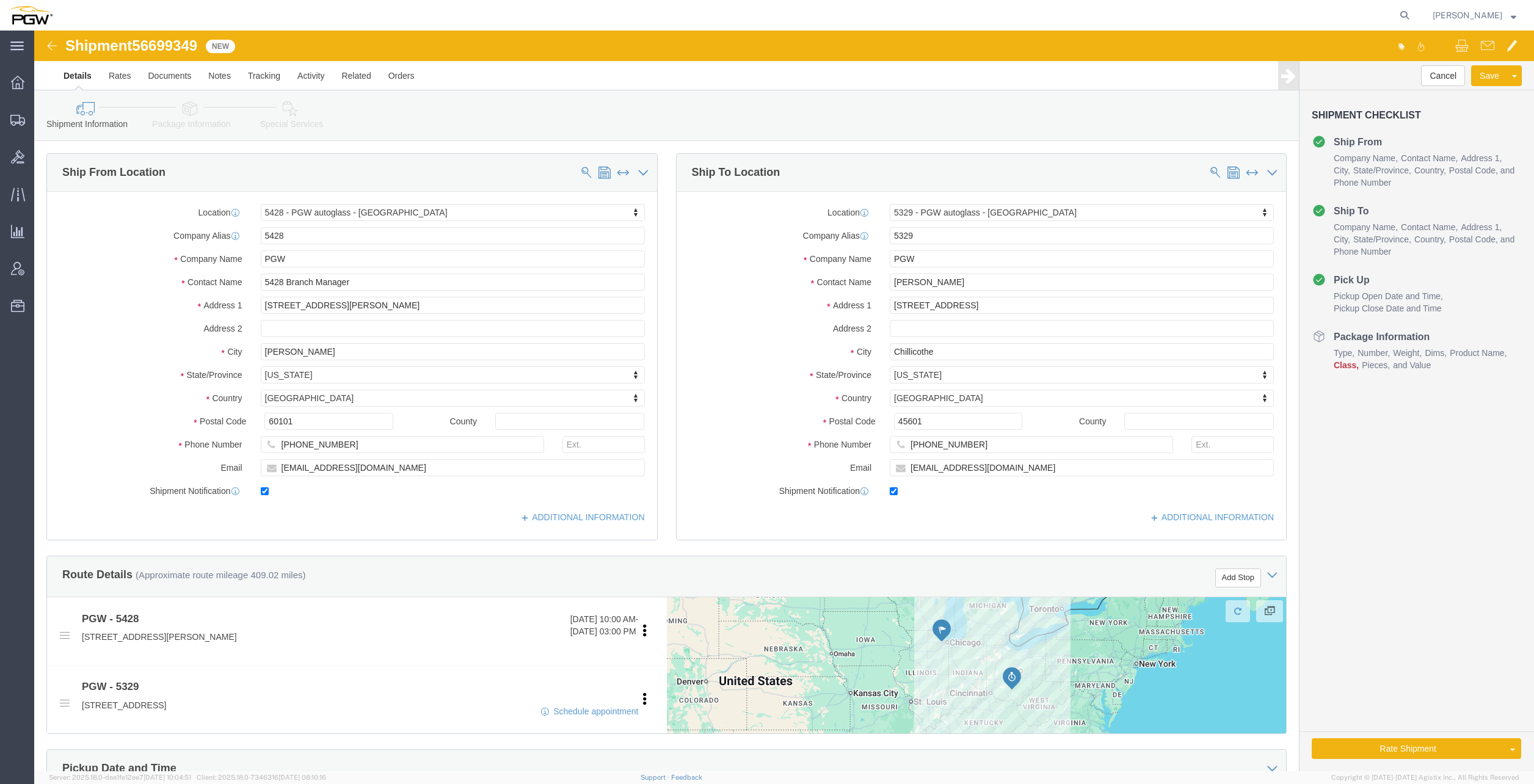
scroll to position [101, 0]
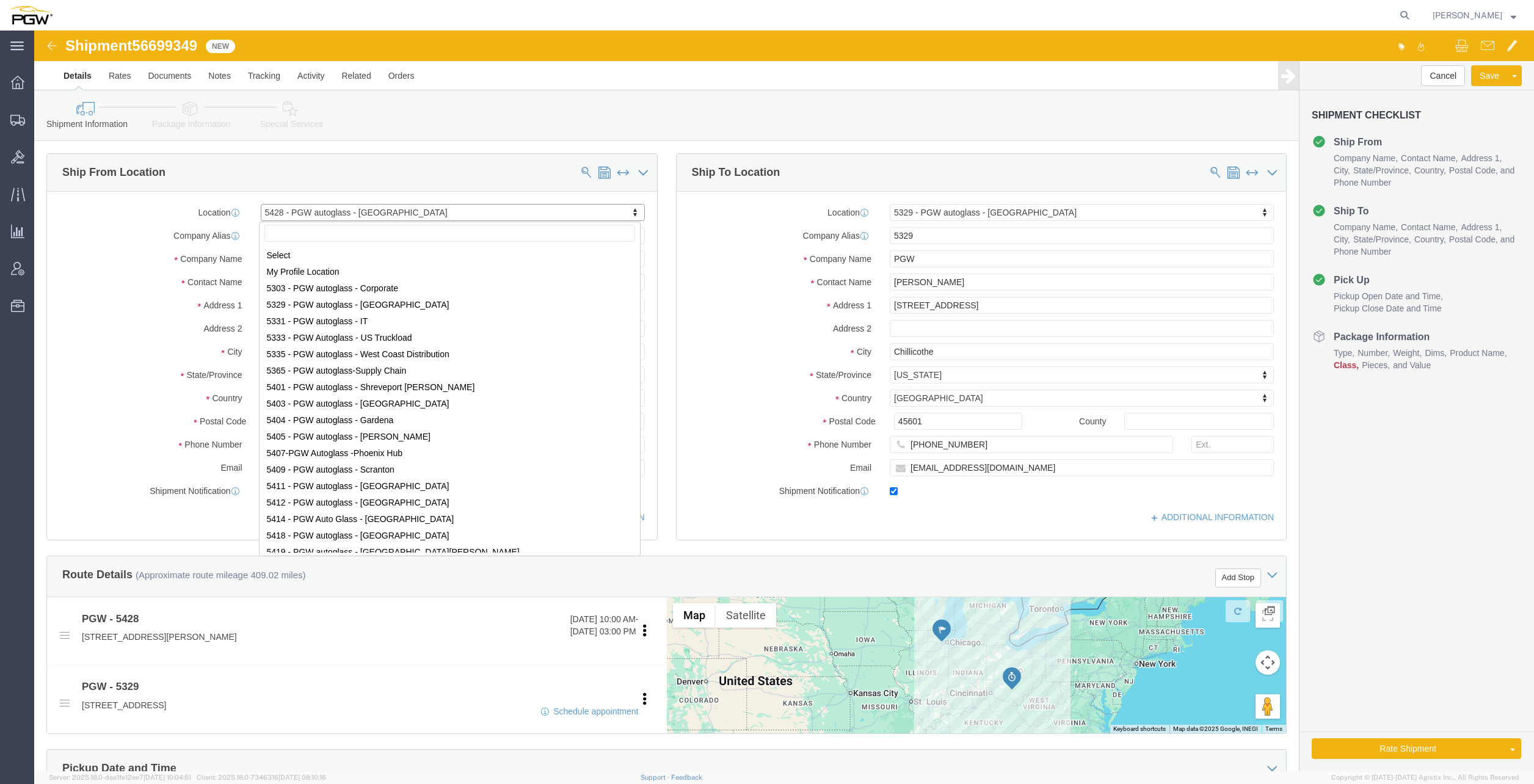
select select "28281"
select select "28253"
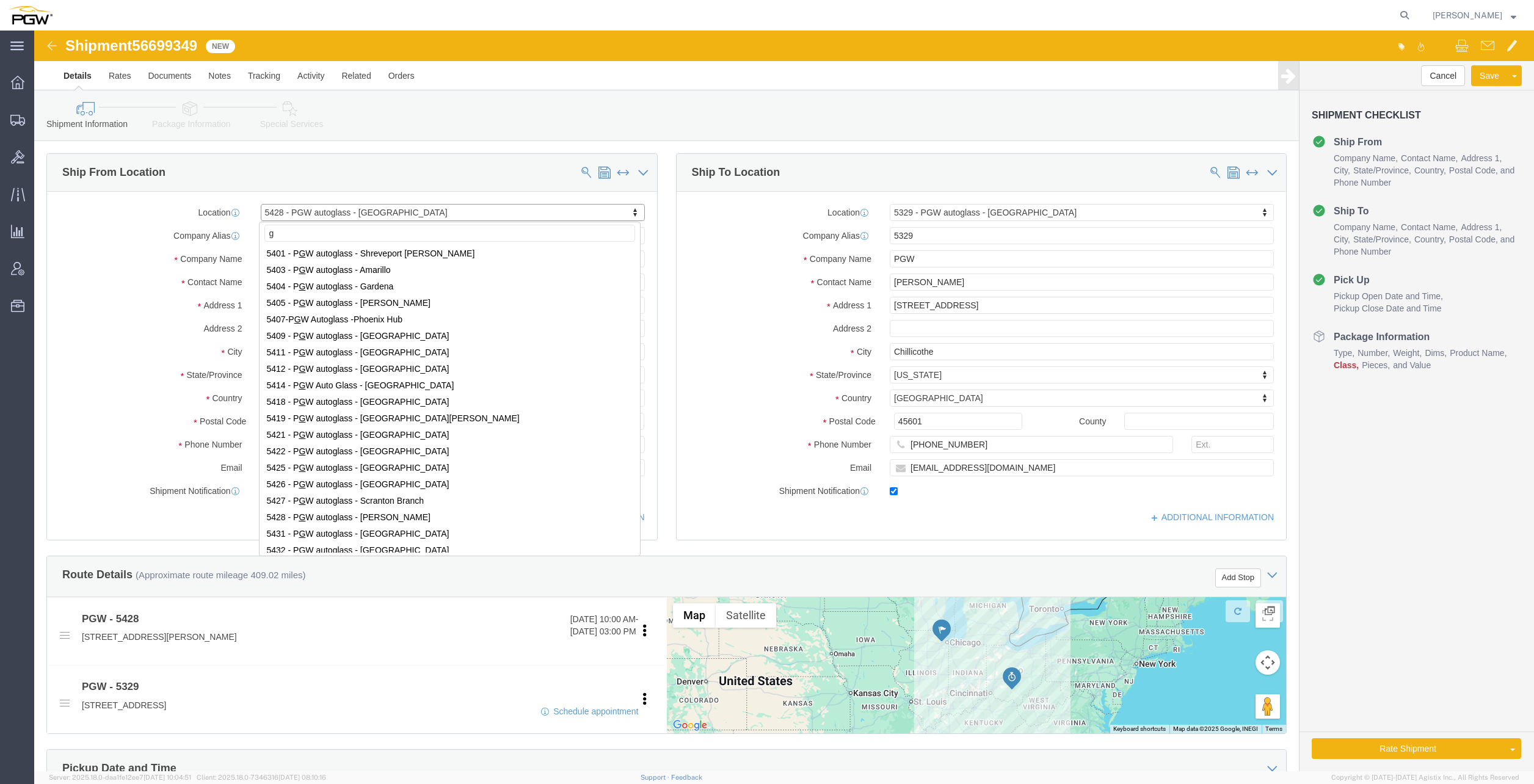
scroll to position [0, 0]
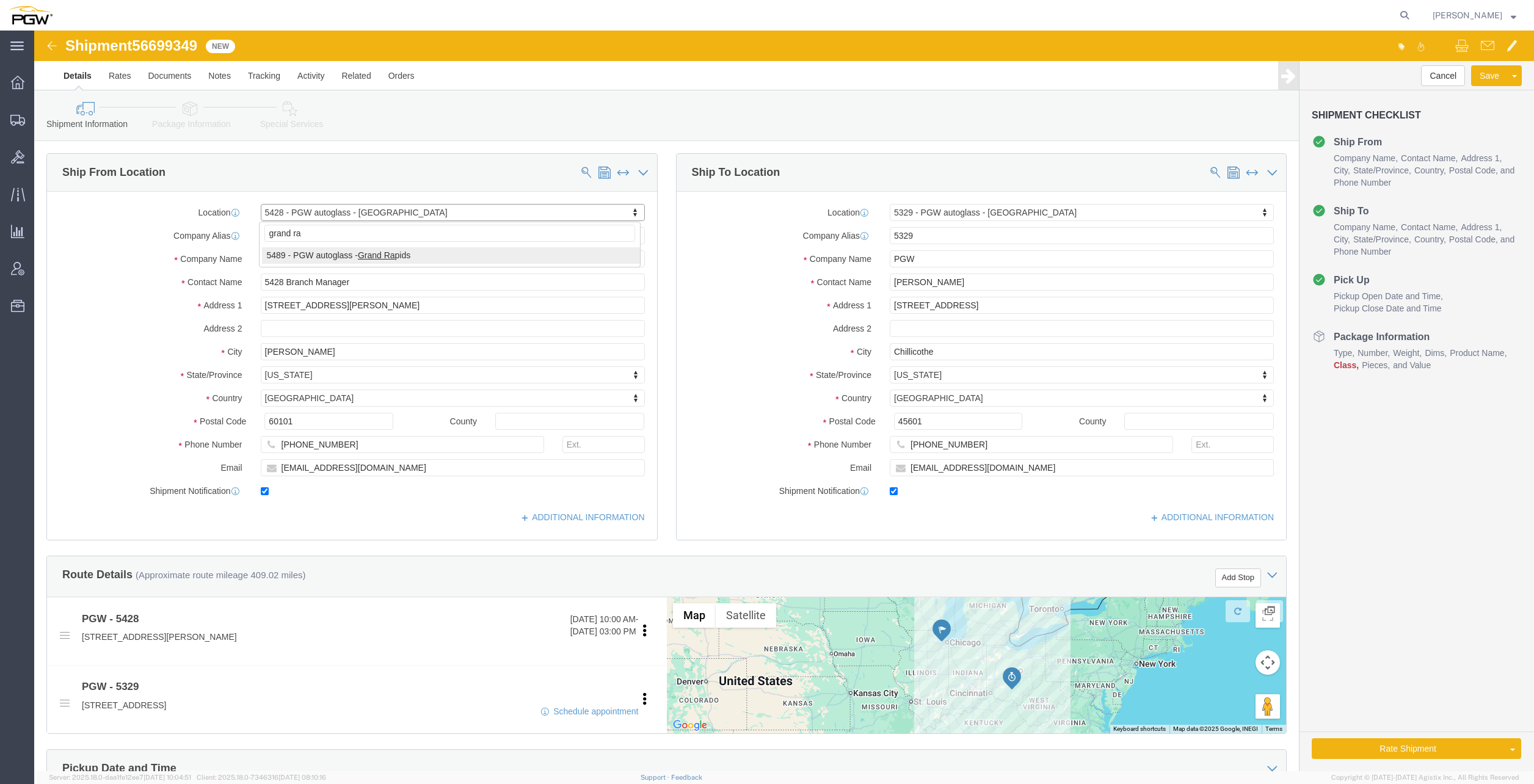
type input "grand ra"
select select "28323"
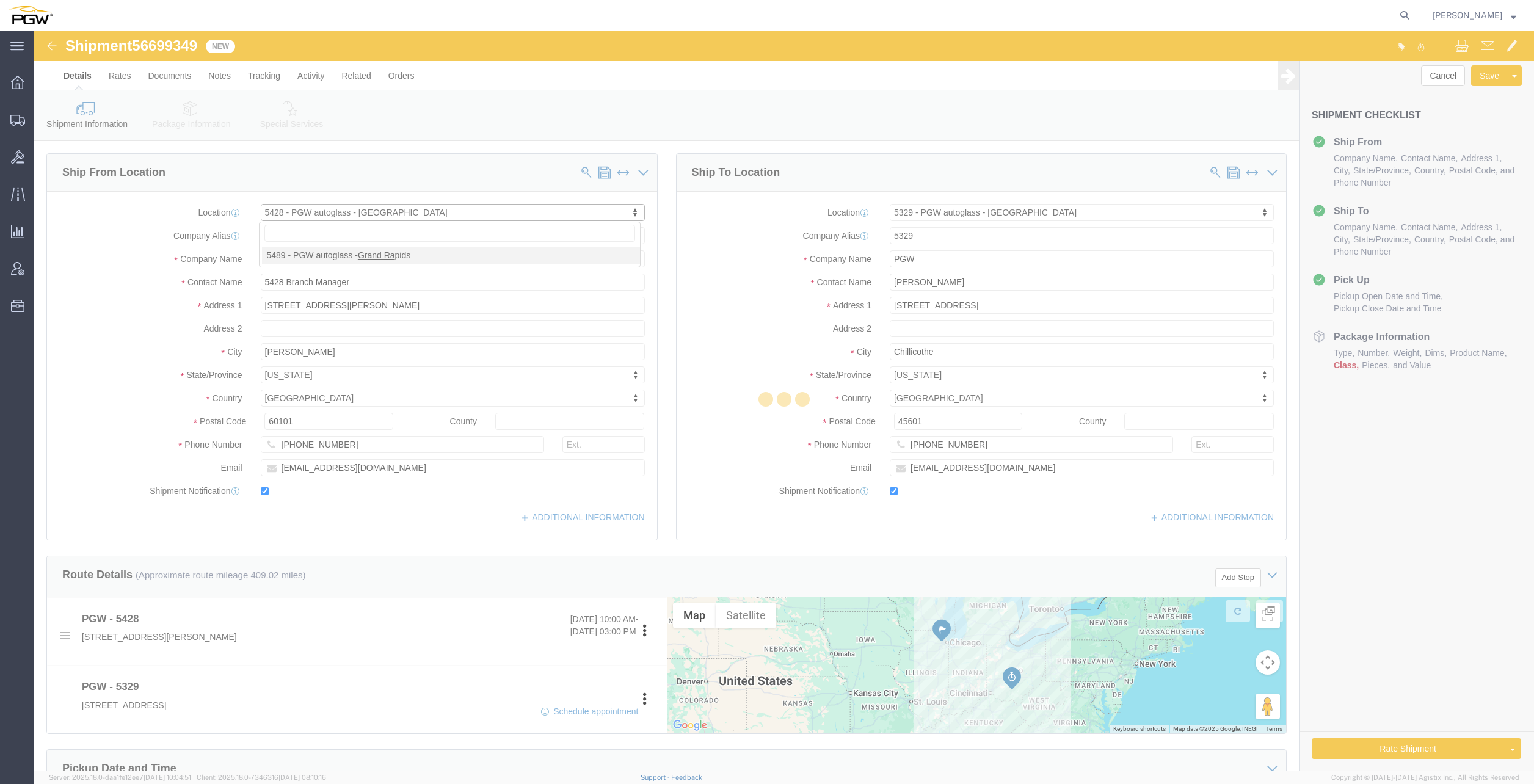
type input "5489"
type input "5489 Branch Manager"
type input "3220 Northridge Drive NW, Suite D"
type input "Walker"
type input "49544"
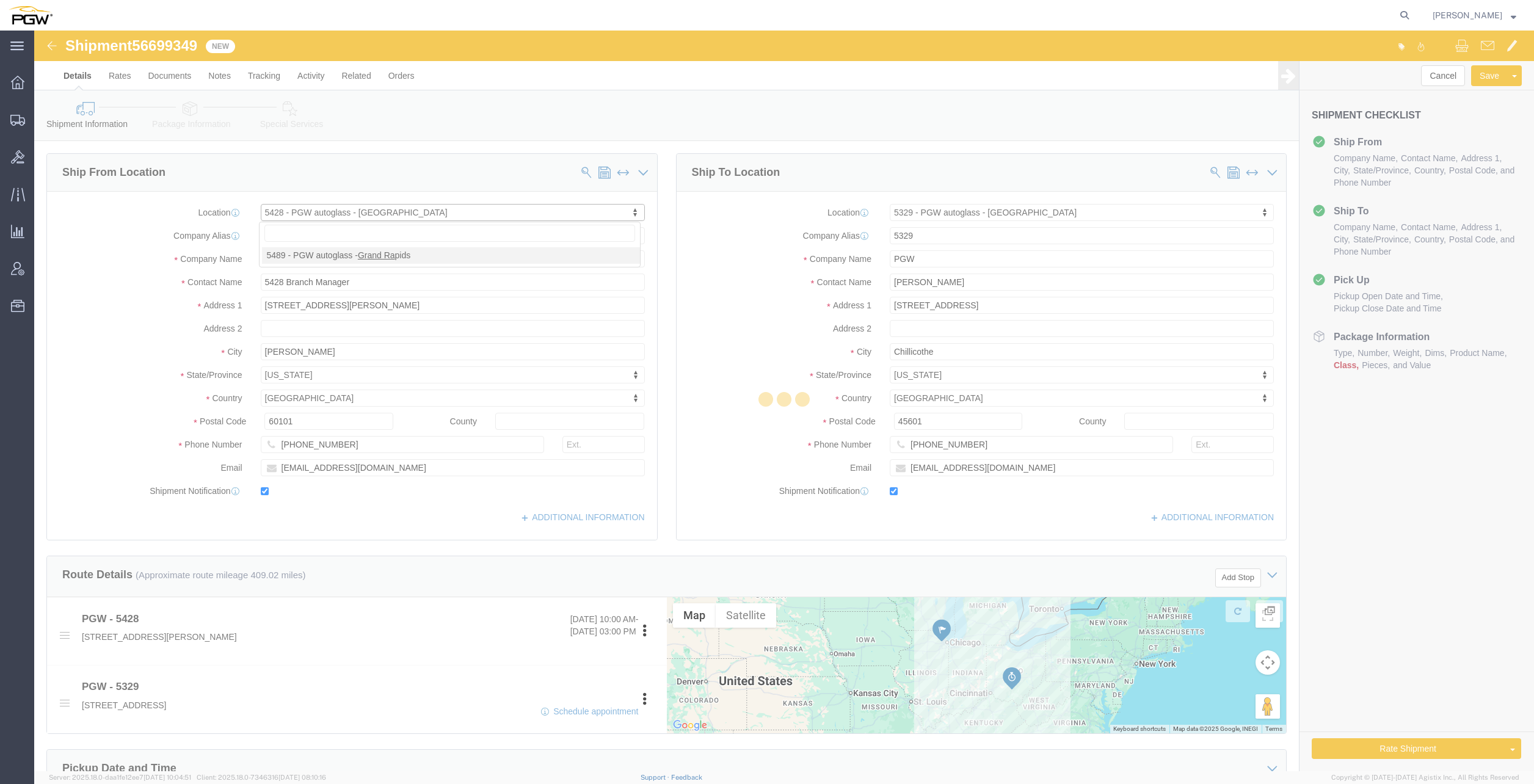
type input "616-330-4382"
type input "lkqsp_o_pm_5489@pgwag.com"
select select "MI"
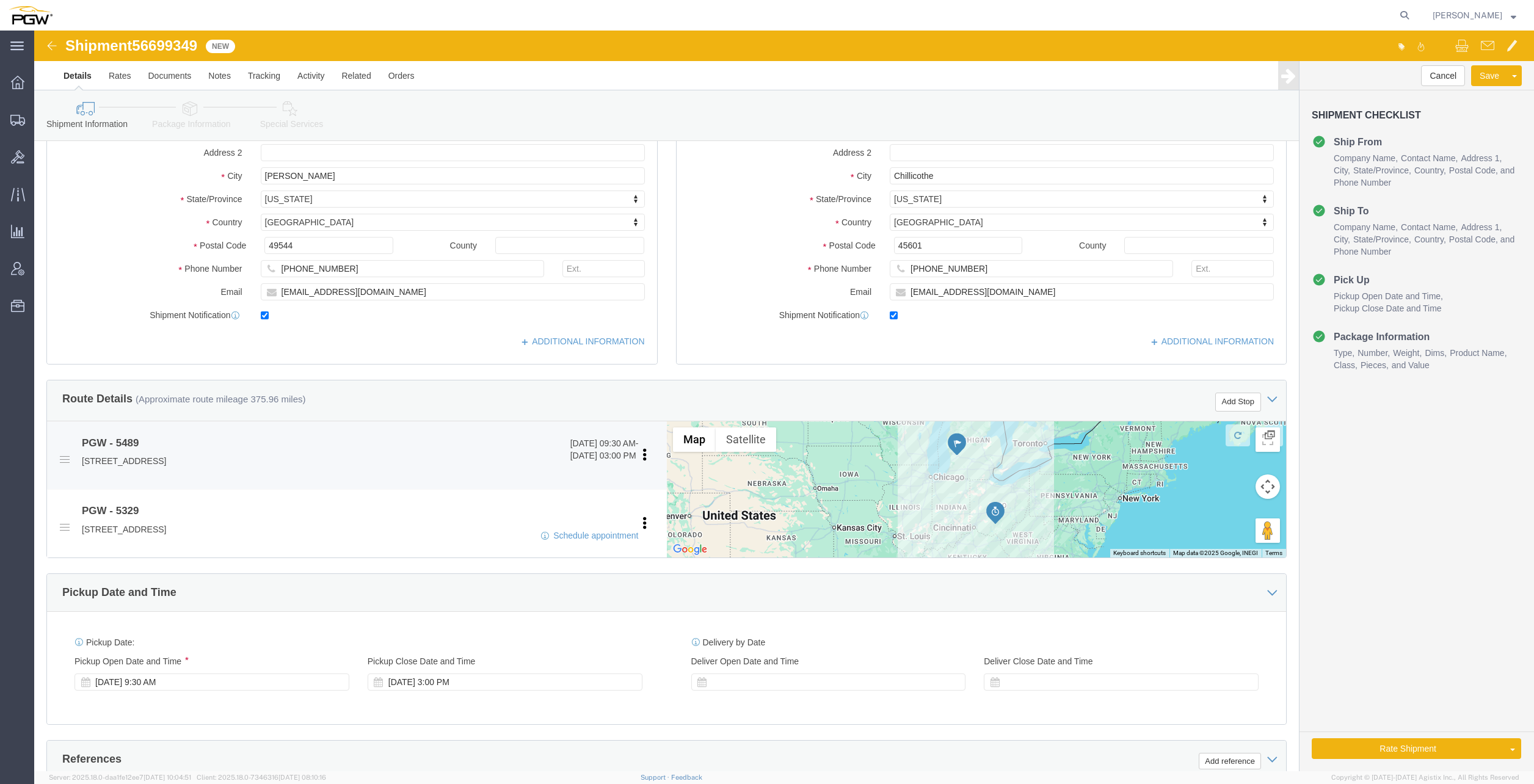
scroll to position [183, 0]
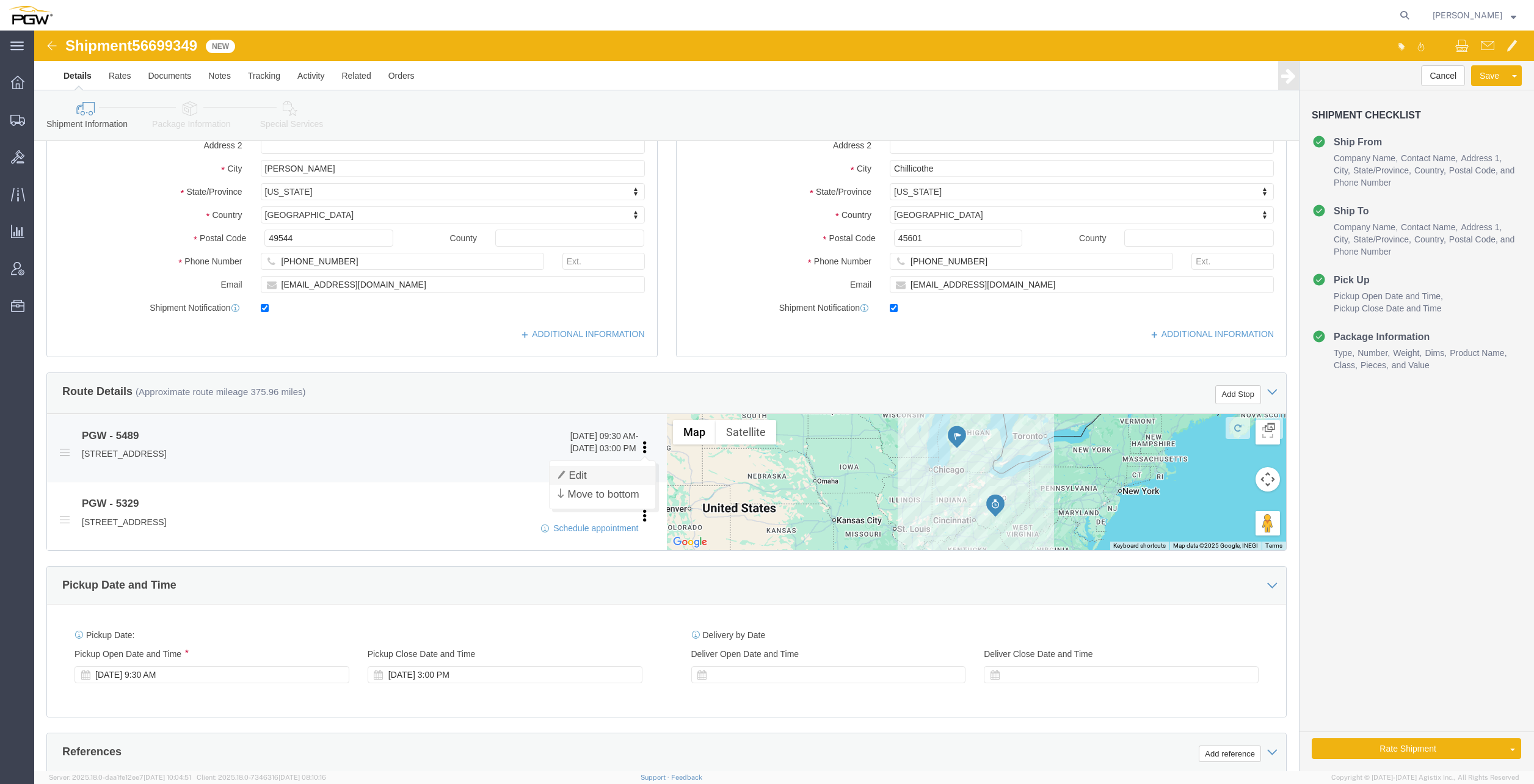
click link "Edit"
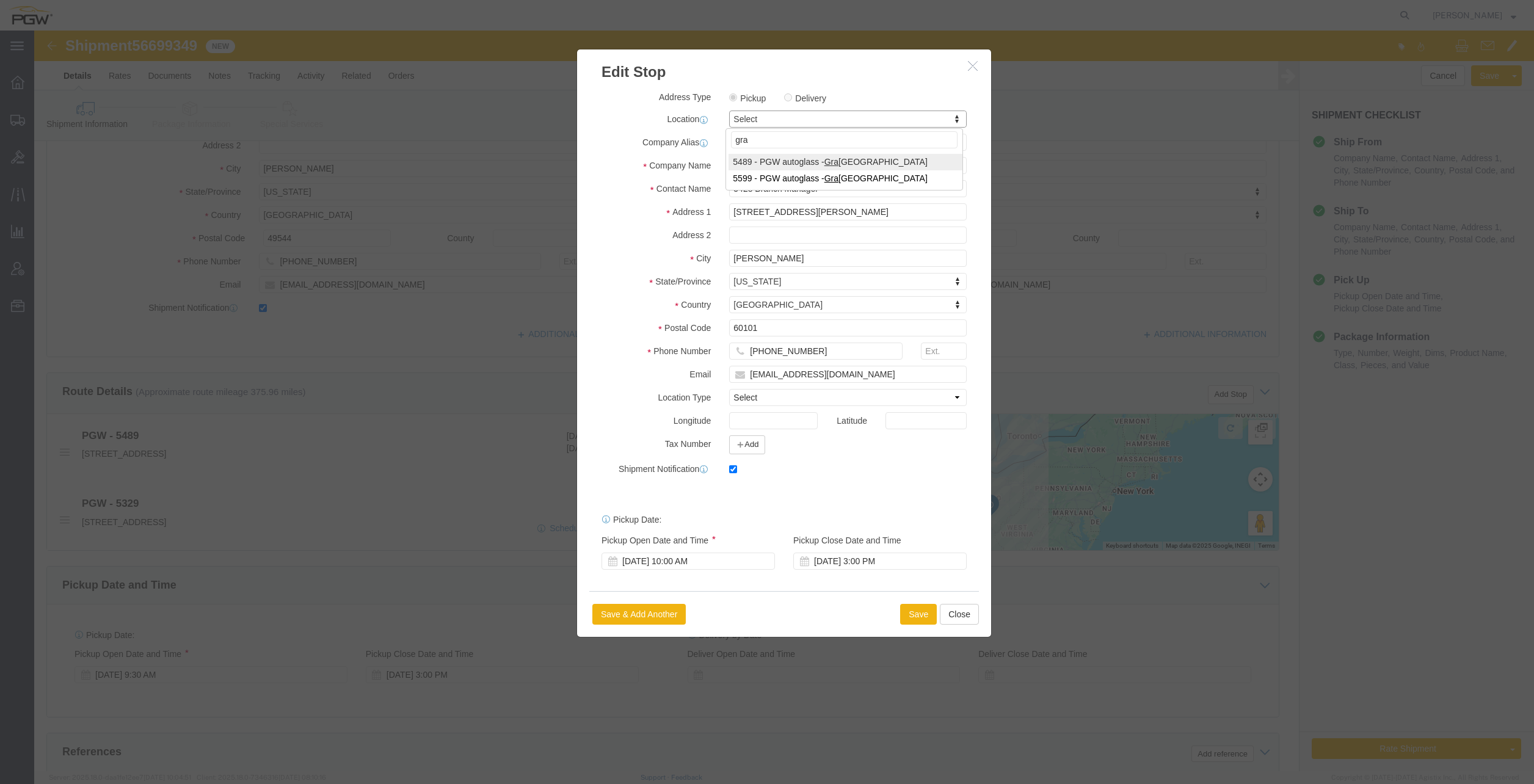
type input "gra"
select select "28323"
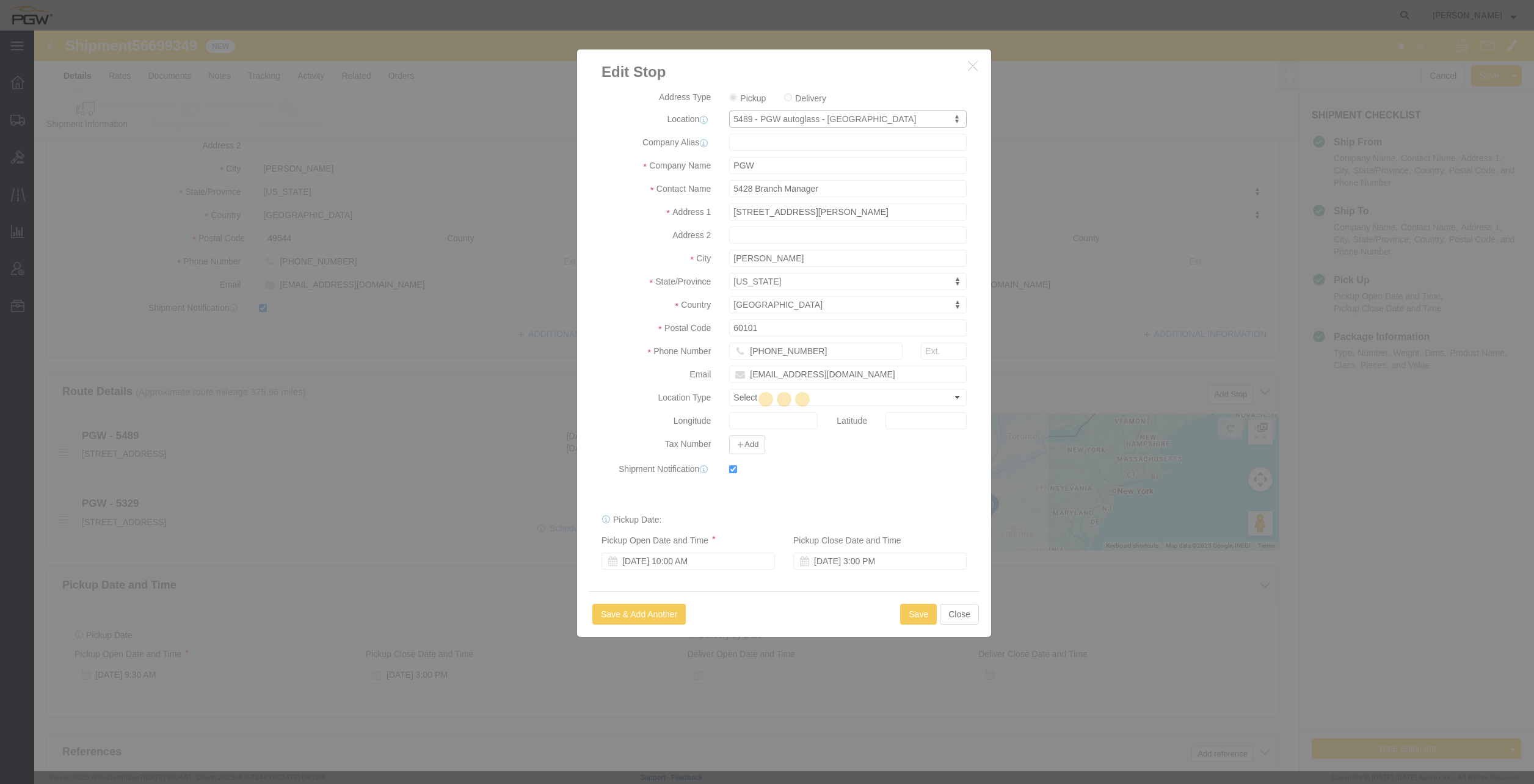
type input "5489"
type input "5489 Branch Manager"
type input "3220 Northridge Drive NW, Suite D"
type input "Walker"
type input "49544"
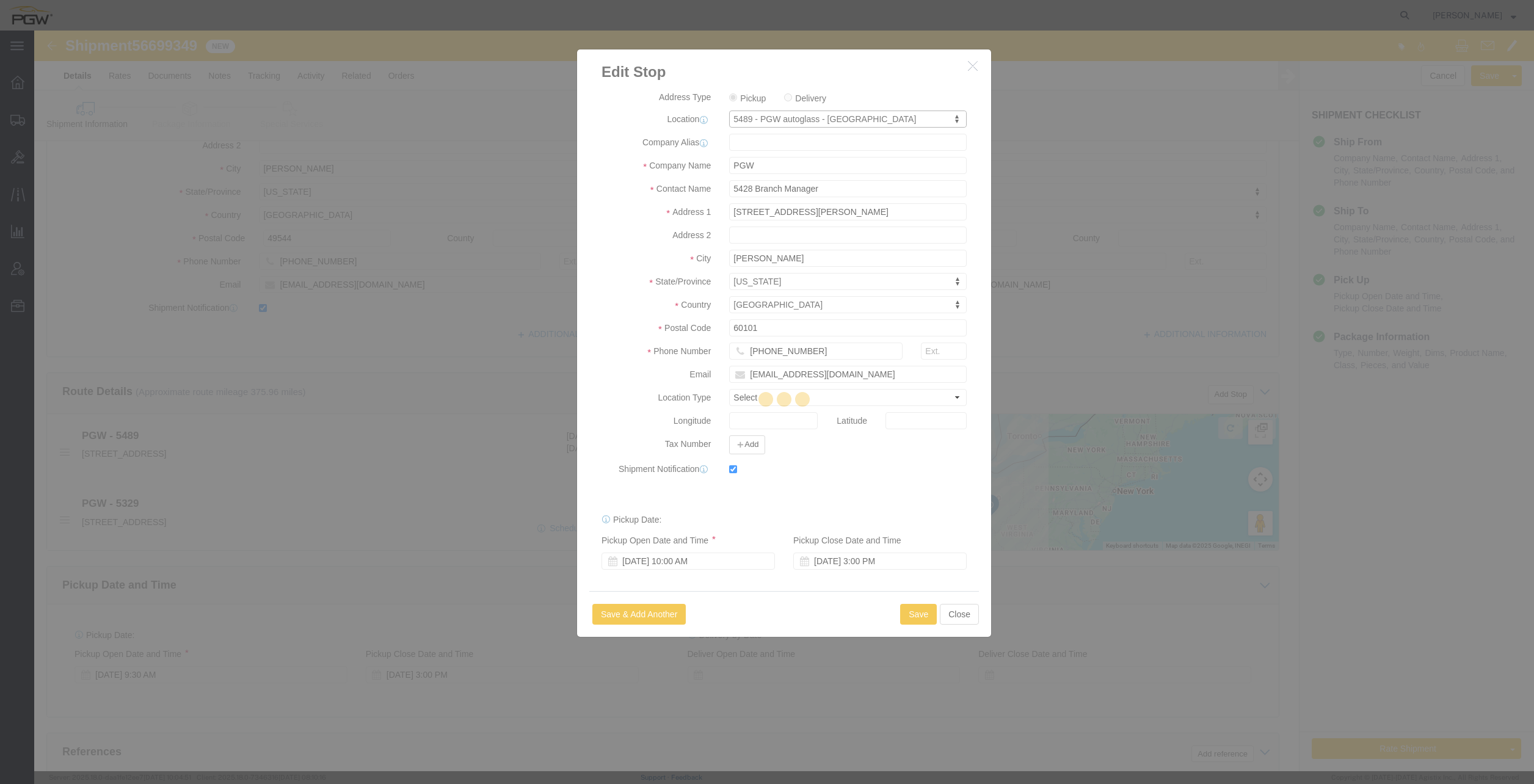
type input "616-330-4382"
type input "lkqsp_o_pm_5489@pgwag.com"
select select "MI"
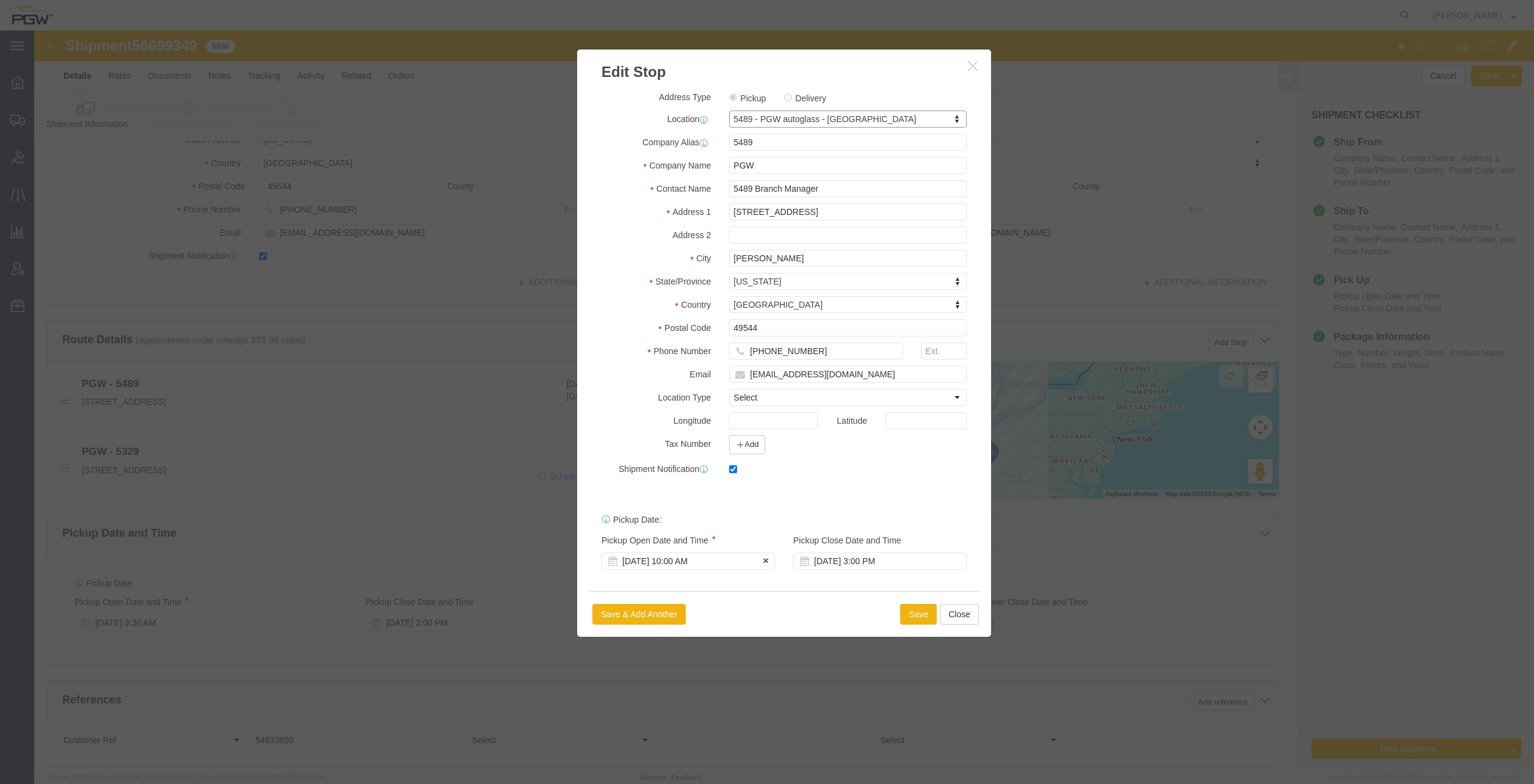
scroll to position [305, 0]
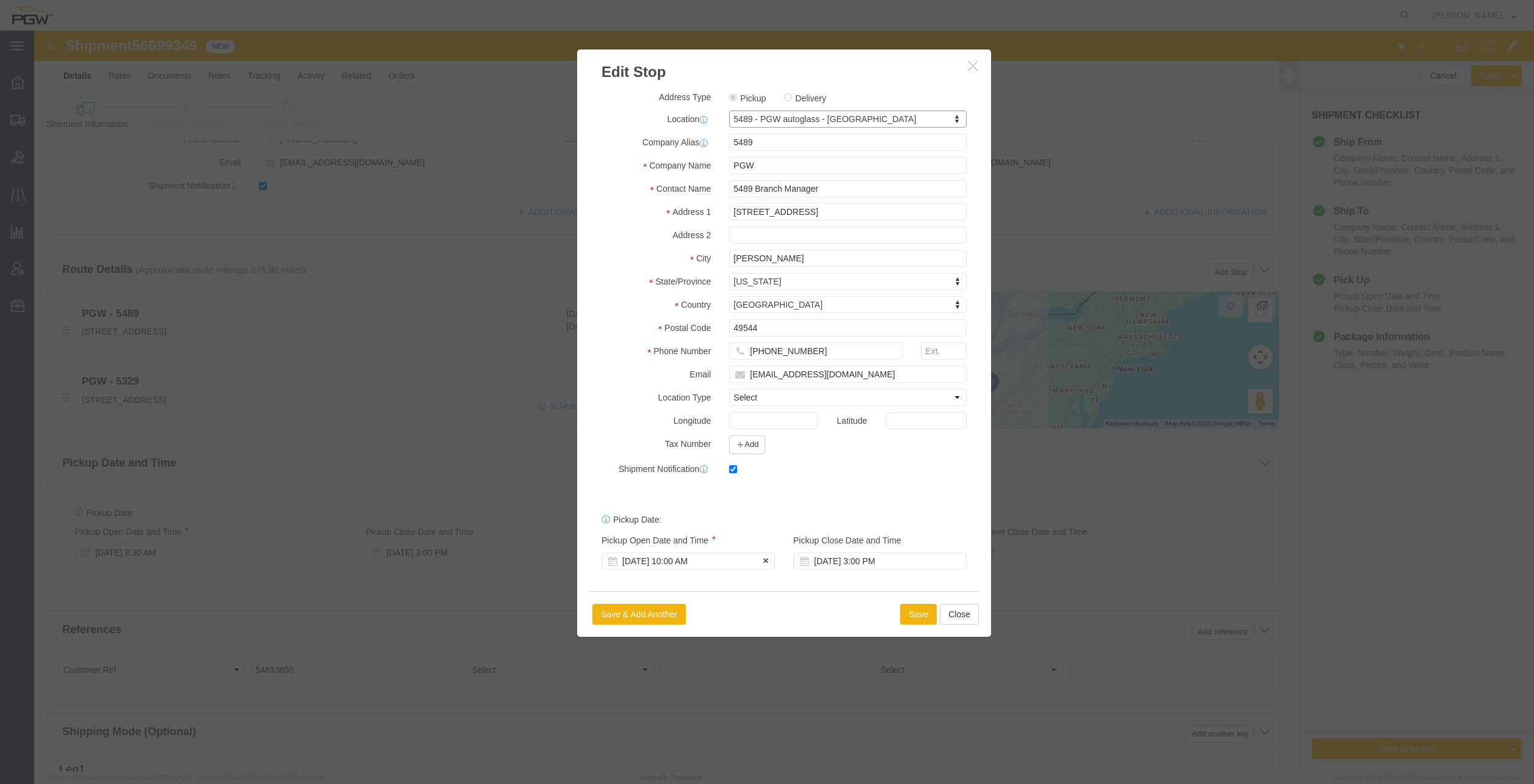
click div "[DATE] 10:00 AM"
click input "10:00 AM"
type input "8:00 AM"
click button "Apply"
click button "Save"
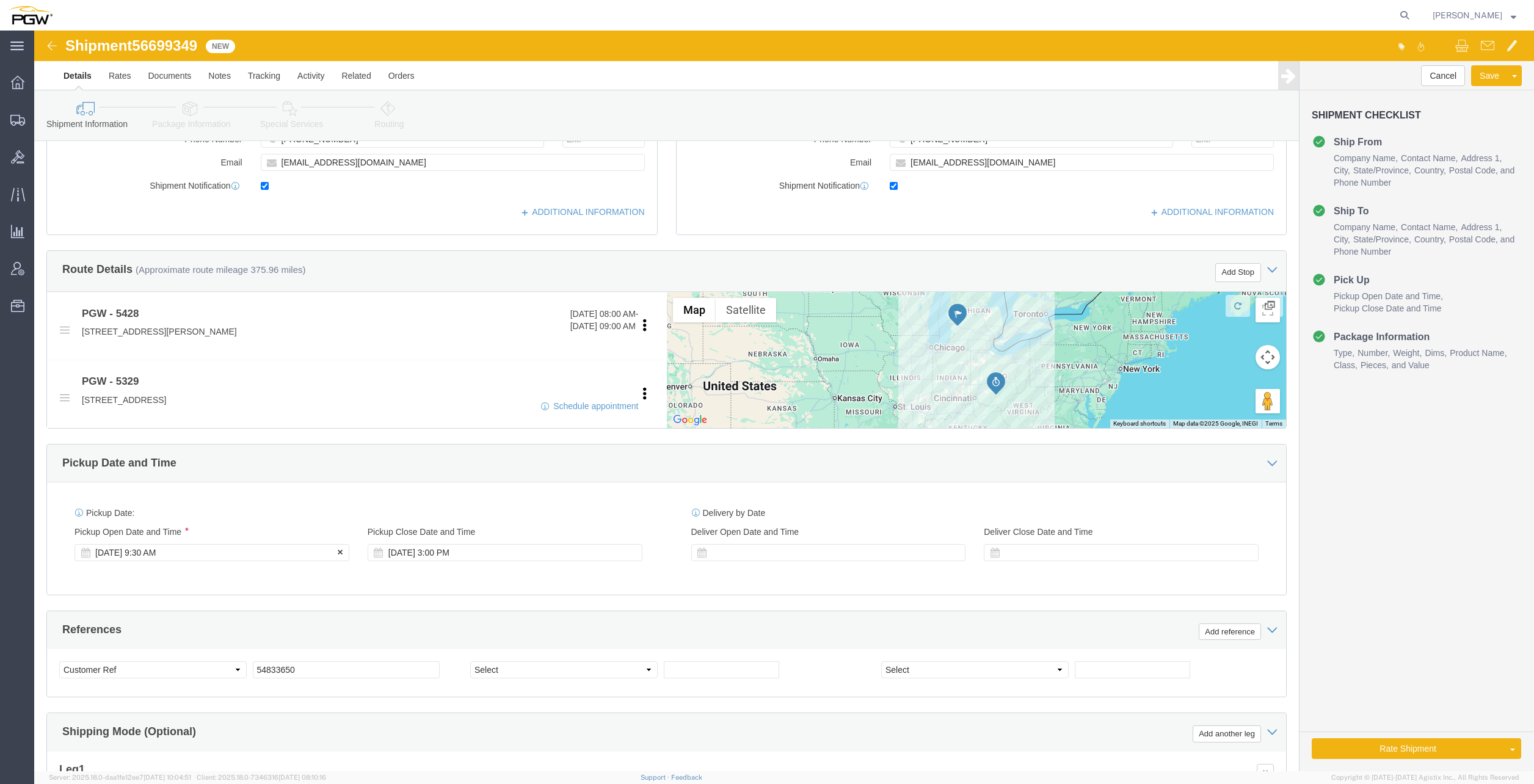
click div "Sep 03 2025 9:30 AM"
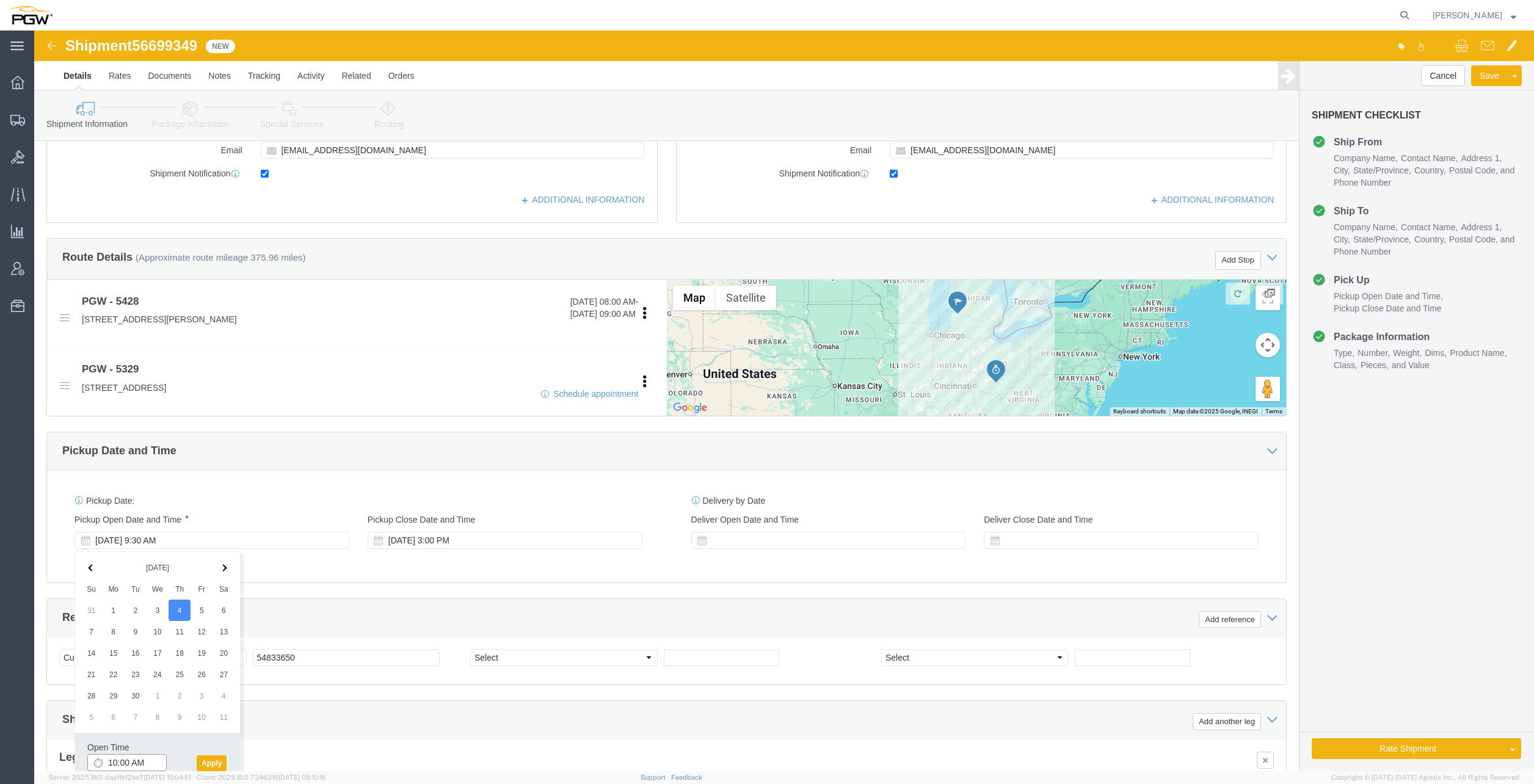
click input "10:00 AM"
type input "8:00 AM"
click button "Apply"
click span "56699349"
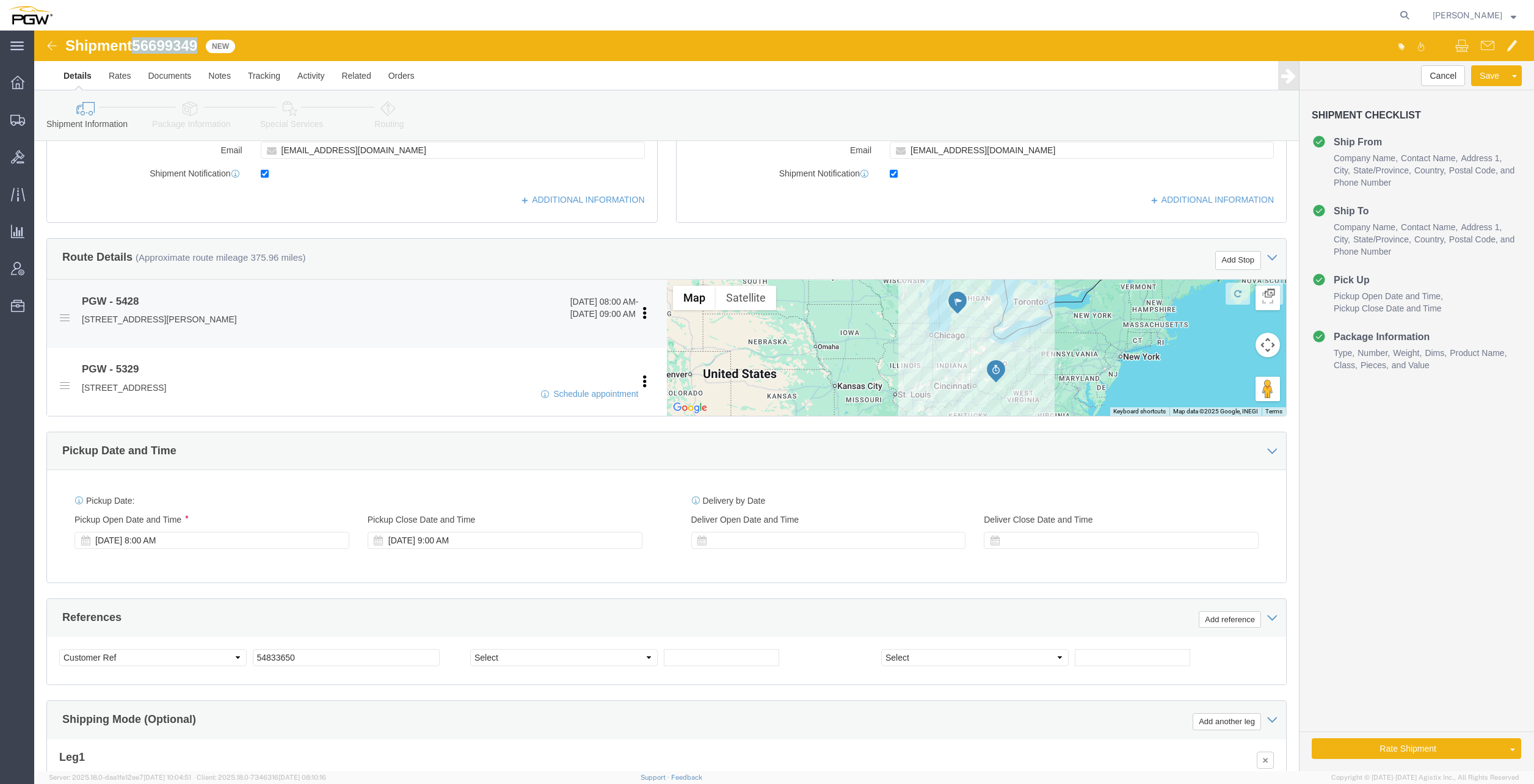
copy span "56699349"
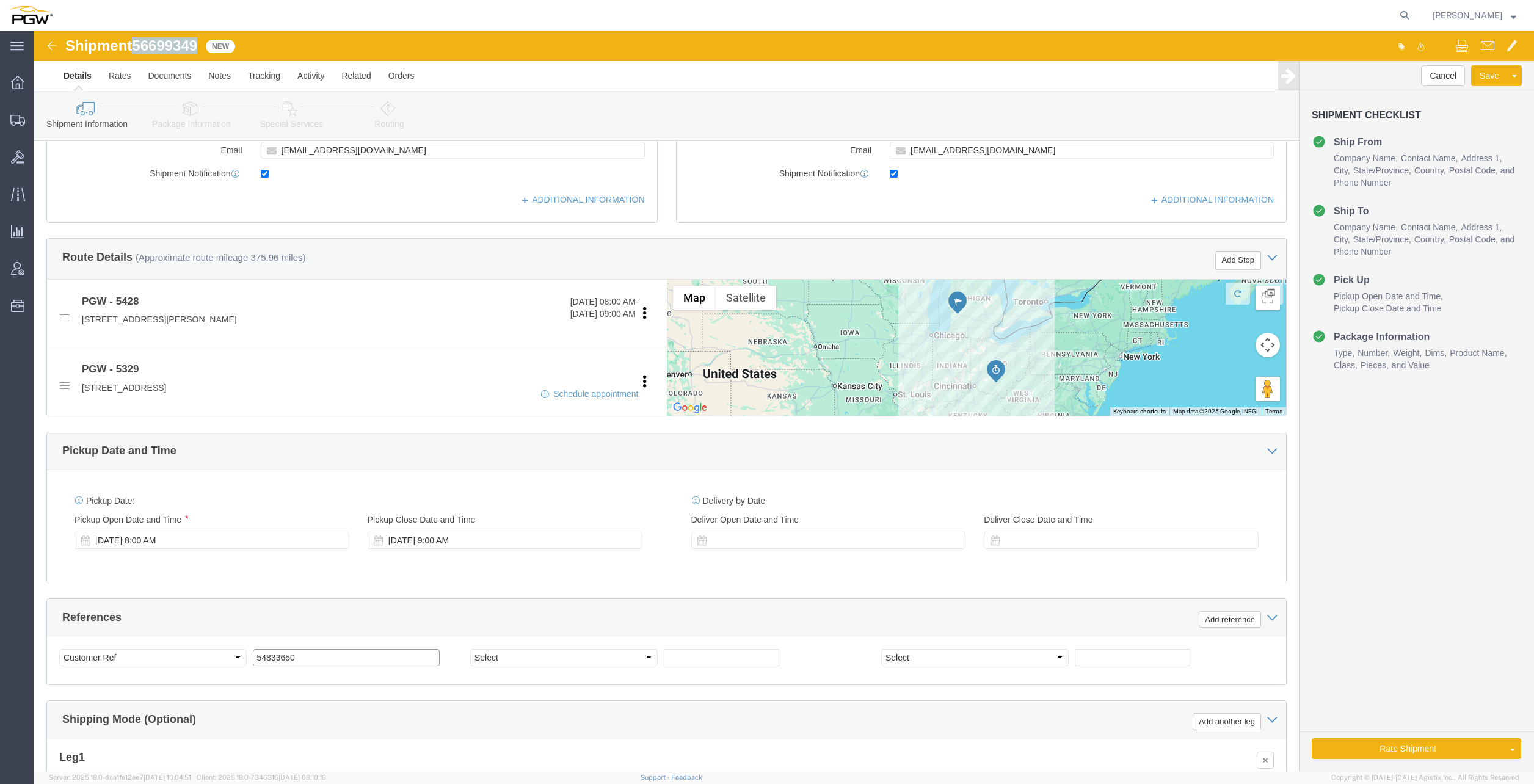
click input "54833650"
drag, startPoint x: 297, startPoint y: 628, endPoint x: 143, endPoint y: 612, distance: 154.8
click div "Select Account Type Activity ID Airline Appointment Number ASN Batch Request # …"
paste input "6699349"
click input "56699349"
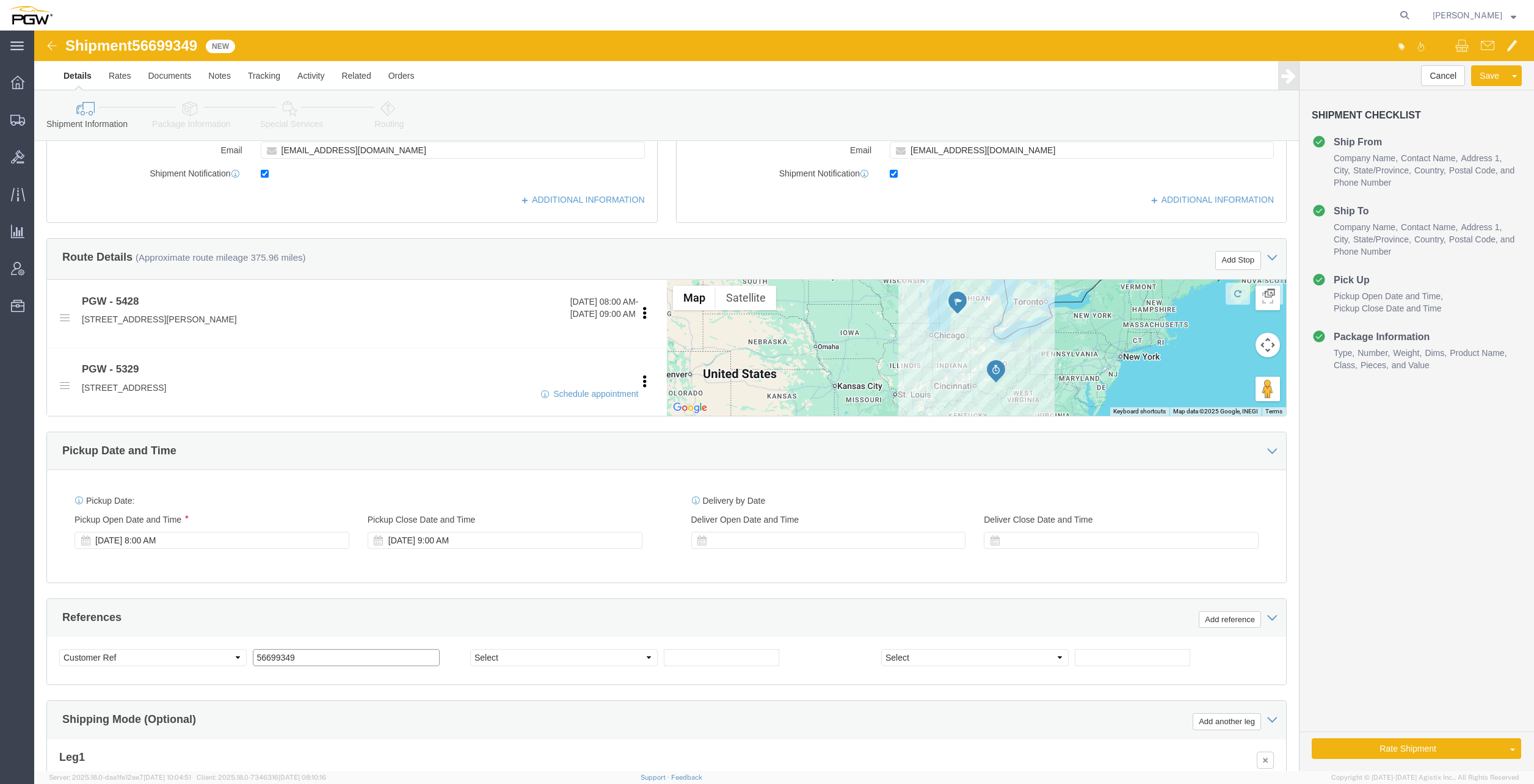
click input "56699349"
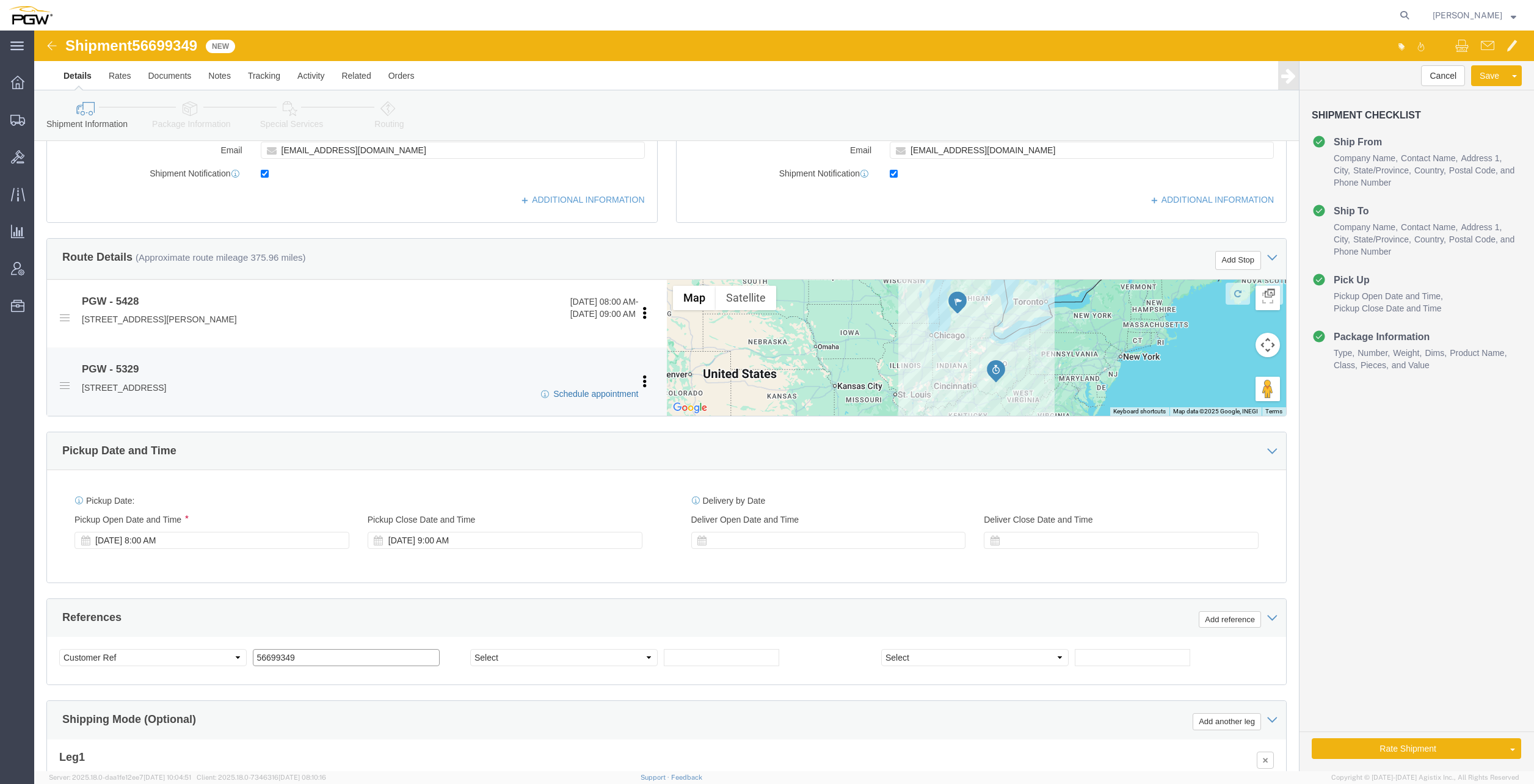
type input "56699349"
click link "Schedule appointment"
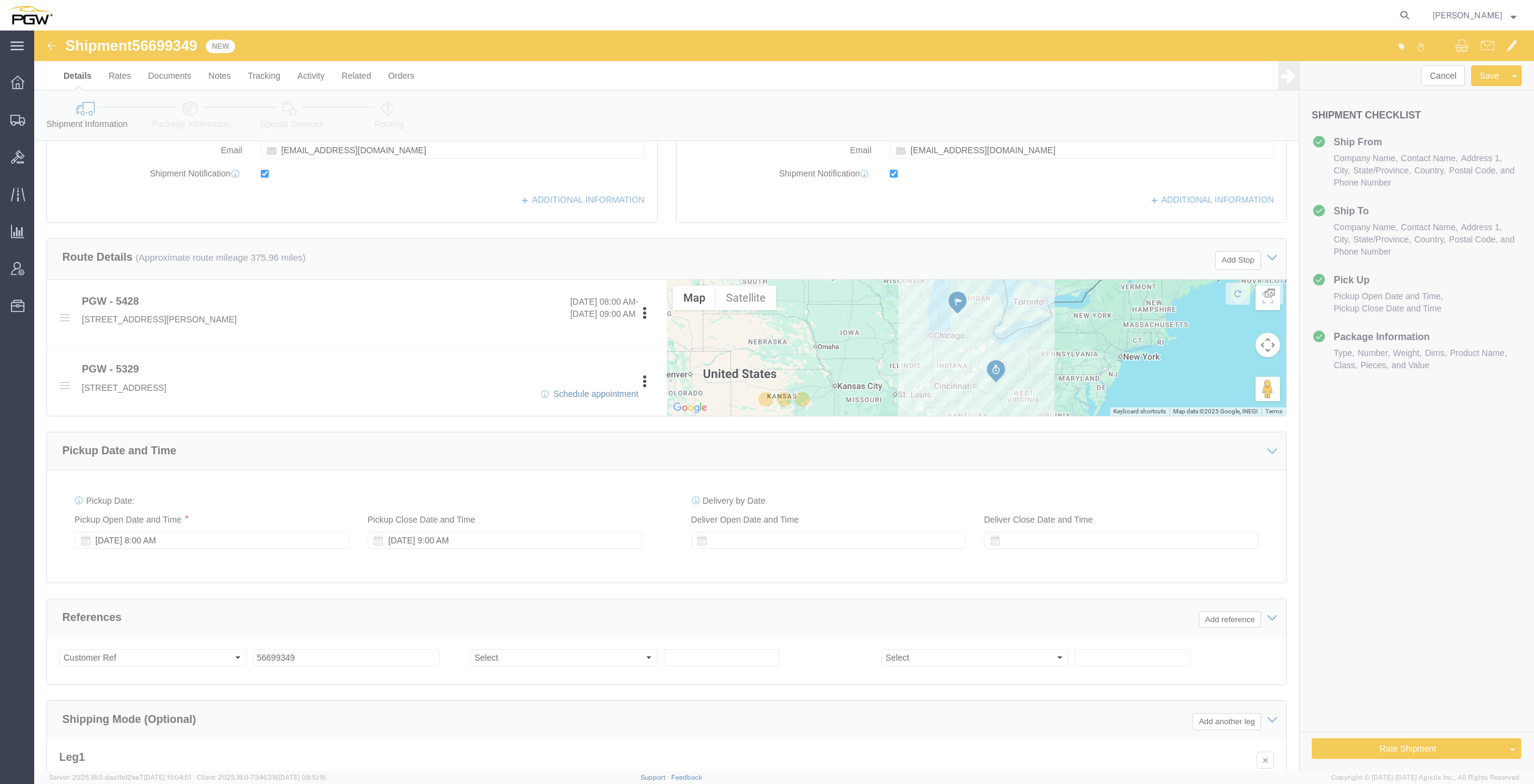
select select
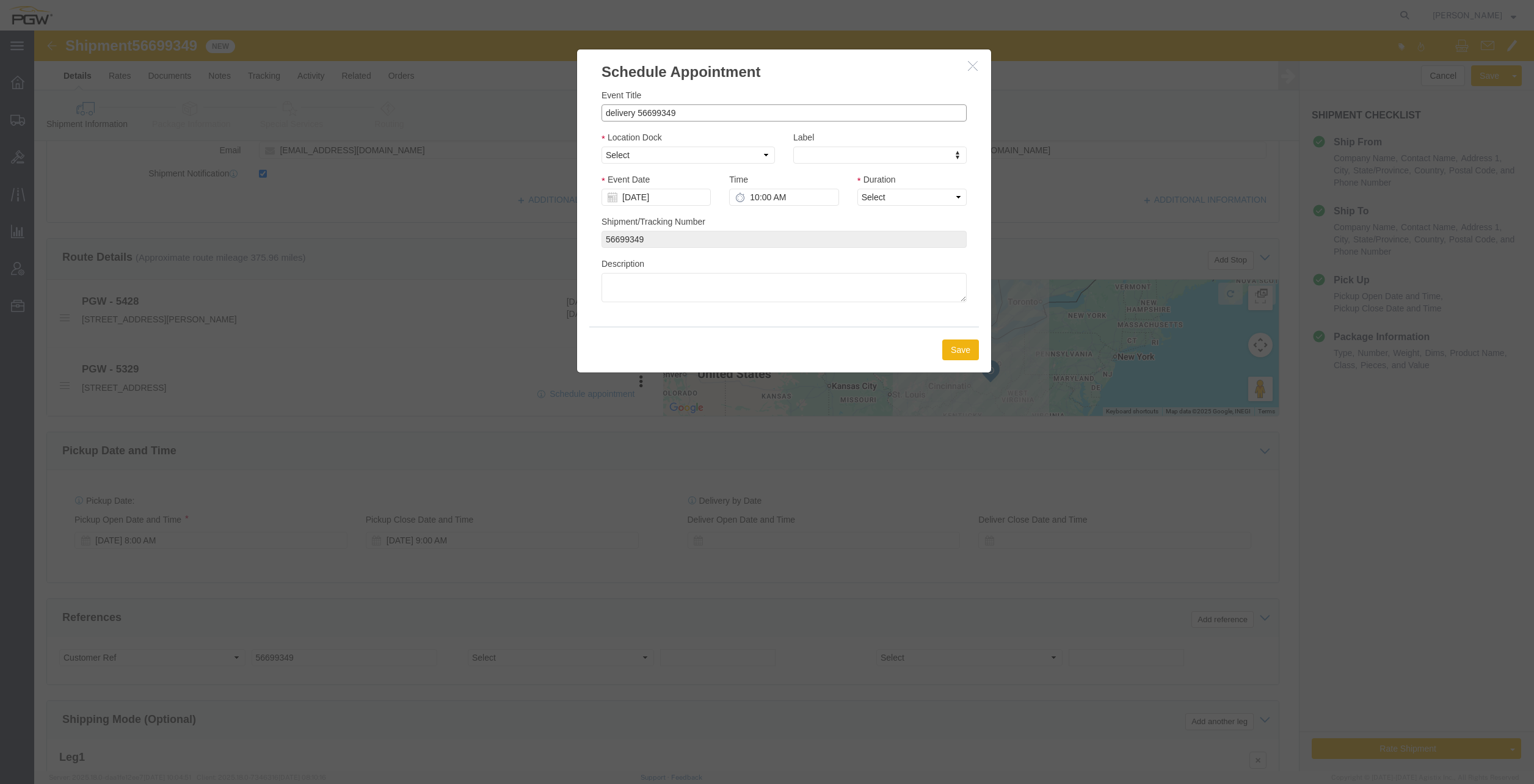
drag, startPoint x: 602, startPoint y: 80, endPoint x: 531, endPoint y: 74, distance: 71.3
click div "Schedule Appointment Event Title delivery 56699349 Location Dock Select Glass L…"
click input "56699349"
type input "56699349 - Grand Rapids"
click select "Select Glass LTL Sundries Outbound Racks"
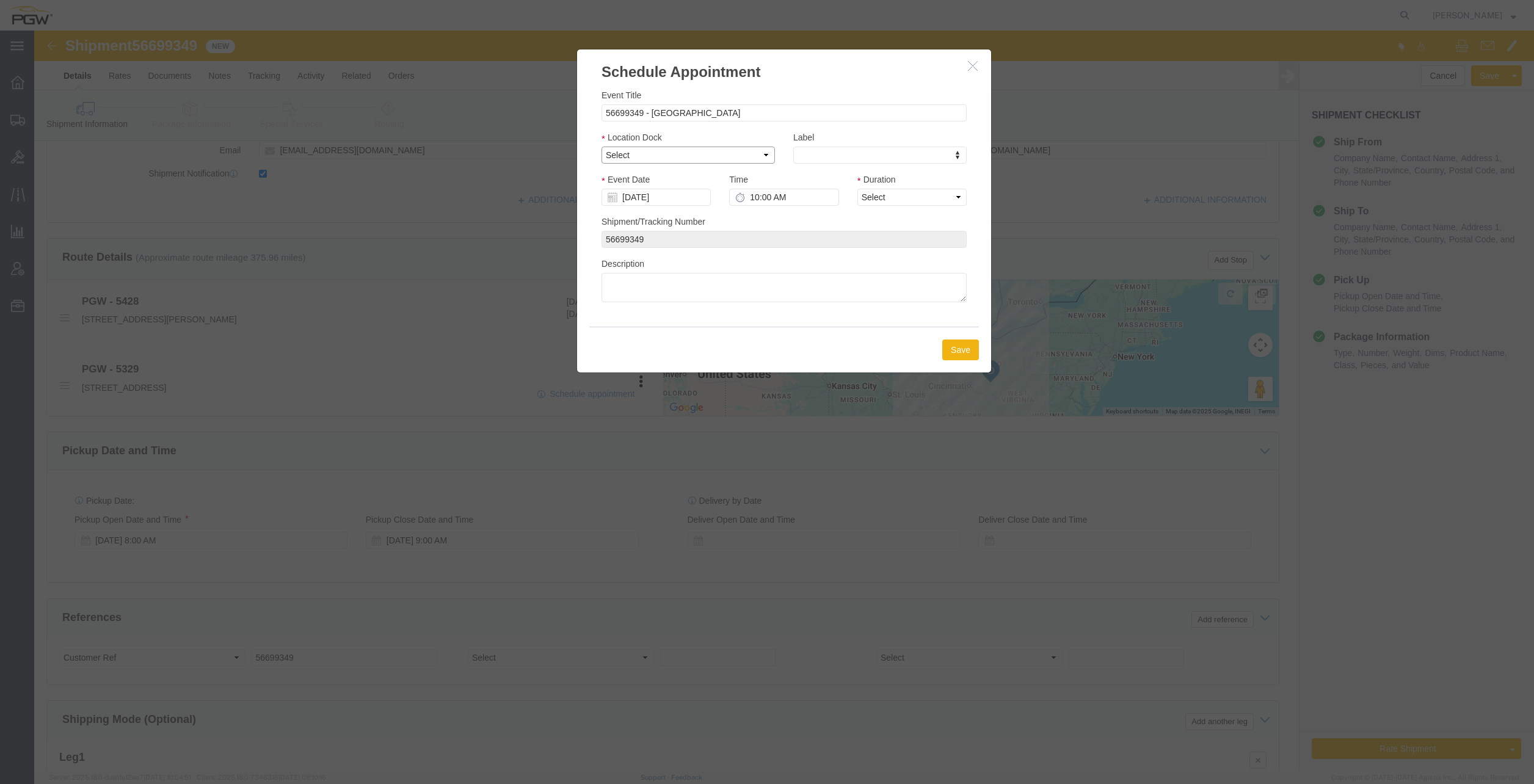
select select "3"
click select "Select Glass LTL Sundries Outbound Racks"
click input "[DATE]"
click td "5"
type input "[DATE]"
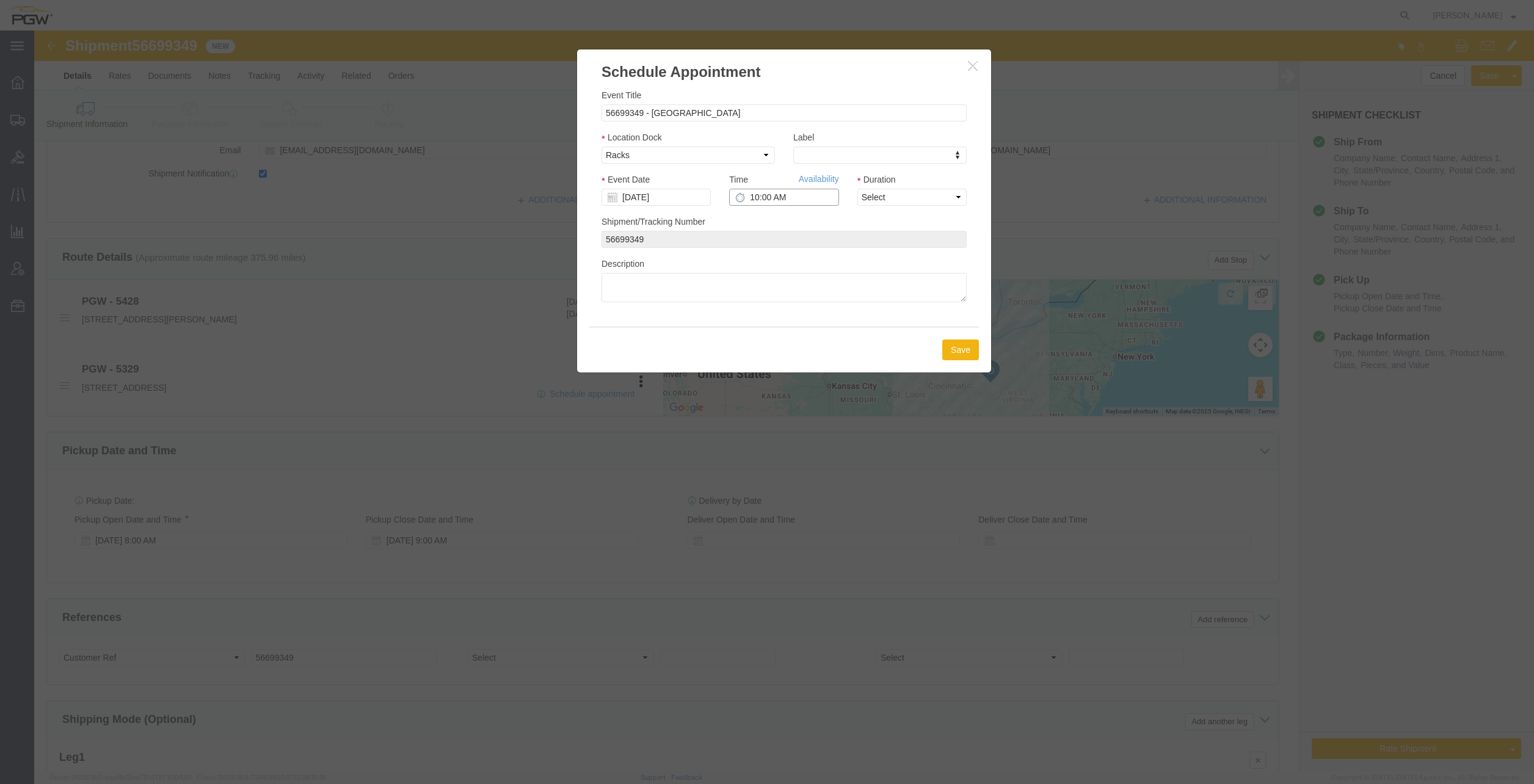
click input "10:00 AM"
type input "9:30 AM"
click select "Select 15 min 30 min 45 min 1 hr 2 hr 3 hr 4 hr"
select select "60"
click select "Select 15 min 30 min 45 min 1 hr 2 hr 3 hr 4 hr"
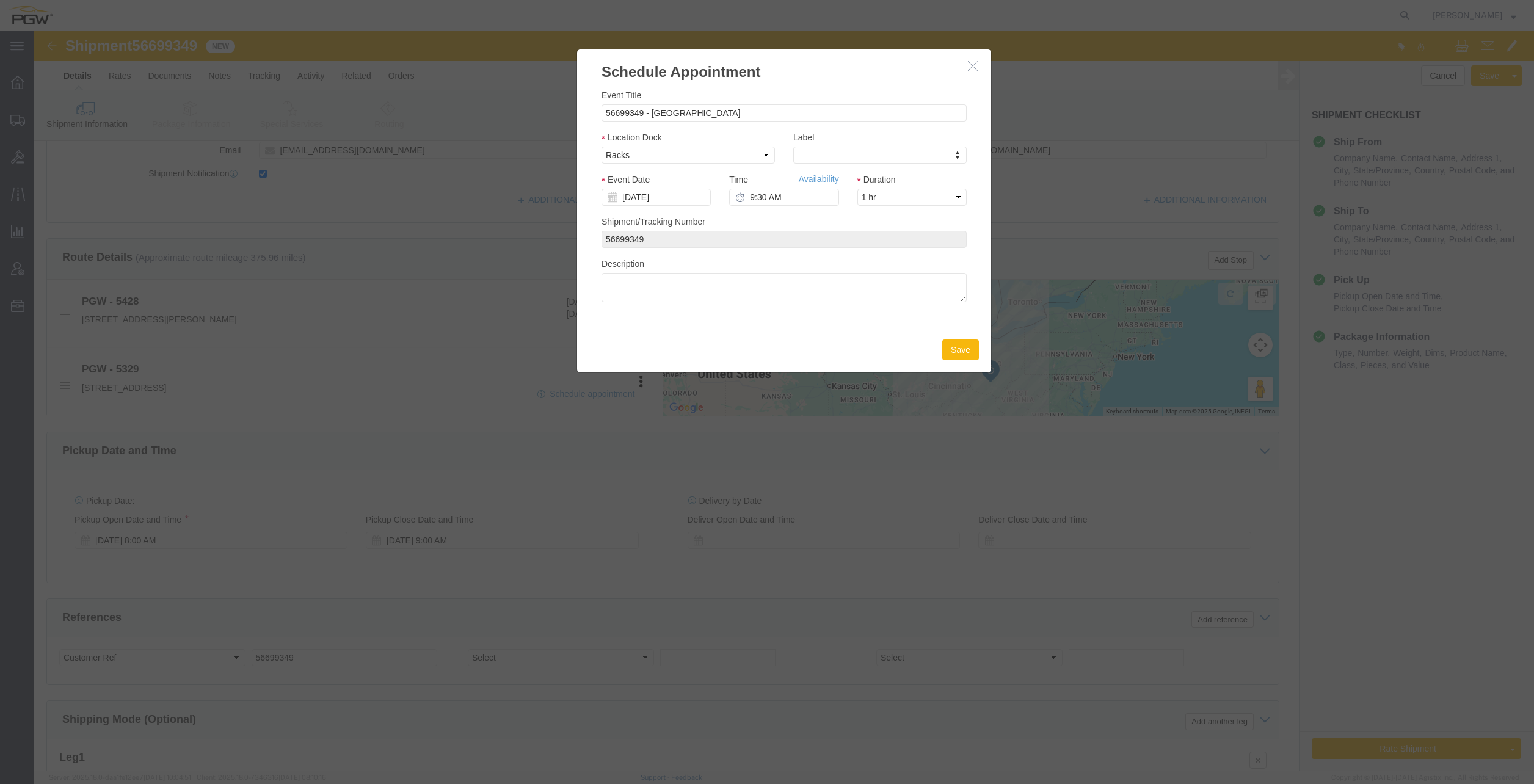
click button "Save"
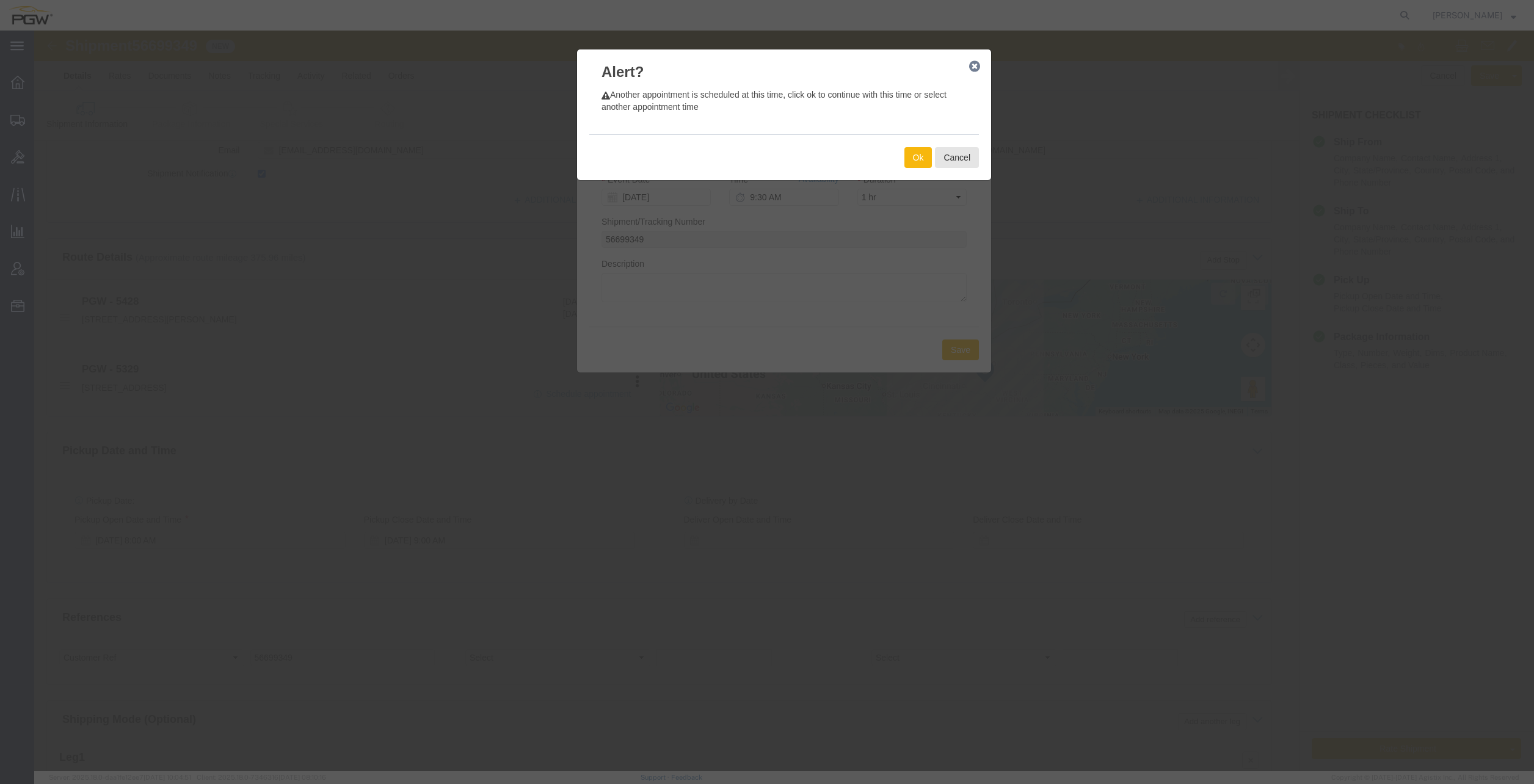
click button "Ok"
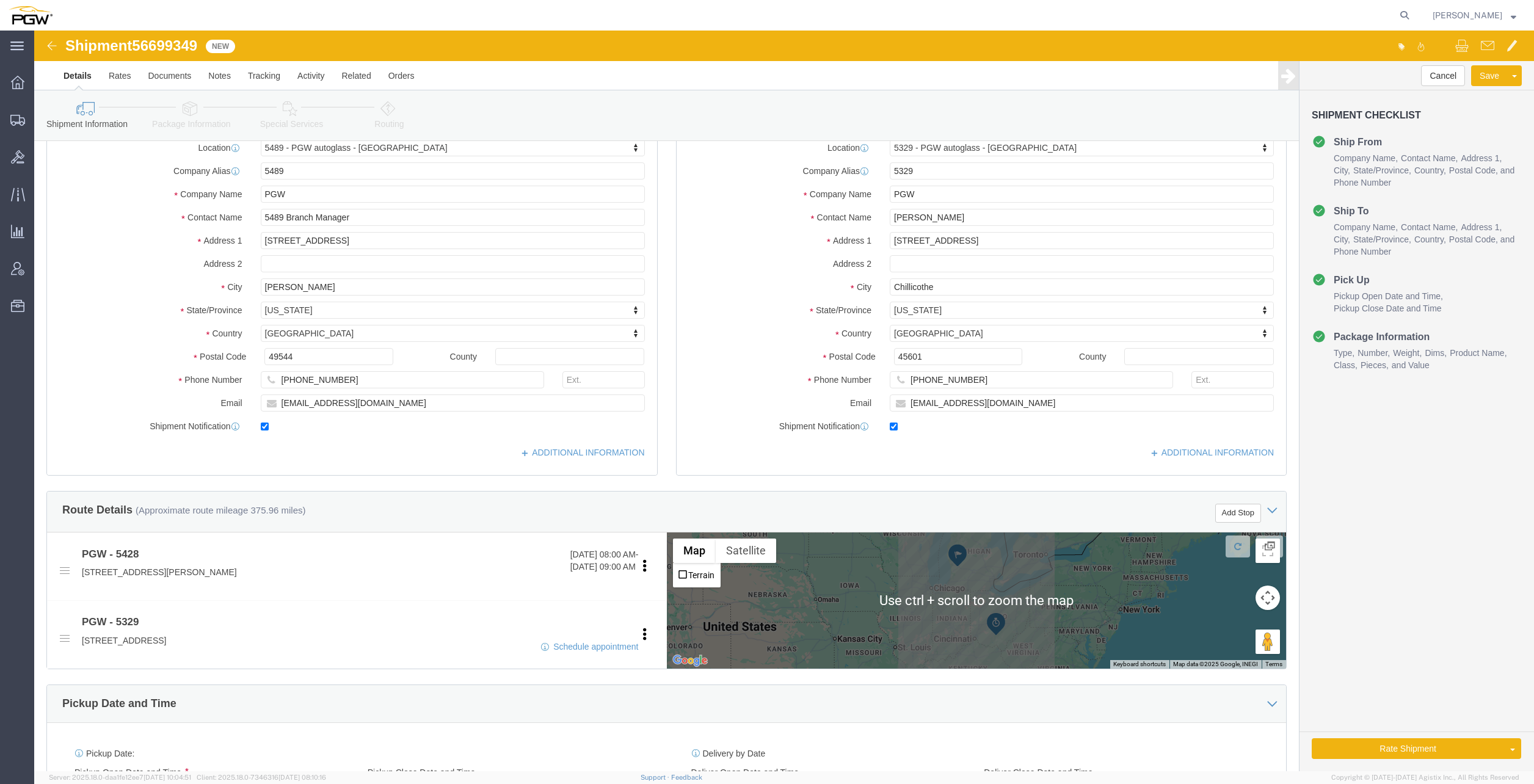
scroll to position [0, 0]
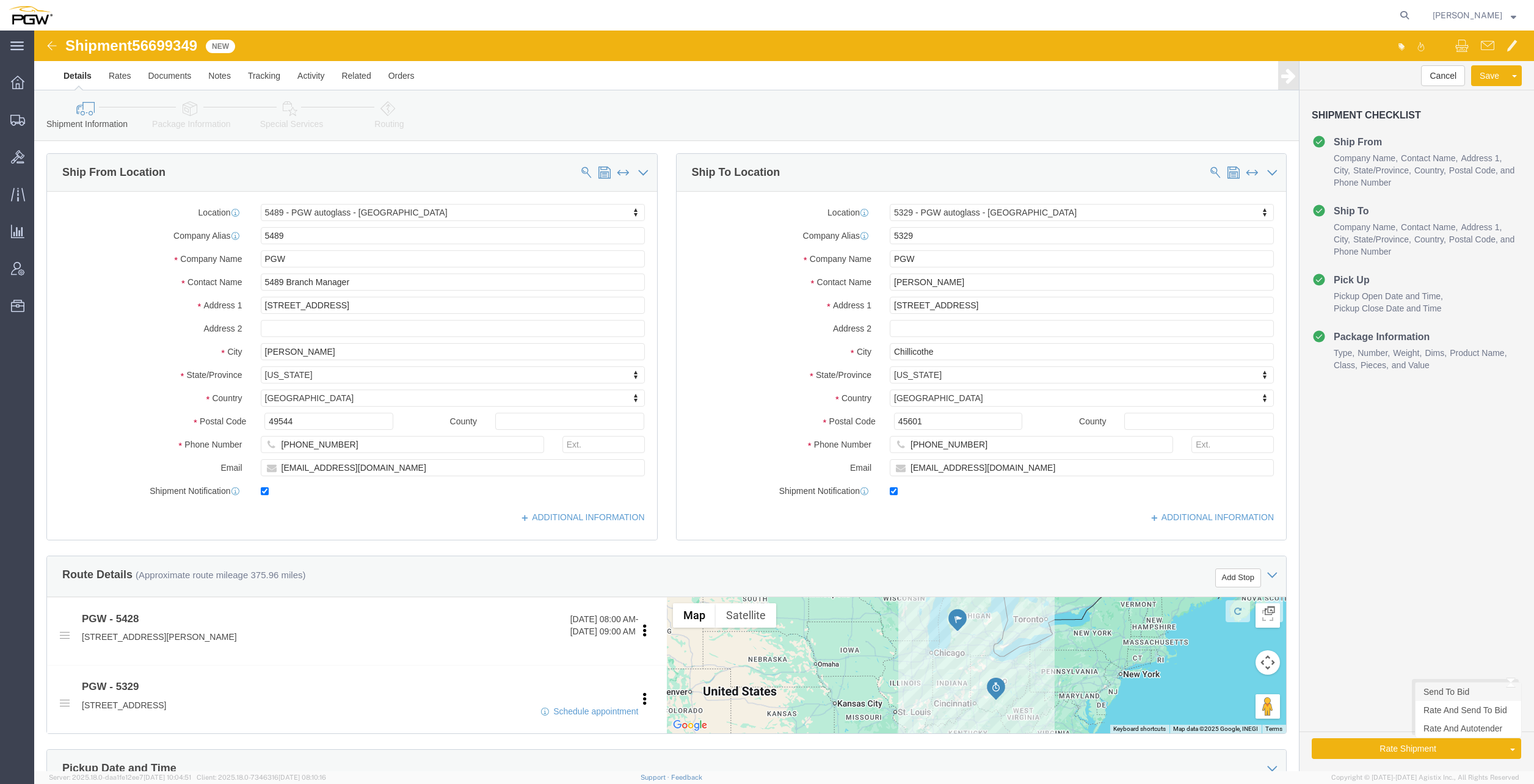
click link "Send To Bid"
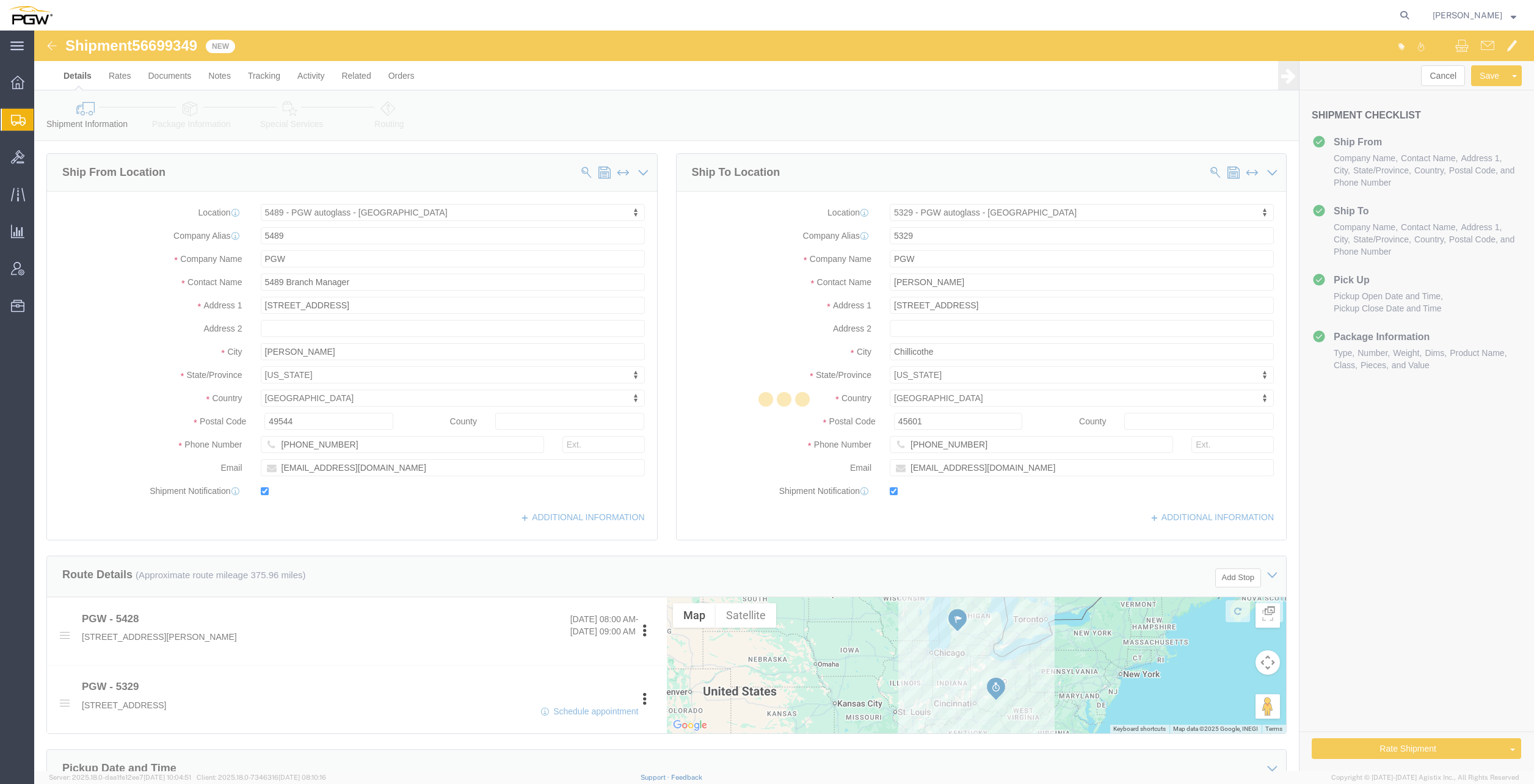
select select "28323"
select select "28253"
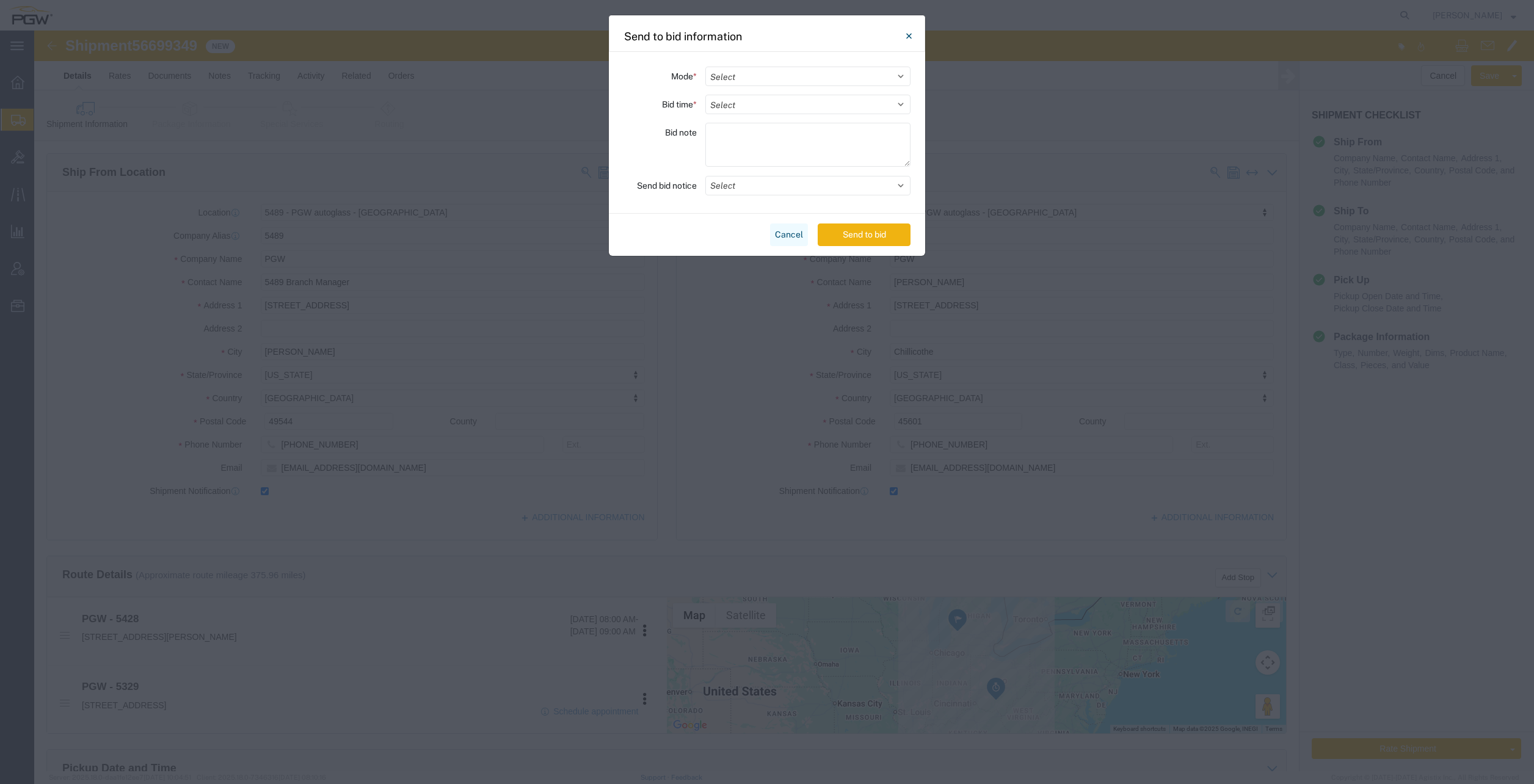
click at [784, 237] on button "Cancel" at bounding box center [789, 235] width 38 height 23
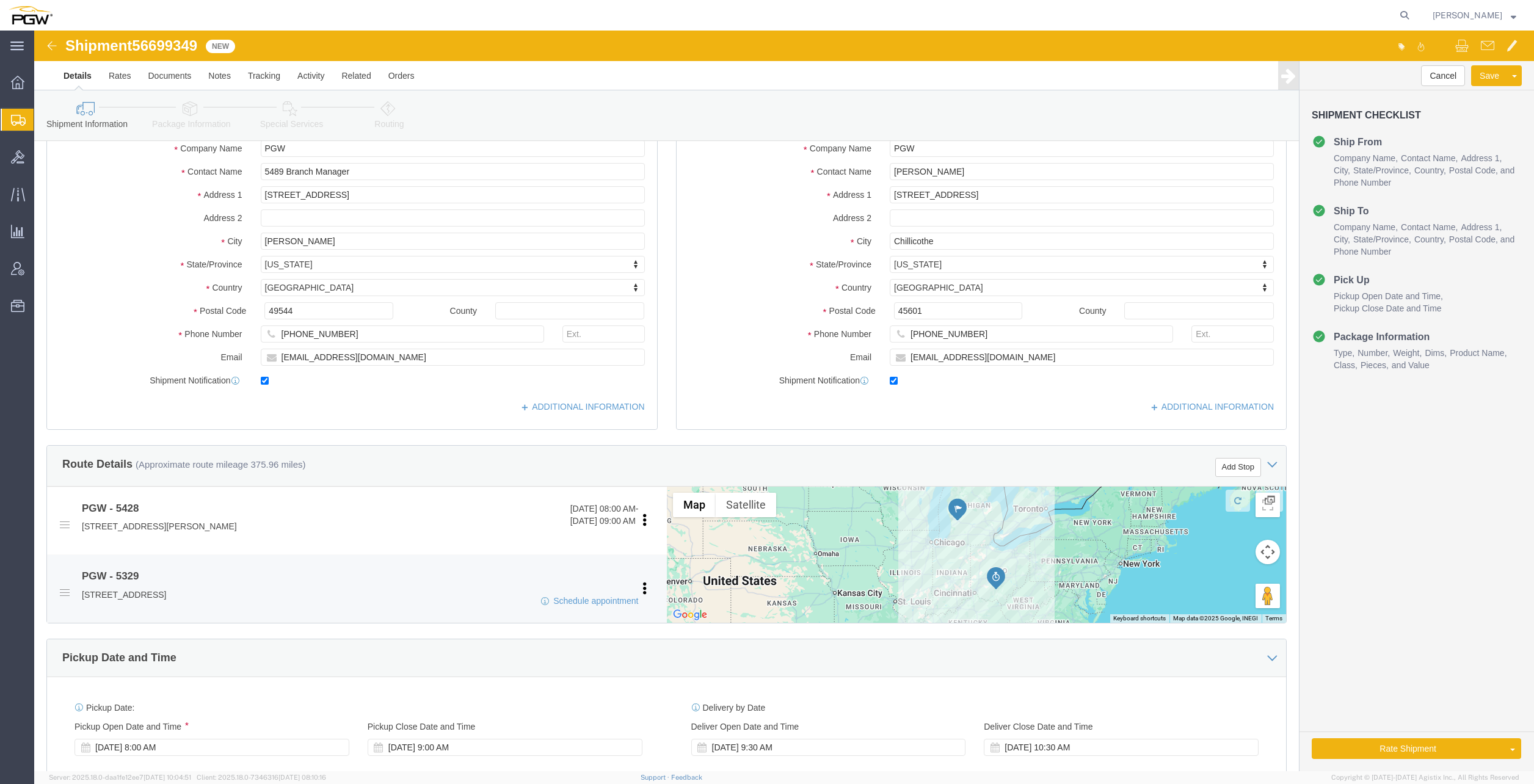
scroll to position [244, 0]
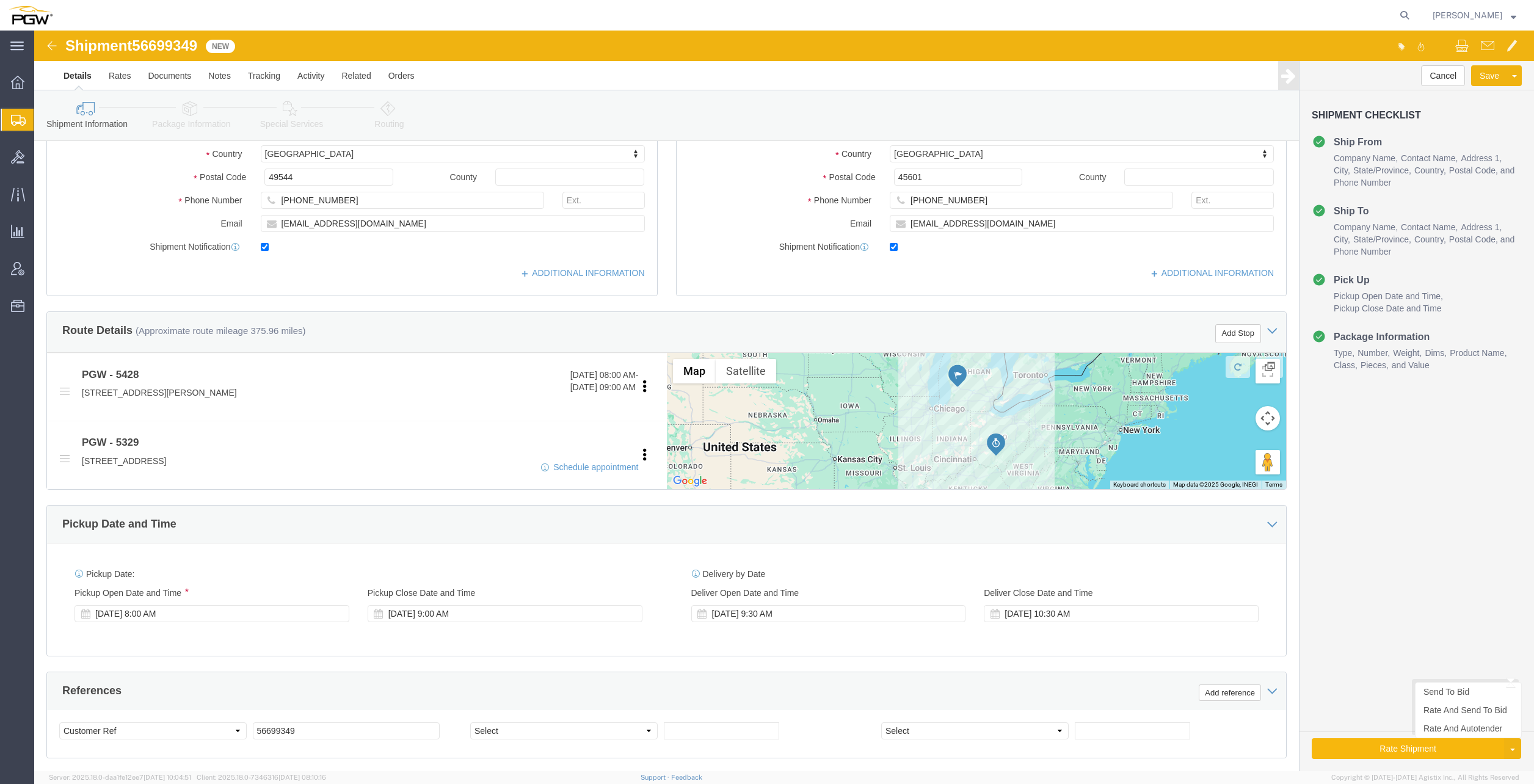
click button "Rate Shipment"
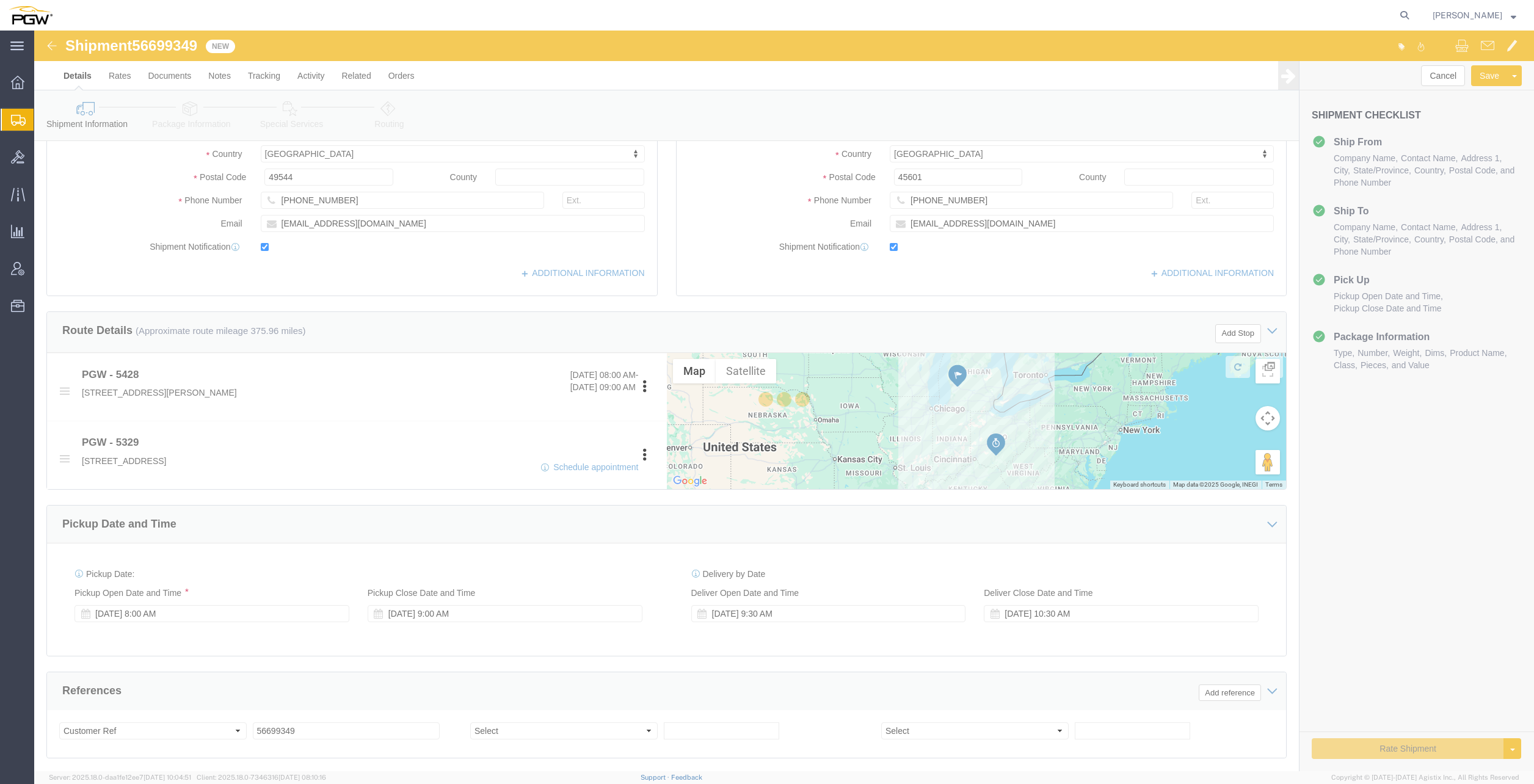
select select "28323"
select select "28253"
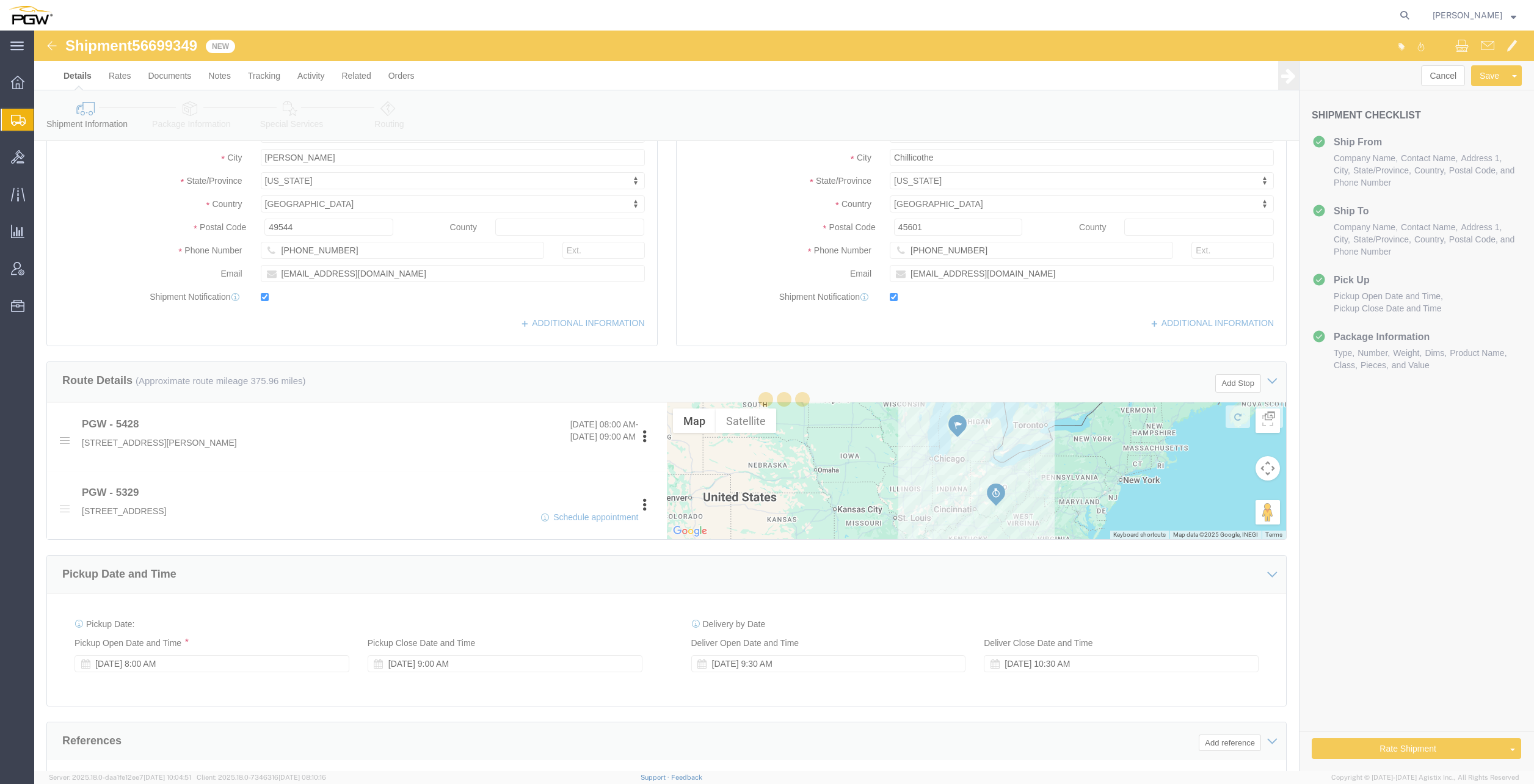
scroll to position [295, 0]
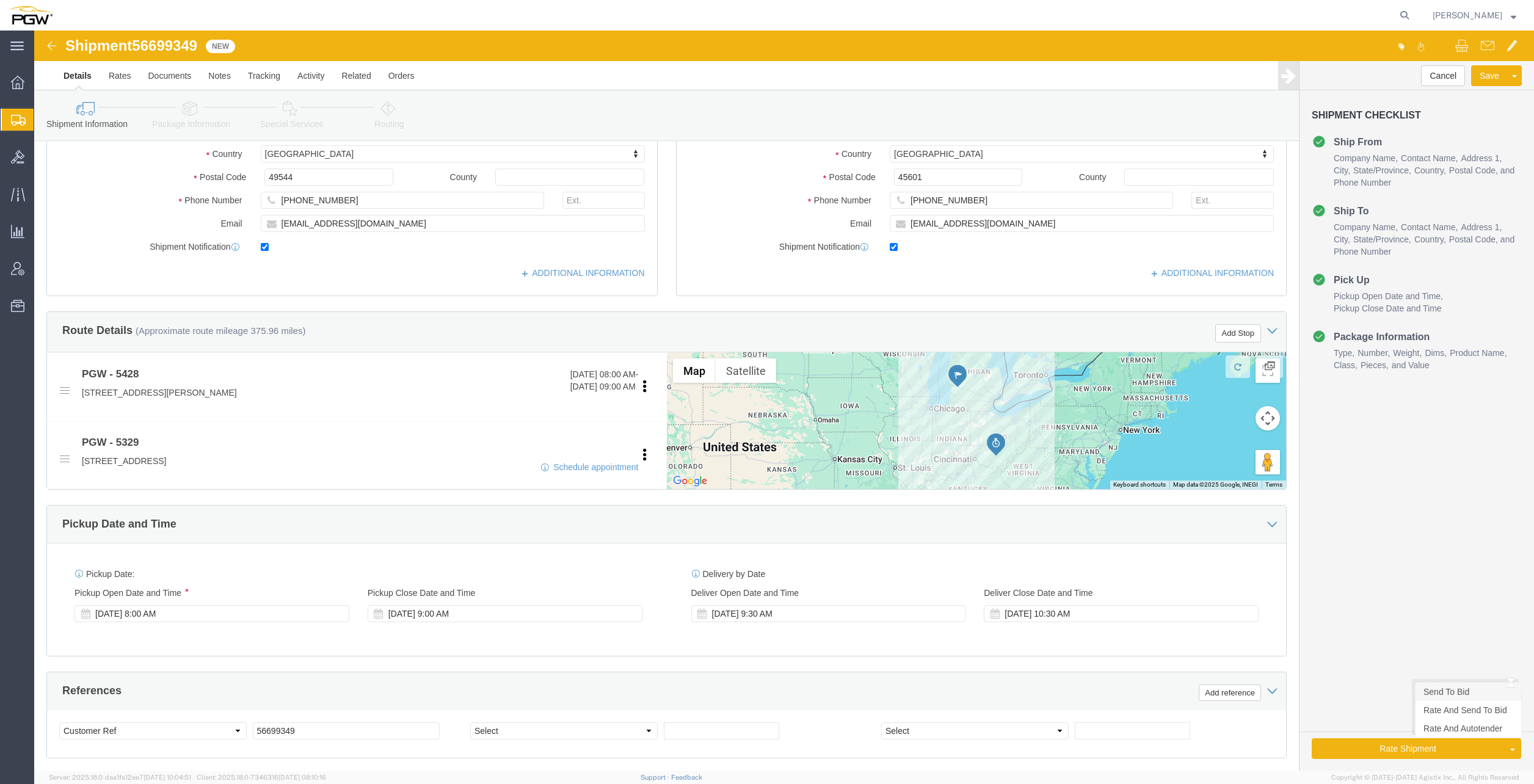
click link "Send To Bid"
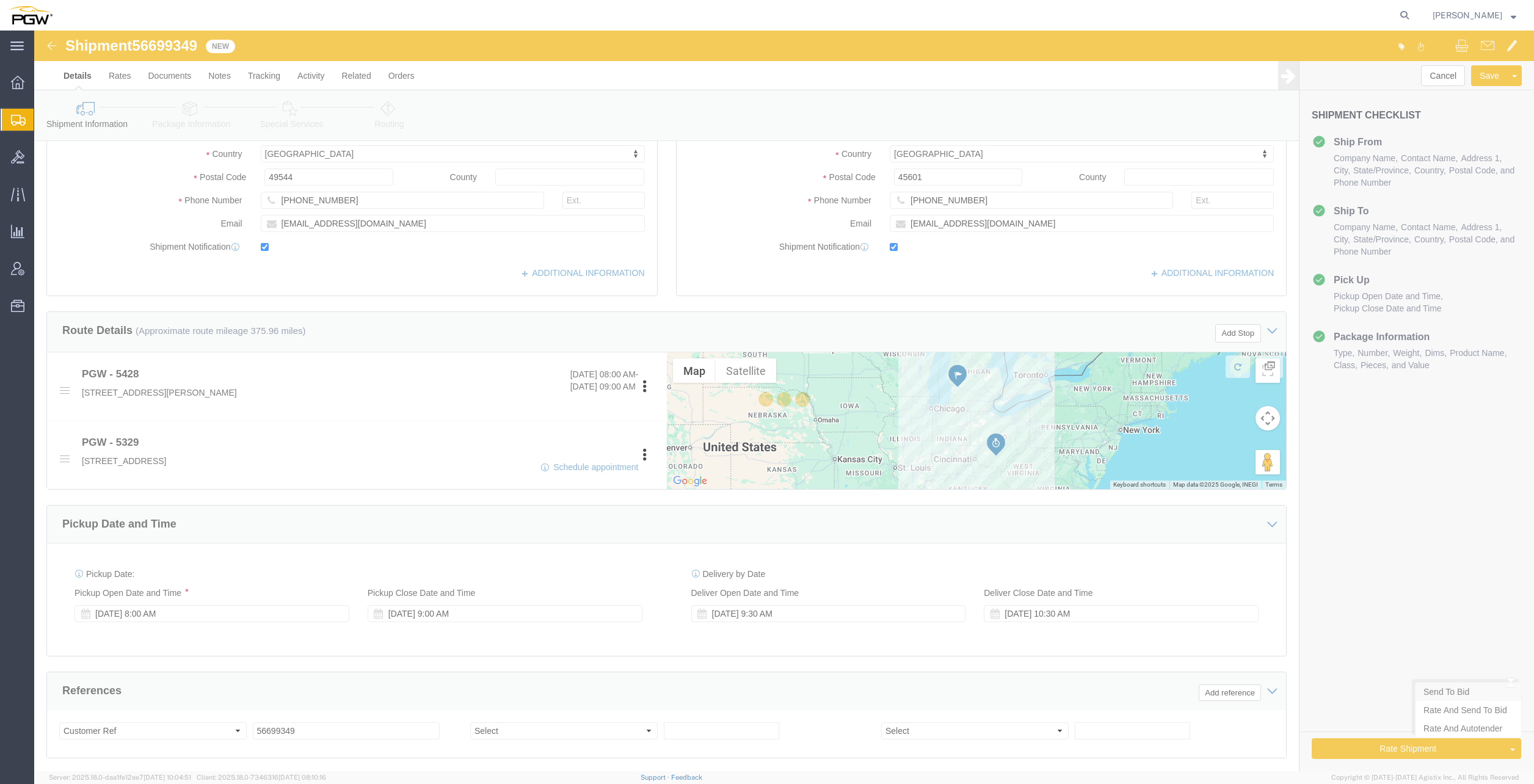
scroll to position [244, 0]
select select "28323"
select select "28253"
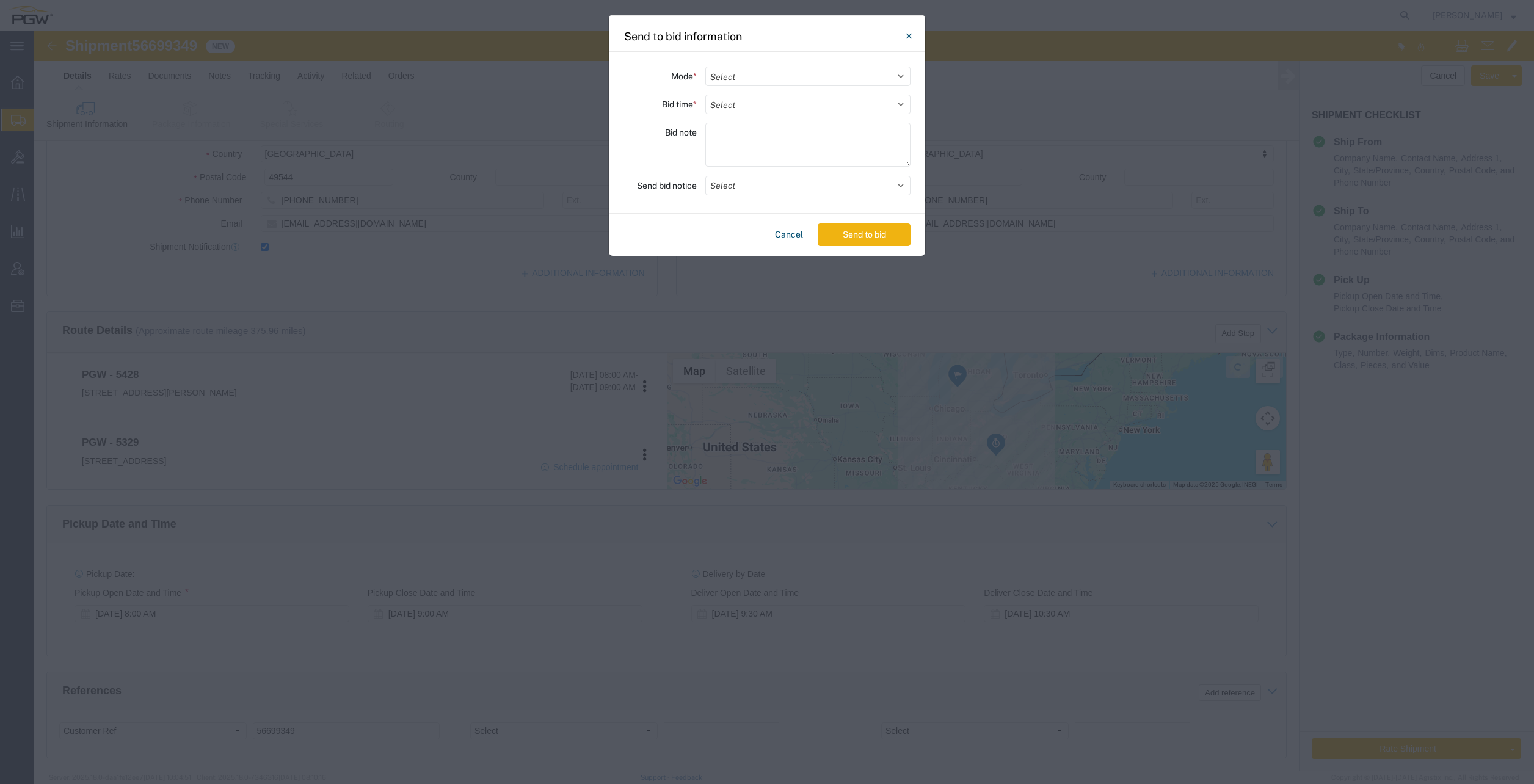
drag, startPoint x: 735, startPoint y: 75, endPoint x: 736, endPoint y: 86, distance: 11.0
click at [735, 75] on select "Select Small Parcel Truckload Air Rail Less than Truckload Ocean Freight Multi-…" at bounding box center [808, 76] width 205 height 20
select select "TL"
click at [706, 66] on select "Select Small Parcel Truckload Air Rail Less than Truckload Ocean Freight Multi-…" at bounding box center [808, 76] width 205 height 20
click at [762, 107] on select "Select 30 Min (Rush) 1 Hour (Rush) 2 Hours (Rush) 4 Hours (Rush) 8 Hours (Rush)…" at bounding box center [808, 105] width 205 height 20
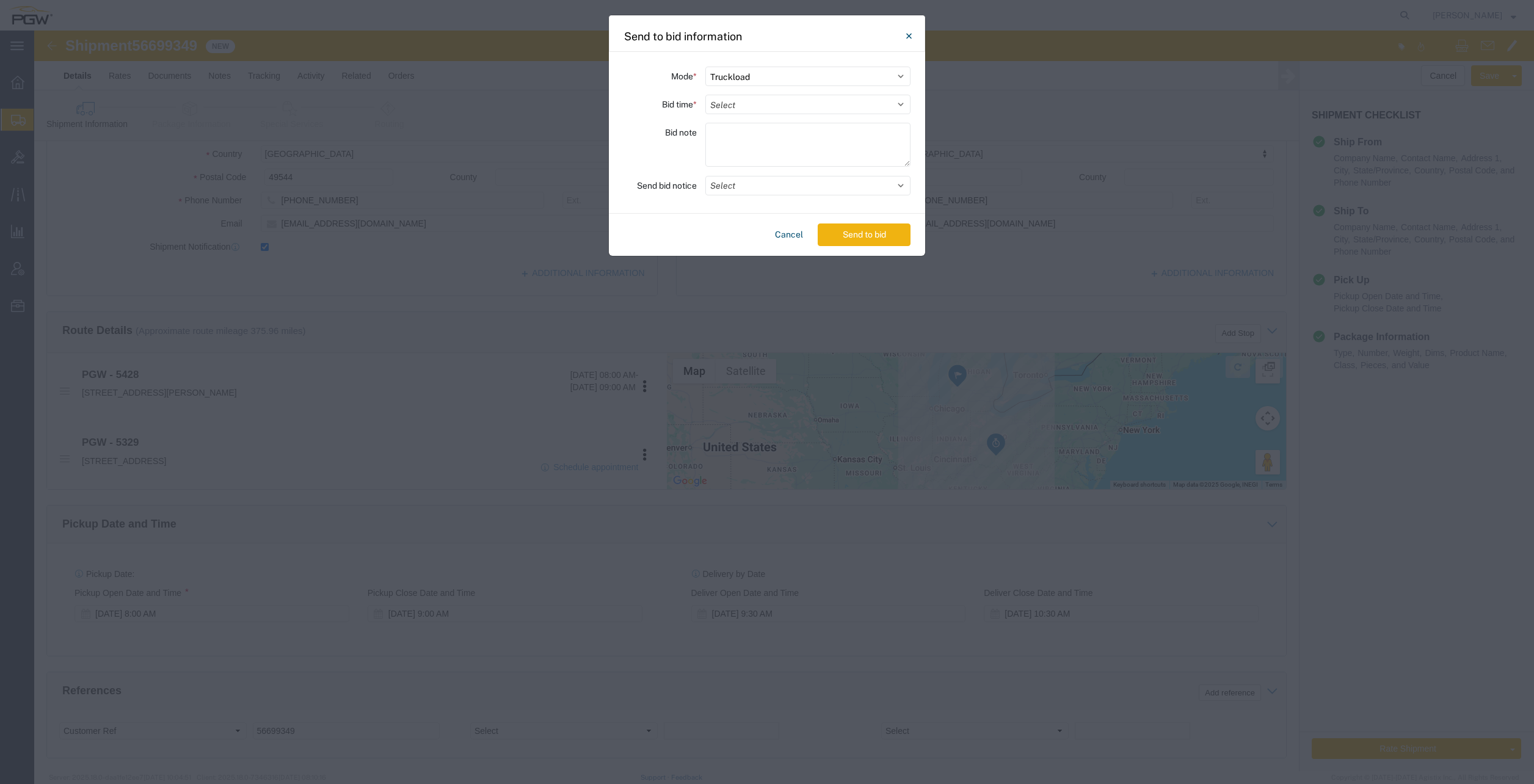
select select "24"
click at [706, 95] on select "Select 30 Min (Rush) 1 Hour (Rush) 2 Hours (Rush) 4 Hours (Rush) 8 Hours (Rush)…" at bounding box center [808, 105] width 205 height 20
click at [859, 234] on button "Send to bid" at bounding box center [864, 235] width 92 height 23
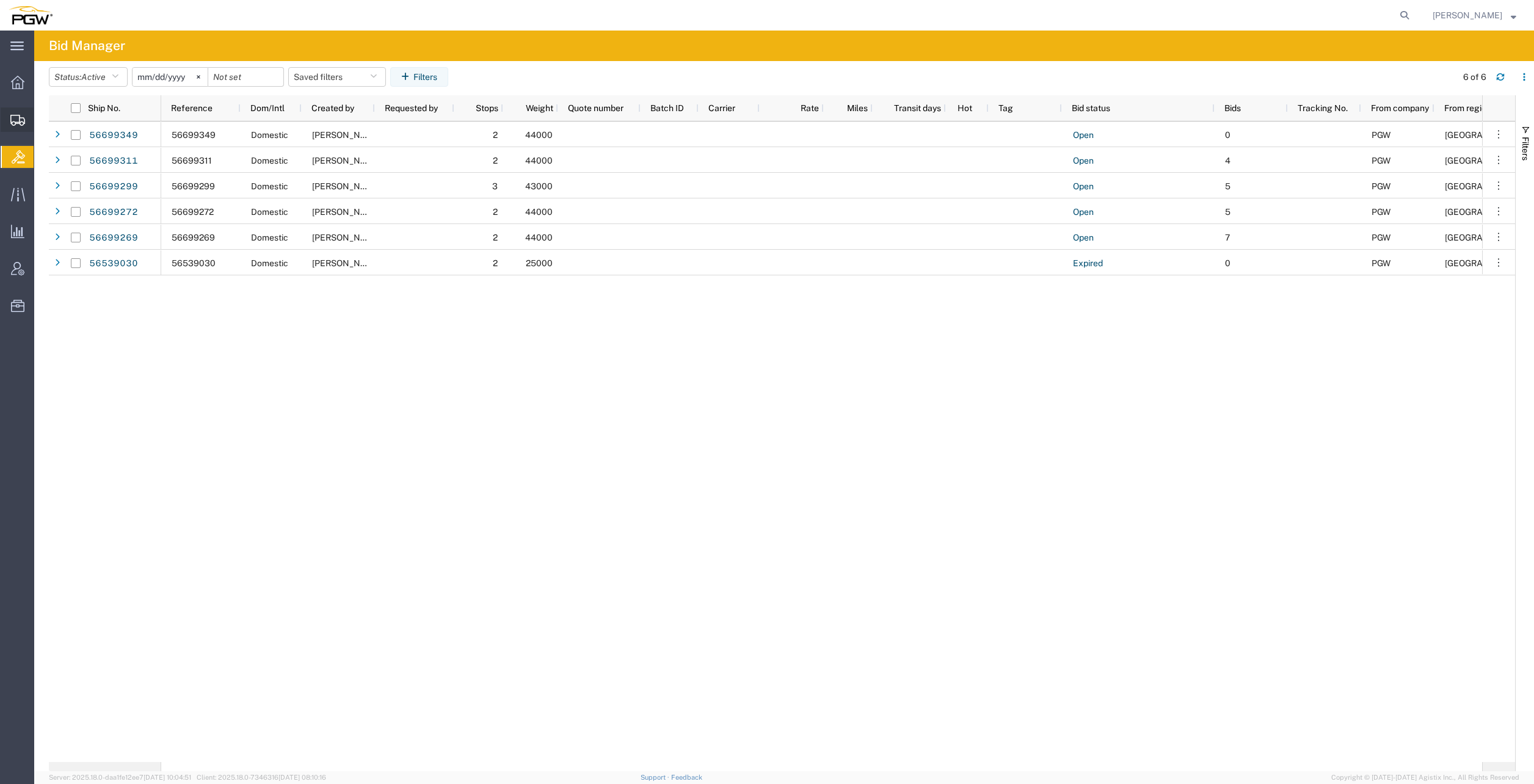
click at [0, 0] on span "Shipment Manager" at bounding box center [0, 0] width 0 height 0
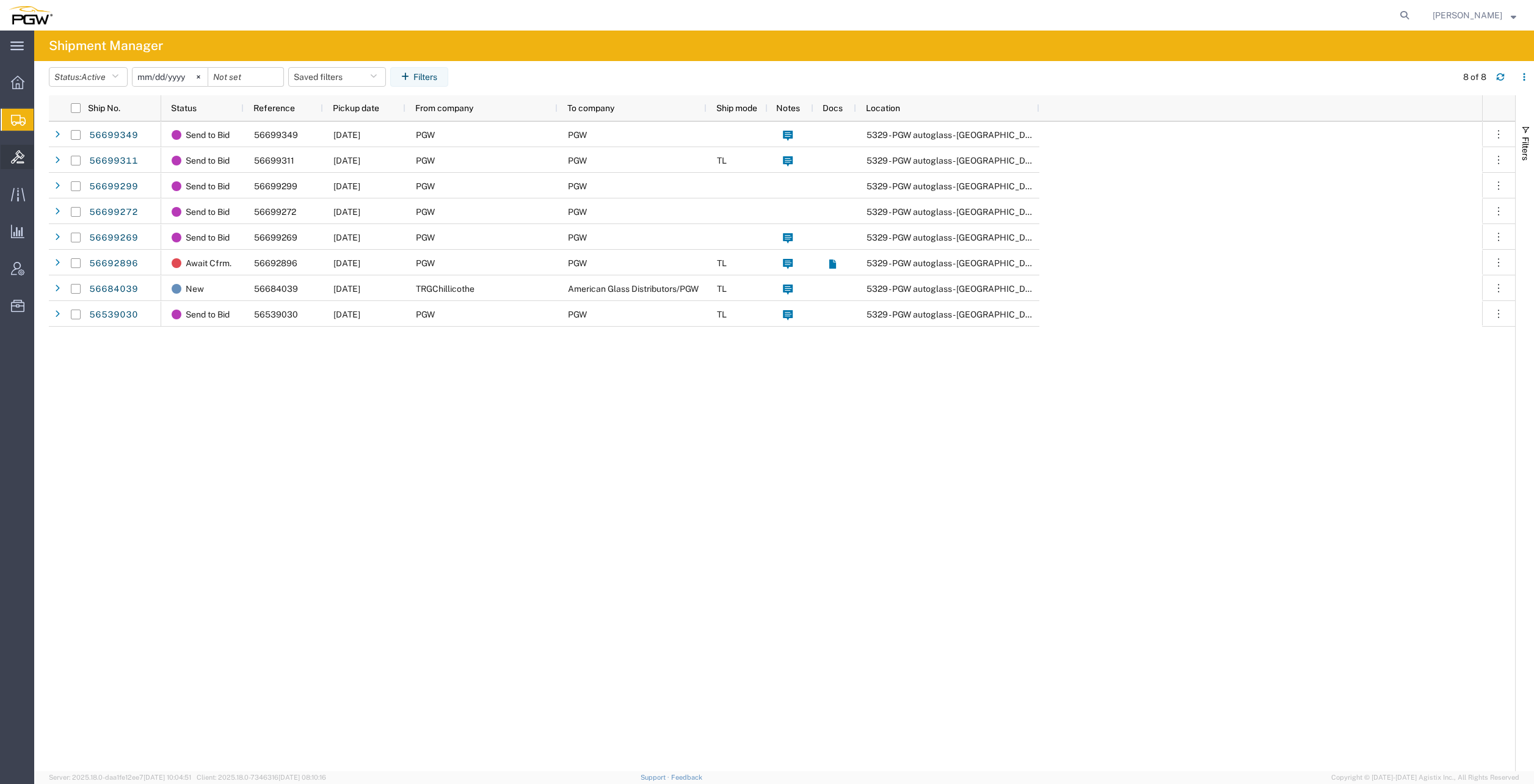
click at [42, 156] on span "Bids" at bounding box center [38, 157] width 8 height 25
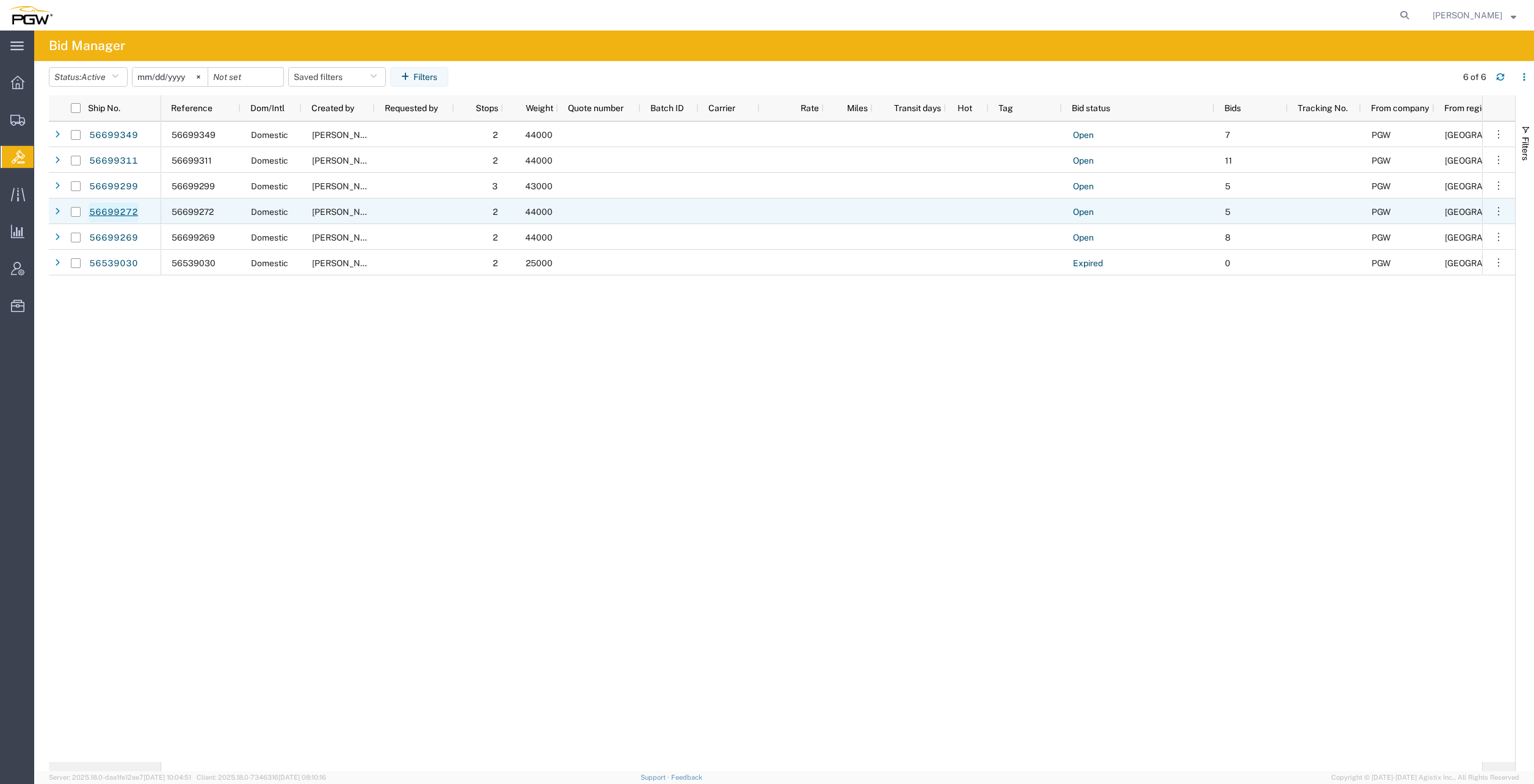
click at [124, 215] on link "56699272" at bounding box center [113, 213] width 50 height 20
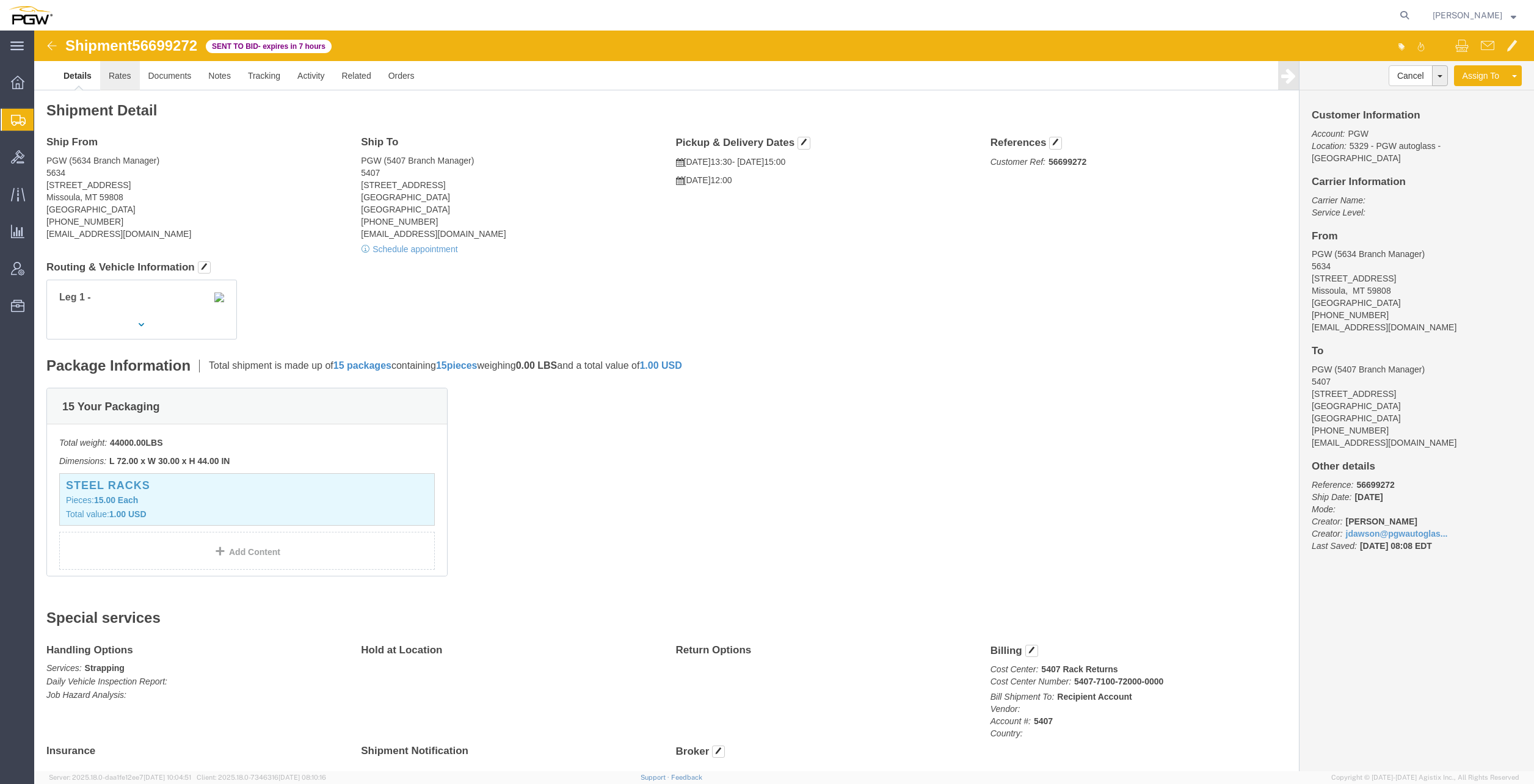
click link "Rates"
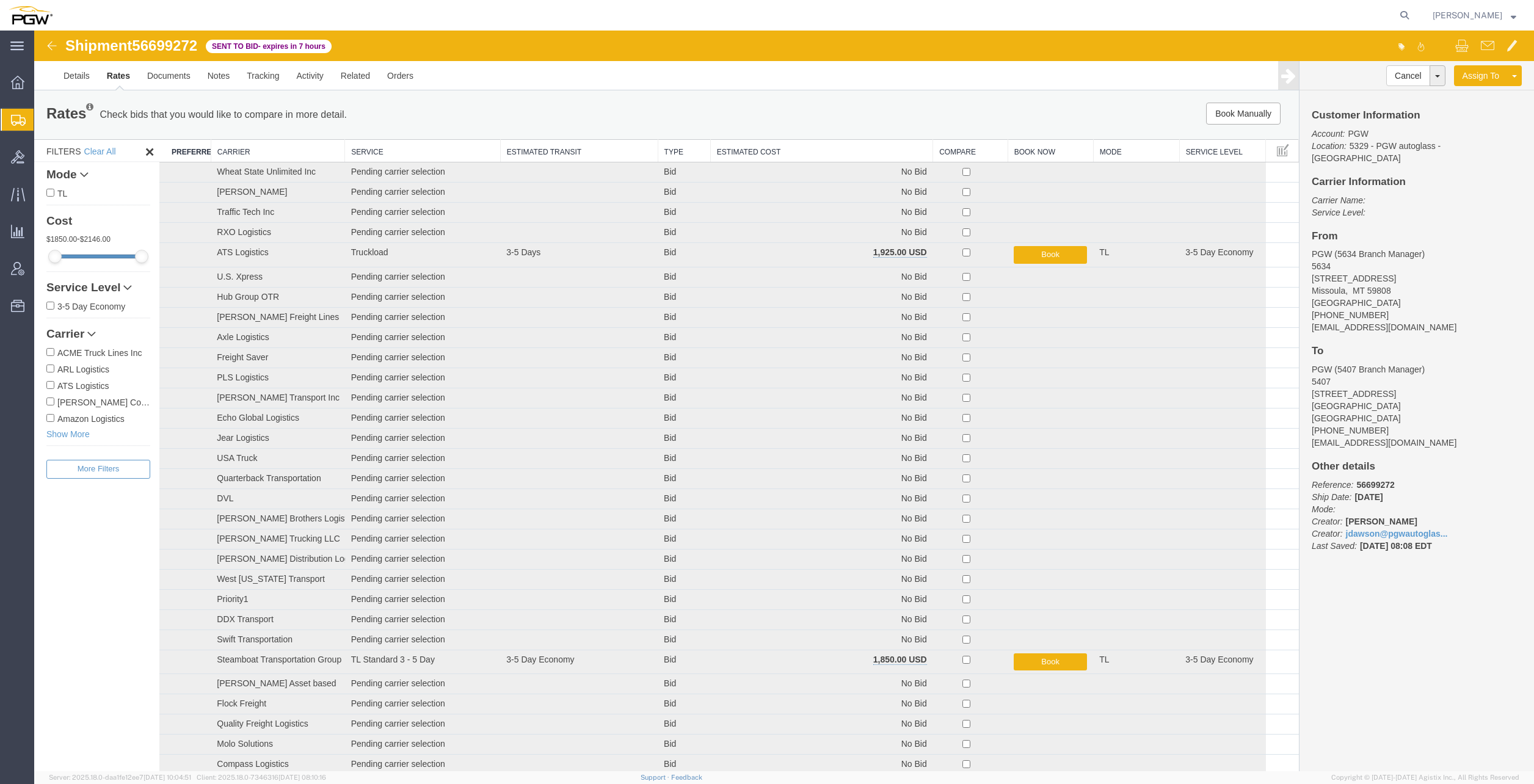
click at [725, 151] on th "Estimated Cost" at bounding box center [822, 151] width 223 height 23
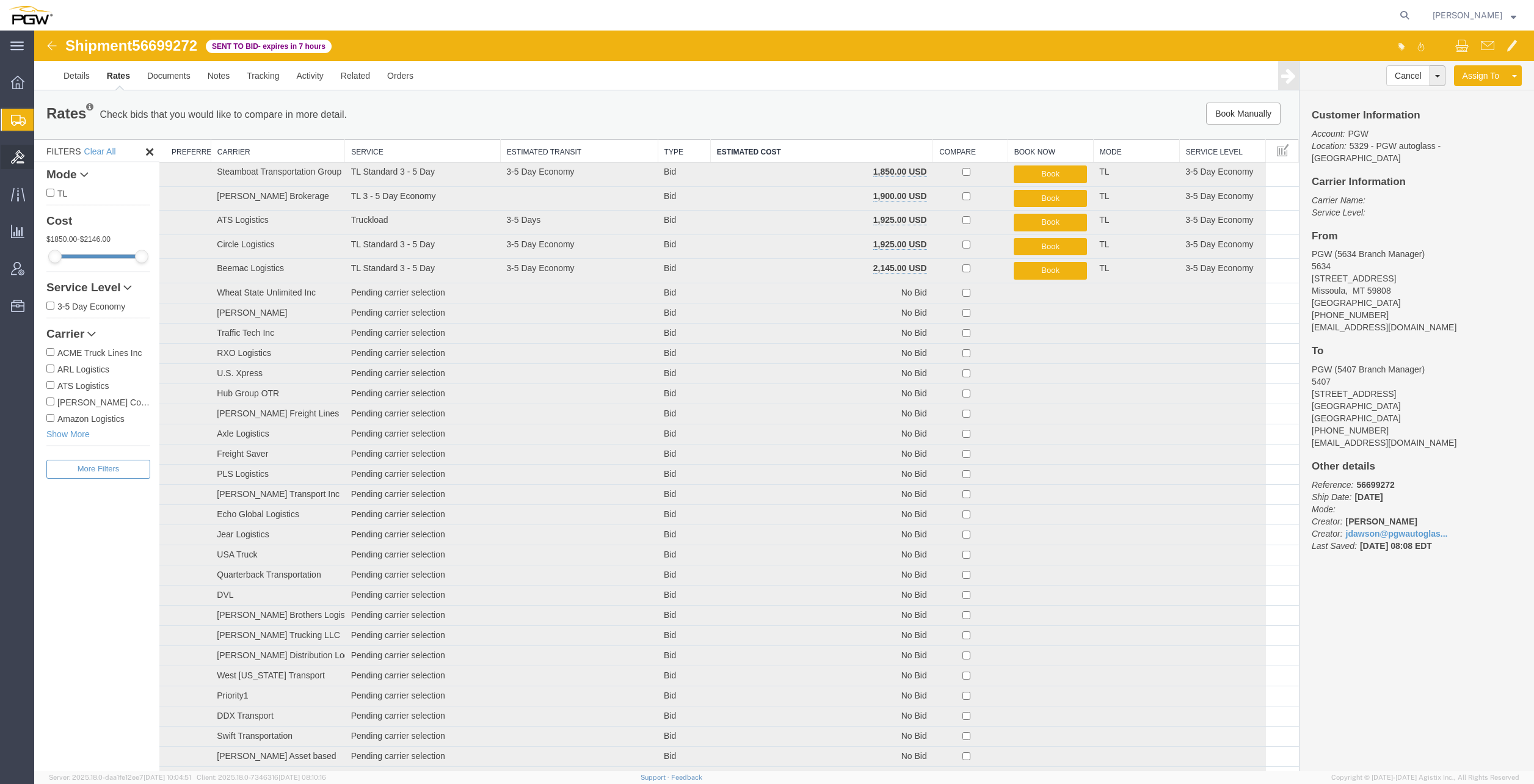
click at [42, 151] on span "Bids" at bounding box center [38, 157] width 8 height 25
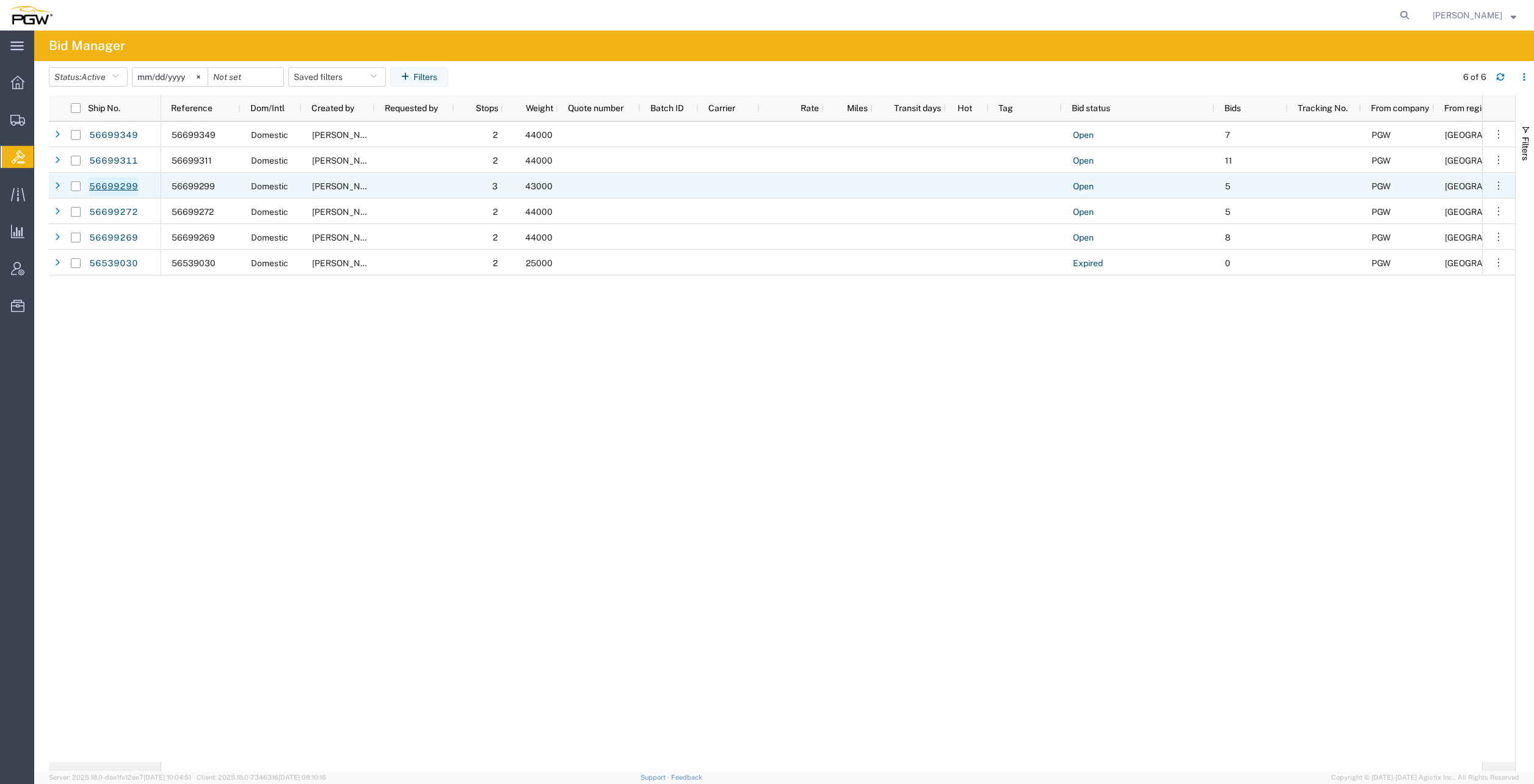
click at [119, 187] on link "56699299" at bounding box center [113, 187] width 50 height 20
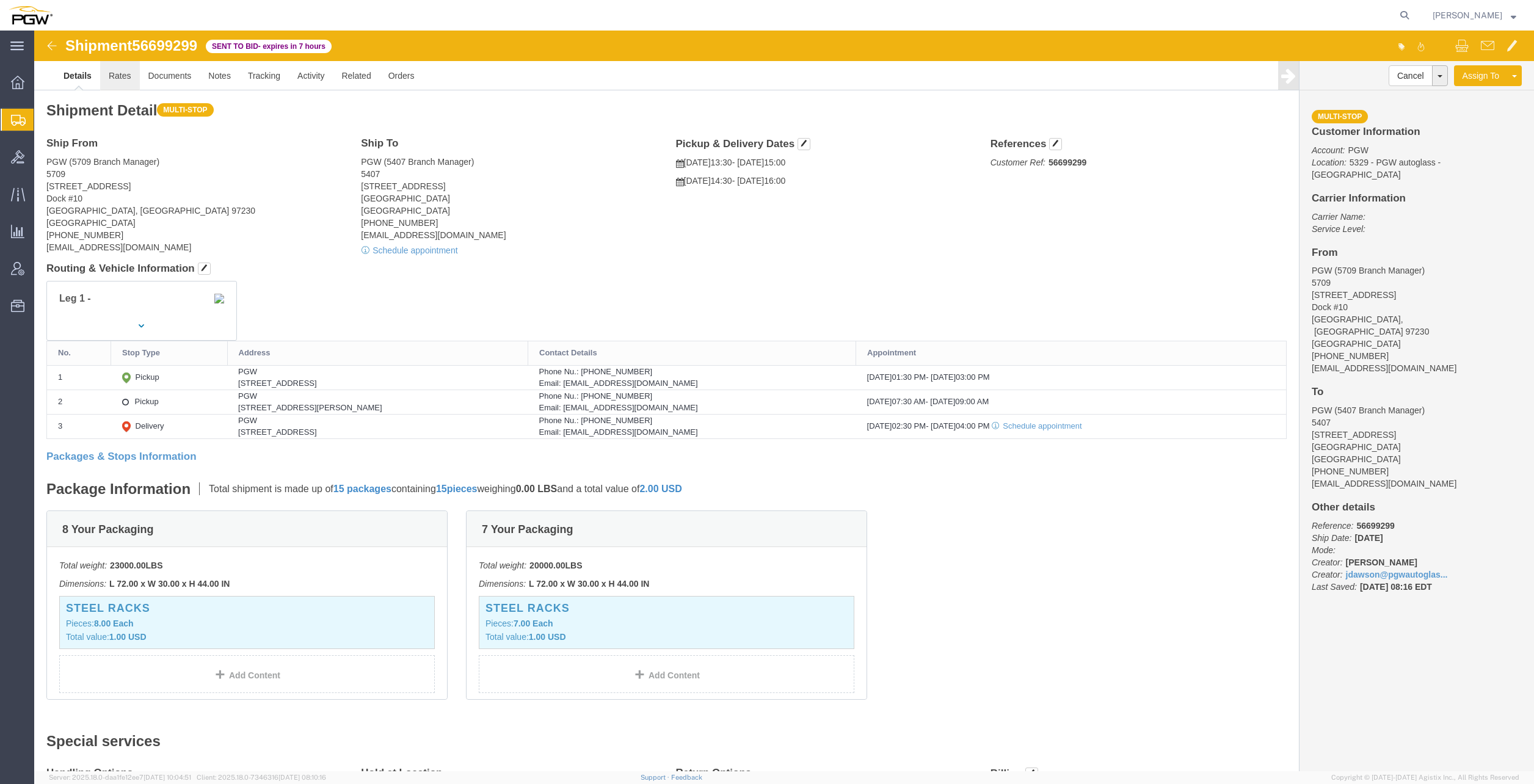
click link "Rates"
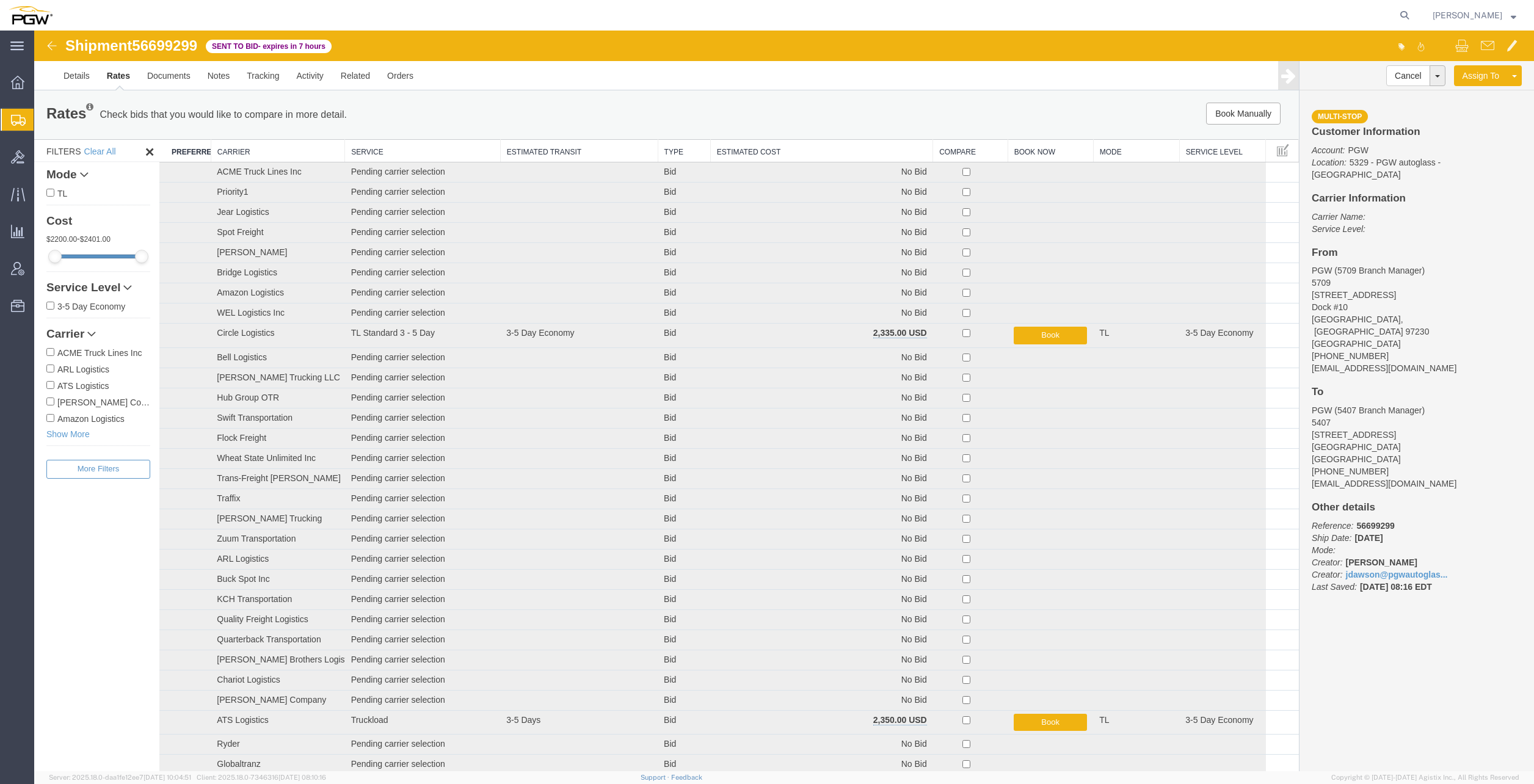
click at [737, 150] on th "Estimated Cost" at bounding box center [822, 151] width 223 height 23
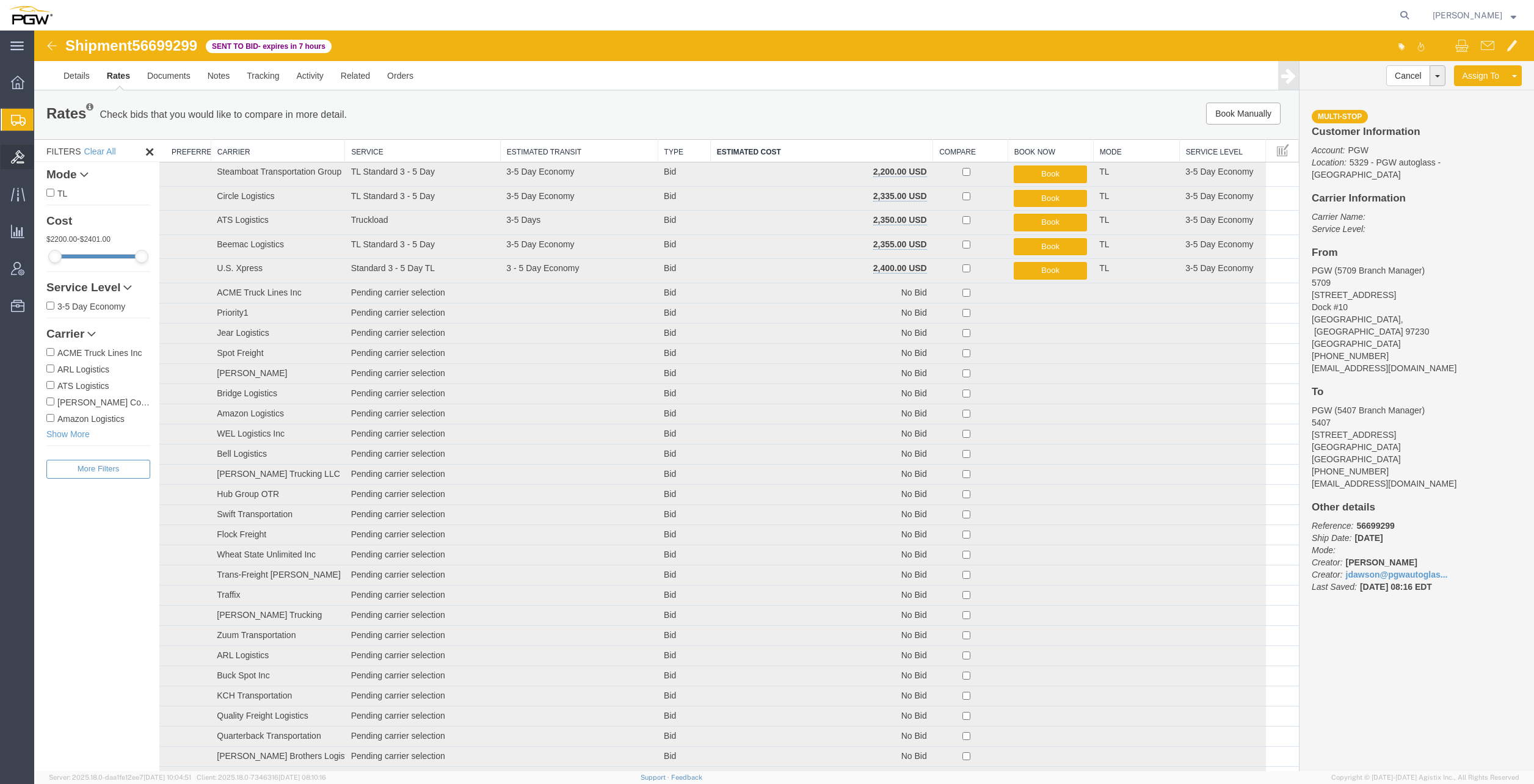
click at [42, 152] on span "Bids" at bounding box center [38, 157] width 8 height 25
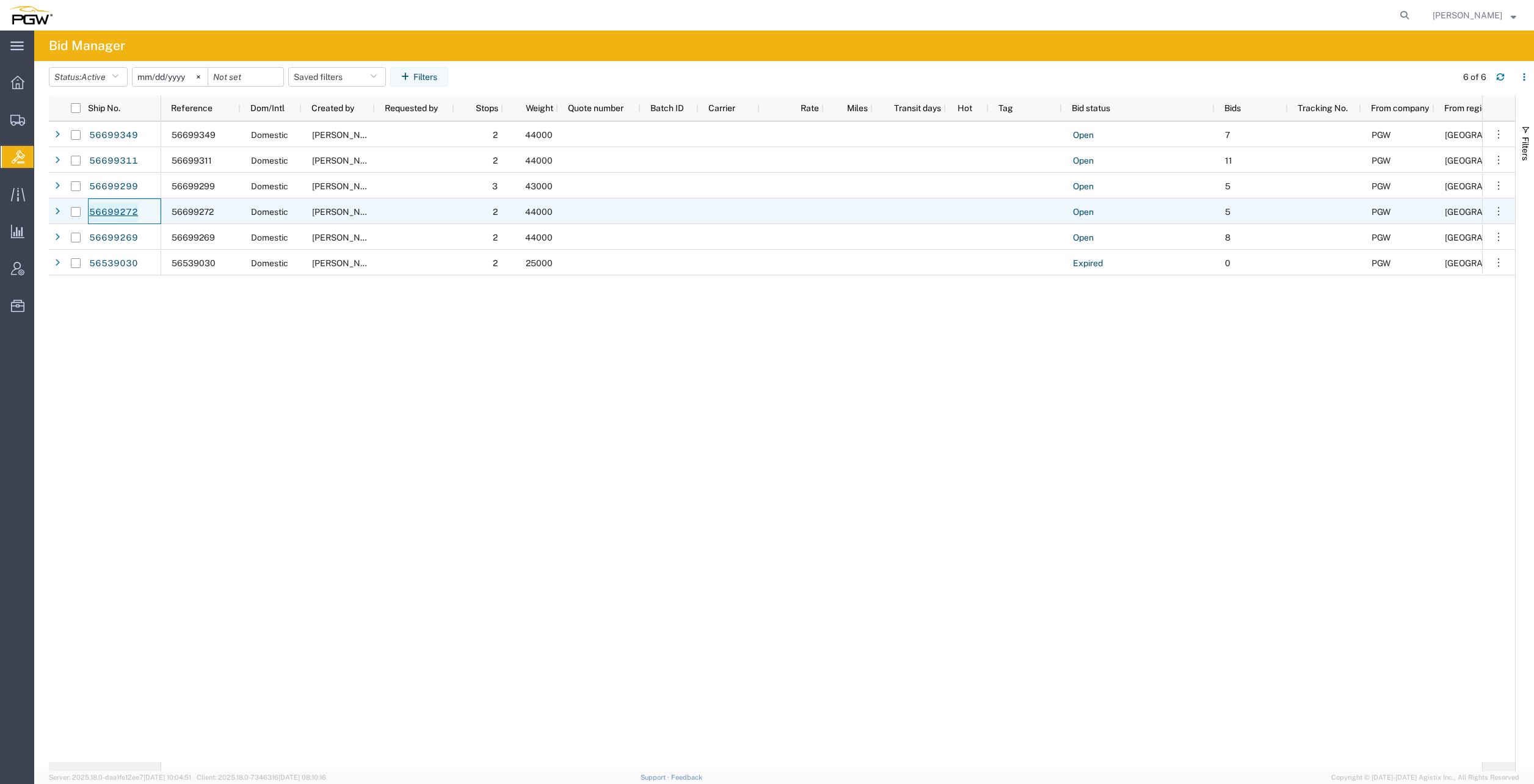
click at [118, 208] on link "56699272" at bounding box center [113, 213] width 50 height 20
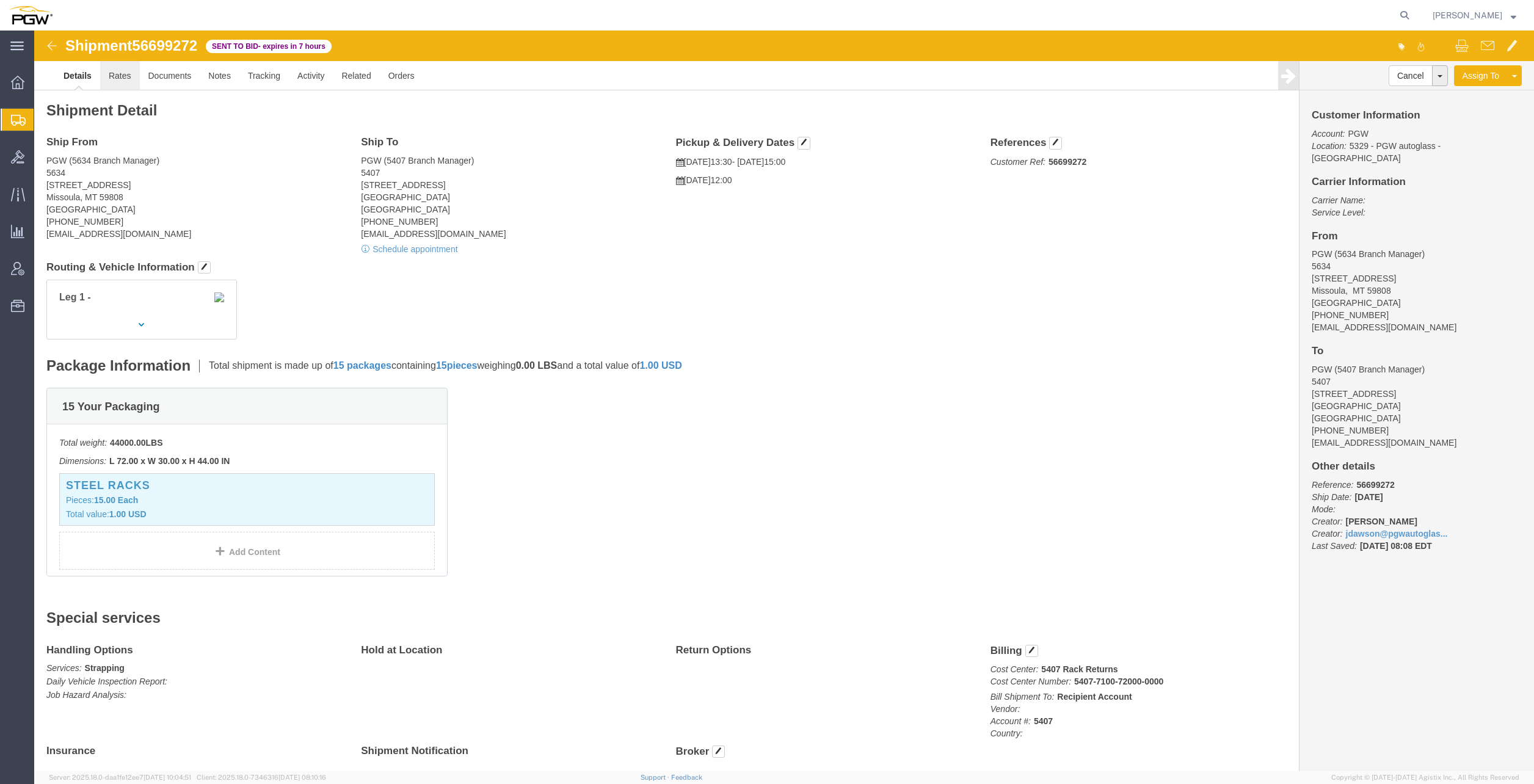
click link "Rates"
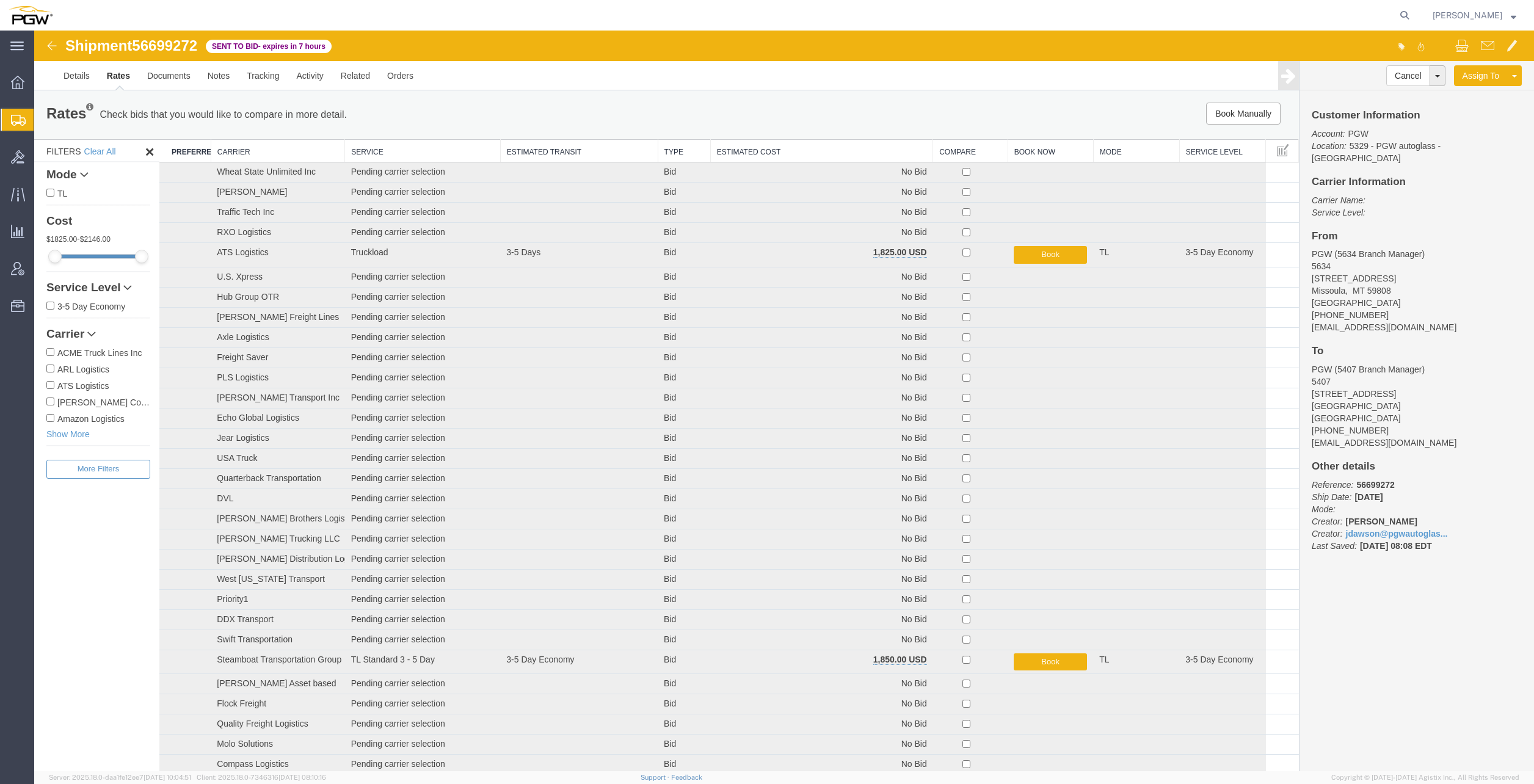
click at [730, 146] on th "Estimated Cost" at bounding box center [822, 151] width 223 height 23
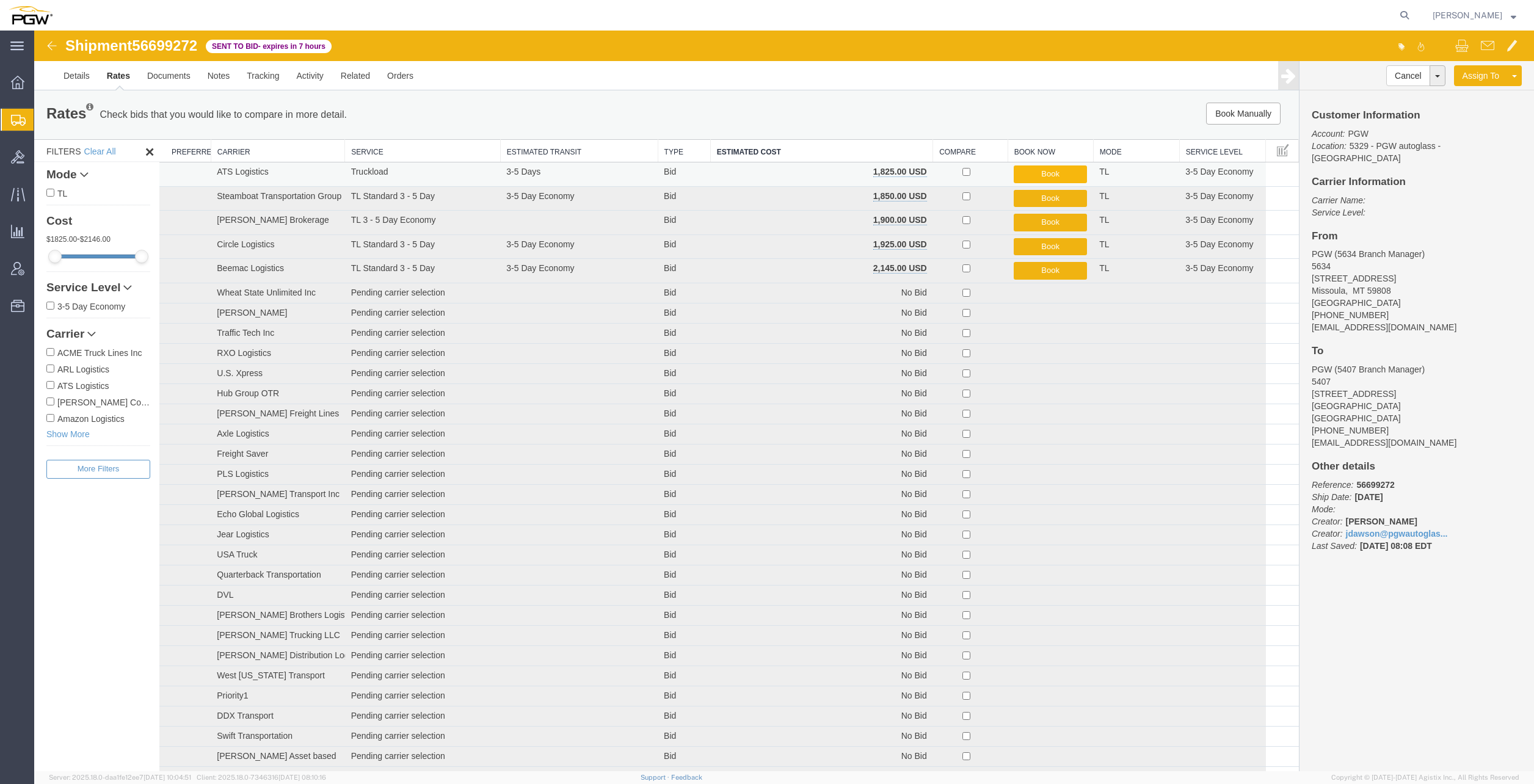
click at [1036, 172] on button "Book" at bounding box center [1050, 174] width 74 height 18
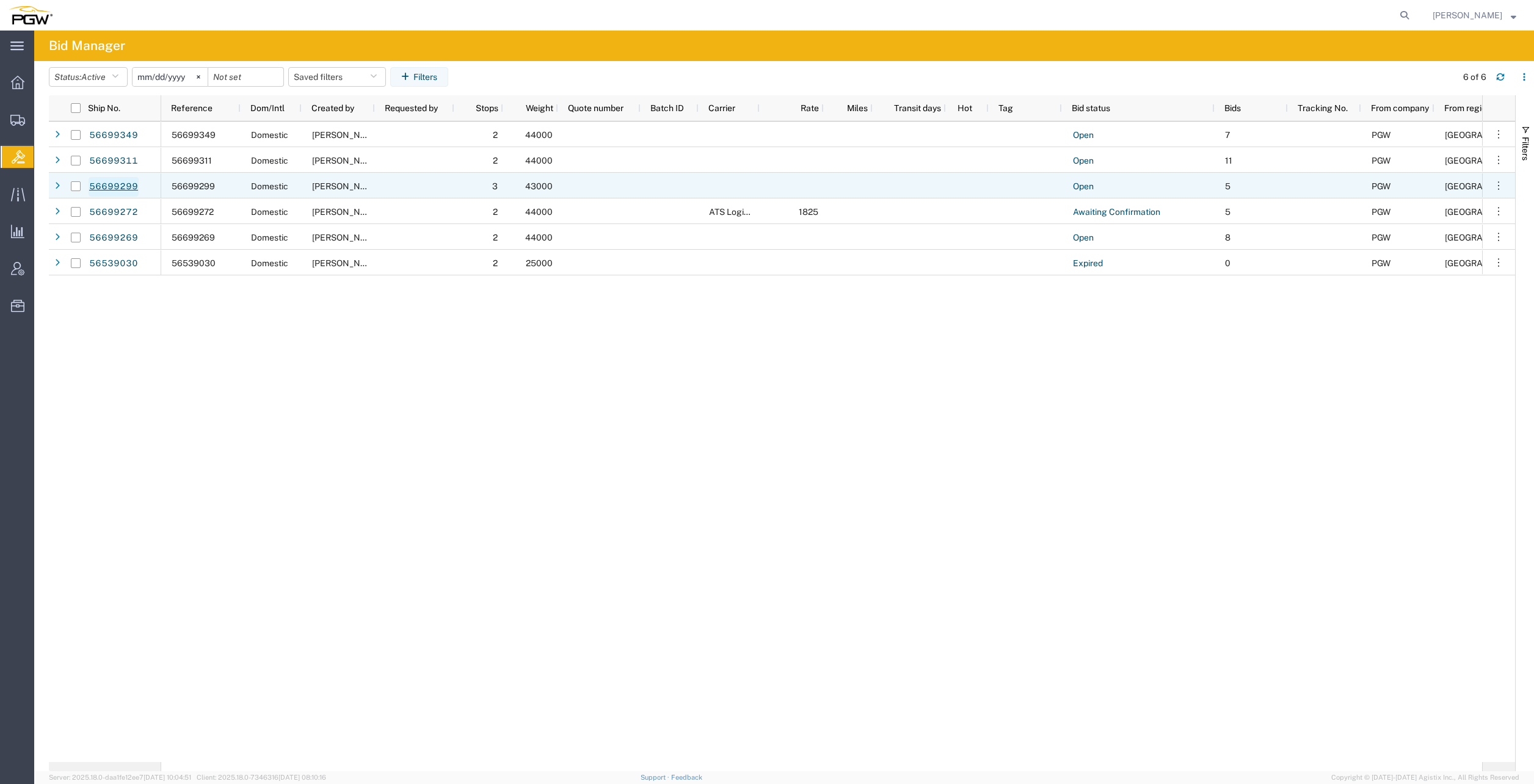
click at [124, 186] on link "56699299" at bounding box center [113, 187] width 50 height 20
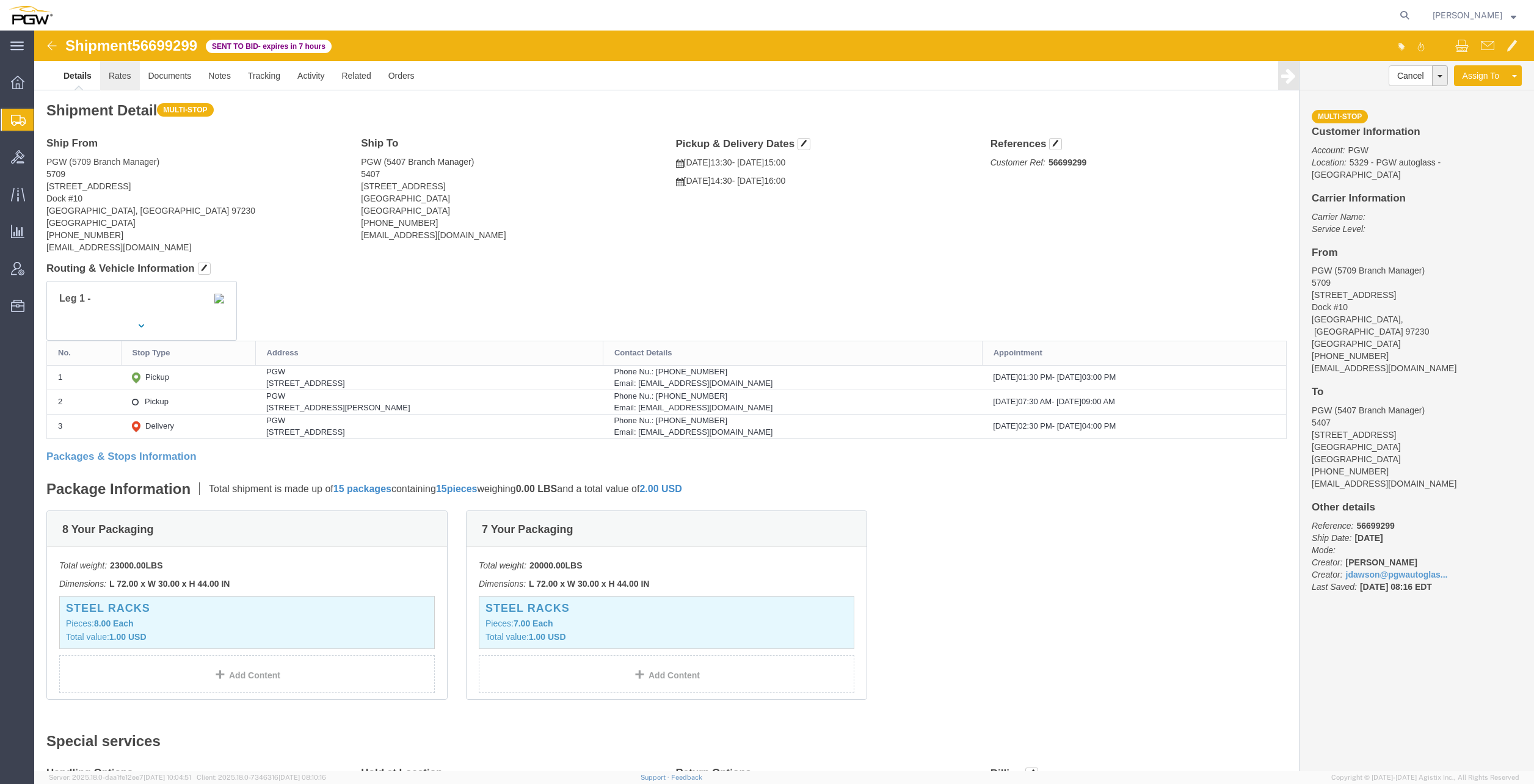
click link "Rates"
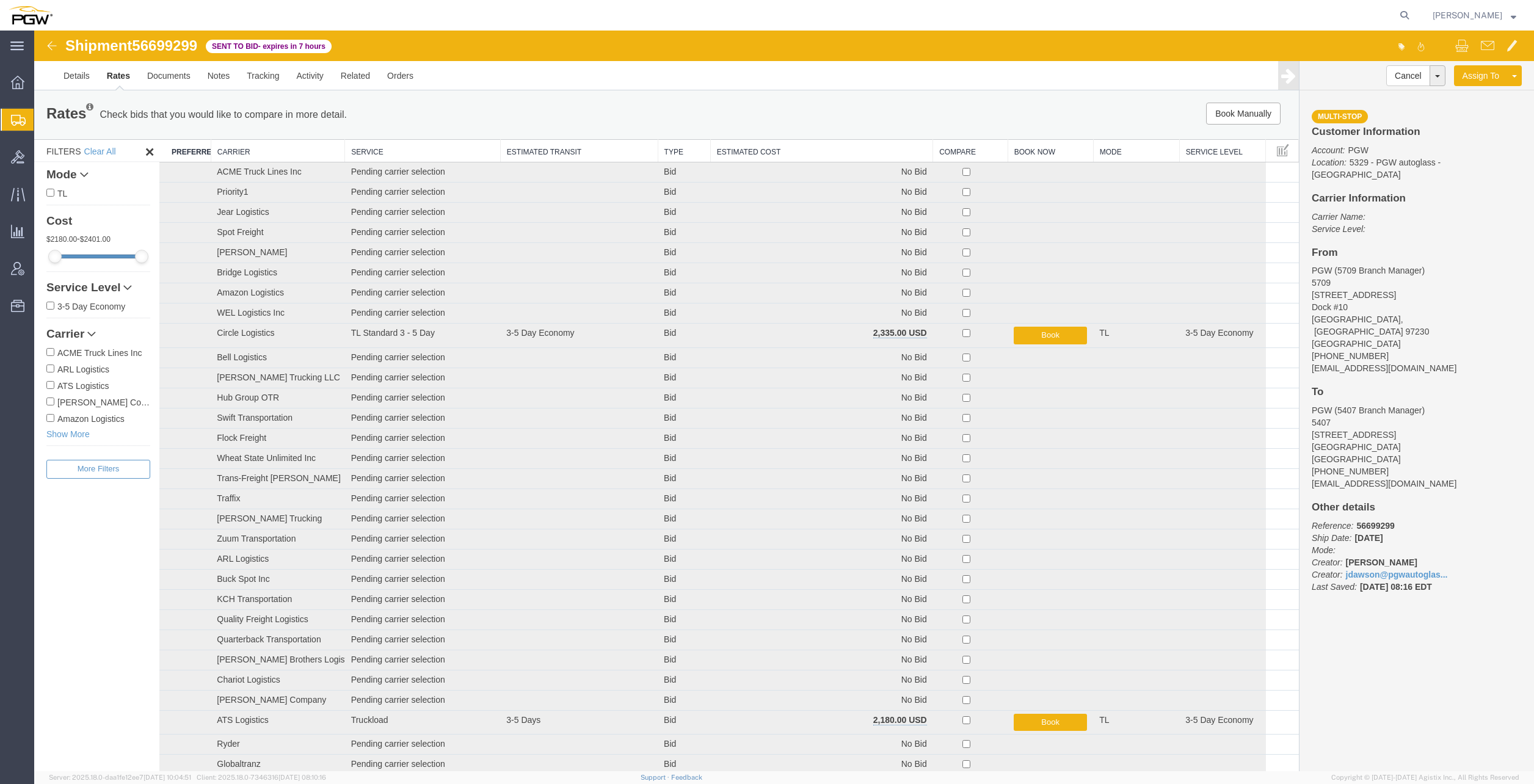
click at [736, 152] on th "Estimated Cost" at bounding box center [822, 151] width 223 height 23
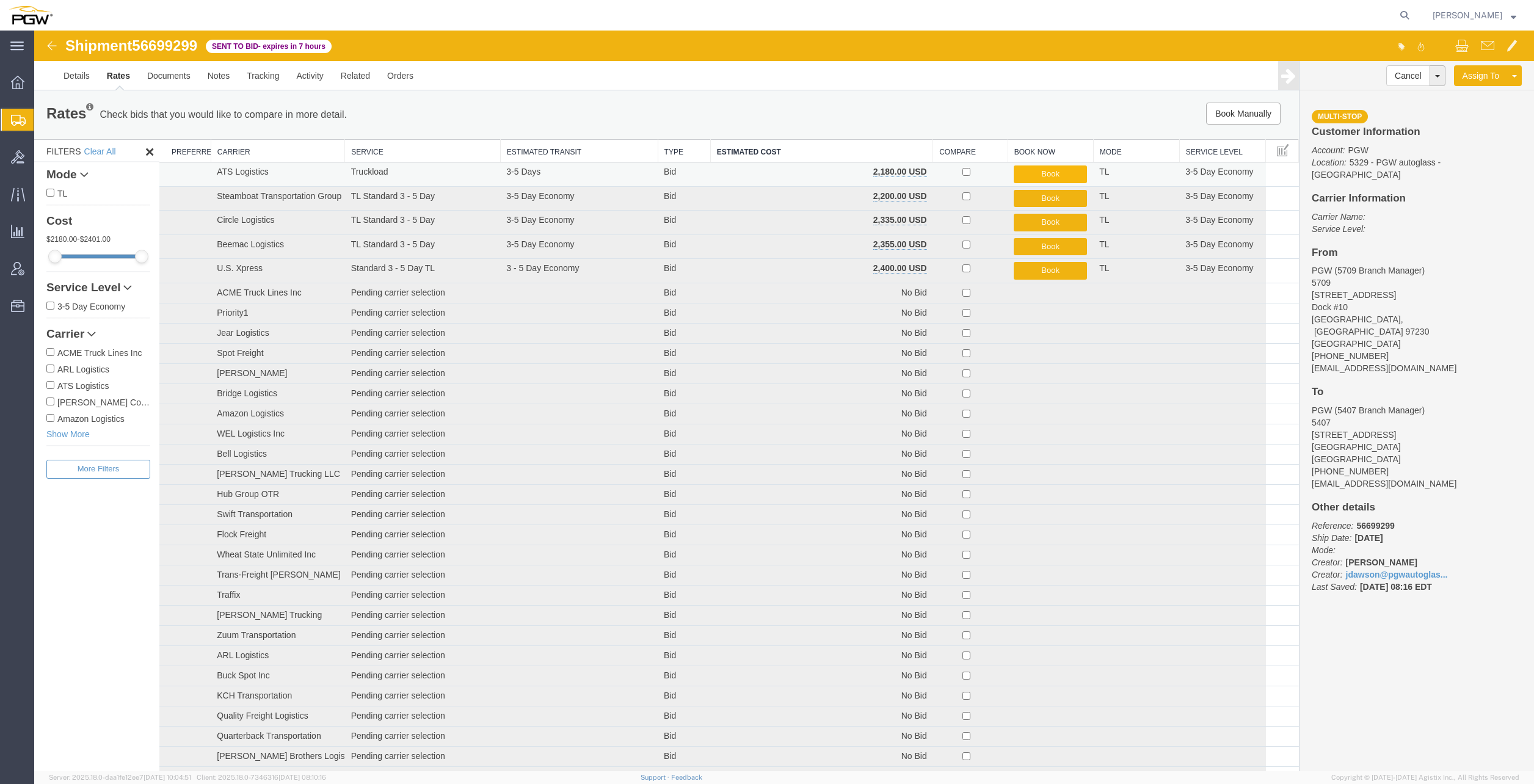
click at [1030, 173] on button "Book" at bounding box center [1050, 174] width 74 height 18
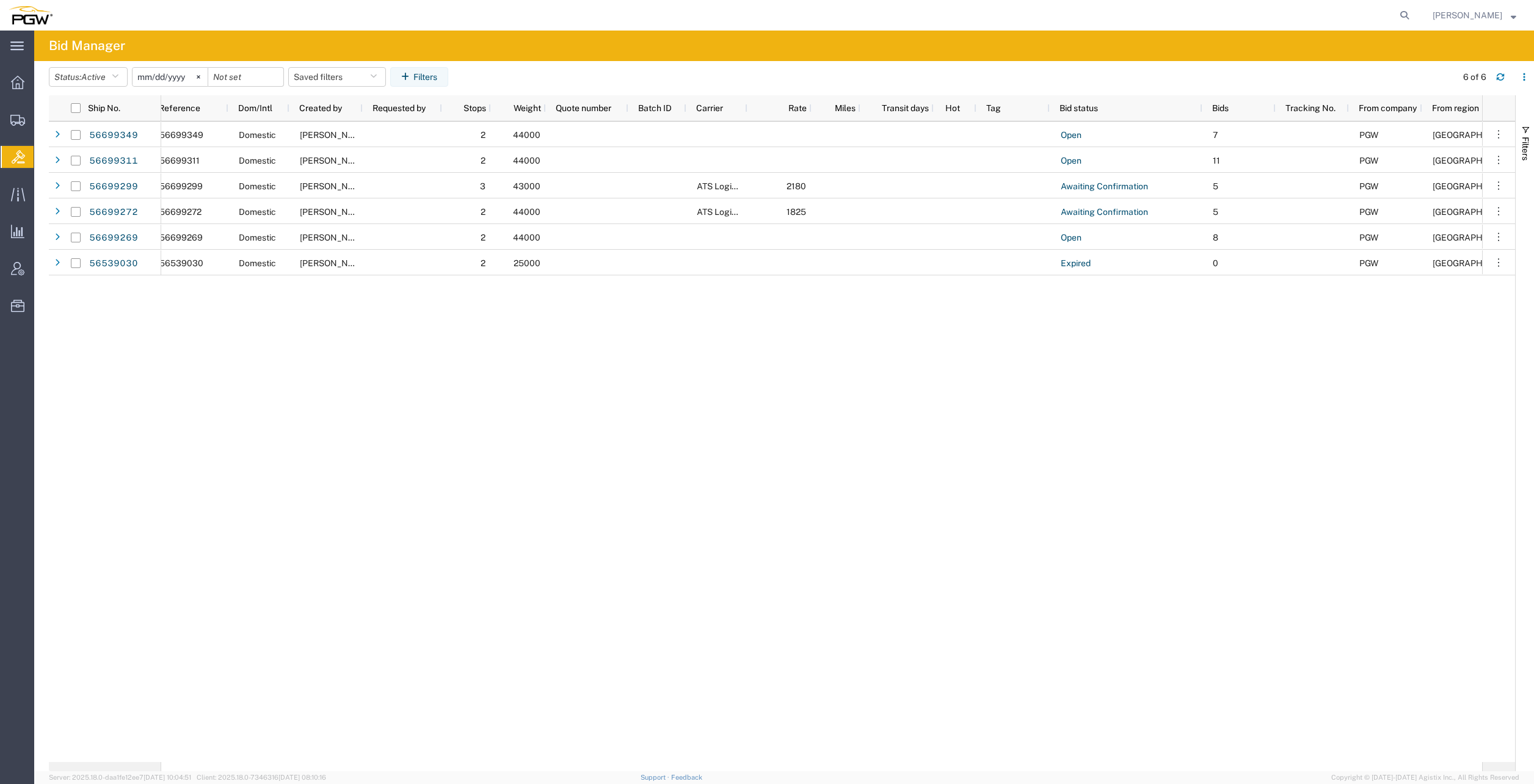
scroll to position [0, 16]
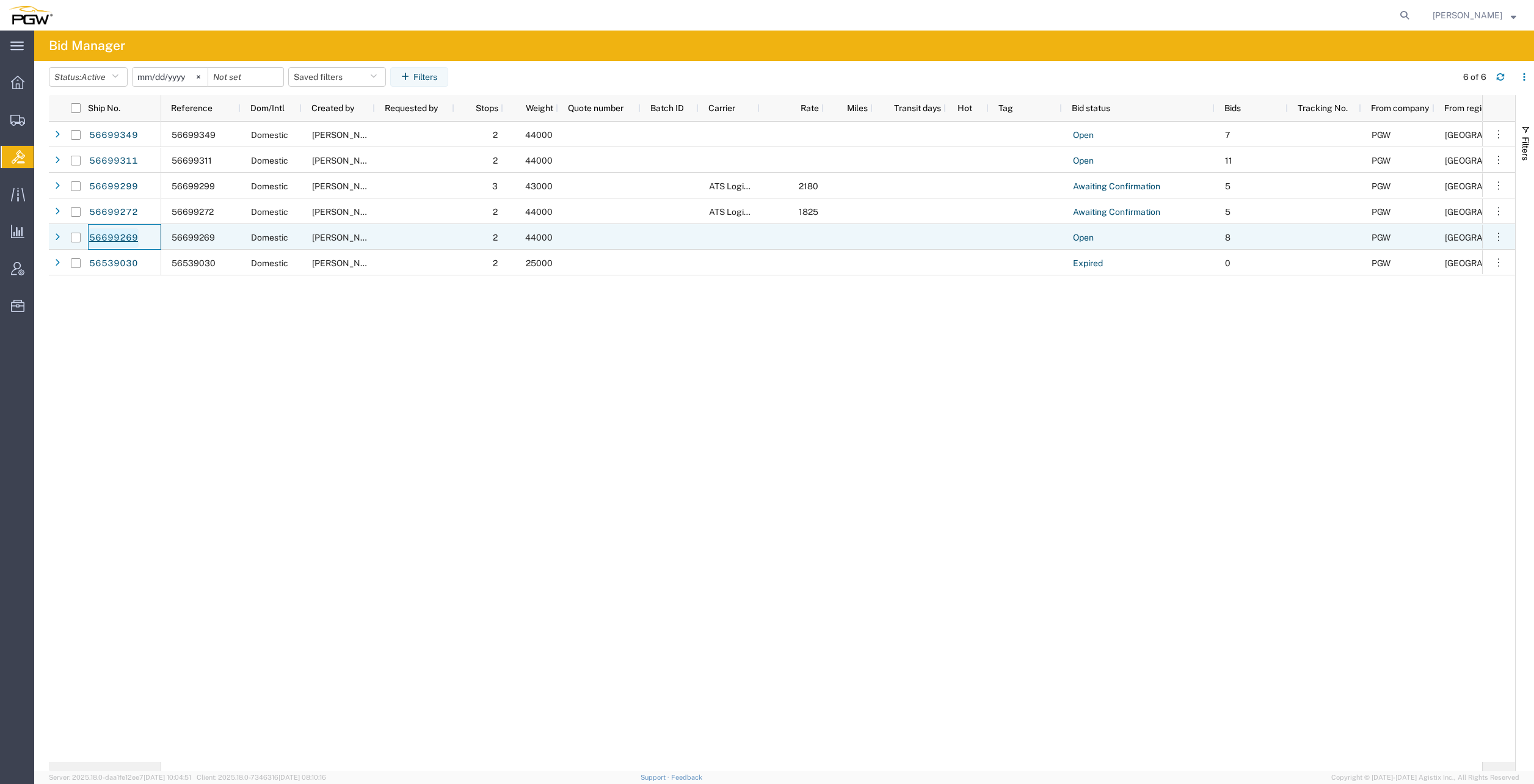
click at [126, 237] on link "56699269" at bounding box center [113, 238] width 50 height 20
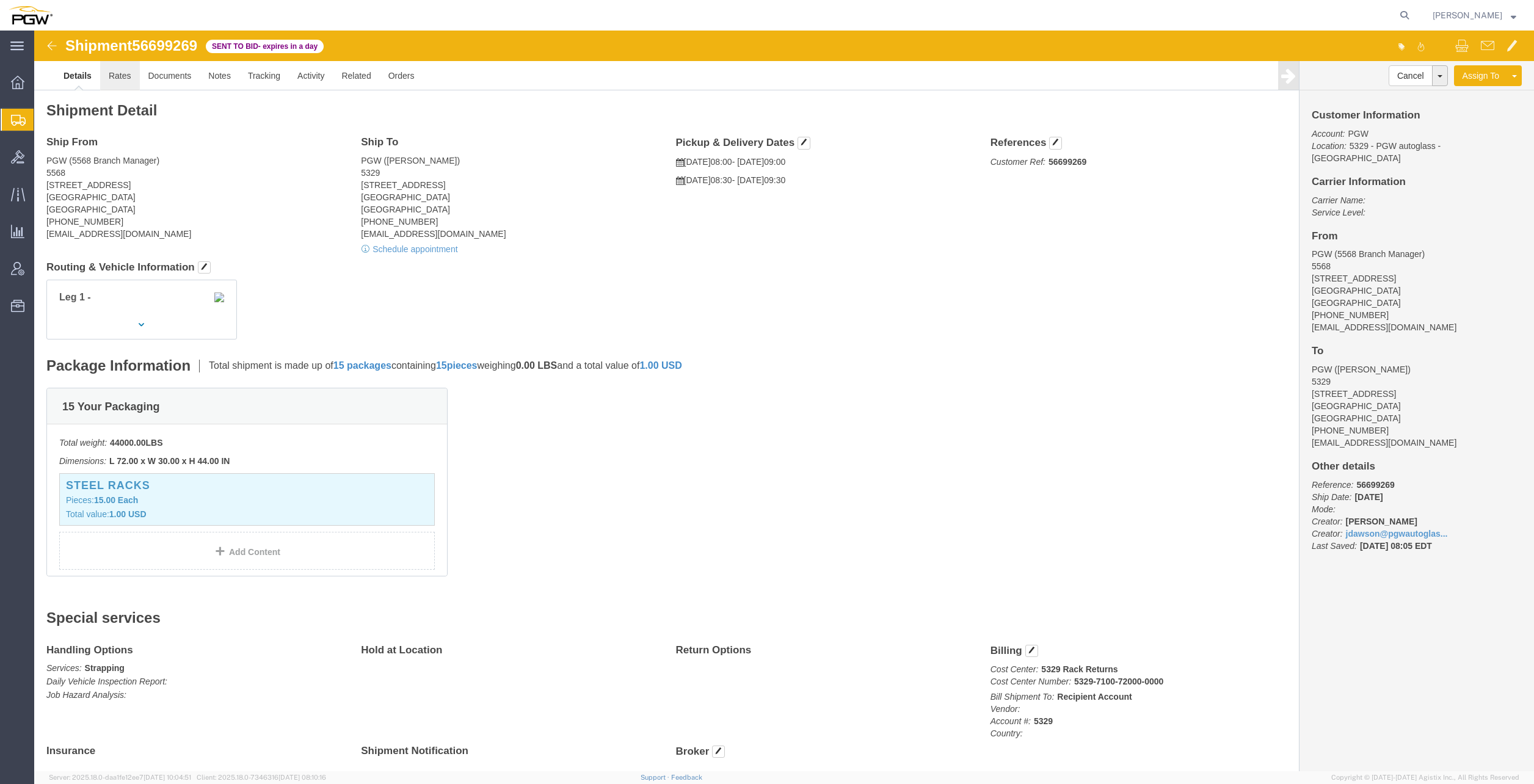
click link "Rates"
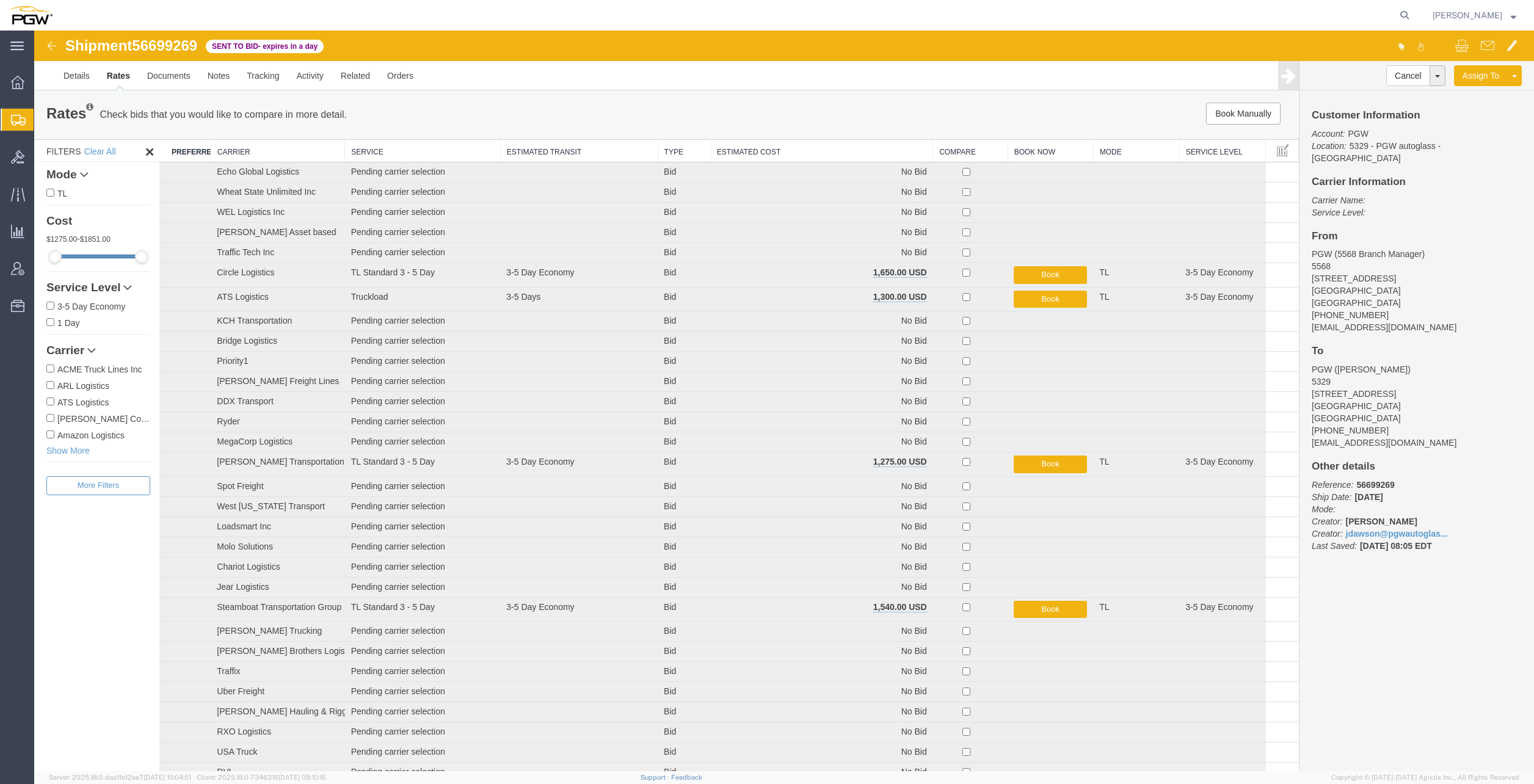
click at [758, 150] on th "Estimated Cost" at bounding box center [822, 151] width 223 height 23
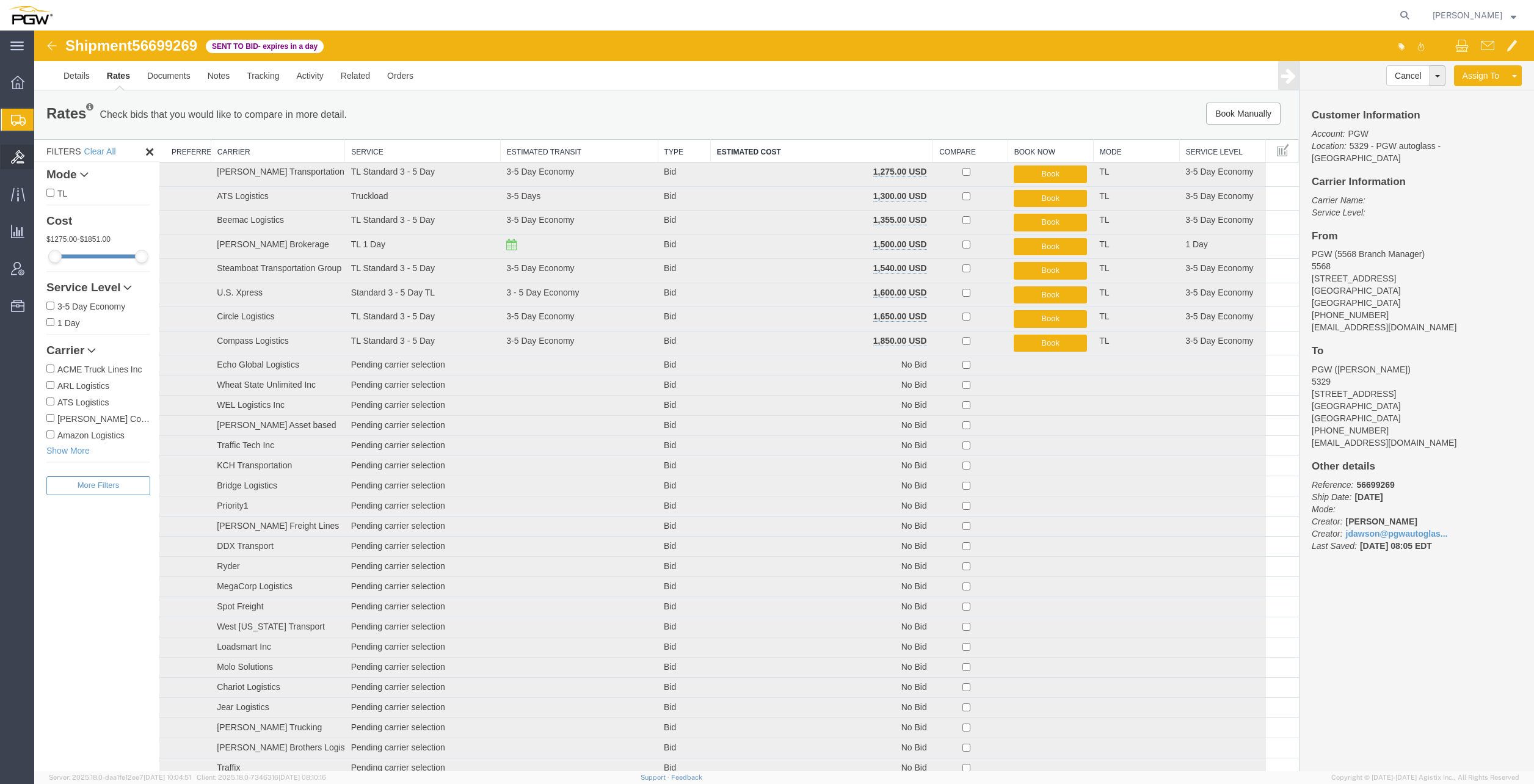
click at [42, 157] on span "Bids" at bounding box center [38, 157] width 8 height 25
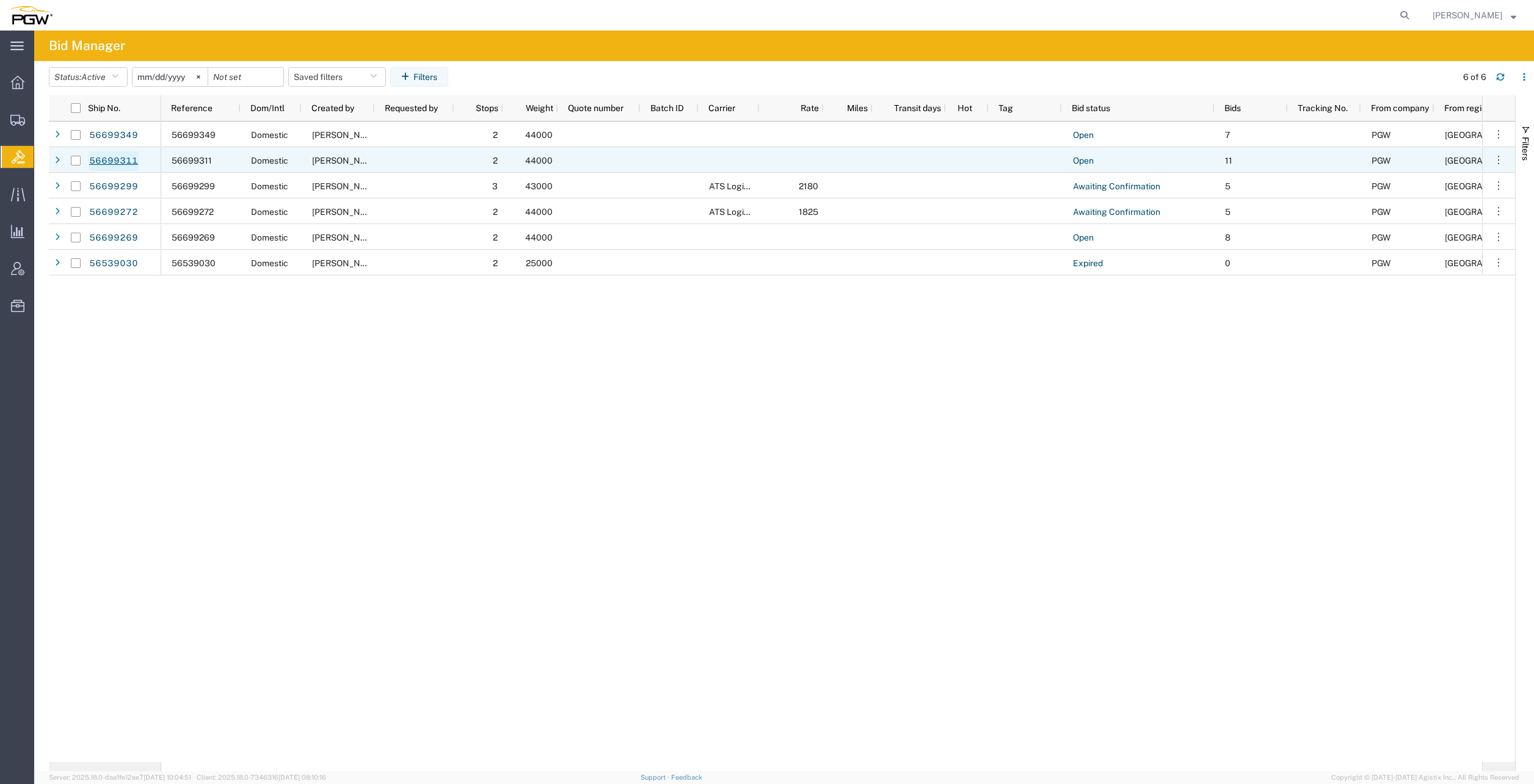
click at [133, 160] on link "56699311" at bounding box center [113, 161] width 50 height 20
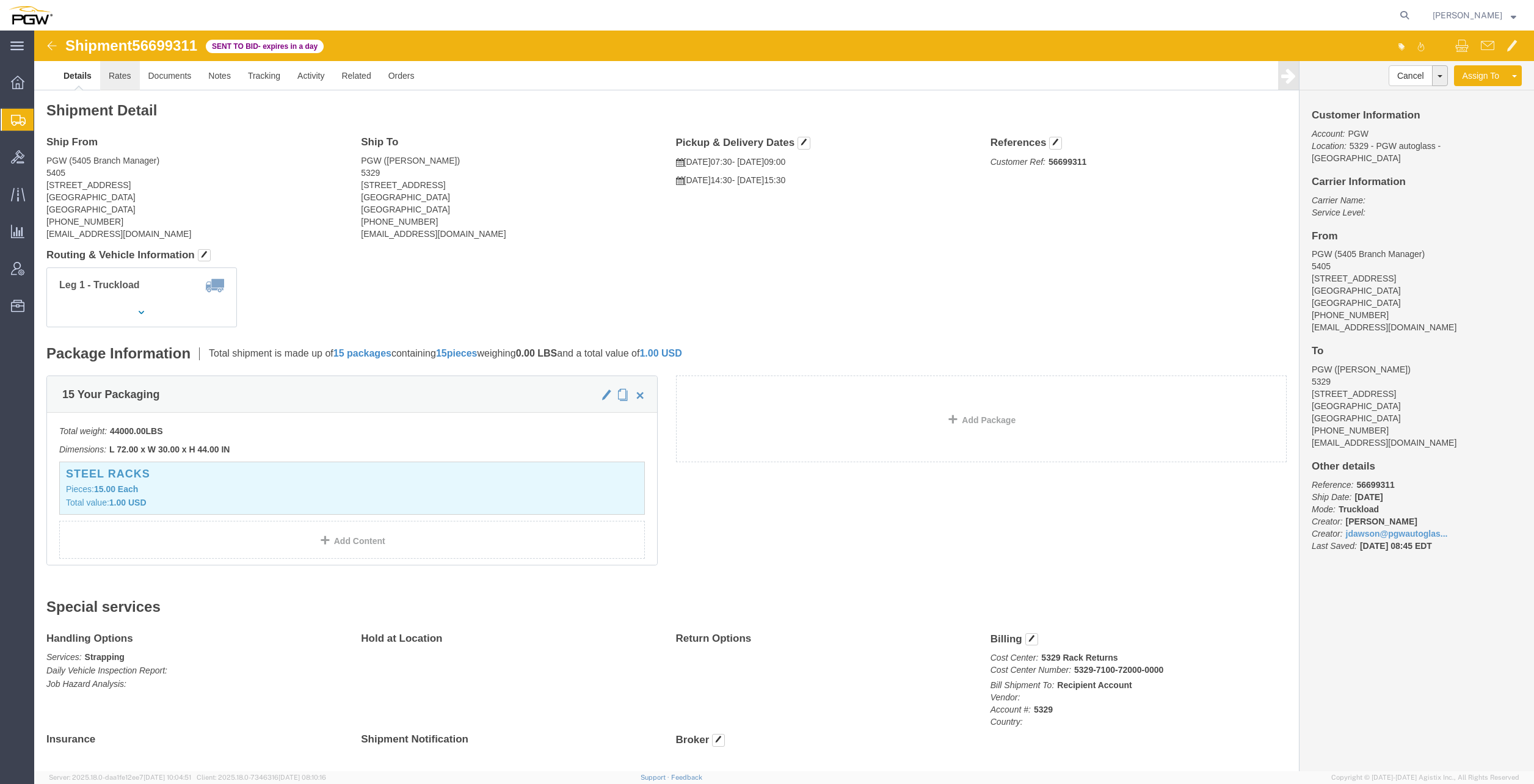
click link "Rates"
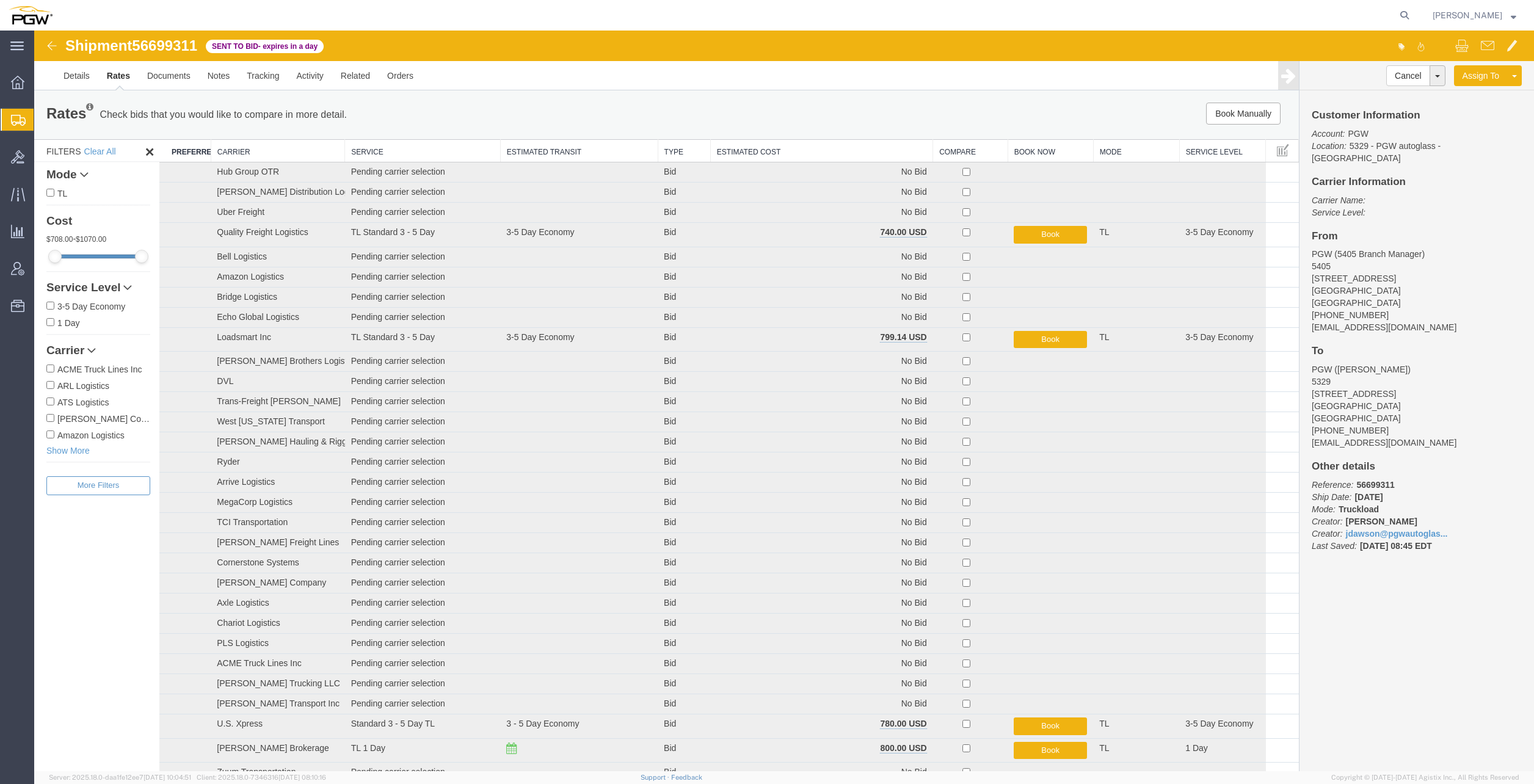
click at [756, 152] on th "Estimated Cost" at bounding box center [822, 151] width 223 height 23
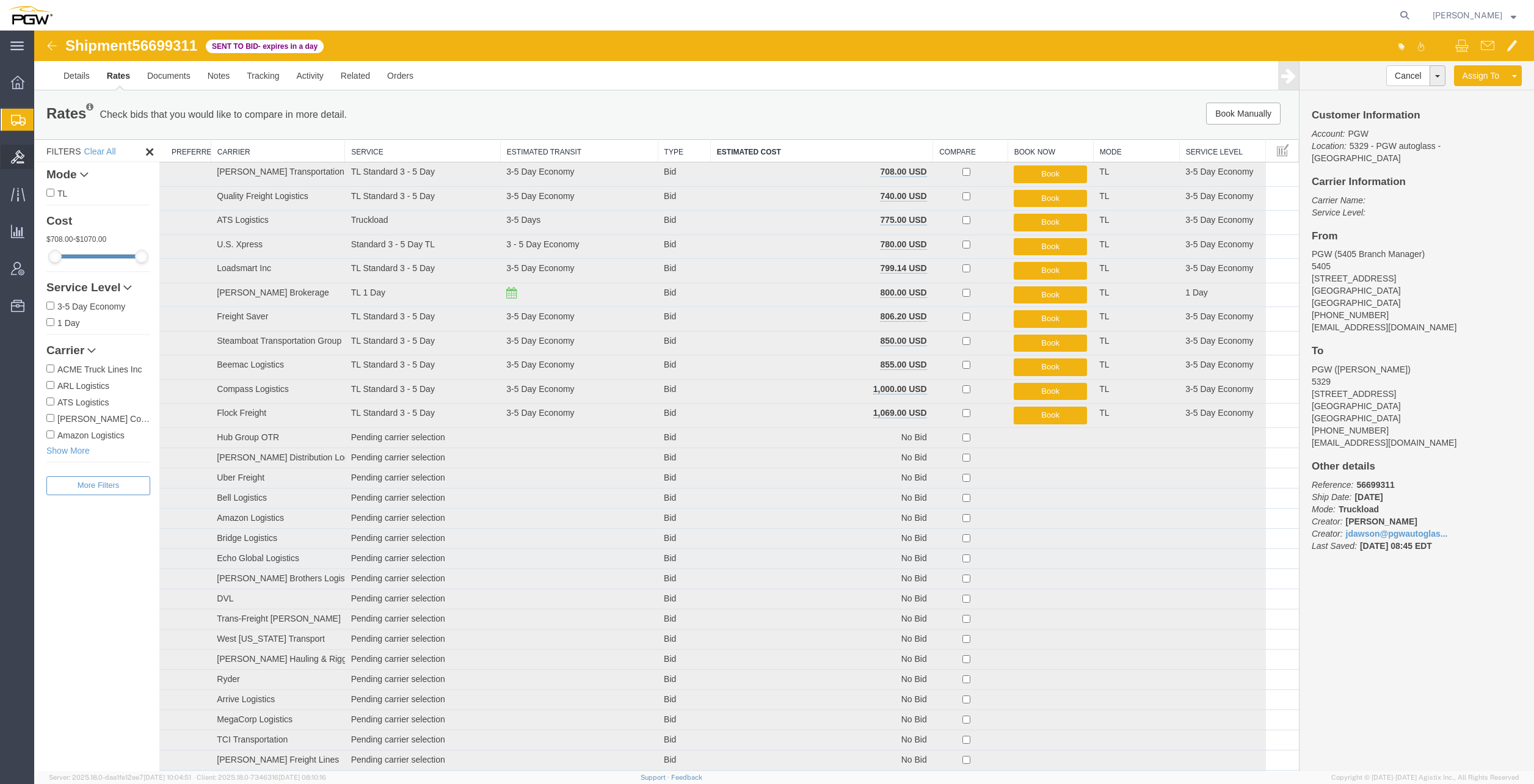
click at [42, 157] on span "Bids" at bounding box center [38, 157] width 8 height 25
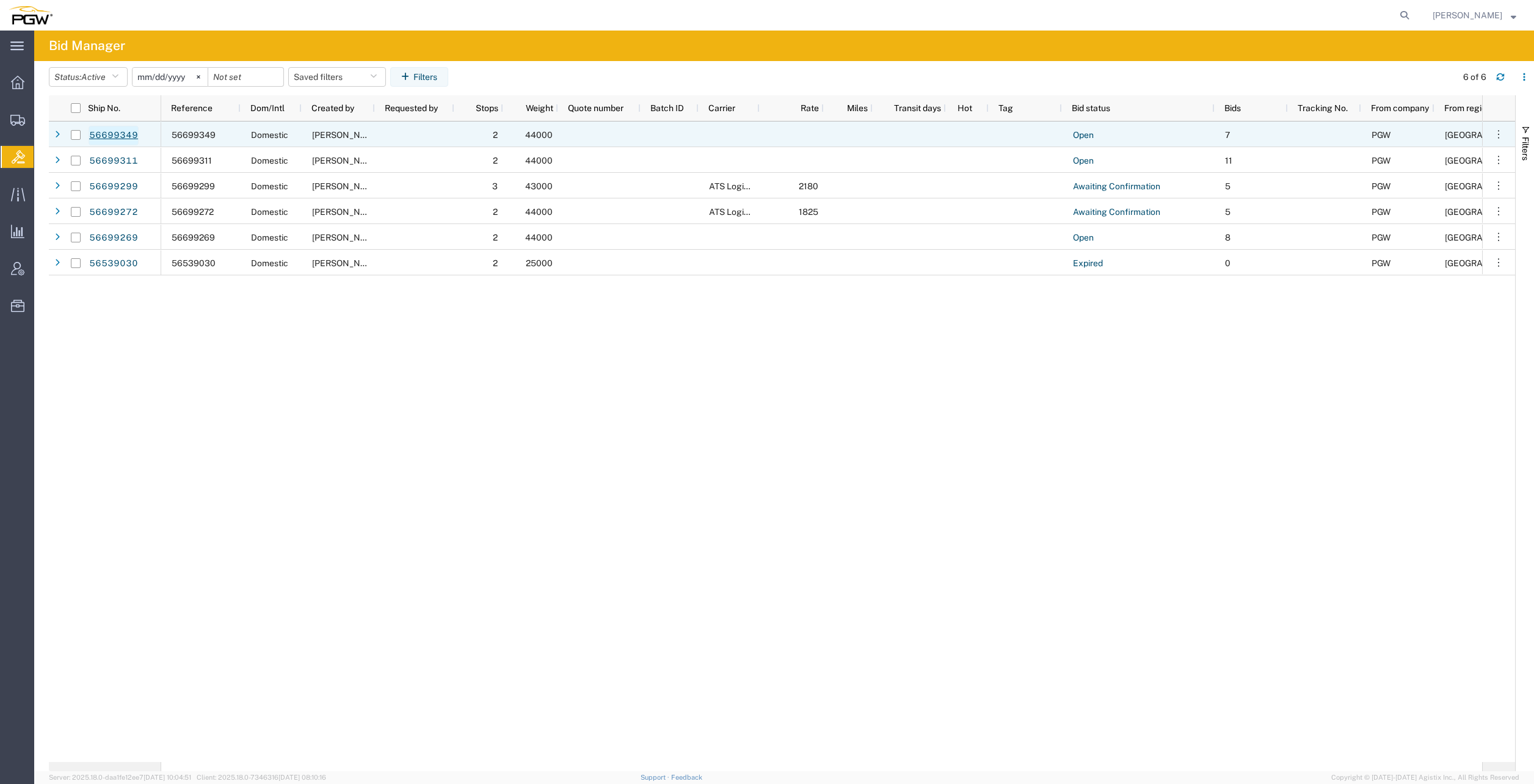
click at [119, 137] on link "56699349" at bounding box center [113, 136] width 50 height 20
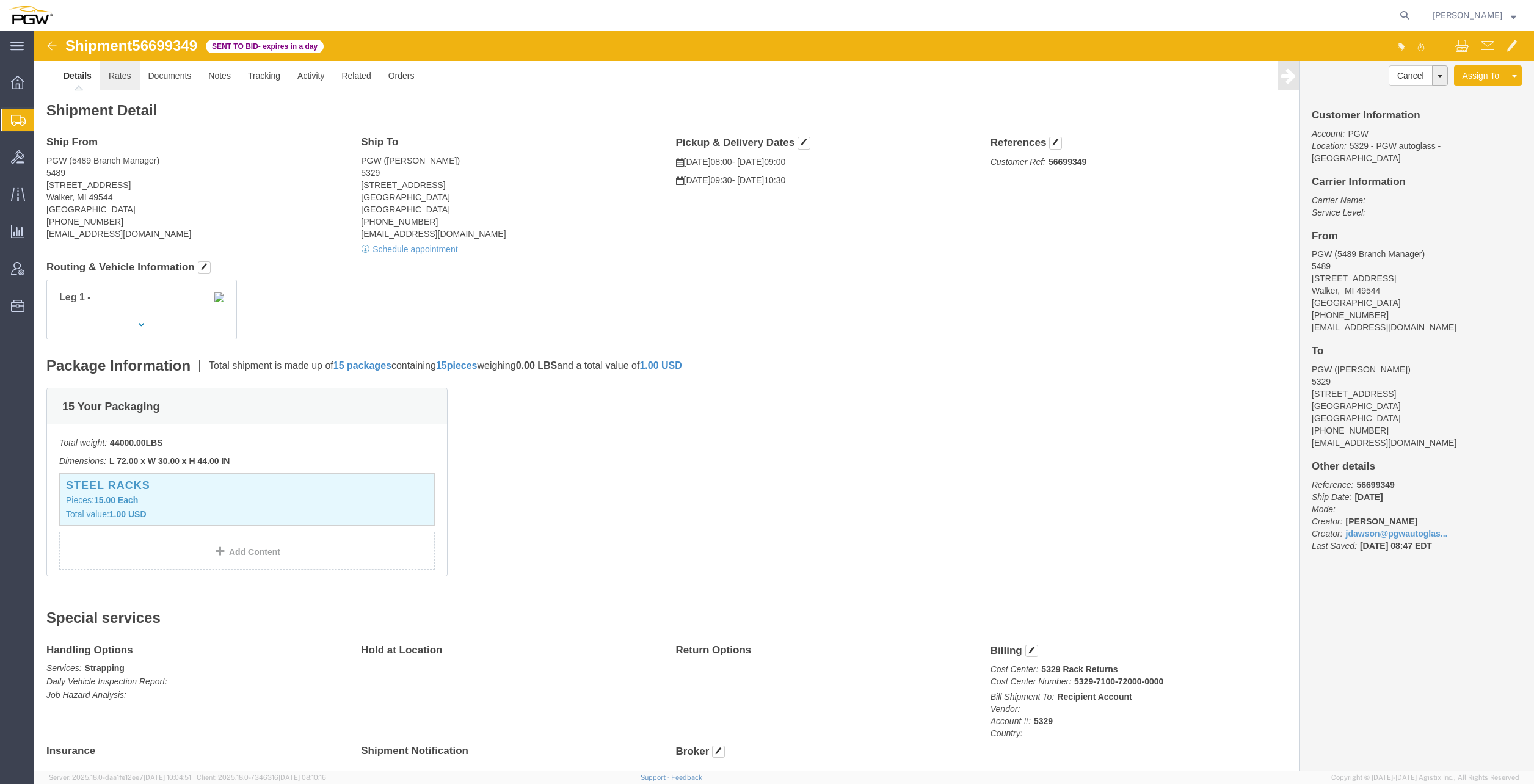
click link "Rates"
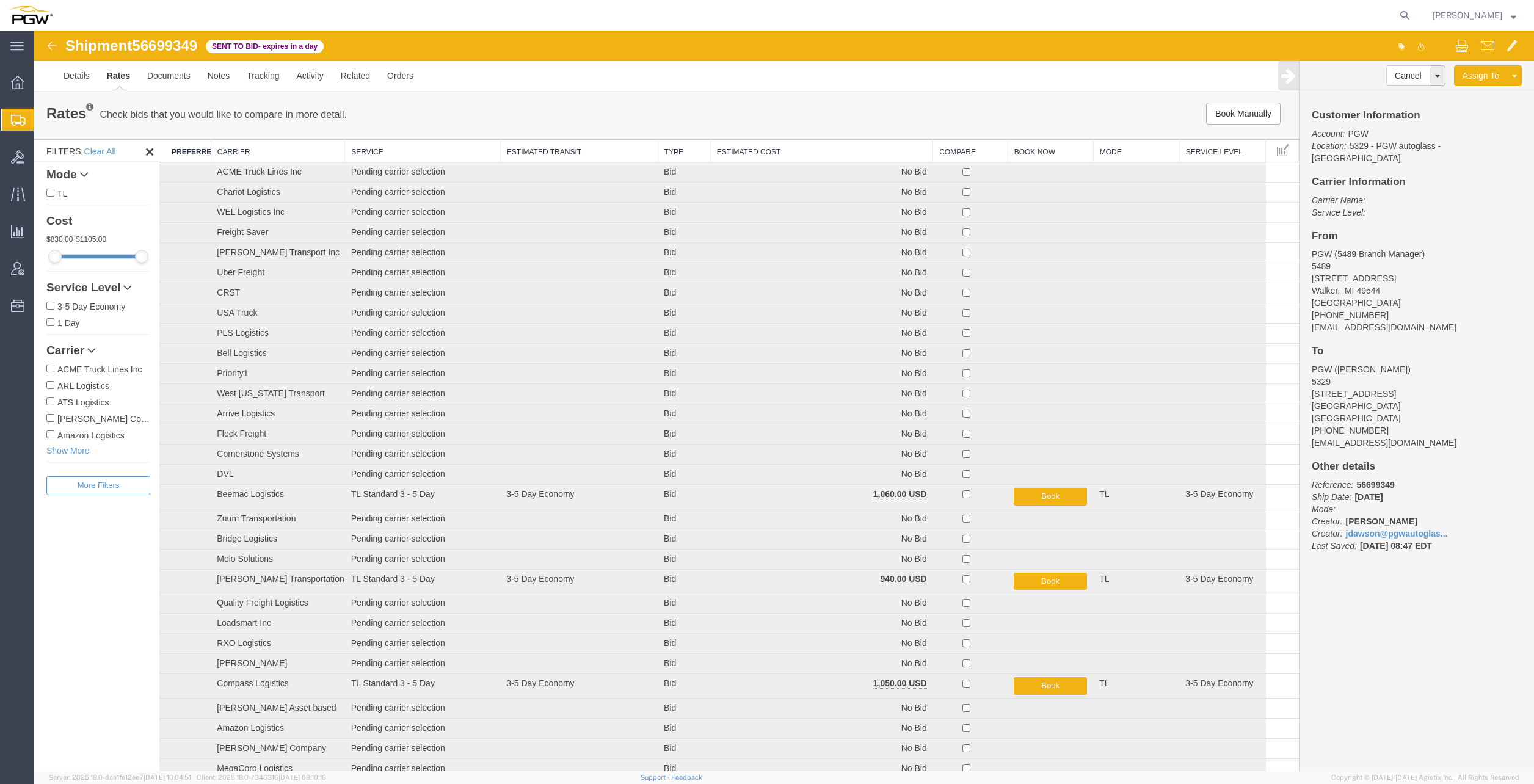
click at [749, 146] on th "Estimated Cost" at bounding box center [822, 151] width 223 height 23
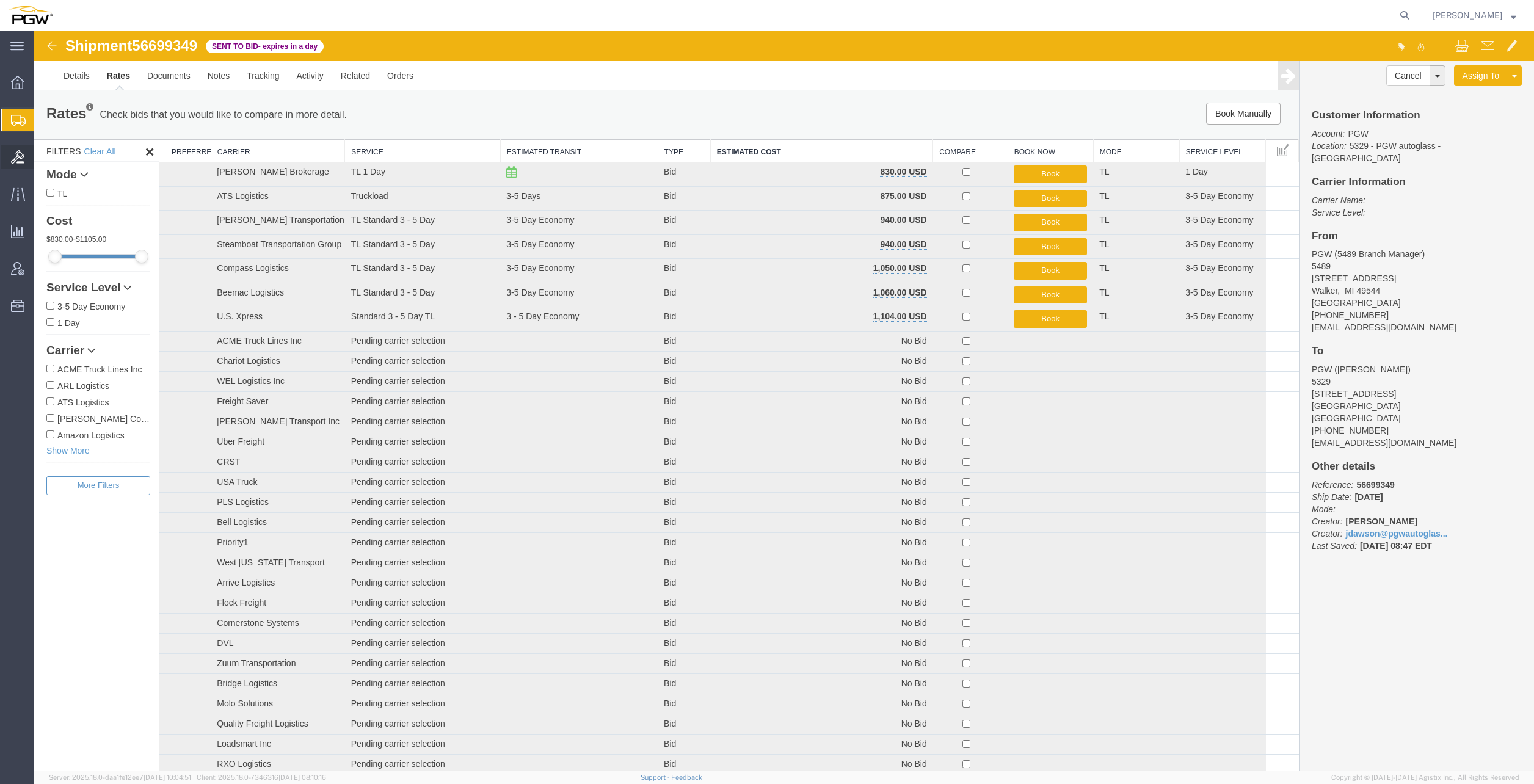
click at [42, 152] on span "Bids" at bounding box center [38, 157] width 8 height 25
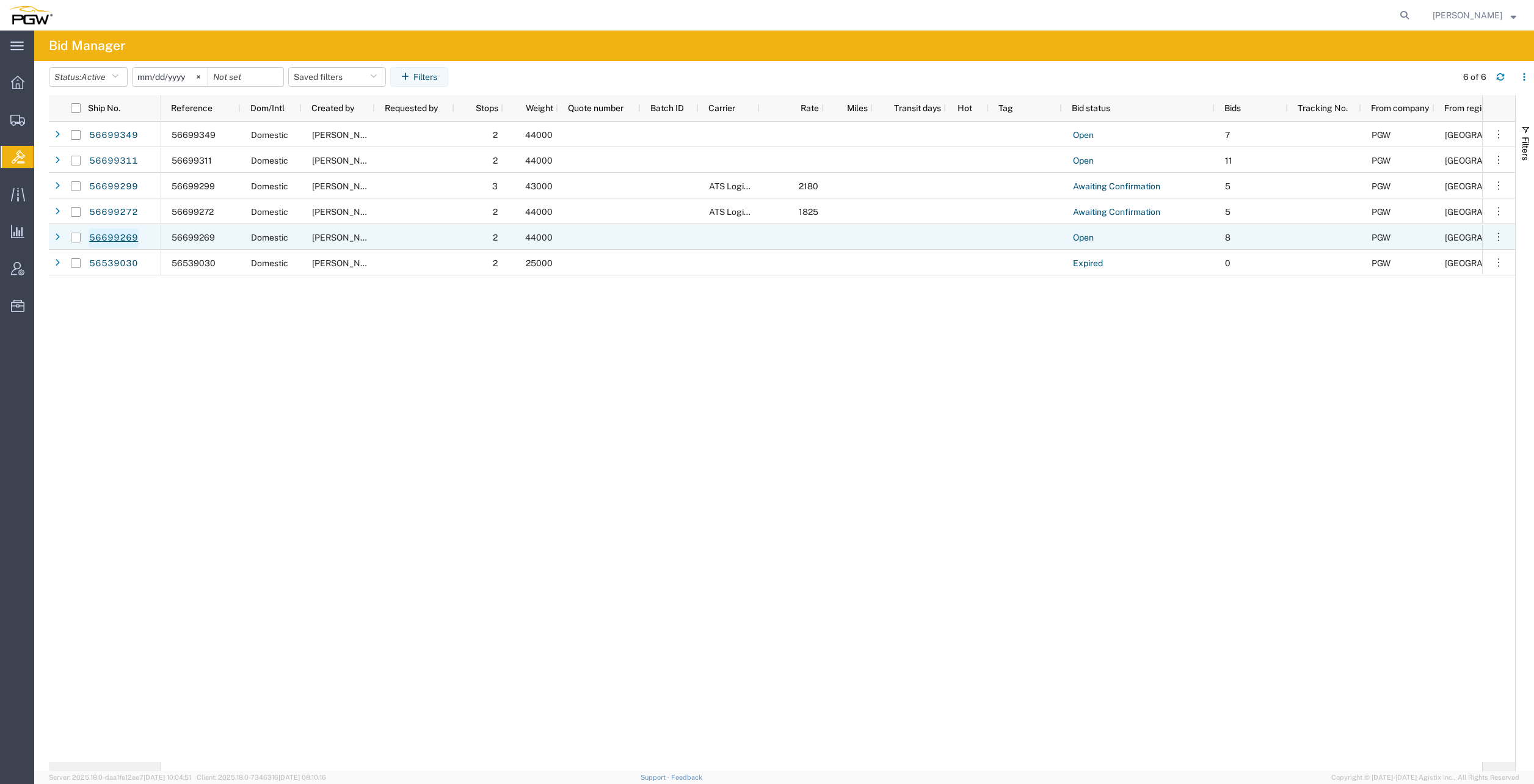
click at [125, 237] on link "56699269" at bounding box center [113, 238] width 50 height 20
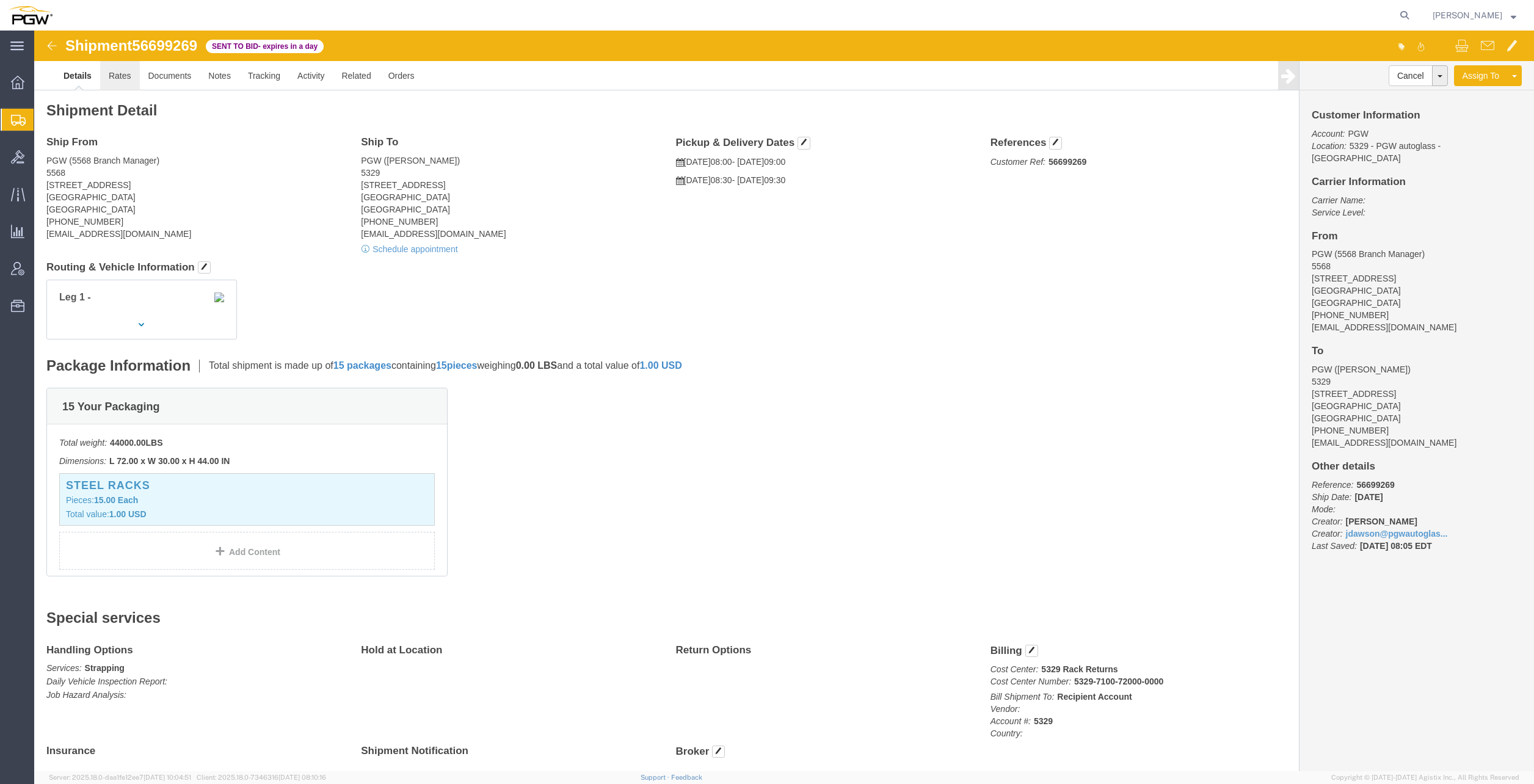
click link "Rates"
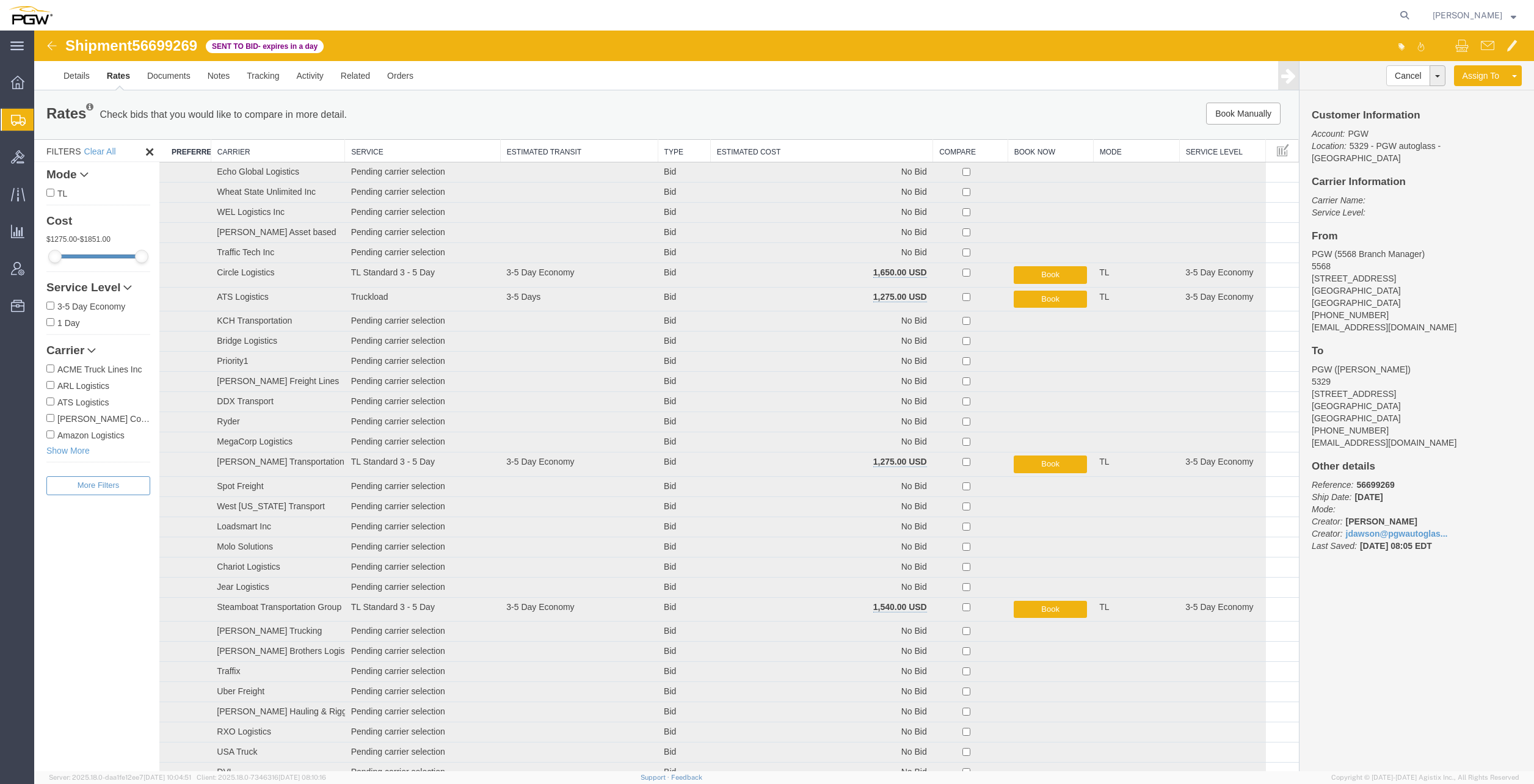
click at [744, 151] on th "Estimated Cost" at bounding box center [822, 151] width 223 height 23
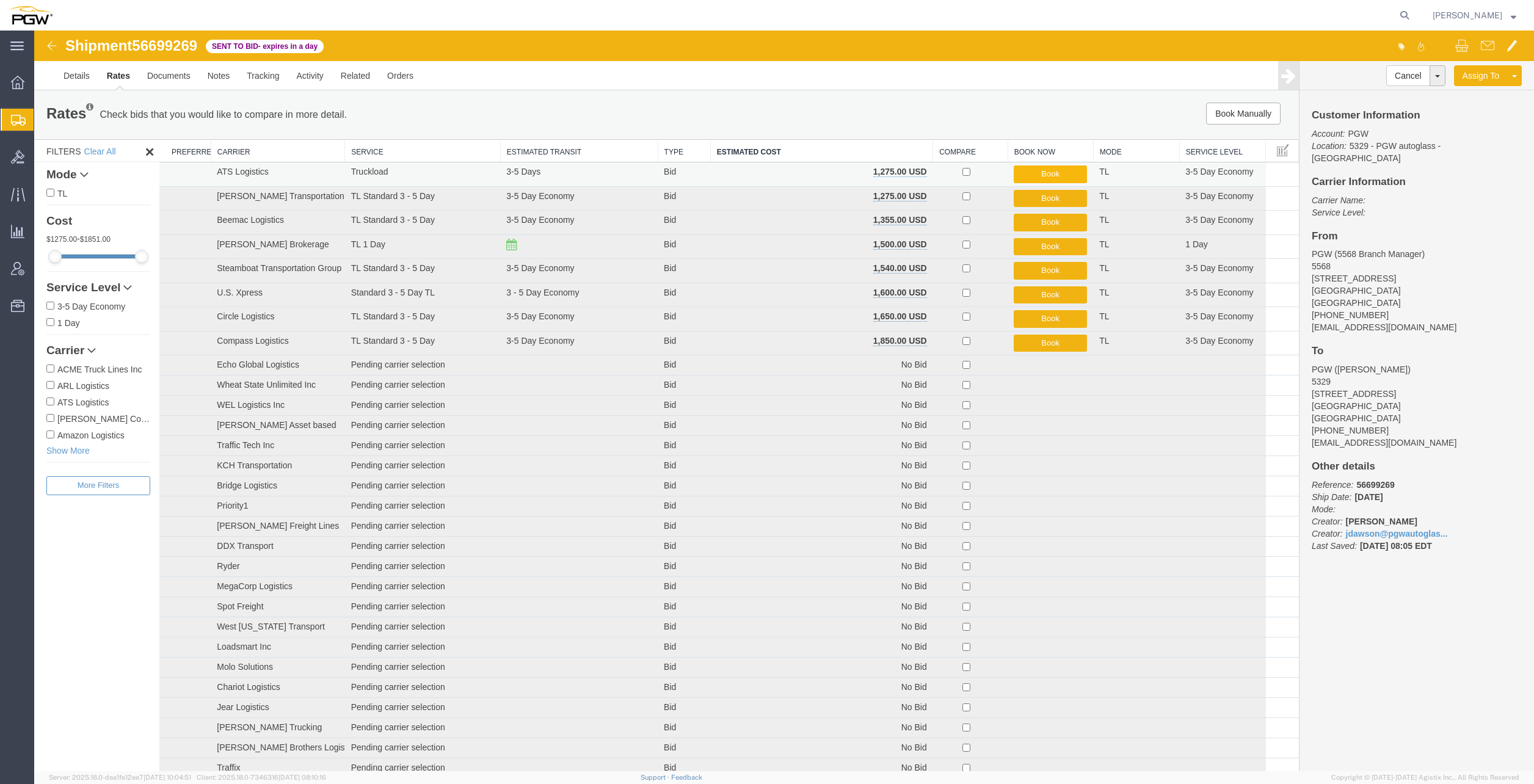
click at [1030, 176] on button "Book" at bounding box center [1050, 174] width 74 height 18
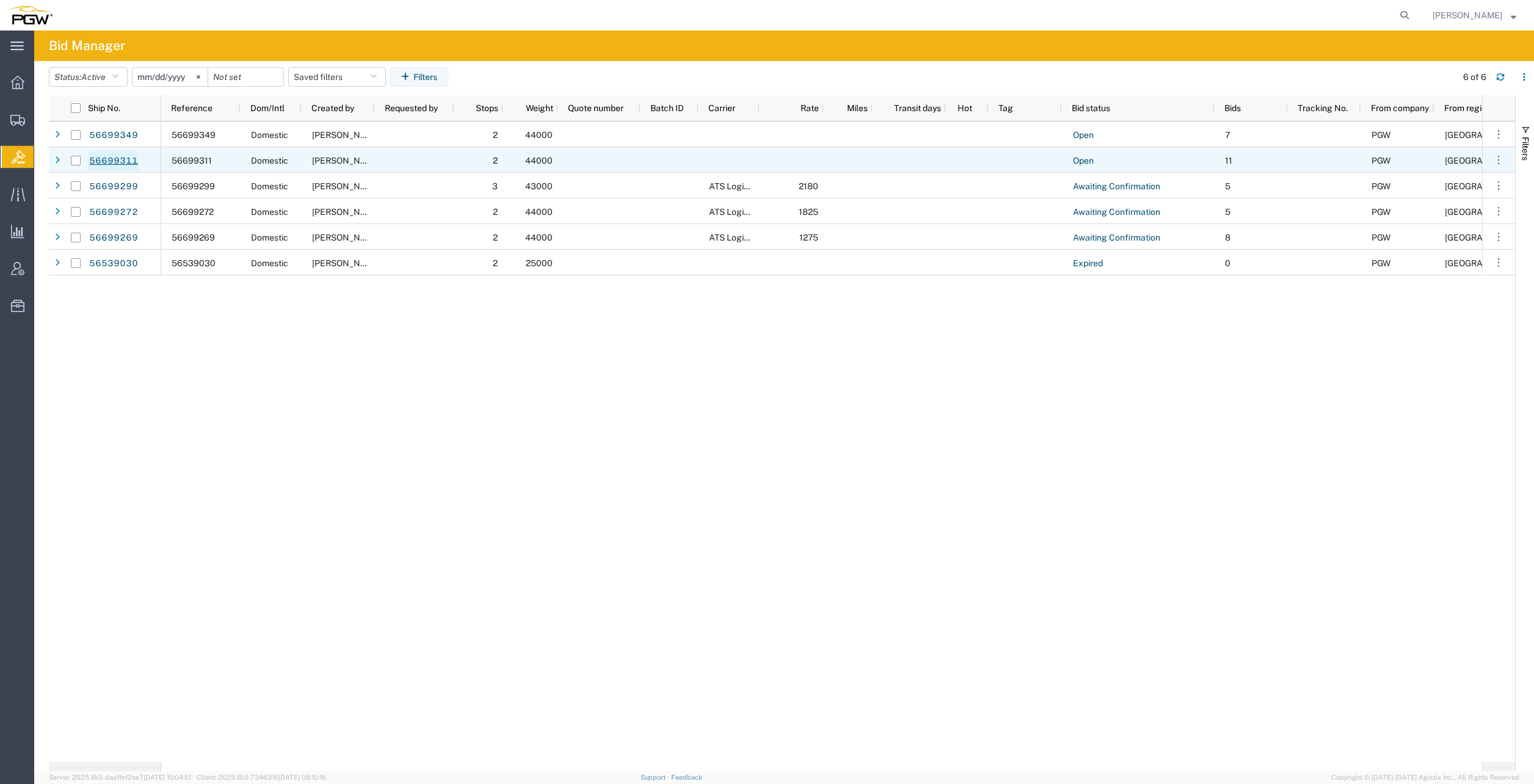
click at [133, 158] on link "56699311" at bounding box center [113, 161] width 50 height 20
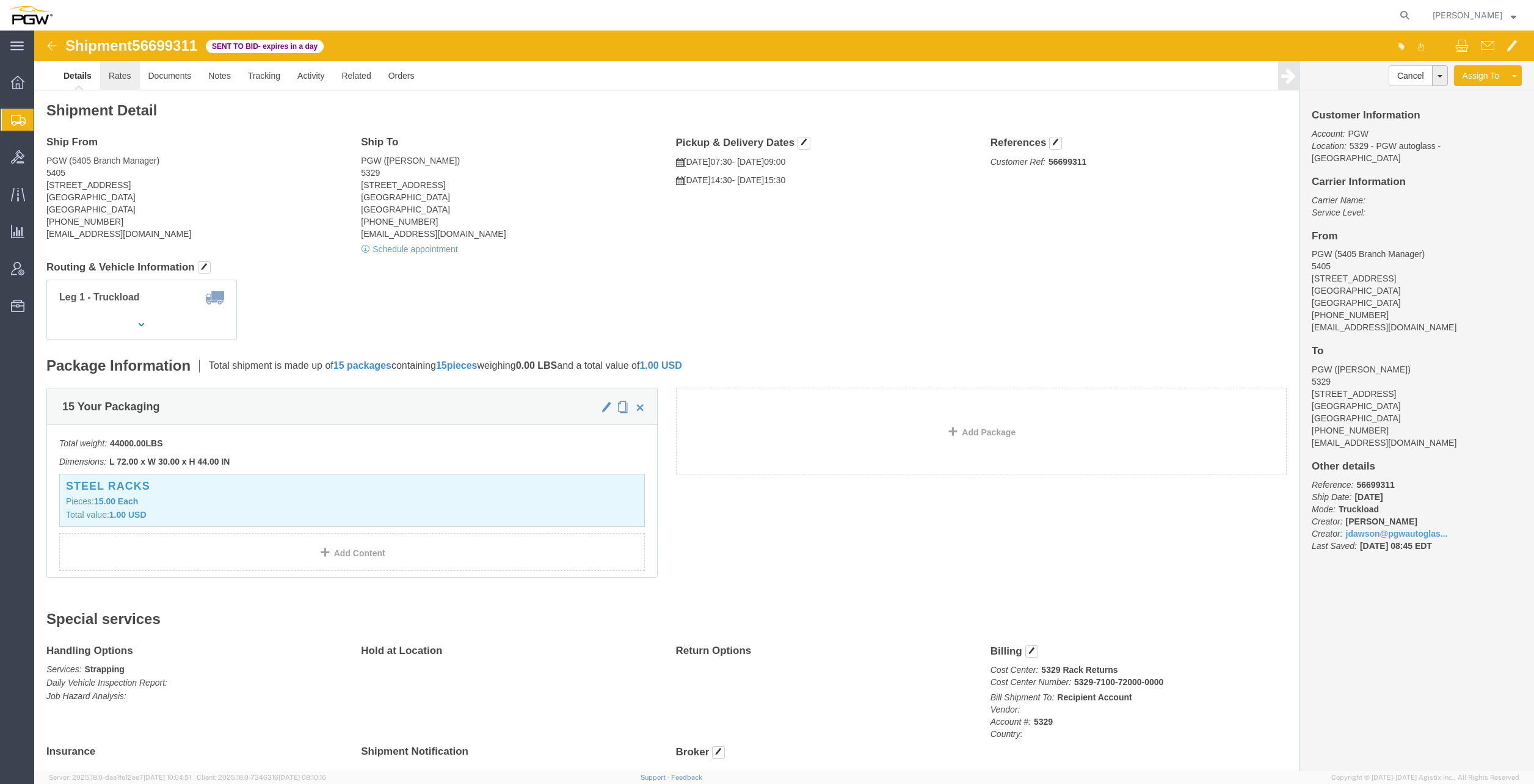
click link "Rates"
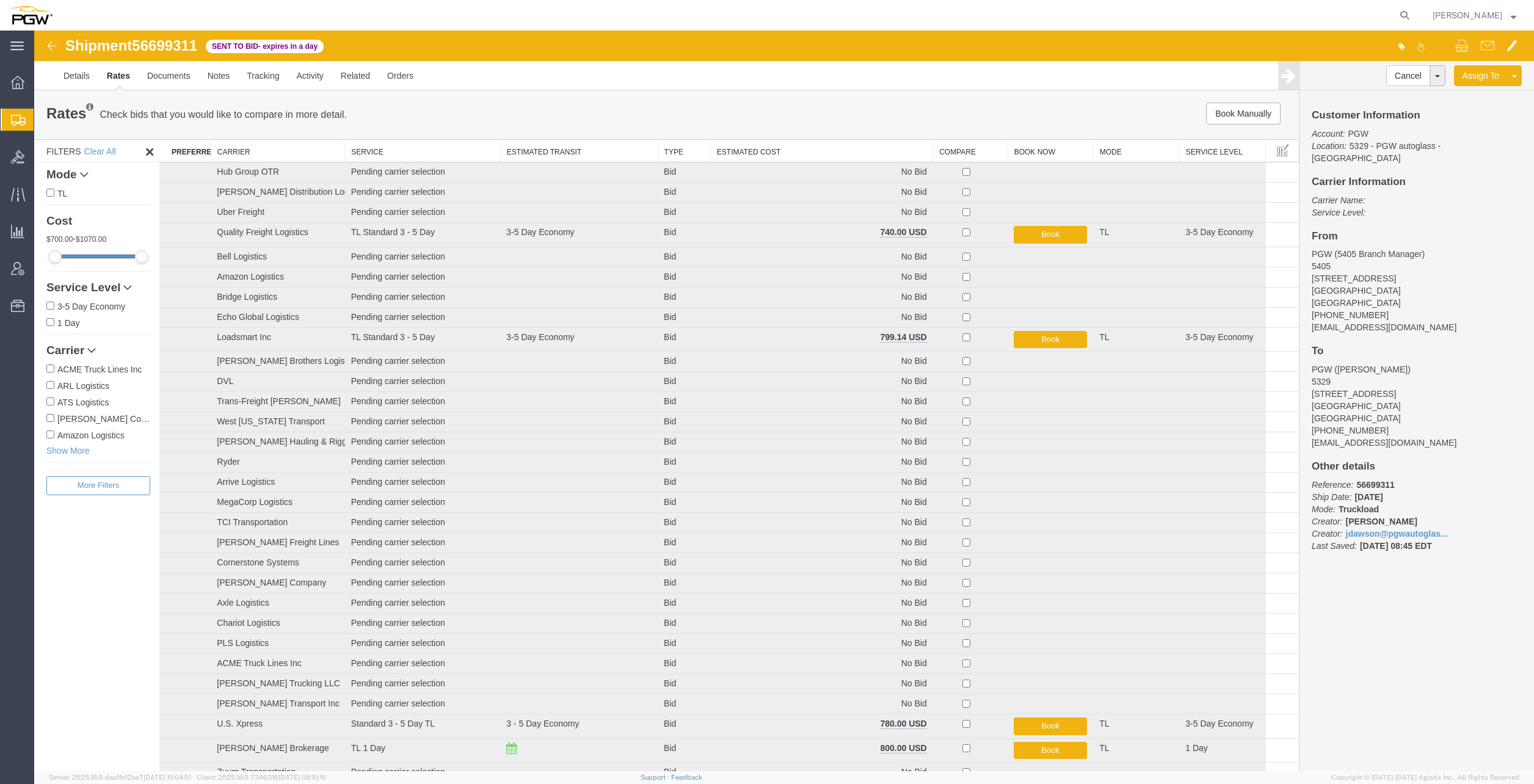
click at [776, 150] on th "Estimated Cost" at bounding box center [822, 151] width 223 height 23
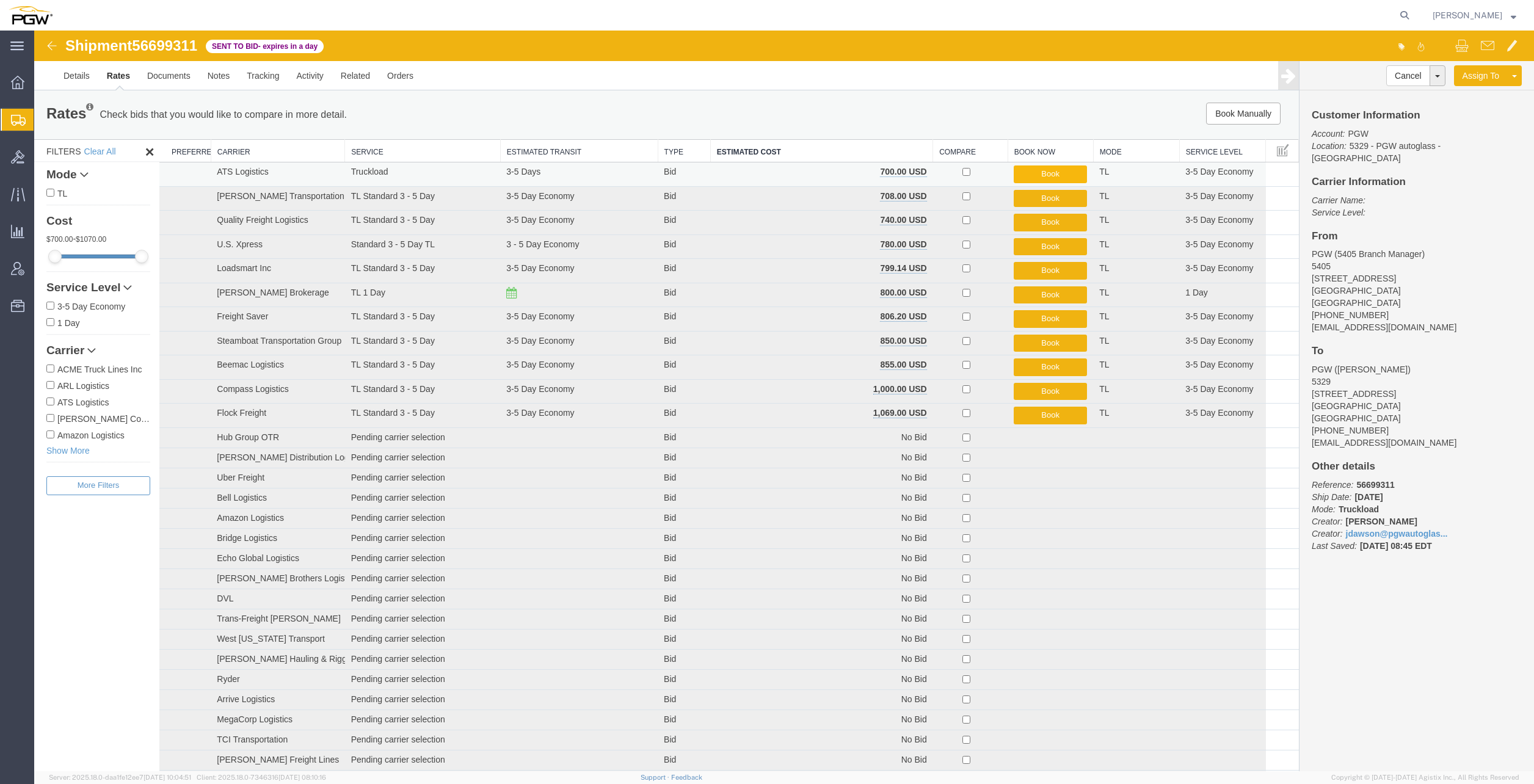
click at [1030, 174] on button "Book" at bounding box center [1050, 174] width 74 height 18
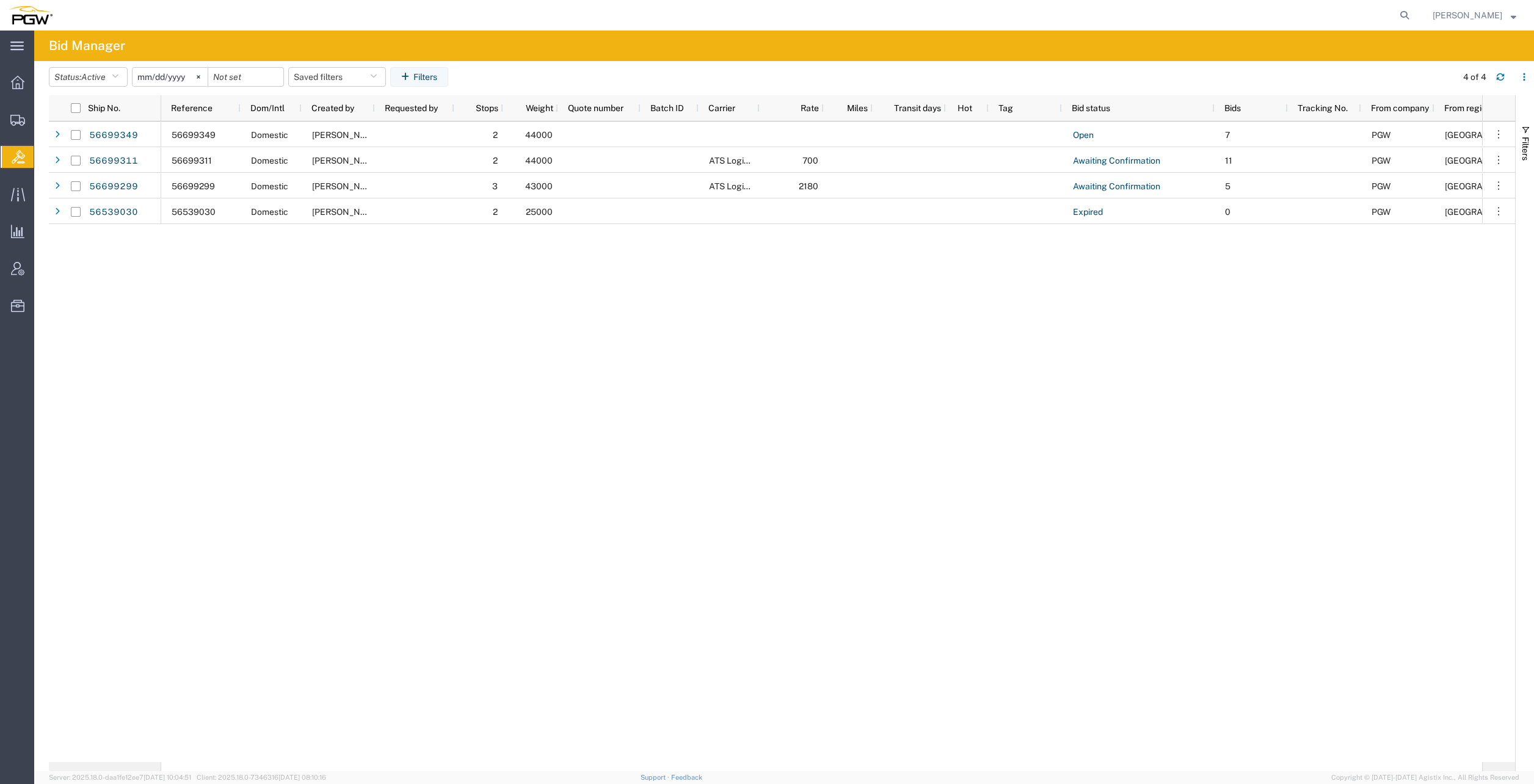
click at [864, 395] on div "56699349 Domestic Jesse Dawson 2 44000 Open 7 PGW North America Walker 5489 - P…" at bounding box center [821, 441] width 1320 height 640
click at [1414, 25] on form at bounding box center [1405, 15] width 20 height 30
click at [1413, 19] on icon at bounding box center [1404, 15] width 17 height 17
paste input "56699349"
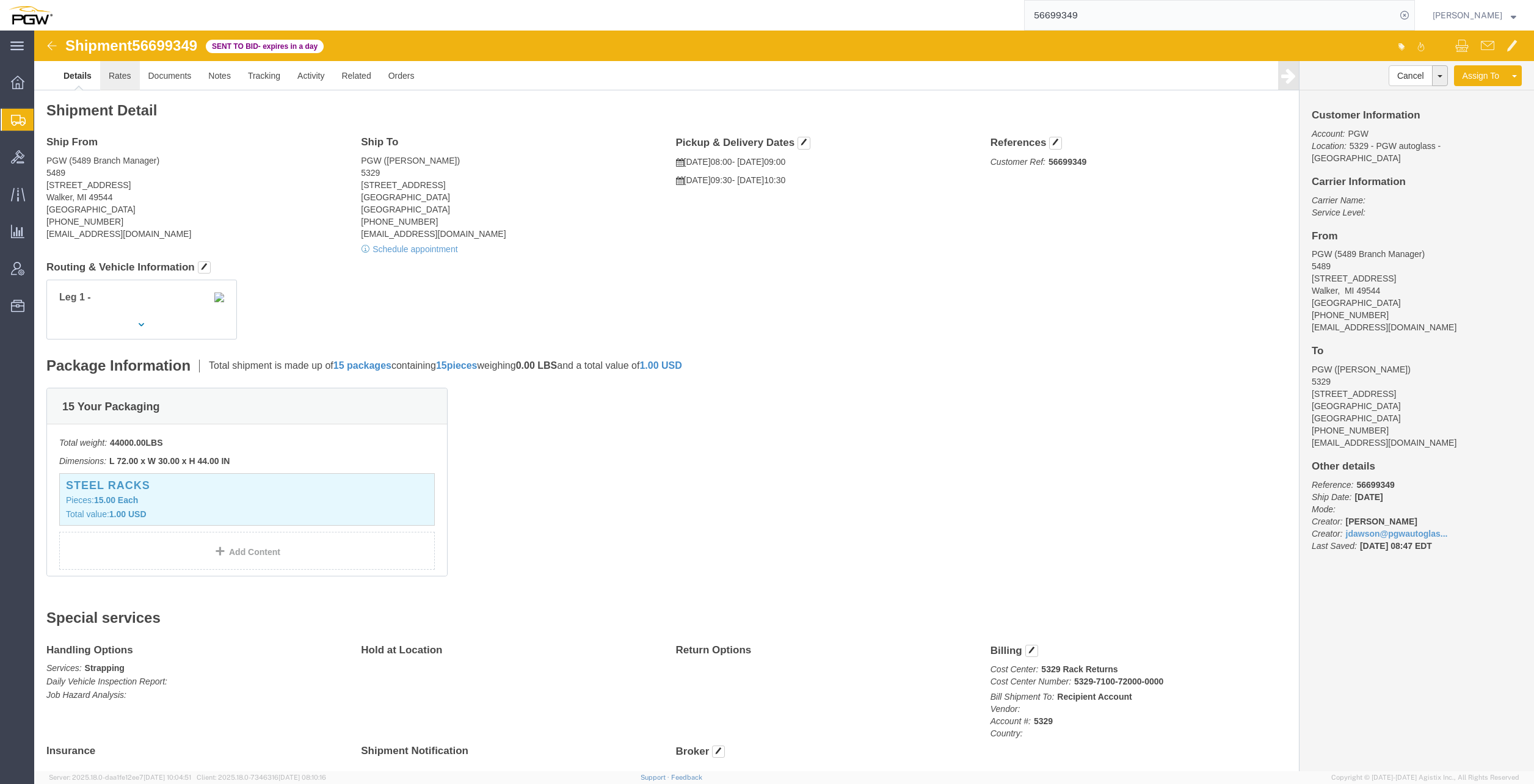
click link "Rates"
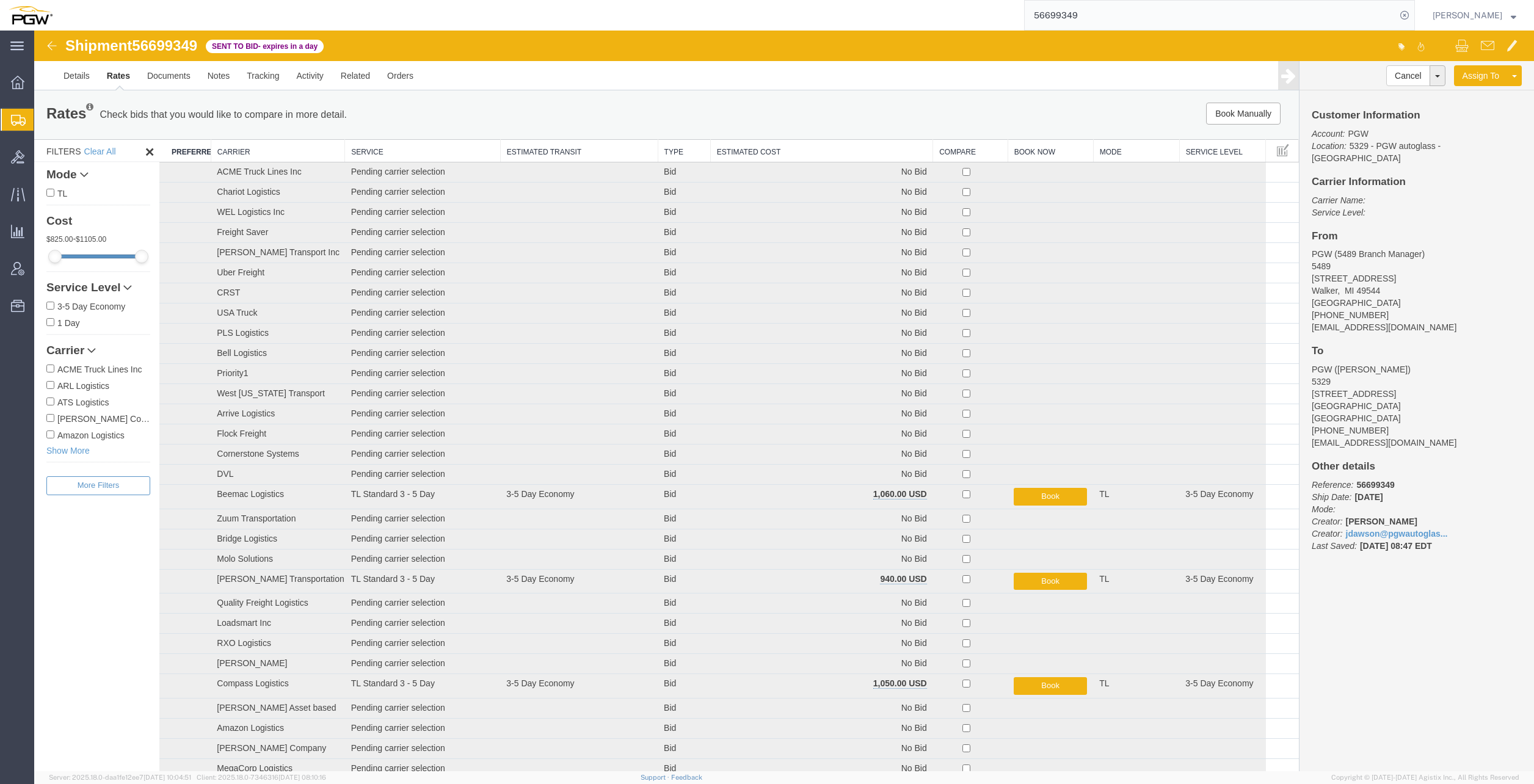
click at [801, 144] on th "Estimated Cost" at bounding box center [822, 151] width 223 height 23
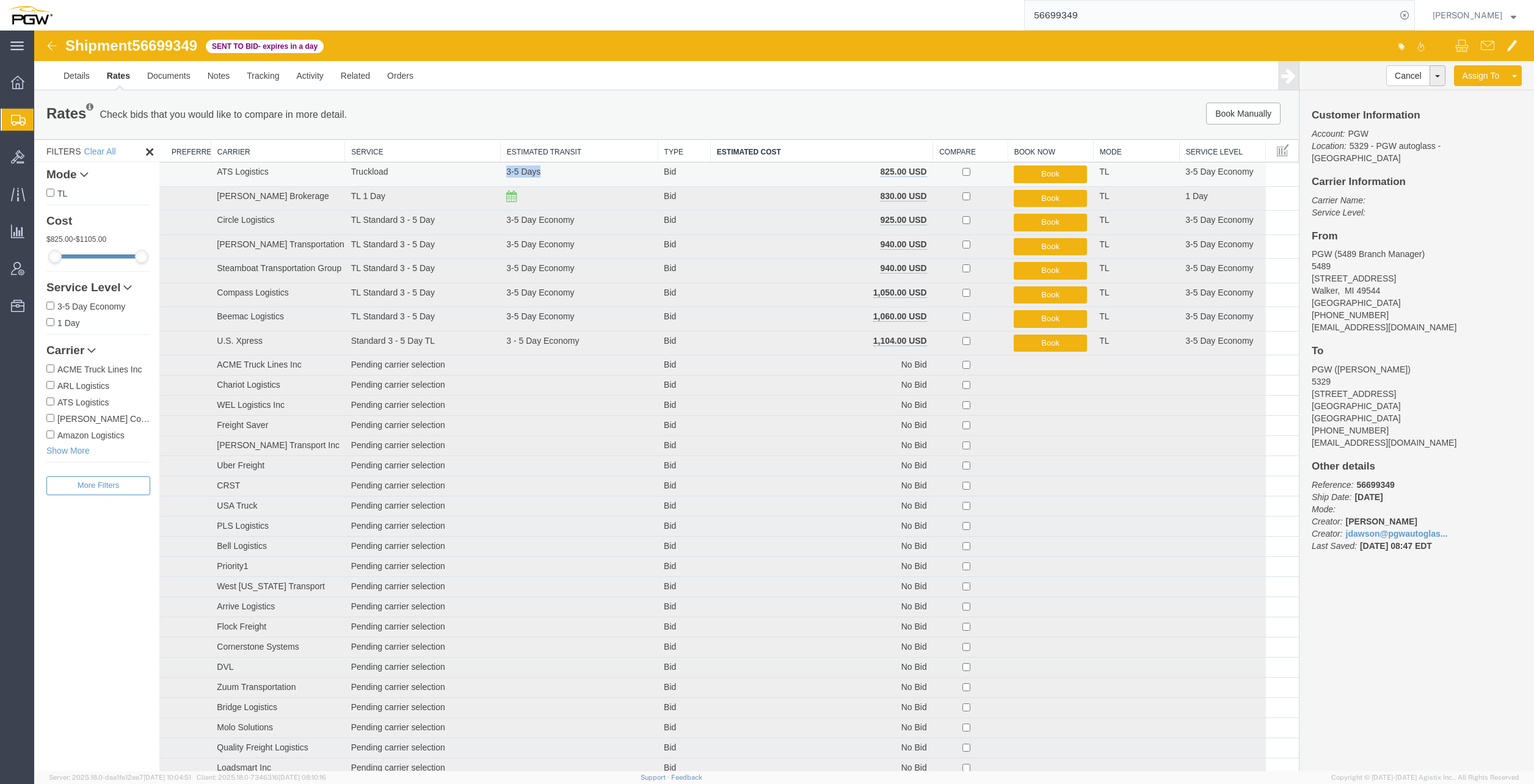
drag, startPoint x: 505, startPoint y: 172, endPoint x: 538, endPoint y: 172, distance: 33.0
click at [538, 172] on td "3-5 Days" at bounding box center [579, 174] width 157 height 25
drag, startPoint x: 538, startPoint y: 172, endPoint x: 525, endPoint y: 174, distance: 13.2
click at [525, 174] on td "3-5 Days" at bounding box center [579, 174] width 157 height 25
drag, startPoint x: 504, startPoint y: 172, endPoint x: 535, endPoint y: 172, distance: 31.0
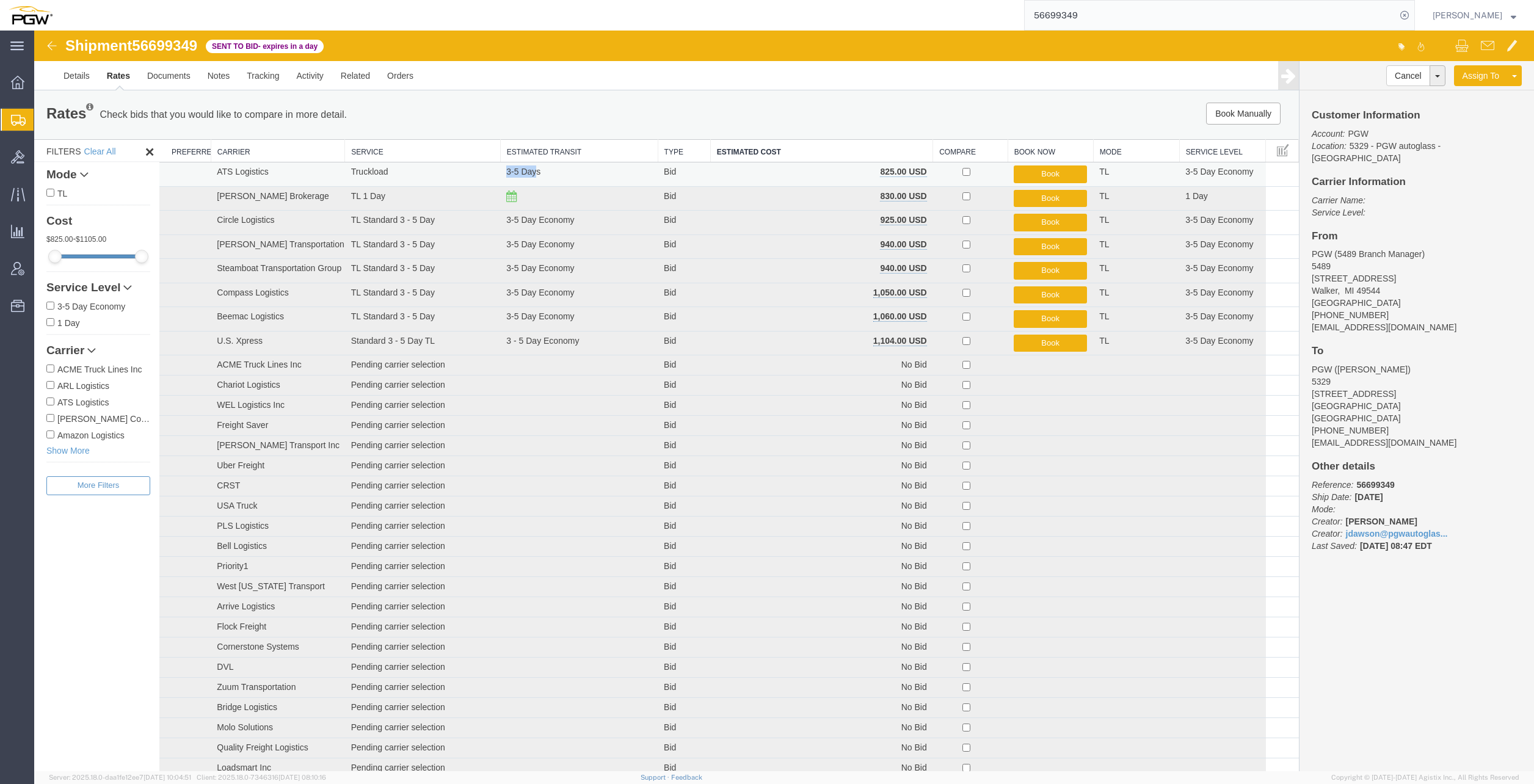
click at [535, 172] on td "3-5 Days" at bounding box center [579, 174] width 157 height 25
drag, startPoint x: 535, startPoint y: 172, endPoint x: 523, endPoint y: 175, distance: 12.4
click at [523, 175] on td "3-5 Days" at bounding box center [579, 174] width 157 height 25
drag, startPoint x: 539, startPoint y: 174, endPoint x: 503, endPoint y: 175, distance: 36.0
click at [503, 175] on td "3-5 Days" at bounding box center [579, 174] width 157 height 25
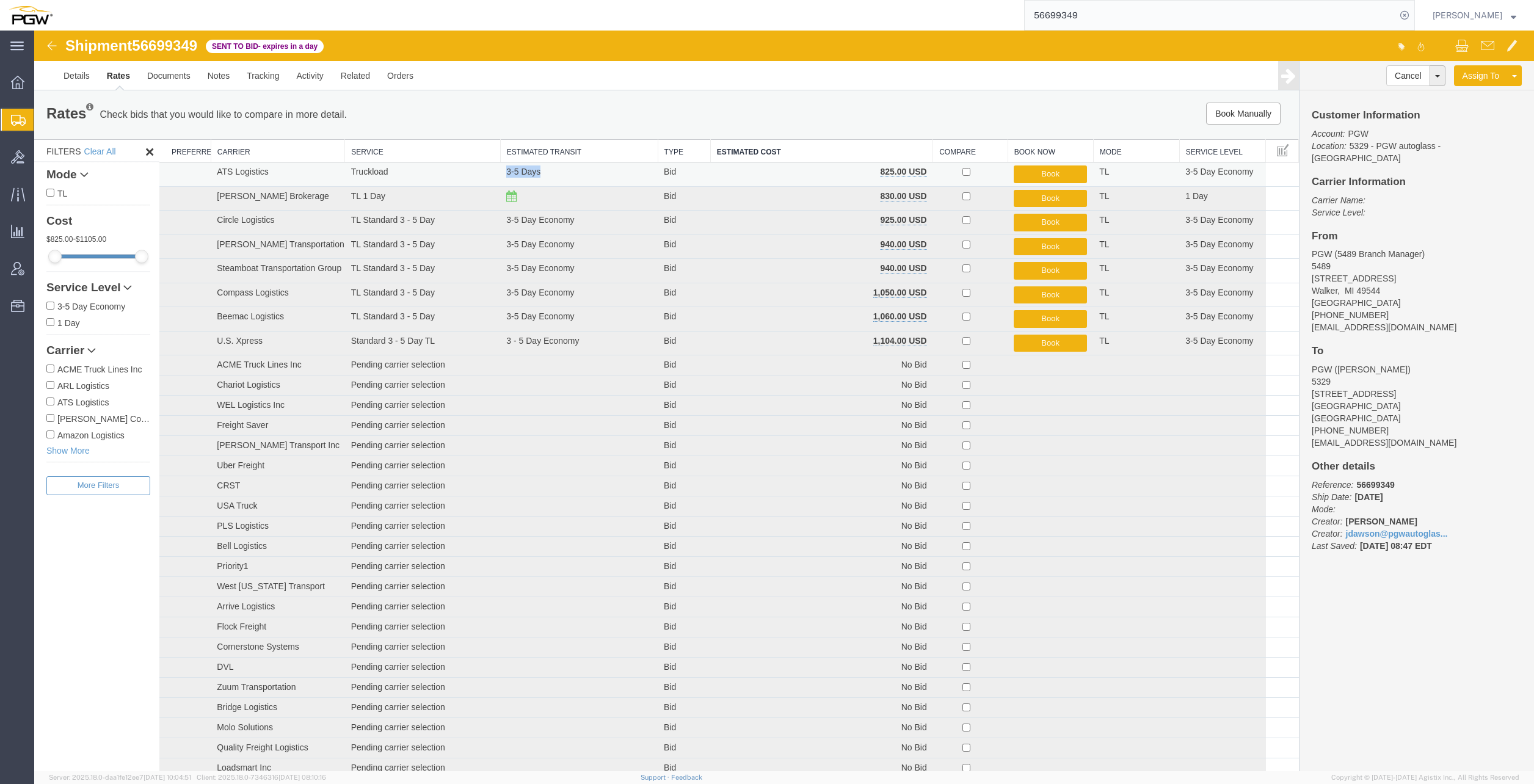
drag, startPoint x: 503, startPoint y: 175, endPoint x: 523, endPoint y: 175, distance: 20.0
click at [523, 175] on td "3-5 Days" at bounding box center [579, 174] width 157 height 25
click at [42, 157] on span "Bids" at bounding box center [38, 157] width 8 height 25
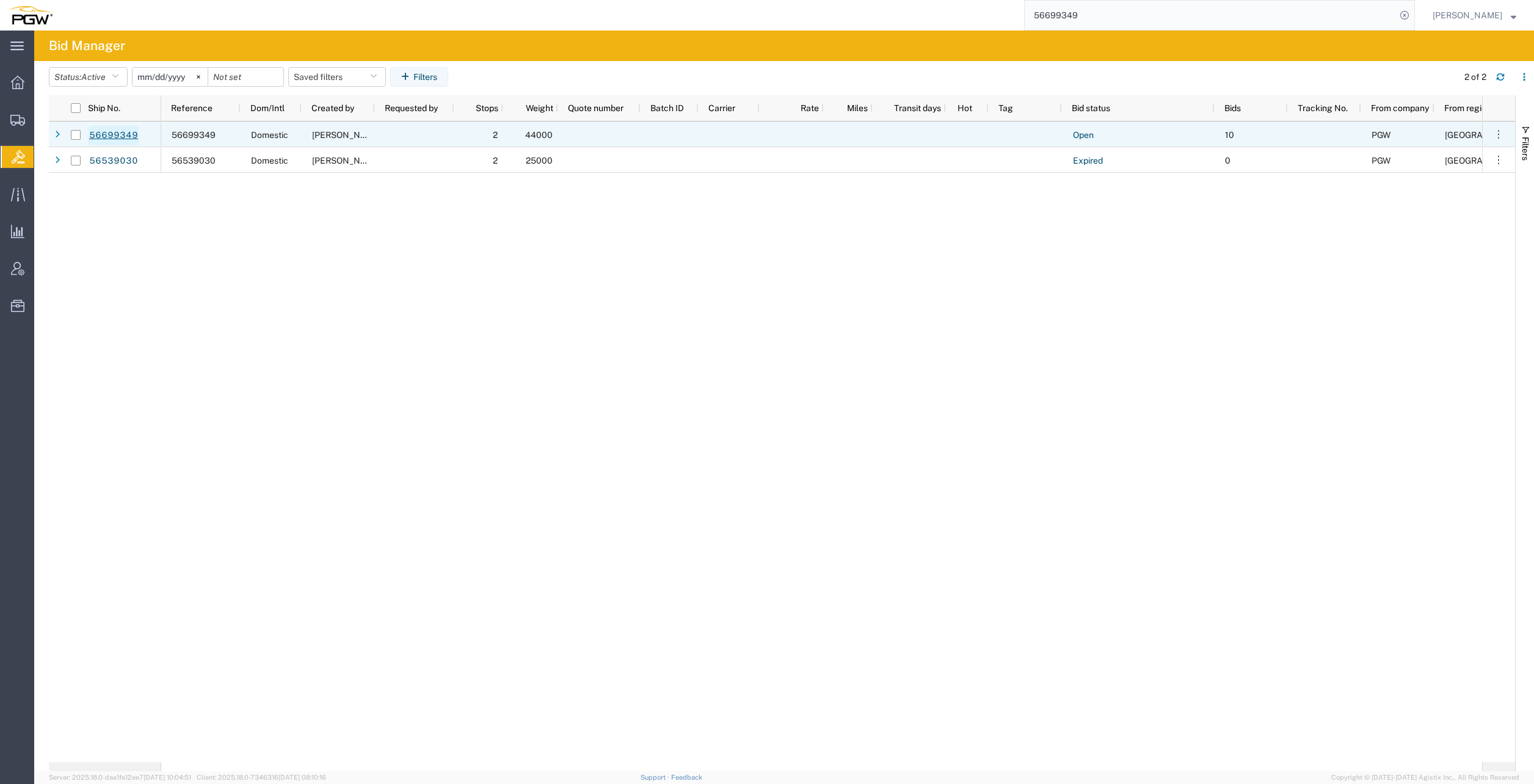
click at [126, 136] on link "56699349" at bounding box center [113, 136] width 50 height 20
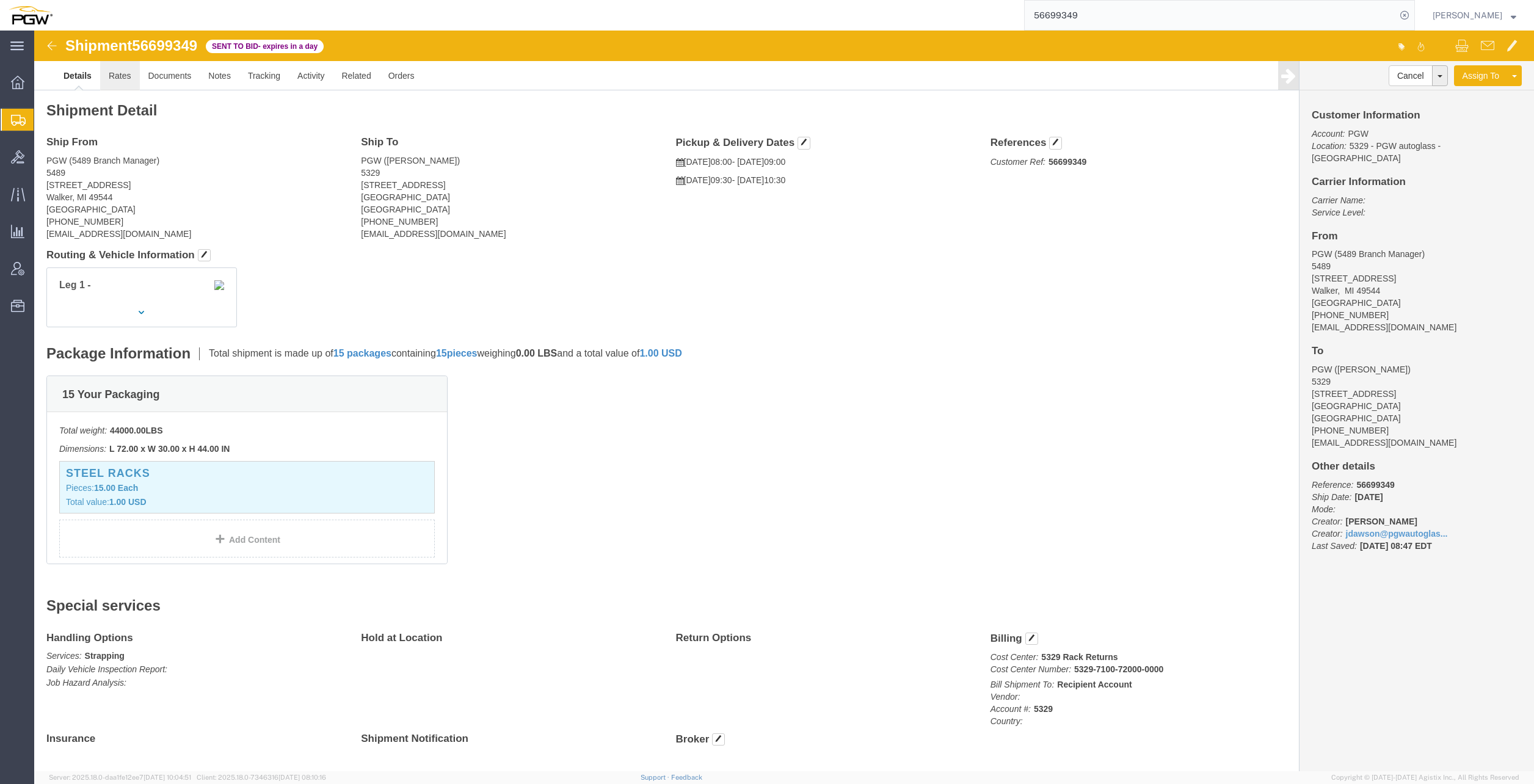
click link "Rates"
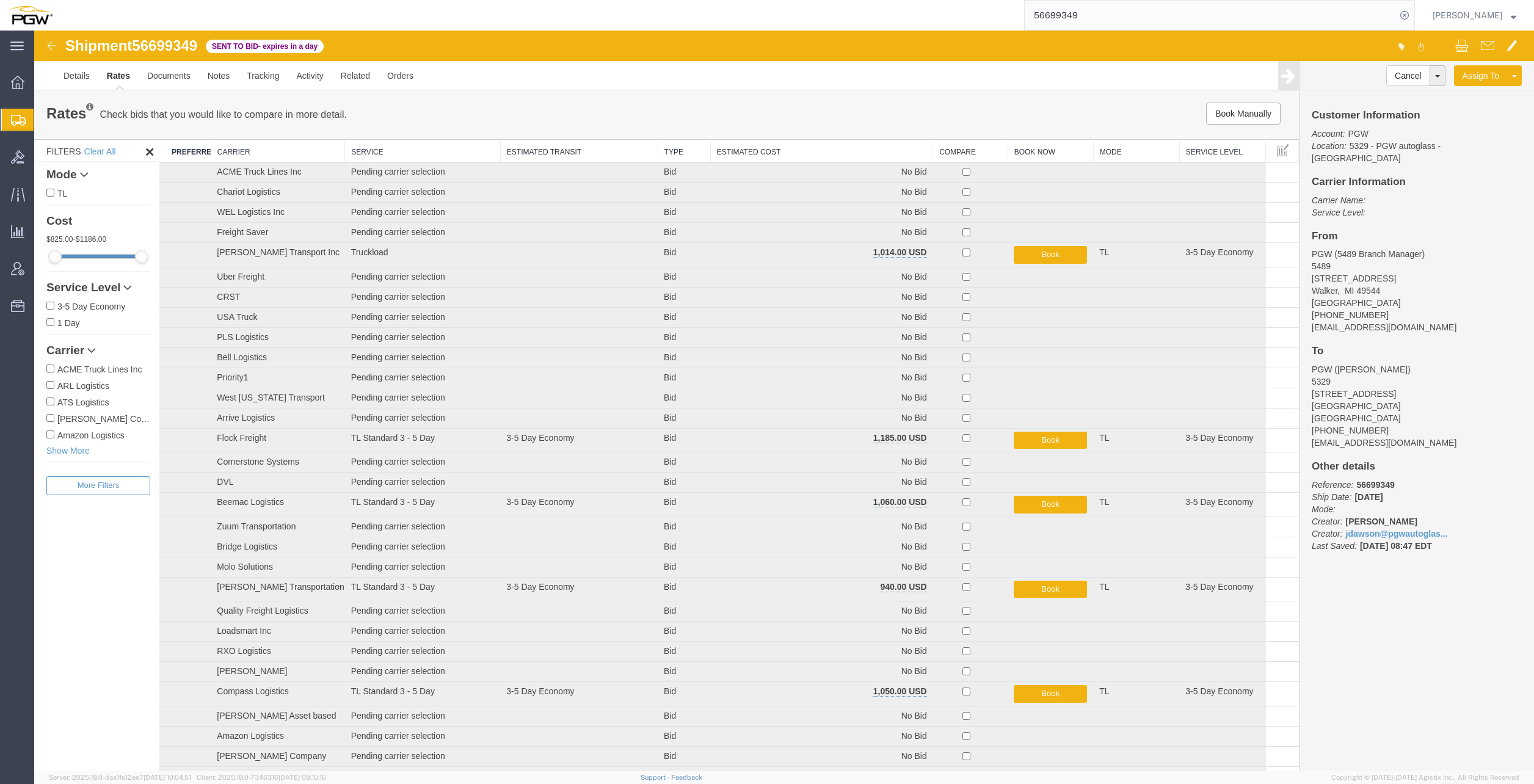
click at [749, 147] on th "Estimated Cost" at bounding box center [822, 151] width 223 height 23
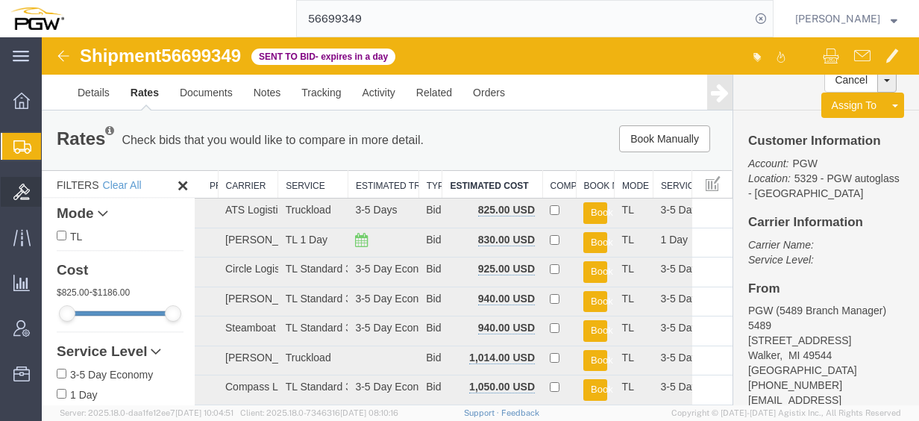
click at [51, 193] on span "Bids" at bounding box center [46, 192] width 10 height 30
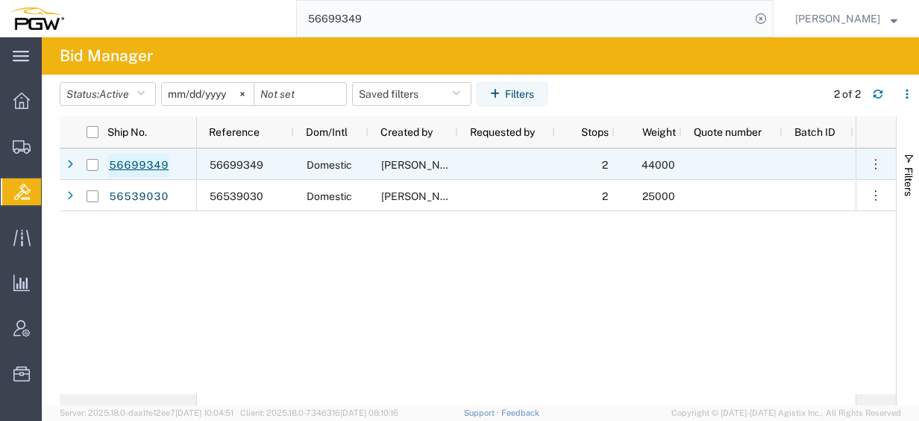
click at [137, 155] on link "56699349" at bounding box center [138, 166] width 61 height 24
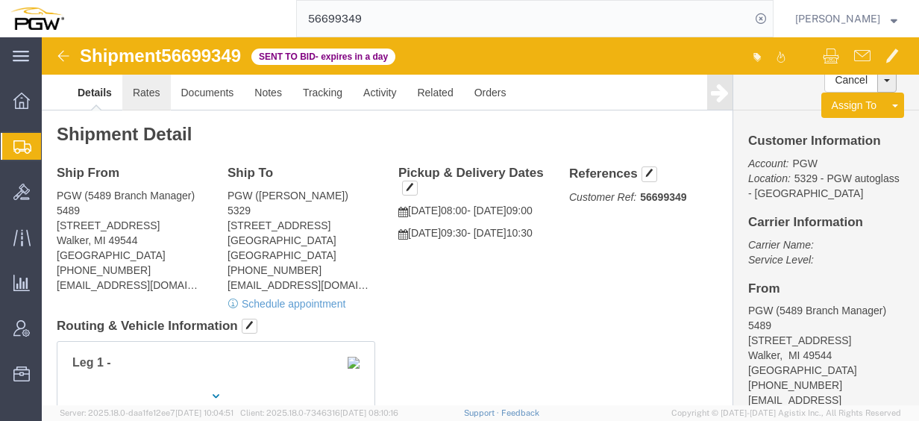
click link "Rates"
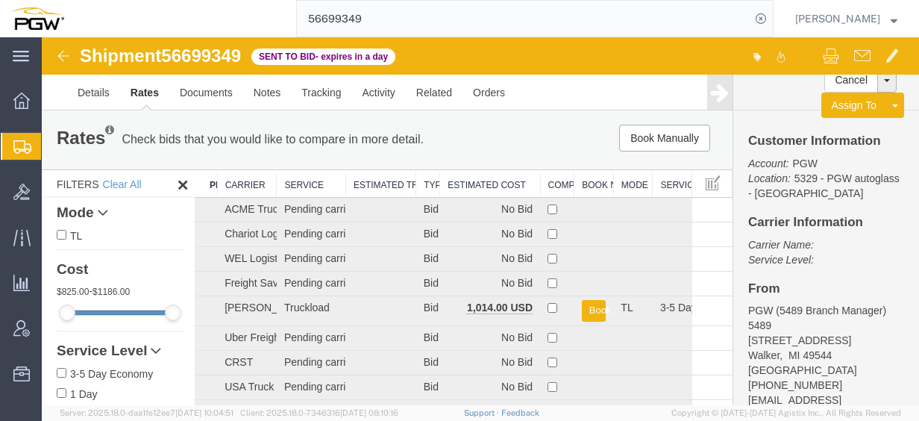
click at [492, 181] on th "Estimated Cost" at bounding box center [490, 184] width 100 height 28
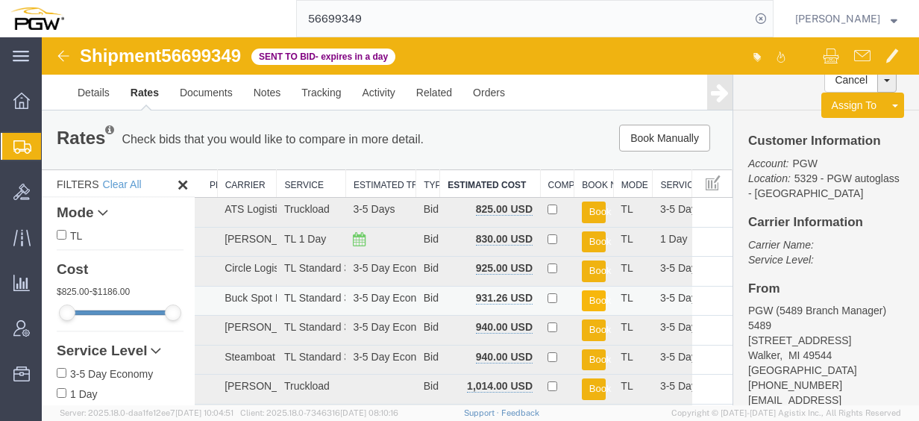
click at [588, 295] on button "Book" at bounding box center [594, 301] width 25 height 22
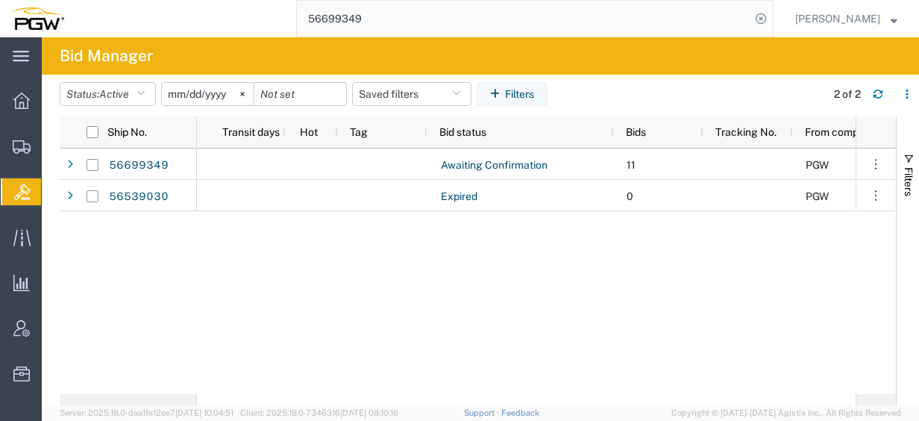
scroll to position [0, 882]
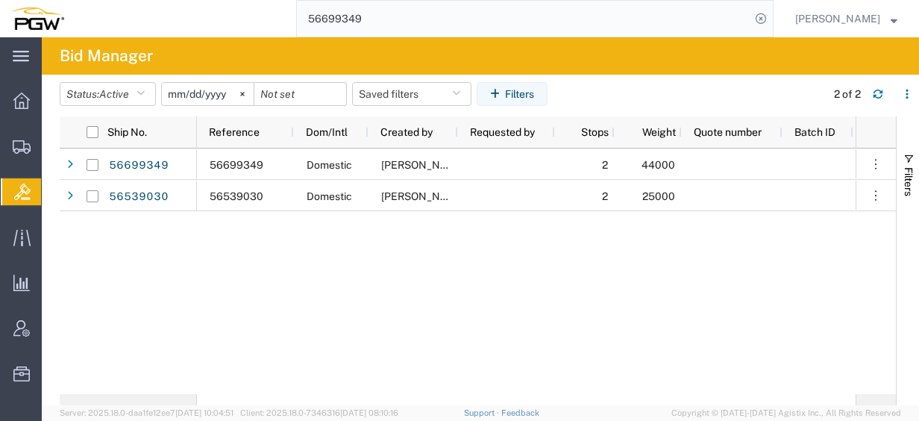
click at [389, 22] on input "56699349" at bounding box center [524, 19] width 454 height 36
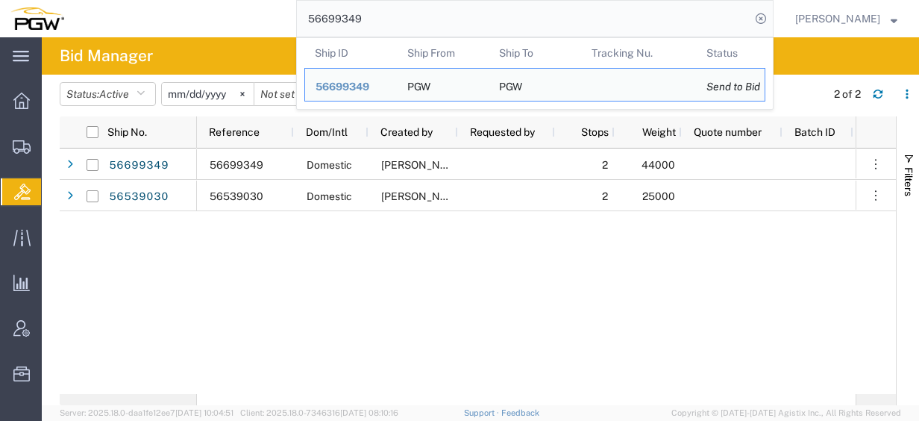
drag, startPoint x: 415, startPoint y: 20, endPoint x: 236, endPoint y: 34, distance: 178.8
click at [236, 34] on div "56699349 Ship ID Ship From Ship To Tracking Nu. Status Ship ID 56699349 Ship Fr…" at bounding box center [424, 18] width 699 height 37
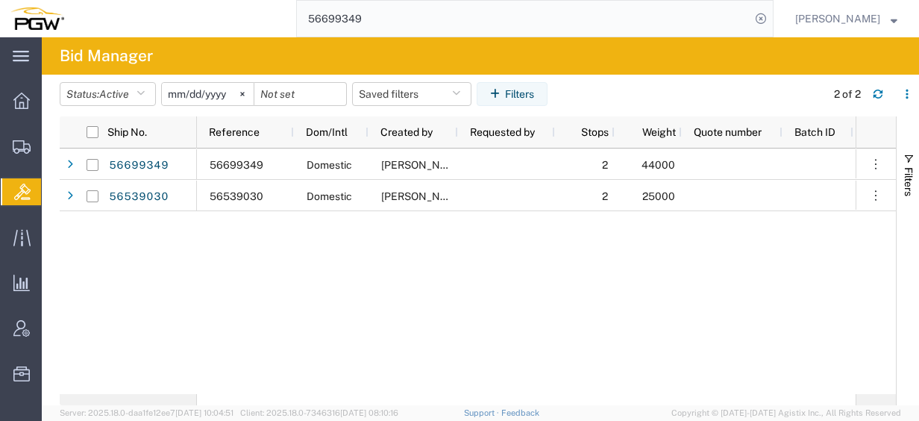
paste input "26"
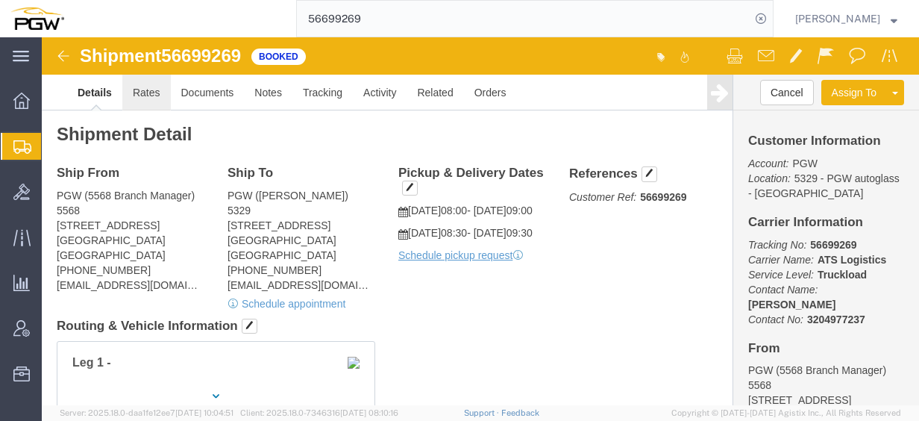
click link "Rates"
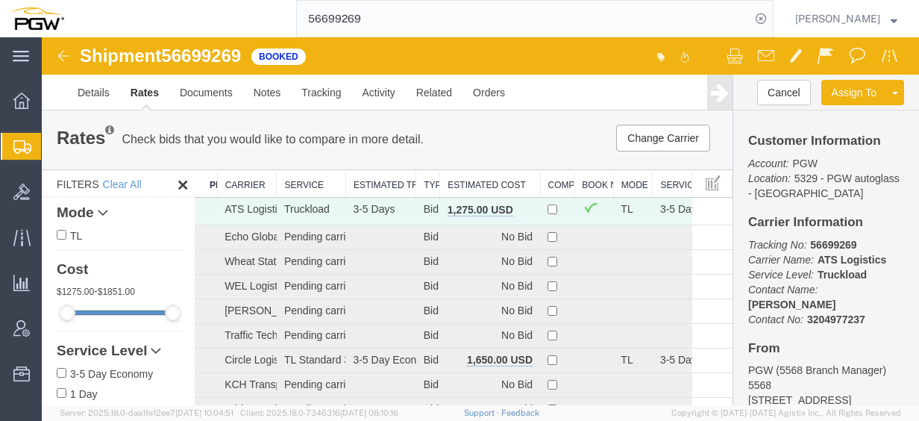
click at [458, 178] on th "Estimated Cost" at bounding box center [490, 184] width 100 height 28
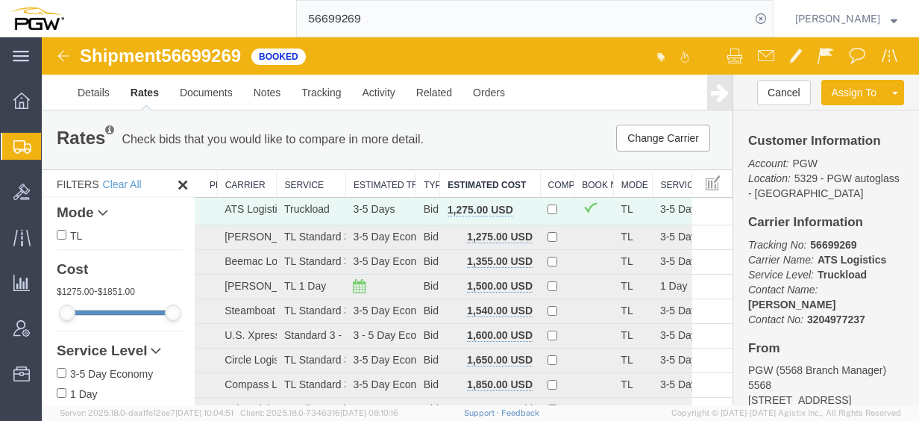
click at [394, 35] on input "56699269" at bounding box center [524, 19] width 454 height 36
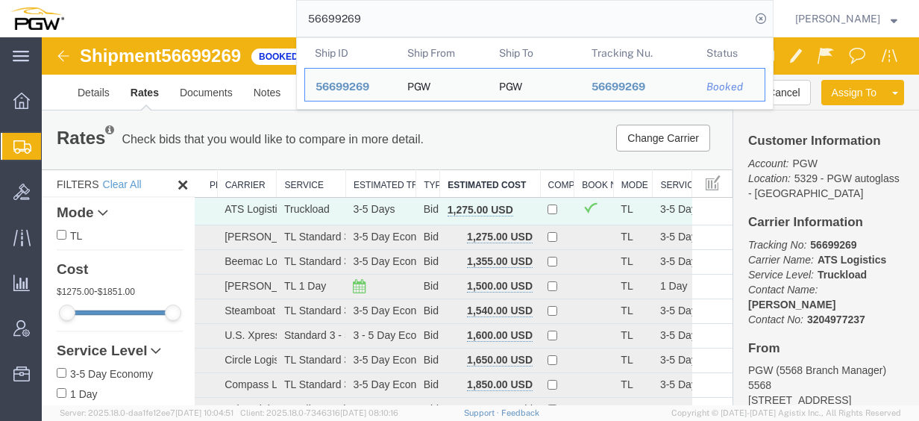
drag, startPoint x: 321, startPoint y: 25, endPoint x: 302, endPoint y: 28, distance: 19.5
click at [302, 28] on div "56699269 Ship ID Ship From Ship To Tracking Nu. Status Ship ID 56699269 Ship Fr…" at bounding box center [424, 18] width 699 height 37
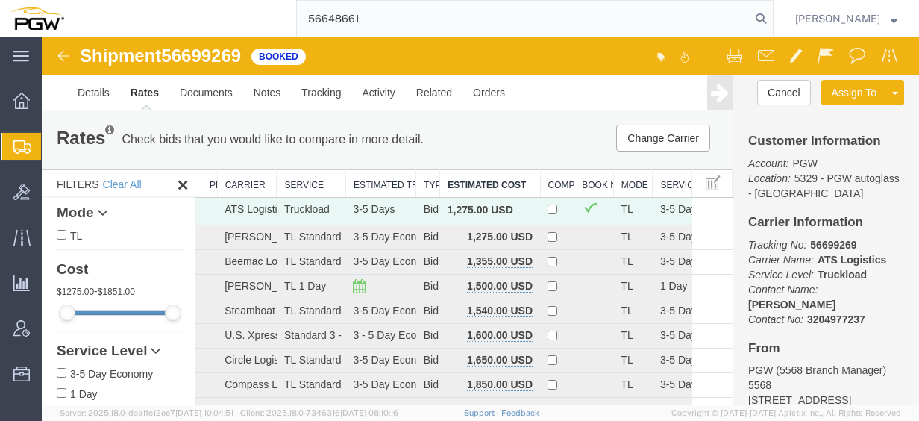
type input "56648661"
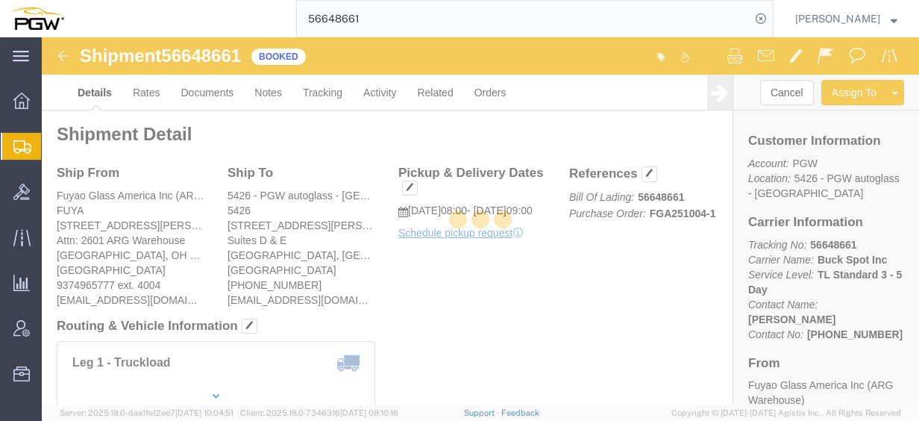
drag, startPoint x: 390, startPoint y: 16, endPoint x: 295, endPoint y: 13, distance: 94.8
click at [295, 13] on div "56648661" at bounding box center [424, 18] width 699 height 37
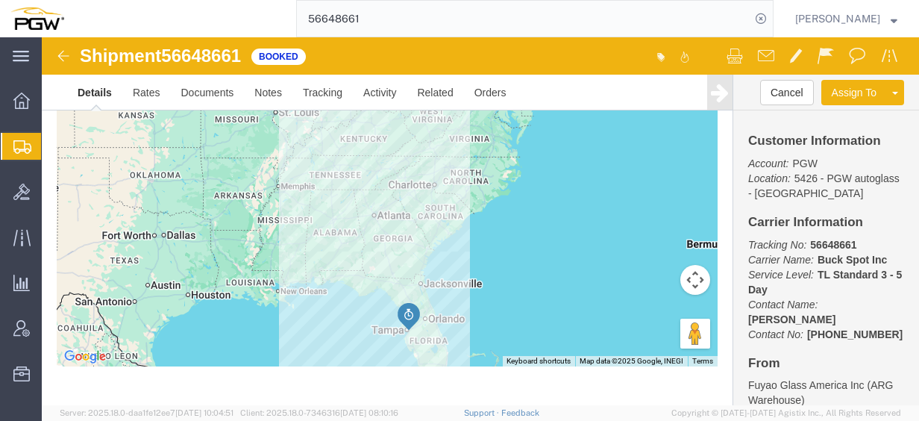
scroll to position [1456, 0]
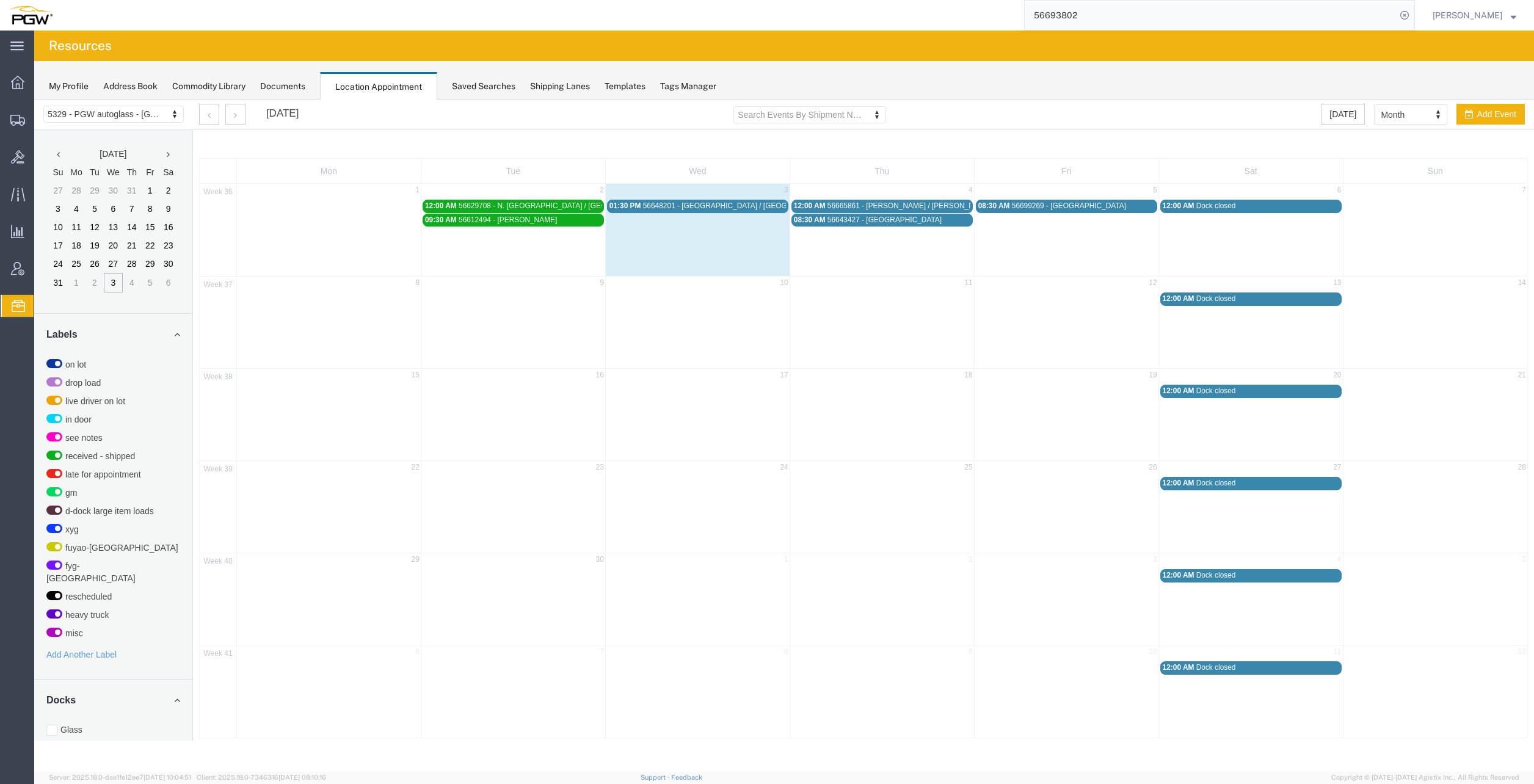
scroll to position [182, 0]
